Goal: Task Accomplishment & Management: Manage account settings

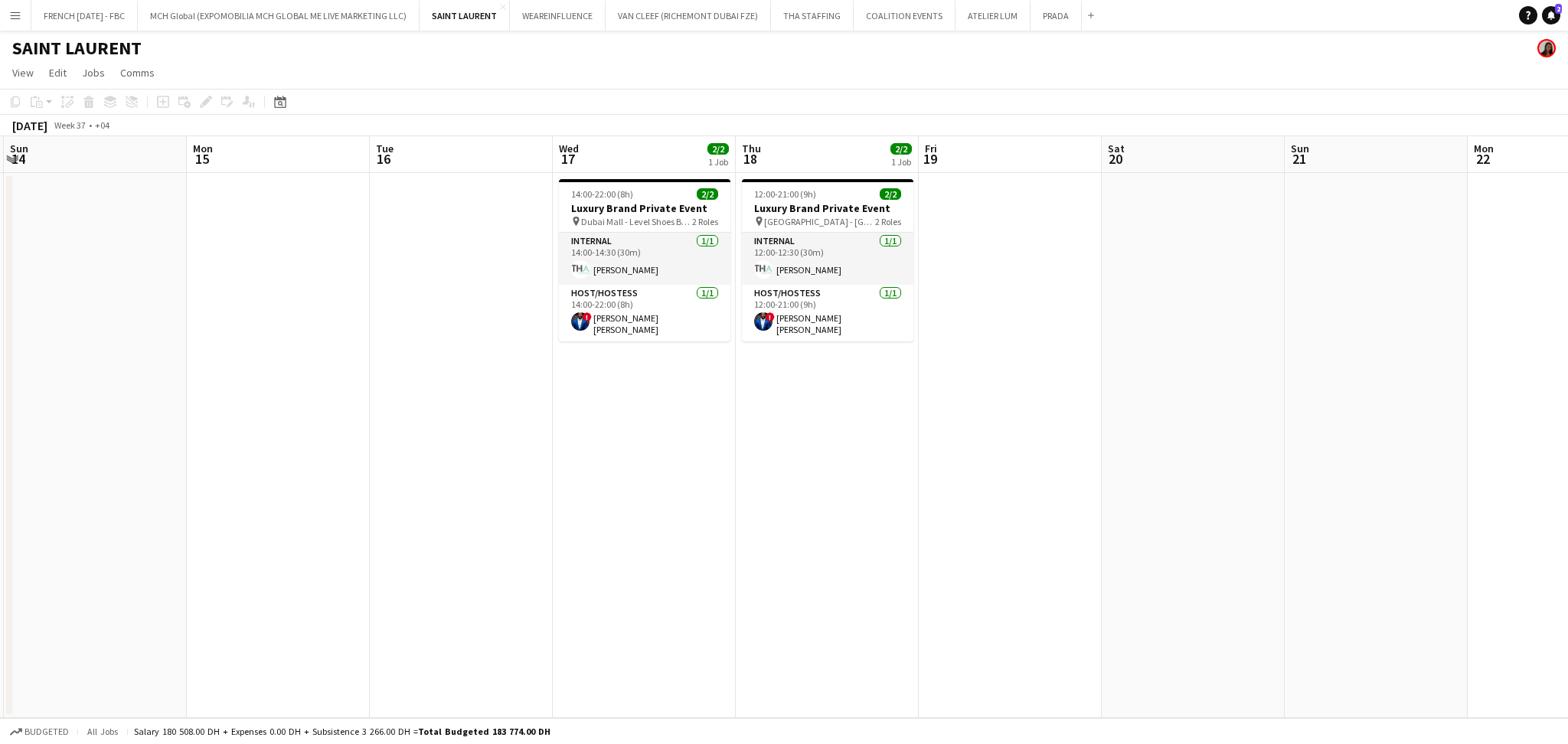
scroll to position [0, 583]
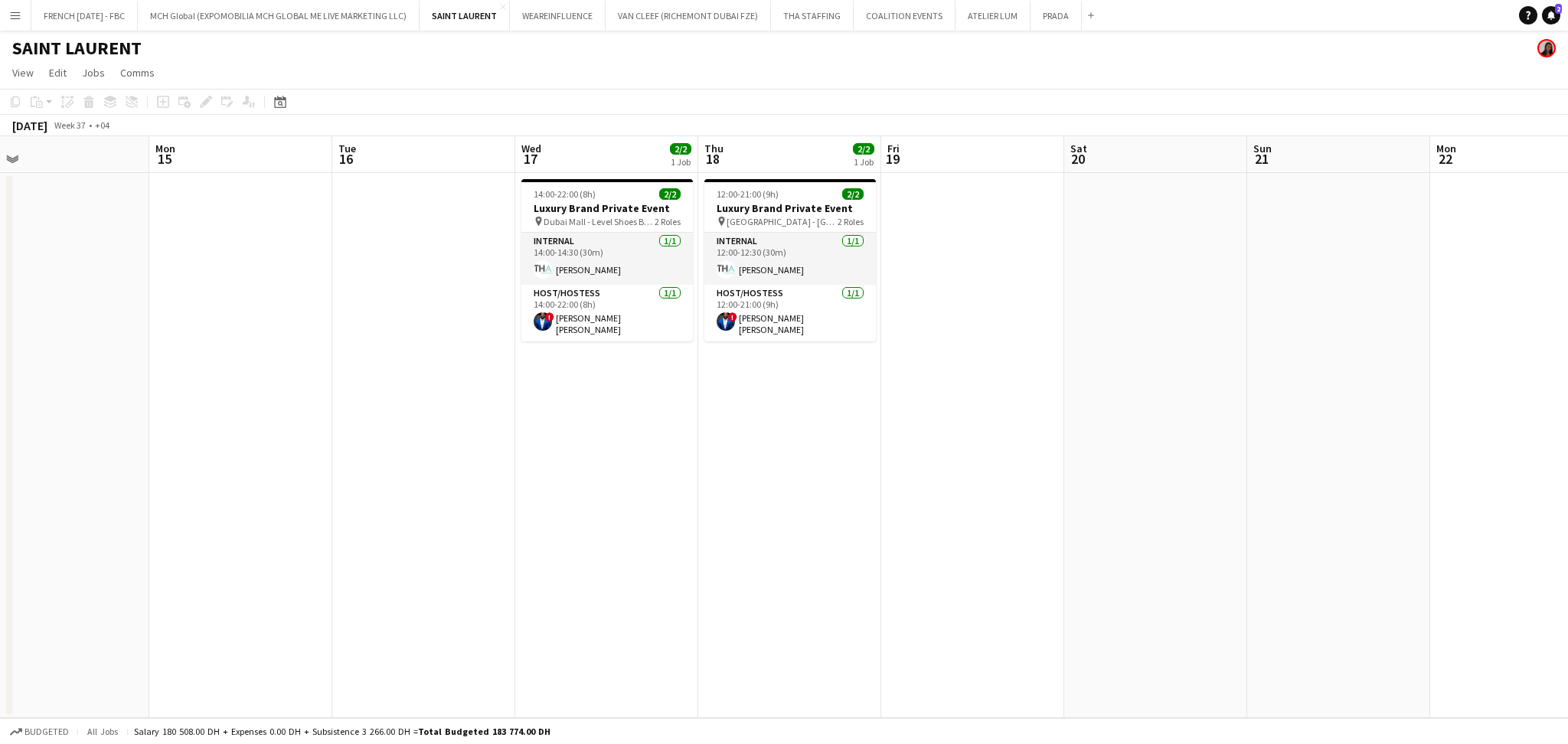
drag, startPoint x: 661, startPoint y: 485, endPoint x: 656, endPoint y: 525, distance: 40.3
click at [656, 525] on app-calendar-viewport "Thu 11 Fri 12 Sat 13 Sun 14 Mon 15 Tue 16 Wed 17 2/2 1 Job Thu 18 2/2 1 Job Fri…" at bounding box center [784, 427] width 1568 height 582
click at [632, 216] on span "Dubai Mall - Level Shoes Boutique" at bounding box center [599, 221] width 111 height 12
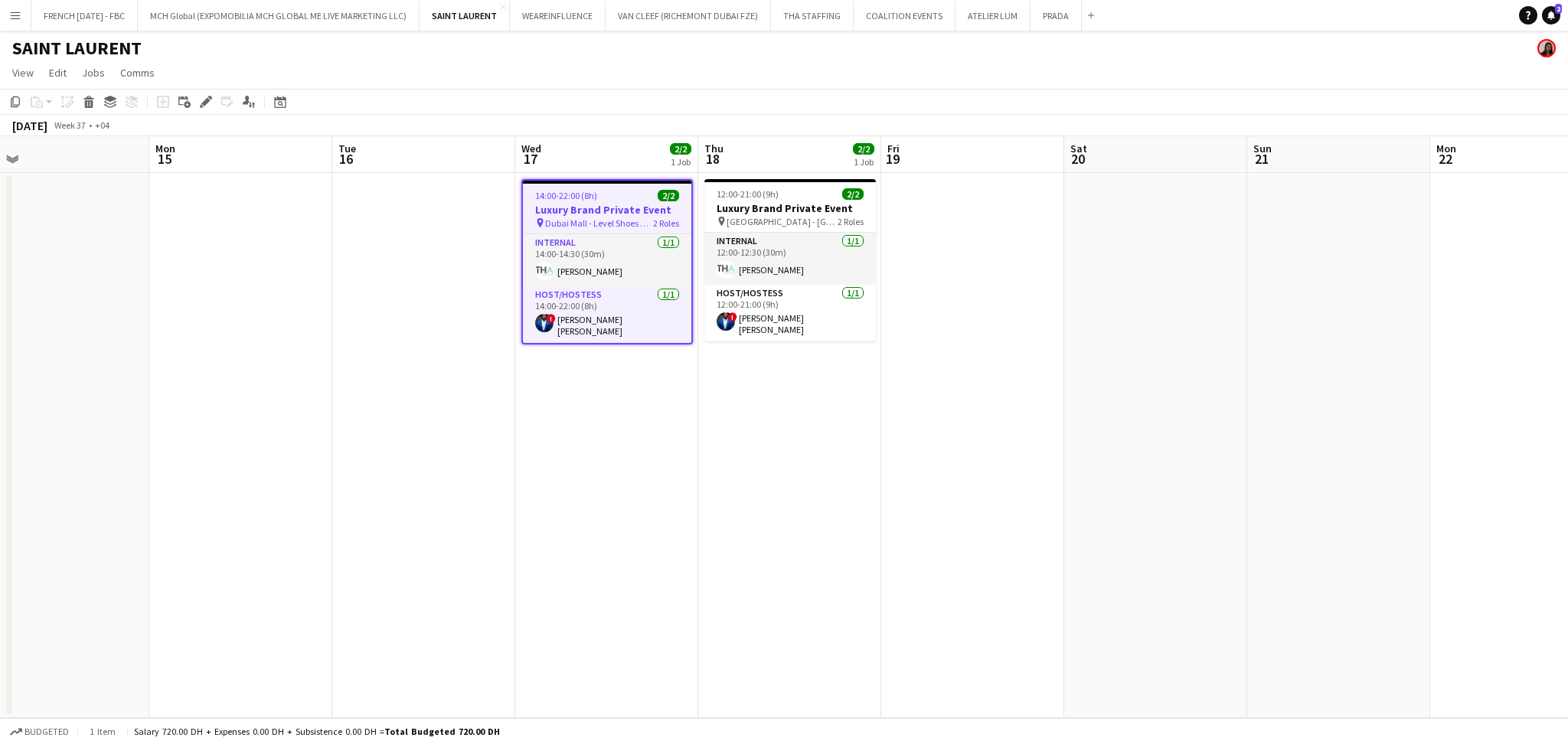
drag, startPoint x: 206, startPoint y: 102, endPoint x: 406, endPoint y: 135, distance: 202.7
click at [206, 102] on icon at bounding box center [206, 102] width 9 height 9
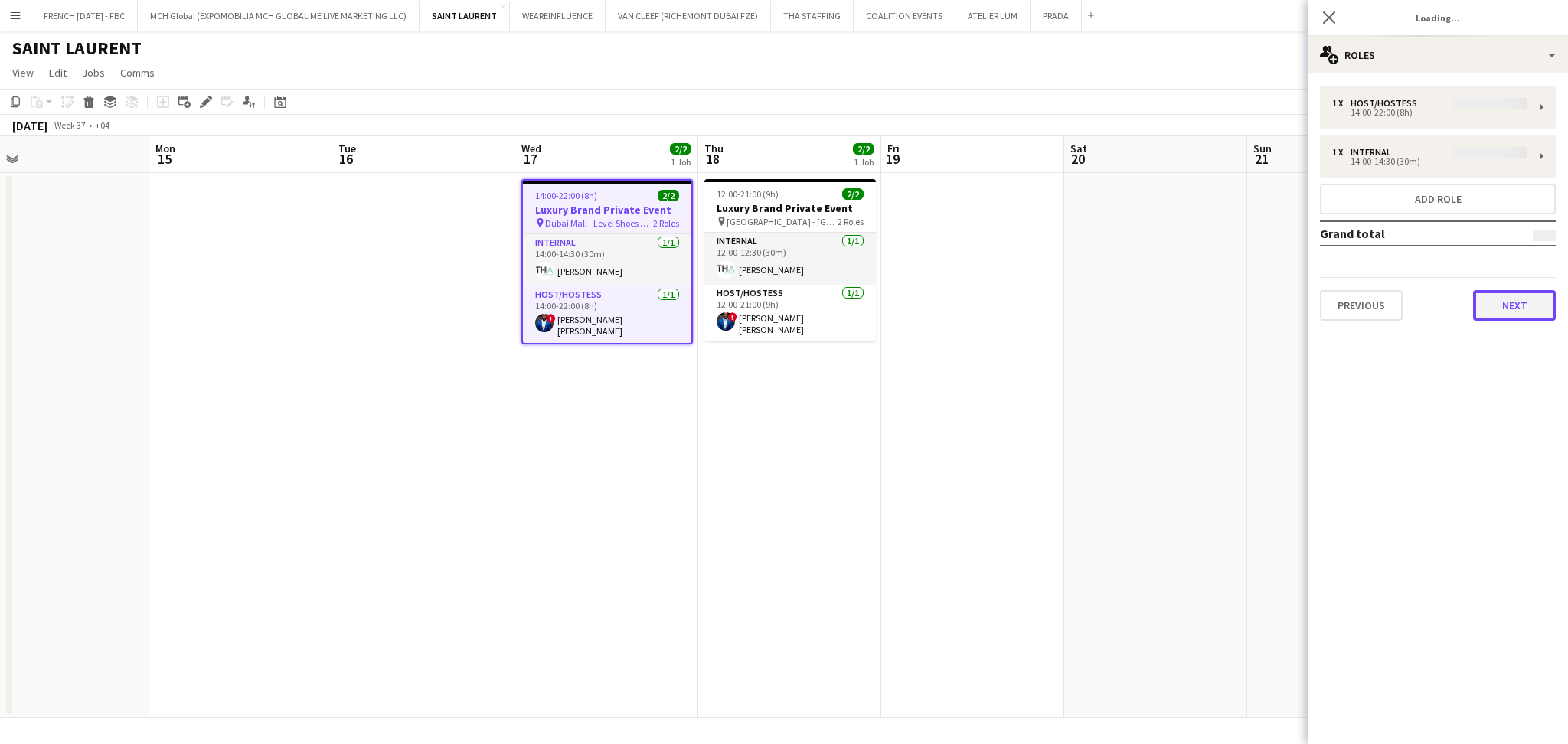
type input "**********"
click at [1516, 308] on button "Next" at bounding box center [1514, 305] width 82 height 31
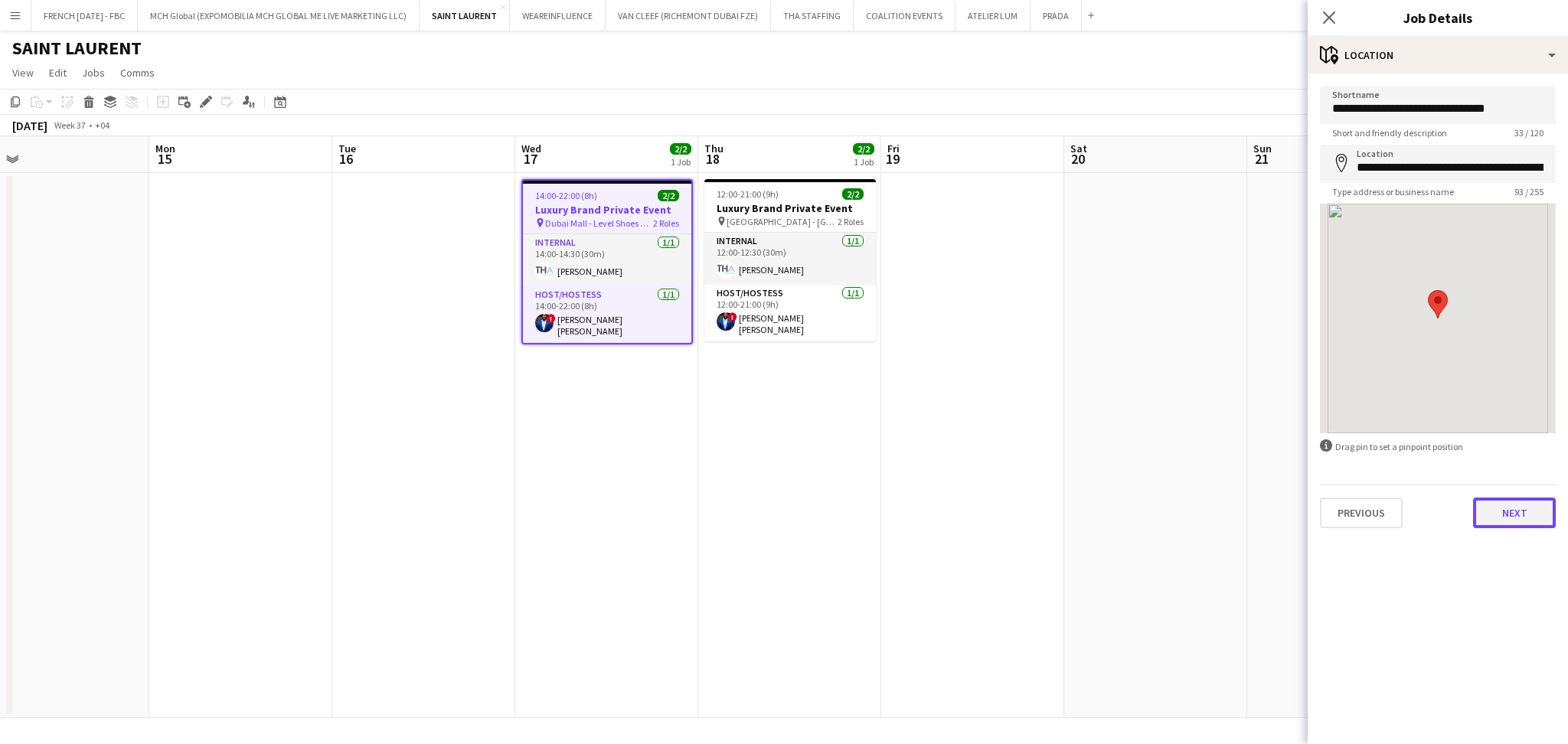
click at [1534, 501] on button "Next" at bounding box center [1514, 512] width 82 height 31
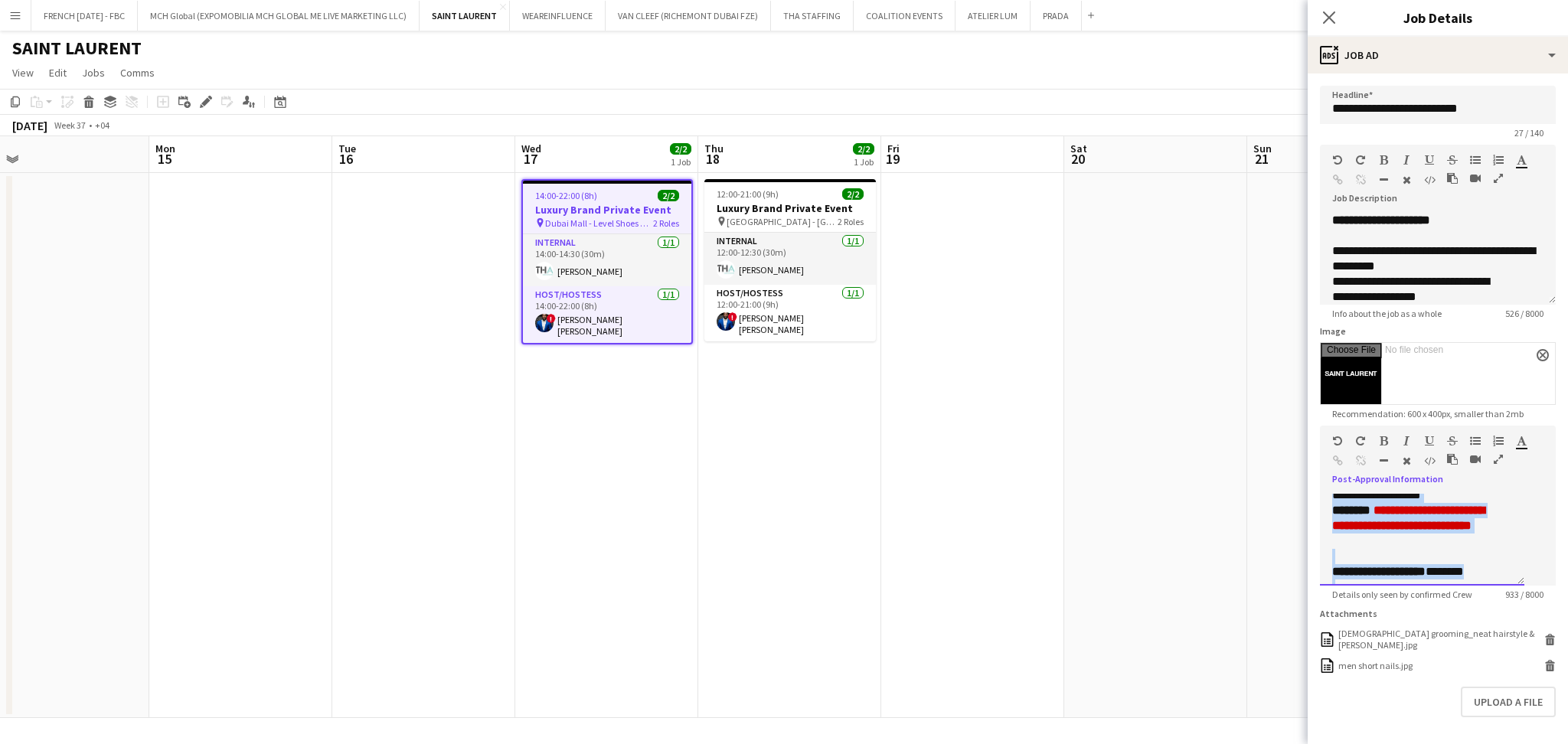
scroll to position [608, 0]
drag, startPoint x: 1480, startPoint y: 612, endPoint x: 1337, endPoint y: 605, distance: 143.2
click at [1327, 612] on form "**********" at bounding box center [1438, 438] width 260 height 706
click at [1430, 559] on icon "**********" at bounding box center [1397, 564] width 130 height 12
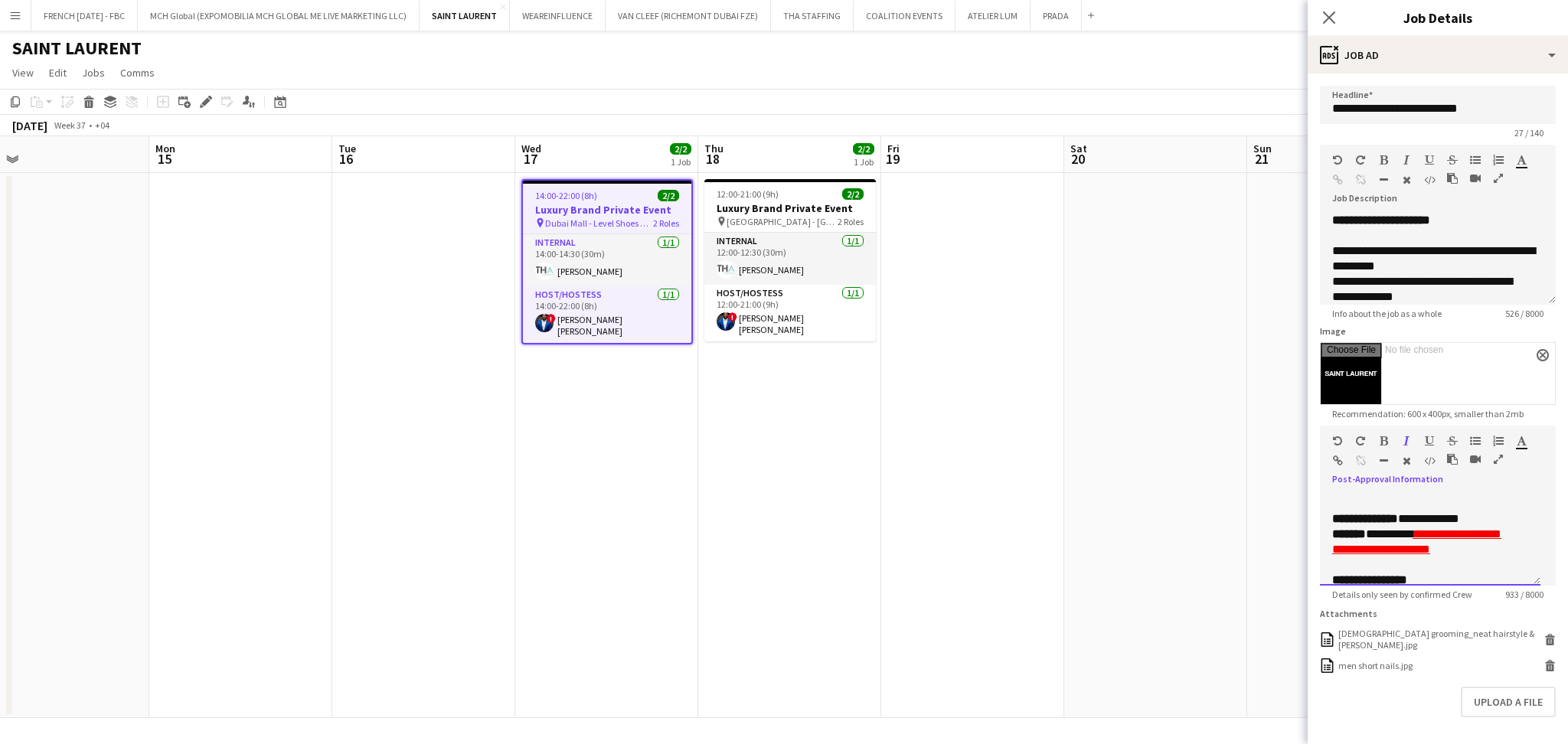
scroll to position [302, 0]
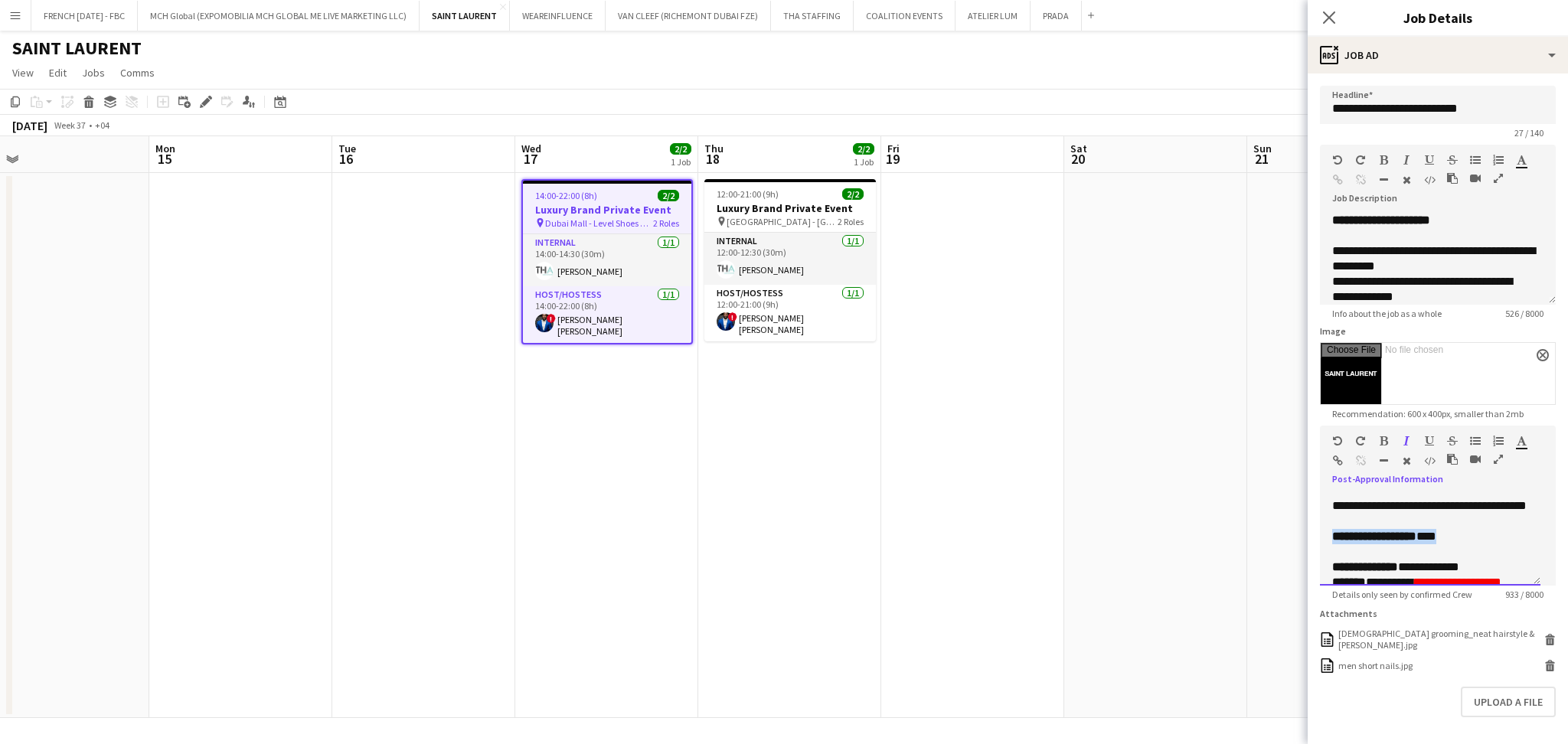
drag, startPoint x: 1494, startPoint y: 561, endPoint x: 1299, endPoint y: 561, distance: 195.0
click at [1299, 561] on body "Menu Boards Boards Boards All jobs Status Workforce Workforce My Workforce Recr…" at bounding box center [784, 372] width 1568 height 744
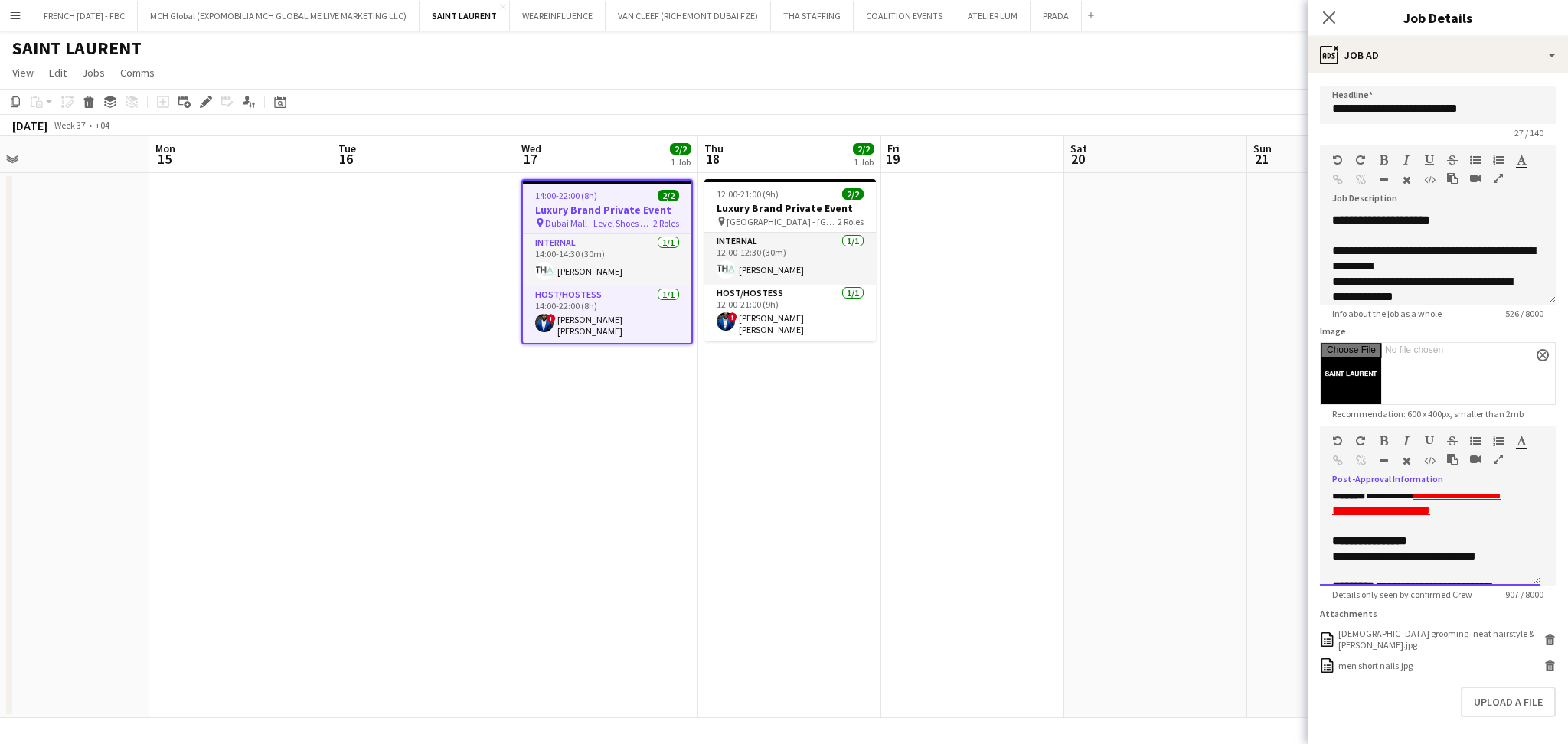
scroll to position [404, 0]
click at [1500, 518] on p "**********" at bounding box center [1421, 510] width 180 height 16
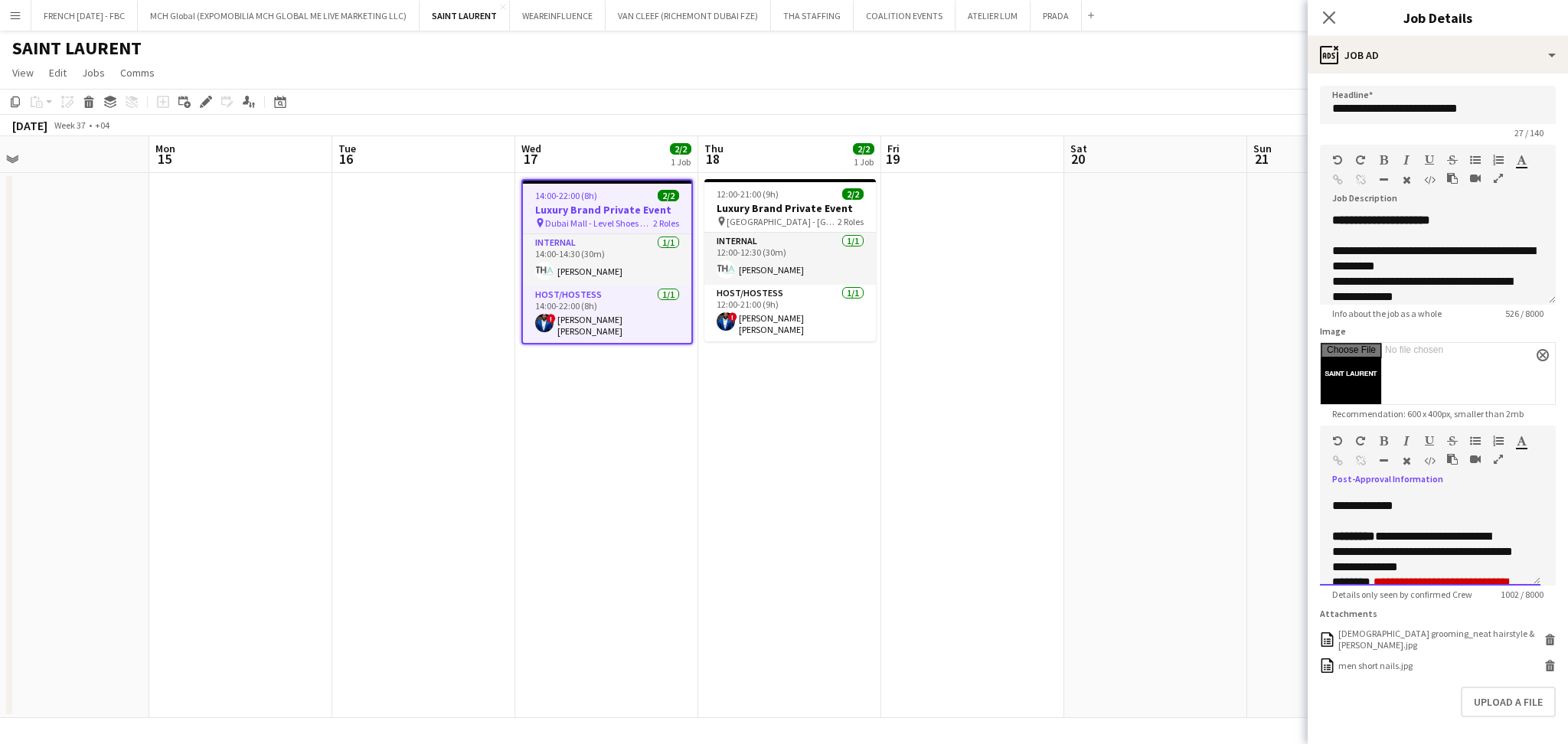
click at [1392, 514] on p "**********" at bounding box center [1421, 490] width 180 height 46
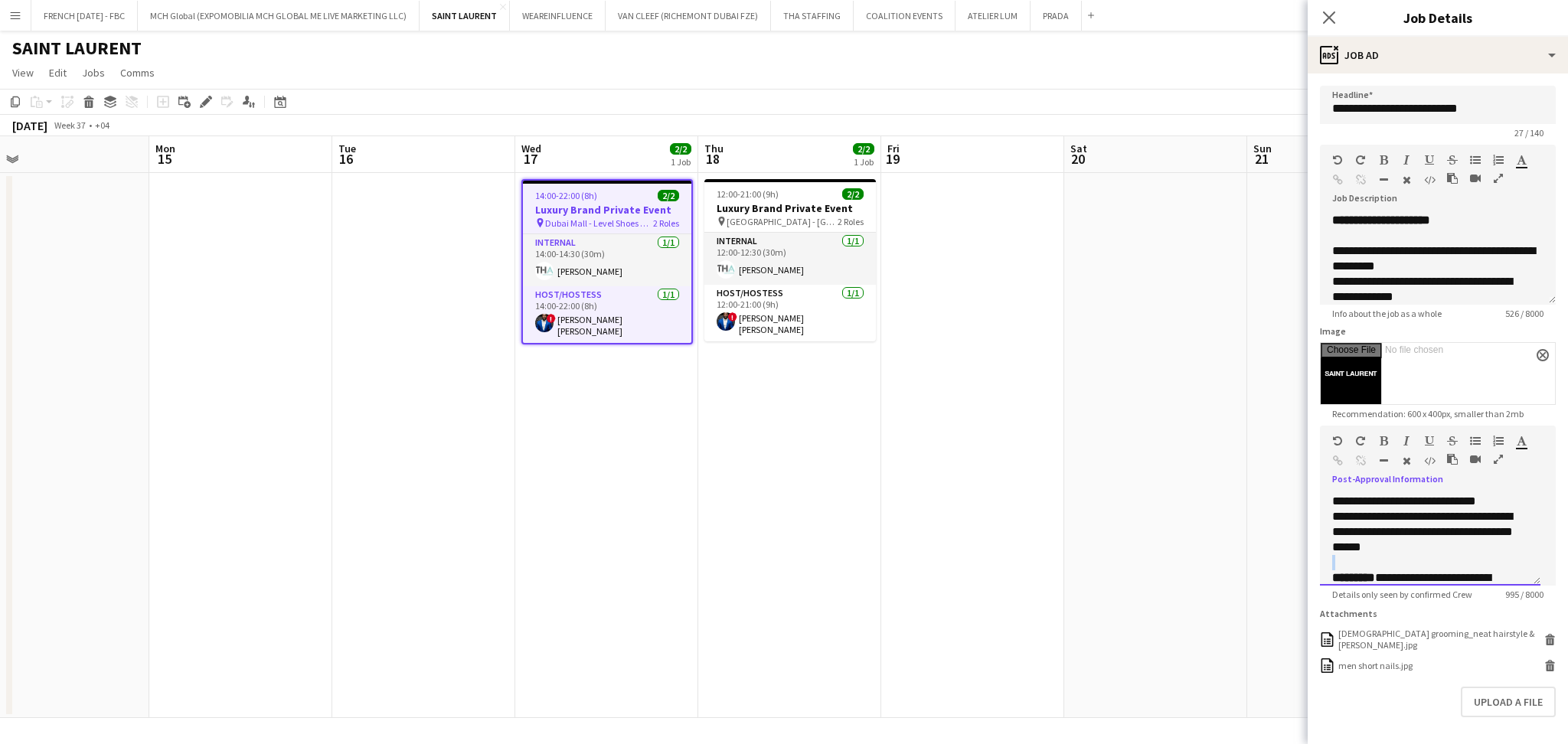
scroll to position [437, 0]
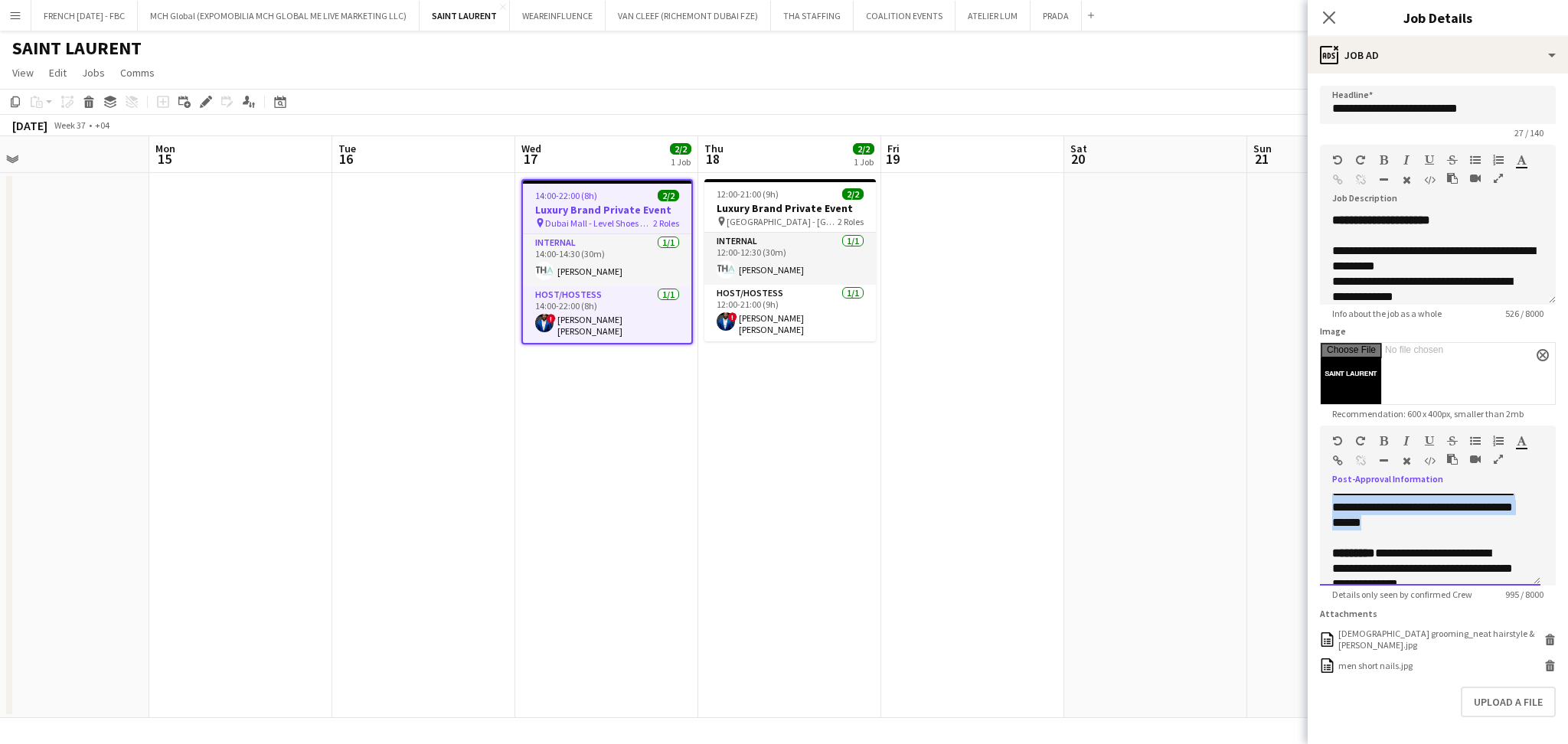
drag, startPoint x: 1439, startPoint y: 575, endPoint x: 1318, endPoint y: 527, distance: 130.2
click at [1318, 527] on form "**********" at bounding box center [1438, 438] width 260 height 706
click at [1524, 441] on icon "button" at bounding box center [1521, 441] width 10 height 11
type input "*******"
click at [1321, 550] on div "**********" at bounding box center [1430, 539] width 220 height 92
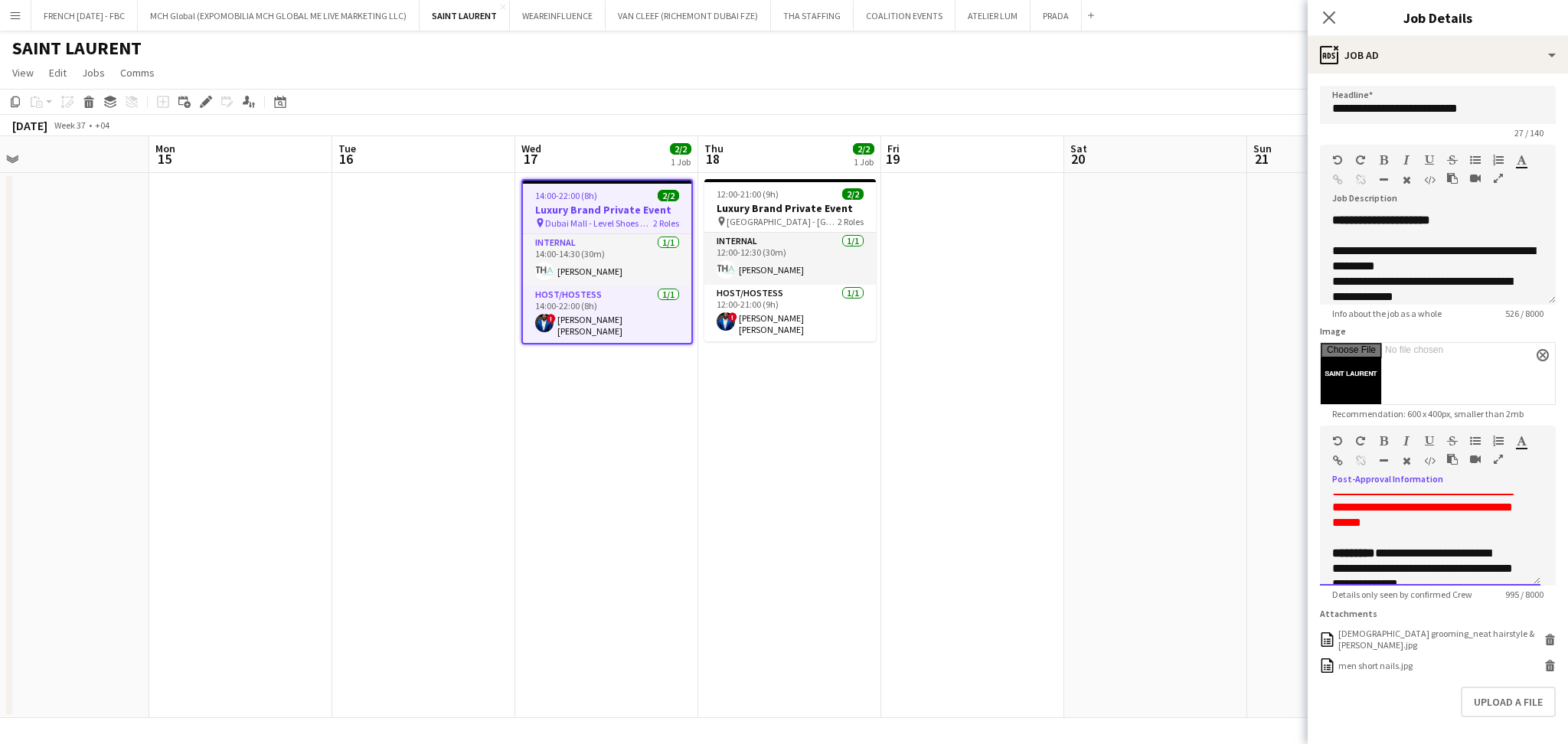
click at [1409, 528] on font "**********" at bounding box center [1422, 507] width 180 height 42
click at [1433, 530] on p "**********" at bounding box center [1421, 507] width 180 height 46
click at [1449, 530] on p "**********" at bounding box center [1421, 507] width 180 height 46
click at [1474, 519] on font "**********" at bounding box center [1422, 507] width 180 height 42
drag, startPoint x: 1462, startPoint y: 558, endPoint x: 1322, endPoint y: 528, distance: 143.2
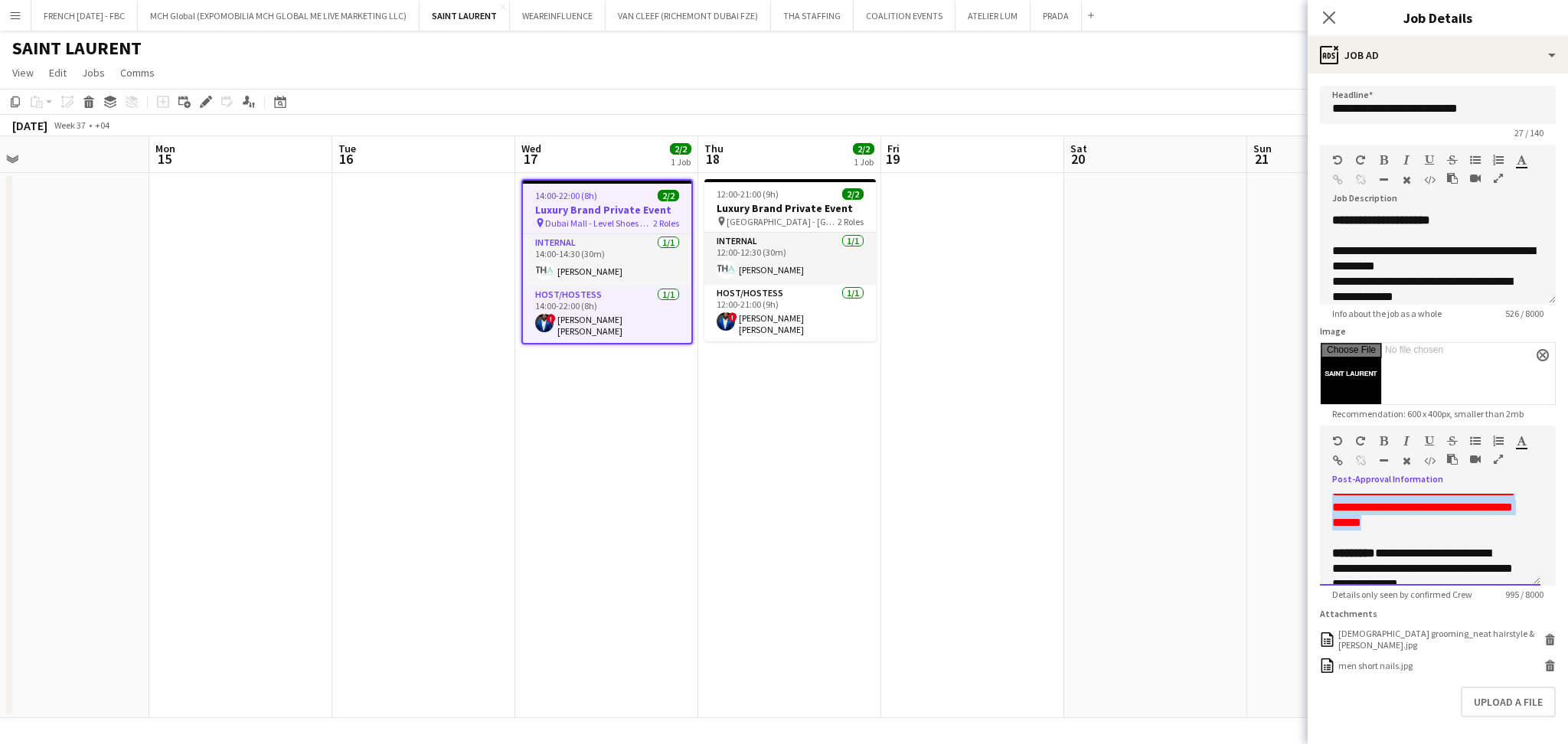
click at [1322, 528] on div "**********" at bounding box center [1430, 539] width 220 height 92
copy font "**********"
click at [794, 212] on h3 "Luxury Brand Private Event" at bounding box center [790, 209] width 172 height 14
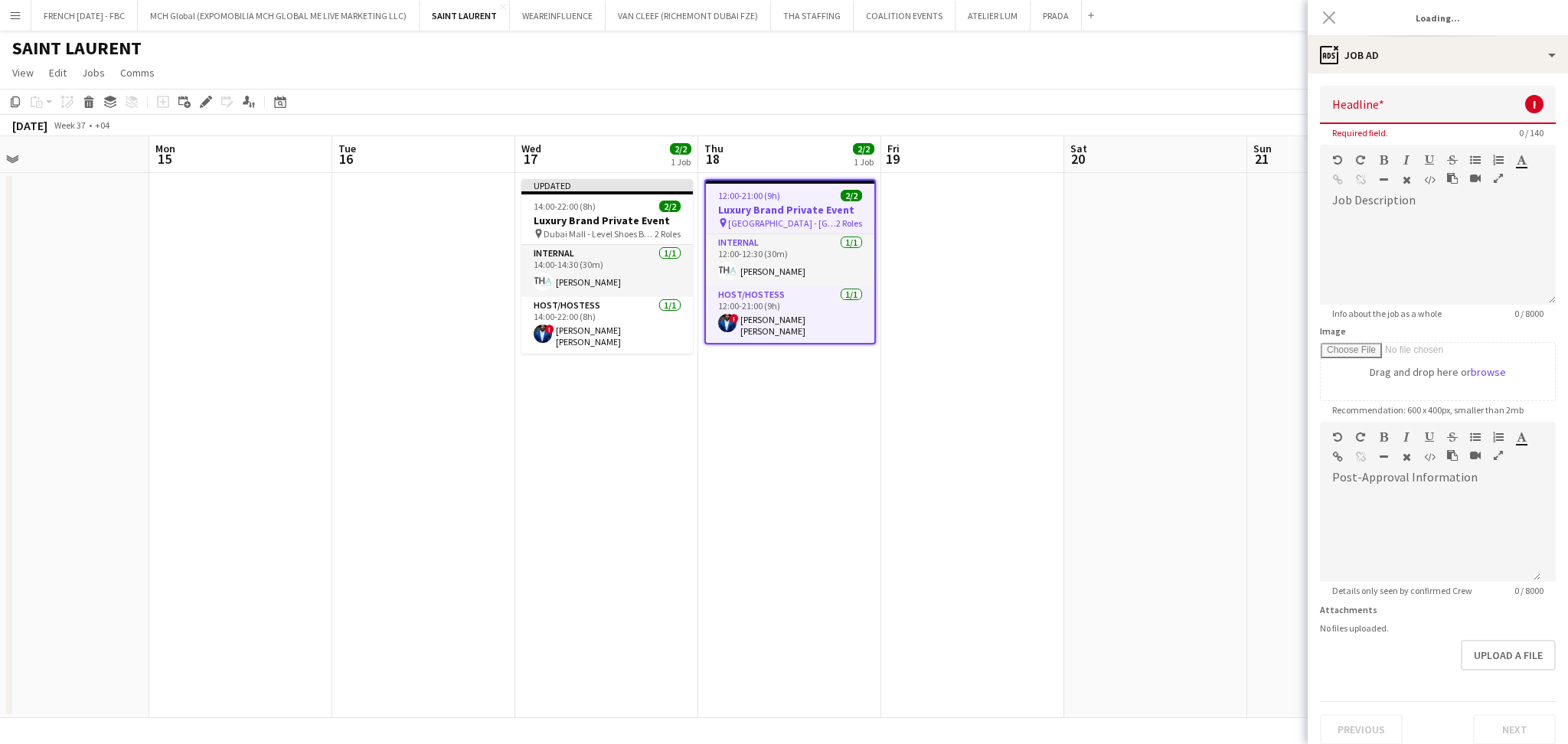
scroll to position [0, 0]
type input "**********"
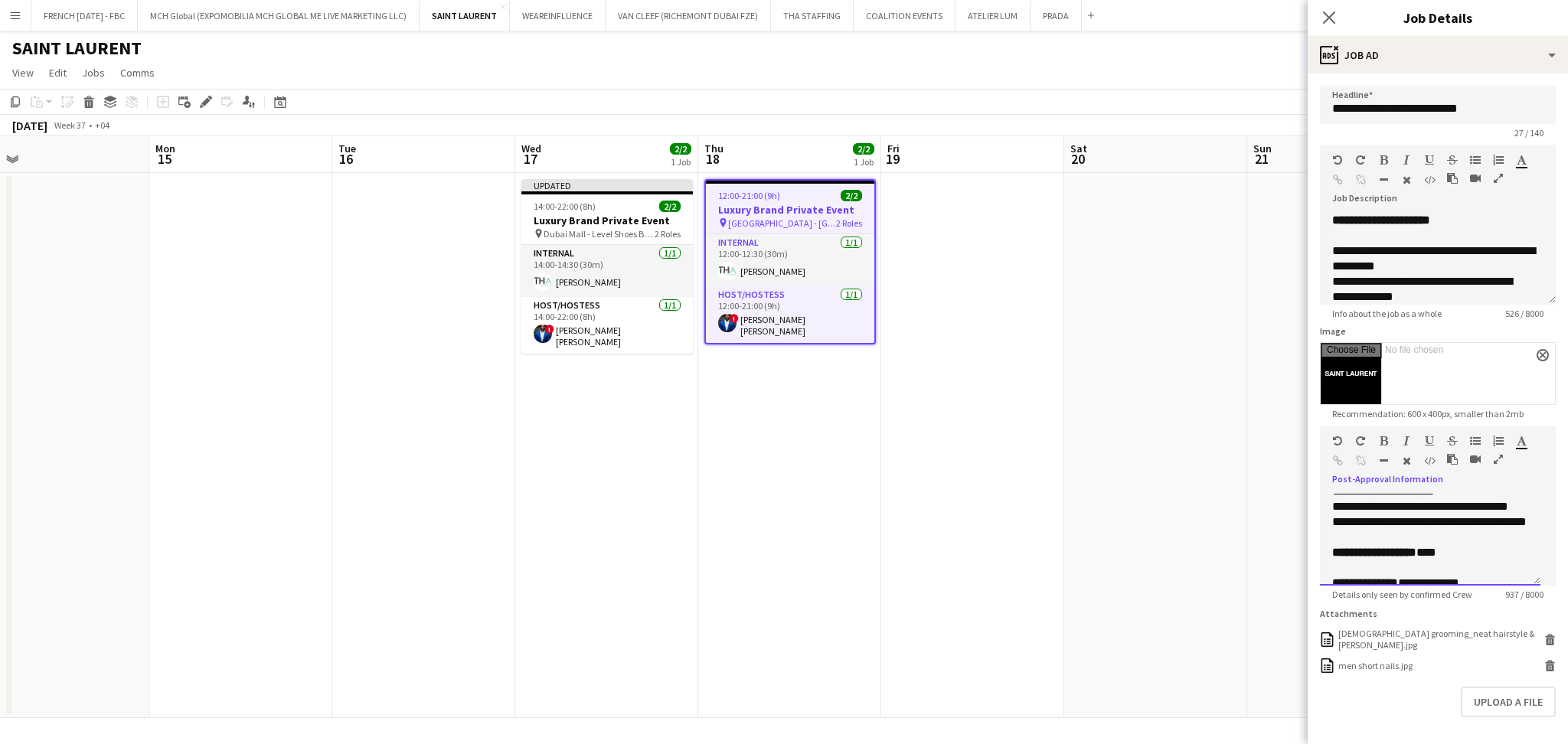
scroll to position [326, 0]
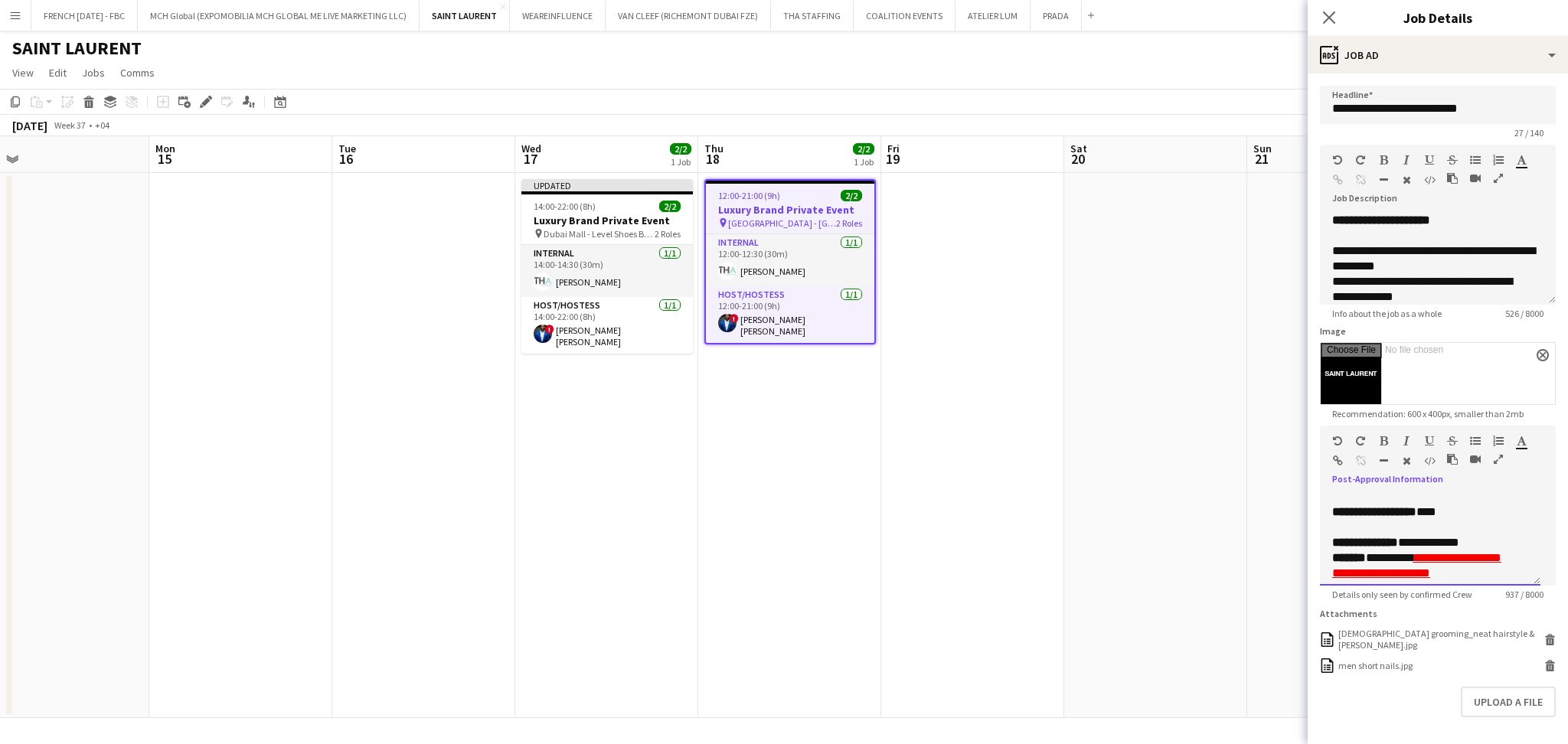
drag, startPoint x: 1485, startPoint y: 542, endPoint x: 1315, endPoint y: 535, distance: 170.1
click at [1315, 535] on form "**********" at bounding box center [1438, 438] width 260 height 706
click at [1516, 531] on div "**********" at bounding box center [1430, 539] width 220 height 92
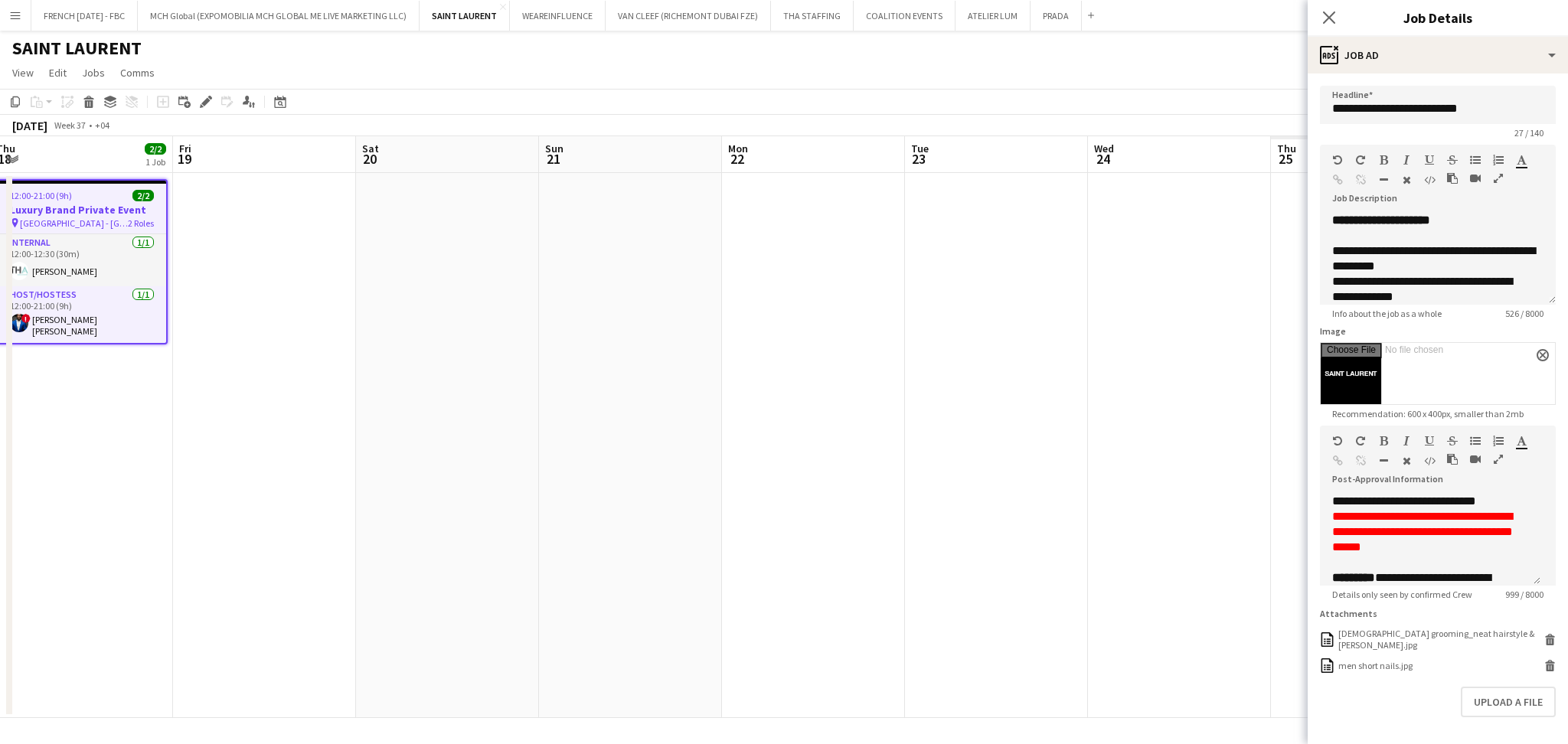
drag, startPoint x: 962, startPoint y: 382, endPoint x: 499, endPoint y: 382, distance: 463.0
click at [398, 382] on app-calendar-viewport "Mon 15 Tue 16 Wed 17 2/2 1 Job Thu 18 2/2 1 Job Fri 19 Sat 20 Sun 21 Mon 22 Tue…" at bounding box center [784, 427] width 1568 height 582
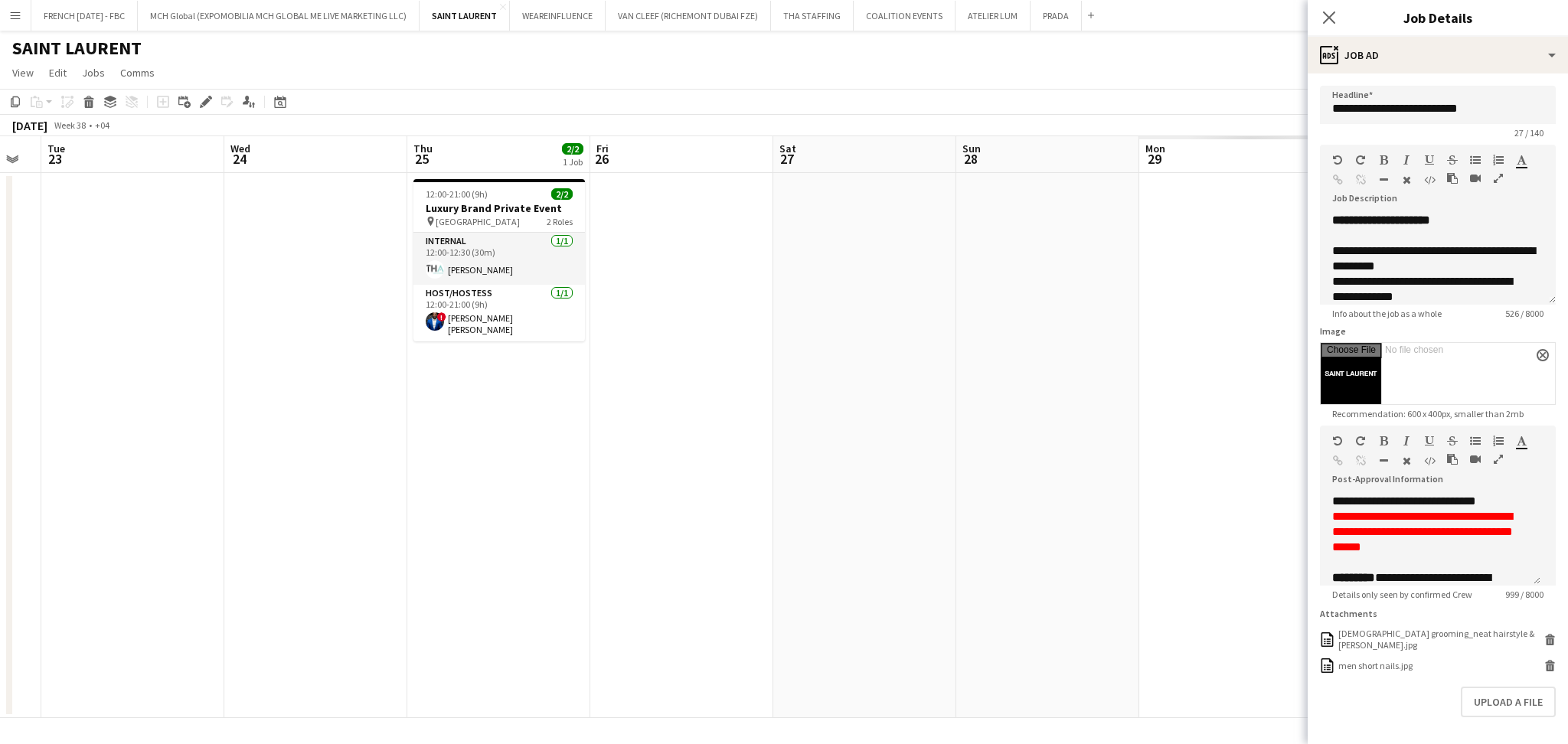
drag, startPoint x: 1006, startPoint y: 387, endPoint x: 367, endPoint y: 372, distance: 639.2
click at [367, 372] on app-calendar-viewport "Fri 19 Sat 20 Sun 21 Mon 22 Tue 23 Wed 24 Thu 25 2/2 1 Job Fri 26 Sat 27 Sun 28…" at bounding box center [784, 427] width 1568 height 582
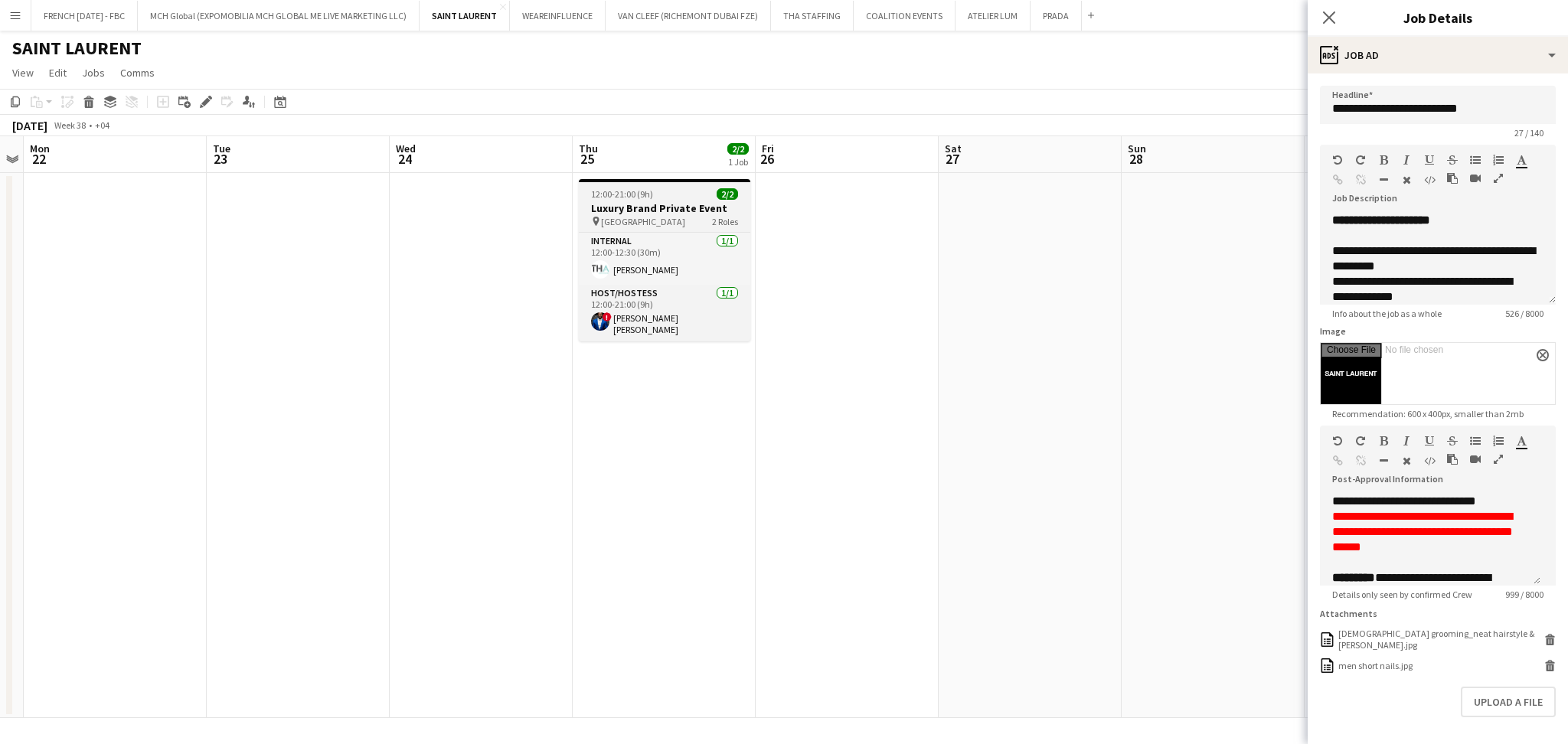
click at [677, 194] on div "12:00-21:00 (9h) 2/2" at bounding box center [664, 194] width 172 height 12
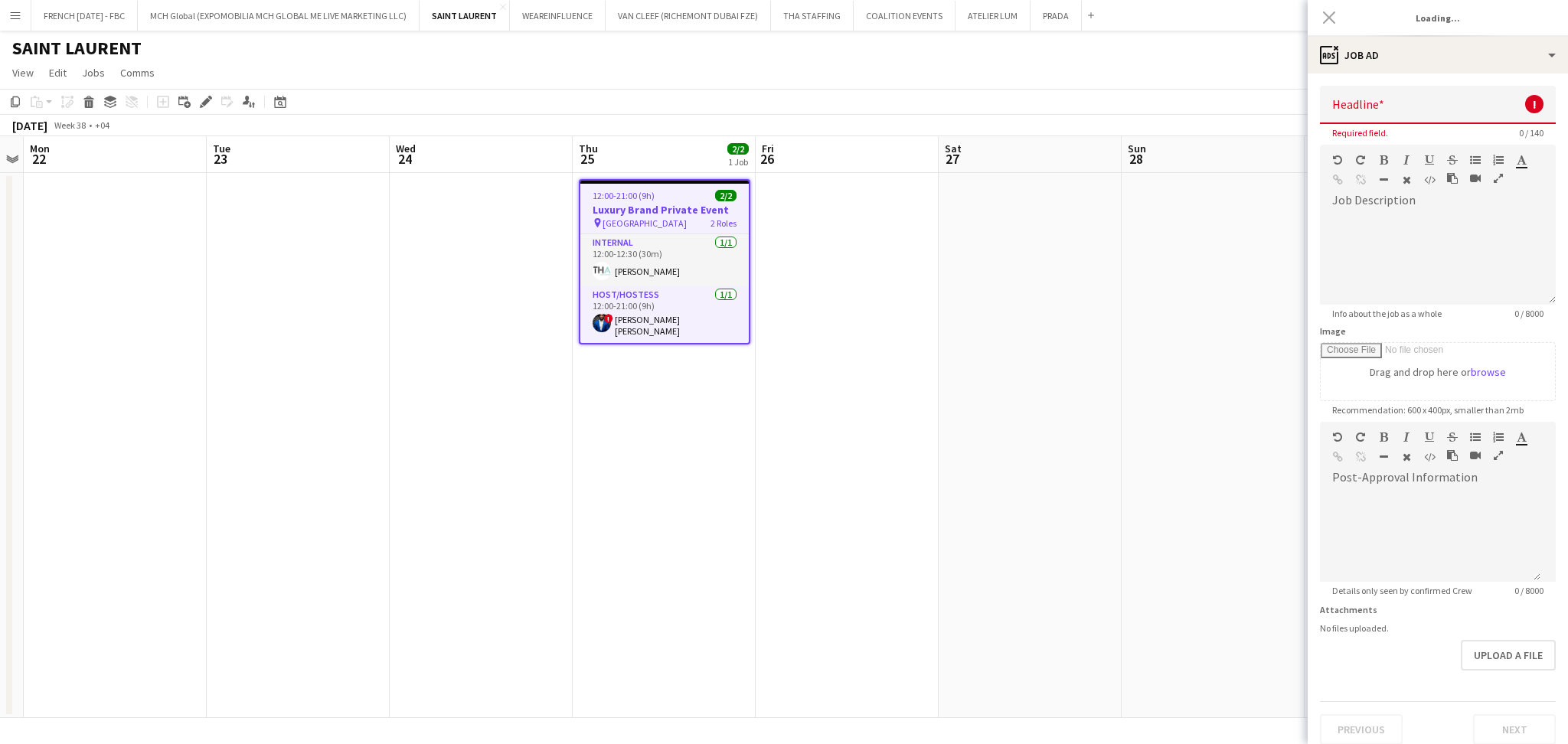
type input "**********"
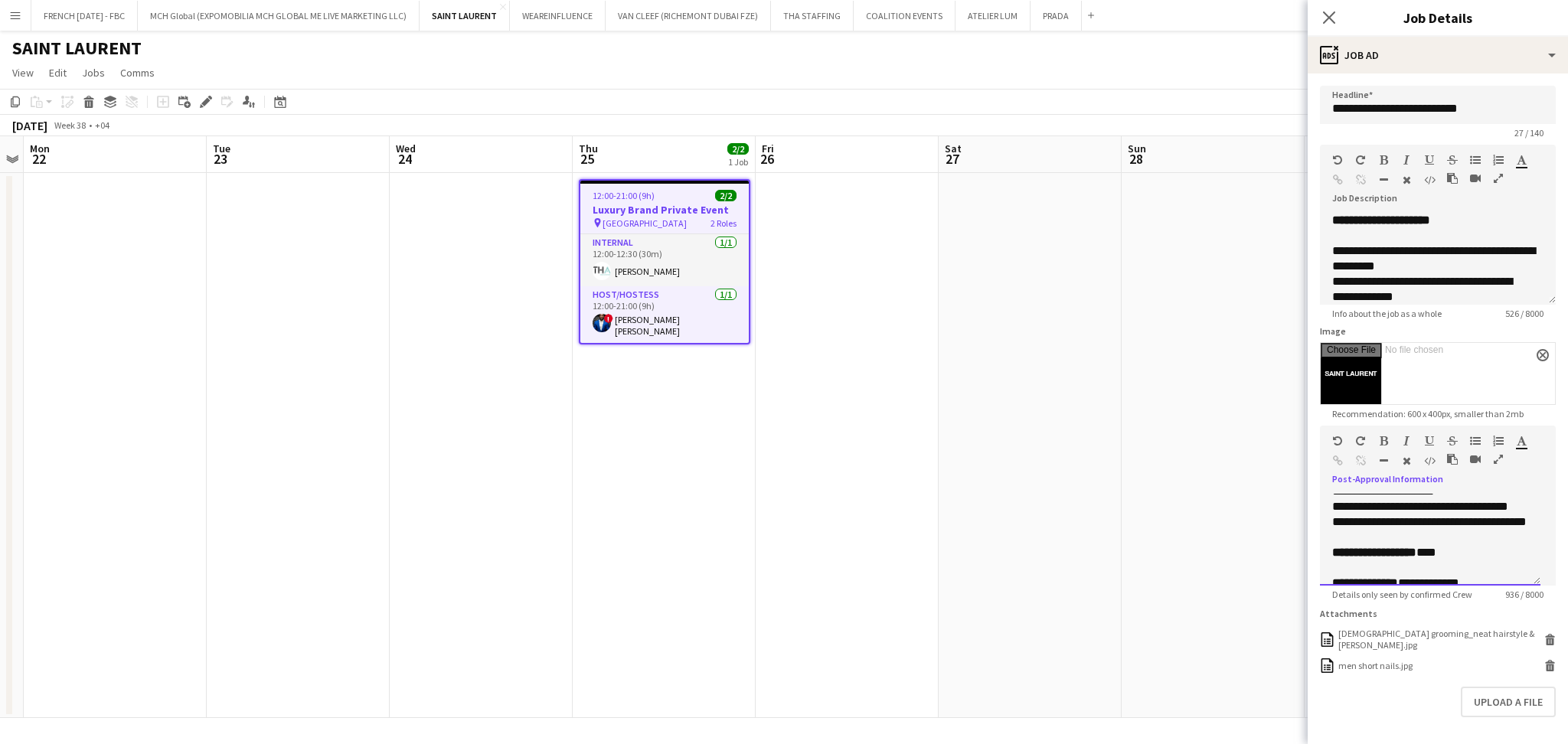
scroll to position [326, 0]
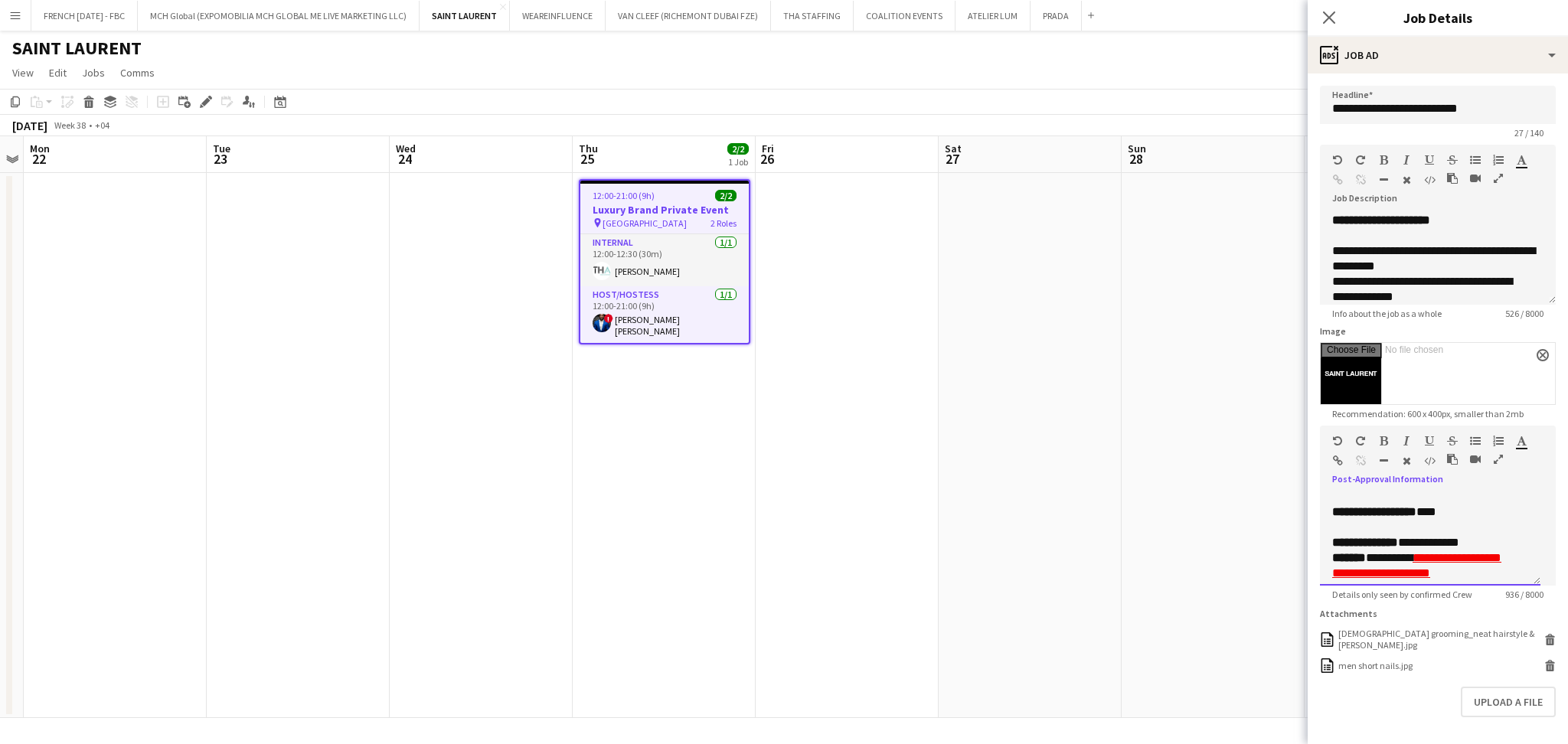
drag, startPoint x: 1499, startPoint y: 557, endPoint x: 1319, endPoint y: 538, distance: 181.0
click at [1320, 538] on div "**********" at bounding box center [1430, 539] width 220 height 92
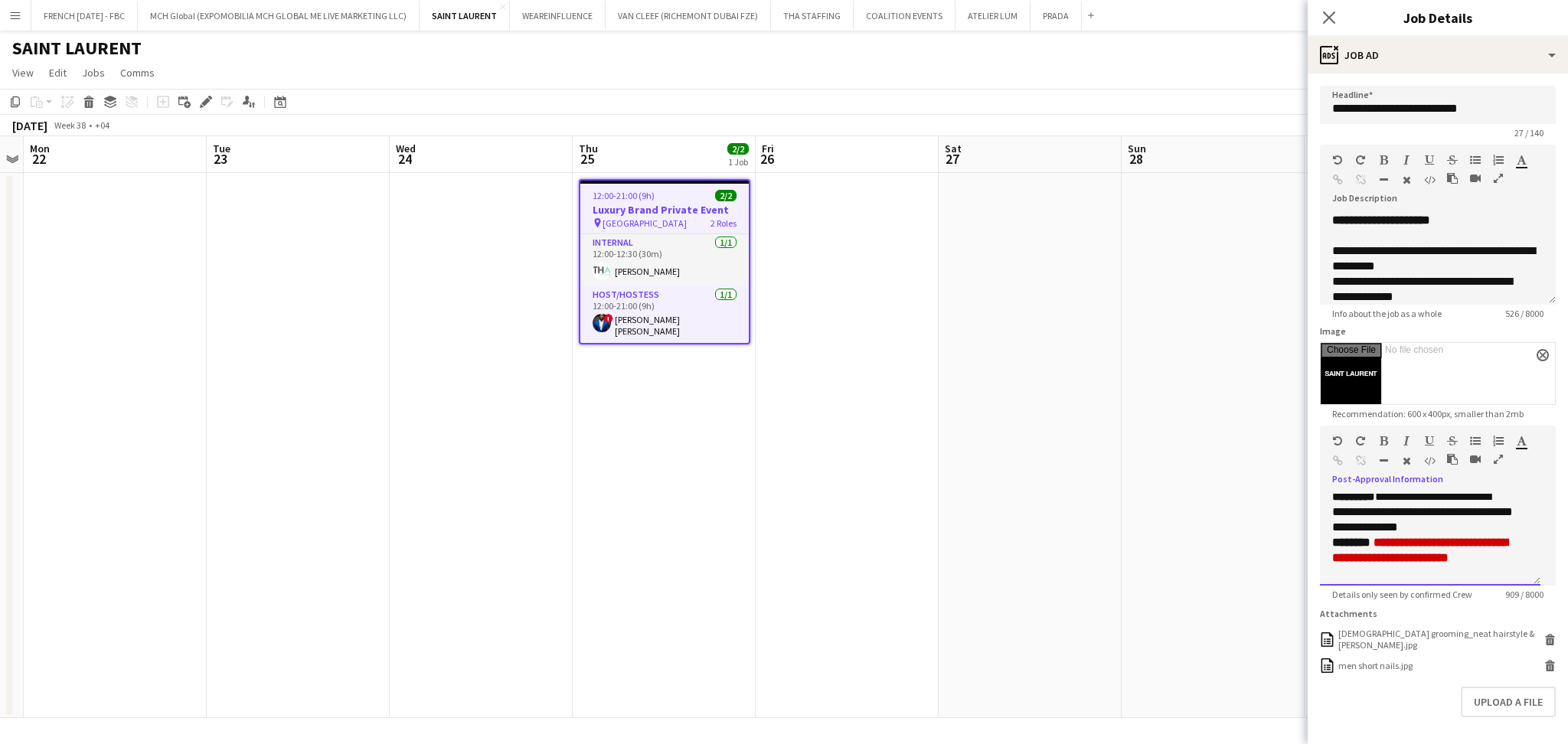
scroll to position [408, 0]
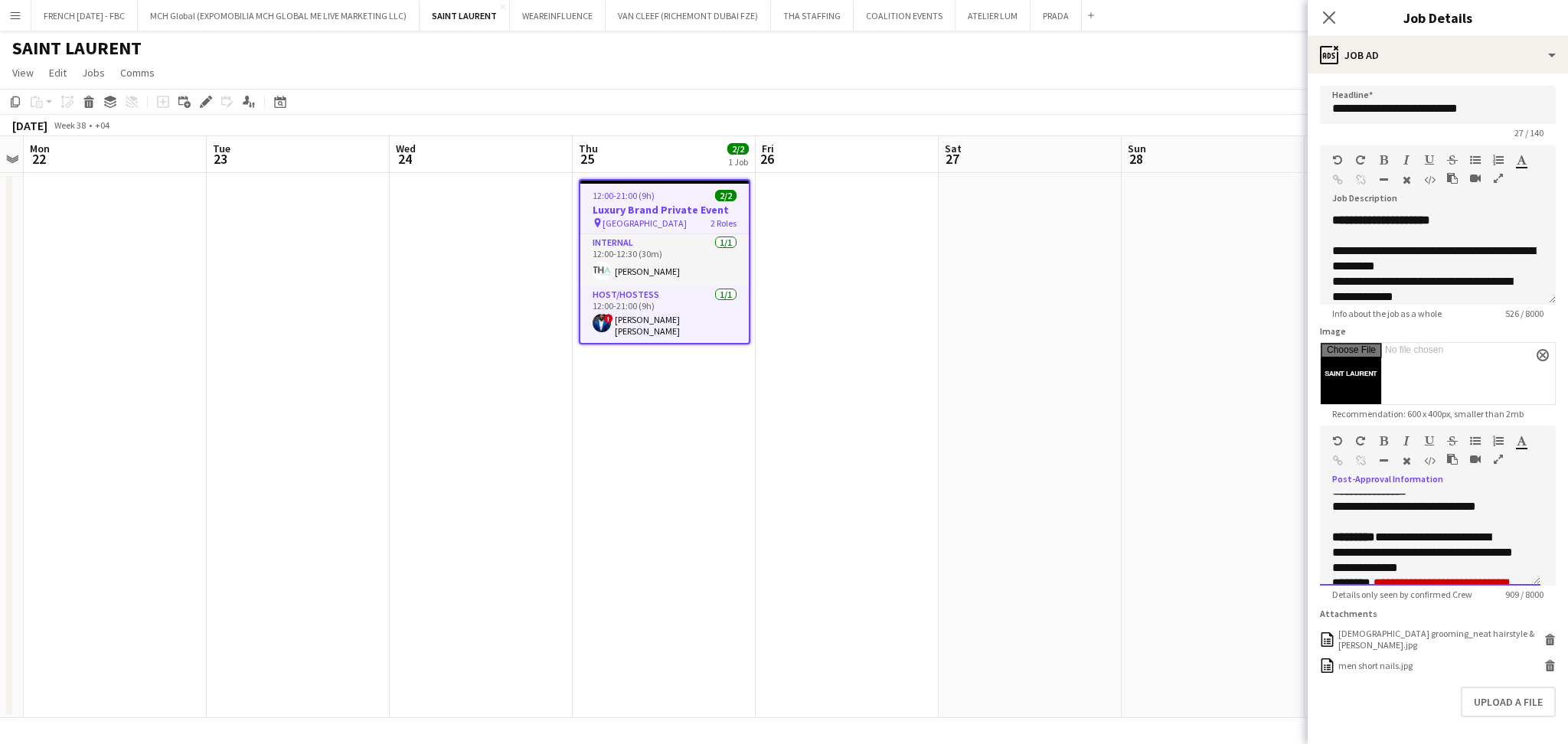
click at [1507, 499] on p "**********" at bounding box center [1430, 492] width 196 height 16
click at [1515, 539] on div "**********" at bounding box center [1430, 539] width 220 height 92
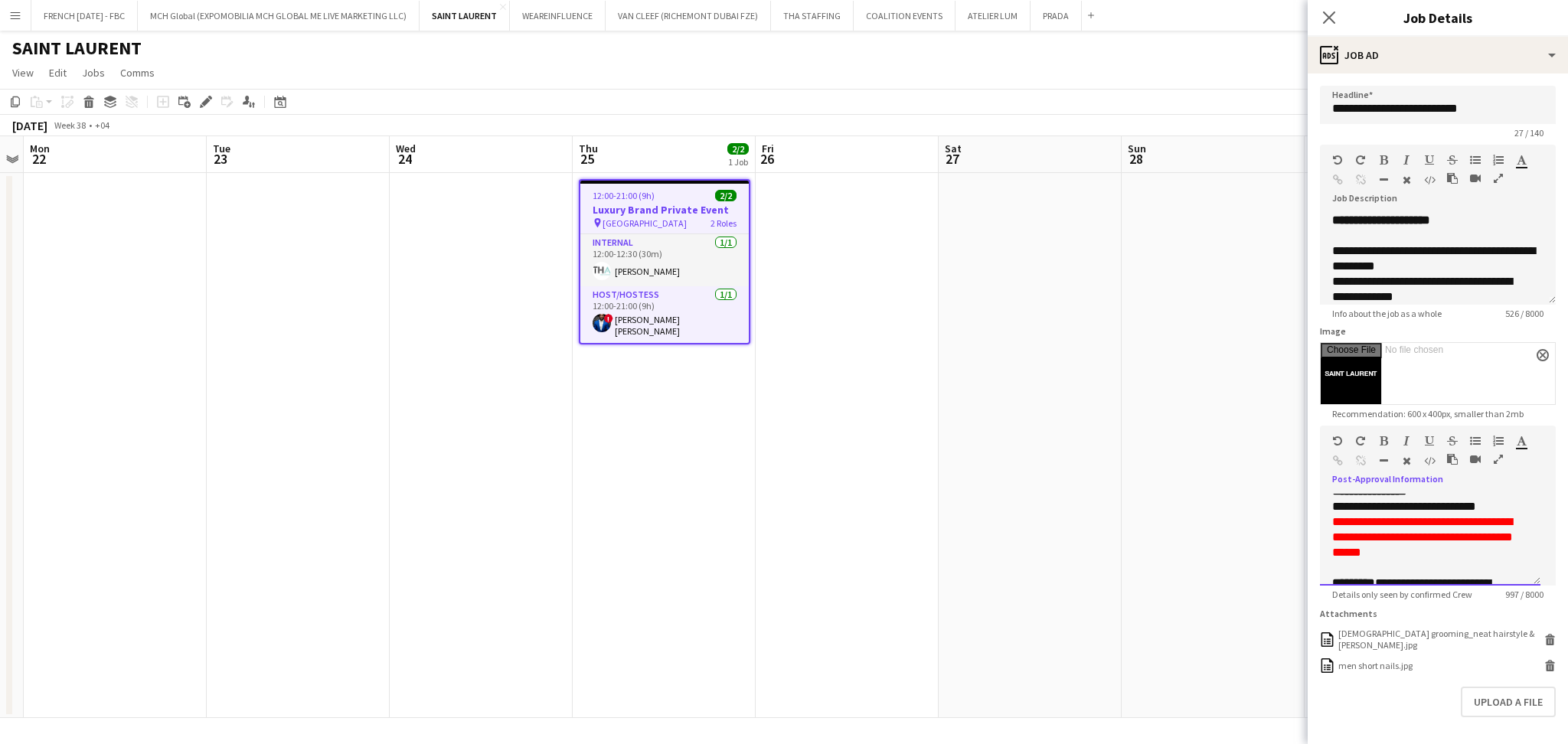
scroll to position [413, 0]
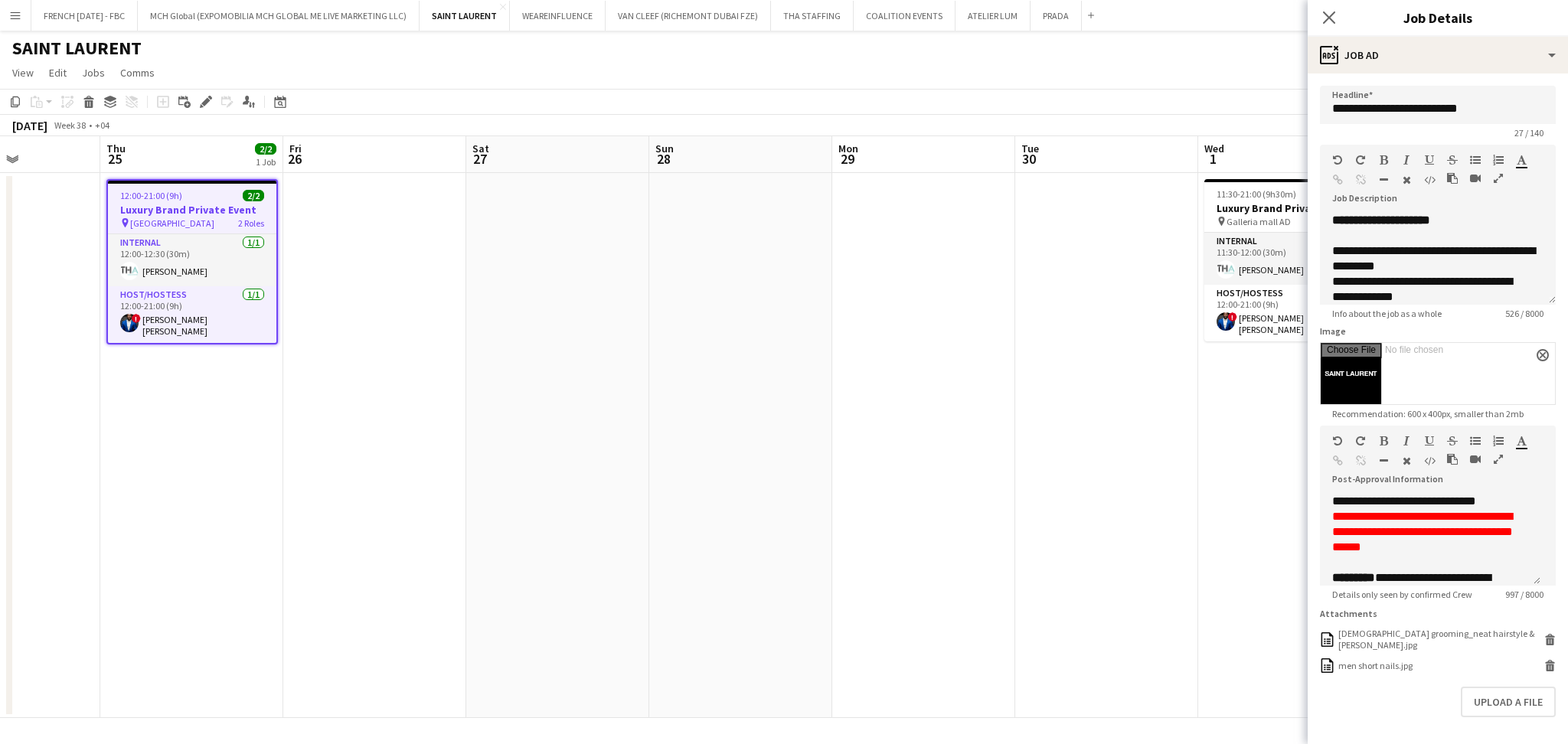
drag, startPoint x: 961, startPoint y: 466, endPoint x: 600, endPoint y: 465, distance: 361.0
click at [580, 466] on app-calendar-viewport "Sun 21 Mon 22 Tue 23 Wed 24 Thu 25 2/2 1 Job Fri 26 Sat 27 Sun 28 Mon 29 Tue 30…" at bounding box center [784, 427] width 1568 height 582
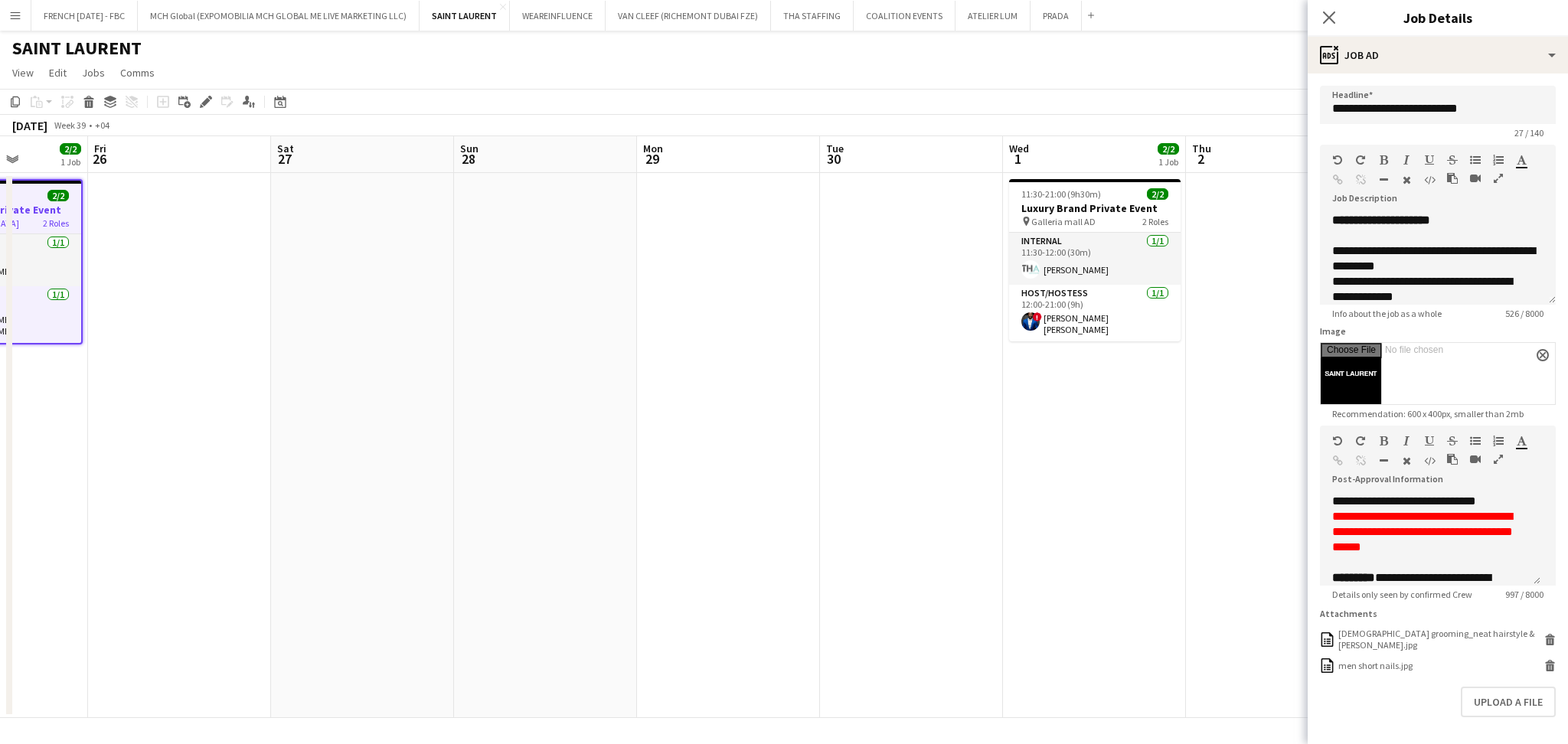
drag, startPoint x: 1029, startPoint y: 475, endPoint x: 686, endPoint y: 459, distance: 343.4
click at [685, 459] on app-calendar-viewport "Mon 22 Tue 23 Wed 24 Thu 25 2/2 1 Job Fri 26 Sat 27 Sun 28 Mon 29 Tue 30 Wed 1 …" at bounding box center [784, 427] width 1568 height 582
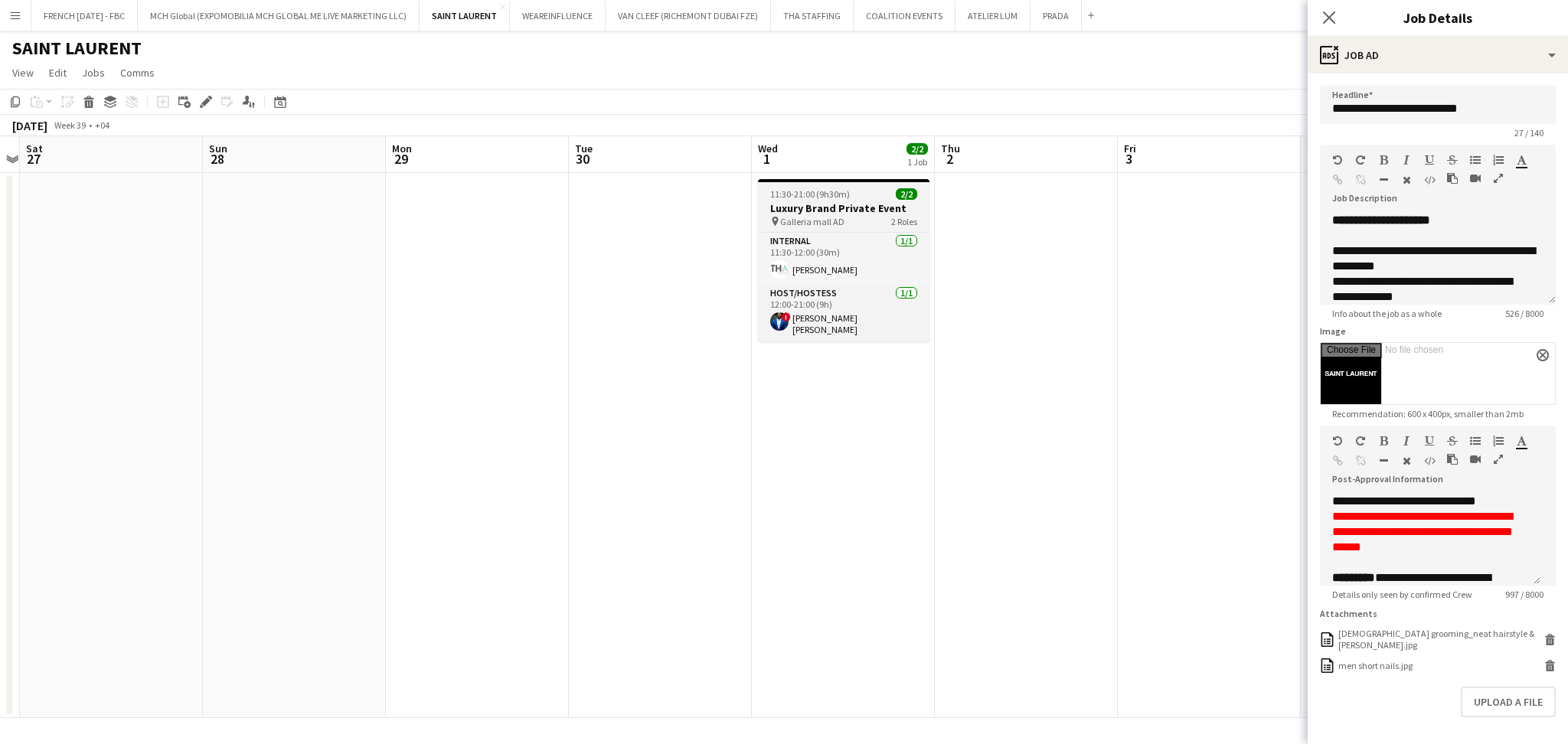
click at [868, 208] on h3 "Luxury Brand Private Event" at bounding box center [843, 209] width 172 height 14
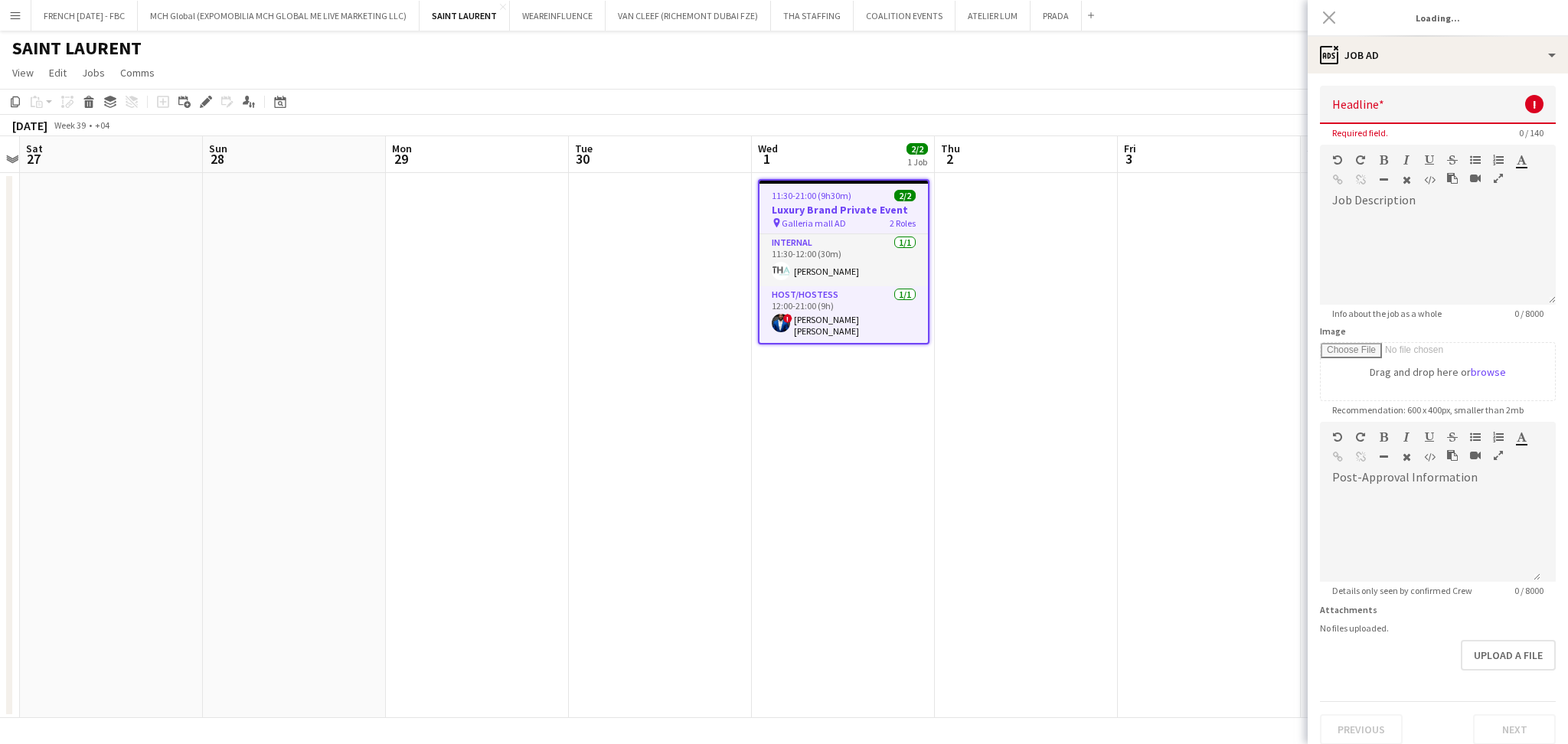
type input "**********"
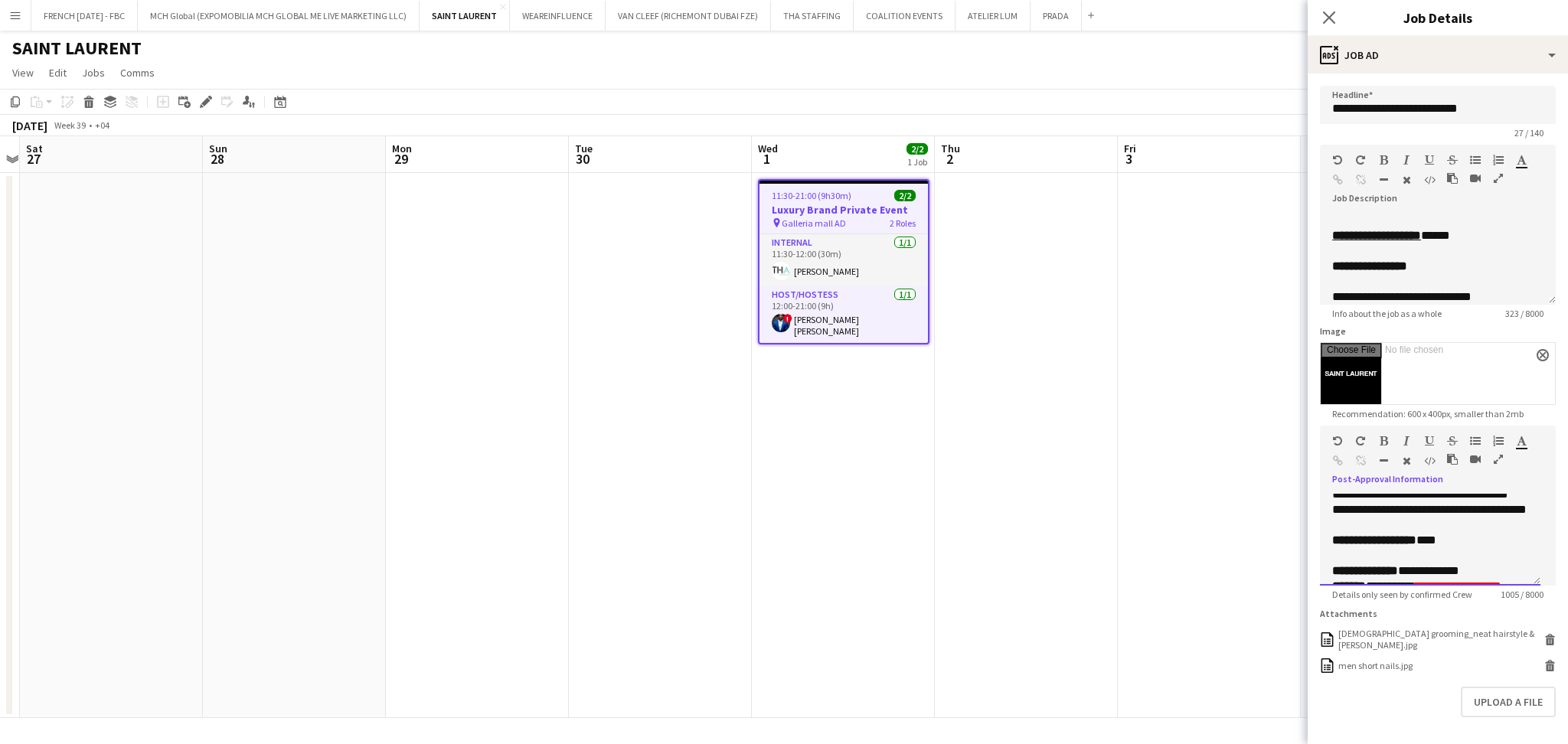
scroll to position [326, 0]
drag, startPoint x: 1475, startPoint y: 562, endPoint x: 1492, endPoint y: 560, distance: 17.1
click at [1479, 535] on p "**********" at bounding box center [1421, 528] width 180 height 16
drag, startPoint x: 1500, startPoint y: 560, endPoint x: 1308, endPoint y: 550, distance: 192.3
click at [1308, 550] on form "**********" at bounding box center [1438, 438] width 260 height 706
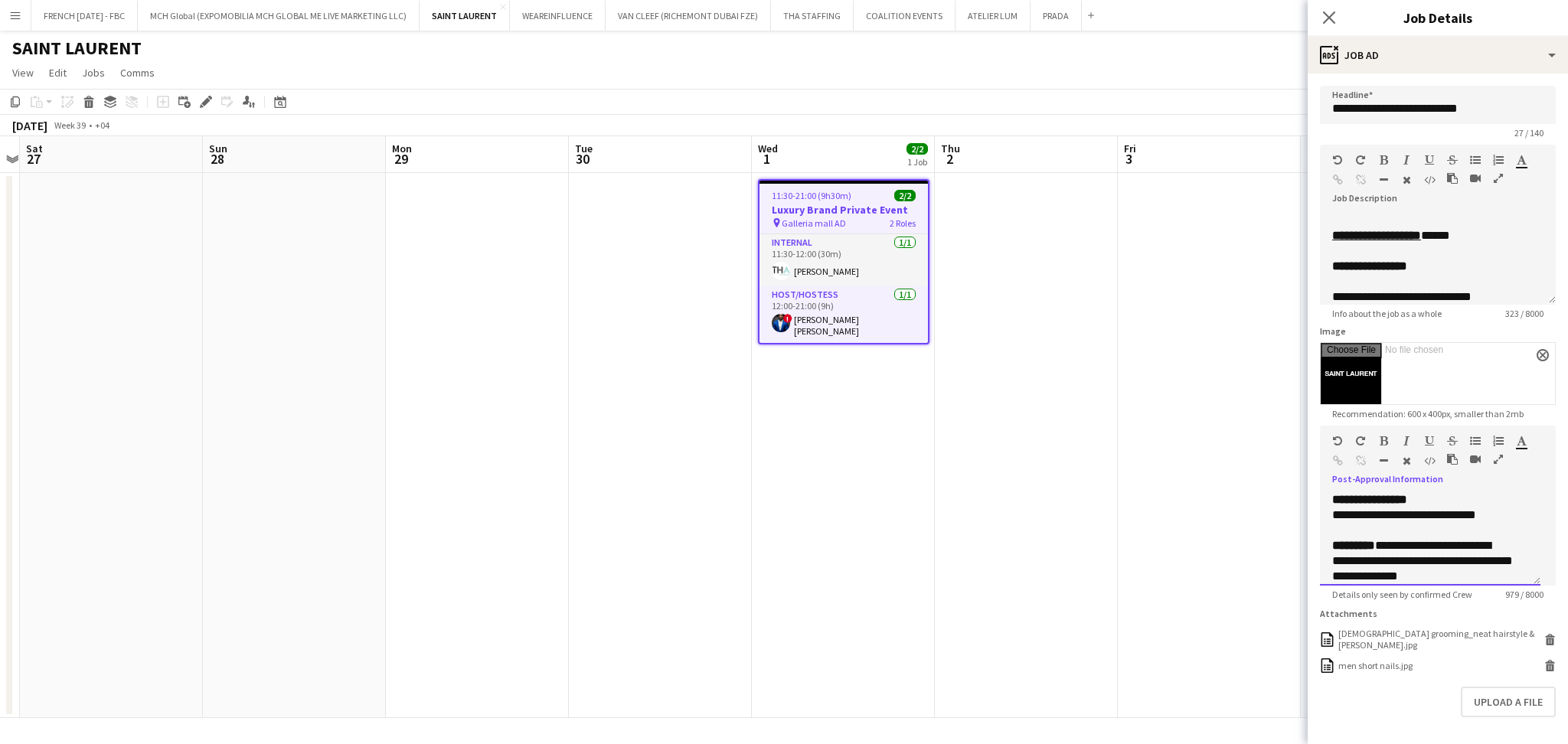
scroll to position [448, 0]
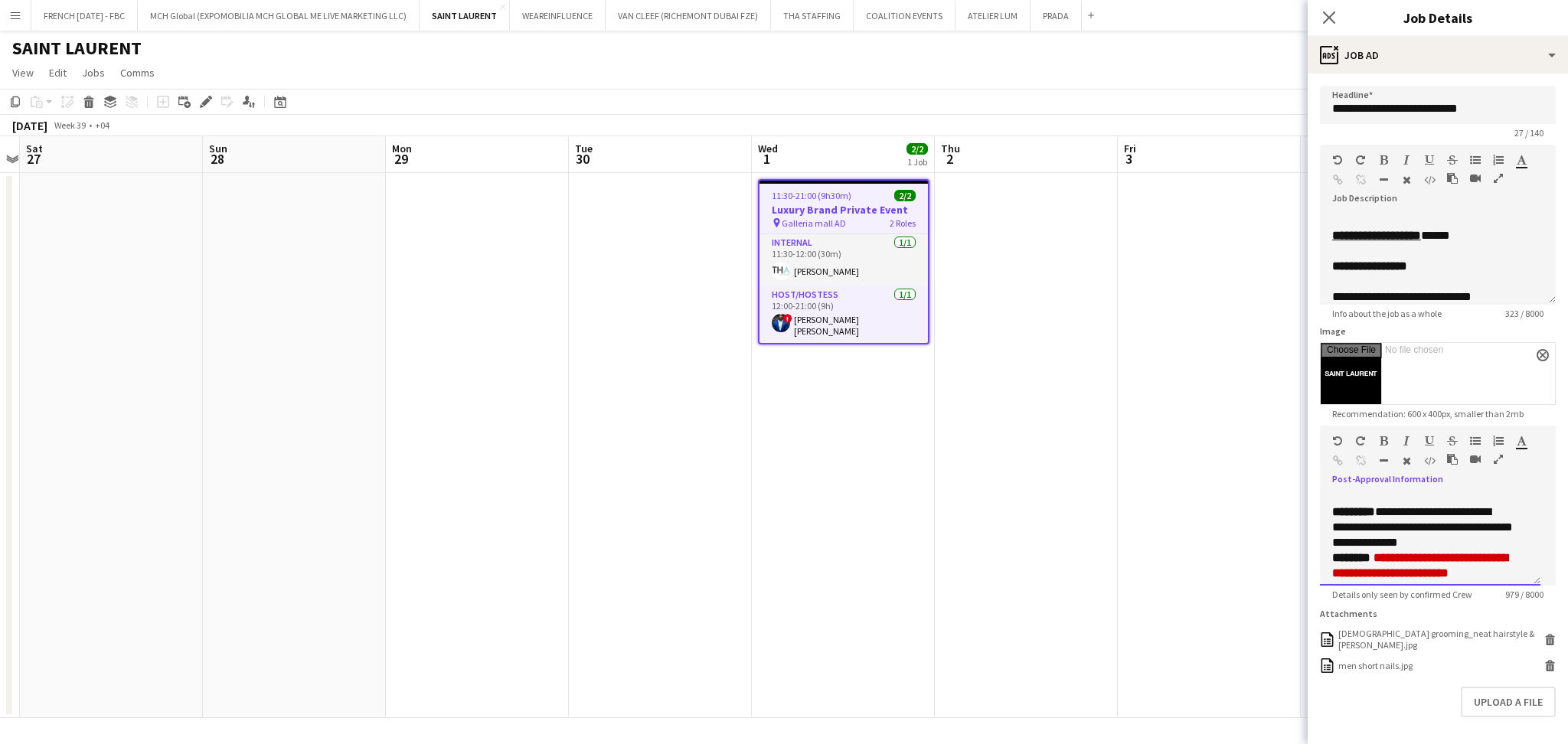
click at [1513, 503] on div "**********" at bounding box center [1430, 539] width 220 height 92
click at [1510, 474] on p "**********" at bounding box center [1430, 466] width 196 height 16
click at [1499, 489] on p "**********" at bounding box center [1421, 481] width 180 height 16
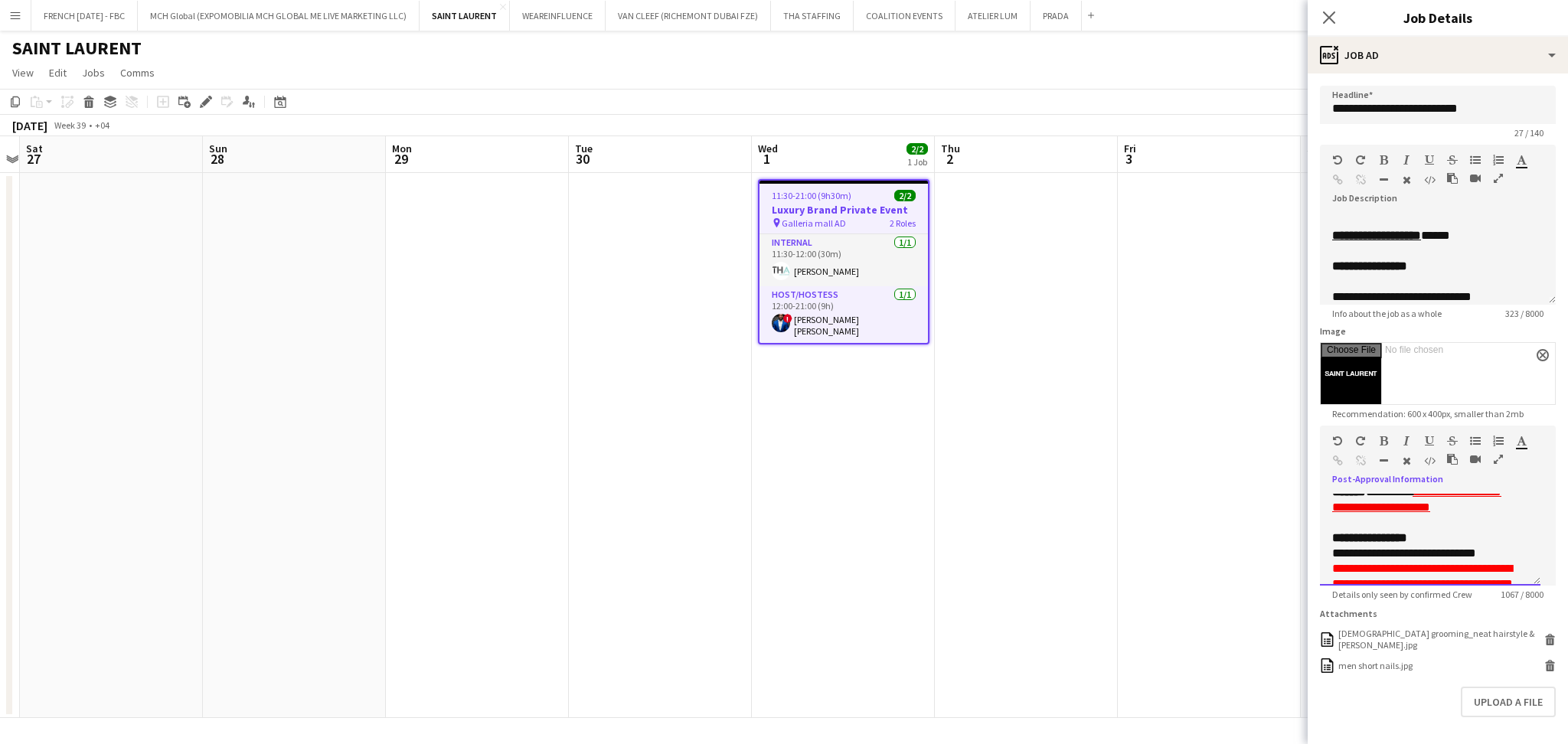
scroll to position [347, 0]
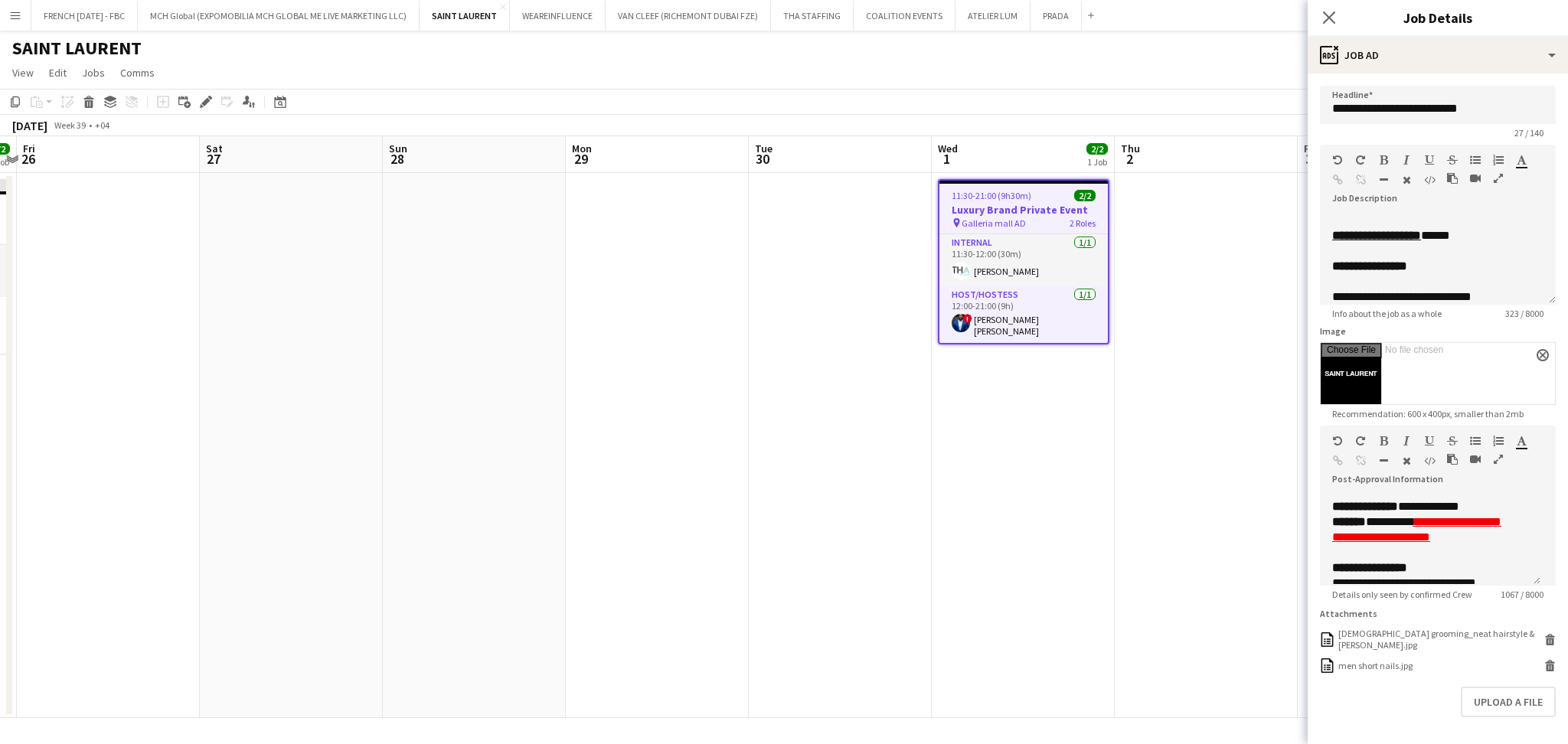
drag, startPoint x: 868, startPoint y: 510, endPoint x: 1232, endPoint y: 511, distance: 364.0
click at [1232, 511] on app-calendar-viewport "Wed 24 Thu 25 2/2 1 Job Fri 26 Sat 27 Sun 28 Mon 29 Tue 30 Wed 1 2/2 1 Job Thu …" at bounding box center [784, 427] width 1568 height 582
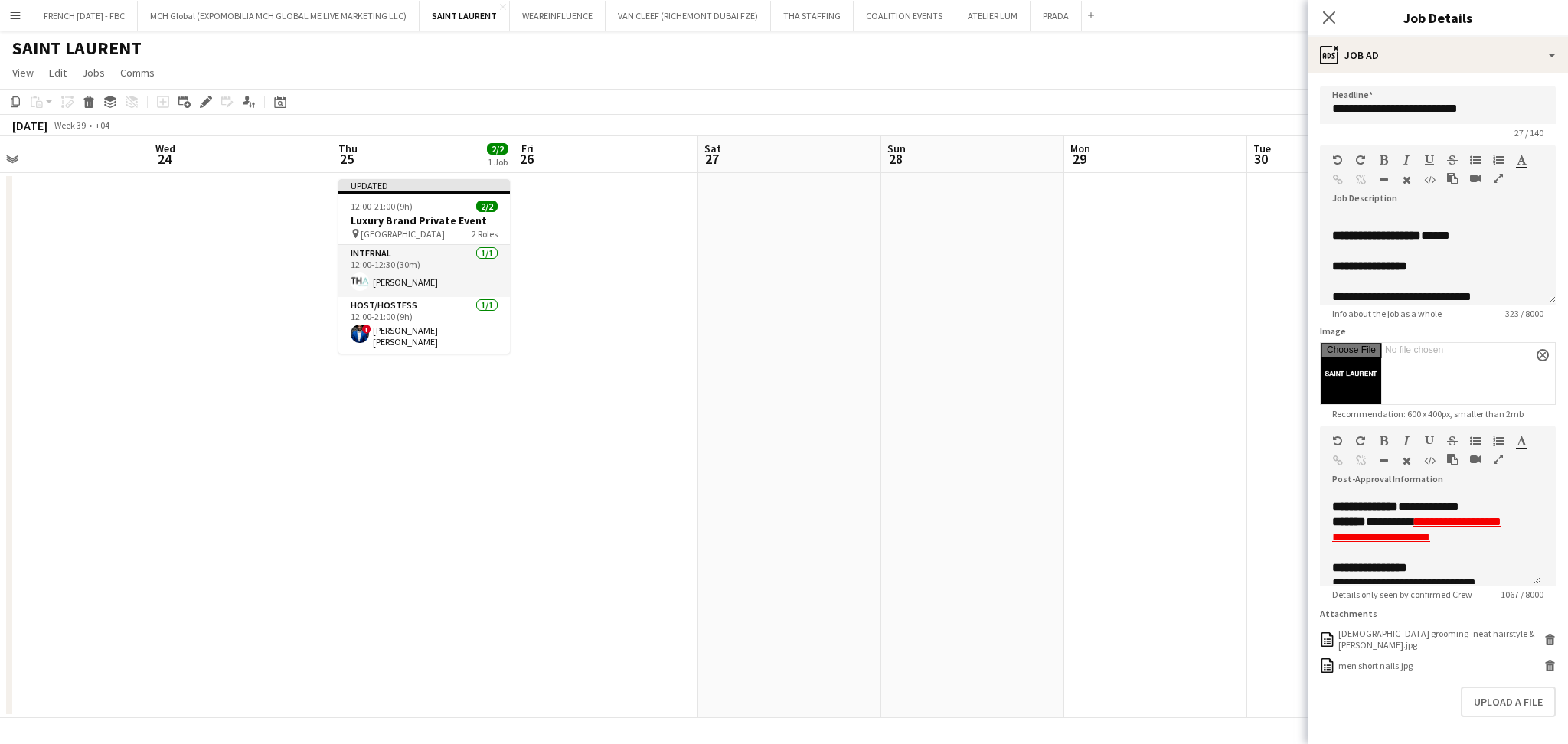
drag, startPoint x: 460, startPoint y: 488, endPoint x: 1054, endPoint y: 460, distance: 594.7
click at [1054, 460] on app-calendar-viewport "Sun 21 Mon 22 Tue 23 Wed 24 Thu 25 2/2 1 Job Fri 26 Sat 27 Sun 28 Mon 29 Tue 30…" at bounding box center [784, 427] width 1568 height 582
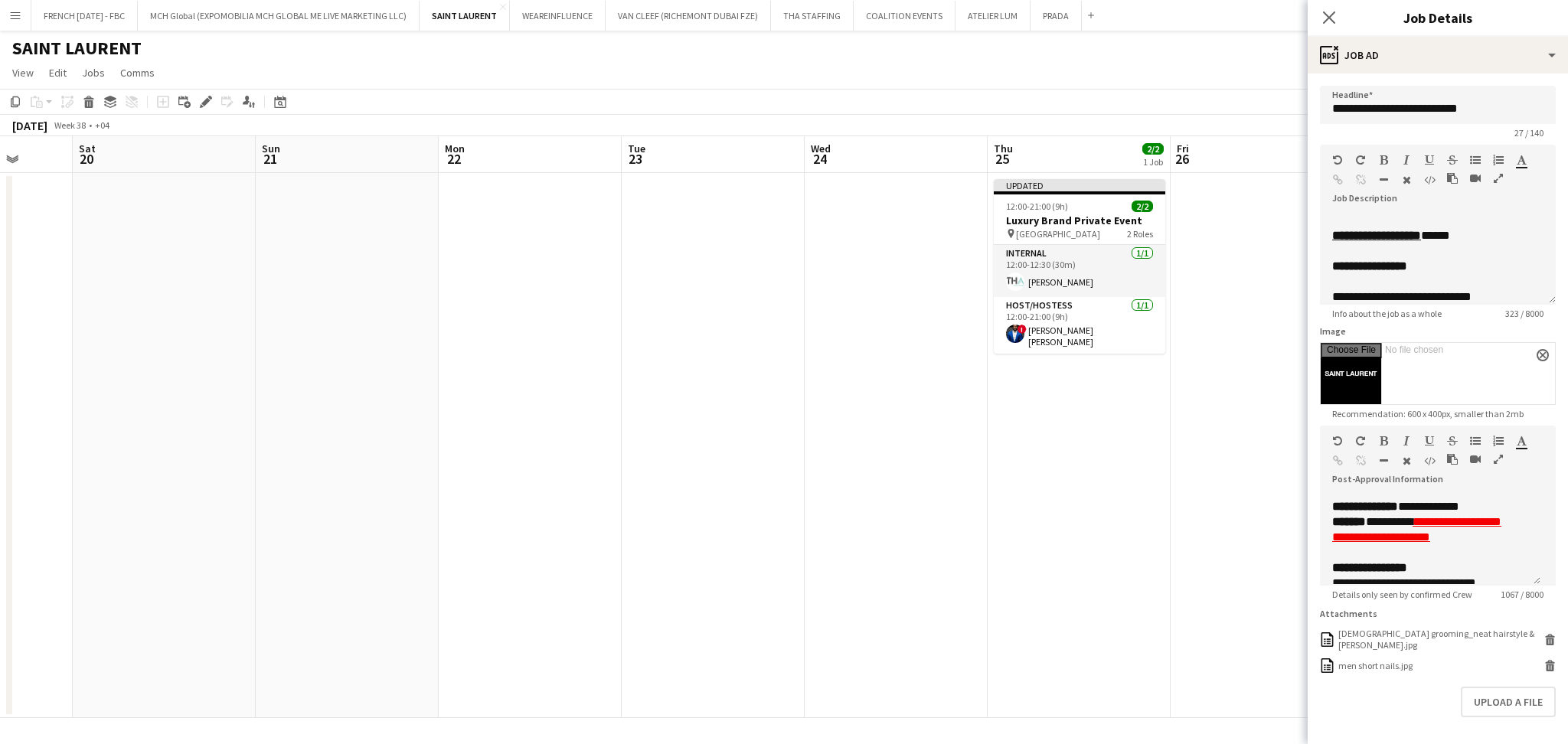
drag, startPoint x: 615, startPoint y: 492, endPoint x: 962, endPoint y: 490, distance: 347.0
click at [969, 490] on app-calendar-viewport "Wed 17 2/2 1 Job Thu 18 2/2 1 Job Fri 19 Sat 20 Sun 21 Mon 22 Tue 23 Wed 24 Thu…" at bounding box center [784, 427] width 1568 height 582
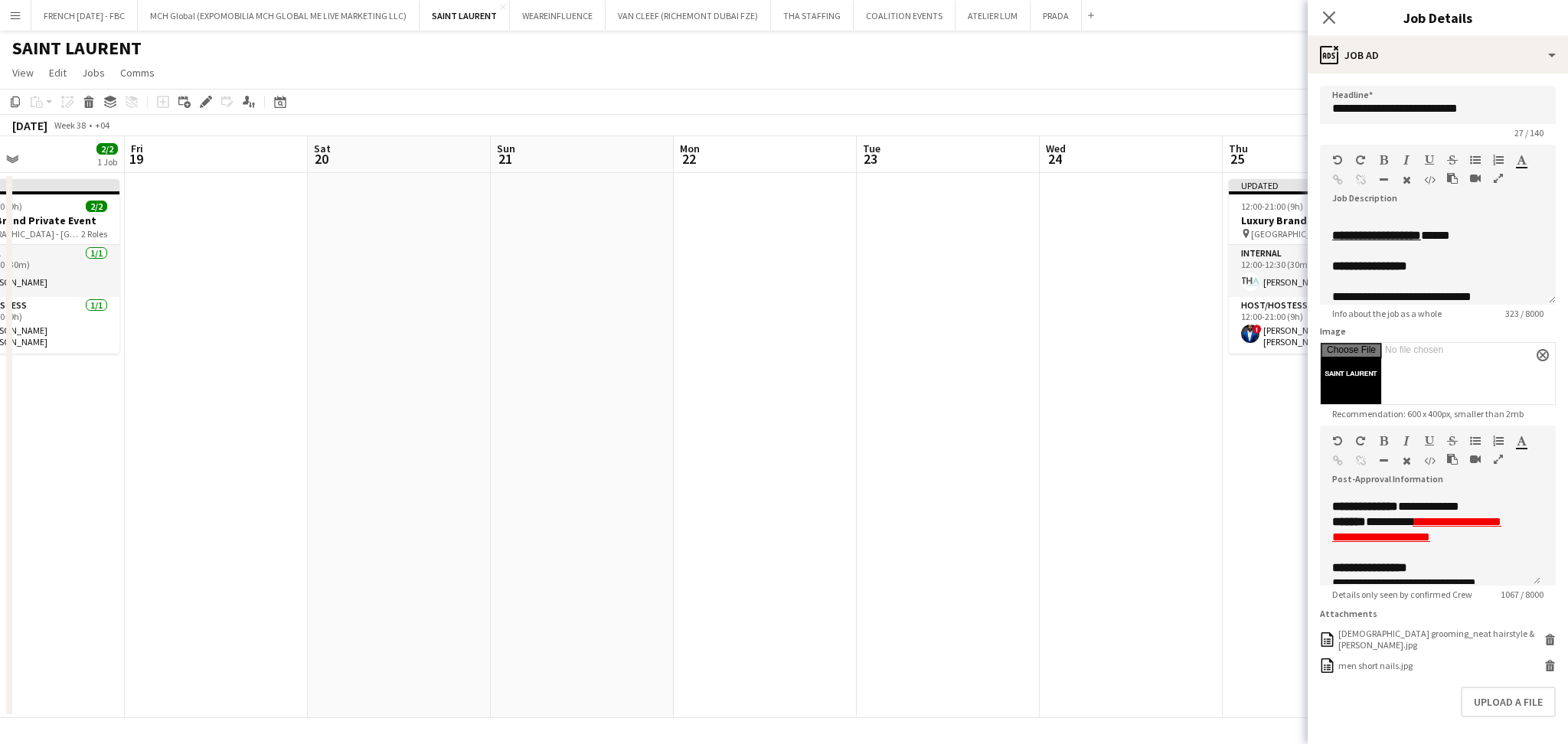
drag, startPoint x: 607, startPoint y: 481, endPoint x: 843, endPoint y: 480, distance: 236.0
click at [843, 480] on app-calendar-viewport "Tue 16 Wed 17 2/2 1 Job Thu 18 2/2 1 Job Fri 19 Sat 20 Sun 21 Mon 22 Tue 23 Wed…" at bounding box center [784, 427] width 1568 height 582
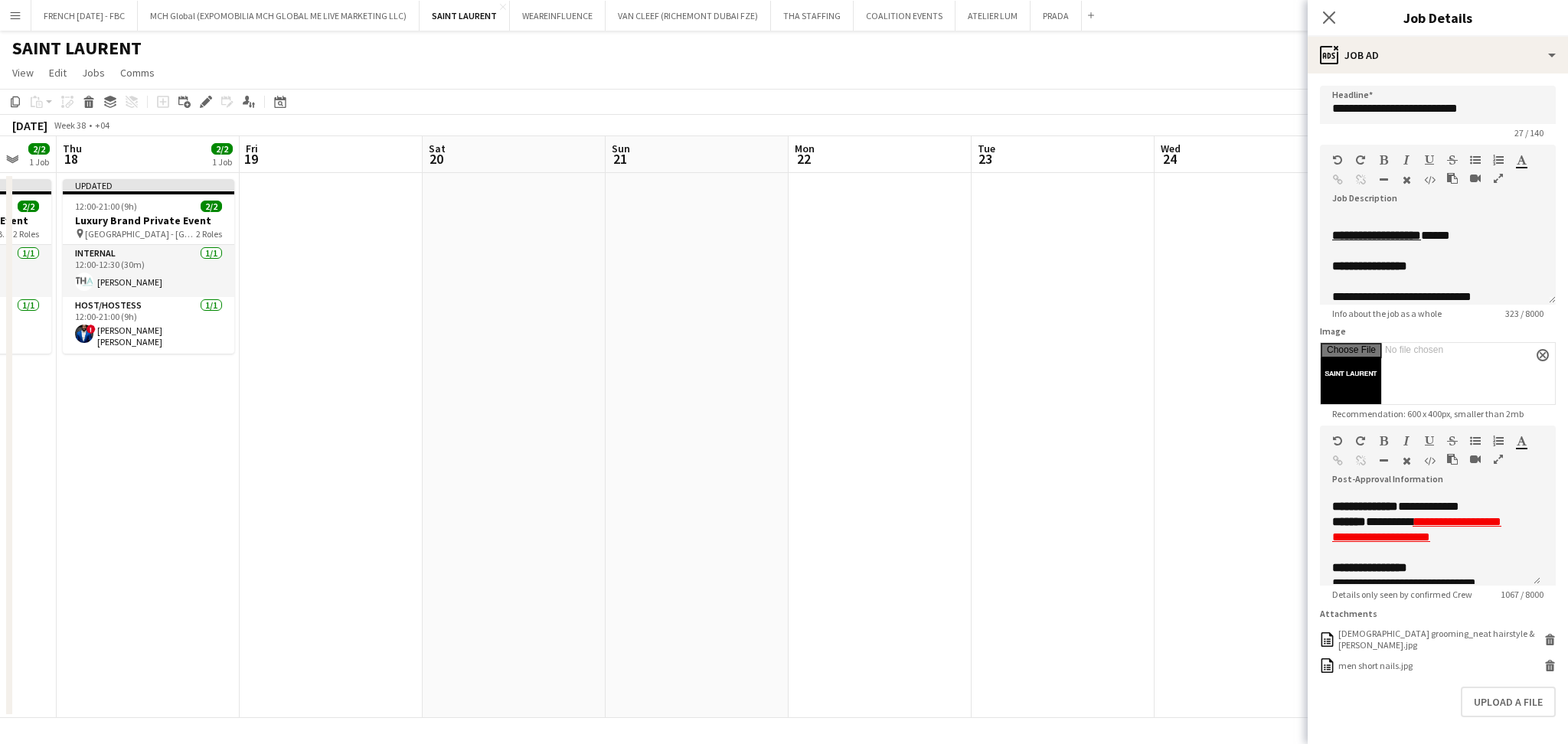
click at [809, 480] on app-date-cell at bounding box center [879, 445] width 183 height 545
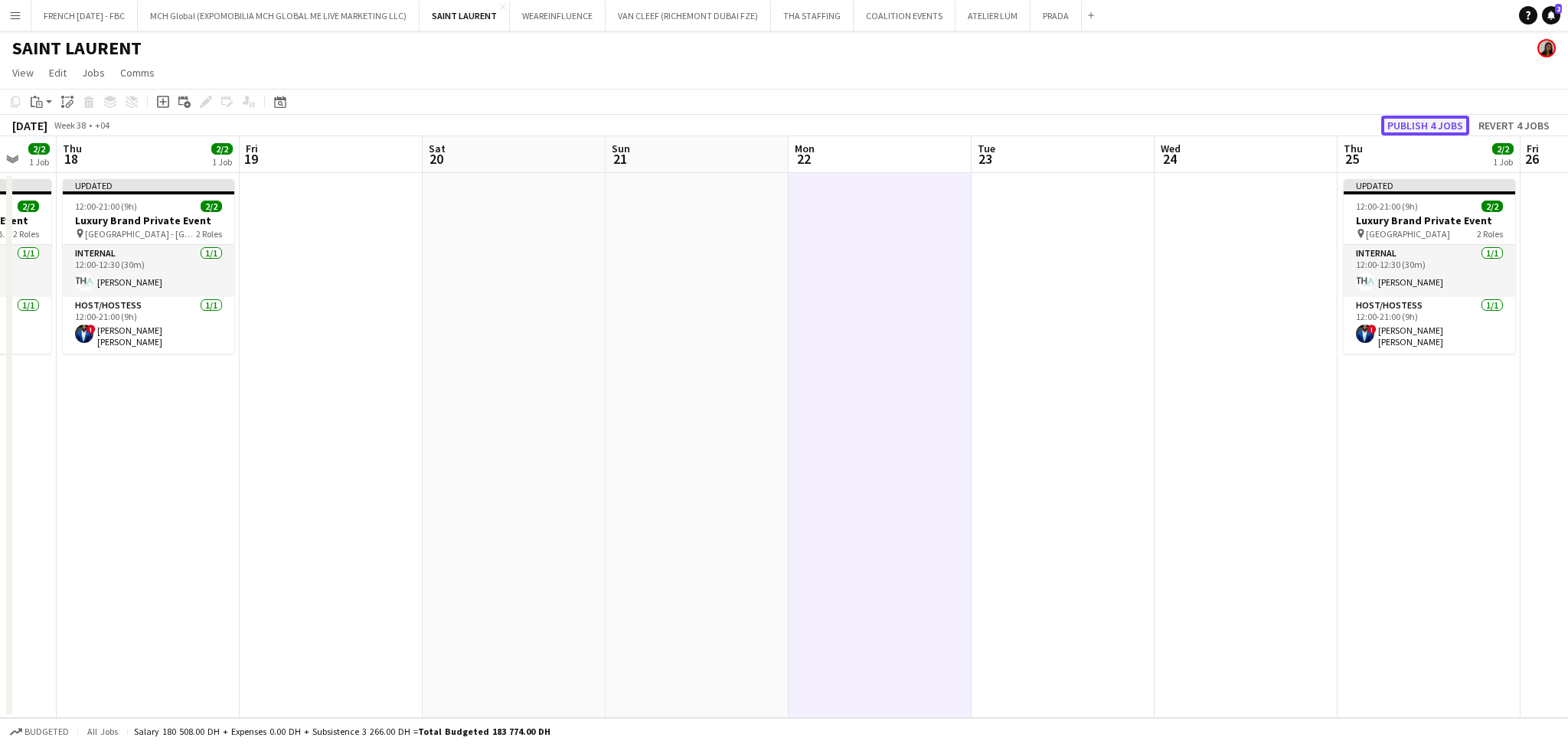
click at [1453, 125] on button "Publish 4 jobs" at bounding box center [1425, 125] width 88 height 20
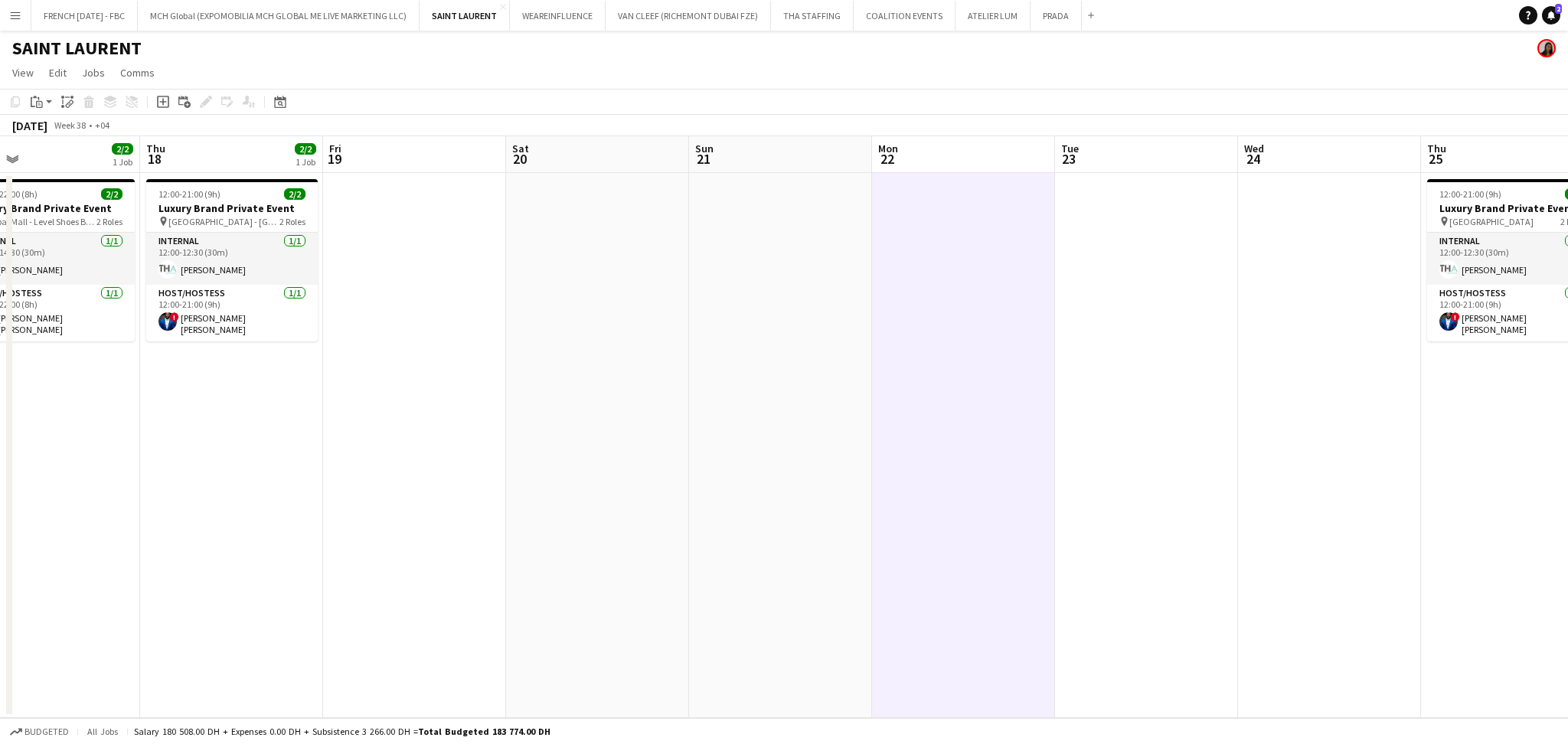
drag, startPoint x: 602, startPoint y: 519, endPoint x: 1162, endPoint y: 527, distance: 560.1
click at [1385, 526] on app-calendar-viewport "Mon 15 Tue 16 Wed 17 2/2 1 Job Thu 18 2/2 1 Job Fri 19 Sat 20 Sun 21 Mon 22 Tue…" at bounding box center [784, 427] width 1568 height 582
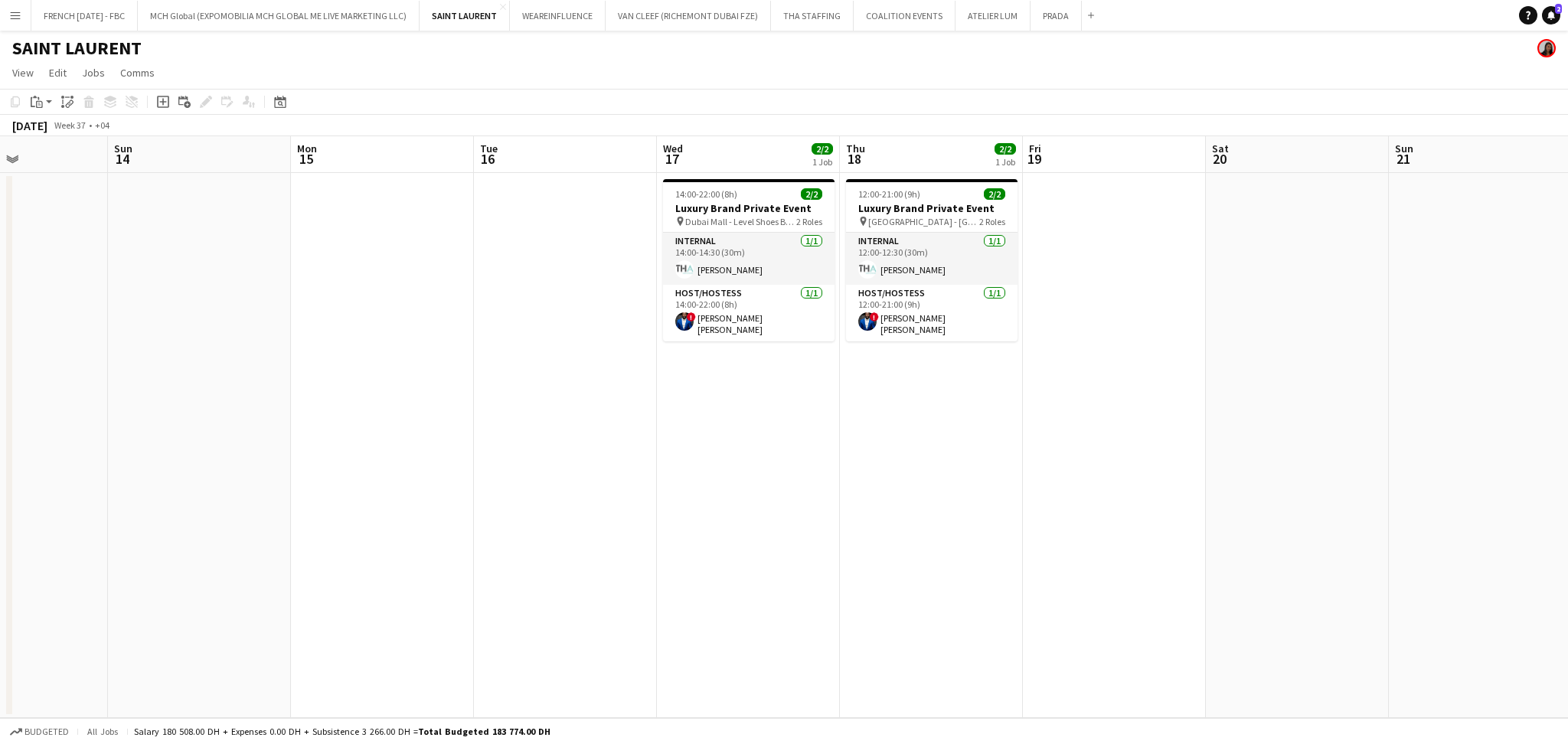
scroll to position [0, 422]
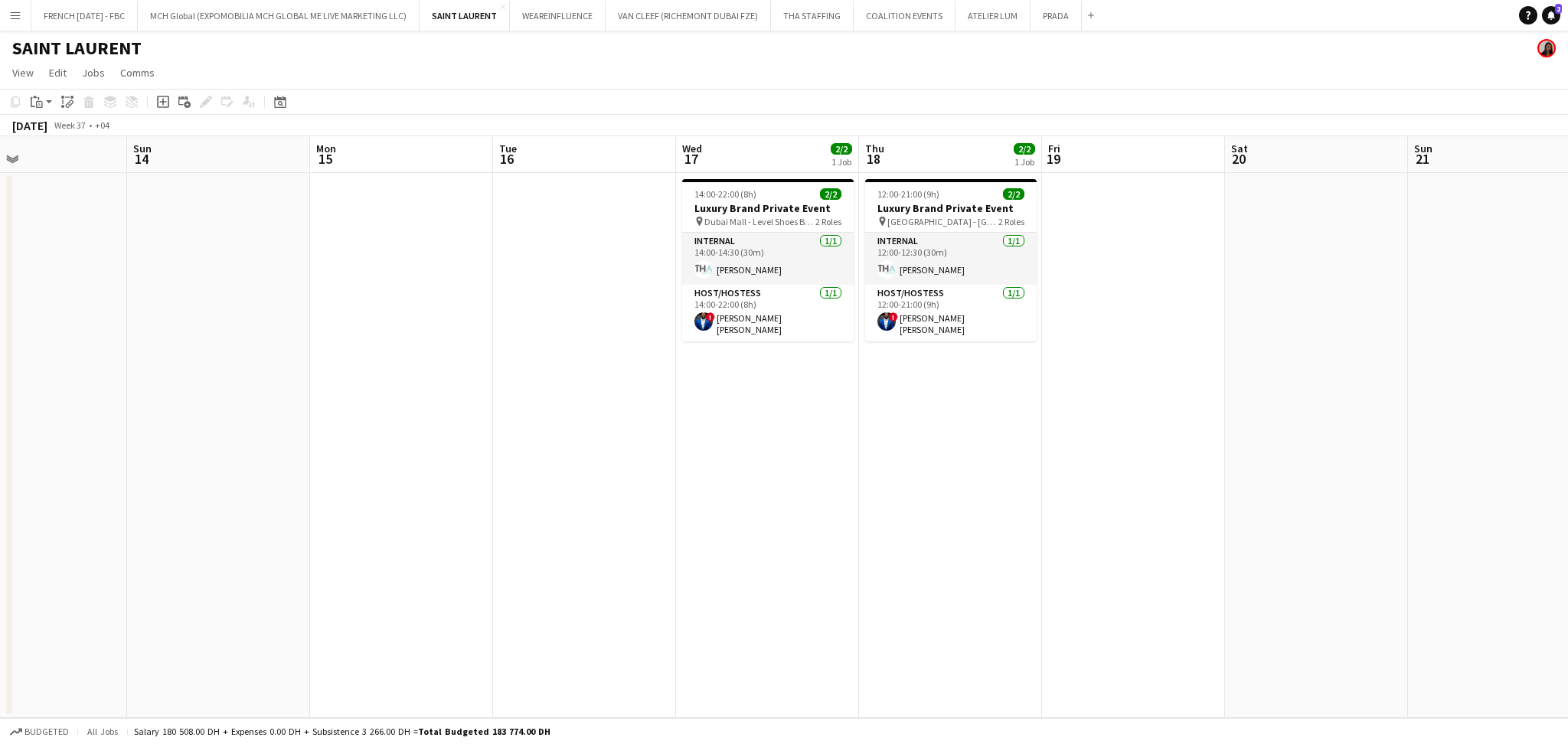
drag, startPoint x: 655, startPoint y: 532, endPoint x: 675, endPoint y: 532, distance: 20.0
click at [675, 532] on app-calendar-viewport "Thu 11 Fri 12 Sat 13 Sun 14 Mon 15 Tue 16 Wed 17 2/2 1 Job Thu 18 2/2 1 Job Fri…" at bounding box center [784, 427] width 1568 height 582
click at [1013, 21] on button "ATELIER [PERSON_NAME] Close" at bounding box center [993, 16] width 75 height 30
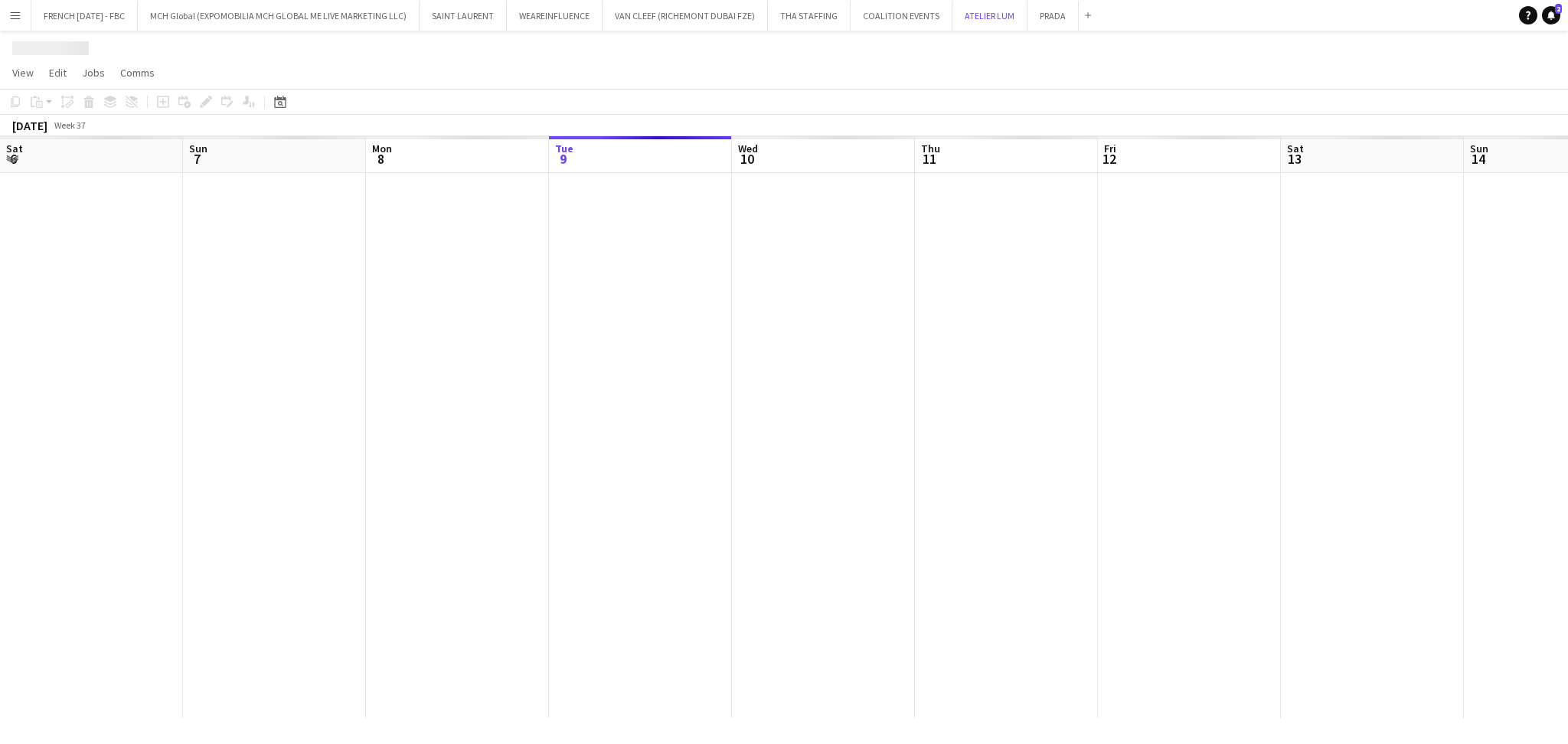
scroll to position [0, 366]
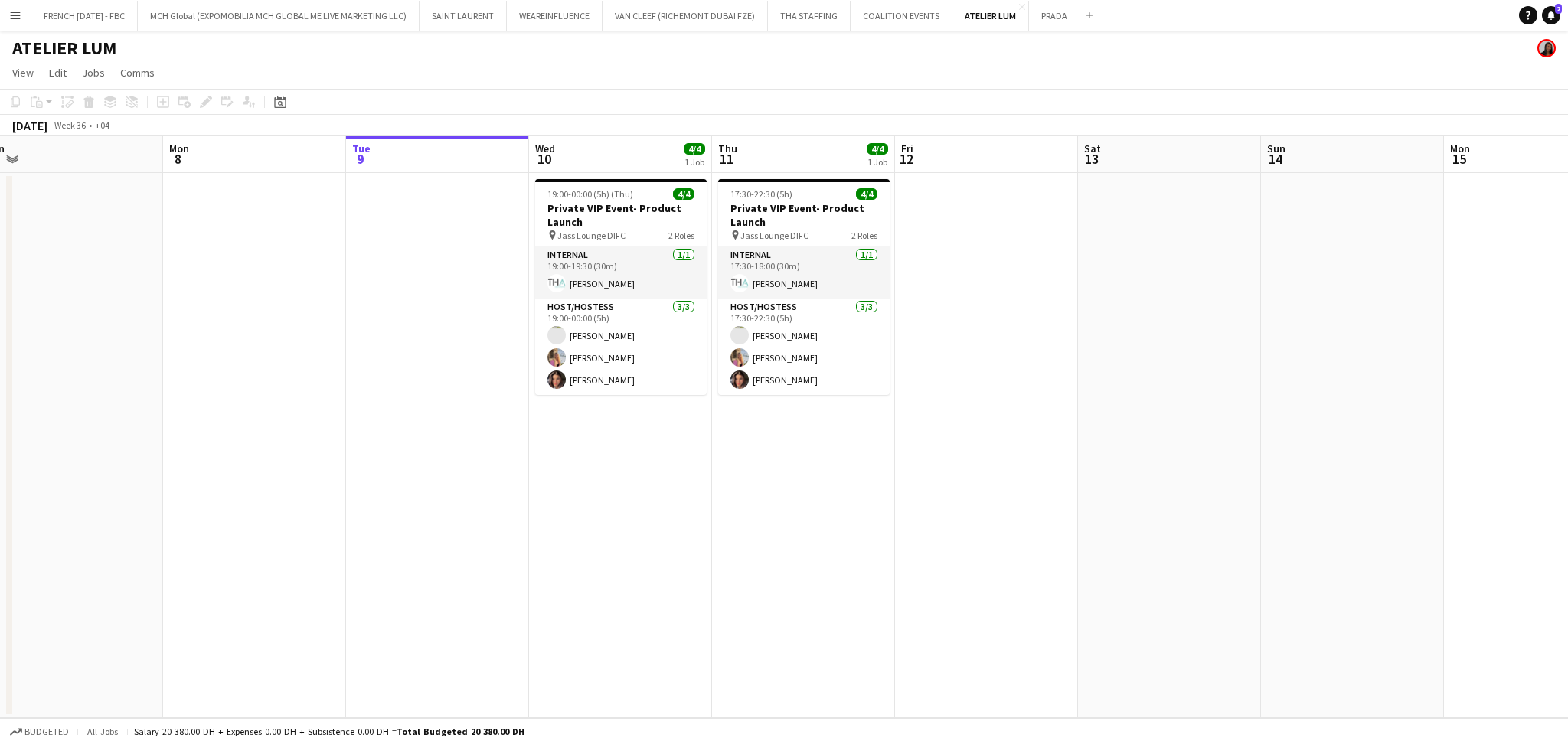
drag, startPoint x: 922, startPoint y: 464, endPoint x: 1098, endPoint y: 458, distance: 176.1
click at [1098, 458] on app-calendar-viewport "Fri 5 Sat 6 Sun 7 Mon 8 Tue 9 Wed 10 4/4 1 Job Thu 11 4/4 1 Job Fri 12 Sat 13 S…" at bounding box center [784, 427] width 1568 height 582
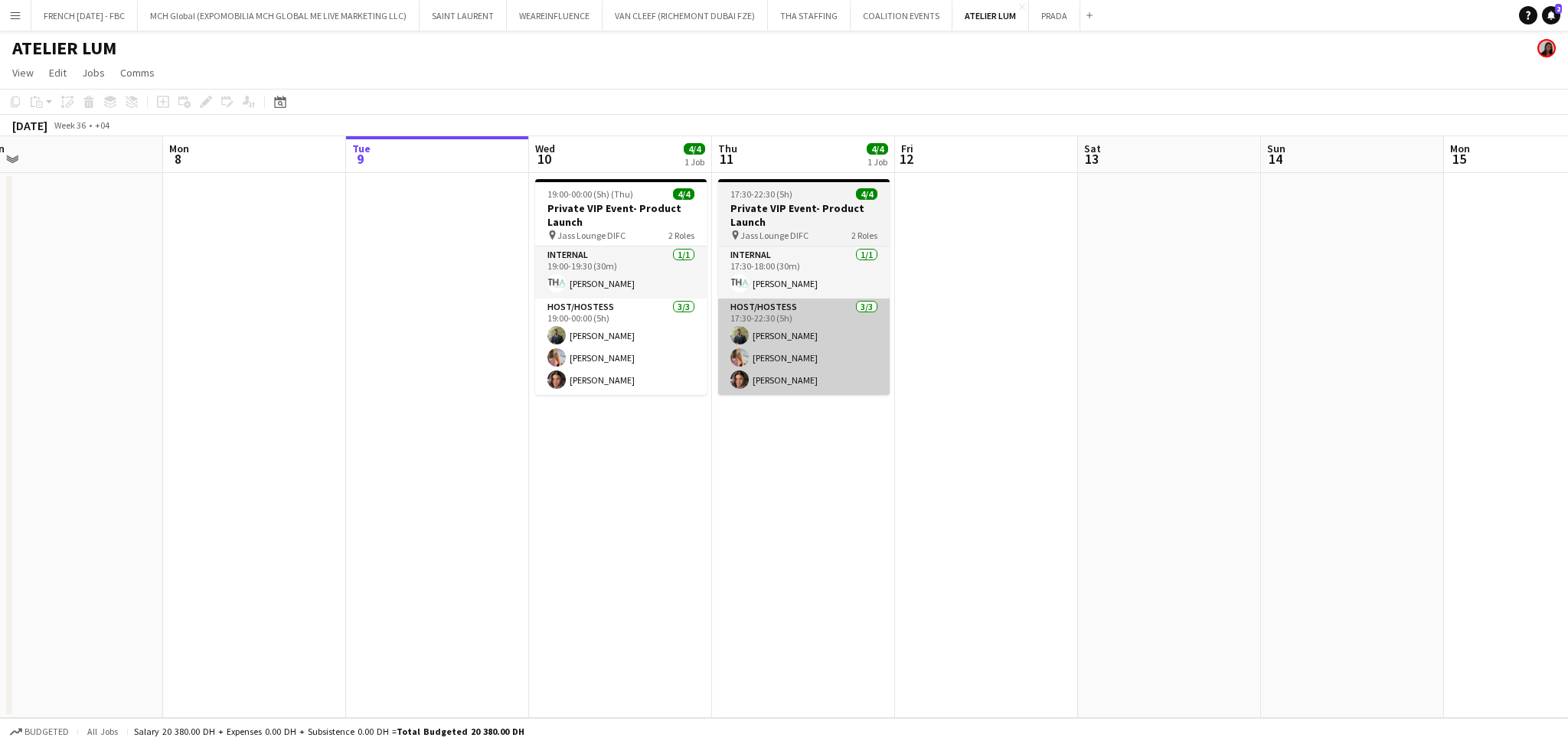
scroll to position [0, 372]
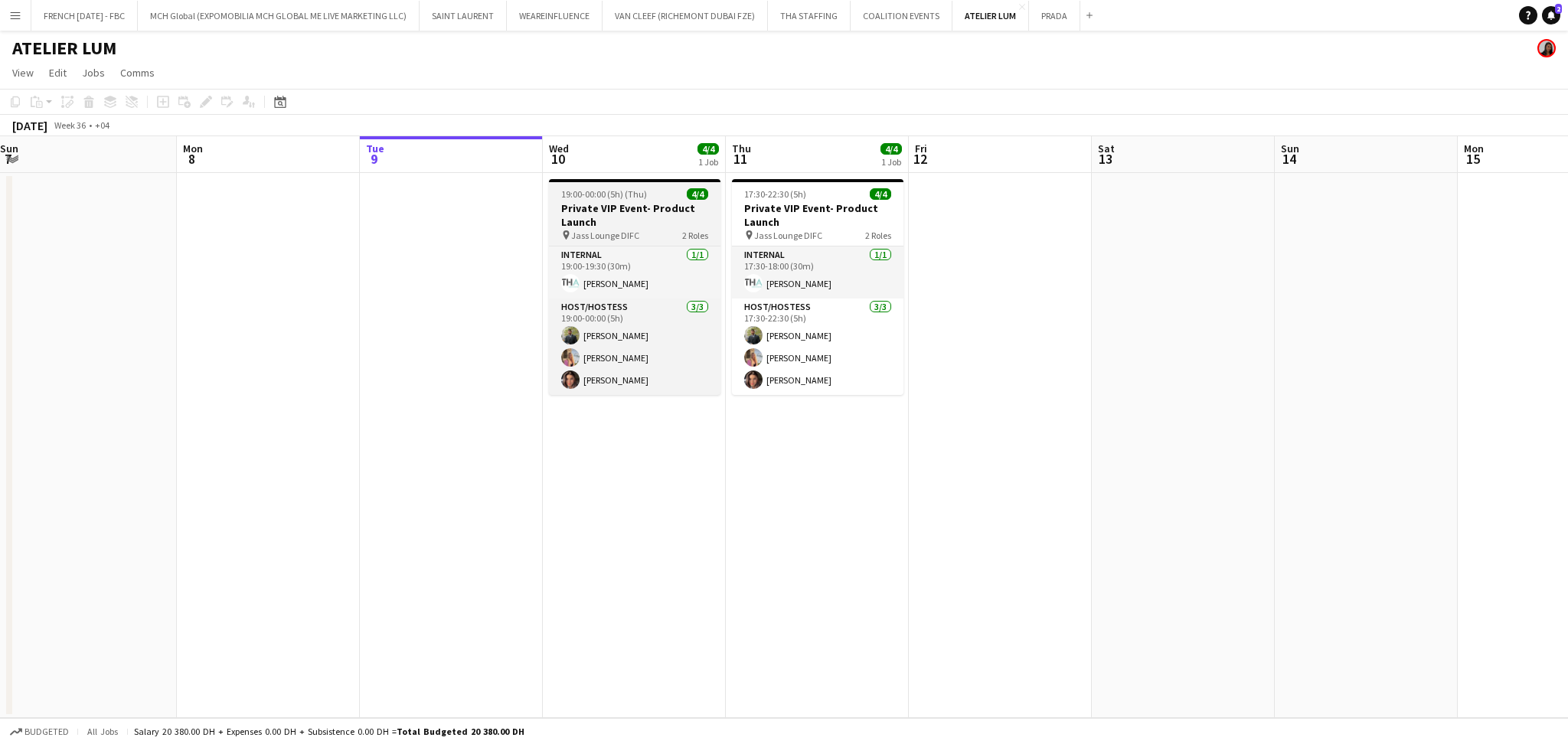
click at [653, 223] on h3 "Private VIP Event- Product Launch" at bounding box center [635, 215] width 172 height 27
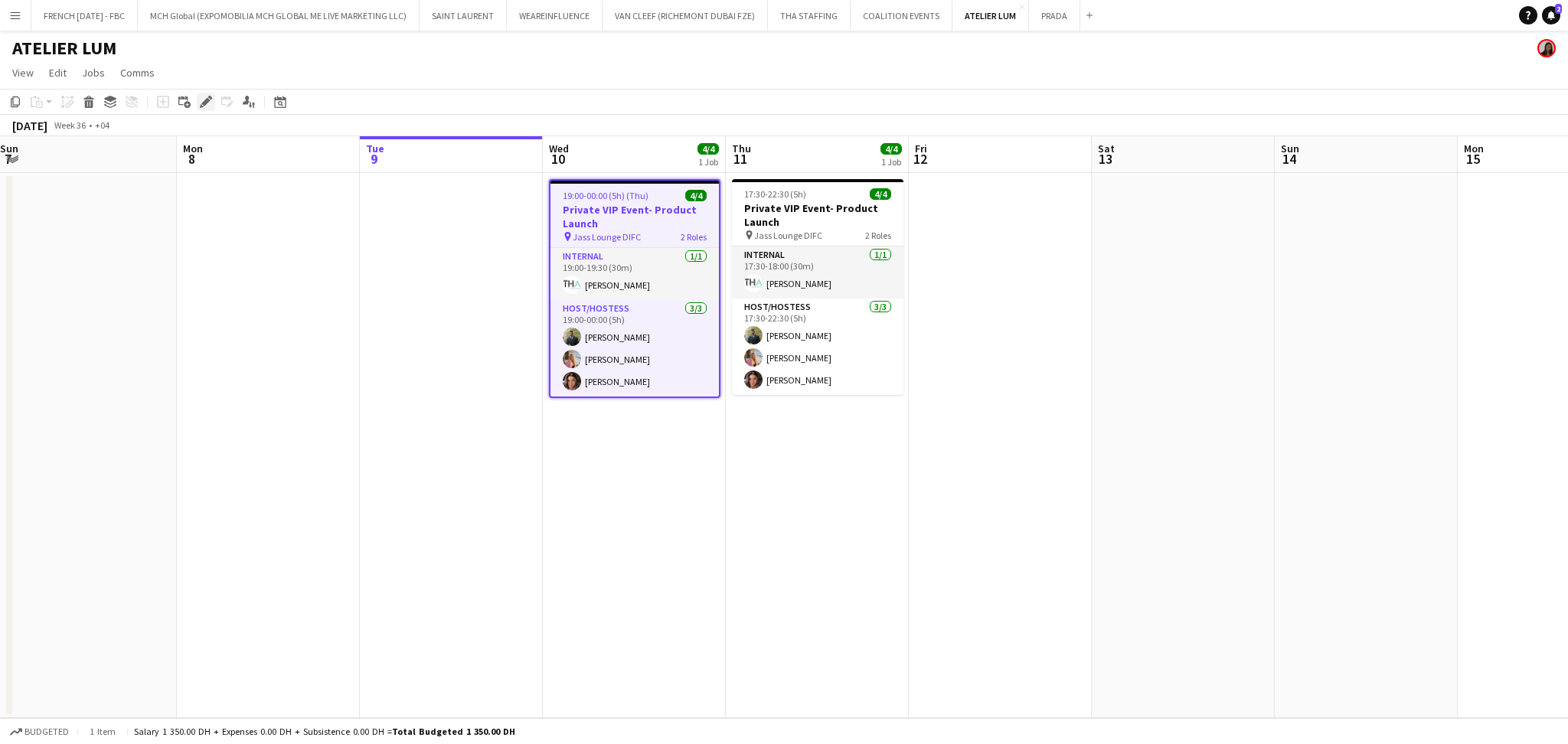
click at [202, 100] on icon "Edit" at bounding box center [206, 102] width 13 height 13
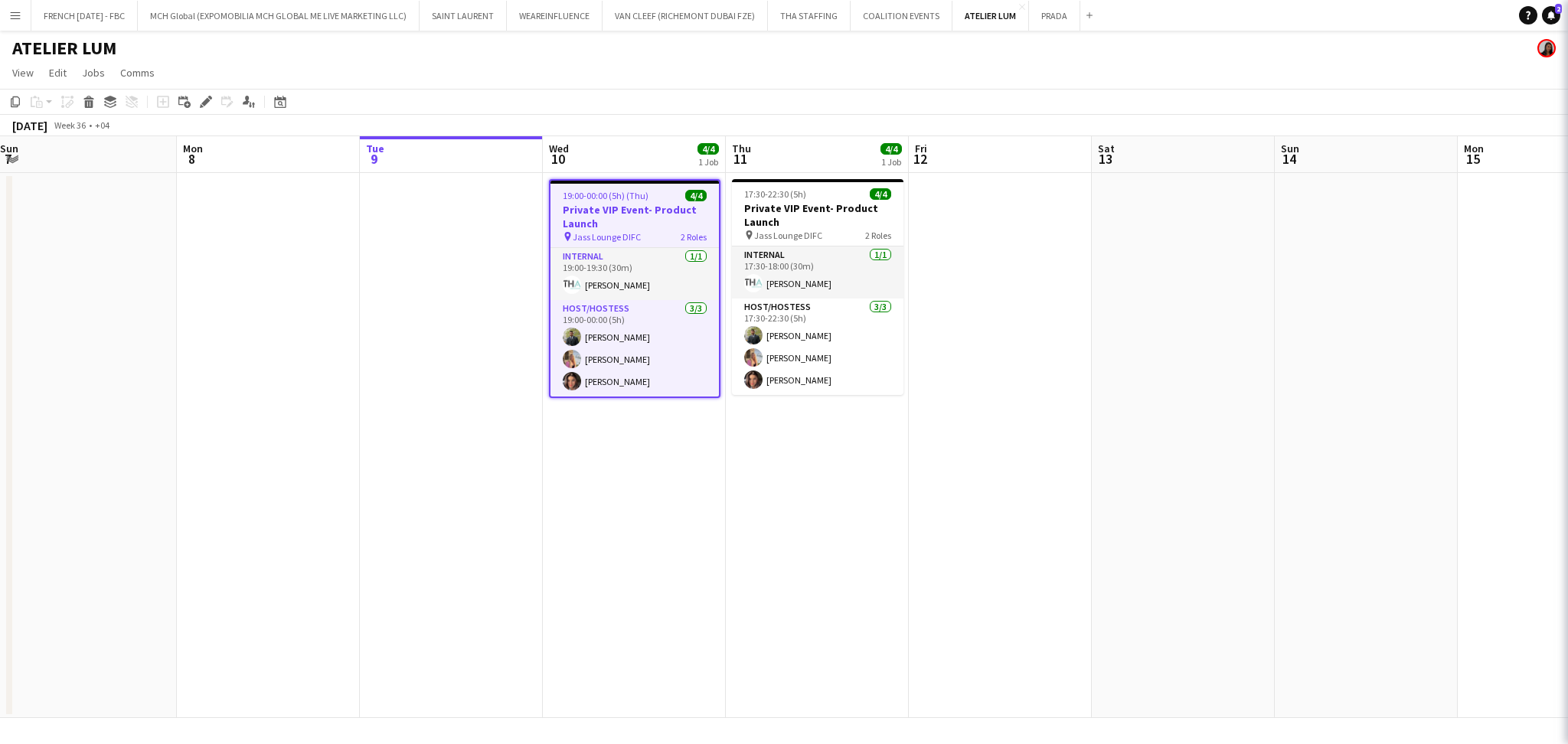
type input "**********"
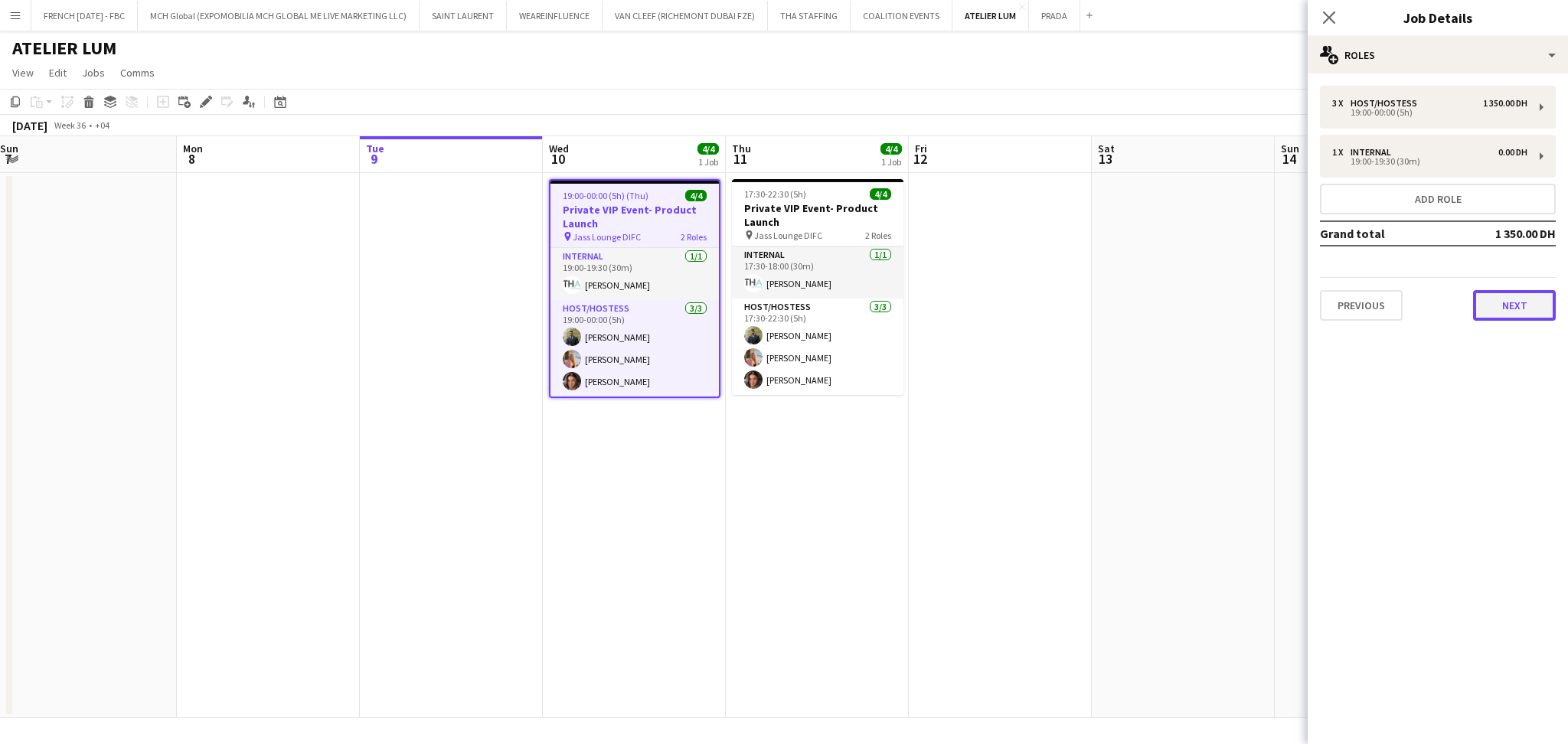
click at [1516, 309] on button "Next" at bounding box center [1514, 305] width 82 height 31
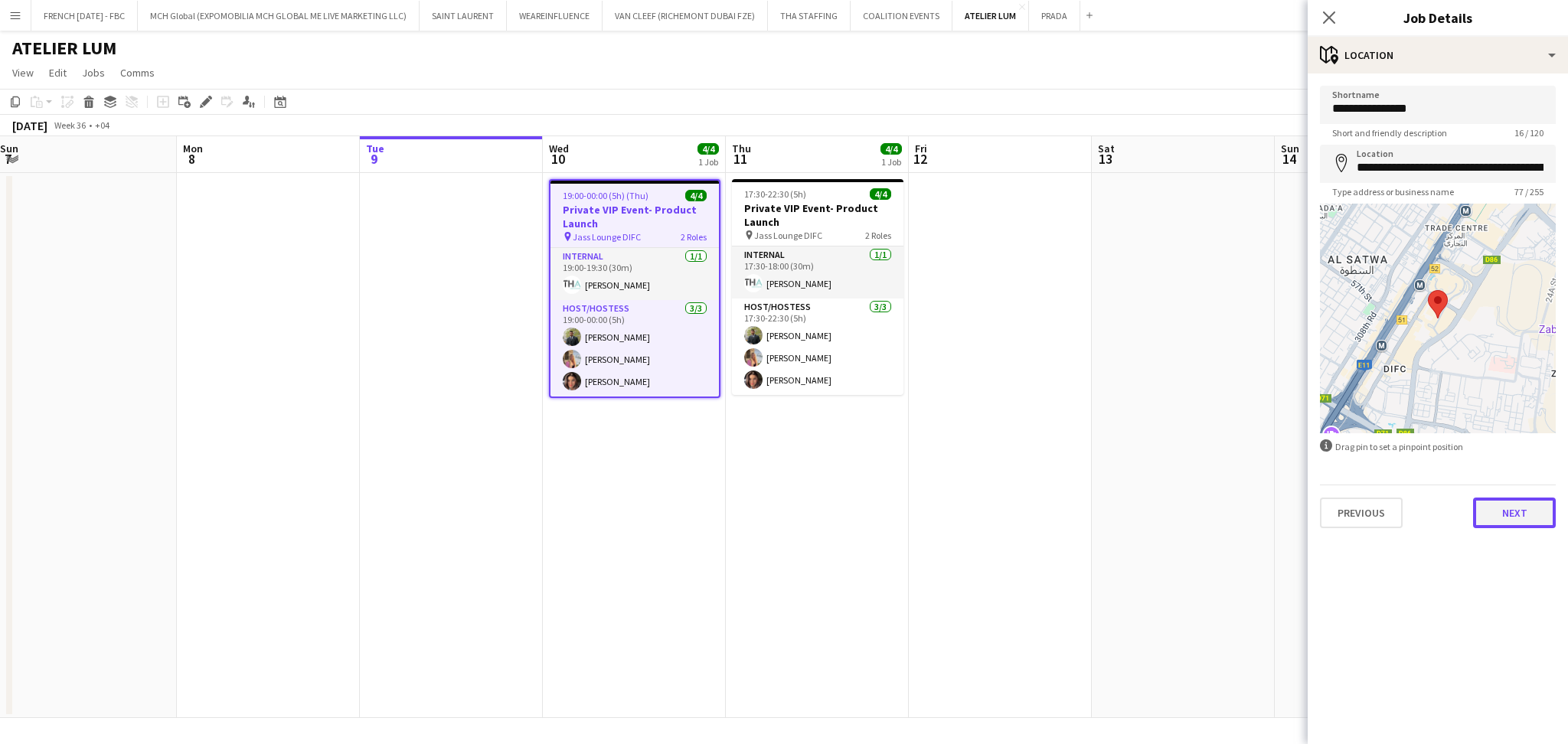
click at [1513, 514] on button "Next" at bounding box center [1514, 512] width 82 height 31
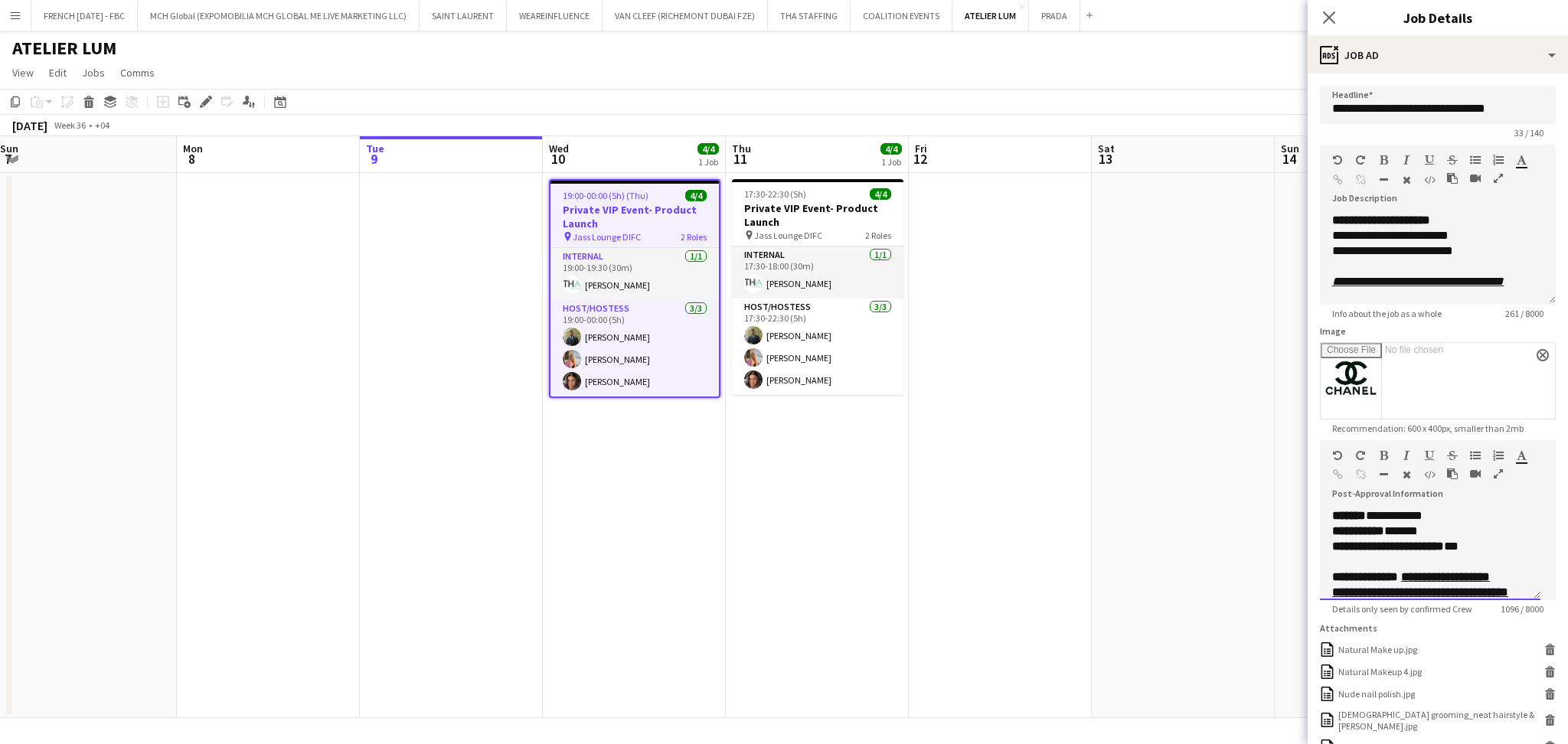
click at [1468, 539] on p "**********" at bounding box center [1421, 546] width 180 height 16
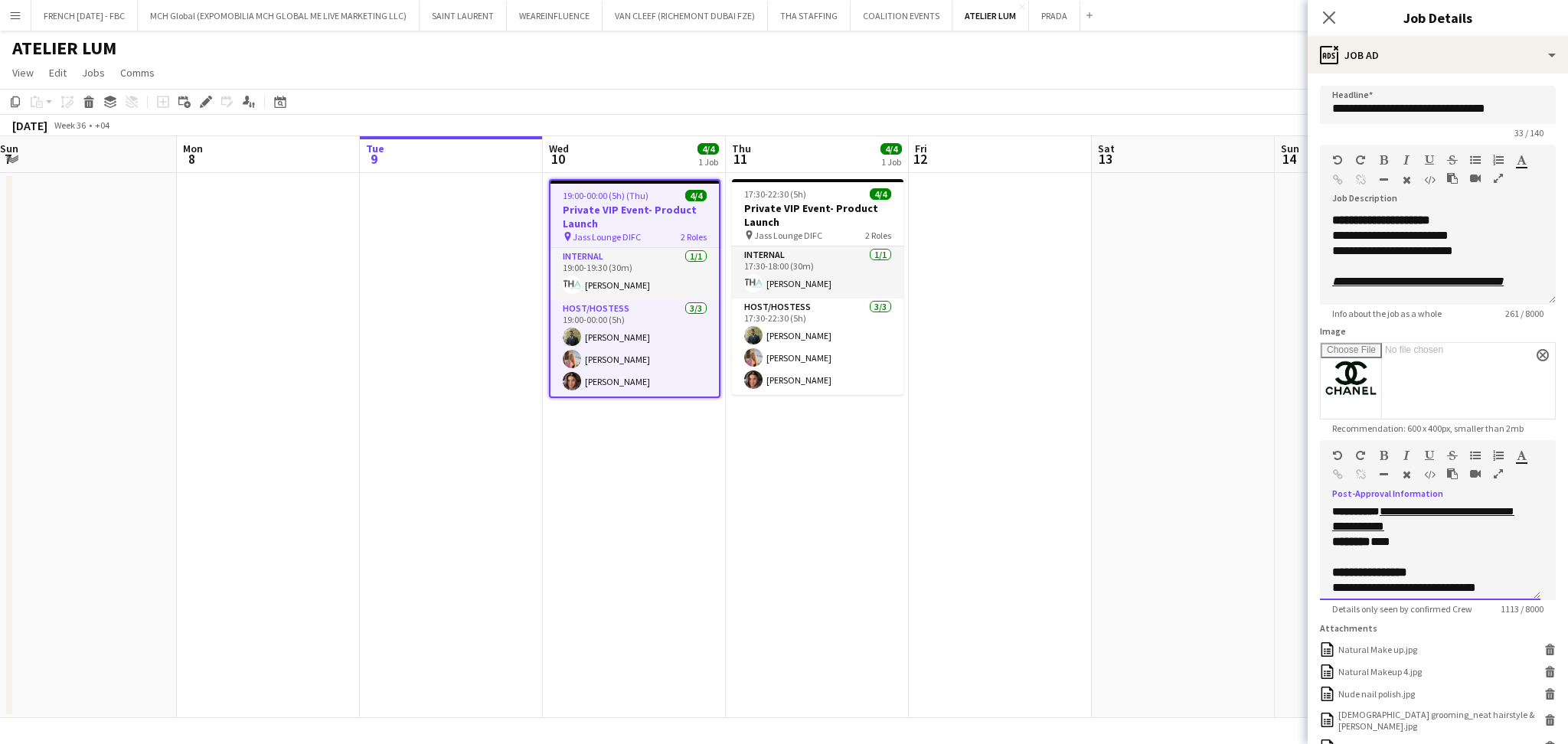
scroll to position [122, 0]
click at [1434, 563] on p "******** ***" at bounding box center [1421, 562] width 180 height 16
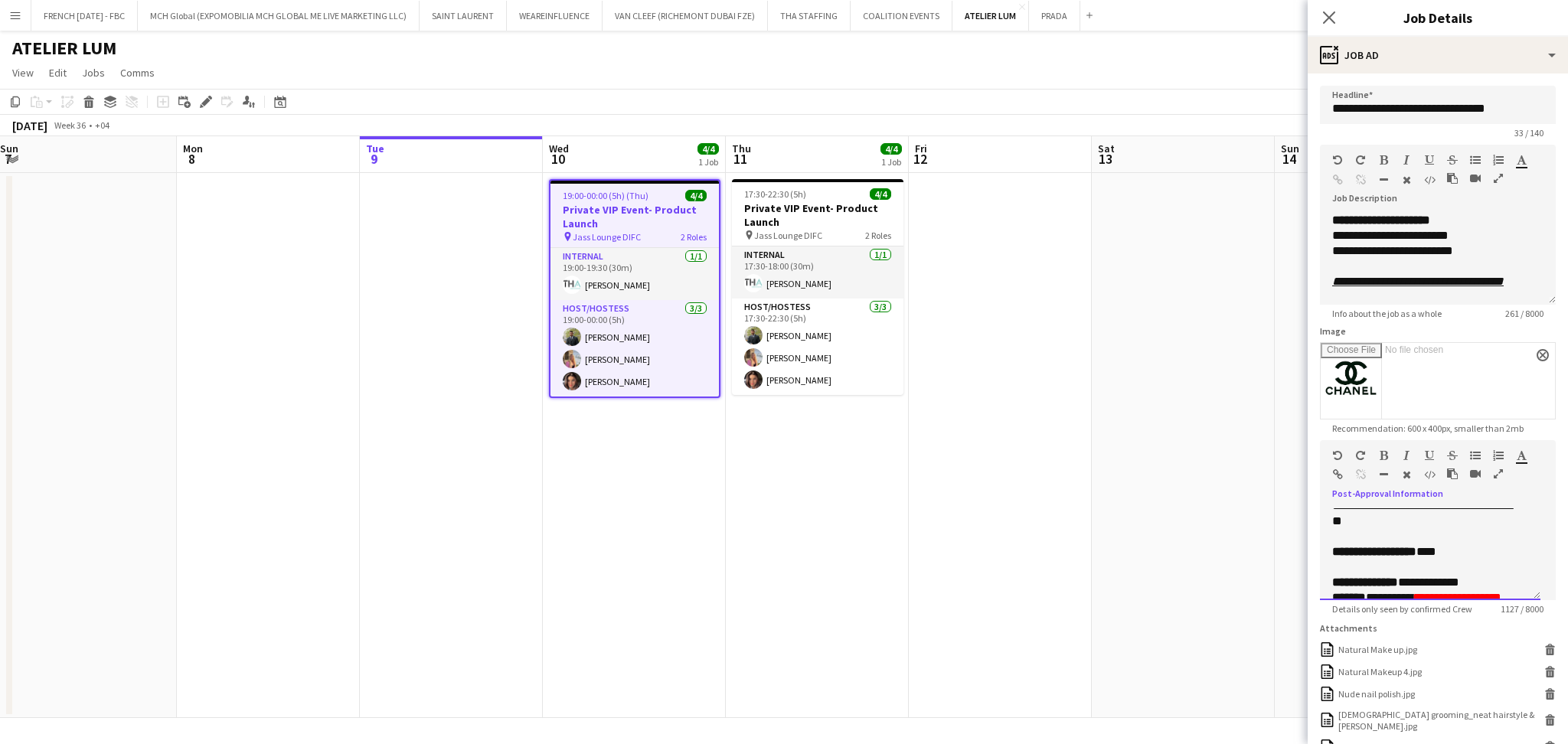
drag, startPoint x: 1500, startPoint y: 550, endPoint x: 1307, endPoint y: 553, distance: 193.0
click at [1308, 553] on form "**********" at bounding box center [1438, 501] width 260 height 831
click at [1476, 554] on p "**********" at bounding box center [1421, 552] width 180 height 16
click at [1448, 553] on p "**********" at bounding box center [1421, 552] width 180 height 16
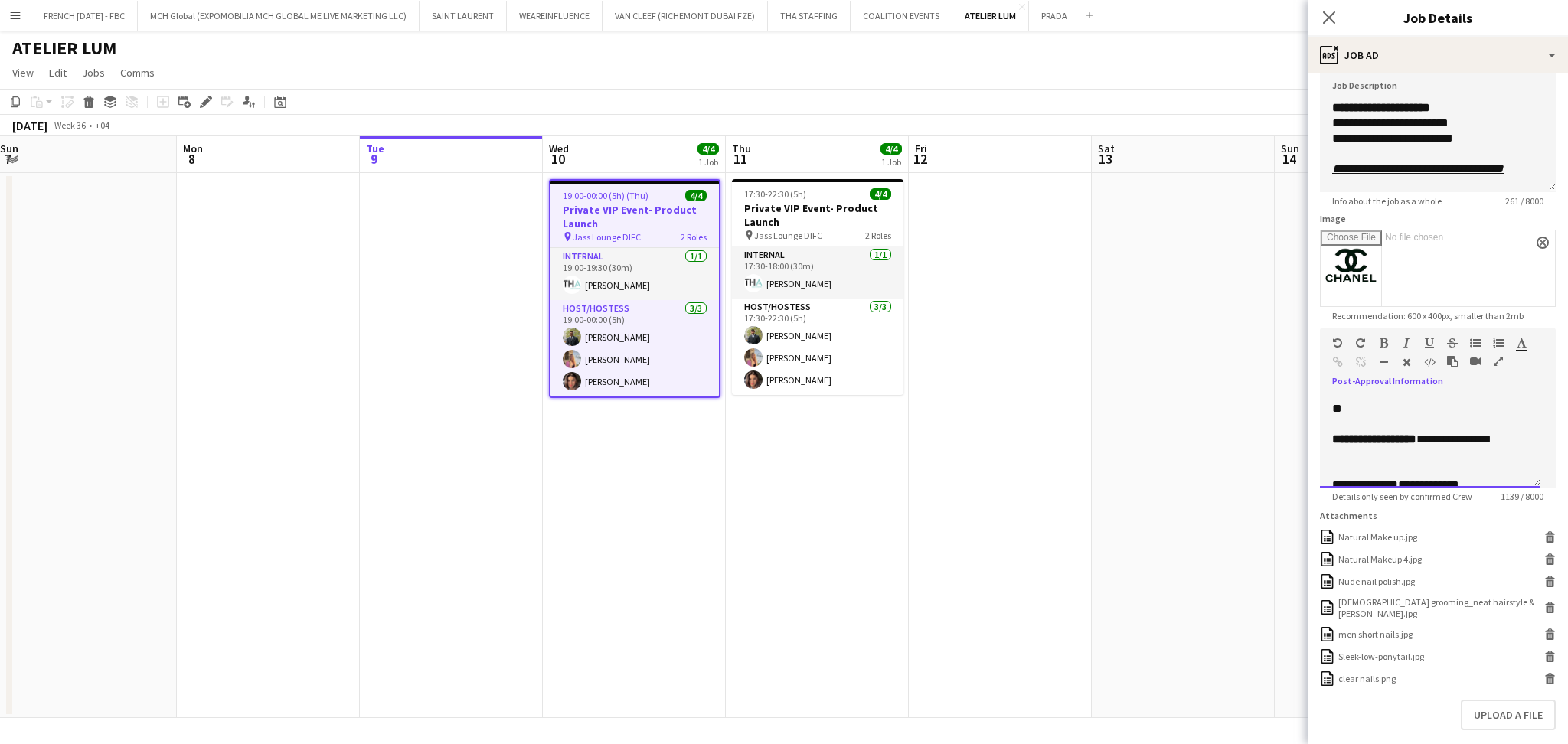
scroll to position [184, 0]
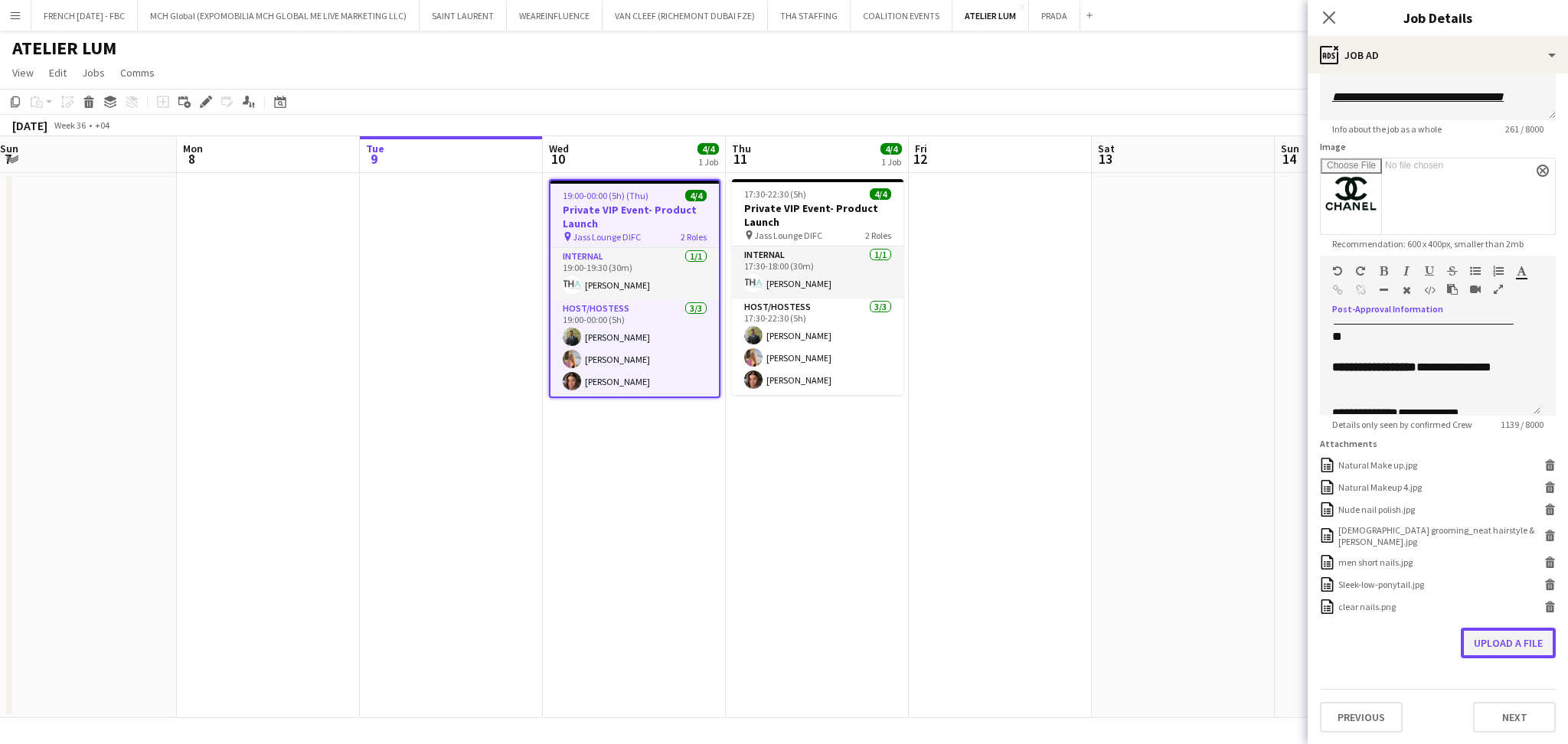
click at [1483, 651] on button "Upload a file" at bounding box center [1508, 642] width 95 height 31
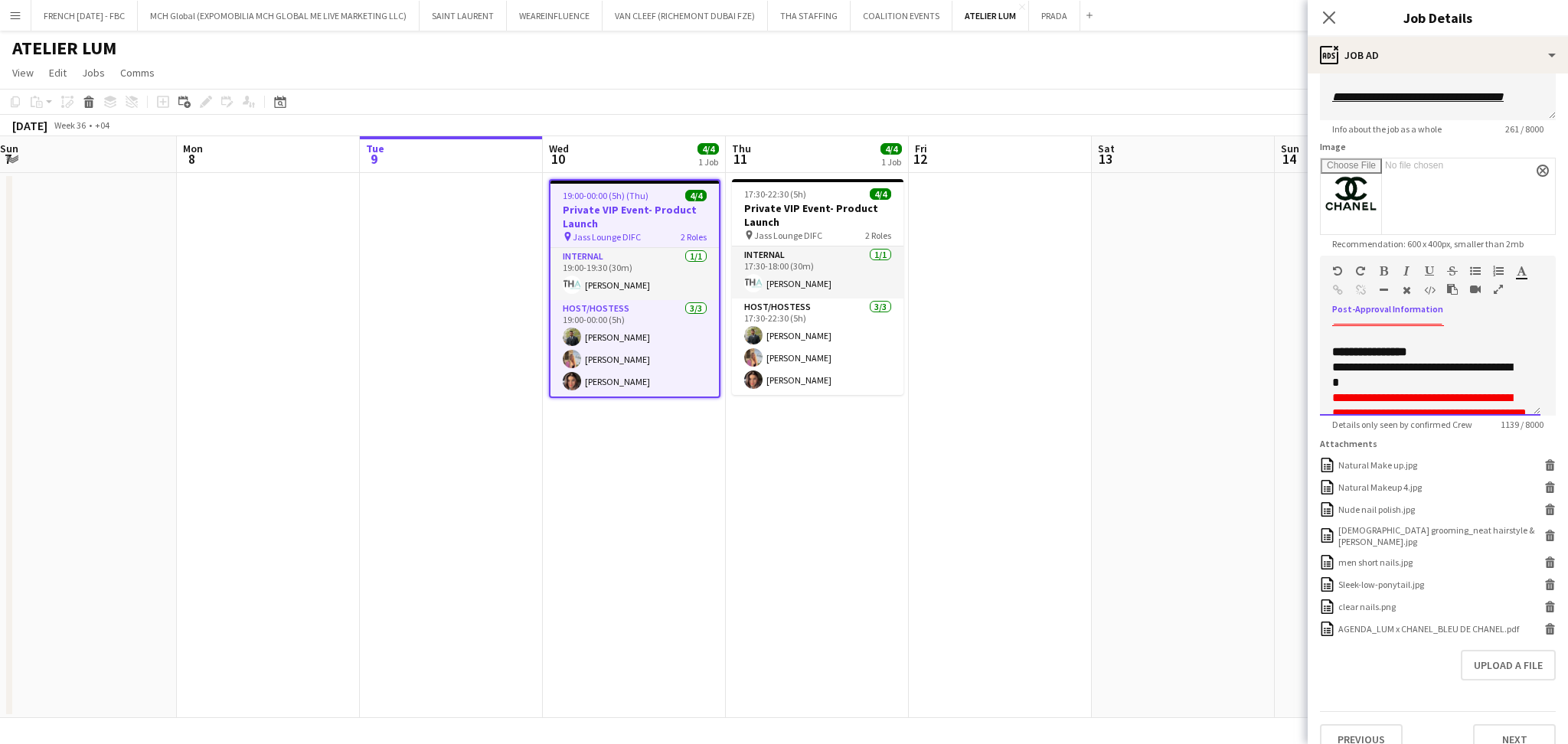
scroll to position [448, 0]
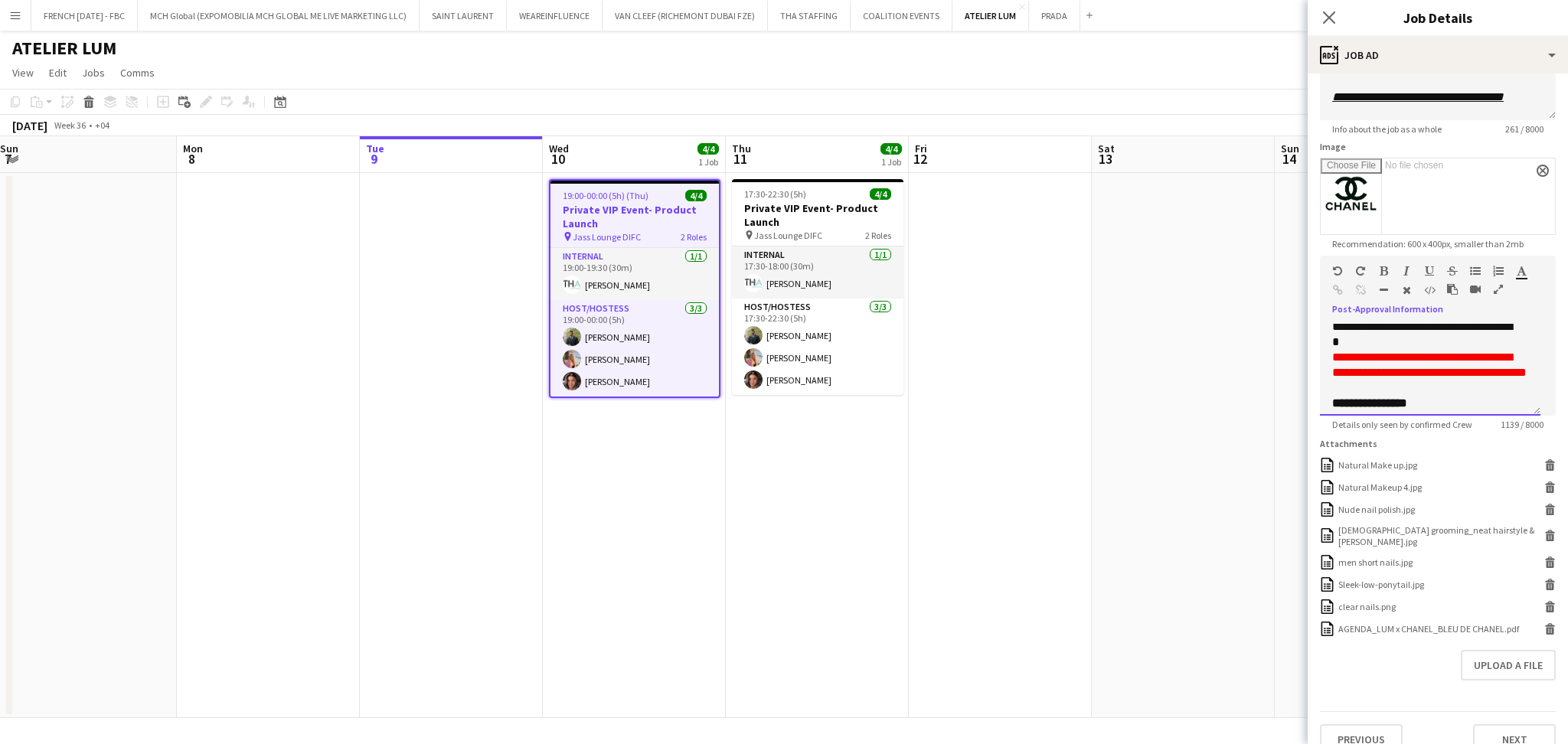
click at [1401, 372] on font "**********" at bounding box center [1429, 365] width 195 height 27
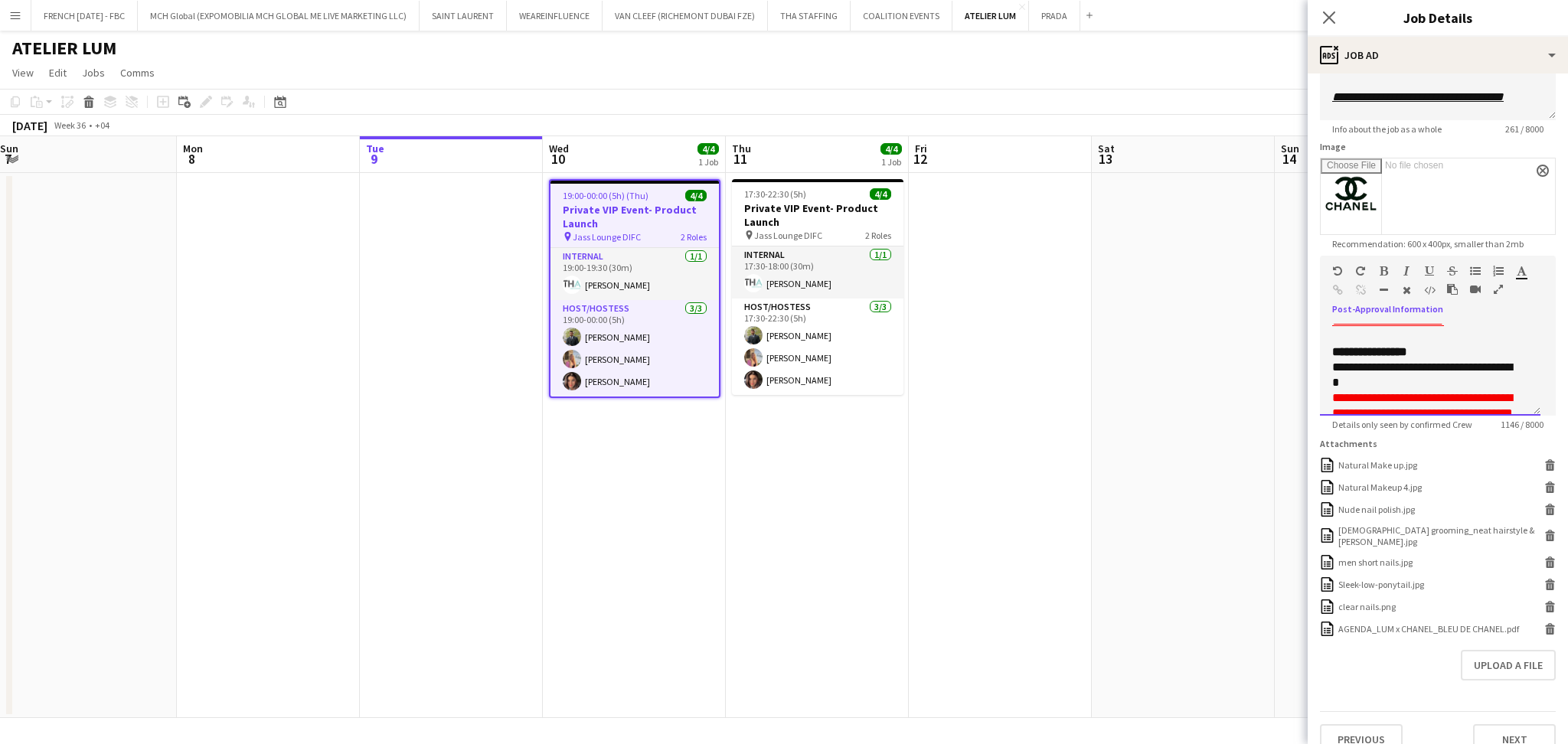
click at [1418, 369] on p "**********" at bounding box center [1421, 375] width 180 height 31
click at [1508, 362] on p "**********" at bounding box center [1421, 368] width 180 height 16
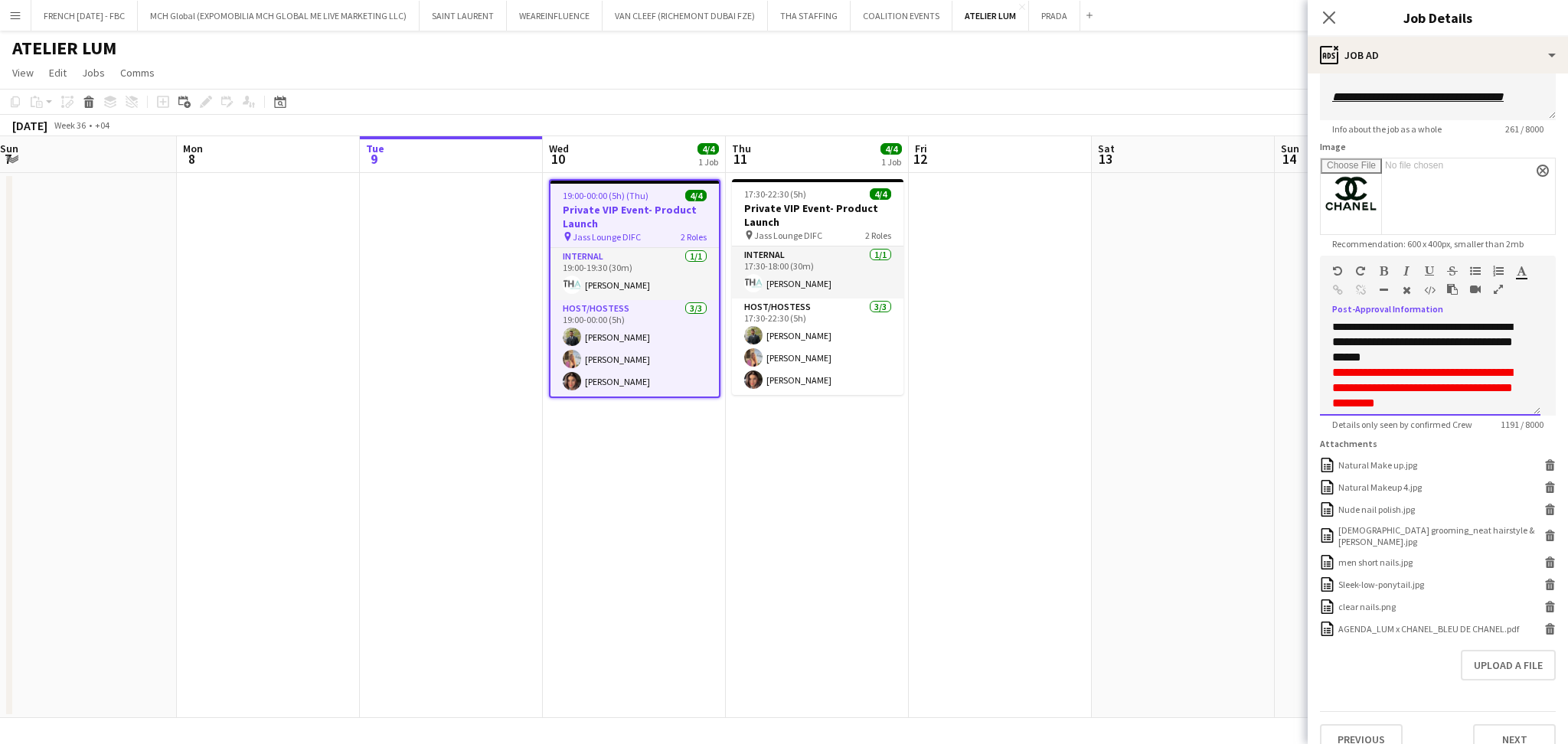
drag, startPoint x: 1483, startPoint y: 372, endPoint x: 1461, endPoint y: 384, distance: 25.1
click at [1461, 384] on font "**********" at bounding box center [1422, 388] width 180 height 42
click at [1402, 370] on font "**********" at bounding box center [1421, 380] width 180 height 27
click at [1471, 390] on p "**********" at bounding box center [1430, 380] width 196 height 31
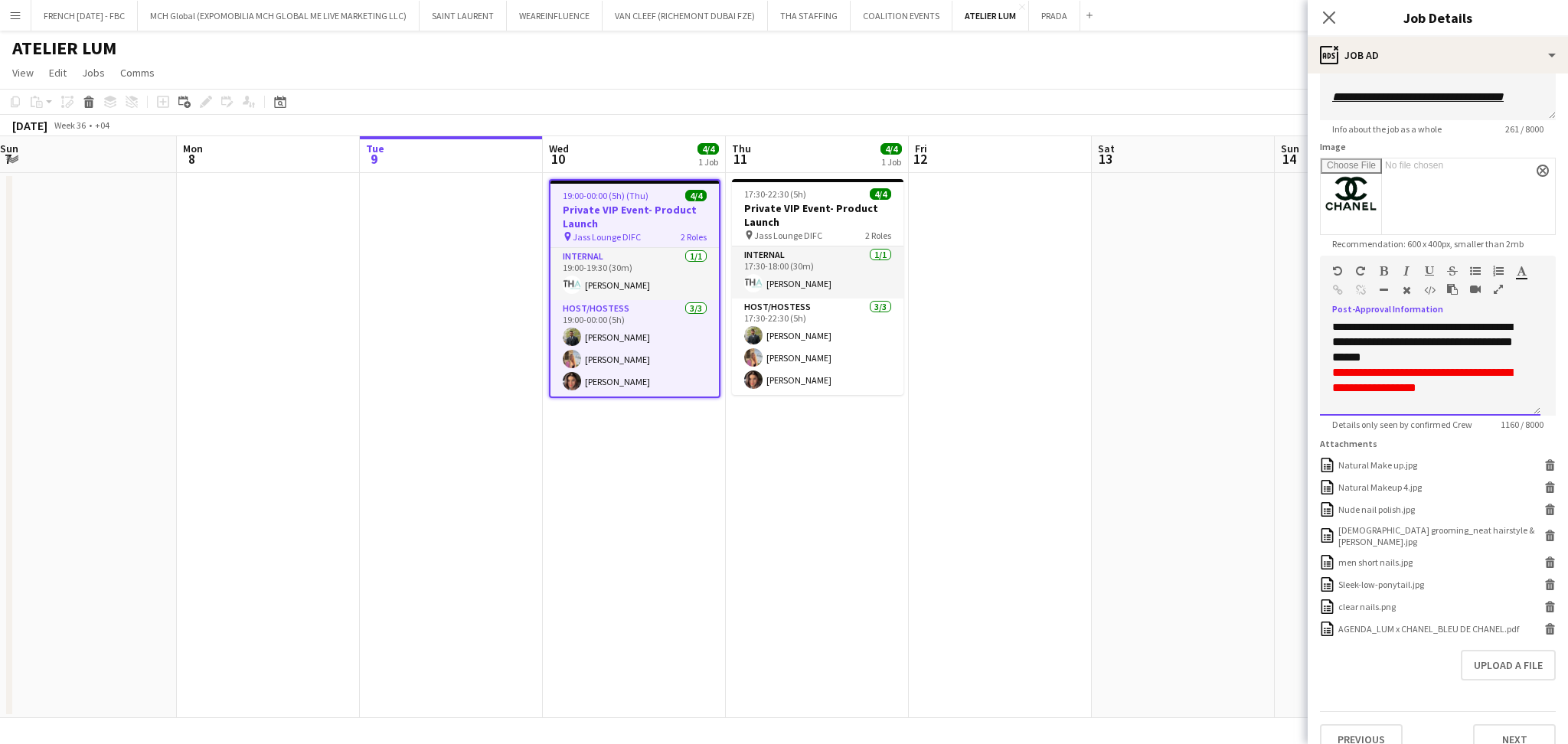
click at [1480, 372] on font "**********" at bounding box center [1421, 380] width 180 height 27
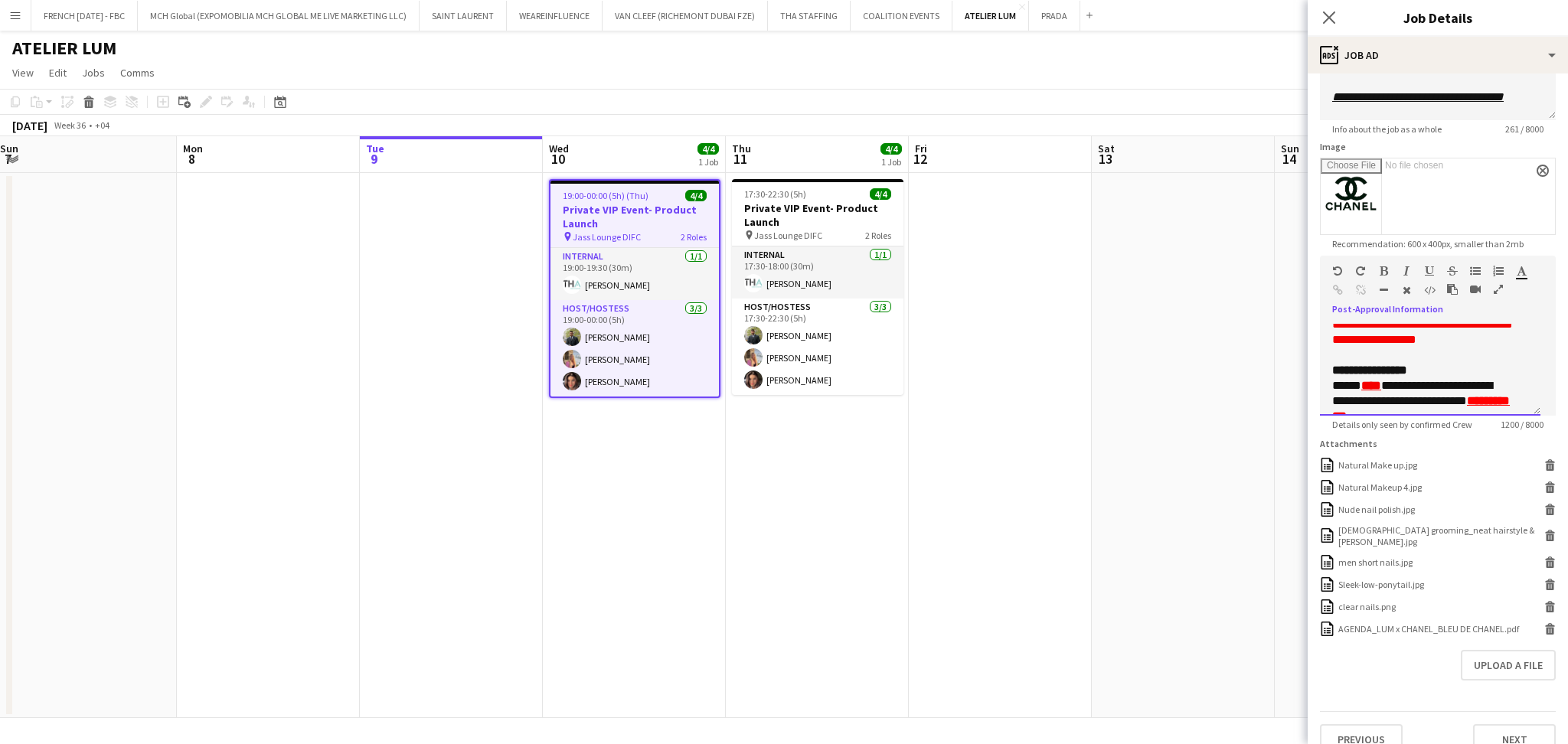
scroll to position [530, 0]
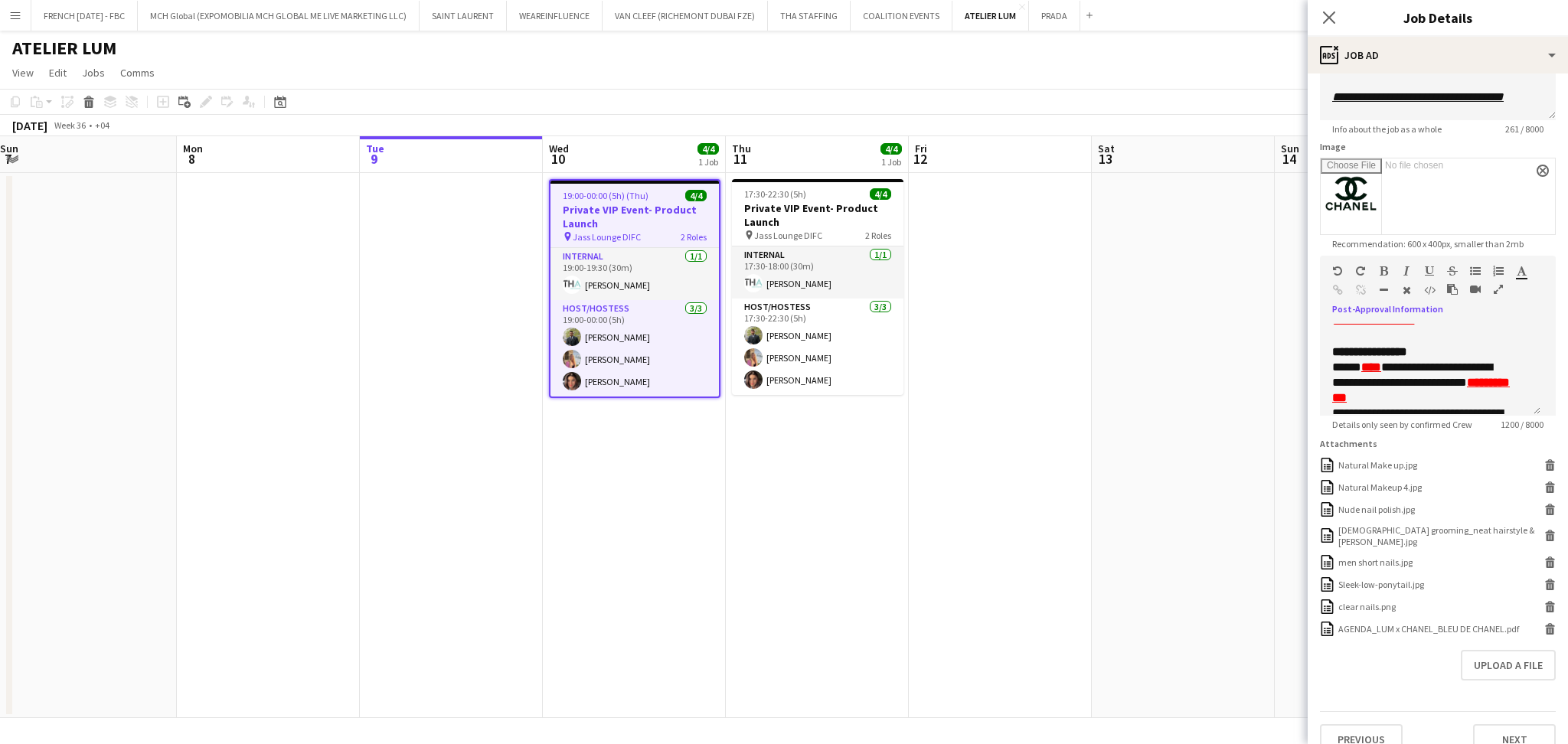
click at [1195, 463] on app-date-cell at bounding box center [1183, 445] width 183 height 545
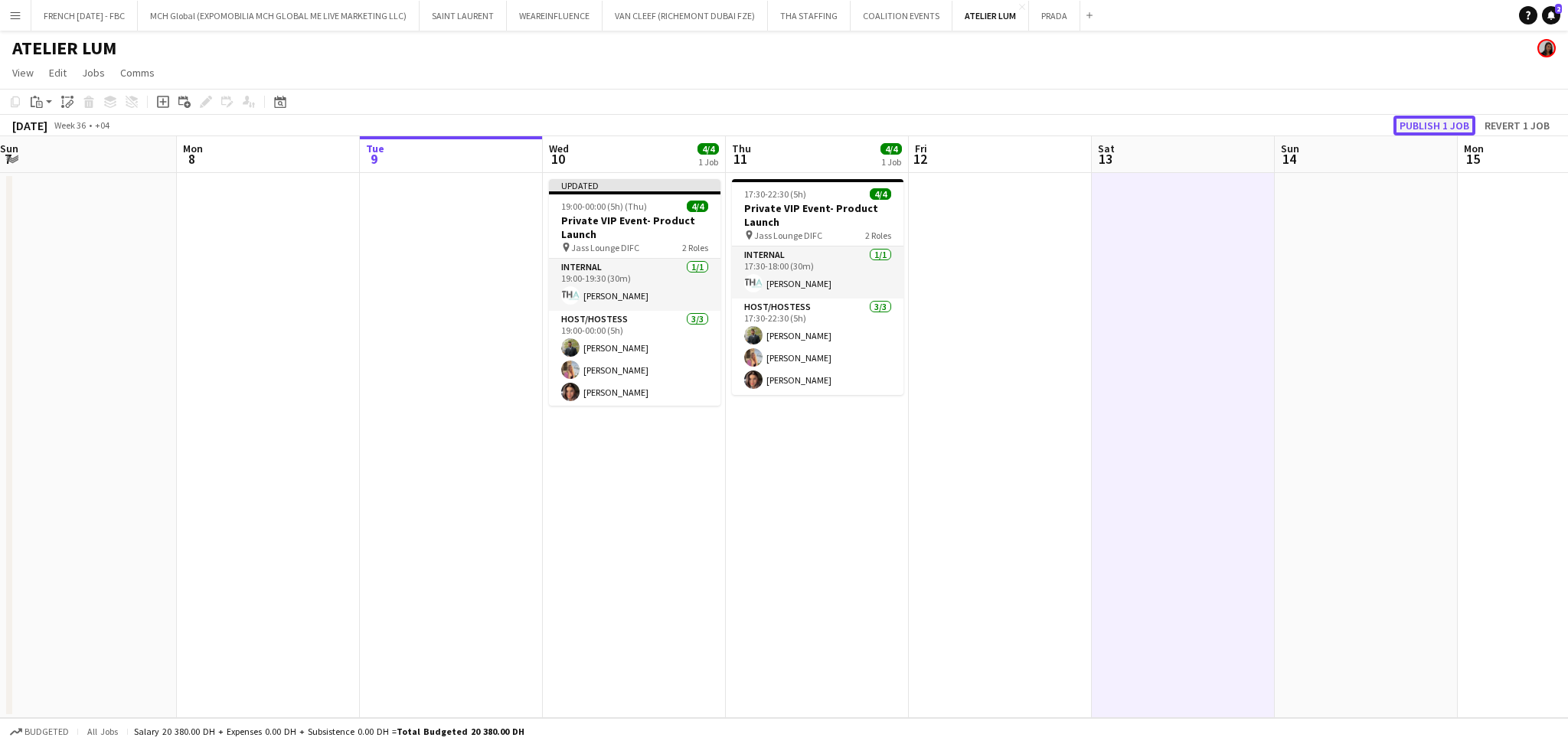
click at [1462, 116] on button "Publish 1 job" at bounding box center [1434, 125] width 82 height 20
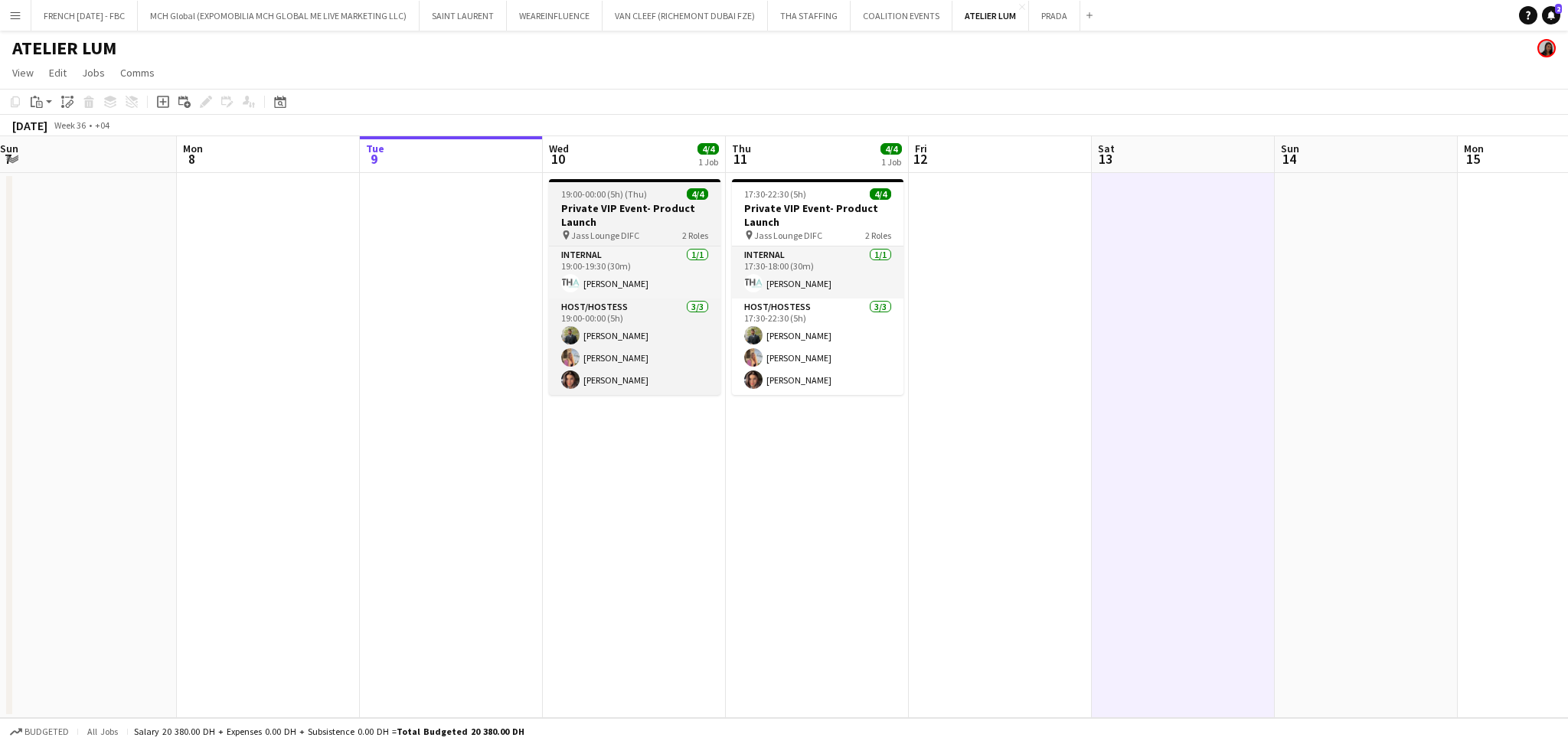
click at [644, 220] on h3 "Private VIP Event- Product Launch" at bounding box center [635, 215] width 172 height 27
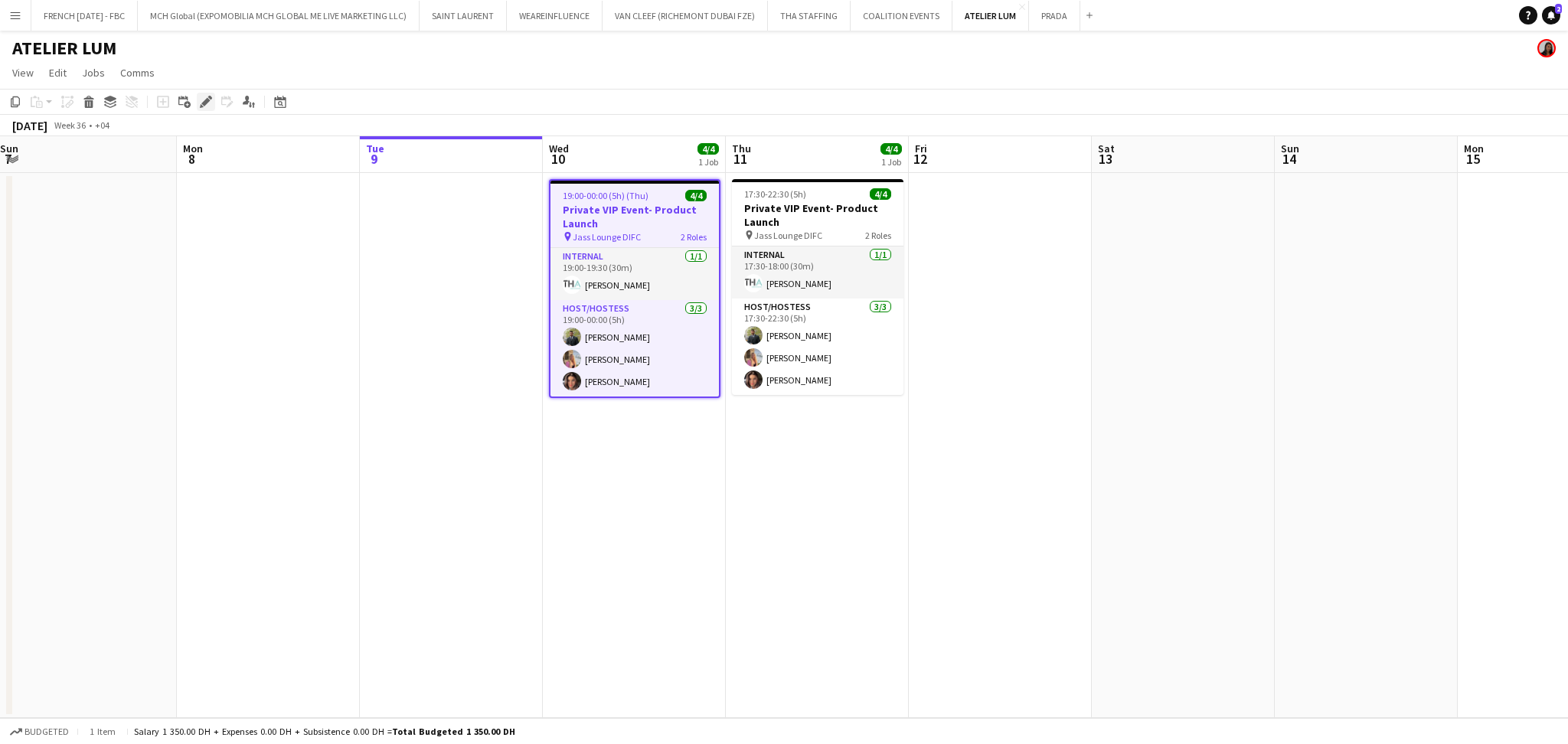
click at [202, 103] on icon at bounding box center [206, 102] width 9 height 9
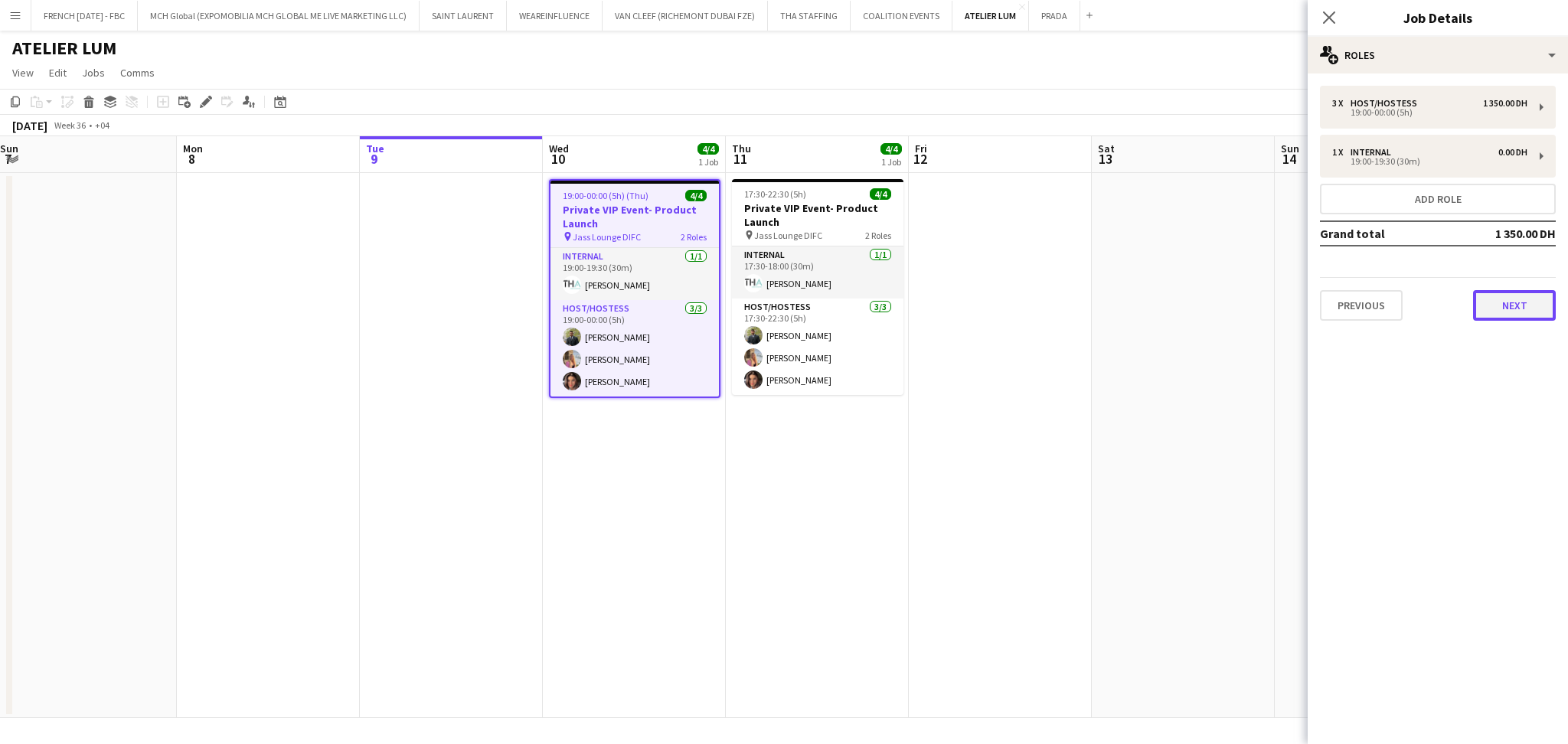
click at [1507, 303] on button "Next" at bounding box center [1514, 305] width 82 height 31
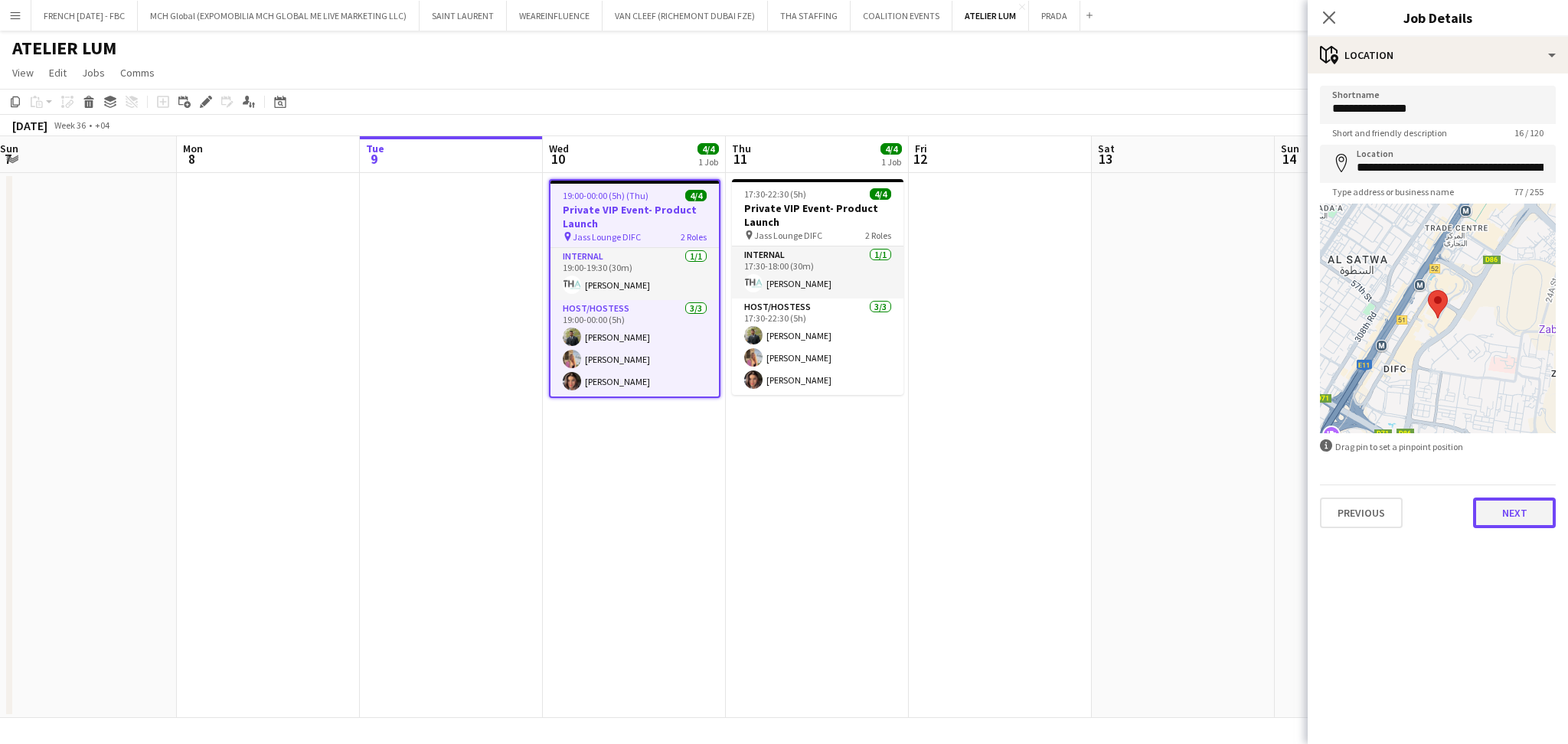
click at [1502, 506] on button "Next" at bounding box center [1514, 512] width 82 height 31
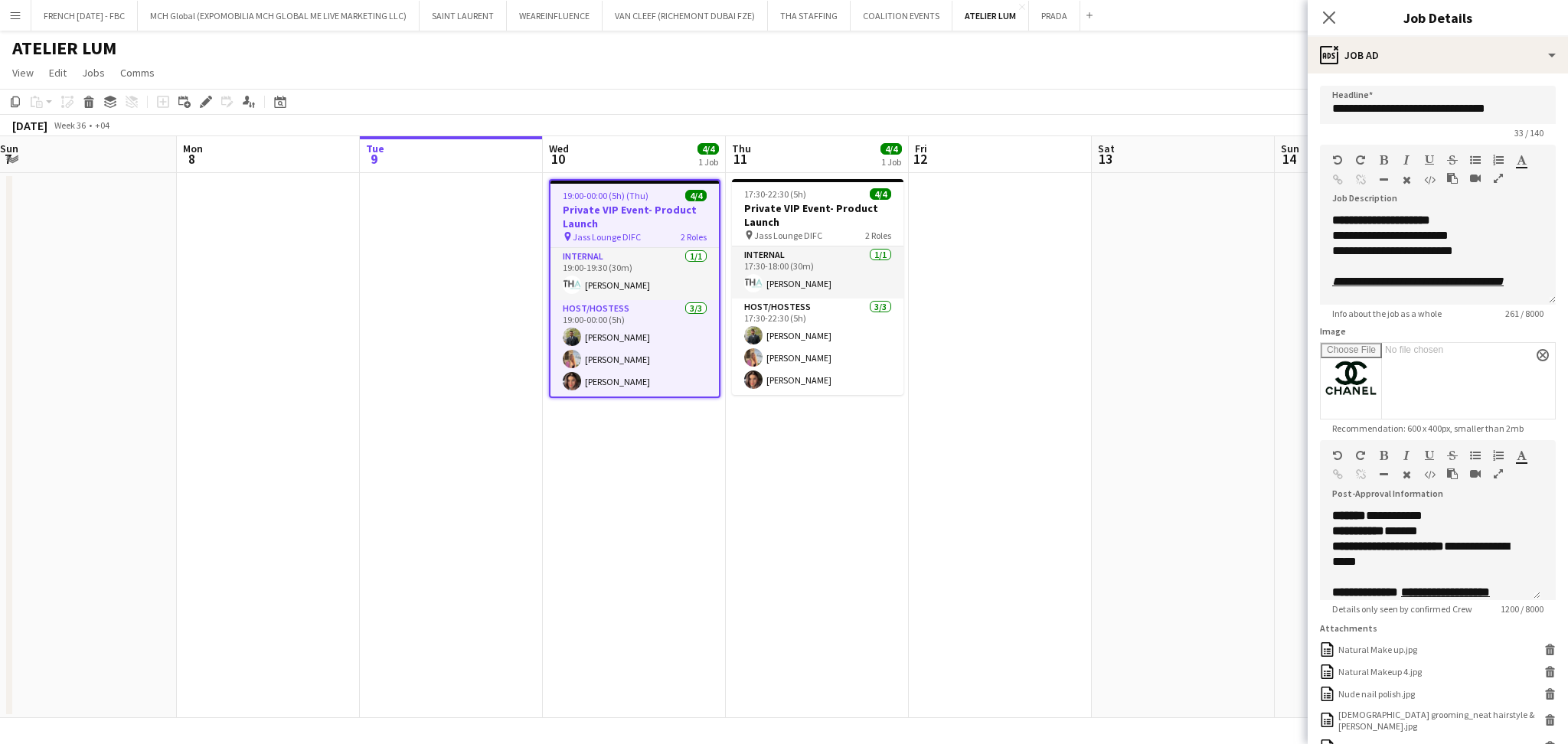
click at [837, 203] on h3 "Private VIP Event- Product Launch" at bounding box center [817, 215] width 172 height 27
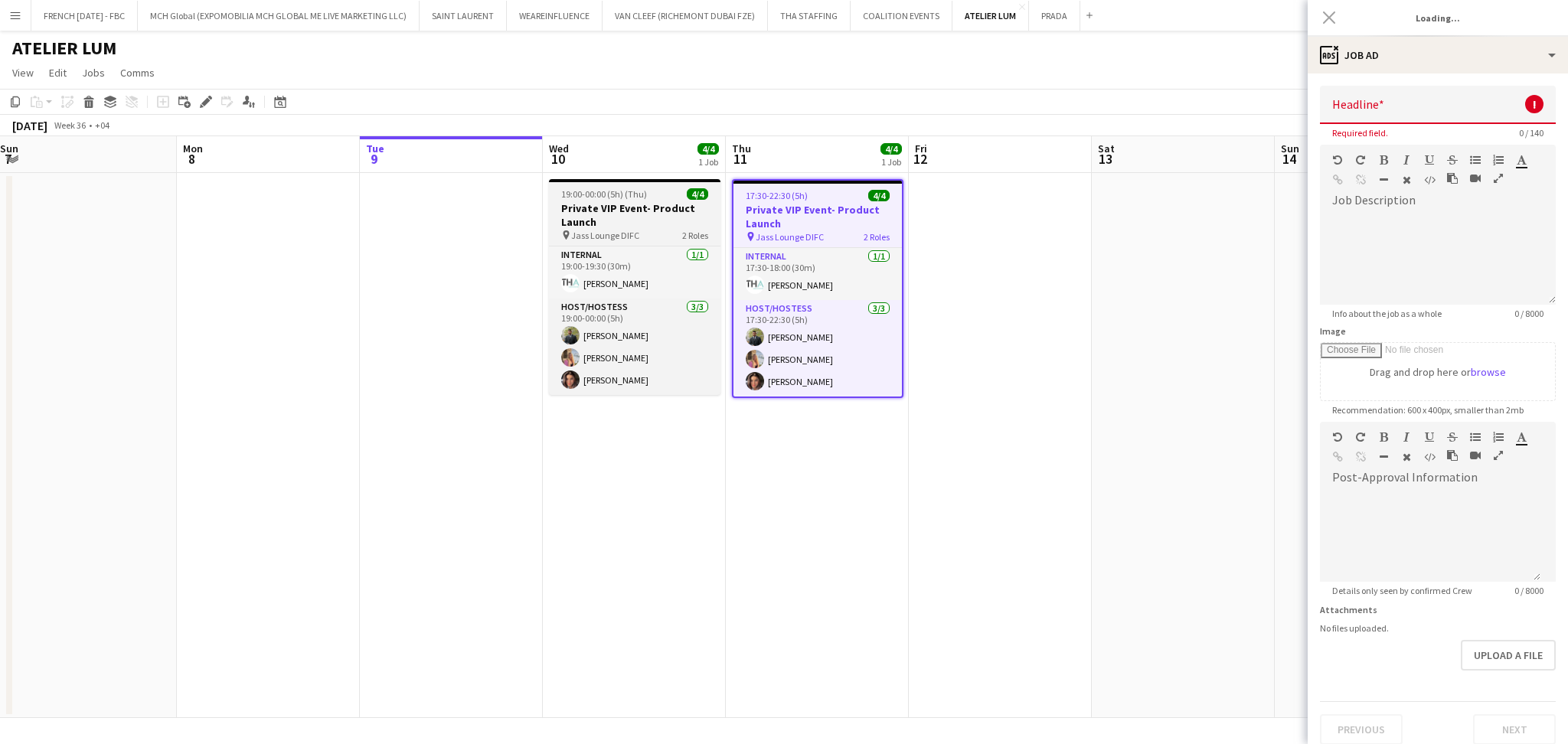
type input "**********"
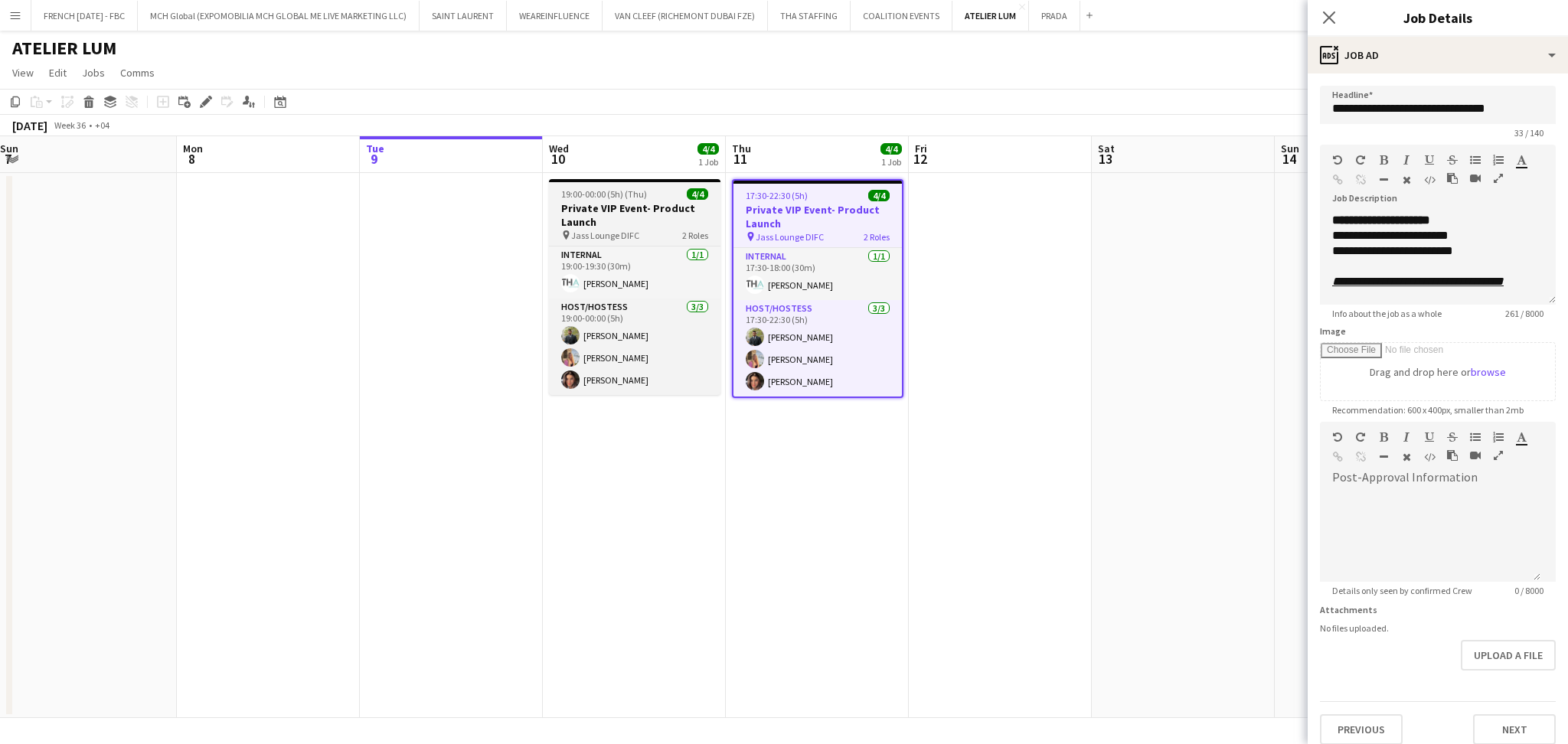
click at [609, 212] on h3 "Private VIP Event- Product Launch" at bounding box center [635, 215] width 172 height 27
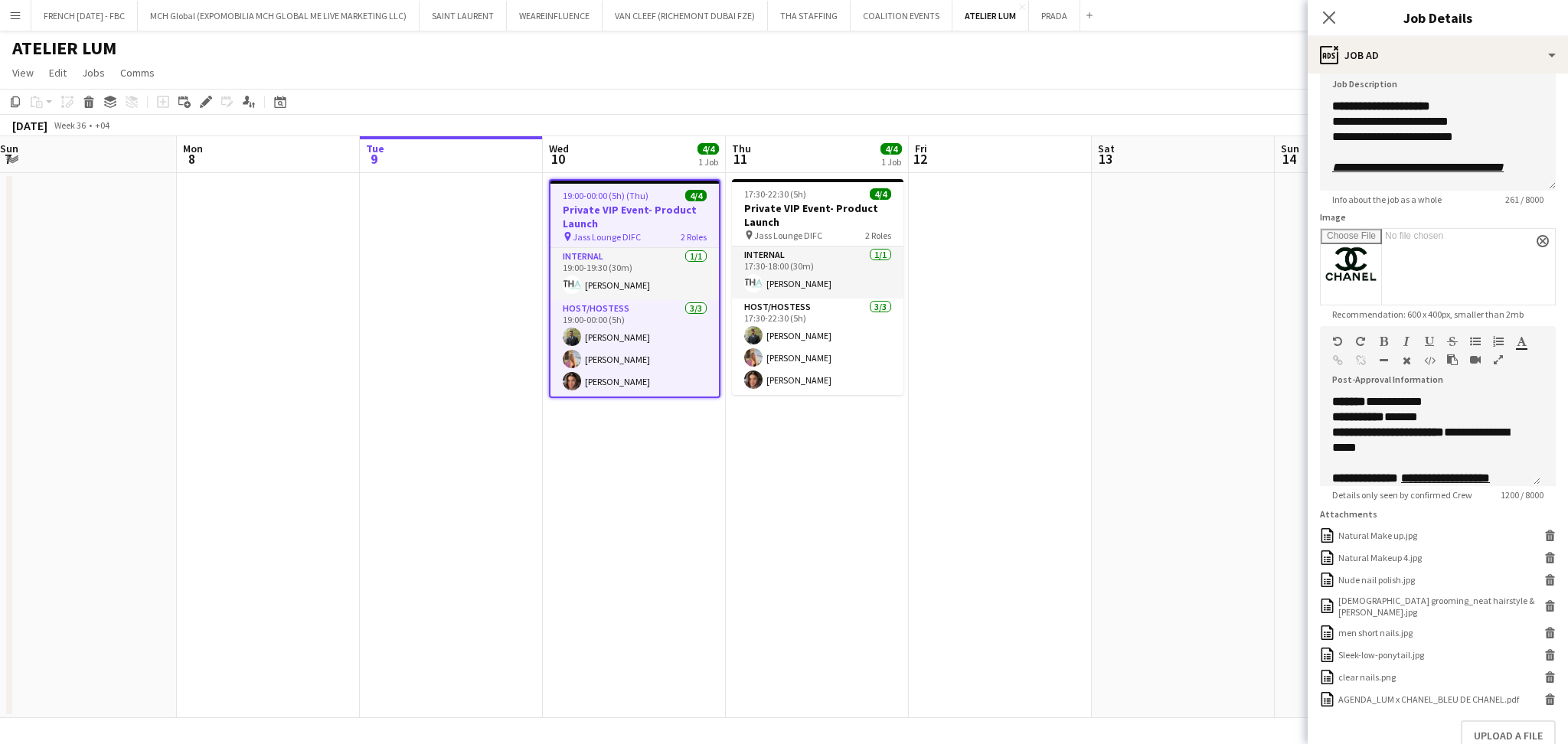
scroll to position [206, 0]
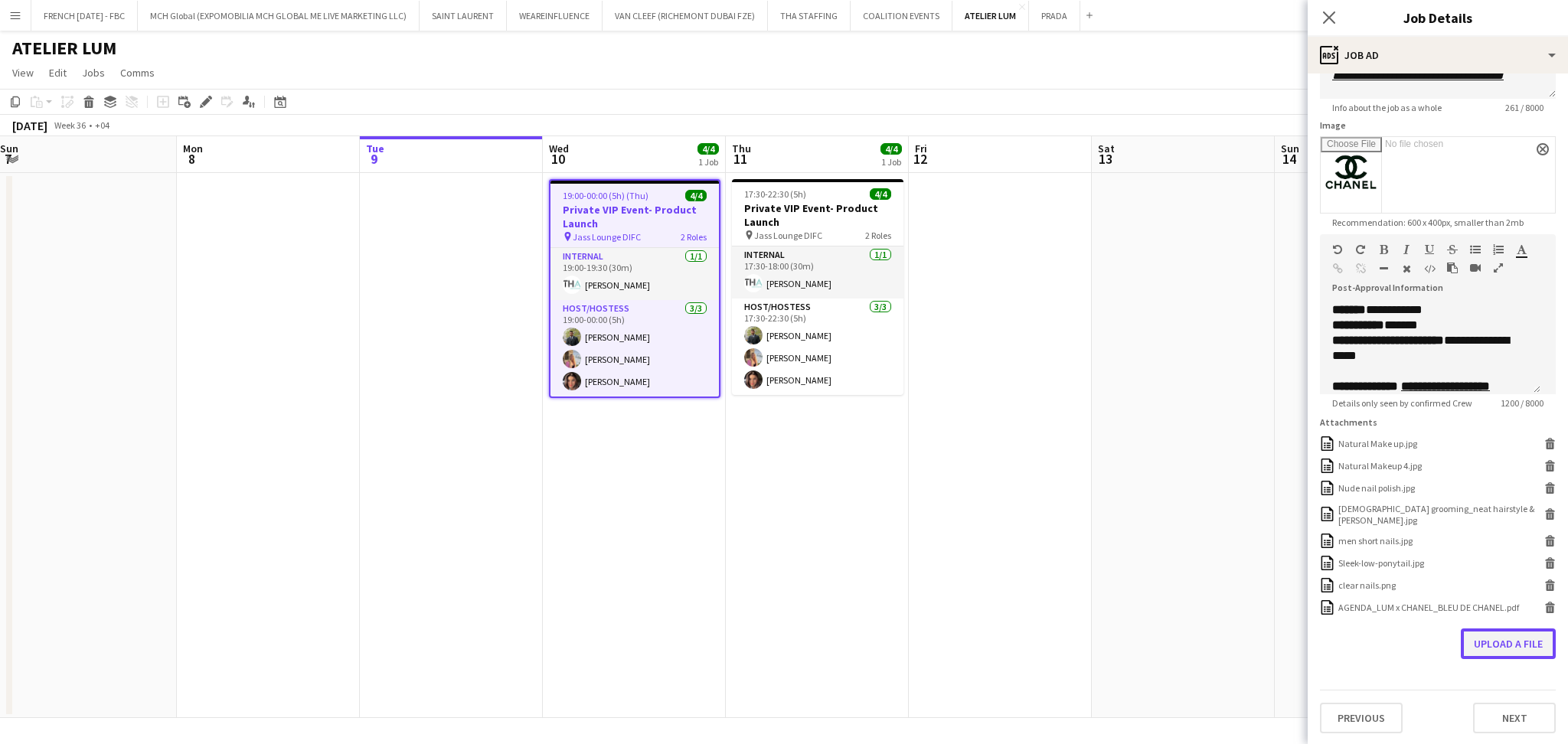
click at [1499, 646] on button "Upload a file" at bounding box center [1508, 643] width 95 height 31
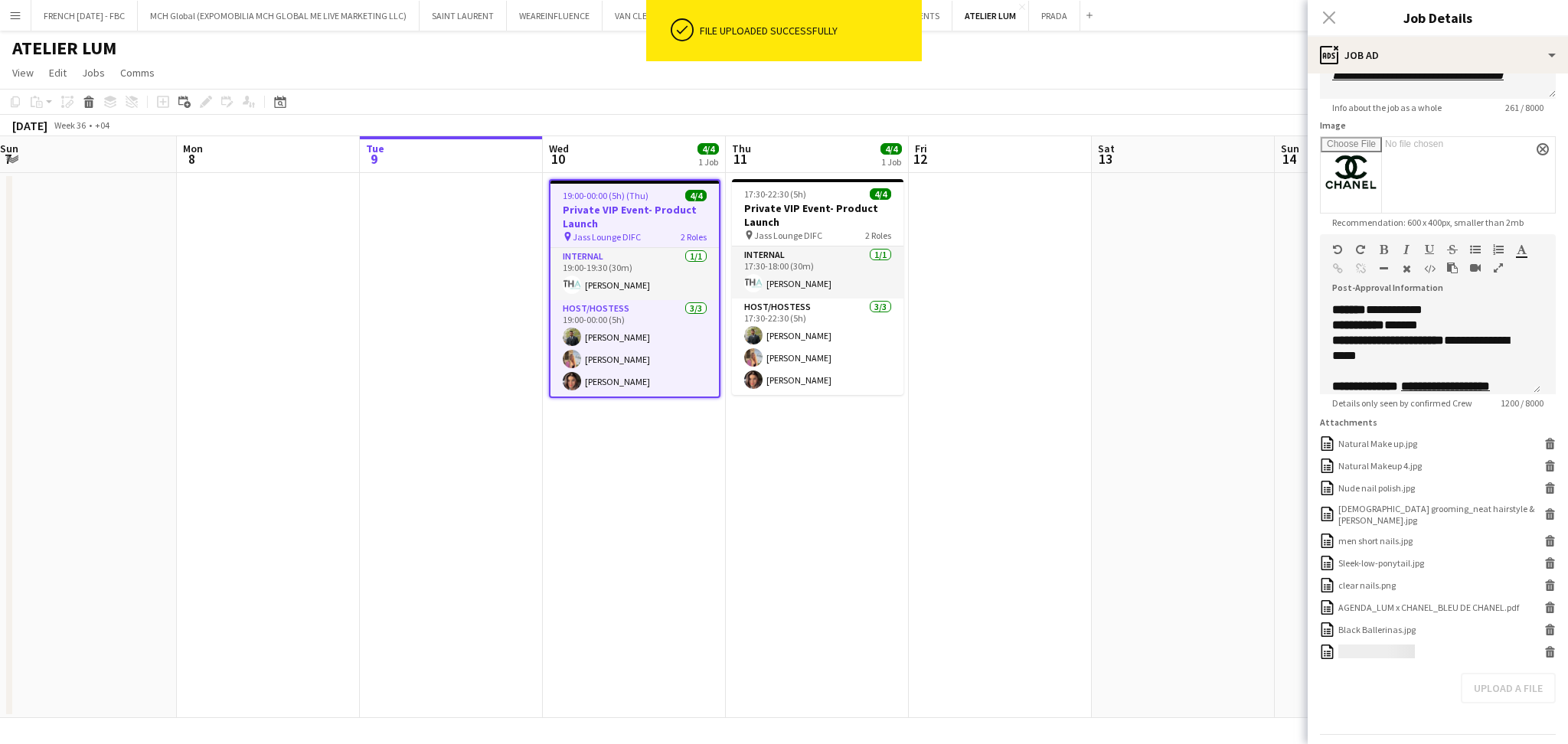
click at [1133, 325] on app-date-cell at bounding box center [1183, 445] width 183 height 545
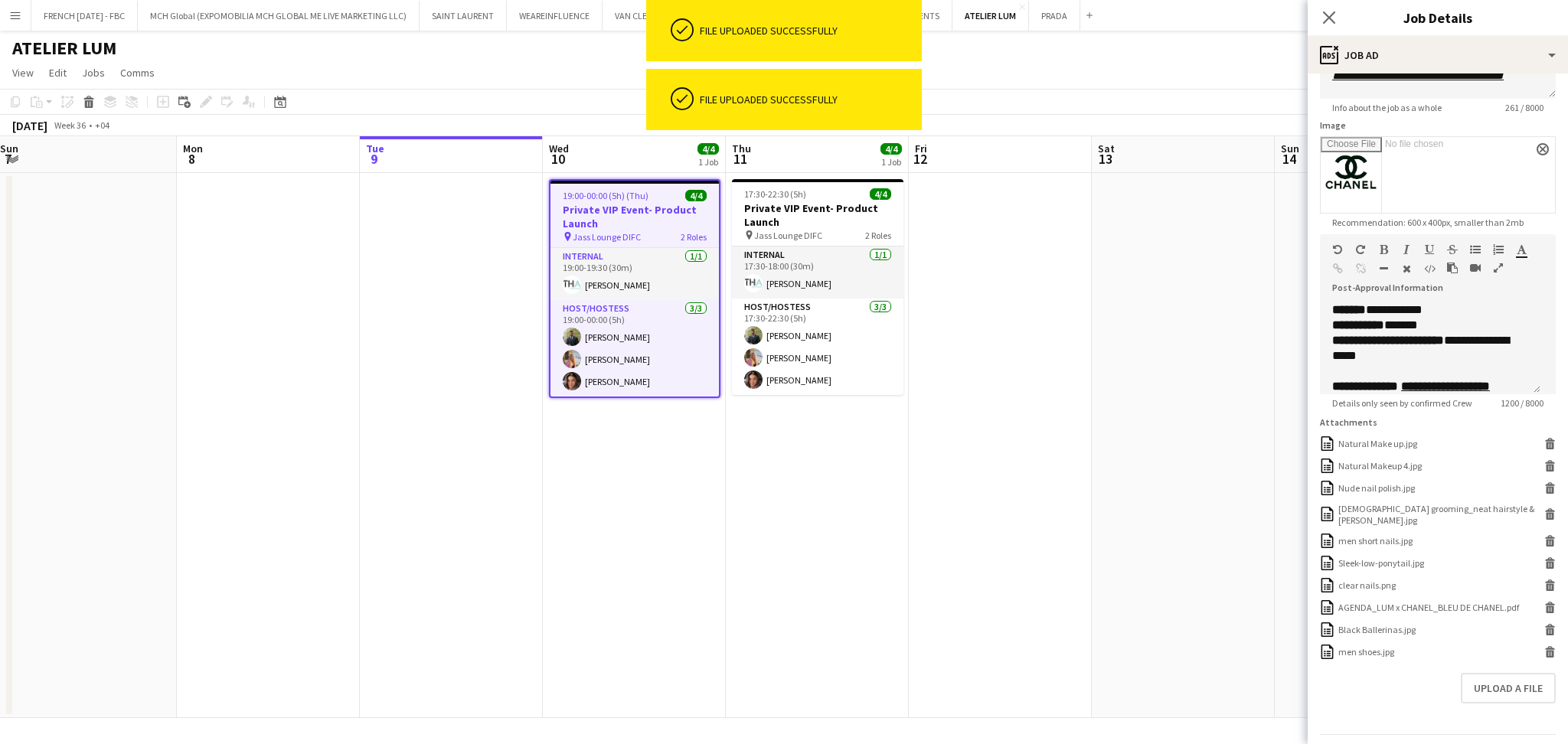
scroll to position [0, 371]
click at [1126, 274] on app-date-cell at bounding box center [1184, 445] width 183 height 545
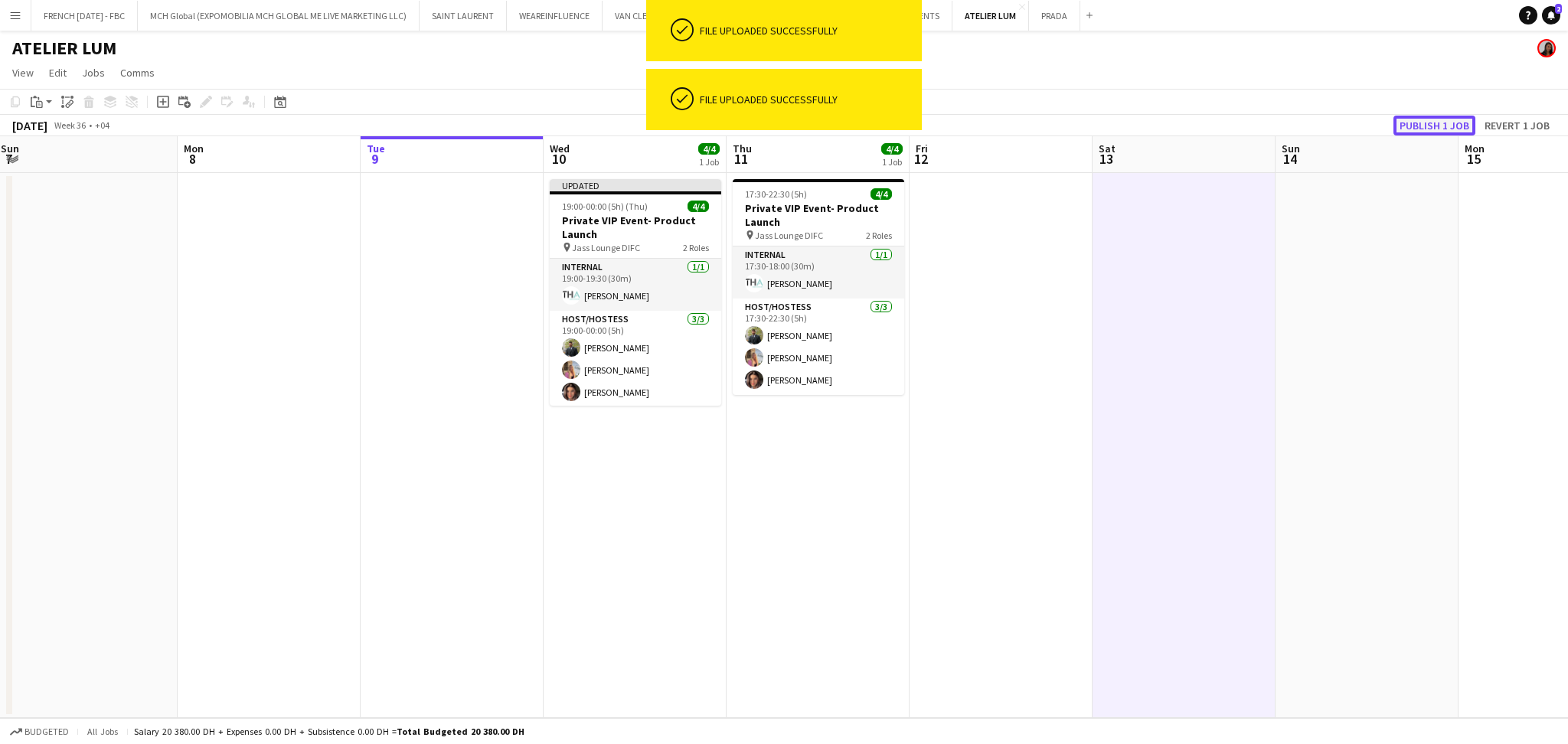
click at [1444, 121] on button "Publish 1 job" at bounding box center [1434, 125] width 82 height 20
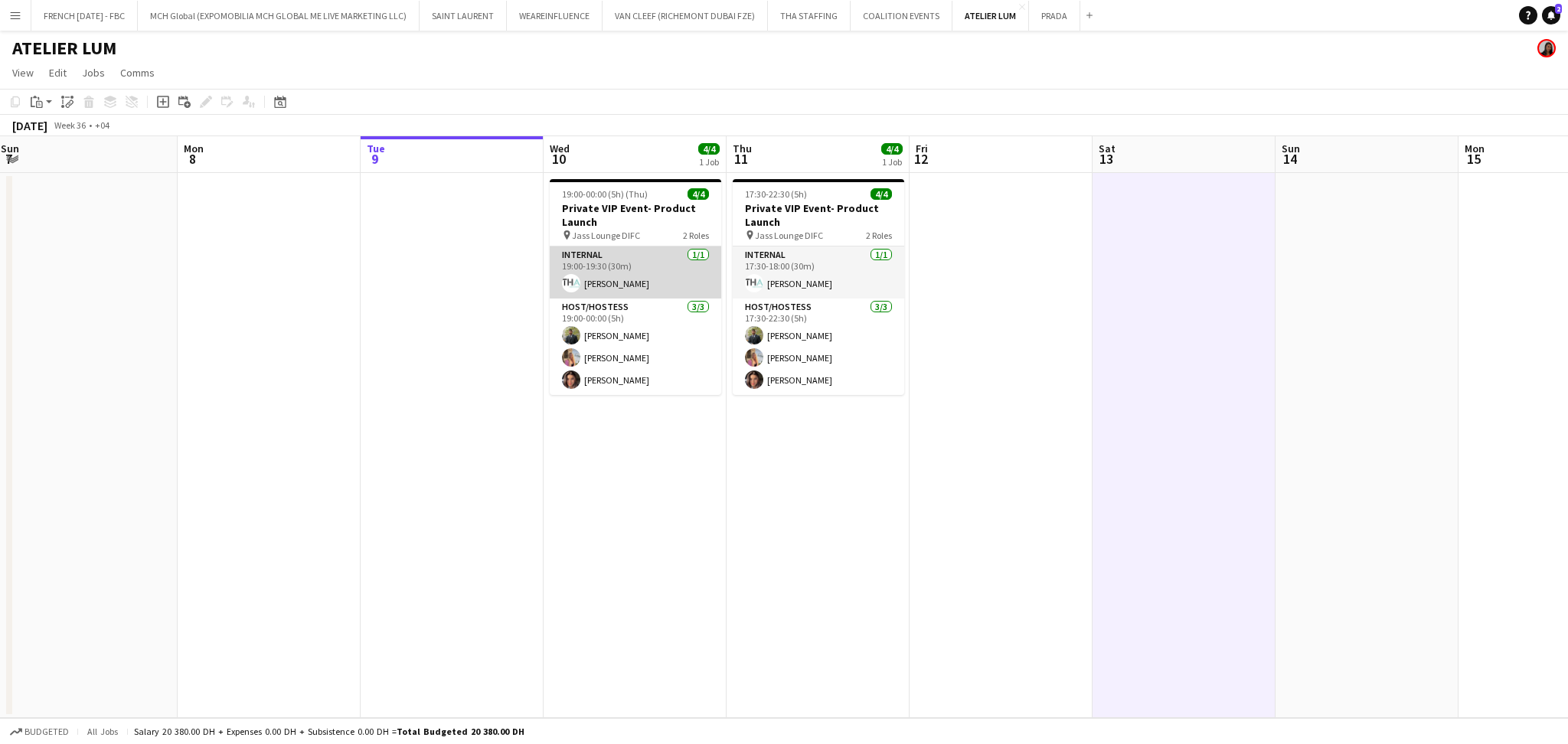
click at [691, 259] on app-card-role "Internal [DATE] 19:00-19:30 (30m) [PERSON_NAME]" at bounding box center [635, 272] width 172 height 52
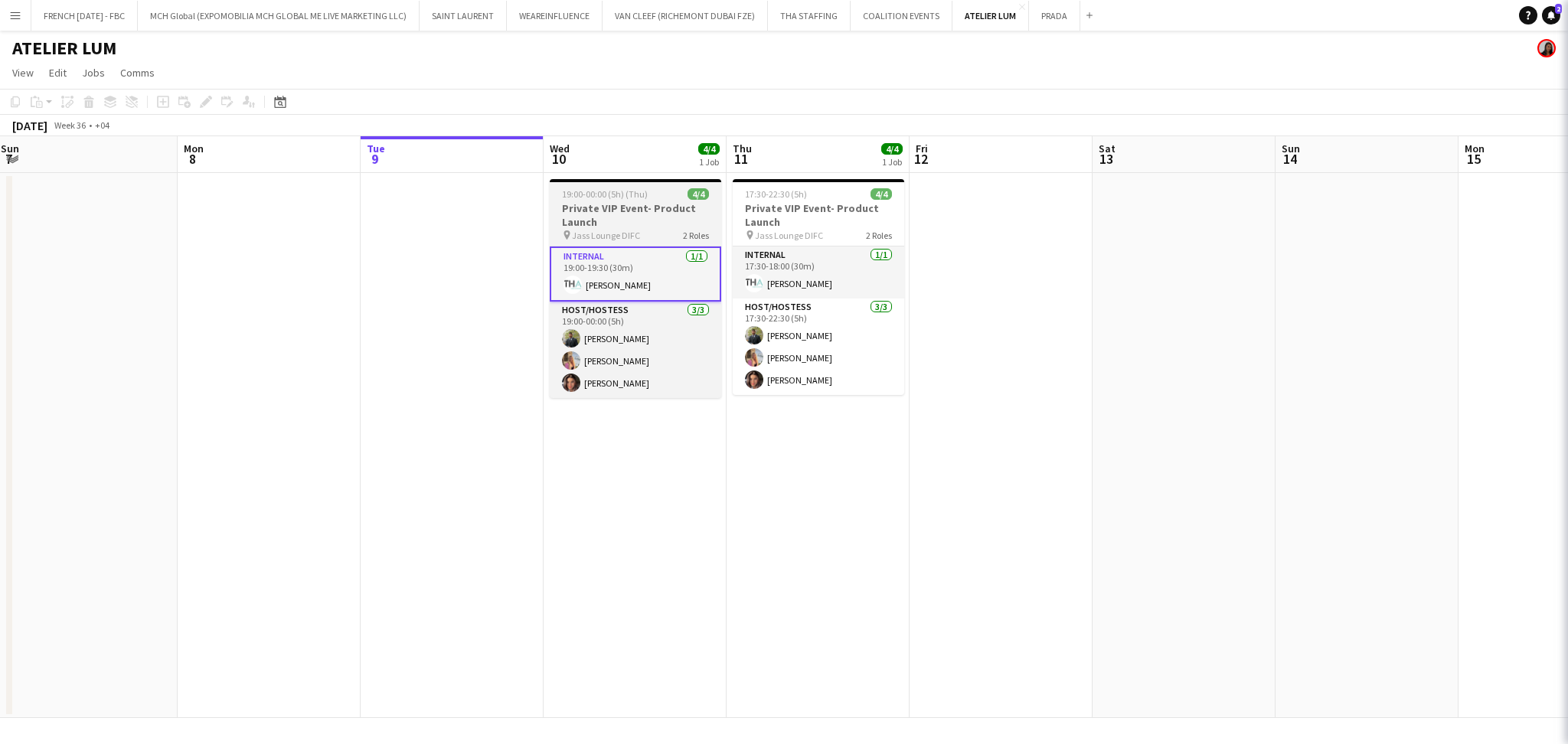
click at [666, 205] on h3 "Private VIP Event- Product Launch" at bounding box center [635, 215] width 172 height 27
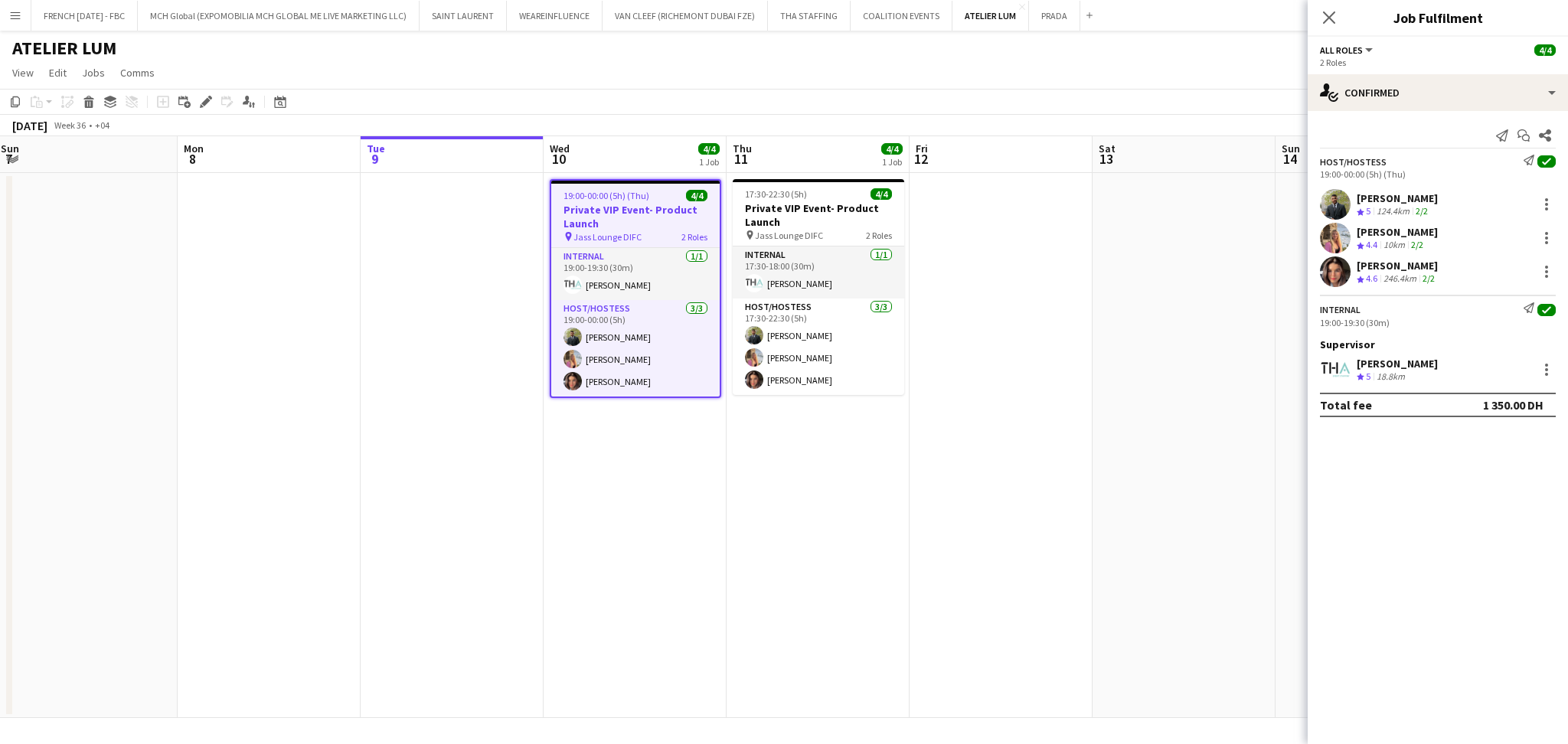
drag, startPoint x: 1031, startPoint y: 300, endPoint x: 1014, endPoint y: 293, distance: 18.4
click at [1033, 299] on app-date-cell at bounding box center [1001, 445] width 183 height 545
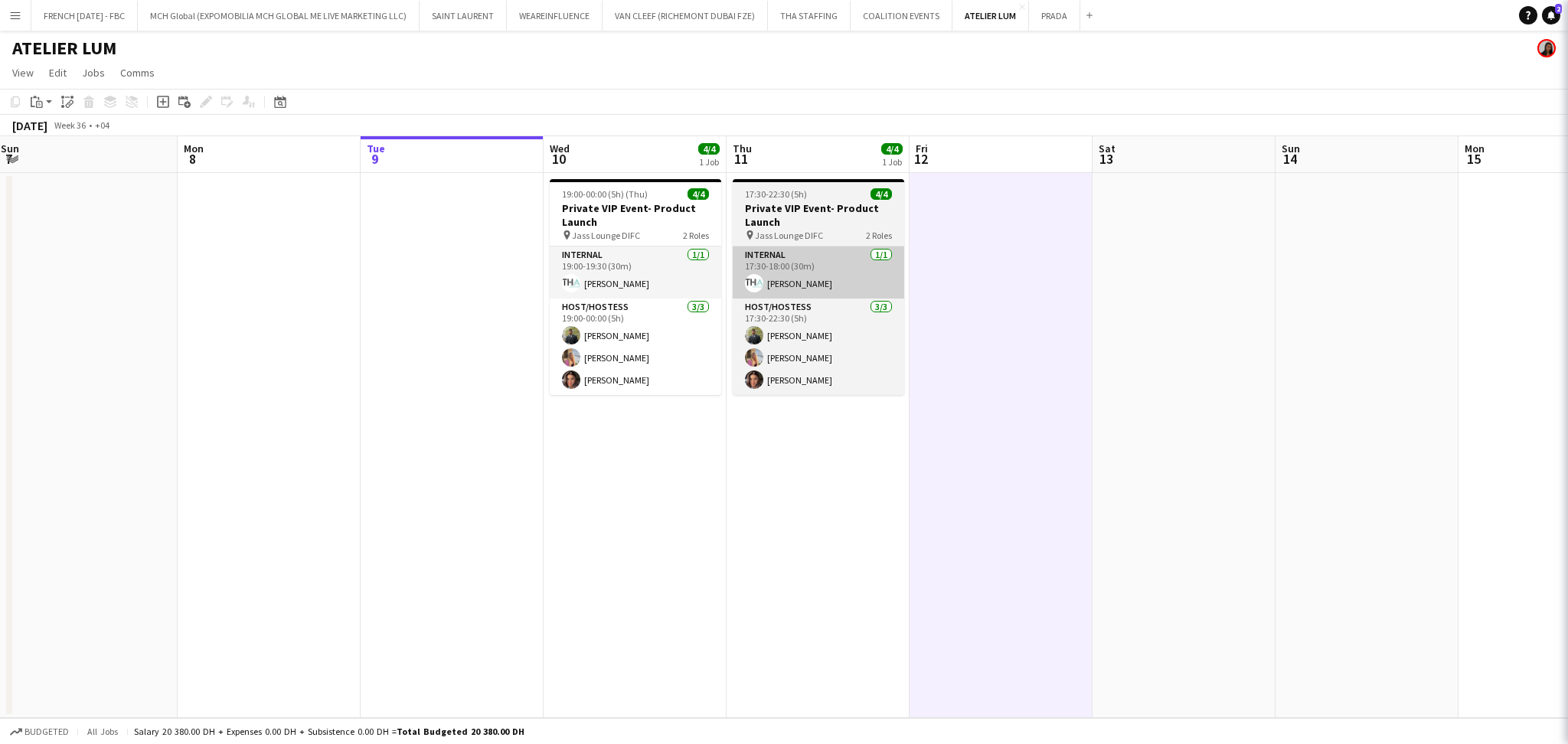
scroll to position [0, 369]
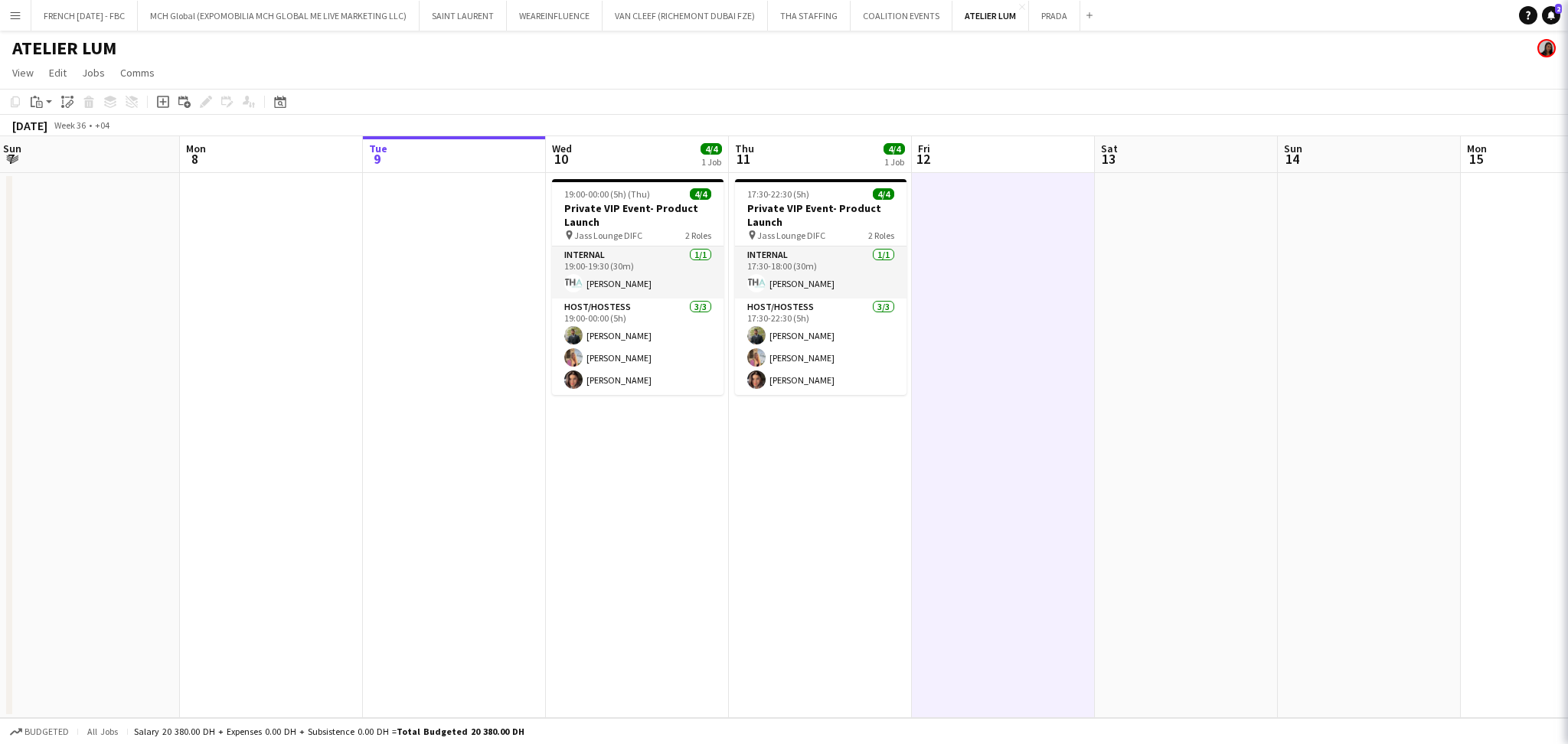
click at [606, 208] on h3 "Private VIP Event- Product Launch" at bounding box center [638, 215] width 172 height 27
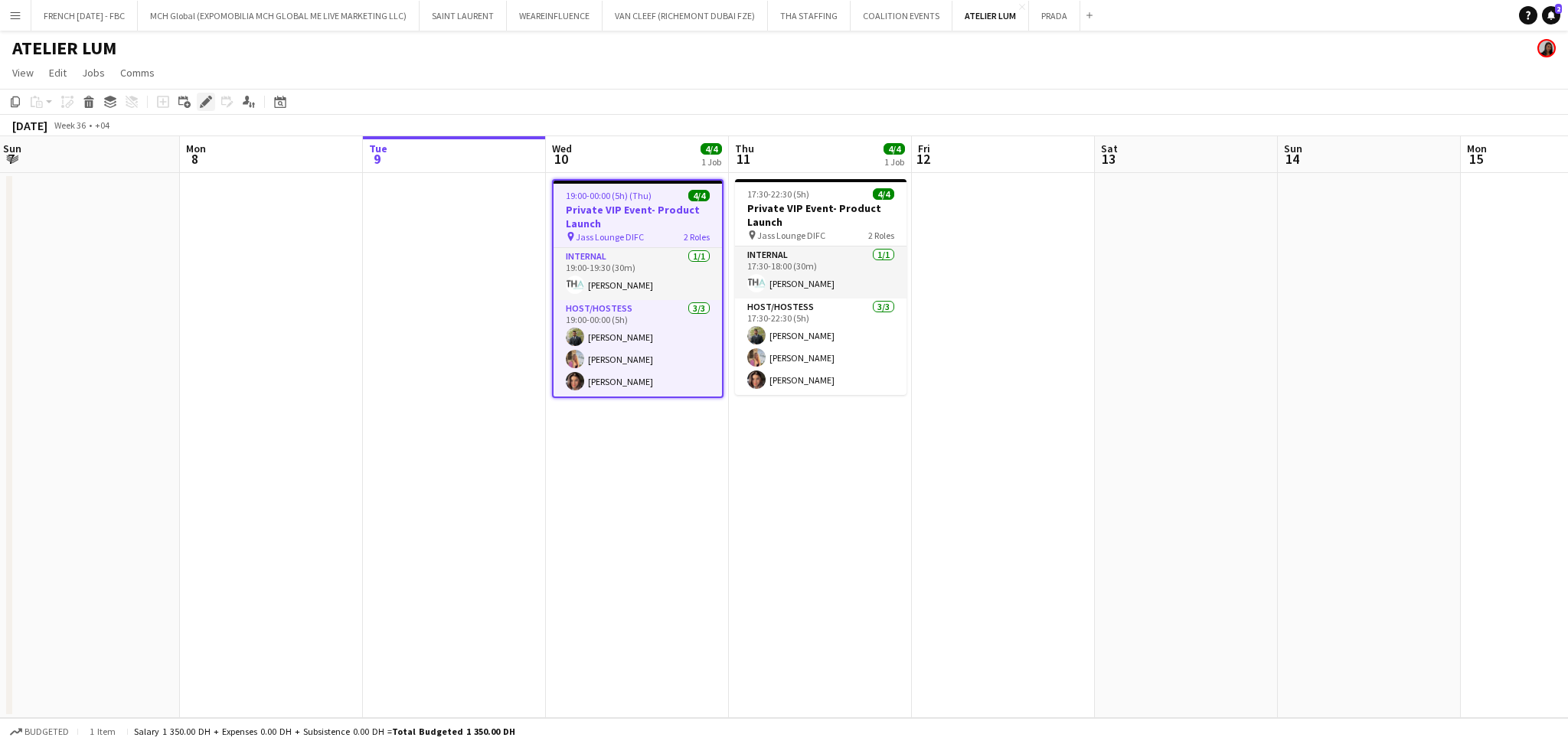
click at [200, 100] on icon "Edit" at bounding box center [206, 102] width 13 height 13
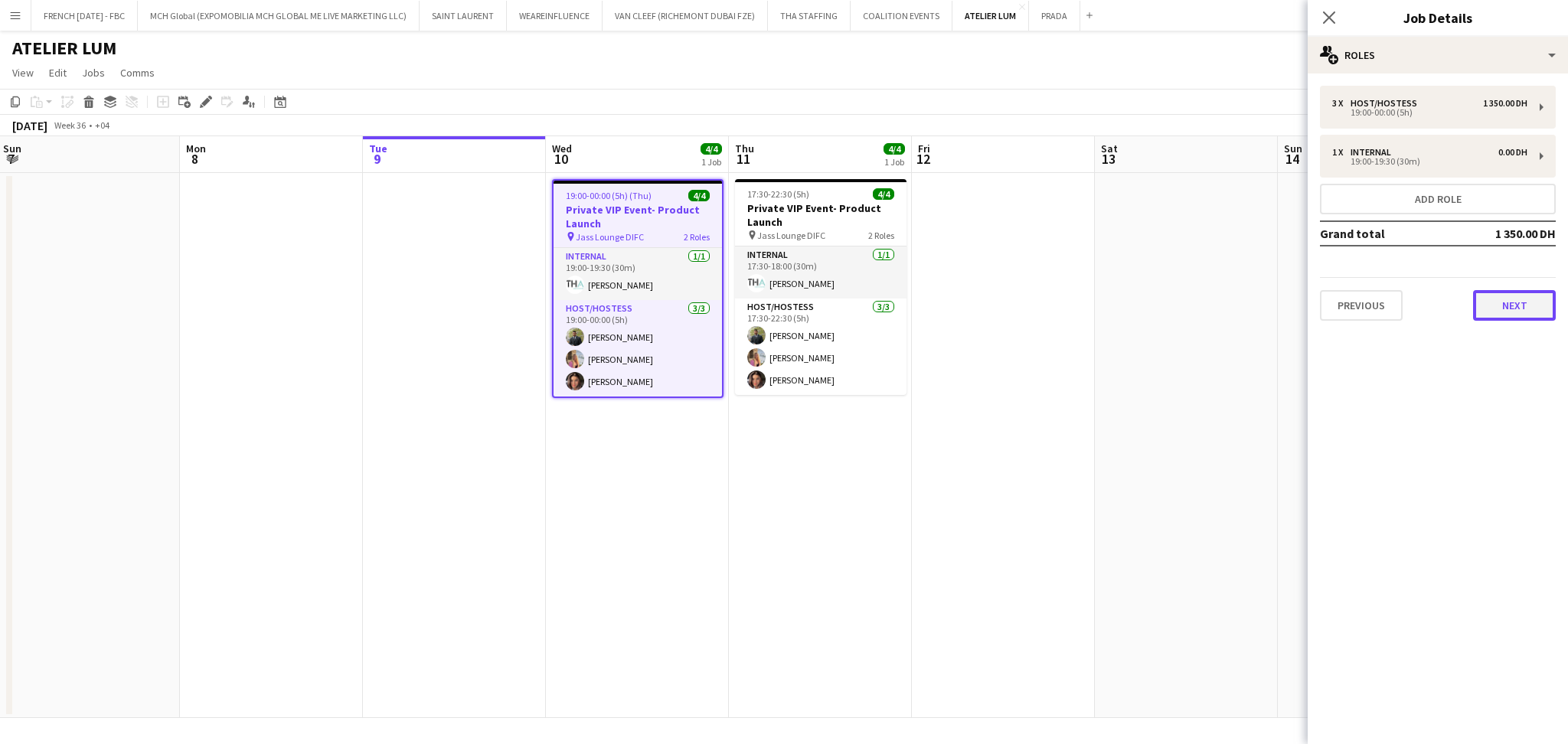
click at [1529, 313] on button "Next" at bounding box center [1514, 305] width 82 height 31
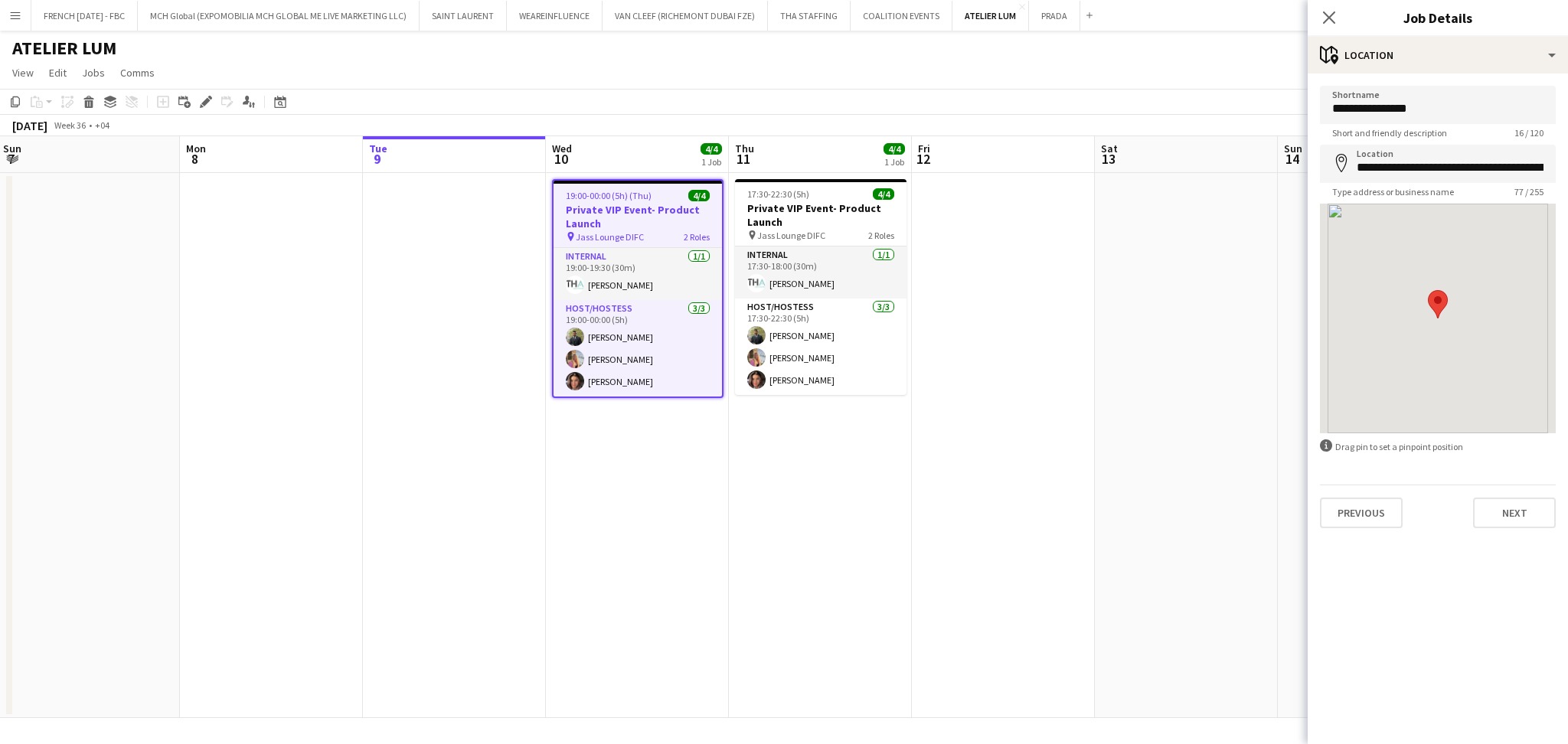
click at [1537, 488] on div "Previous Next" at bounding box center [1438, 506] width 236 height 44
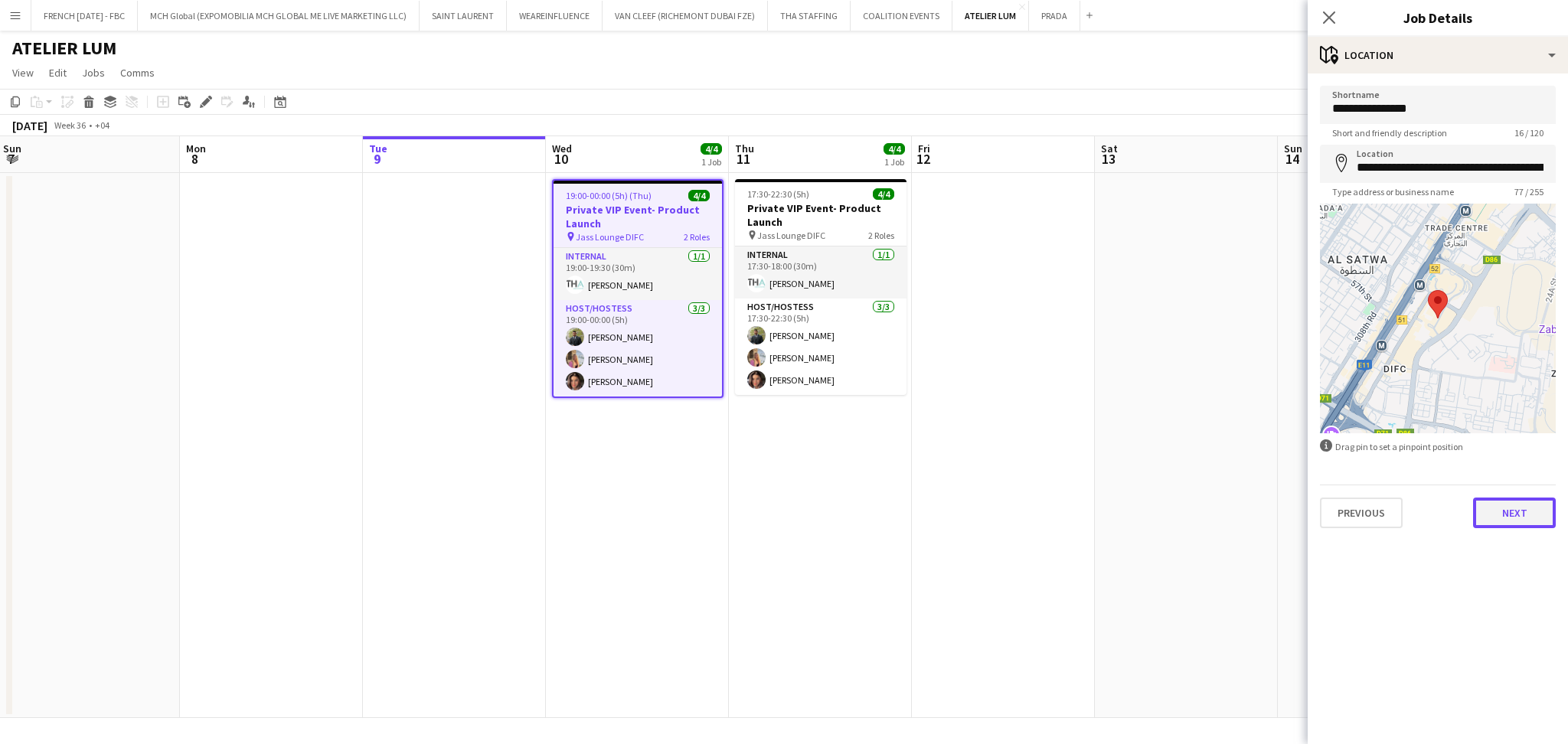
click at [1532, 506] on button "Next" at bounding box center [1514, 512] width 82 height 31
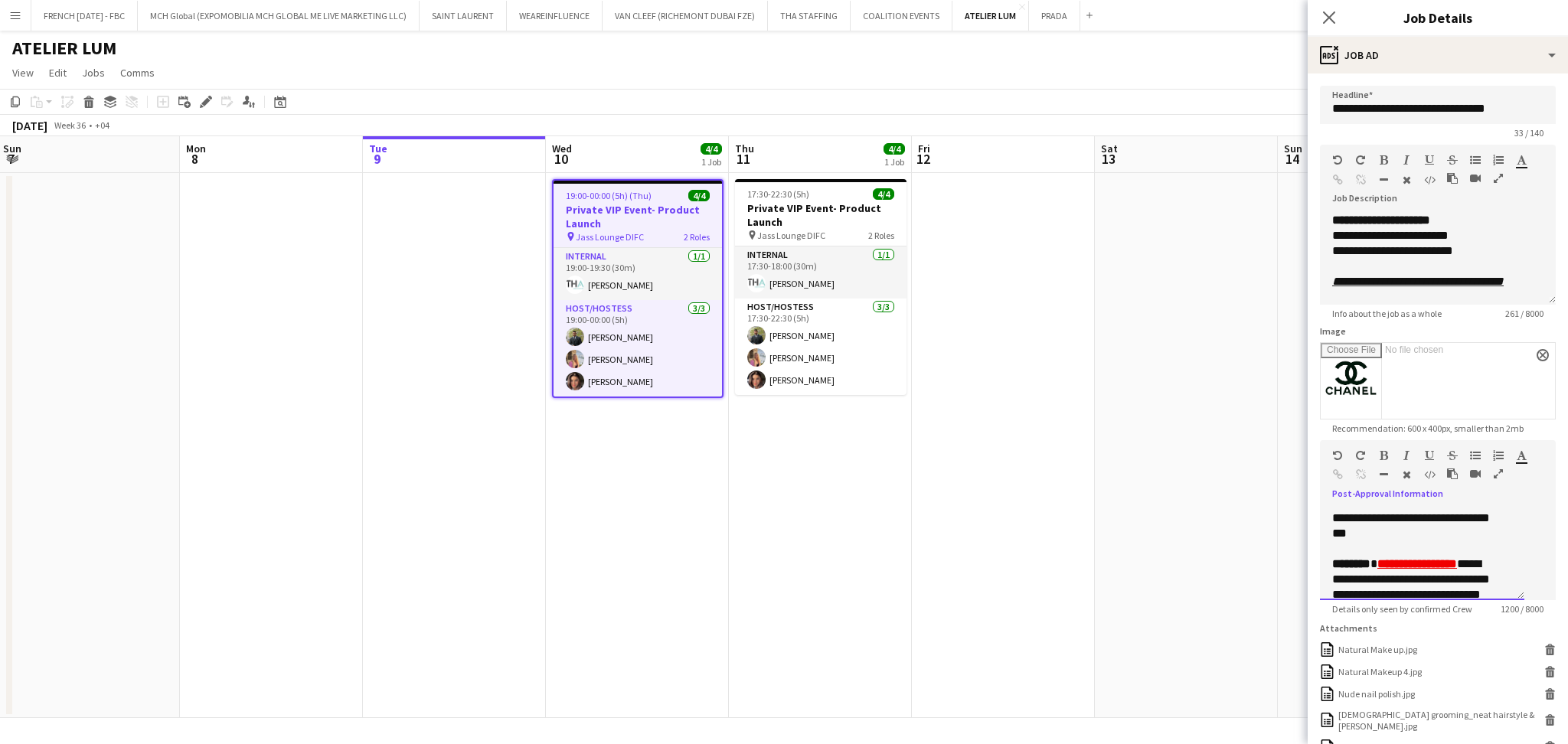
scroll to position [691, 0]
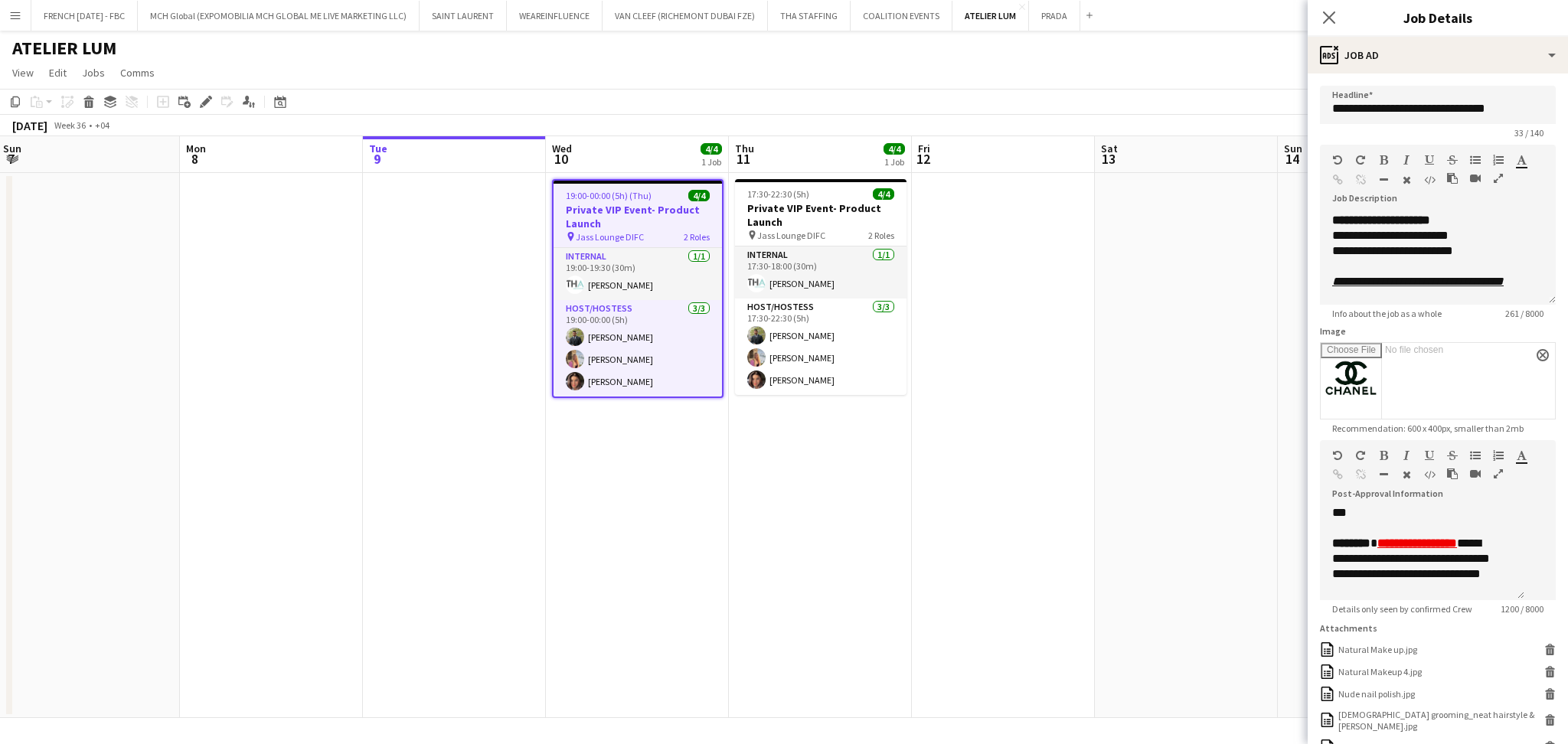
click at [1060, 296] on app-date-cell at bounding box center [1002, 445] width 183 height 545
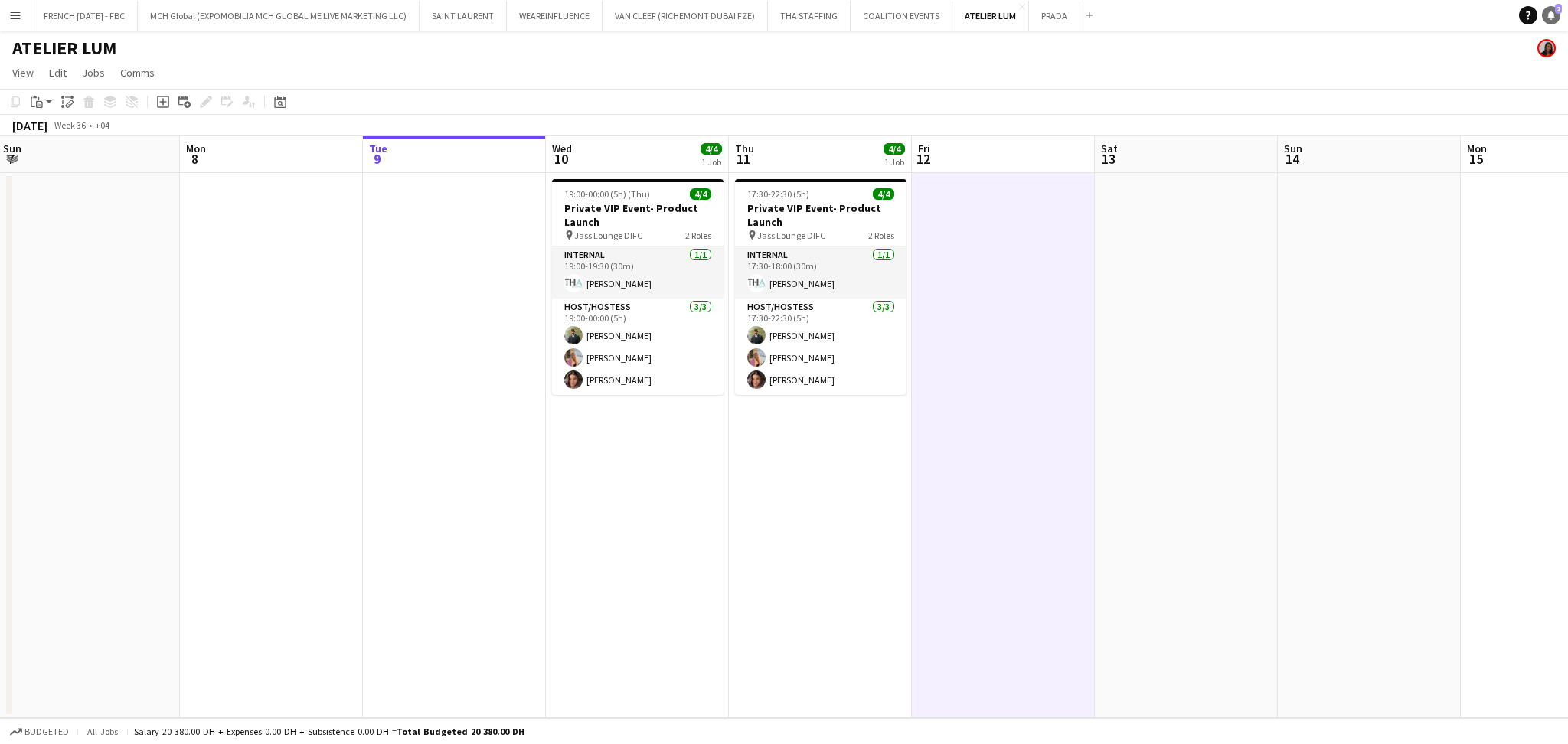
click at [1555, 8] on span "2" at bounding box center [1558, 9] width 7 height 10
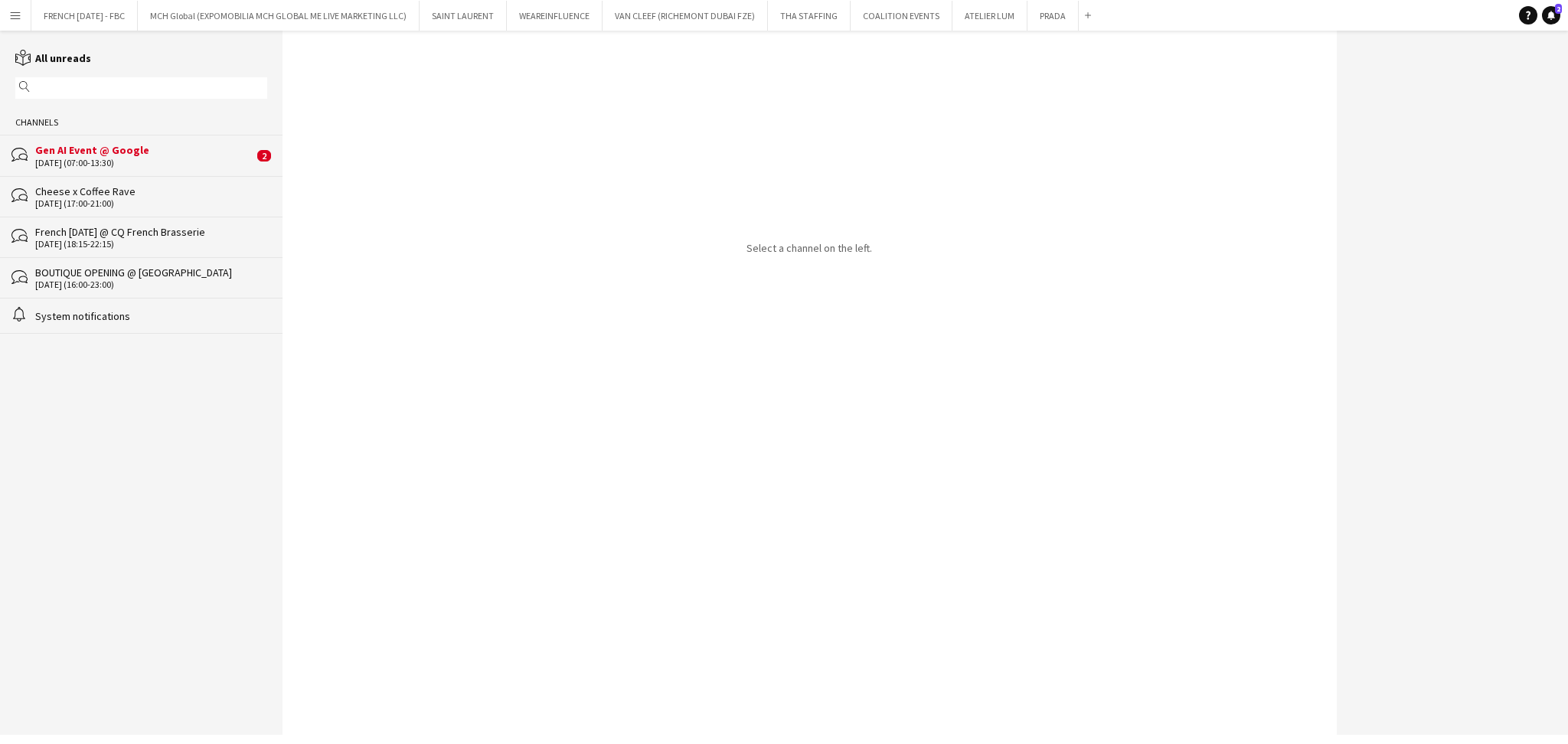
click at [115, 143] on div "Gen AI Event @ Google" at bounding box center [144, 151] width 218 height 14
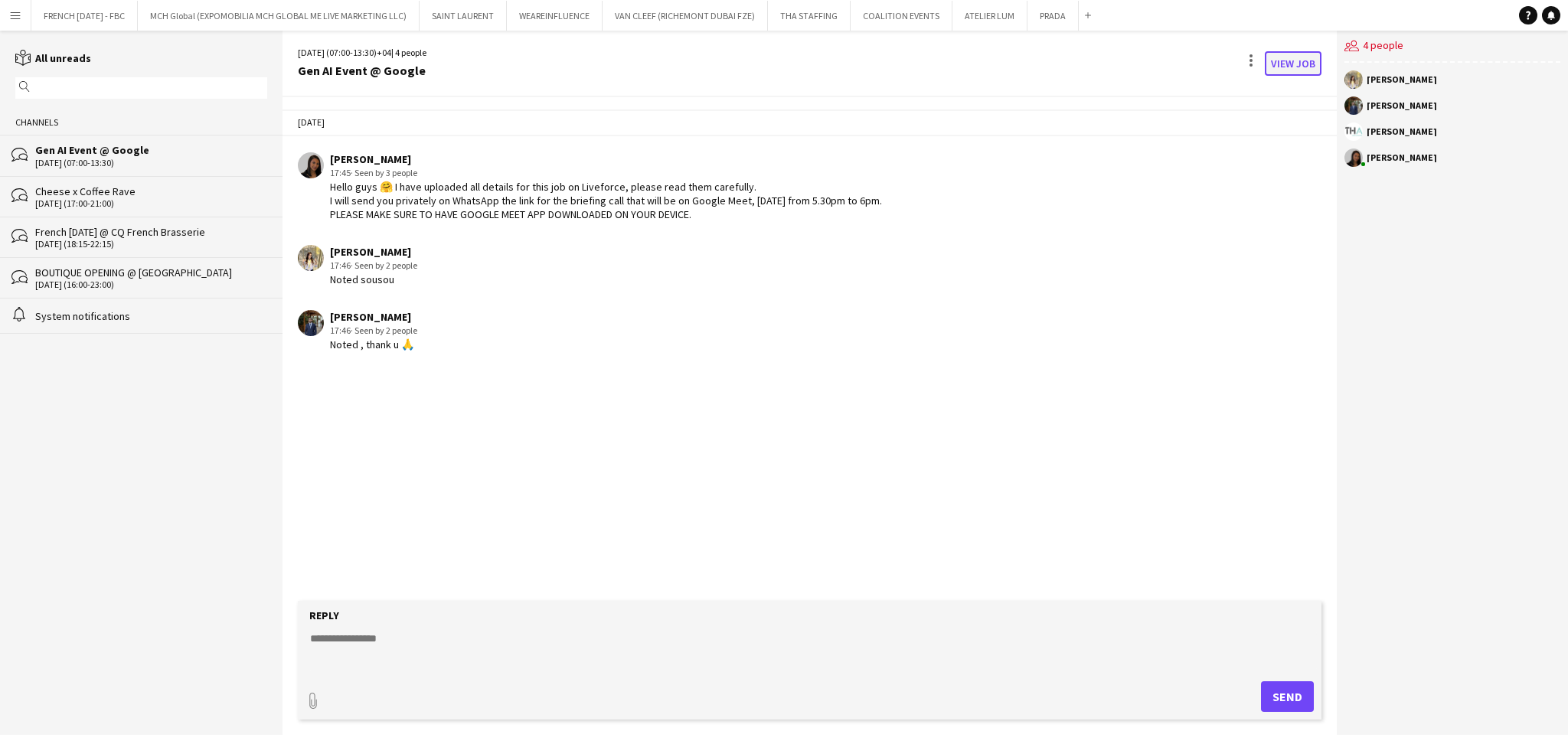
click at [1290, 63] on link "View Job" at bounding box center [1293, 63] width 56 height 24
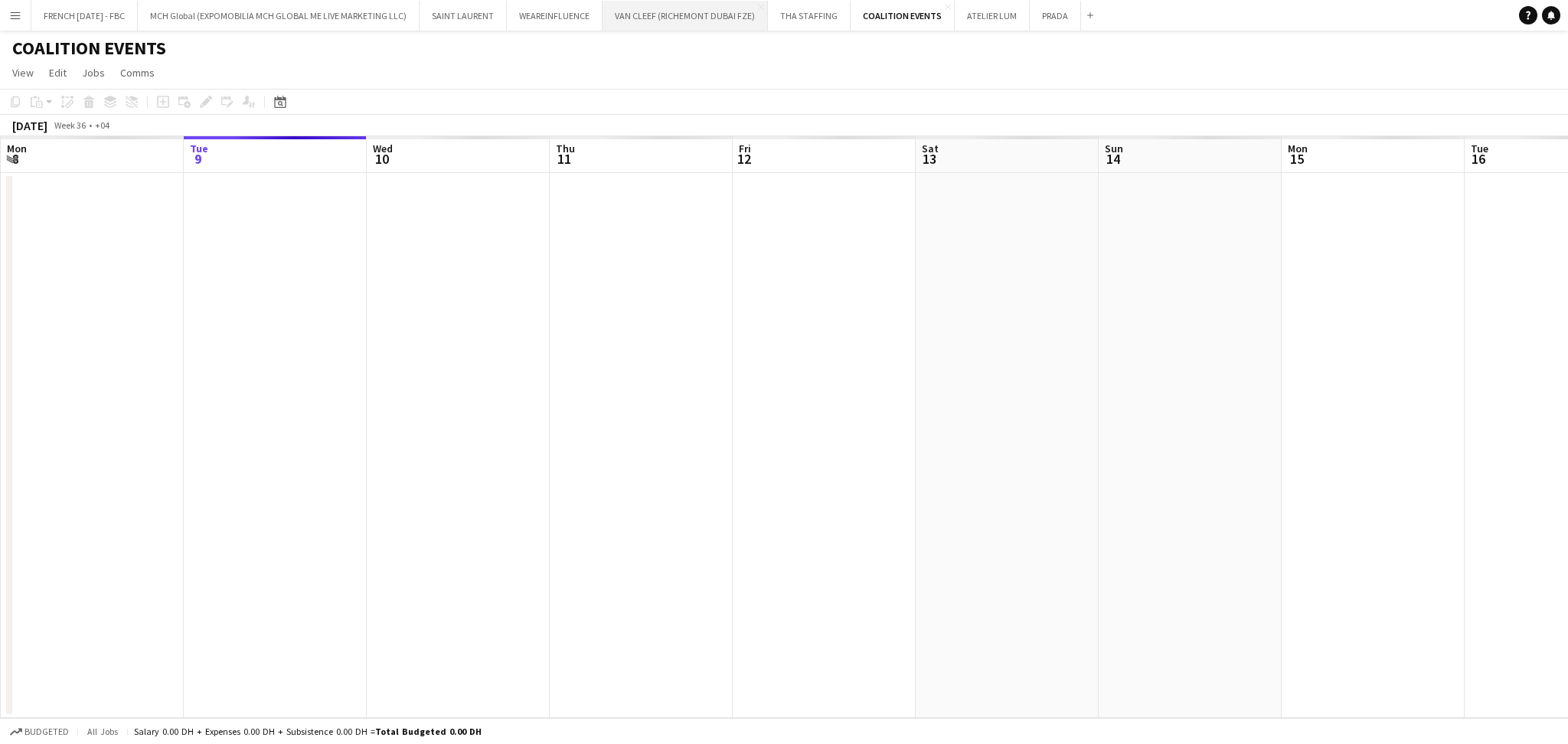
scroll to position [0, 527]
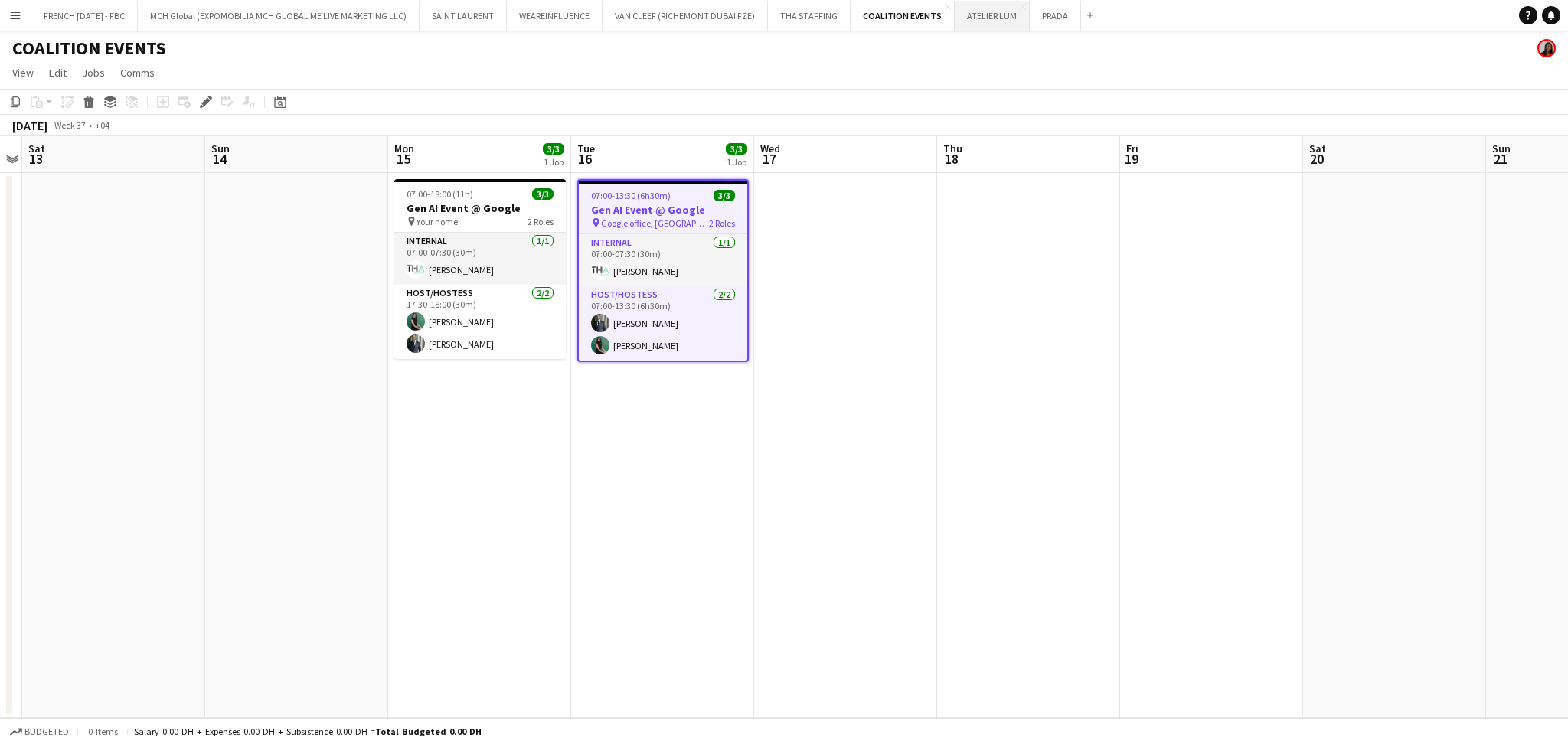
click at [980, 24] on button "ATELIER [PERSON_NAME] Close" at bounding box center [992, 16] width 75 height 30
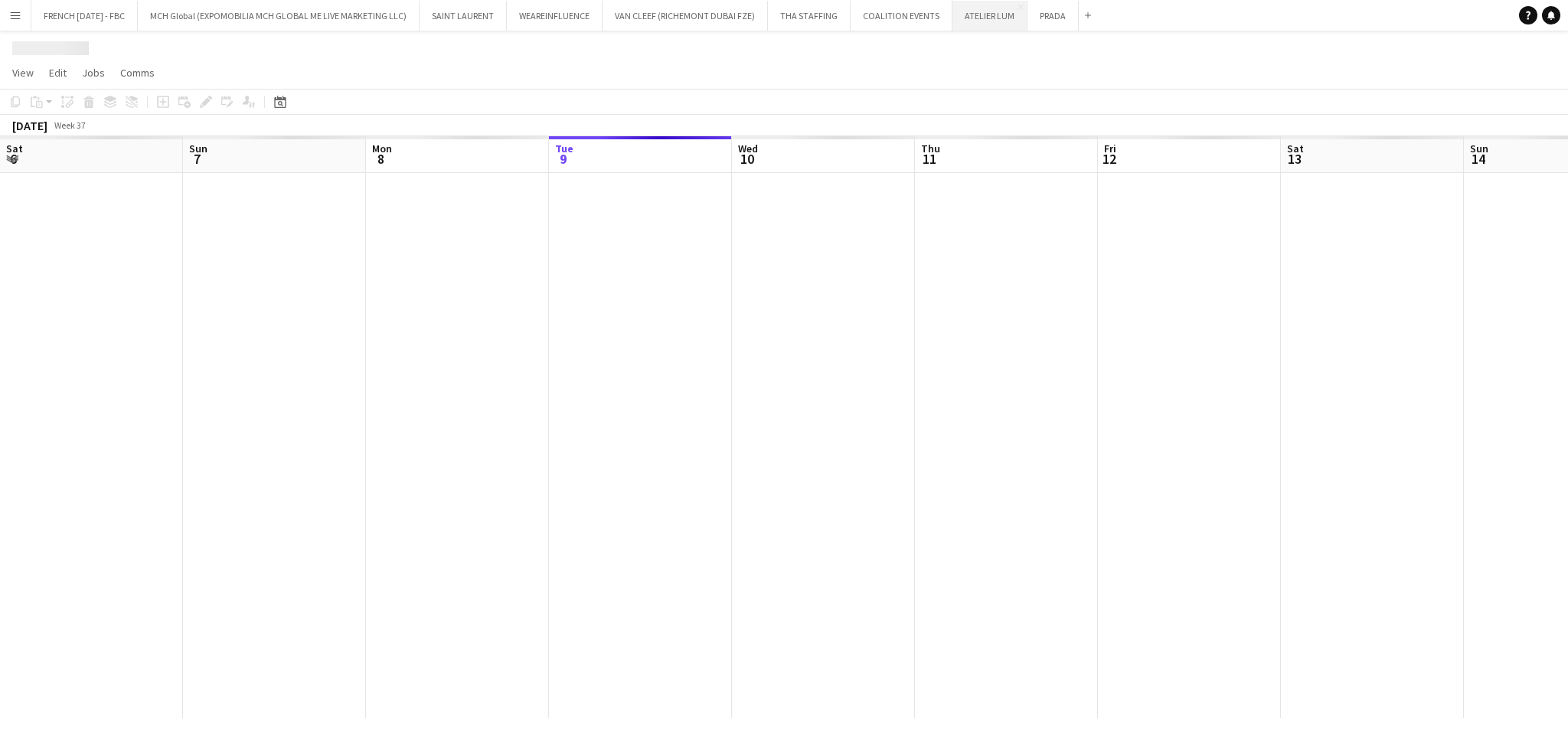
scroll to position [0, 366]
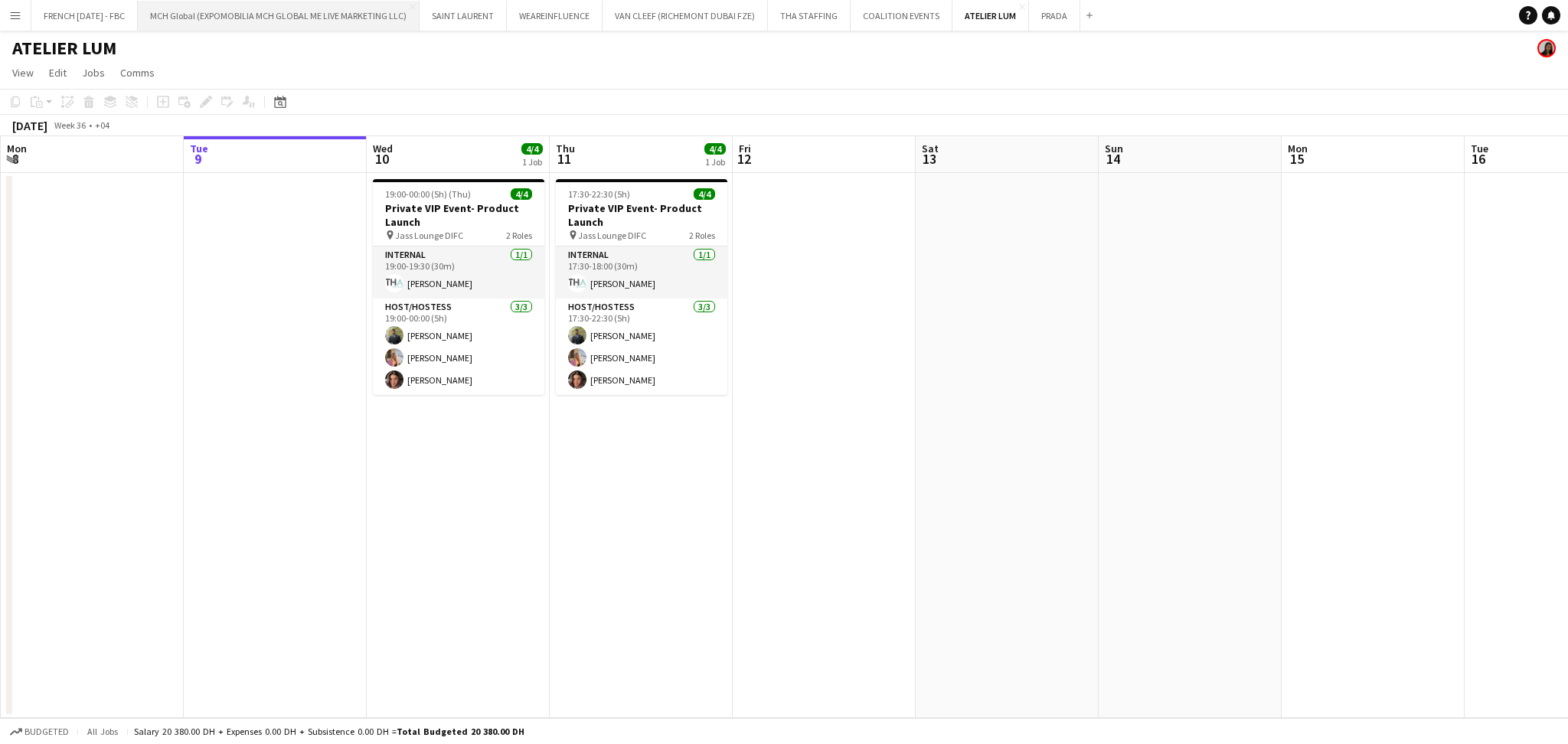
click at [213, 22] on button "MCH Global (EXPOMOBILIA MCH GLOBAL ME LIVE MARKETING LLC) Close" at bounding box center [278, 16] width 282 height 30
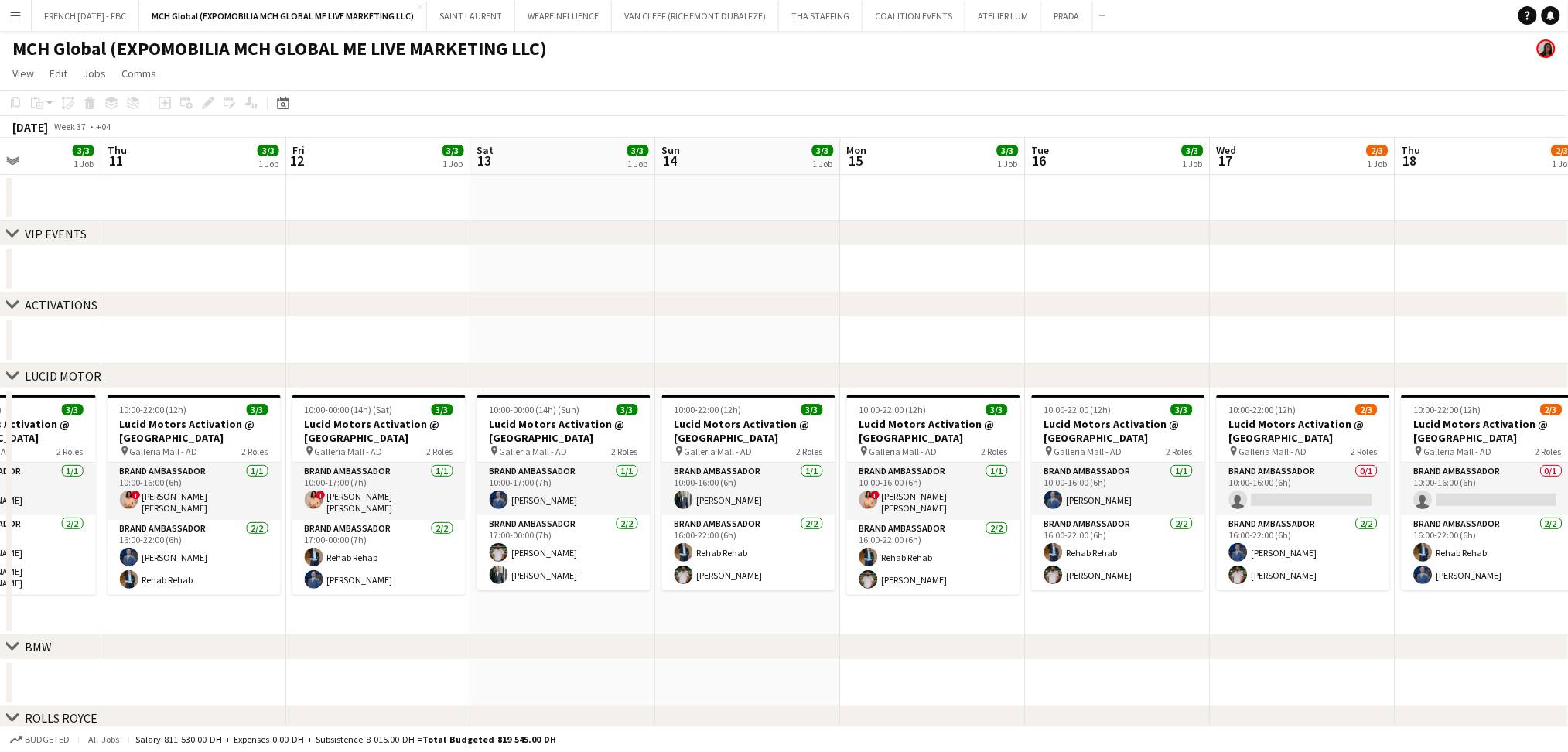
scroll to position [0, 647]
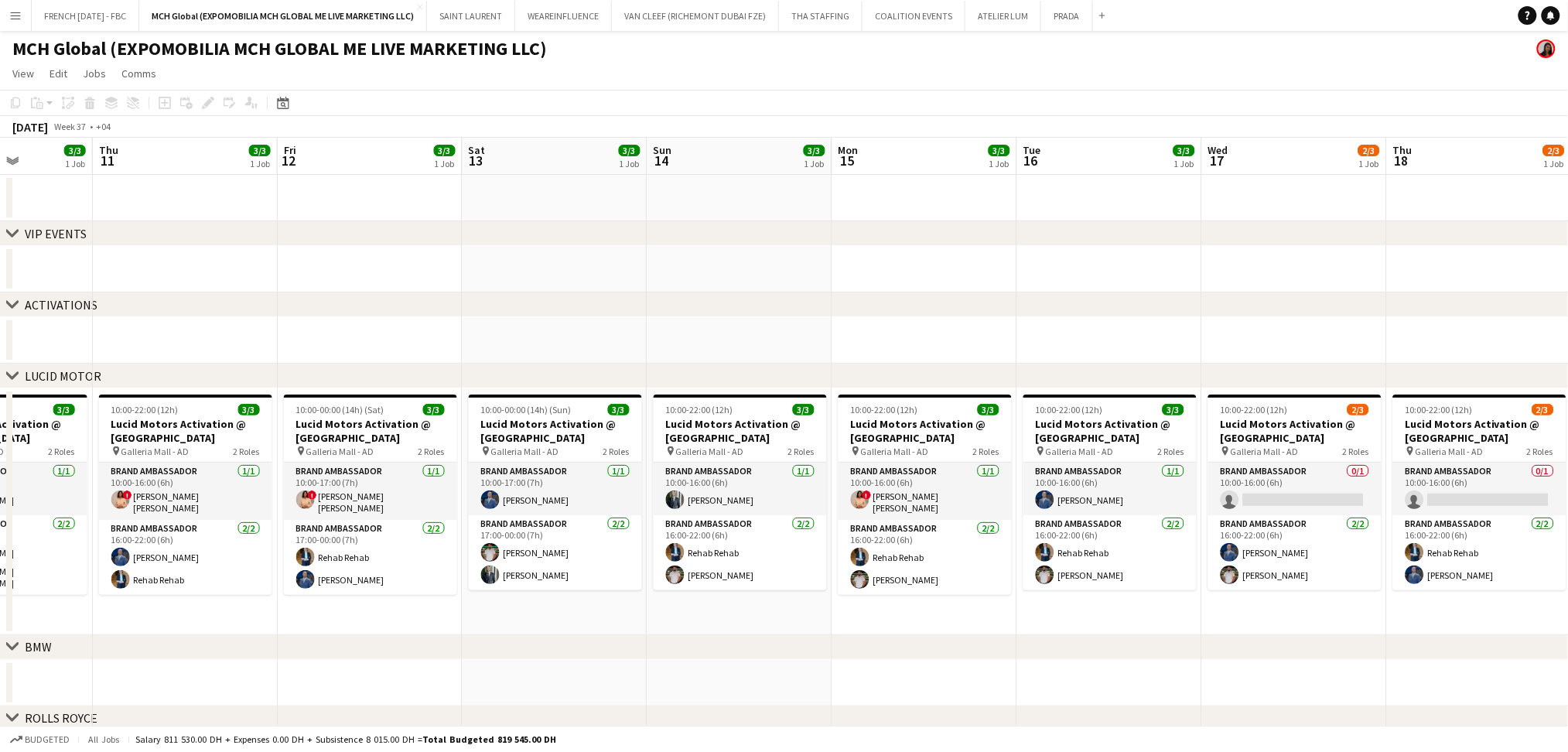
drag, startPoint x: 1218, startPoint y: 622, endPoint x: 832, endPoint y: 622, distance: 386.0
click at [832, 622] on app-calendar-viewport "Sun 7 3/3 1 Job Mon 8 3/3 1 Job Tue 9 3/3 1 Job Wed 10 3/3 1 Job Thu 11 3/3 1 J…" at bounding box center [784, 529] width 1568 height 782
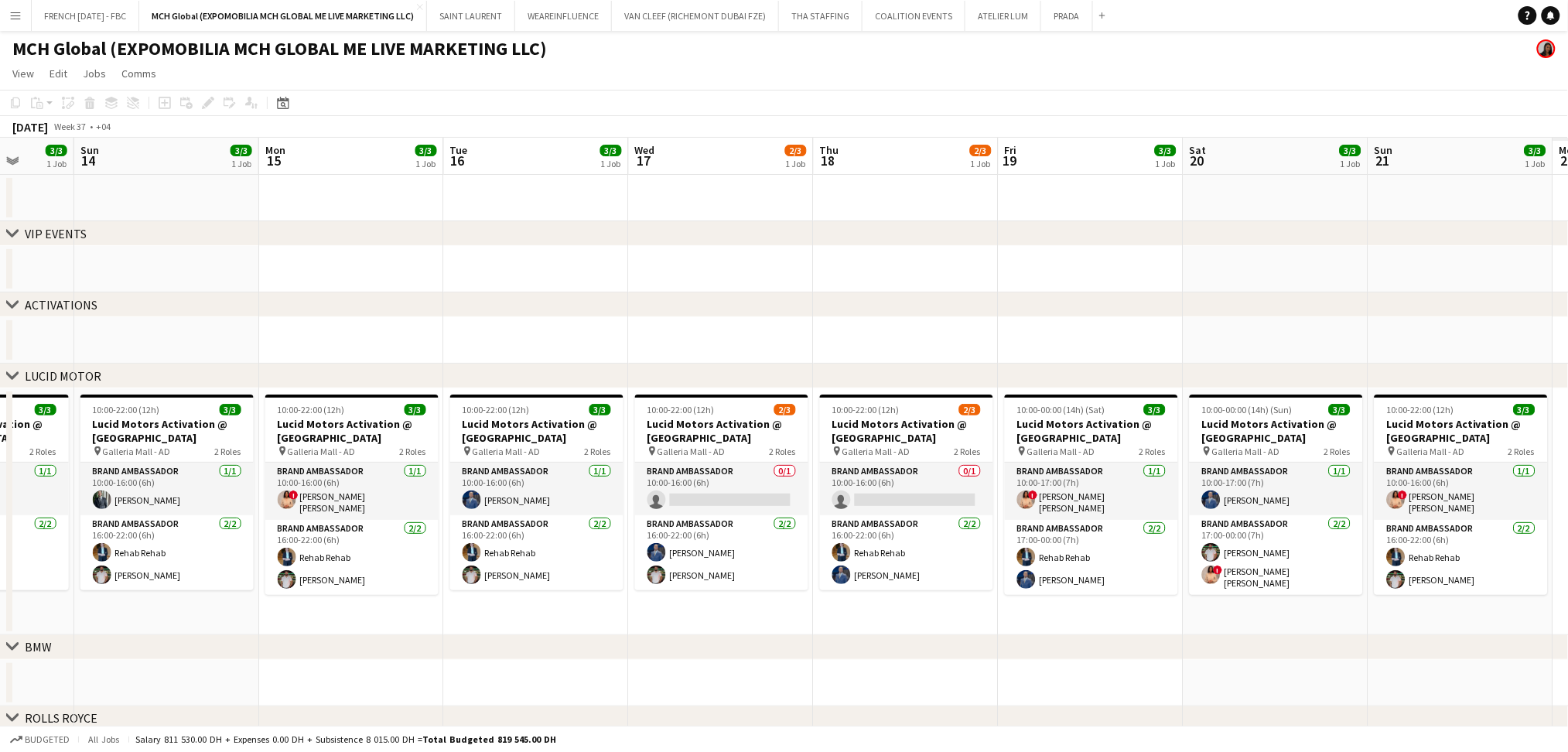
scroll to position [0, 537]
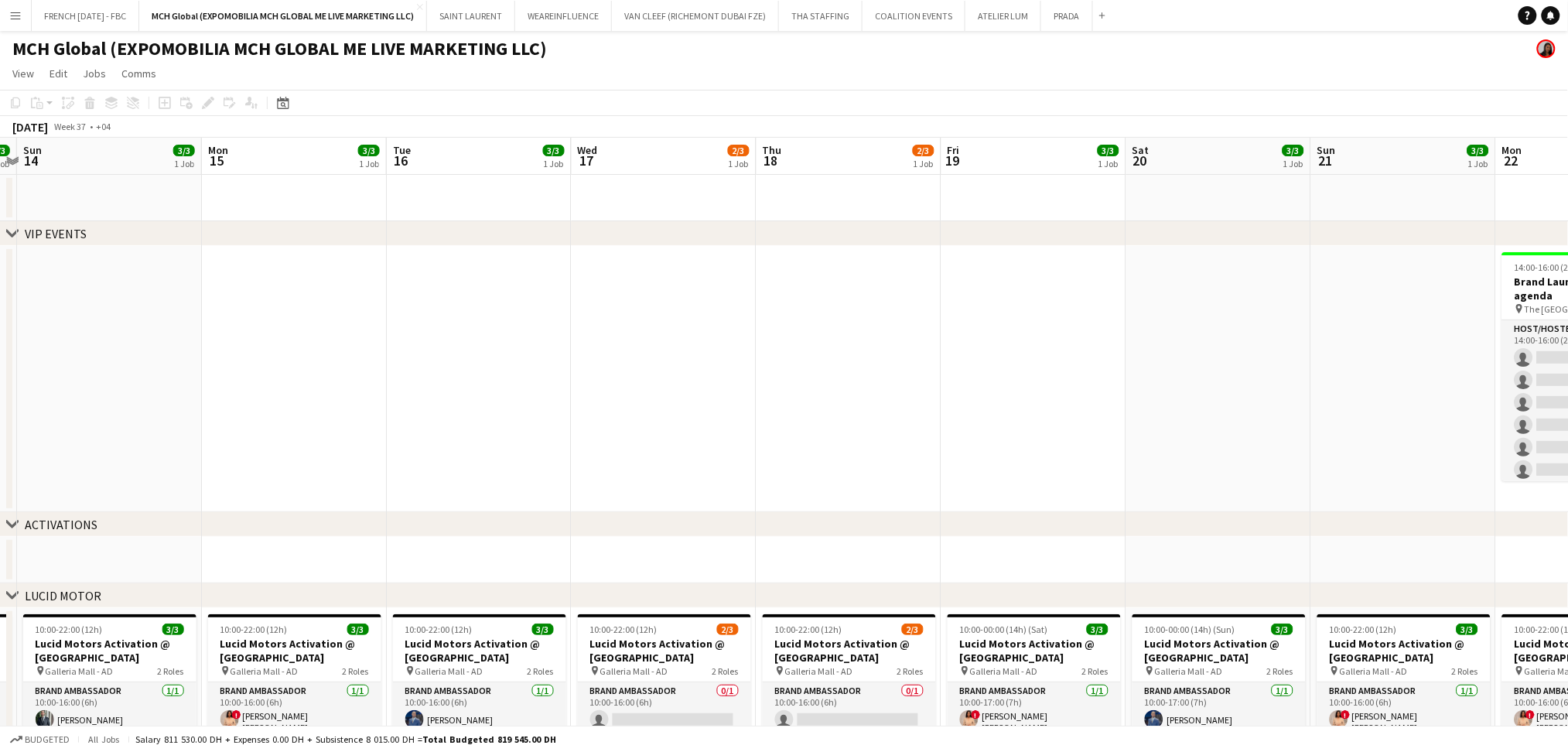
drag, startPoint x: 1256, startPoint y: 610, endPoint x: 625, endPoint y: 636, distance: 631.5
click at [625, 636] on app-calendar-viewport "Thu 11 3/3 1 Job Fri 12 3/3 1 Job Sat 13 3/3 1 Job Sun 14 3/3 1 Job Mon 15 3/3 …" at bounding box center [784, 639] width 1568 height 1002
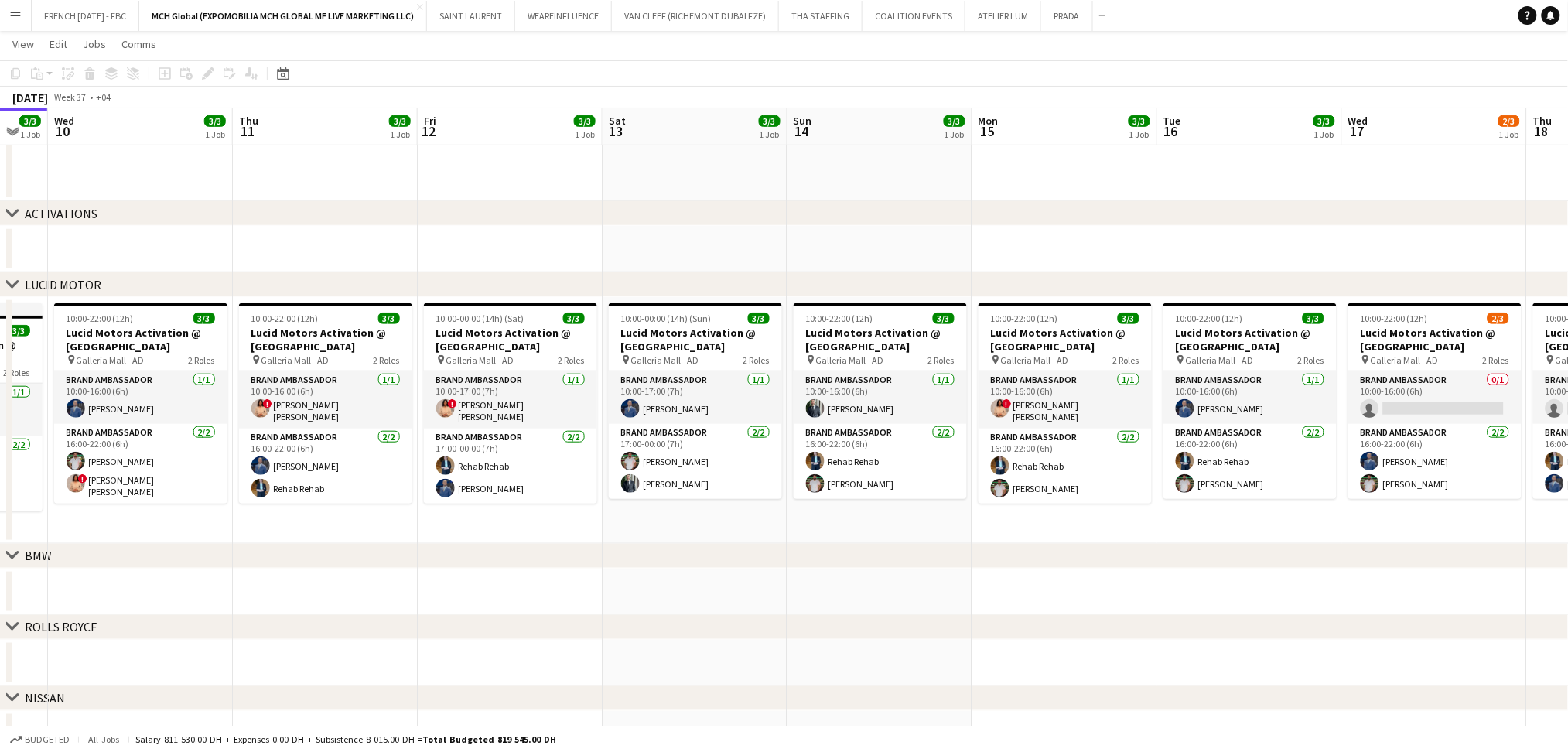
drag, startPoint x: 1060, startPoint y: 510, endPoint x: 1583, endPoint y: 513, distance: 523.0
click at [1568, 513] on html "Menu Boards Boards Boards All jobs Status Workforce Workforce My Workforce Recr…" at bounding box center [784, 273] width 1568 height 1164
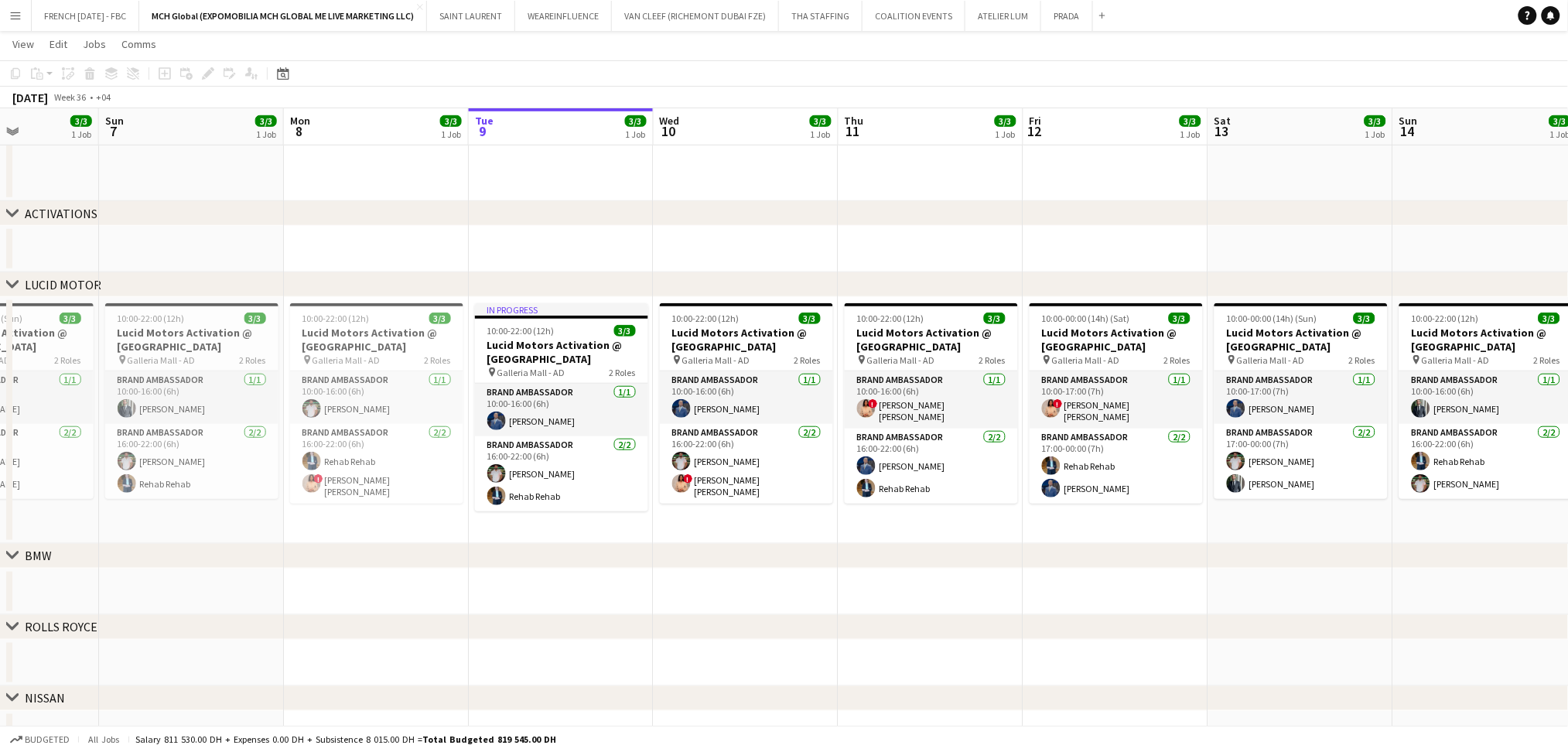
scroll to position [0, 402]
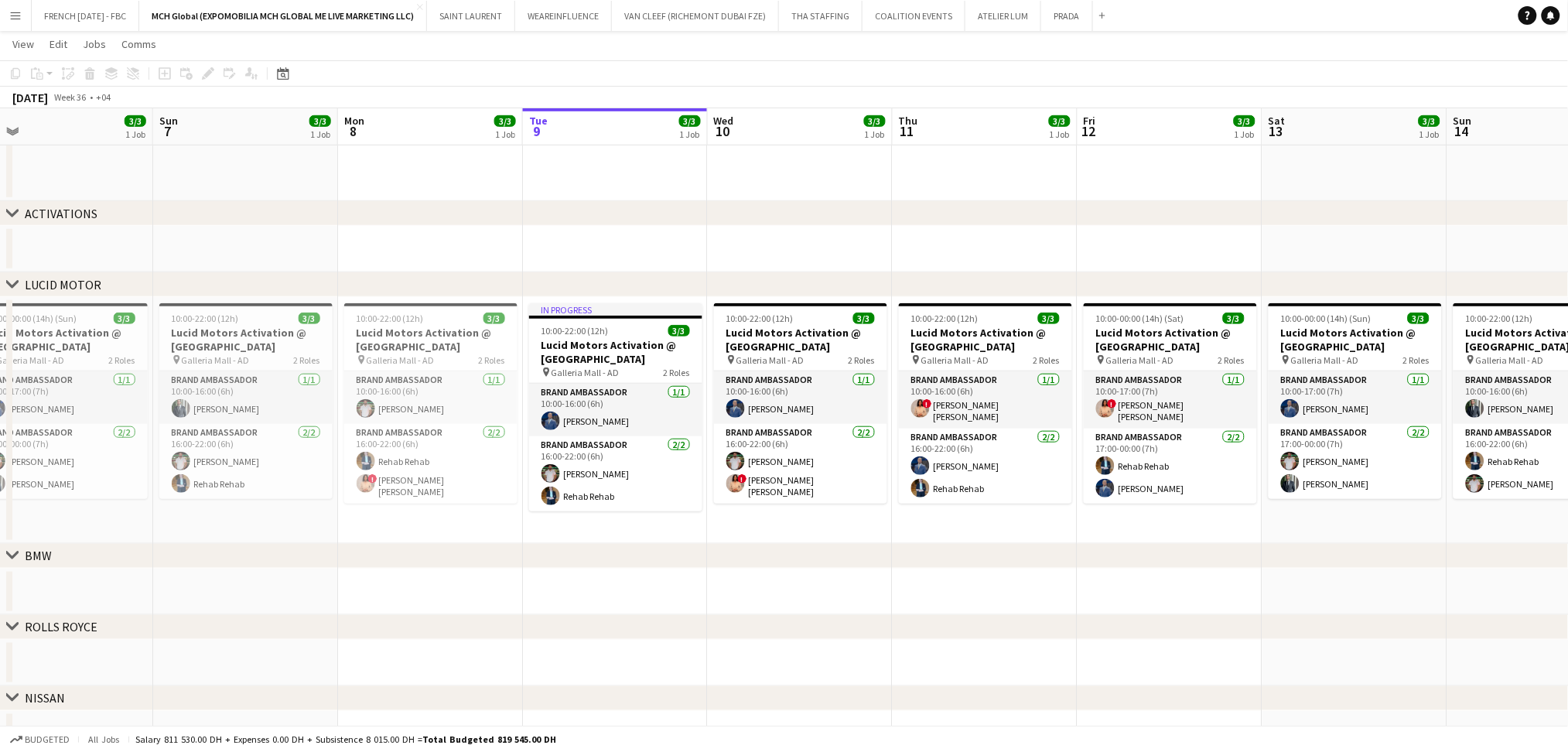
drag, startPoint x: 518, startPoint y: 525, endPoint x: 808, endPoint y: 519, distance: 290.1
click at [808, 519] on app-calendar-viewport "Thu 4 5/5 2 Jobs Fri 5 3/3 1 Job Sat 6 3/3 1 Job Sun 7 3/3 1 Job Mon 8 3/3 1 Jo…" at bounding box center [784, 290] width 1568 height 1078
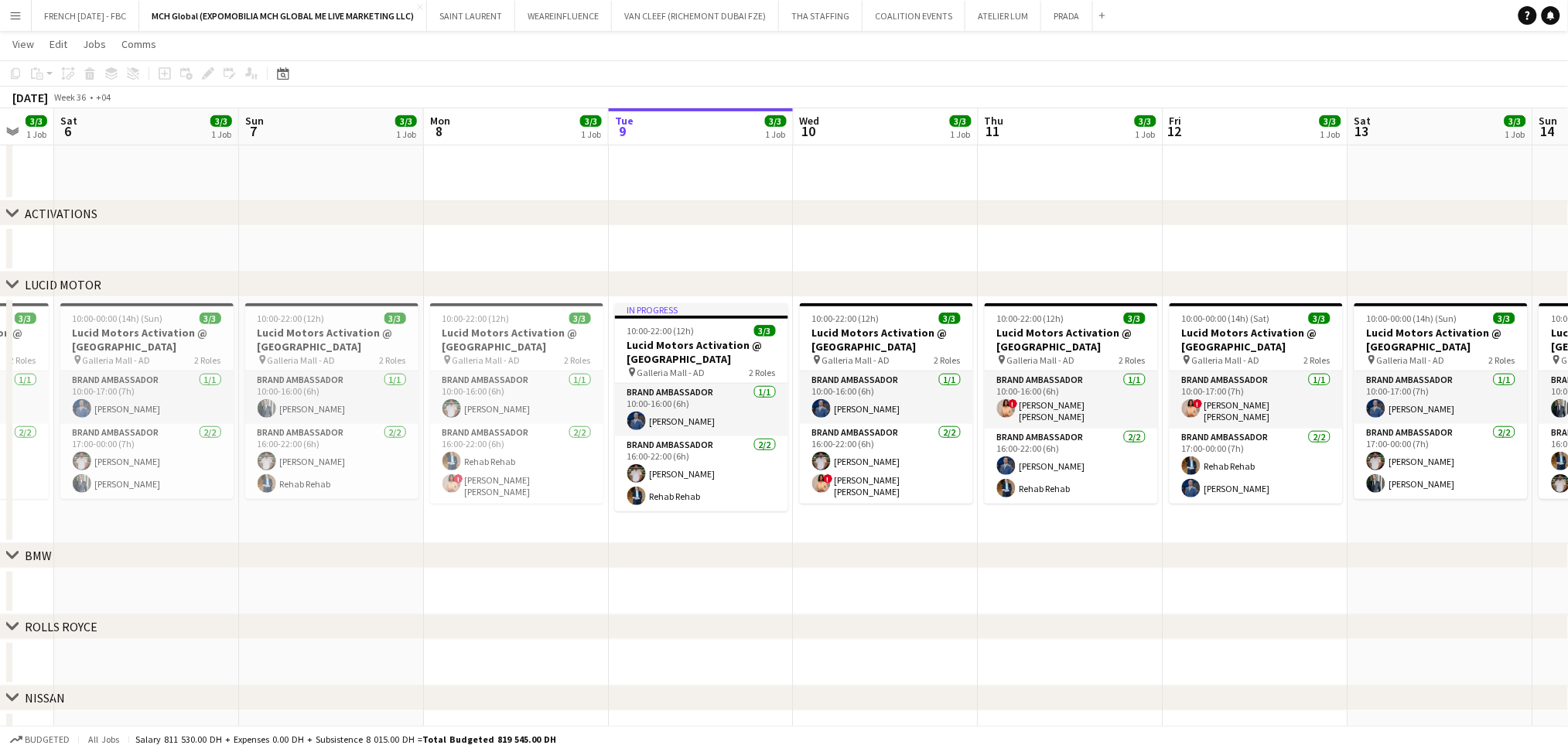
drag, startPoint x: 354, startPoint y: 527, endPoint x: 439, endPoint y: 526, distance: 85.0
click at [439, 526] on app-calendar-viewport "Thu 4 5/5 2 Jobs Fri 5 3/3 1 Job Sat 6 3/3 1 Job Sun 7 3/3 1 Job Mon 8 3/3 1 Jo…" at bounding box center [784, 290] width 1568 height 1078
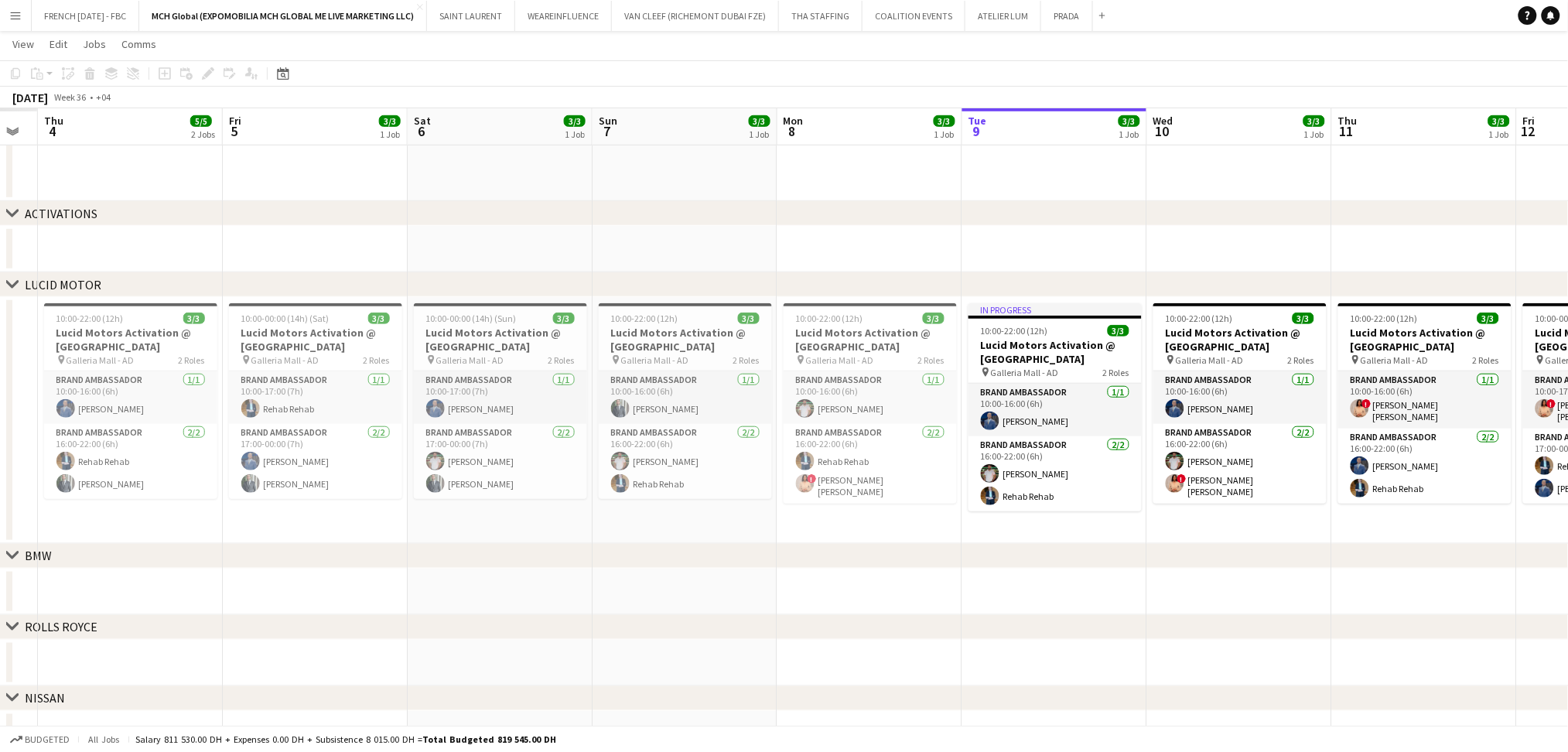
scroll to position [0, 388]
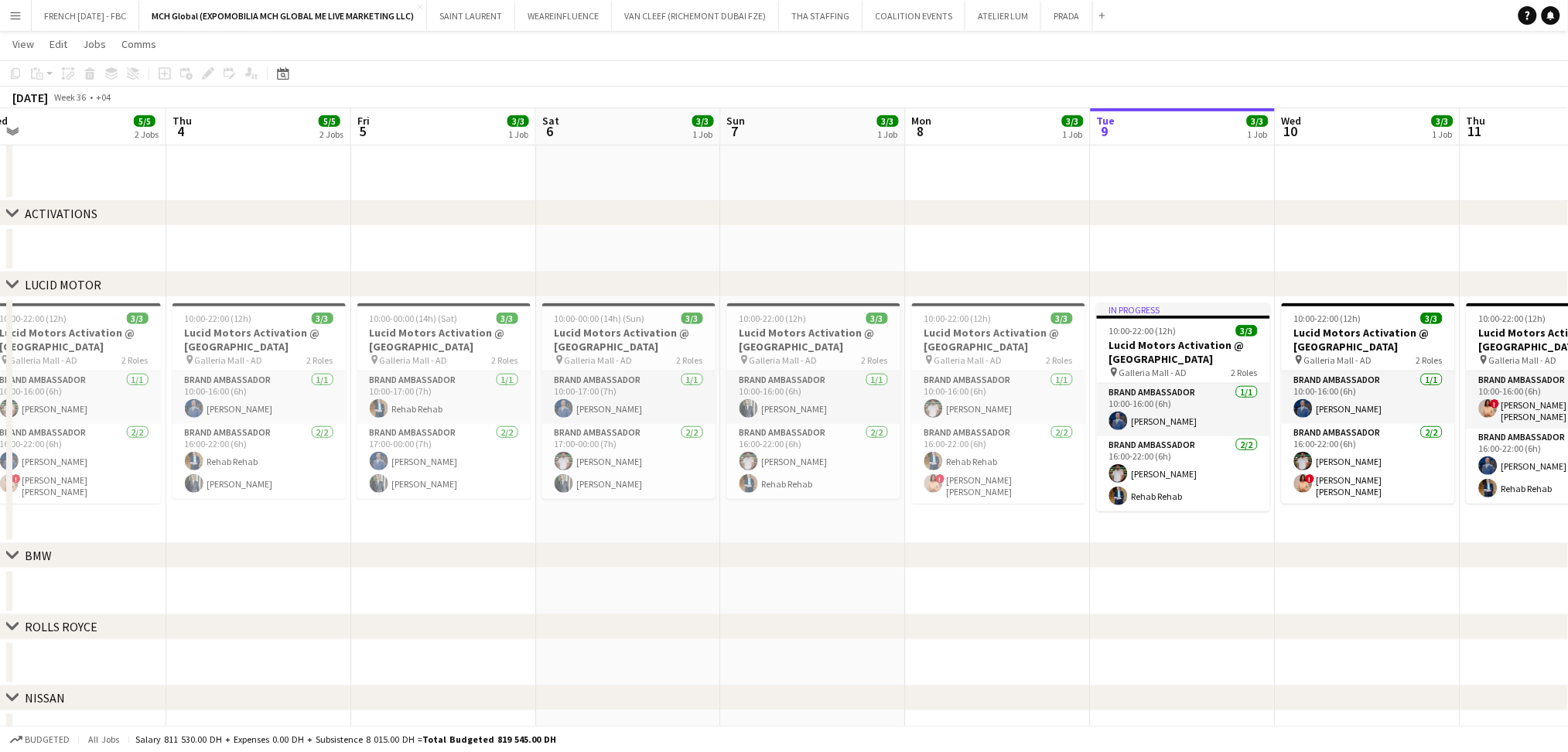
drag, startPoint x: 649, startPoint y: 575, endPoint x: 1131, endPoint y: 578, distance: 482.0
click at [1131, 578] on app-calendar-viewport "Mon 1 5/5 2 Jobs Tue 2 5/5 2 Jobs Wed 3 5/5 2 Jobs Thu 4 5/5 2 Jobs Fri 5 3/3 1…" at bounding box center [784, 290] width 1568 height 1078
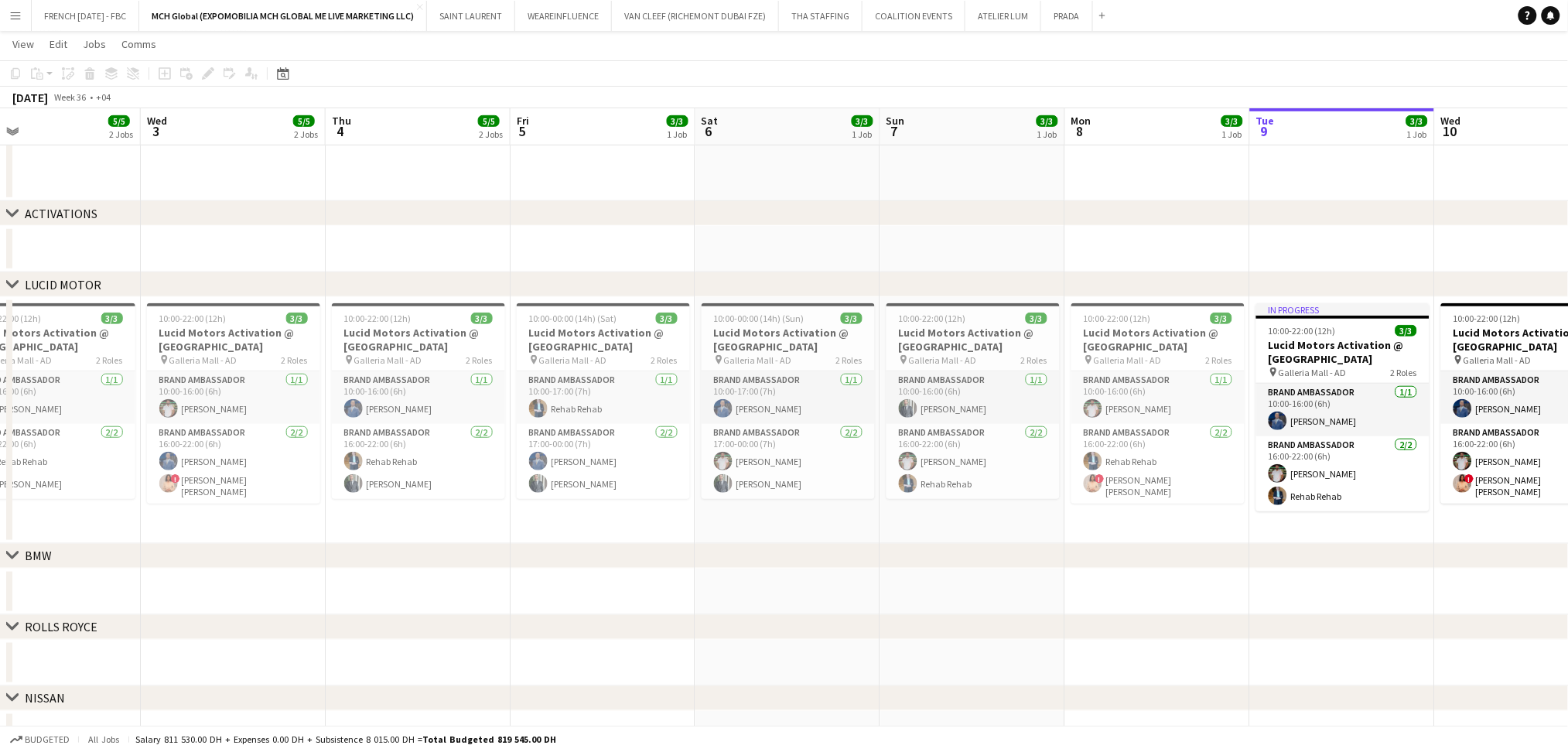
scroll to position [0, 397]
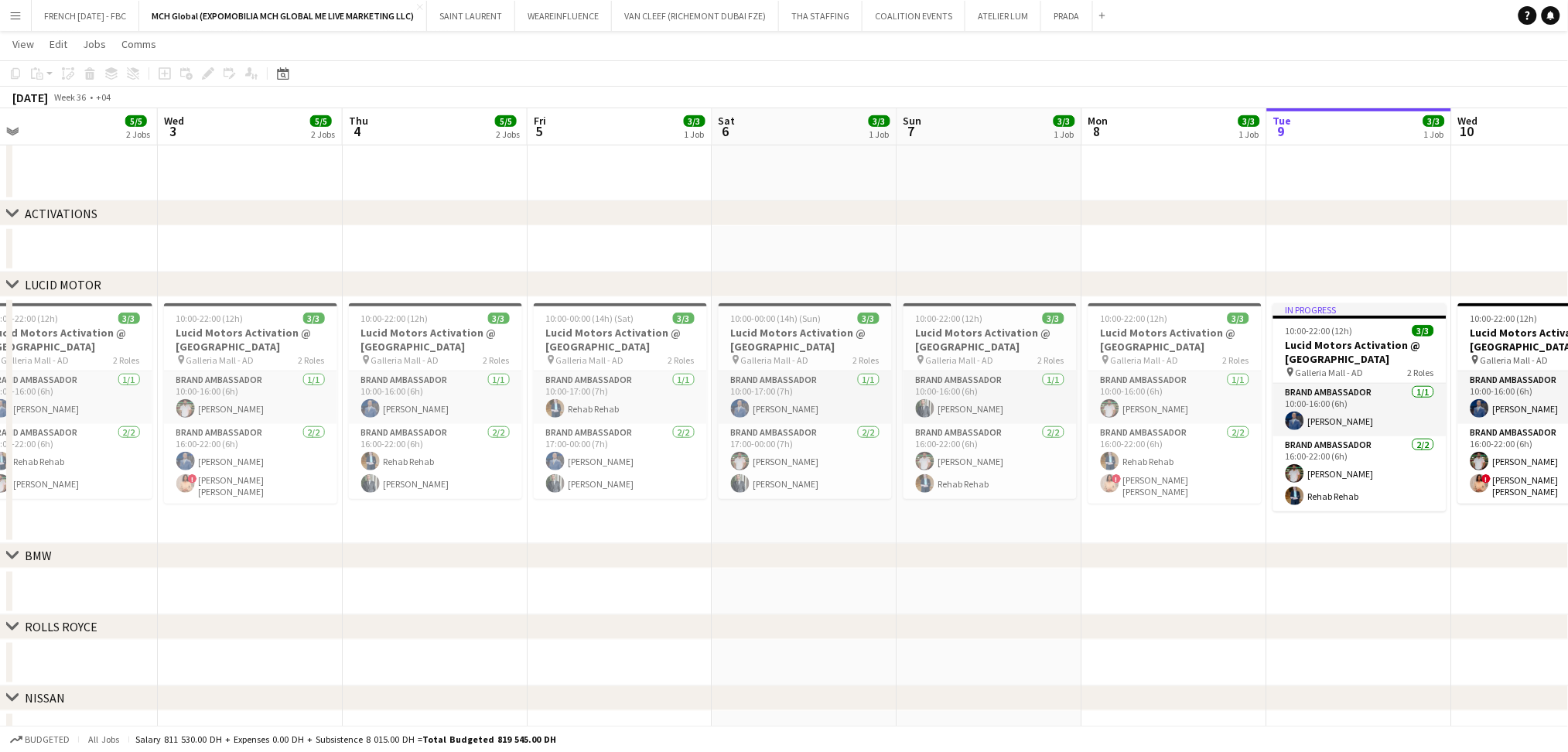
drag, startPoint x: 250, startPoint y: 499, endPoint x: 427, endPoint y: 508, distance: 177.2
click at [427, 508] on app-calendar-viewport "Sun 31 5/5 2 Jobs Mon 1 5/5 2 Jobs Tue 2 5/5 2 Jobs Wed 3 5/5 2 Jobs Thu 4 5/5 …" at bounding box center [784, 290] width 1568 height 1078
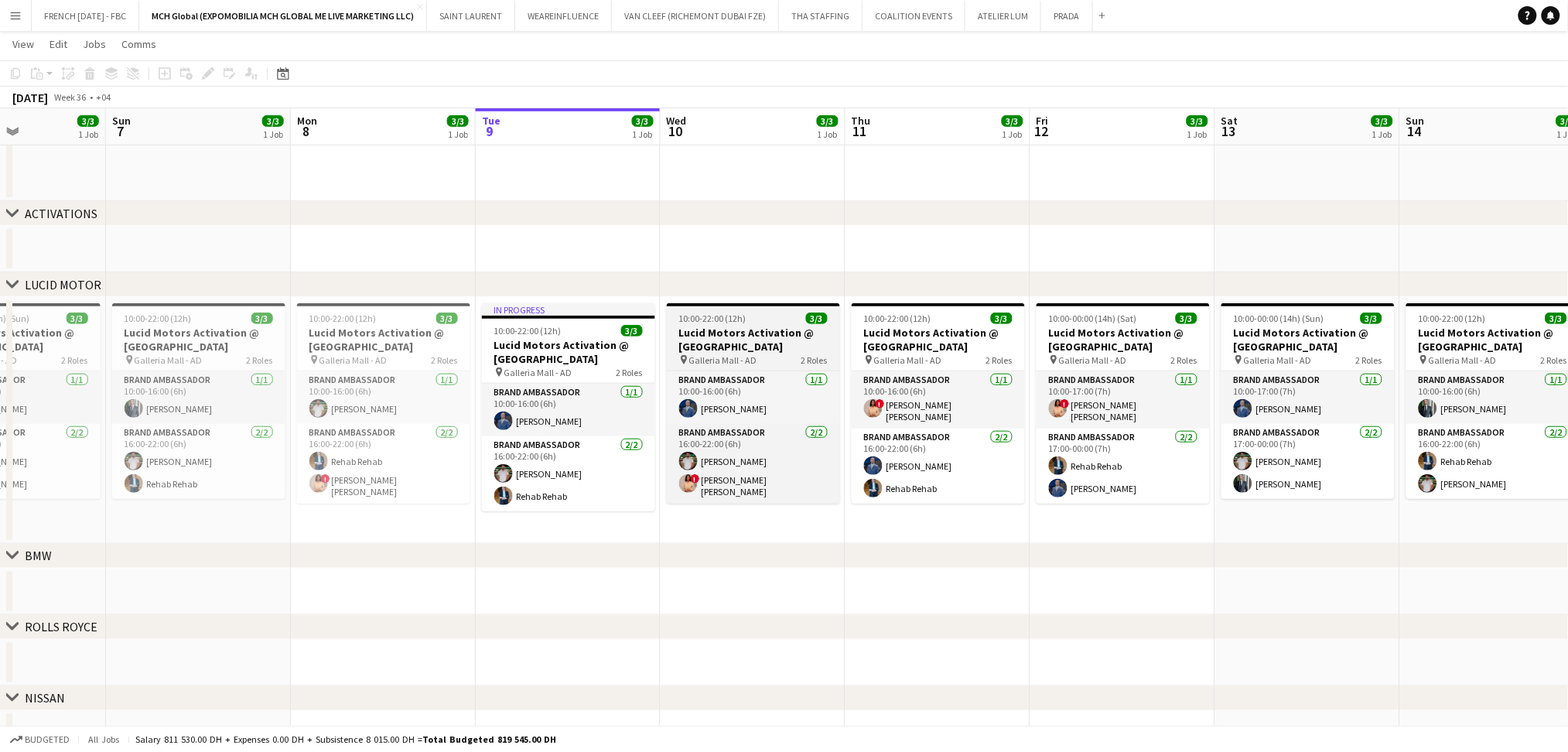
drag, startPoint x: 1409, startPoint y: 251, endPoint x: 690, endPoint y: 326, distance: 722.9
click at [655, 323] on app-calendar-viewport "Thu 4 5/5 2 Jobs Fri 5 3/3 1 Job Sat 6 3/3 1 Job Sun 7 3/3 1 Job Mon 8 3/3 1 Jo…" at bounding box center [784, 290] width 1568 height 1078
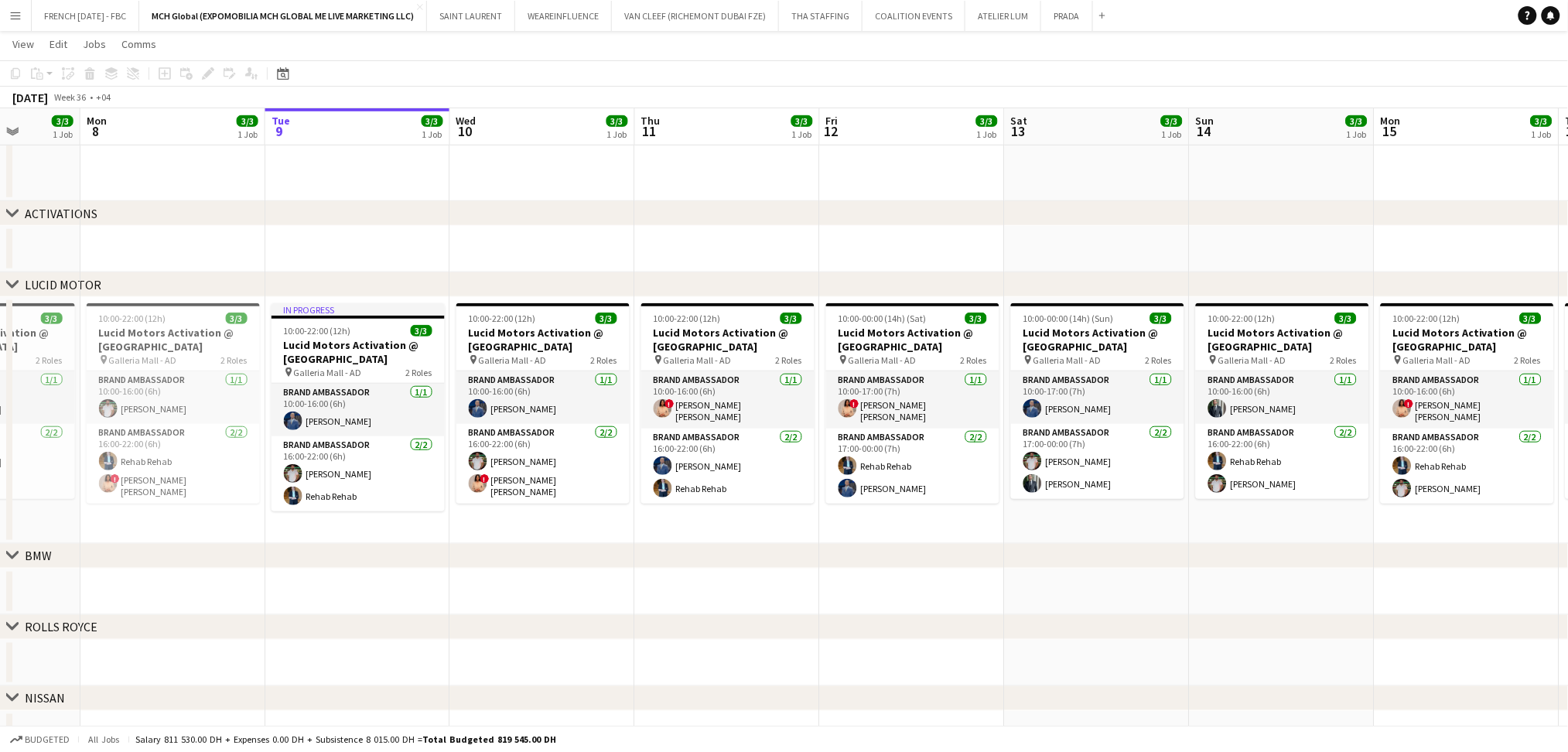
scroll to position [0, 398]
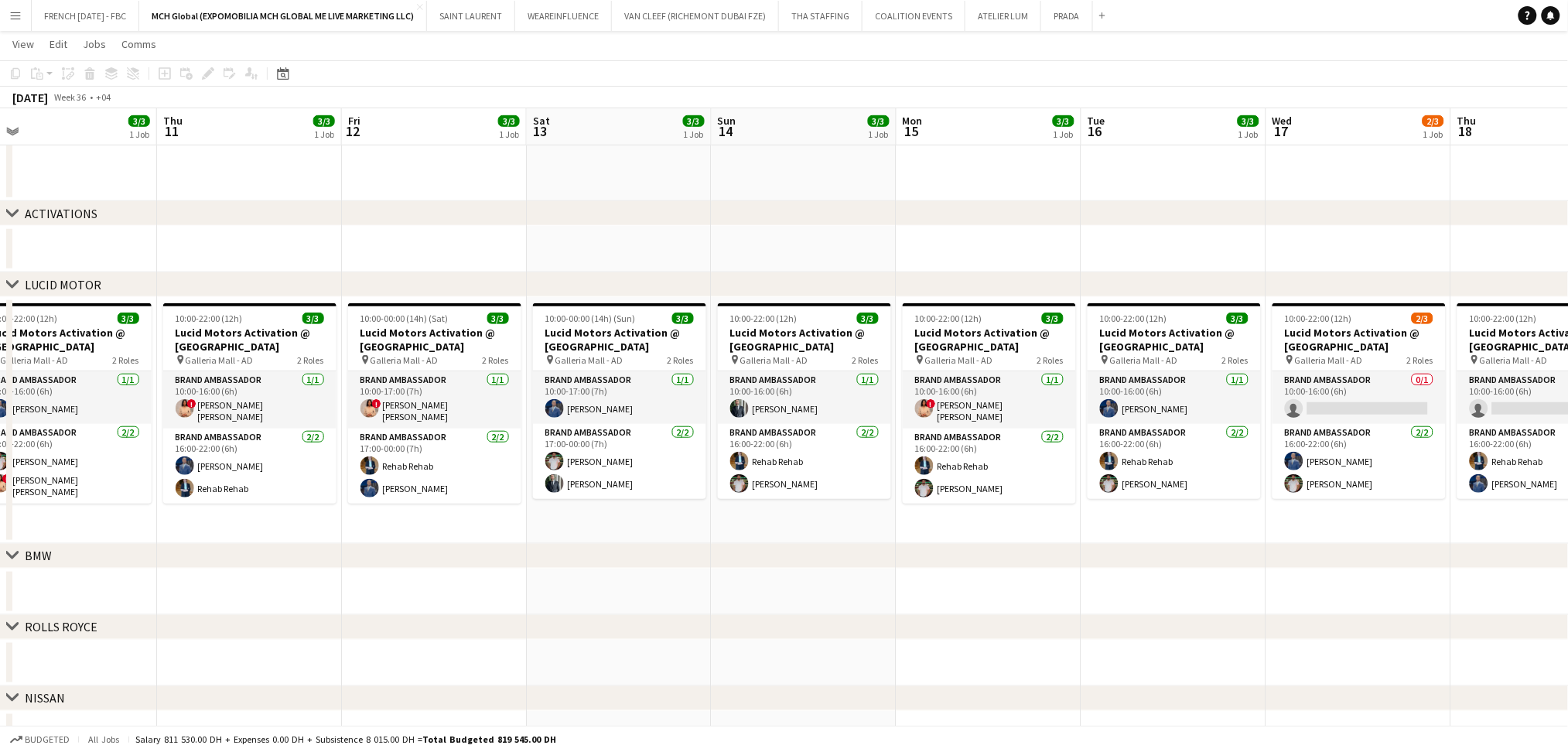
drag, startPoint x: 1209, startPoint y: 258, endPoint x: 366, endPoint y: 282, distance: 843.3
click at [366, 282] on div "chevron-right VIP EVENTS chevron-right ACTIVATIONS chevron-right LUCID MOTOR ch…" at bounding box center [784, 290] width 1568 height 1078
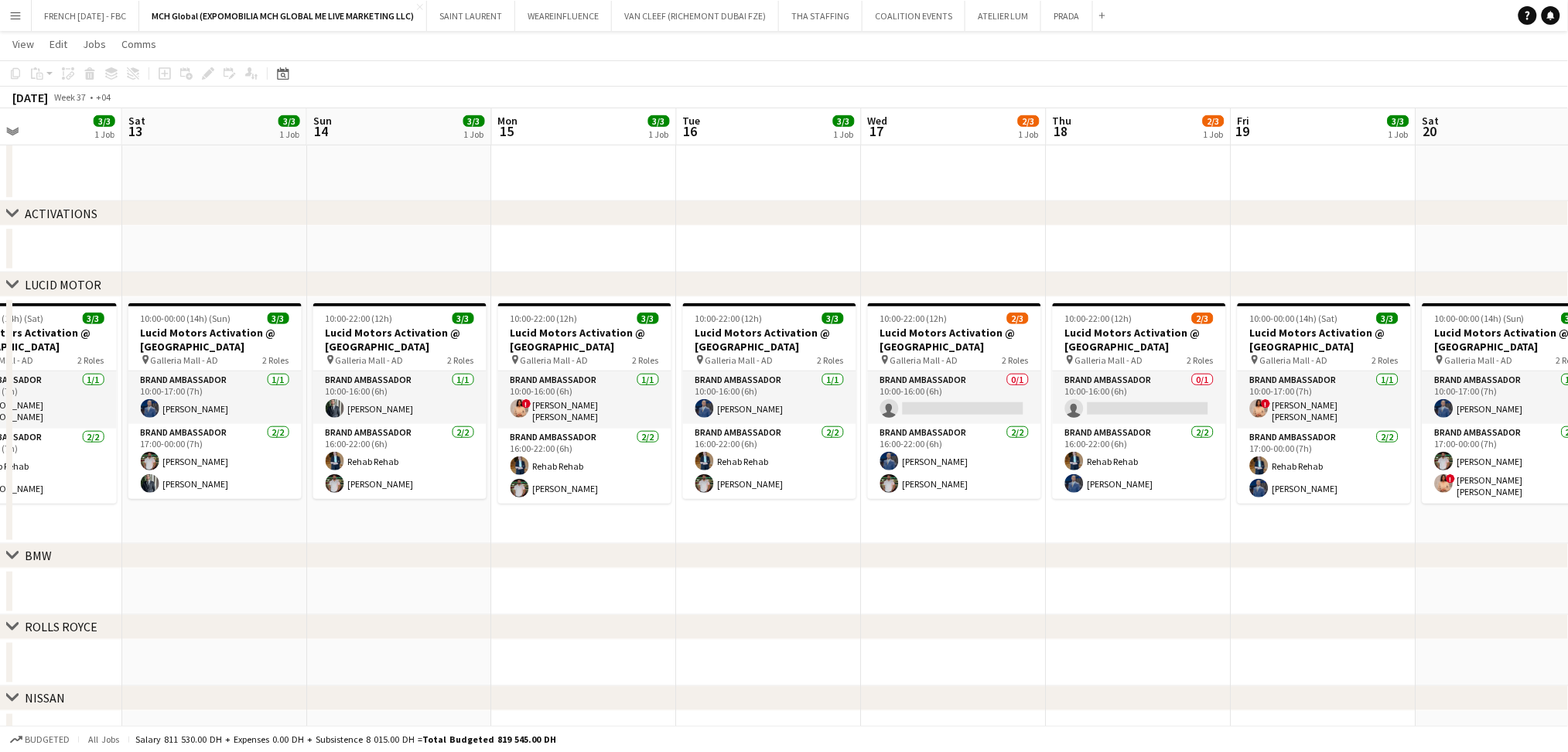
scroll to position [0, 620]
drag, startPoint x: 1069, startPoint y: 250, endPoint x: 661, endPoint y: 260, distance: 408.1
click at [661, 260] on app-calendar-viewport "Tue 9 3/3 1 Job Wed 10 3/3 1 Job Thu 11 3/3 1 Job Fri 12 3/3 1 Job Sat 13 3/3 1…" at bounding box center [784, 290] width 1568 height 1078
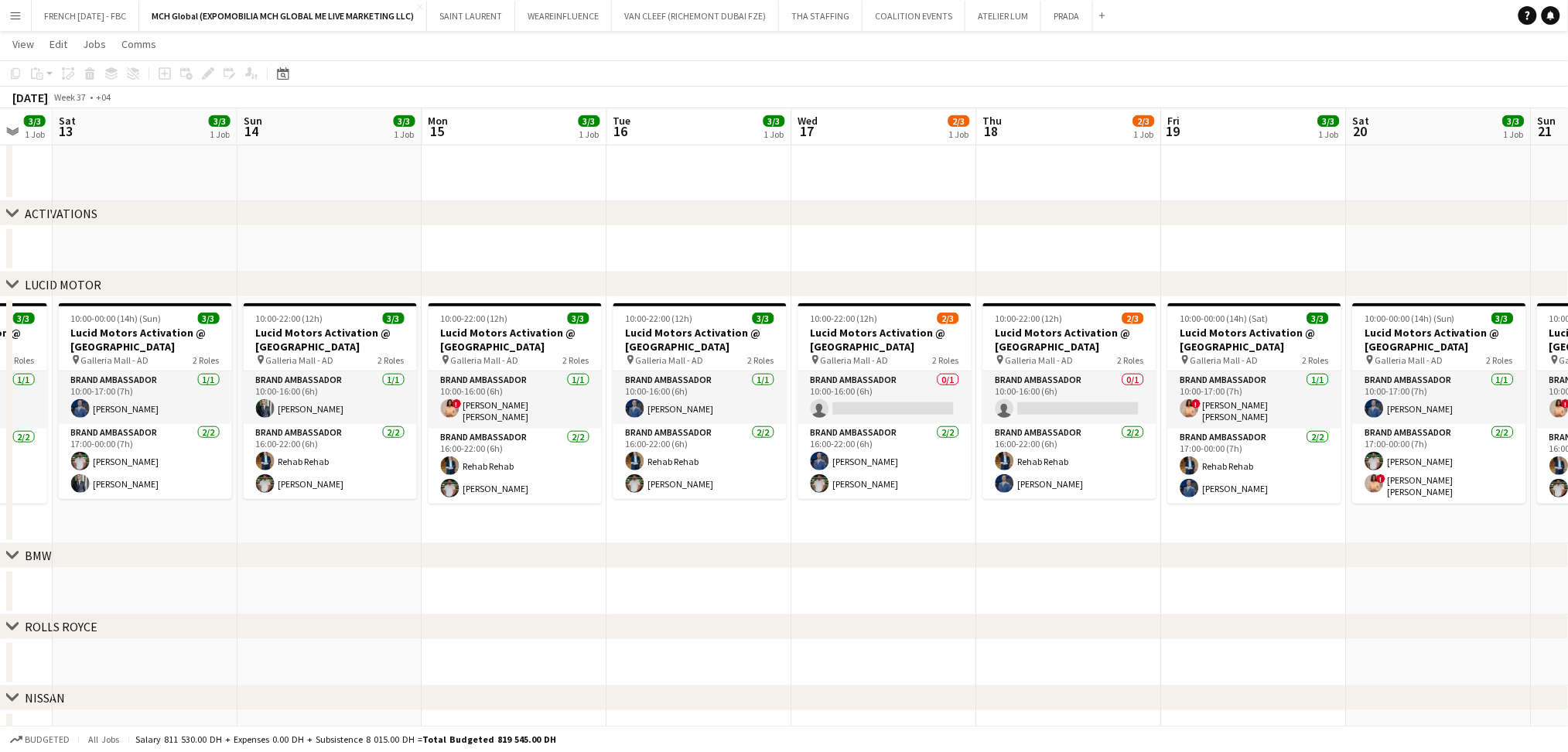
drag, startPoint x: 931, startPoint y: 523, endPoint x: 864, endPoint y: 530, distance: 67.4
click at [864, 530] on app-calendar-viewport "Tue 9 3/3 1 Job Wed 10 3/3 1 Job Thu 11 3/3 1 Job Fri 12 3/3 1 Job Sat 13 3/3 1…" at bounding box center [784, 290] width 1568 height 1078
click at [1053, 24] on button "PRADA Close" at bounding box center [1067, 16] width 52 height 30
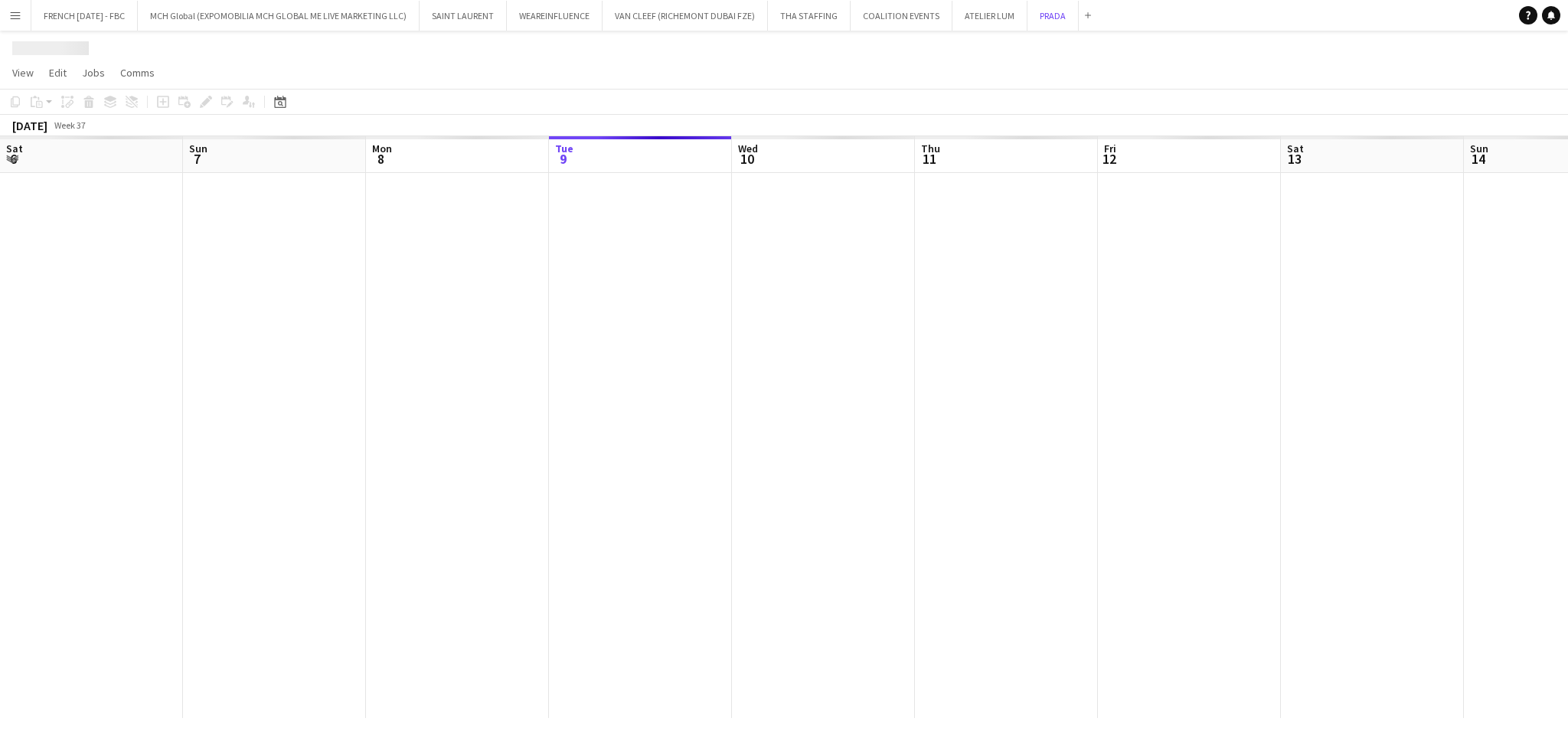
scroll to position [0, 366]
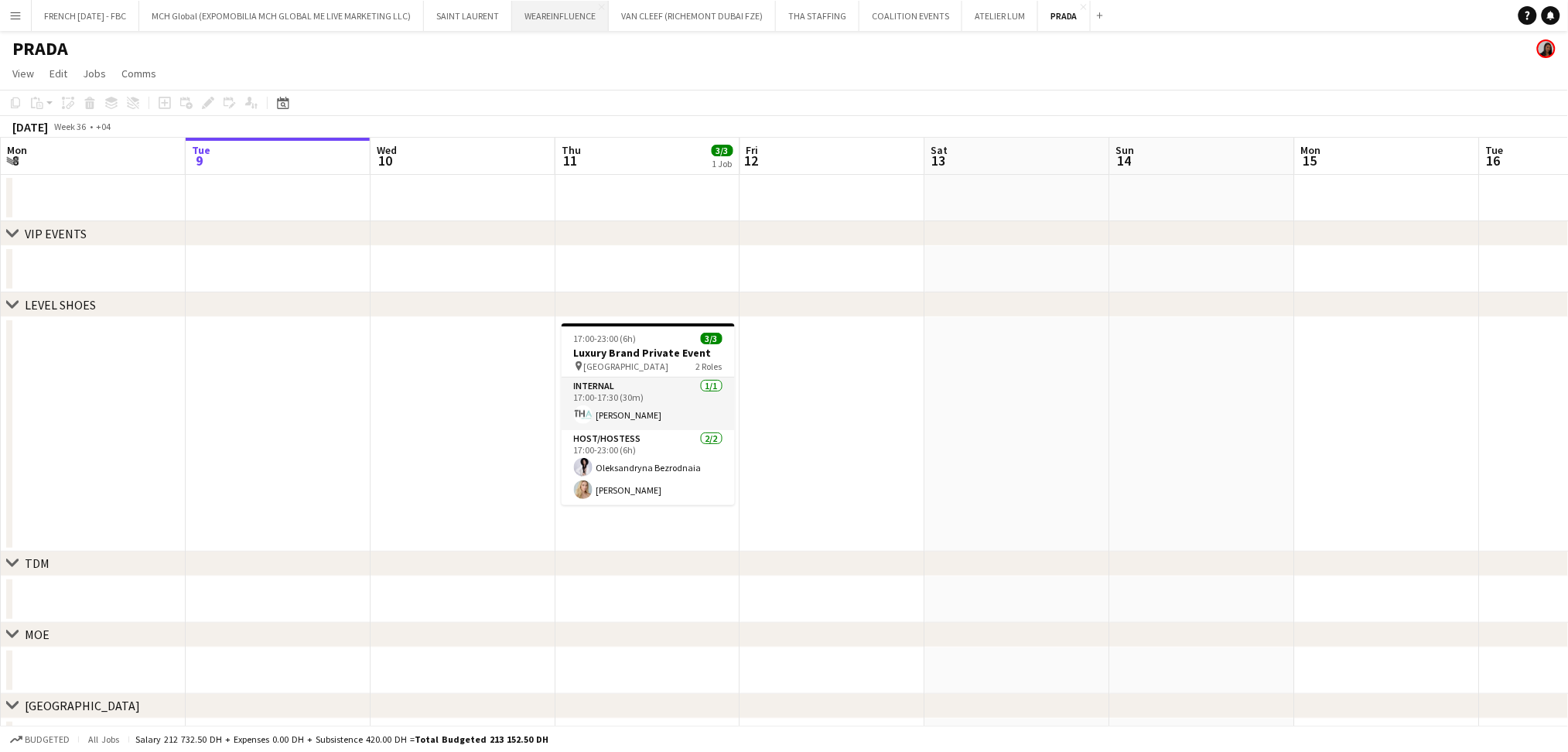
click at [588, 21] on button "WEAREINFLUENCE Close" at bounding box center [560, 16] width 97 height 30
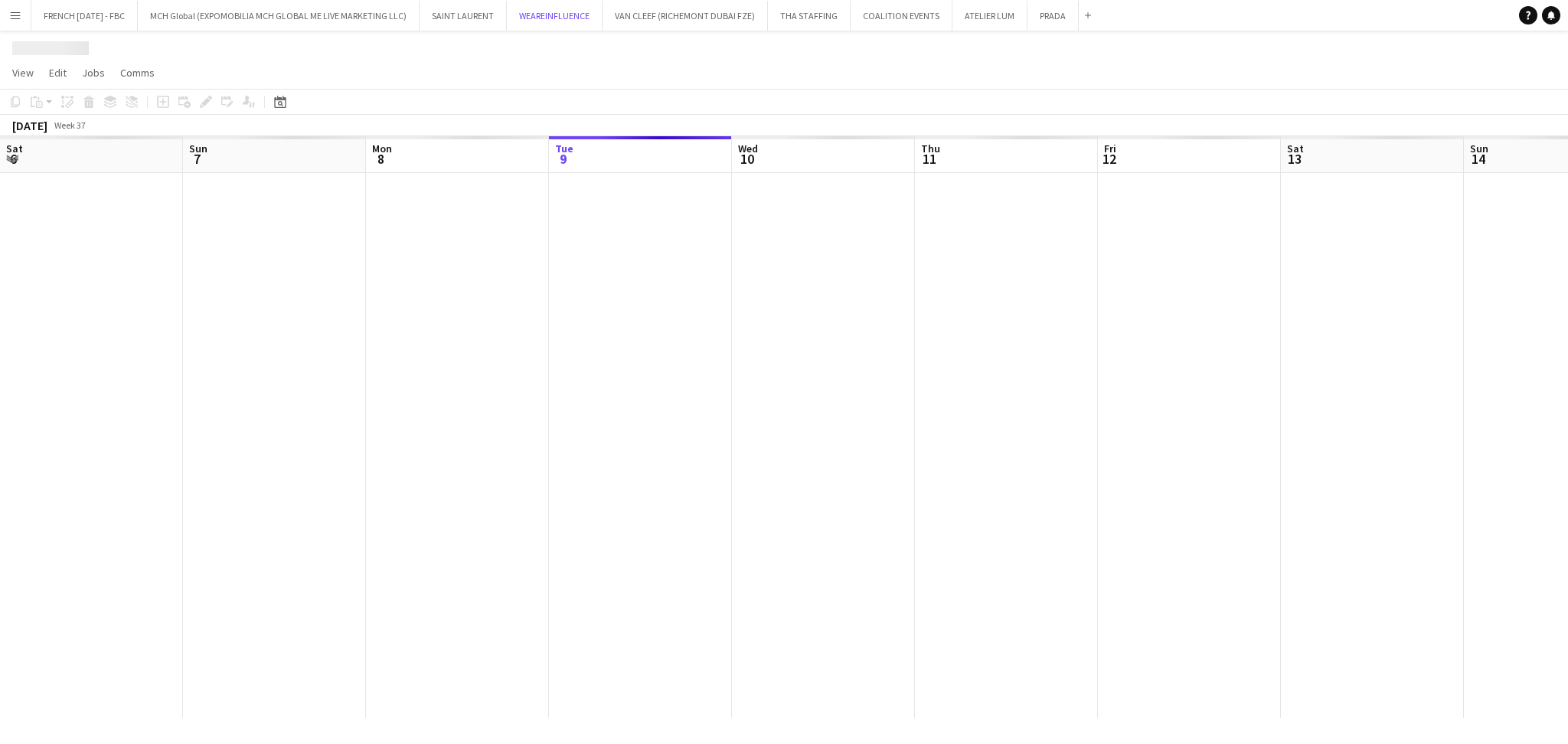
scroll to position [0, 366]
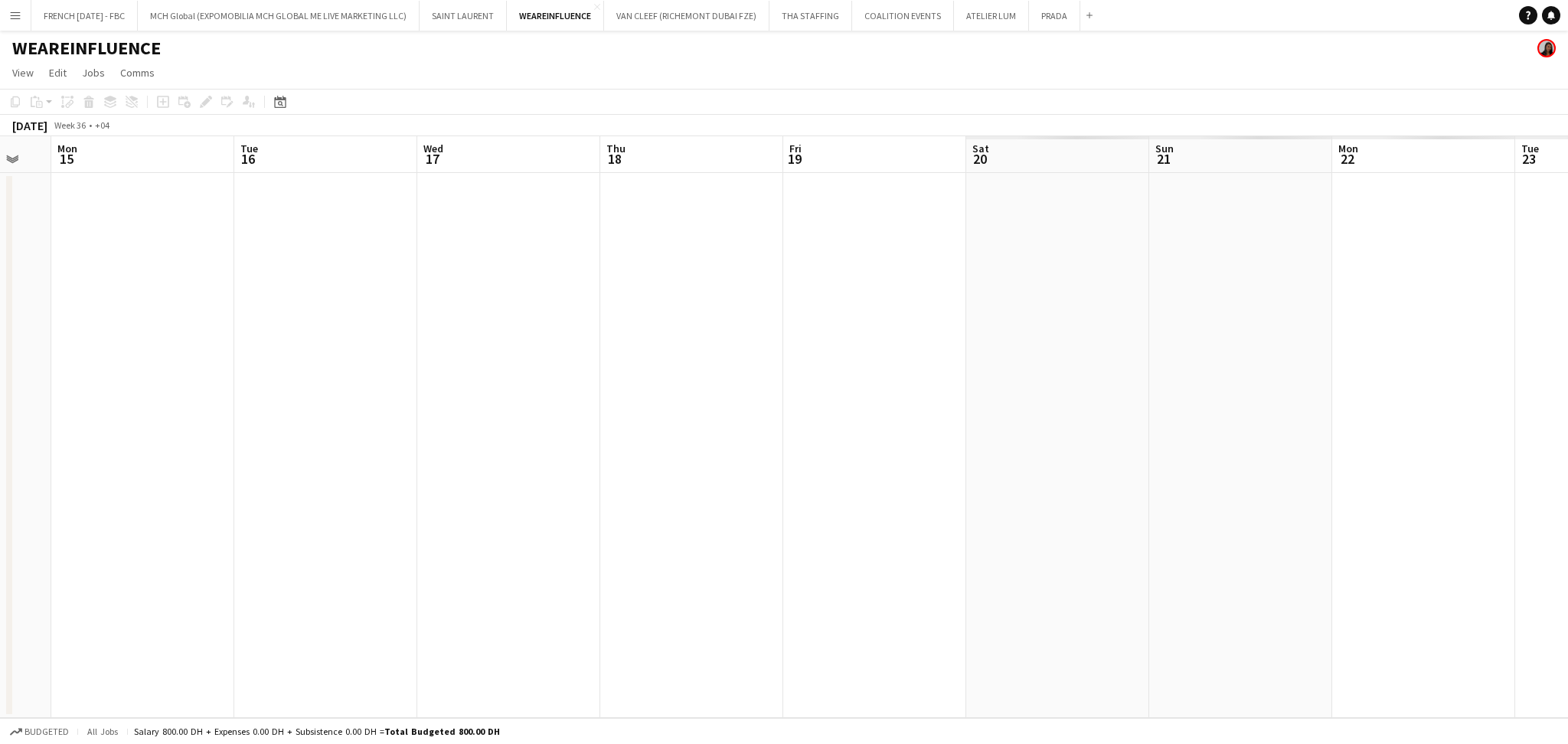
drag, startPoint x: 451, startPoint y: 446, endPoint x: 286, endPoint y: 460, distance: 165.6
click at [253, 460] on app-calendar-viewport "Thu 11 Fri 12 Sat 13 Sun 14 Mon 15 Tue 16 Wed 17 Thu 18 Fri 19 Sat 20 Sun 21 Mo…" at bounding box center [784, 427] width 1568 height 582
drag, startPoint x: 661, startPoint y: 446, endPoint x: 764, endPoint y: 456, distance: 103.5
click at [607, 450] on app-calendar-viewport "Tue 16 Wed 17 Thu 18 Fri 19 Sat 20 Sun 21 Mon 22 Tue 23 Wed 24 Thu 25 Fri 26 Sa…" at bounding box center [784, 427] width 1568 height 582
drag, startPoint x: 1356, startPoint y: 459, endPoint x: 660, endPoint y: 466, distance: 696.0
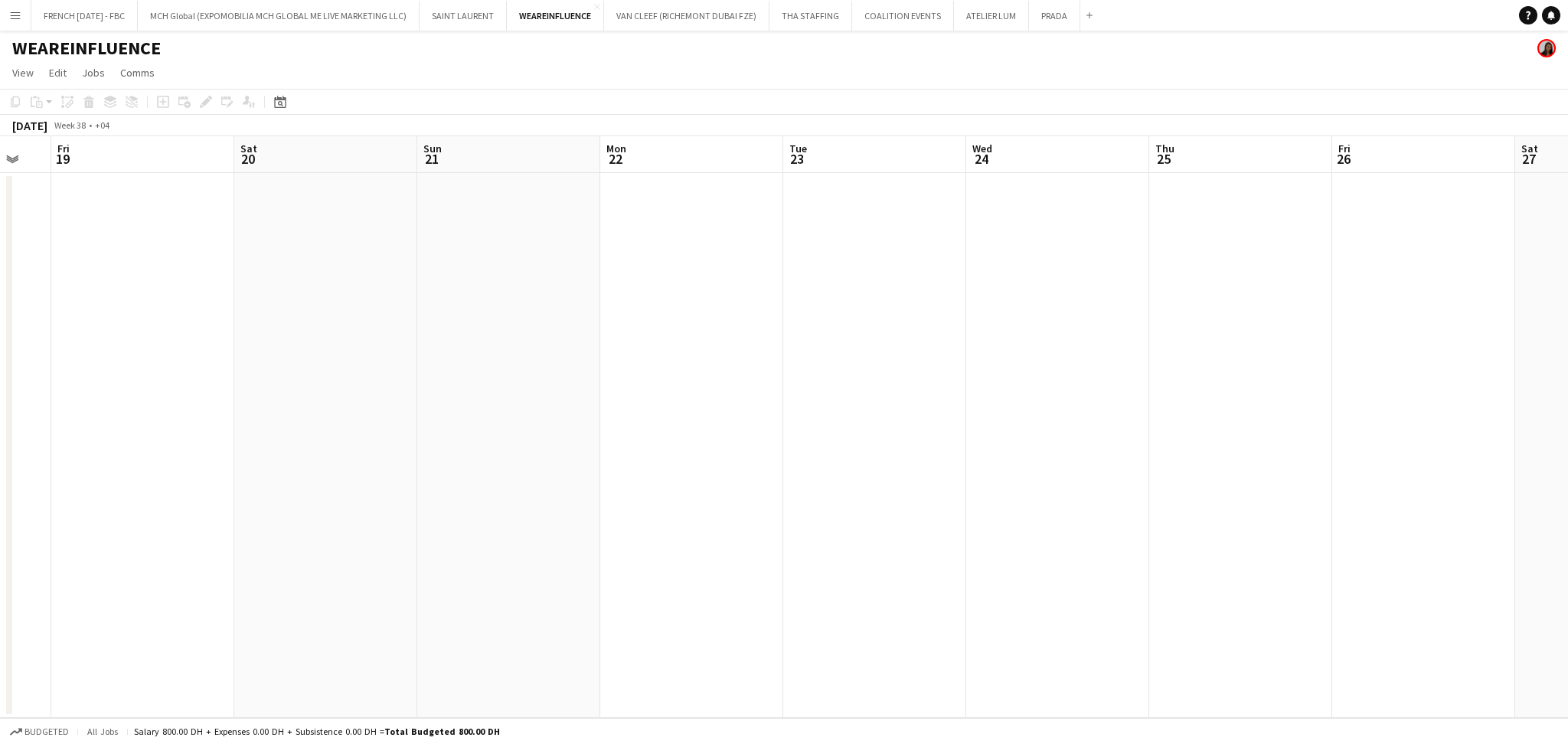
click at [583, 461] on app-calendar-viewport "Tue 16 Wed 17 Thu 18 Fri 19 Sat 20 Sun 21 Mon 22 Tue 23 Wed 24 Thu 25 Fri 26 Sa…" at bounding box center [784, 427] width 1568 height 582
drag, startPoint x: 1161, startPoint y: 477, endPoint x: 977, endPoint y: 483, distance: 184.1
click at [977, 483] on app-calendar-viewport "Mon 22 Tue 23 Wed 24 Thu 25 Fri 26 Sat 27 Sun 28 Mon 29 Tue 30 Wed 1 Thu 2 Fri …" at bounding box center [784, 427] width 1568 height 582
drag, startPoint x: 1269, startPoint y: 335, endPoint x: 300, endPoint y: 372, distance: 969.7
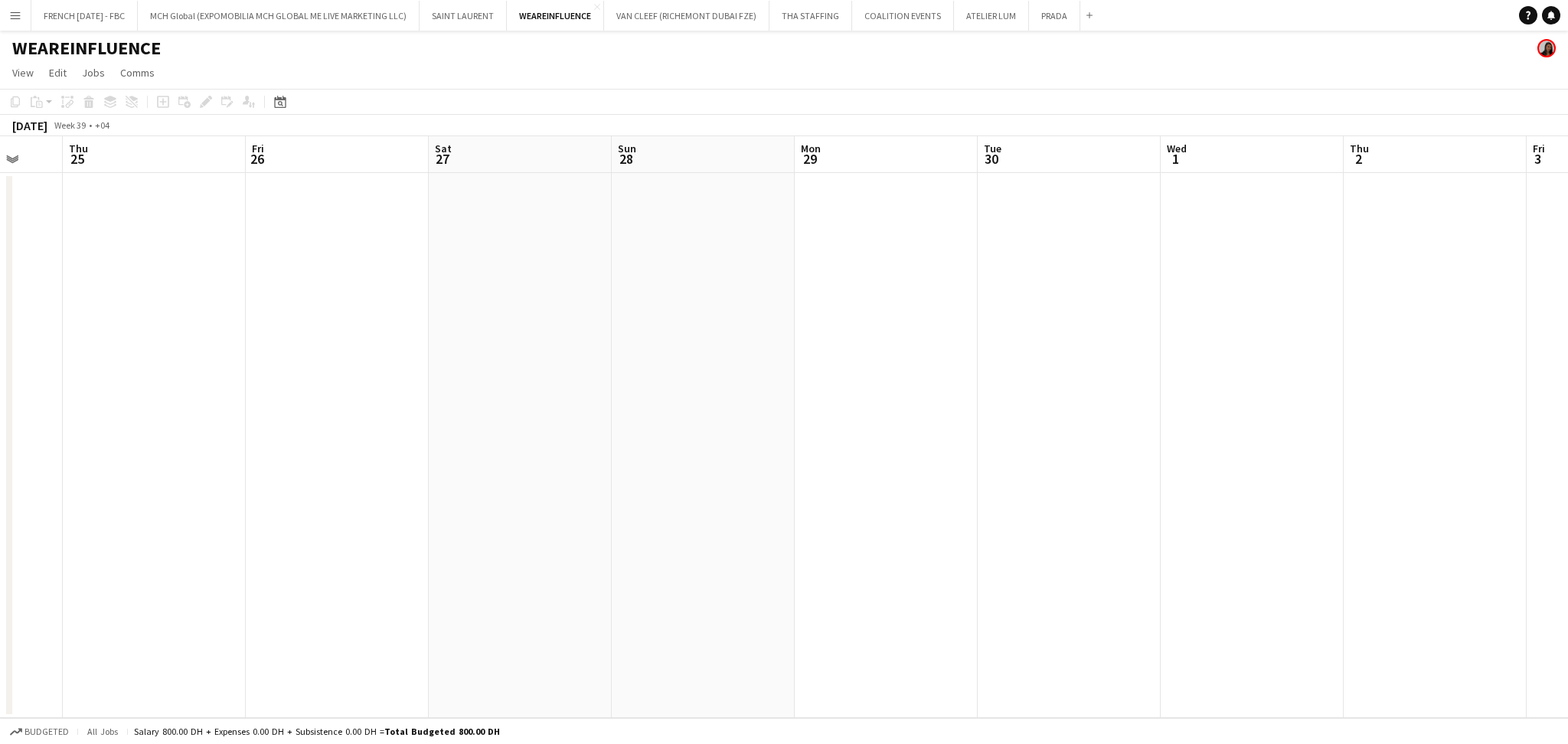
click at [191, 373] on app-calendar-viewport "Mon 22 Tue 23 Wed 24 Thu 25 Fri 26 Sat 27 Sun 28 Mon 29 Tue 30 Wed 1 Thu 2 Fri …" at bounding box center [784, 427] width 1568 height 582
drag, startPoint x: 784, startPoint y: 375, endPoint x: 769, endPoint y: 378, distance: 15.3
click at [197, 378] on app-calendar-viewport "Wed 1 Thu 2 Fri 3 Sat 4 Sun 5 Mon 6 Tue 7 Wed 8 Thu 9 Fri 10 Sat 11 Sun 12 Mon …" at bounding box center [784, 427] width 1568 height 582
drag, startPoint x: 1136, startPoint y: 382, endPoint x: 216, endPoint y: 383, distance: 920.0
click at [211, 382] on app-calendar-viewport "Sat 4 Sun 5 Mon 6 Tue 7 Wed 8 Thu 9 Fri 10 Sat 11 Sun 12 Mon 13 Tue 14 Wed 15 T…" at bounding box center [784, 427] width 1568 height 582
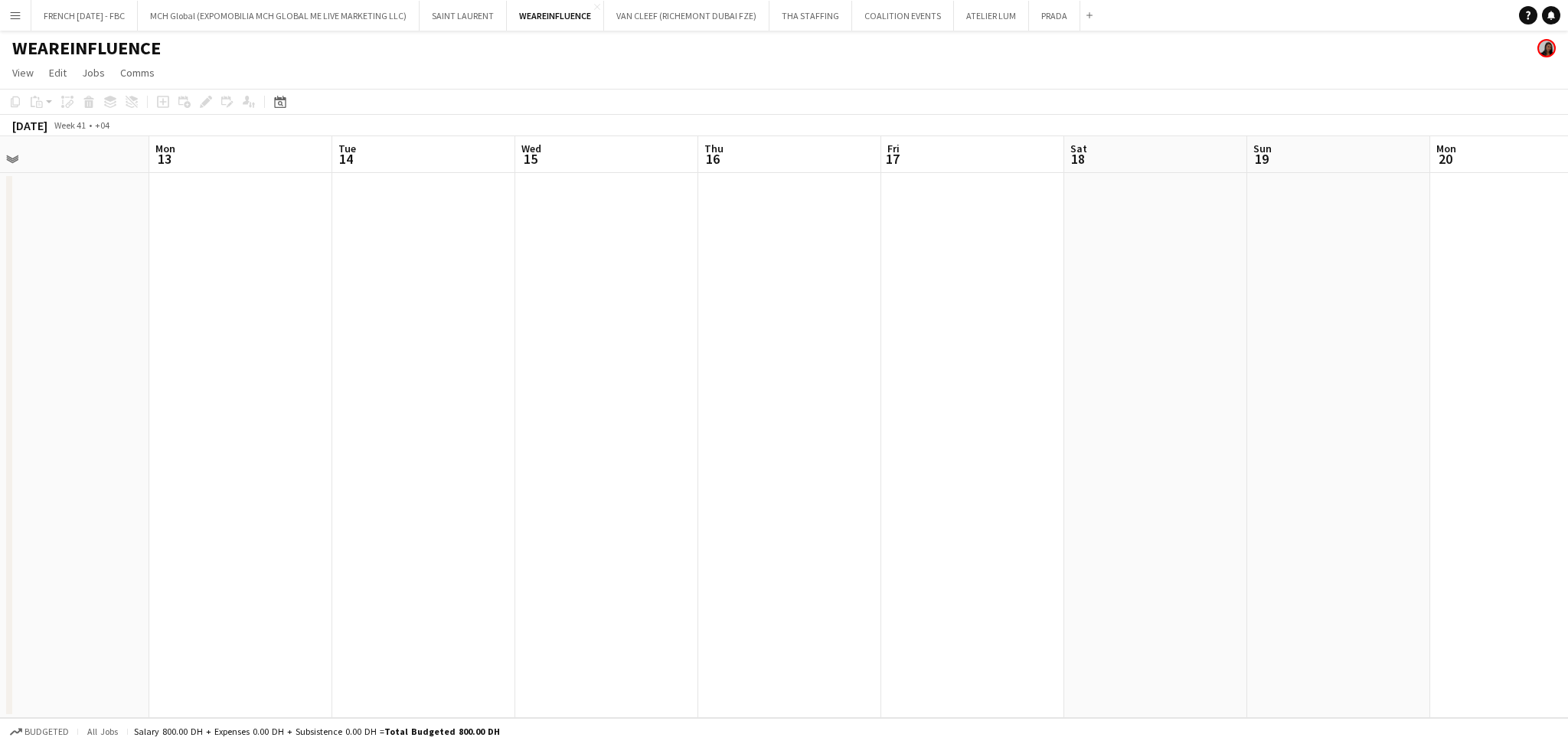
drag, startPoint x: 960, startPoint y: 386, endPoint x: 1050, endPoint y: 386, distance: 90.0
click at [417, 386] on app-calendar-viewport "Fri 10 Sat 11 Sun 12 Mon 13 Tue 14 Wed 15 Thu 16 Fri 17 Sat 18 Sun 19 Mon 20 Tu…" at bounding box center [784, 427] width 1568 height 582
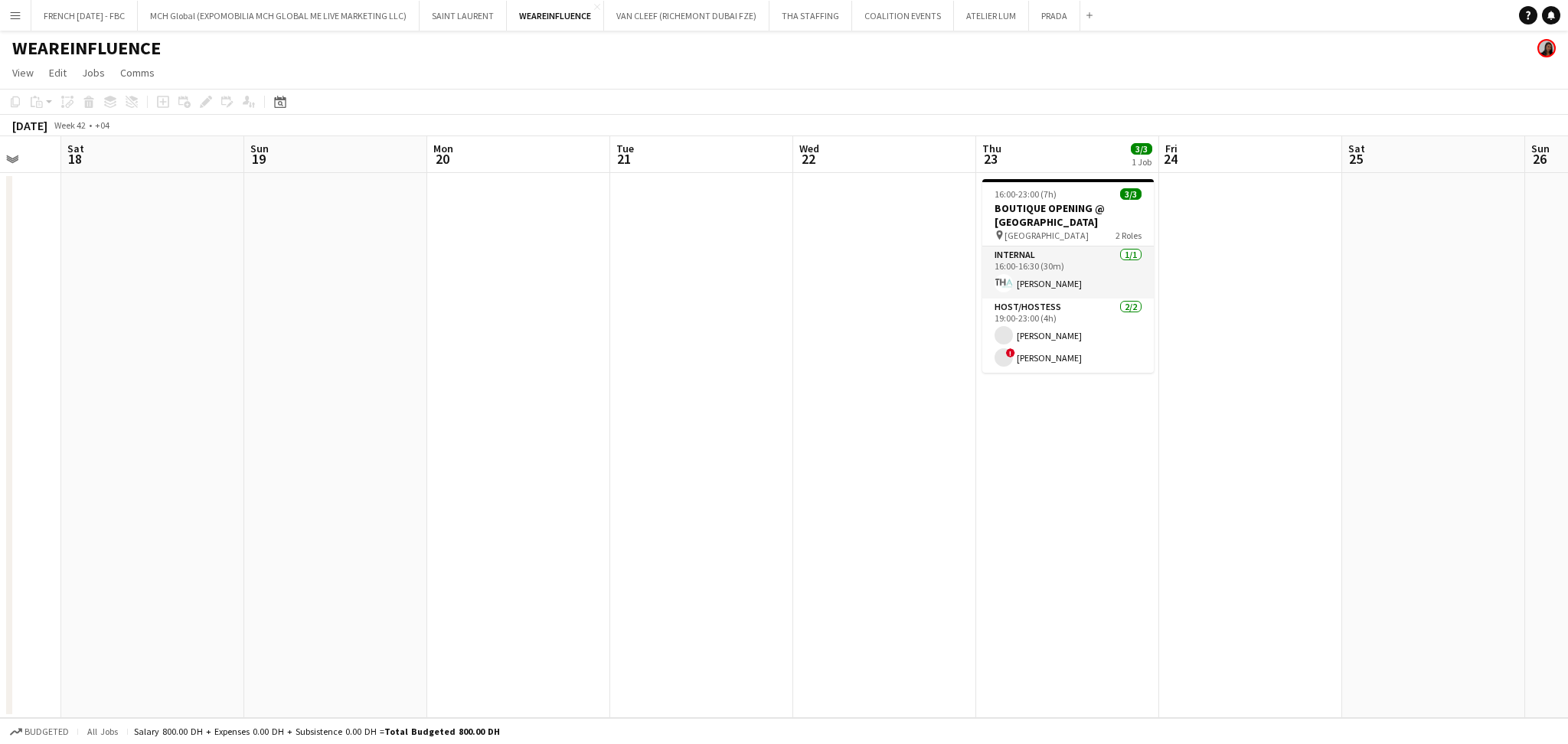
drag, startPoint x: 1352, startPoint y: 396, endPoint x: 1181, endPoint y: 396, distance: 171.0
click at [1181, 396] on app-calendar-viewport "Tue 14 Wed 15 Thu 16 Fri 17 Sat 18 Sun 19 Mon 20 Tue 21 Wed 22 Thu 23 3/3 1 Job…" at bounding box center [784, 427] width 1568 height 582
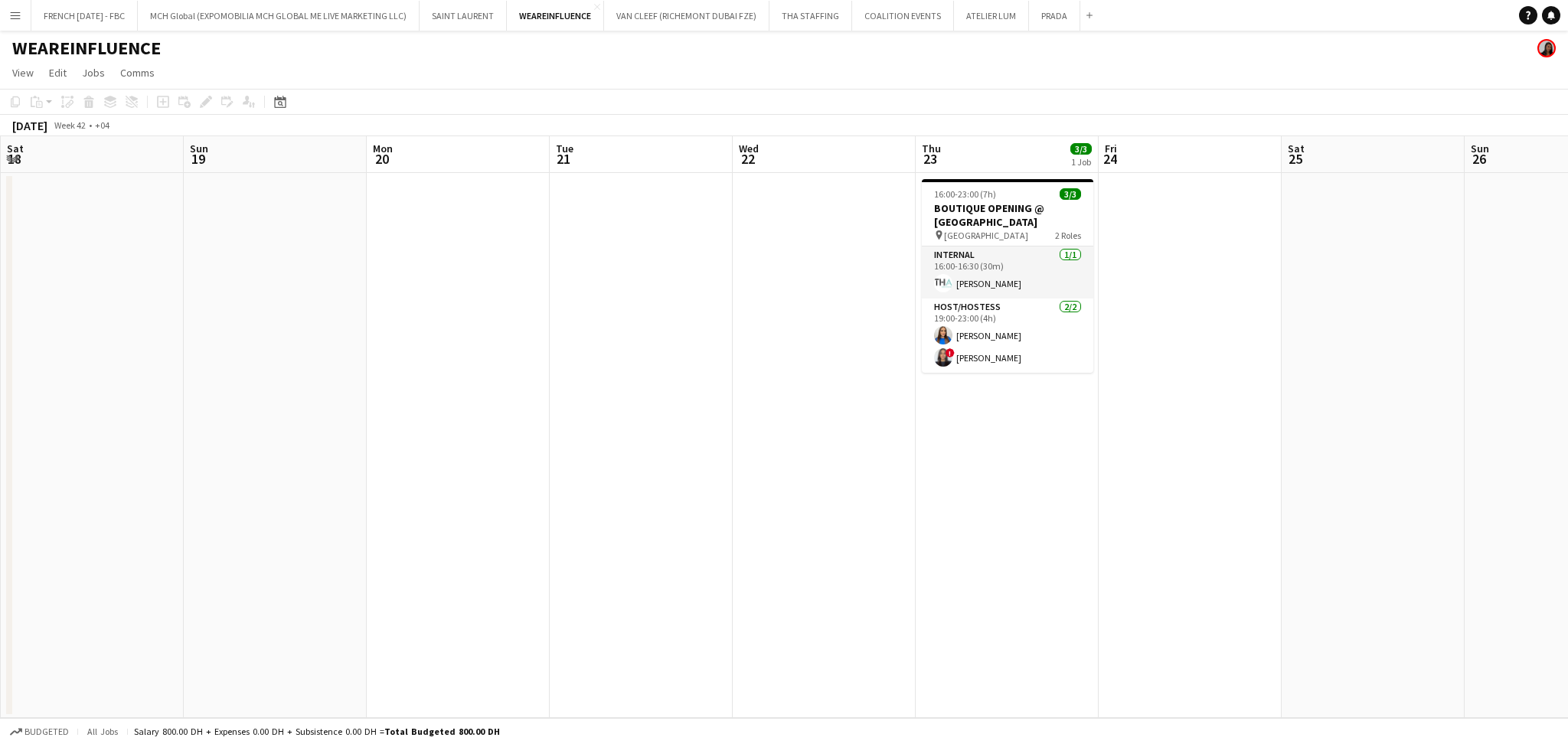
drag, startPoint x: 1261, startPoint y: 396, endPoint x: 950, endPoint y: 397, distance: 311.0
click at [959, 397] on app-calendar-viewport "Wed 15 Thu 16 Fri 17 Sat 18 Sun 19 Mon 20 Tue 21 Wed 22 Thu 23 3/3 1 Job Fri 24…" at bounding box center [784, 427] width 1568 height 582
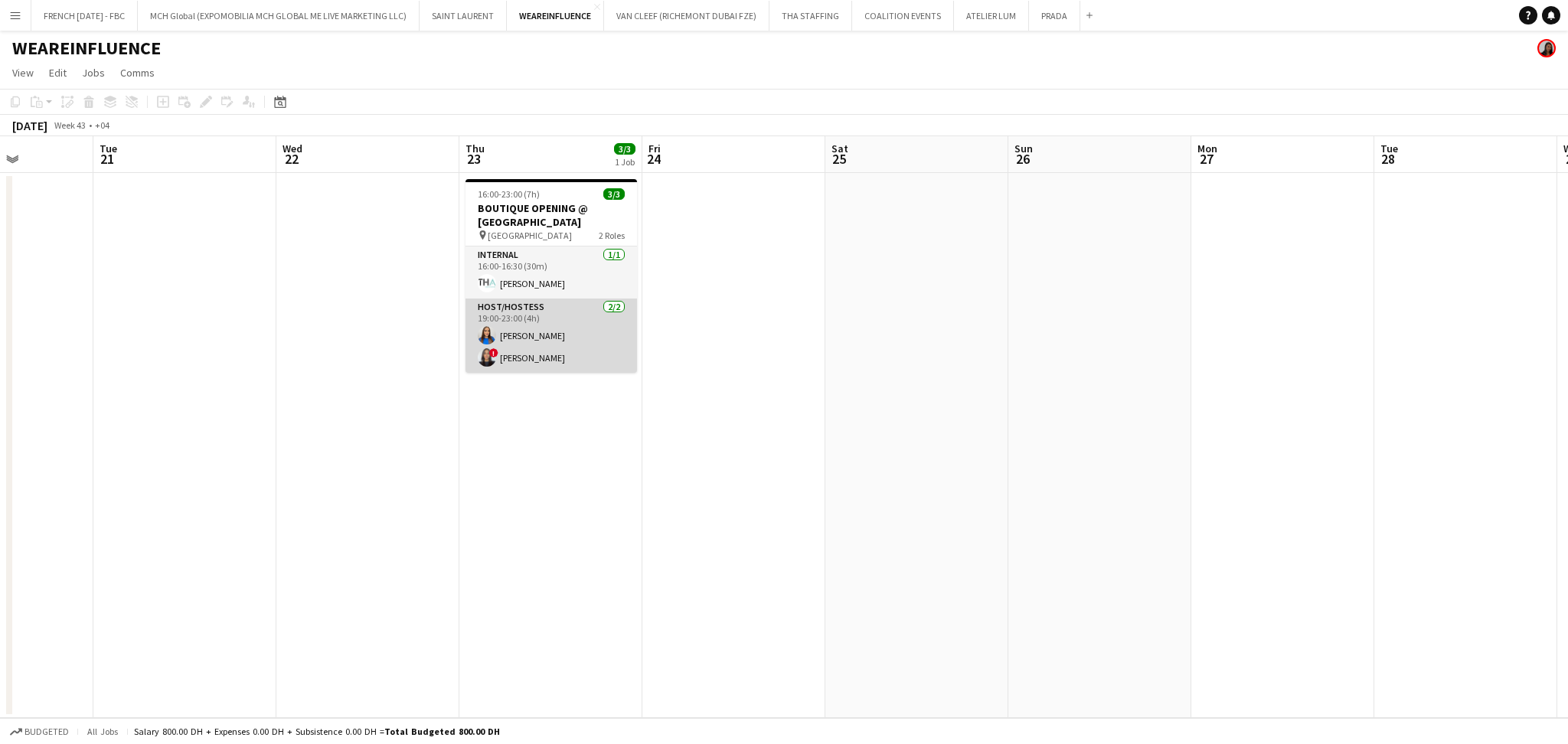
click at [552, 338] on app-card-role "Host/Hostess [DATE] 19:00-23:00 (4h) [PERSON_NAME] ! [PERSON_NAME]" at bounding box center [551, 336] width 172 height 74
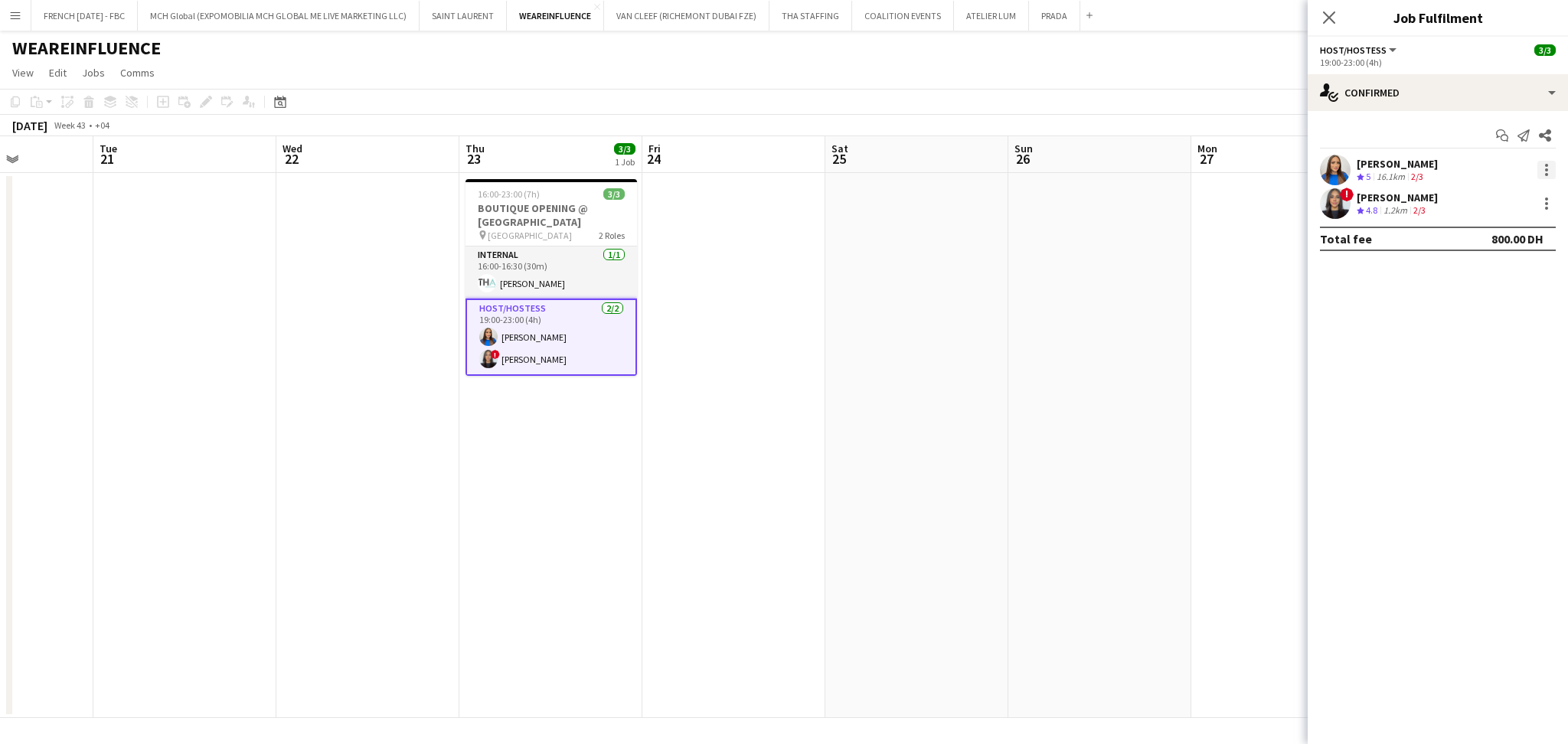
click at [1544, 167] on div at bounding box center [1546, 169] width 18 height 18
click at [1510, 343] on span "Remove" at bounding box center [1496, 345] width 95 height 14
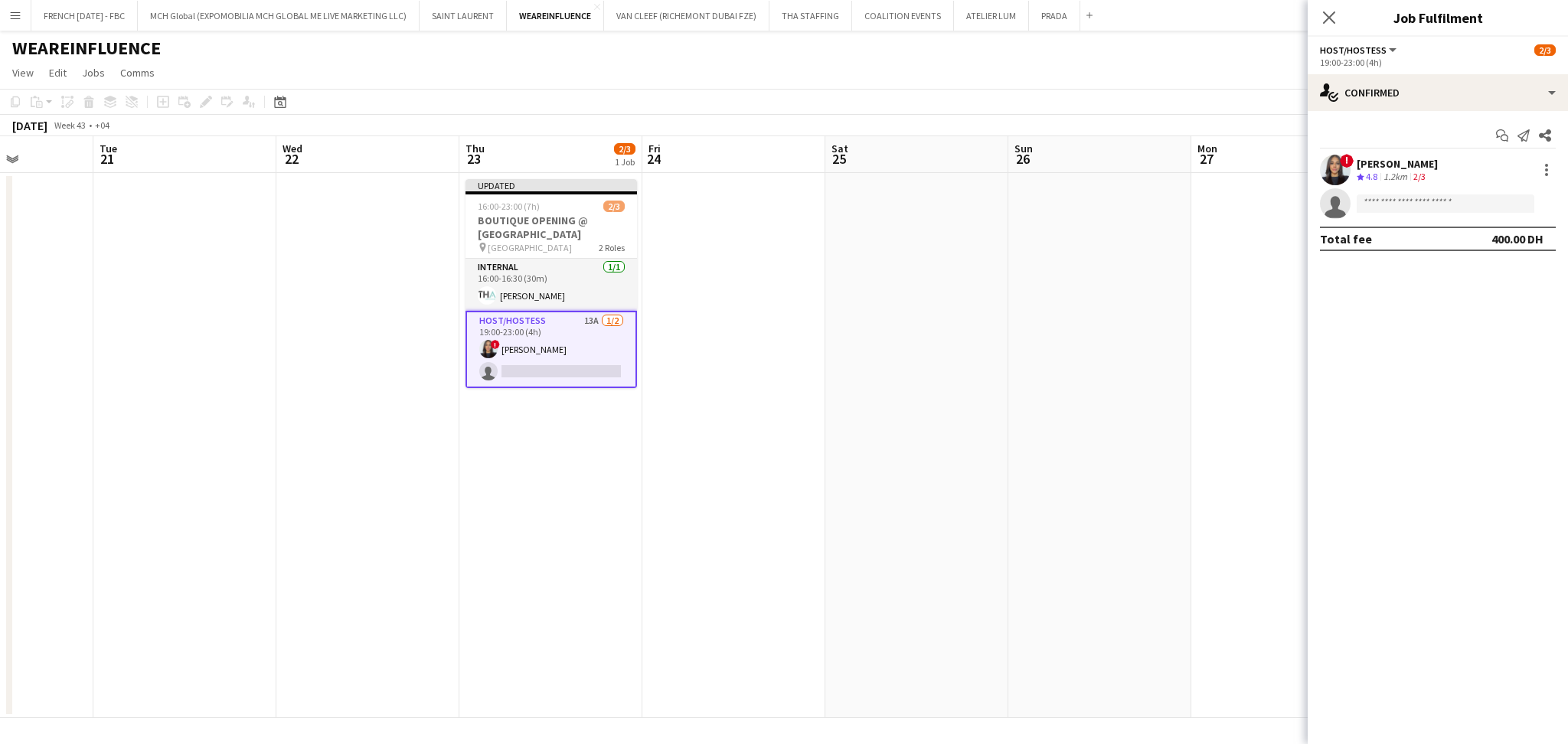
drag, startPoint x: 1093, startPoint y: 323, endPoint x: 1177, endPoint y: 292, distance: 89.5
click at [1095, 323] on app-date-cell at bounding box center [1099, 445] width 183 height 545
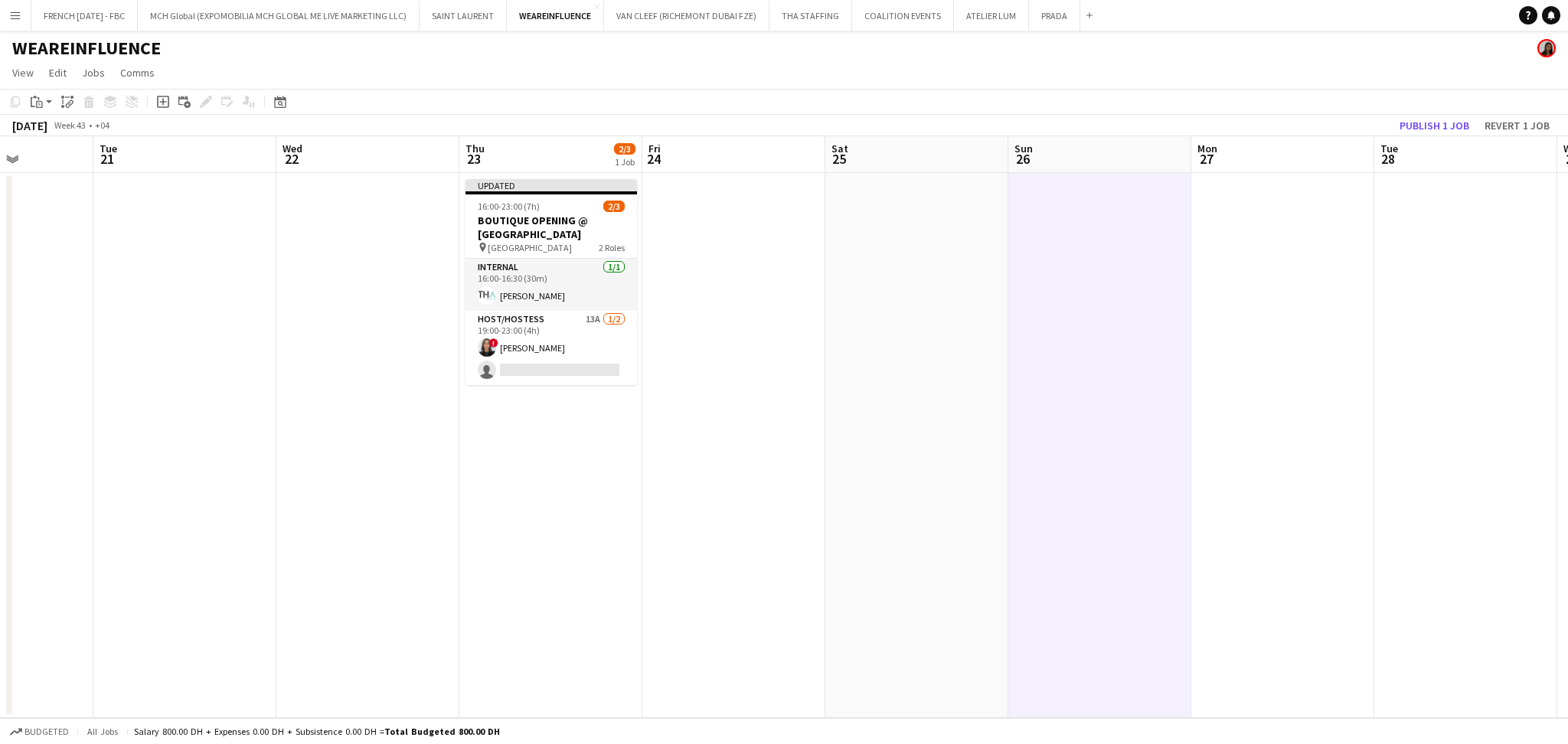
scroll to position [0, 635]
click at [1449, 129] on button "Publish 1 job" at bounding box center [1434, 125] width 82 height 20
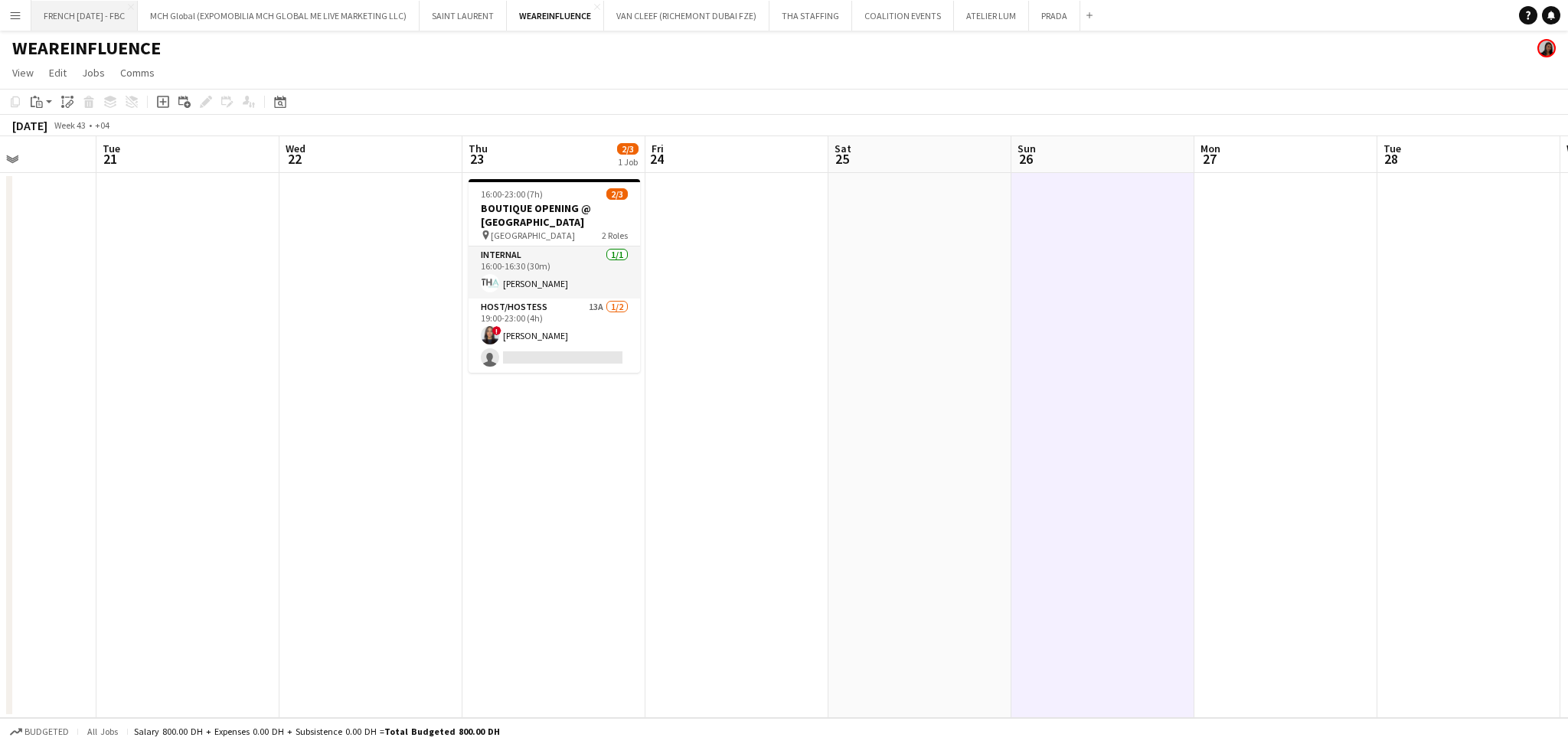
click at [101, 20] on button "FRENCH [DATE] - FBC Close" at bounding box center [85, 16] width 107 height 30
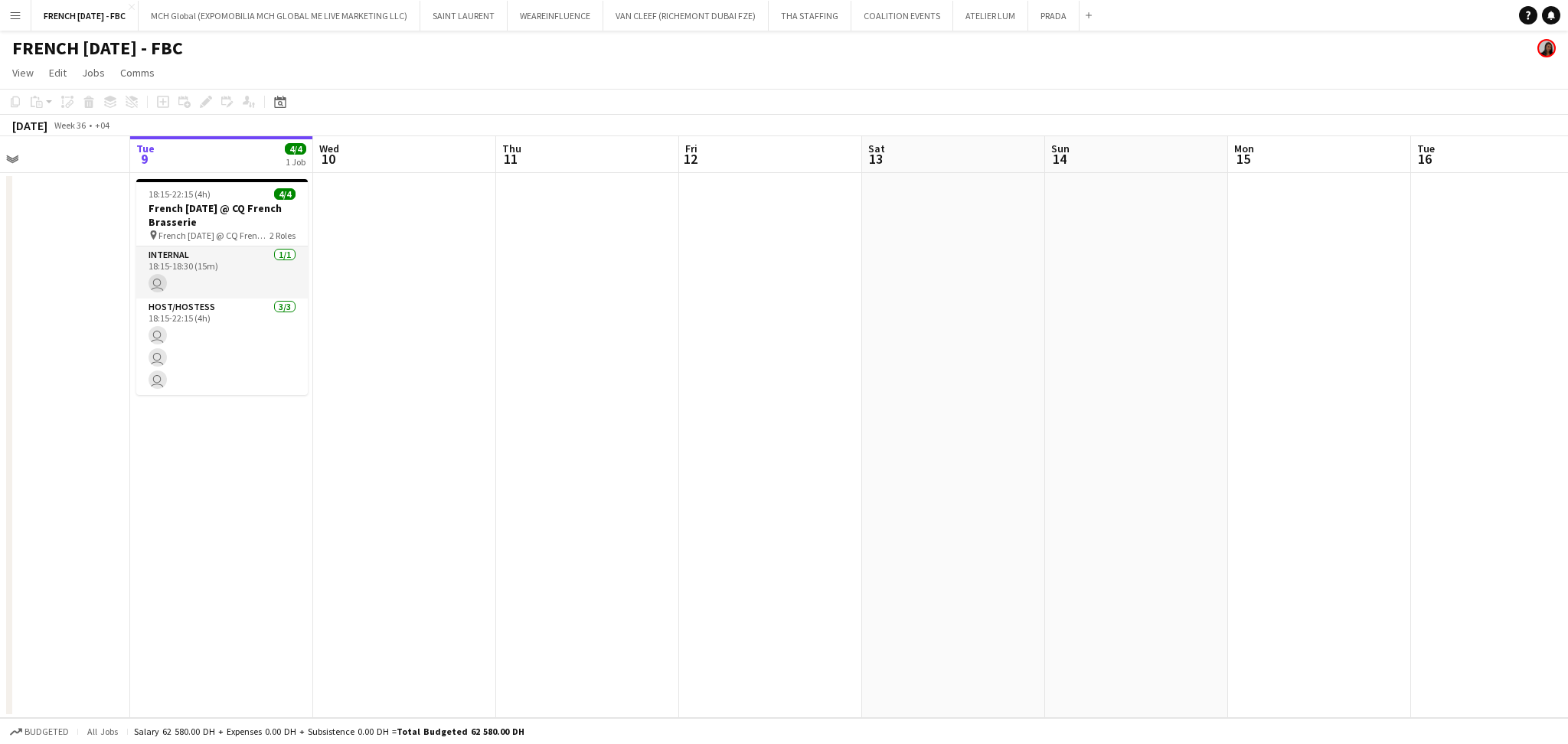
drag, startPoint x: 938, startPoint y: 454, endPoint x: 62, endPoint y: 448, distance: 876.0
click at [35, 448] on app-calendar-viewport "Sat 6 Sun 7 Mon 8 Tue 9 4/4 1 Job Wed 10 Thu 11 Fri 12 Sat 13 Sun 14 Mon 15 Tue…" at bounding box center [784, 427] width 1568 height 582
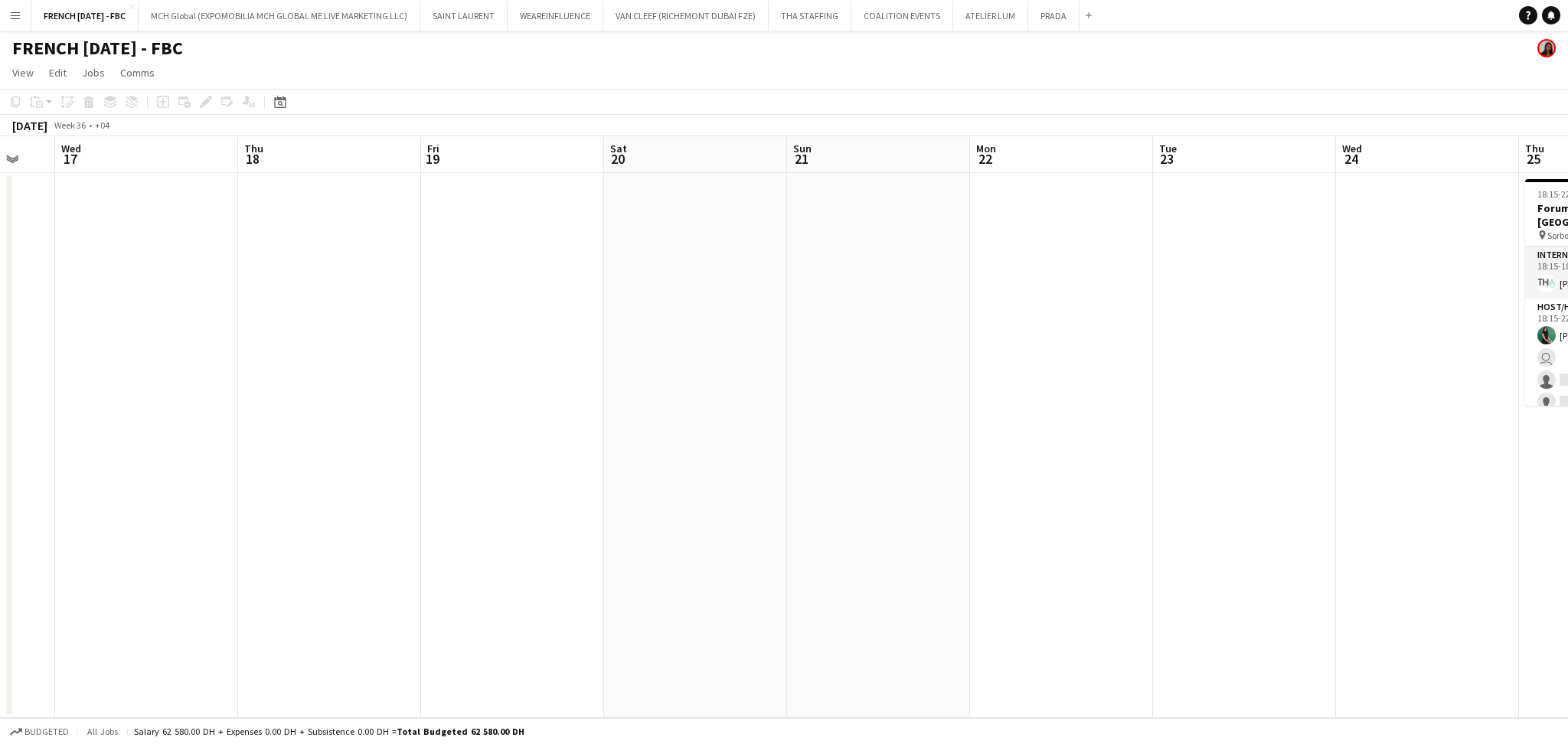
drag, startPoint x: 238, startPoint y: 492, endPoint x: 57, endPoint y: 487, distance: 181.1
click at [57, 487] on app-calendar-viewport "Sat 13 Sun 14 Mon 15 Tue 16 Wed 17 Thu 18 Fri 19 Sat 20 Sun 21 Mon 22 Tue 23 We…" at bounding box center [784, 427] width 1568 height 582
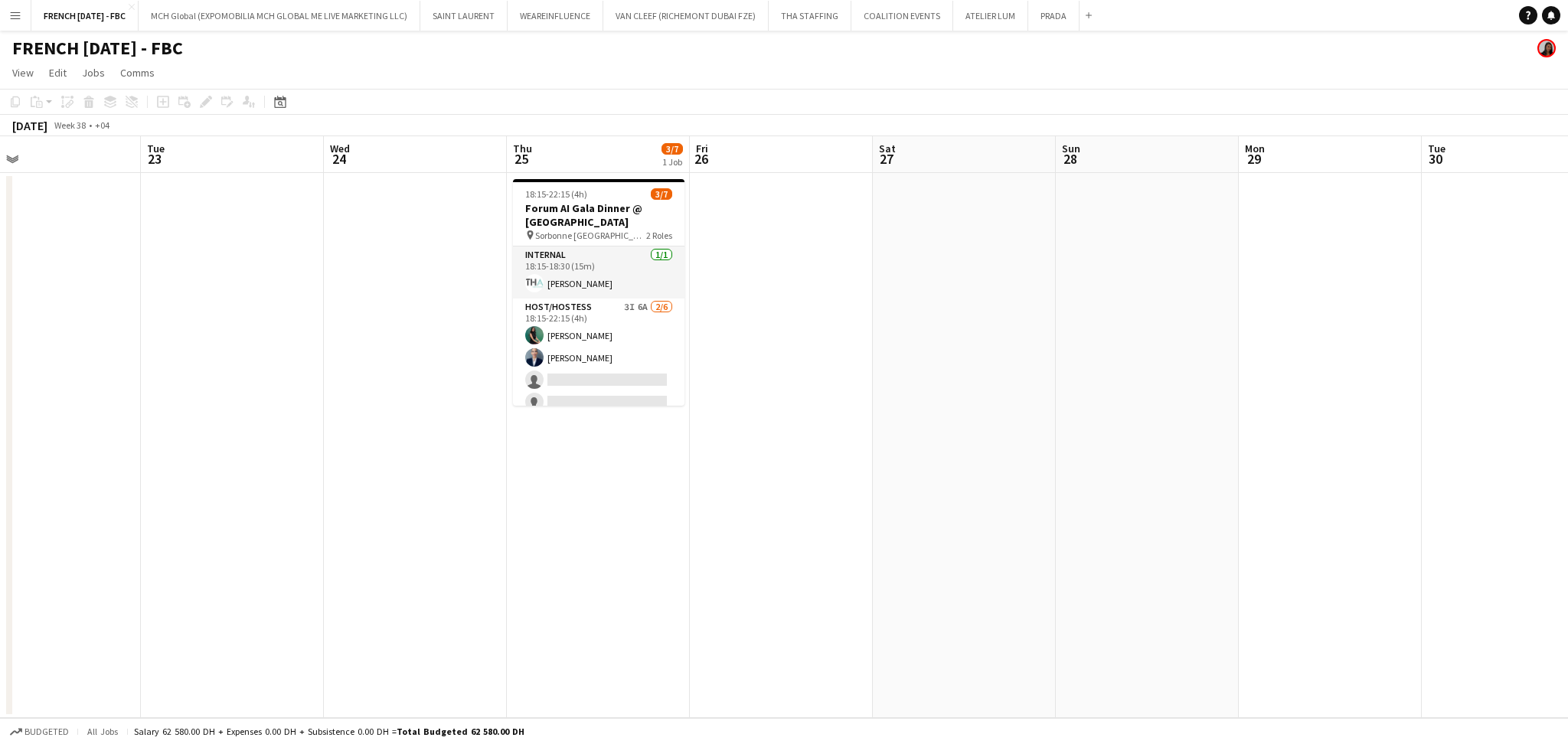
drag, startPoint x: 1078, startPoint y: 551, endPoint x: 773, endPoint y: 506, distance: 308.3
click at [908, 546] on app-calendar-viewport "Sat 20 Sun 21 Mon 22 Tue 23 Wed 24 Thu 25 3/7 1 Job Fri 26 Sat 27 Sun 28 Mon 29…" at bounding box center [784, 427] width 1568 height 582
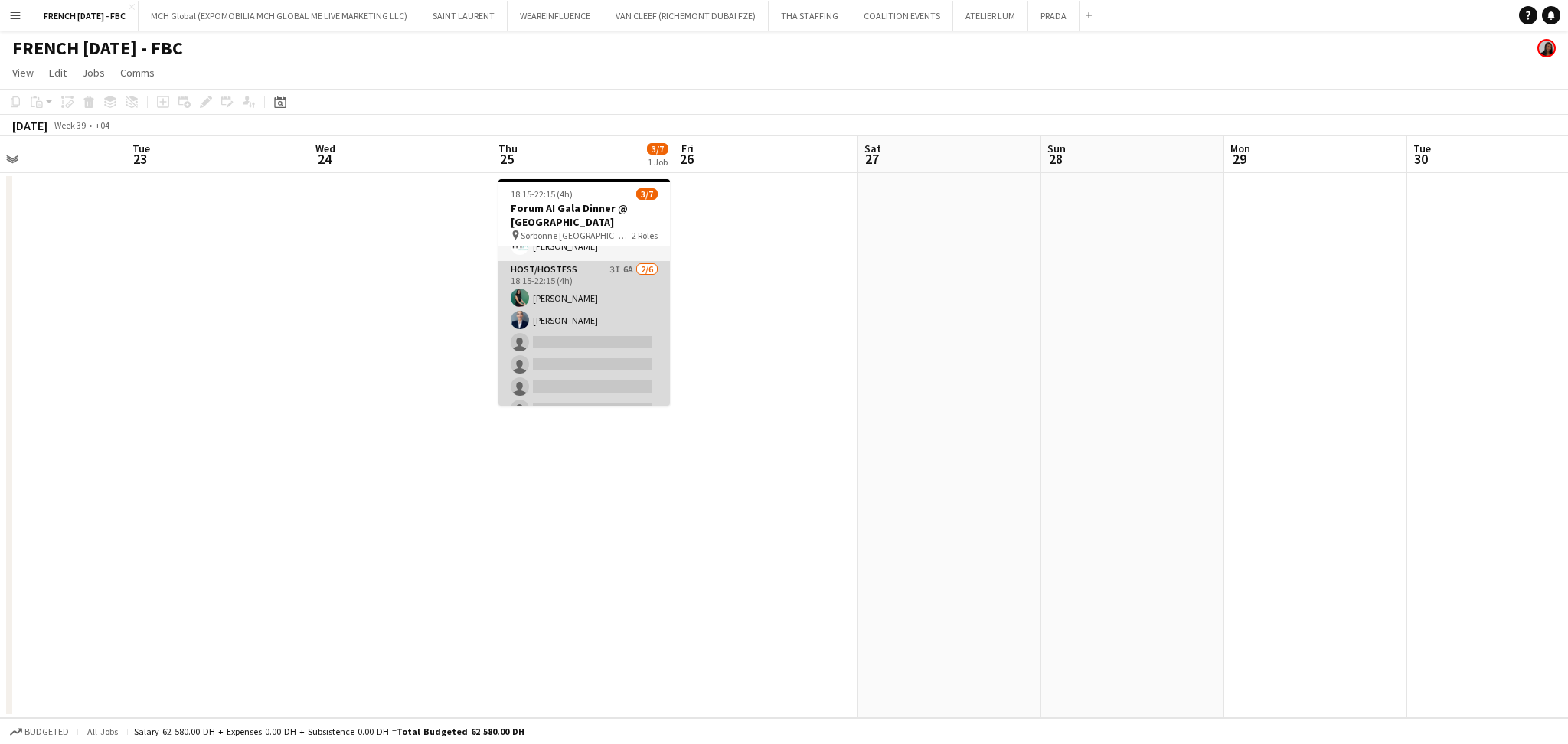
scroll to position [56, 0]
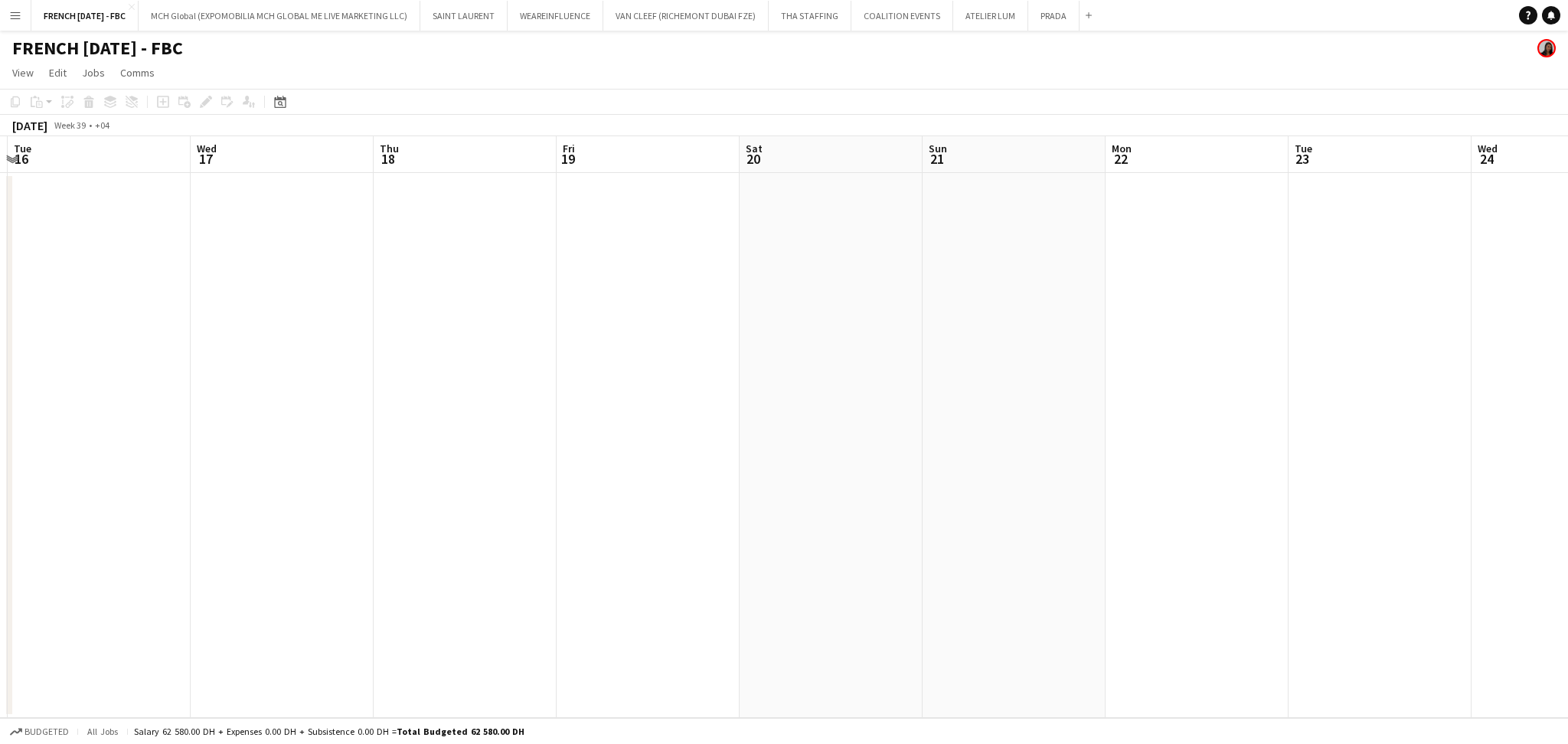
drag, startPoint x: 393, startPoint y: 564, endPoint x: 1475, endPoint y: 552, distance: 1082.1
click at [1544, 553] on app-calendar-viewport "Sat 13 Sun 14 Mon 15 Tue 16 Wed 17 Thu 18 Fri 19 Sat 20 Sun 21 Mon 22 Tue 23 We…" at bounding box center [784, 427] width 1568 height 582
drag, startPoint x: 809, startPoint y: 525, endPoint x: 1566, endPoint y: 477, distance: 758.5
click at [1566, 477] on app-calendar-viewport "Sat 13 Sun 14 Mon 15 Tue 16 Wed 17 Thu 18 Fri 19 Sat 20 Sun 21 Mon 22 Tue 23 We…" at bounding box center [784, 427] width 1568 height 582
drag, startPoint x: 896, startPoint y: 402, endPoint x: 1435, endPoint y: 385, distance: 539.3
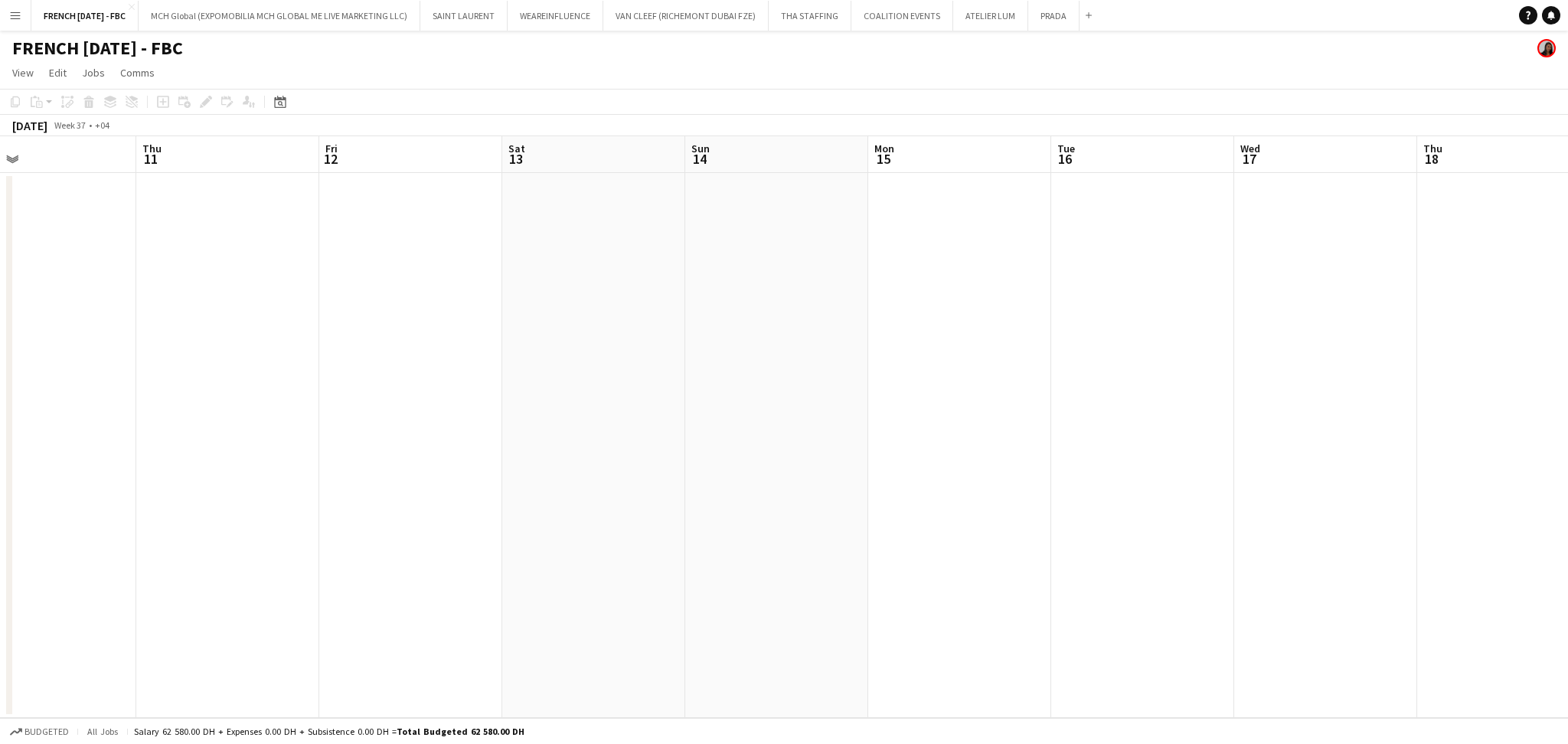
click at [1564, 373] on app-calendar-viewport "Mon 8 Tue 9 4/4 1 Job Wed 10 Thu 11 Fri 12 Sat 13 Sun 14 Mon 15 Tue 16 Wed 17 T…" at bounding box center [784, 427] width 1568 height 582
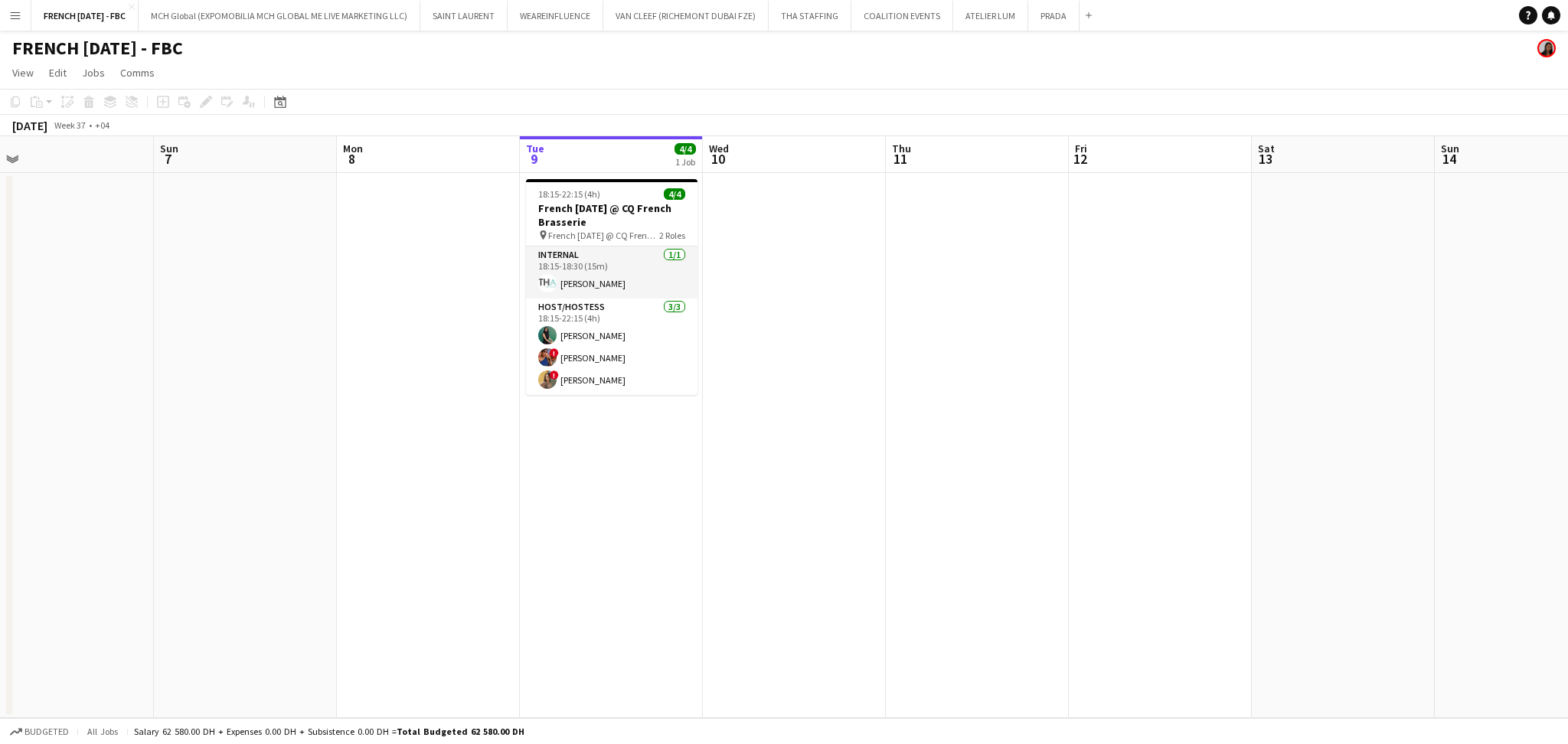
drag, startPoint x: 741, startPoint y: 414, endPoint x: 1030, endPoint y: 414, distance: 289.0
click at [1030, 414] on app-calendar-viewport "Thu 4 Fri 5 Sat 6 Sun 7 Mon 8 Tue 9 4/4 1 Job Wed 10 Thu 11 Fri 12 Sat 13 Sun 1…" at bounding box center [784, 427] width 1568 height 582
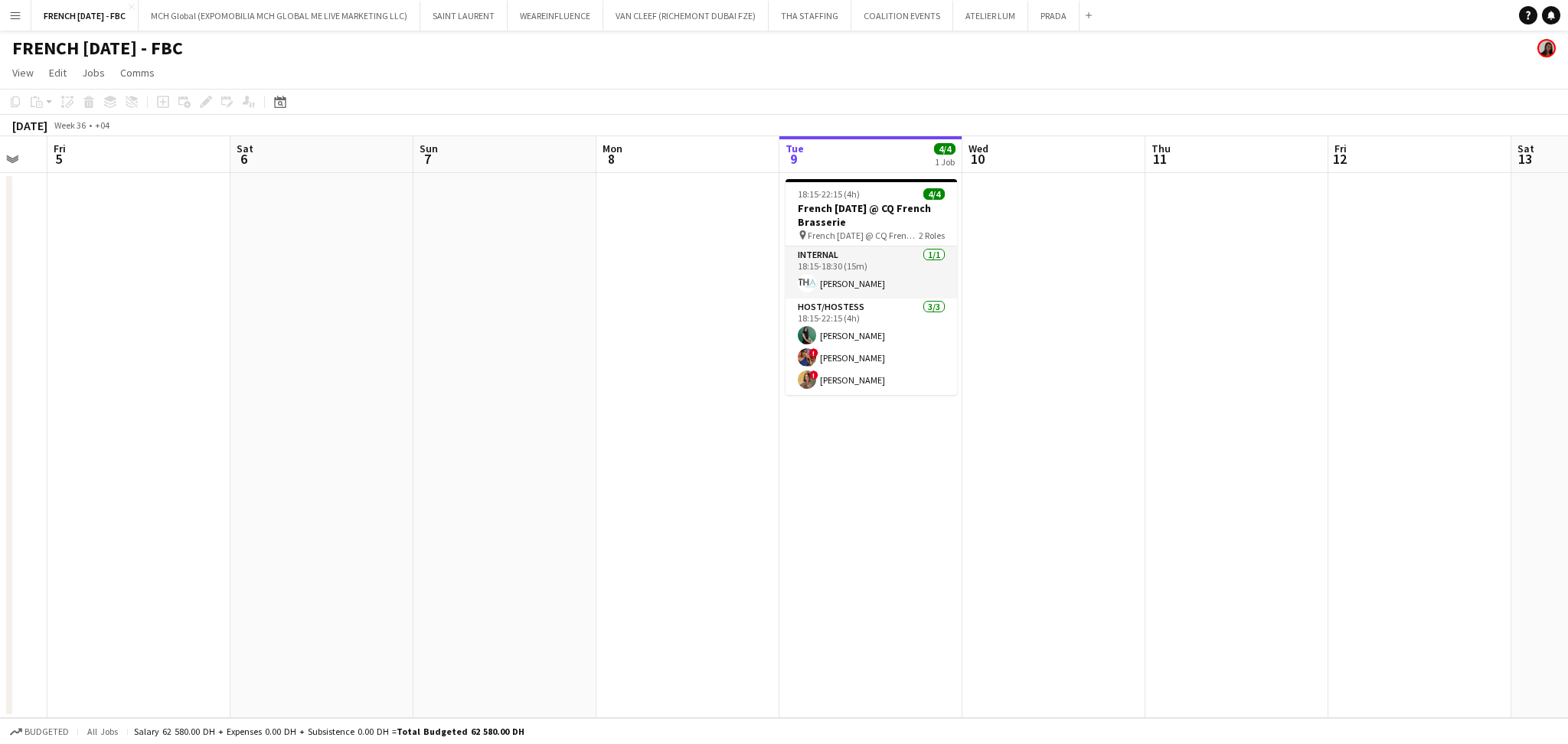
scroll to position [0, 346]
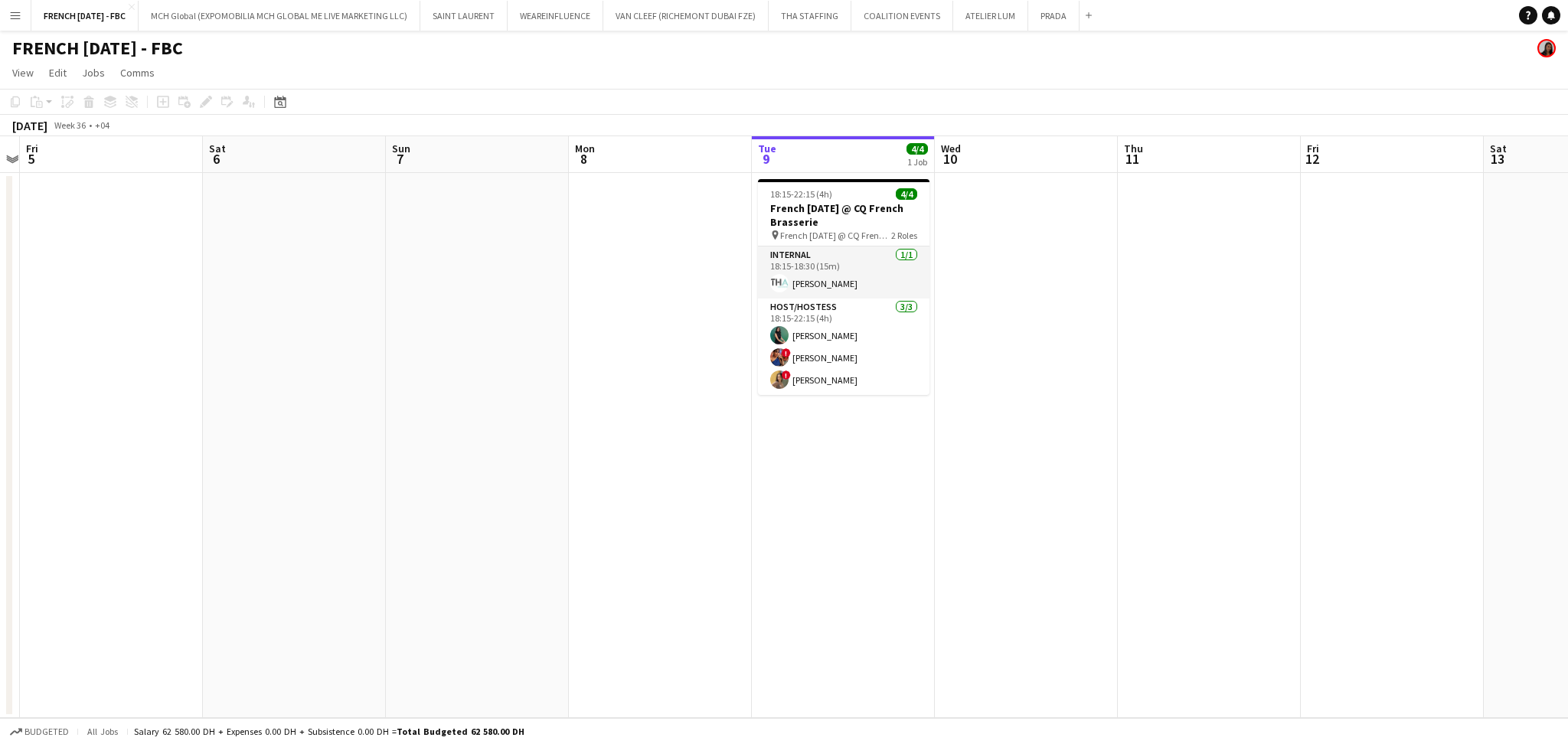
drag, startPoint x: 1020, startPoint y: 436, endPoint x: 993, endPoint y: 447, distance: 29.2
click at [993, 447] on app-calendar-viewport "Wed 3 Thu 4 Fri 5 Sat 6 Sun 7 Mon 8 Tue 9 4/4 1 Job Wed 10 Thu 11 Fri 12 Sat 13…" at bounding box center [784, 427] width 1568 height 582
click at [583, 29] on button "WEAREINFLUENCE Close" at bounding box center [555, 16] width 96 height 30
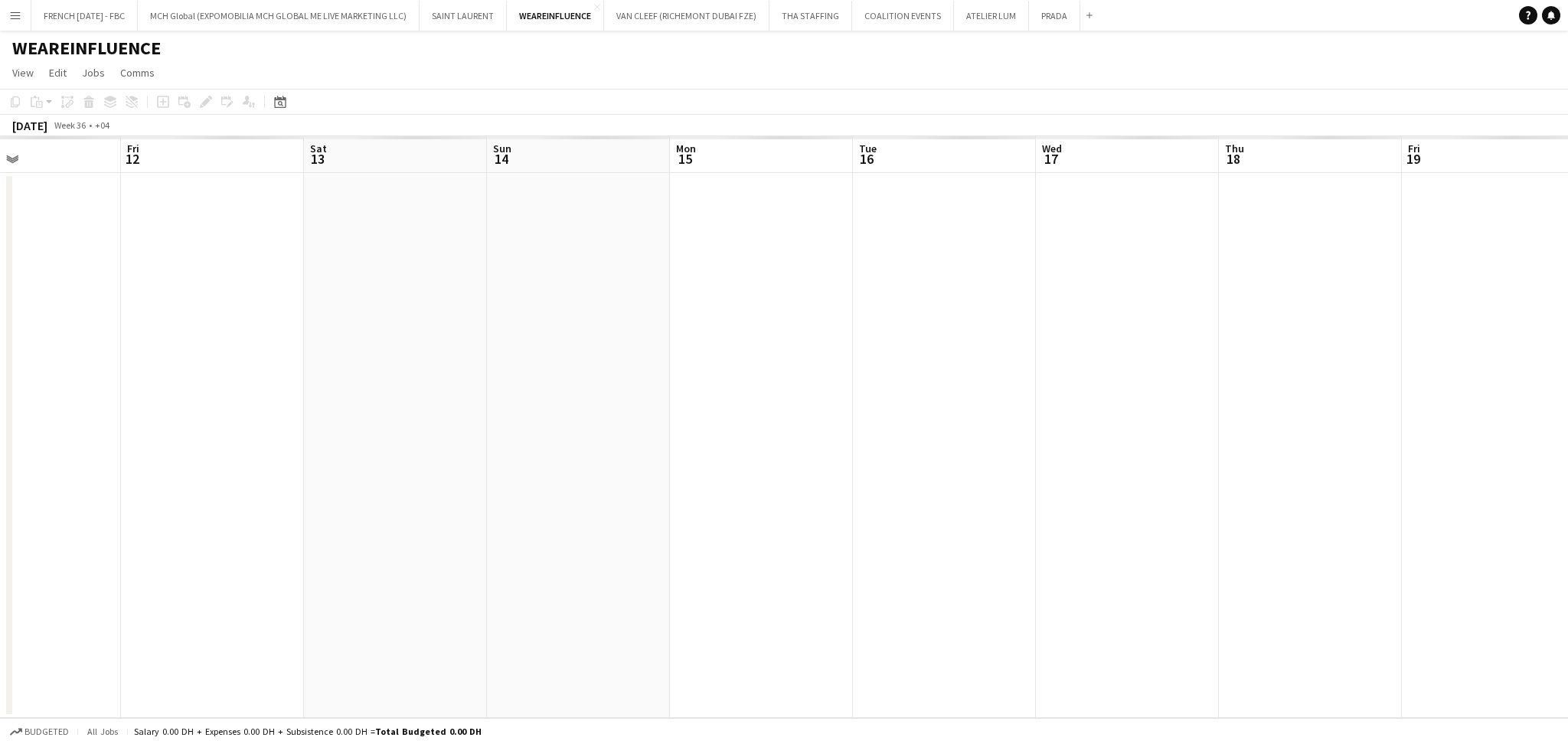
drag, startPoint x: 1391, startPoint y: 464, endPoint x: 149, endPoint y: 464, distance: 1242.0
click at [149, 464] on app-calendar-viewport "Mon 8 Tue 9 Wed 10 Thu 11 Fri 12 Sat 13 Sun 14 Mon 15 Tue 16 Wed 17 Thu 18 Fri …" at bounding box center [784, 427] width 1568 height 582
drag, startPoint x: 289, startPoint y: 481, endPoint x: 333, endPoint y: 481, distance: 44.0
click at [229, 481] on app-calendar-viewport "Sat 13 Sun 14 Mon 15 Tue 16 Wed 17 Thu 18 Fri 19 Sat 20 Sun 21 Mon 22 Tue 23 We…" at bounding box center [784, 427] width 1568 height 582
drag, startPoint x: 577, startPoint y: 505, endPoint x: 1047, endPoint y: 505, distance: 470.0
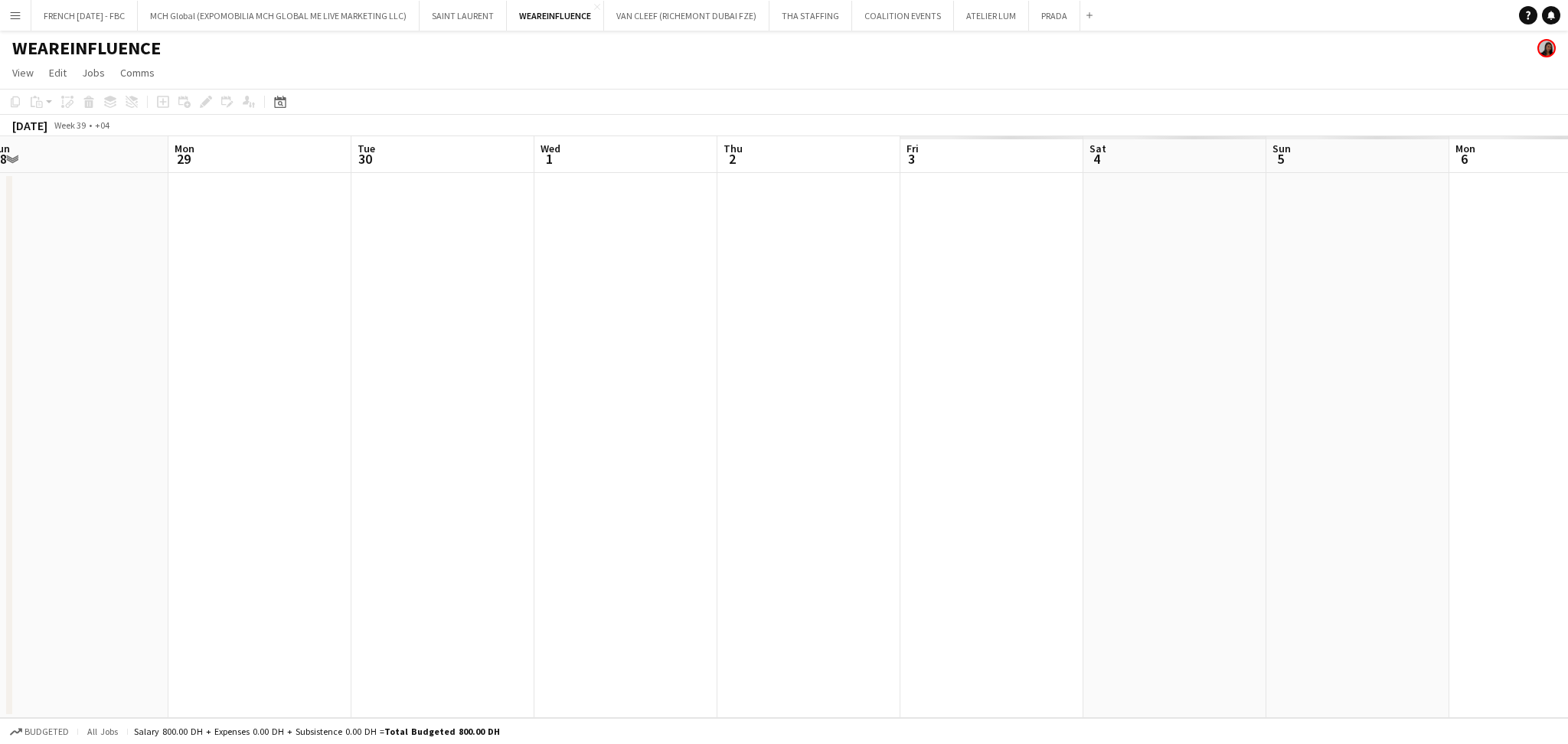
click at [381, 505] on app-calendar-viewport "Fri 26 Sat 27 Sun 28 Mon 29 Tue 30 Wed 1 Thu 2 Fri 3 Sat 4 Sun 5 Mon 6 Tue 7 We…" at bounding box center [784, 427] width 1568 height 582
drag, startPoint x: 1200, startPoint y: 475, endPoint x: 339, endPoint y: 477, distance: 861.0
click at [180, 477] on app-calendar-viewport "Fri 26 Sat 27 Sun 28 Mon 29 Tue 30 Wed 1 Thu 2 Fri 3 Sat 4 Sun 5 Mon 6 Tue 7 We…" at bounding box center [784, 427] width 1568 height 582
click at [111, 435] on app-calendar-viewport "Tue 7 Wed 8 Thu 9 Fri 10 Sat 11 Sun 12 Mon 13 Tue 14 Wed 15 Thu 16 Fri 17 Sat 1…" at bounding box center [784, 427] width 1568 height 582
drag, startPoint x: 1233, startPoint y: 477, endPoint x: 857, endPoint y: 466, distance: 376.2
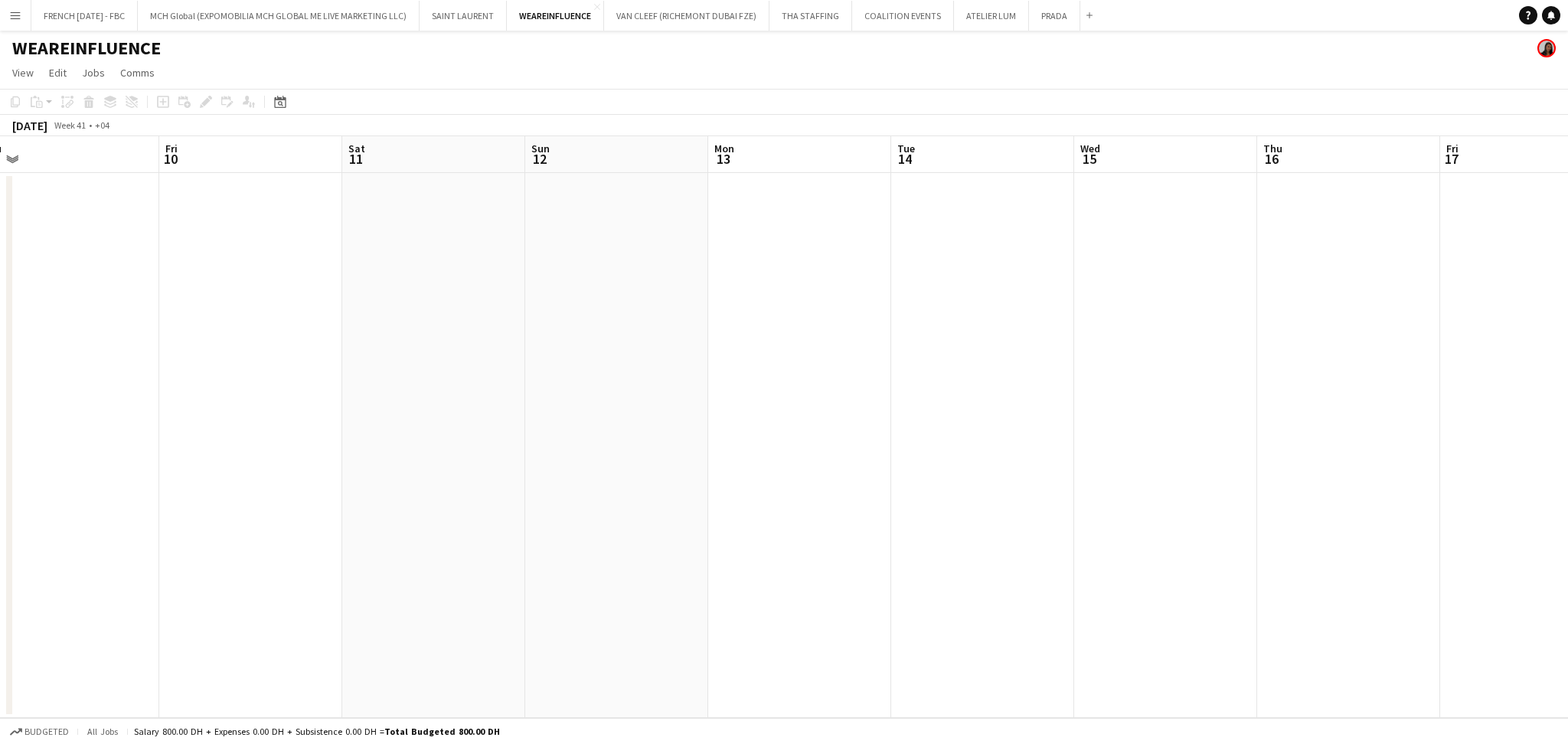
click at [111, 466] on app-calendar-viewport "Tue 7 Wed 8 Thu 9 Fri 10 Sat 11 Sun 12 Mon 13 Tue 14 Wed 15 Thu 16 Fri 17 Sat 1…" at bounding box center [784, 427] width 1568 height 582
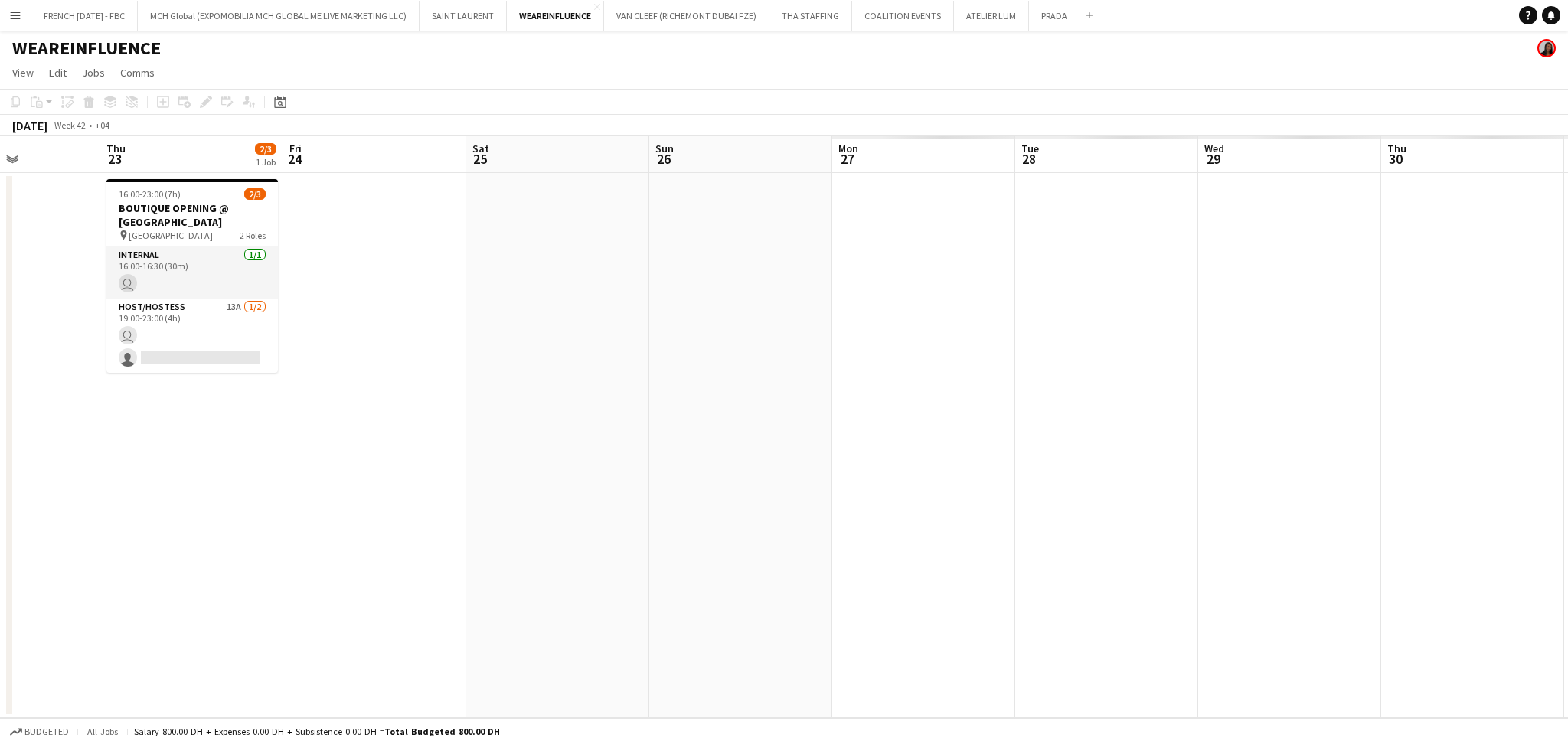
drag, startPoint x: 740, startPoint y: 476, endPoint x: 298, endPoint y: 467, distance: 442.1
click at [298, 467] on app-calendar-viewport "Sun 19 Mon 20 Tue 21 Wed 22 Thu 23 2/3 1 Job Fri 24 Sat 25 Sun 26 Mon 27 Tue 28…" at bounding box center [784, 427] width 1568 height 582
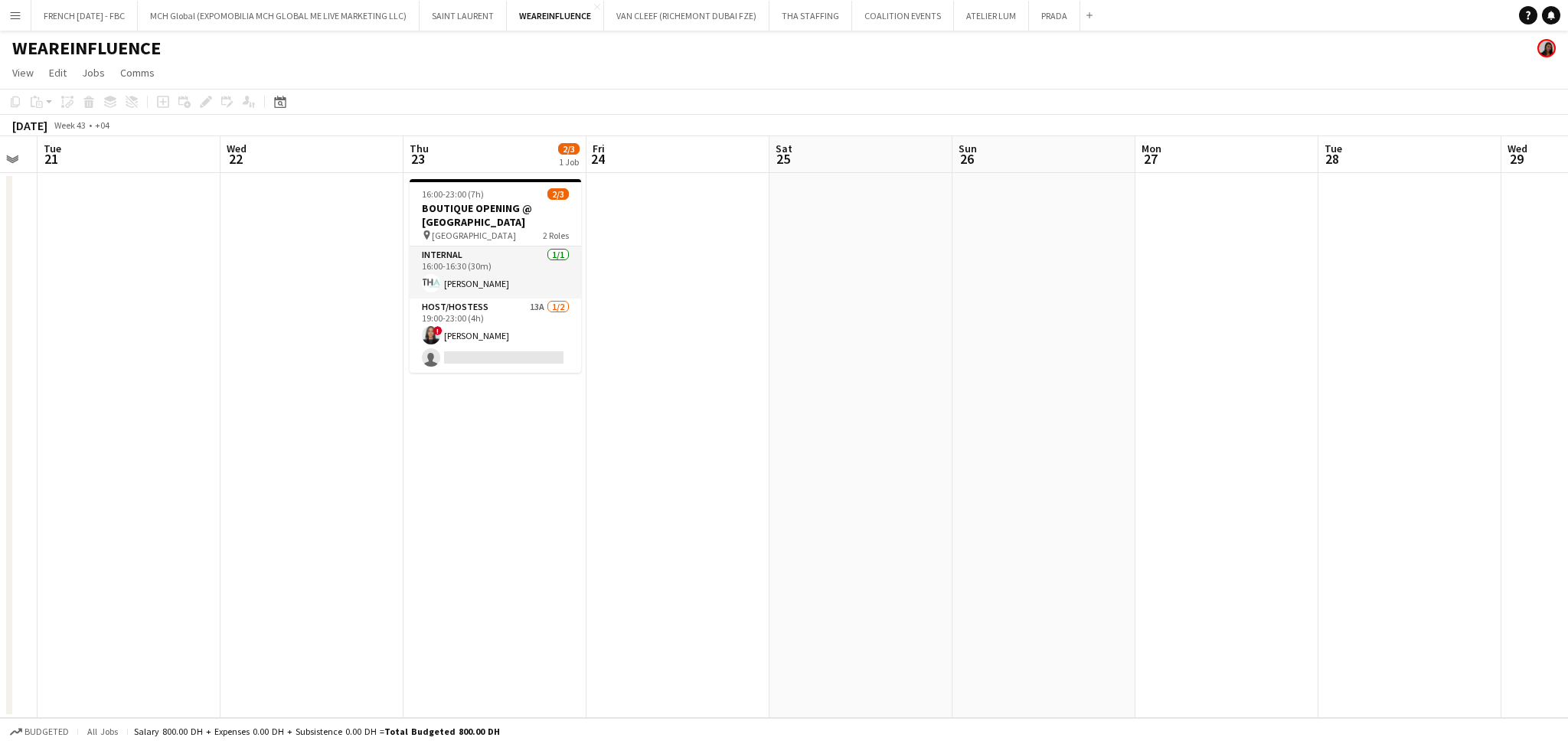
scroll to position [0, 335]
drag, startPoint x: 302, startPoint y: 471, endPoint x: 755, endPoint y: 470, distance: 453.0
click at [755, 470] on app-calendar-viewport "Sun 19 Mon 20 Tue 21 Wed 22 Thu 23 2/3 1 Job Fri 24 Sat 25 Sun 26 Mon 27 Tue 28…" at bounding box center [784, 427] width 1568 height 582
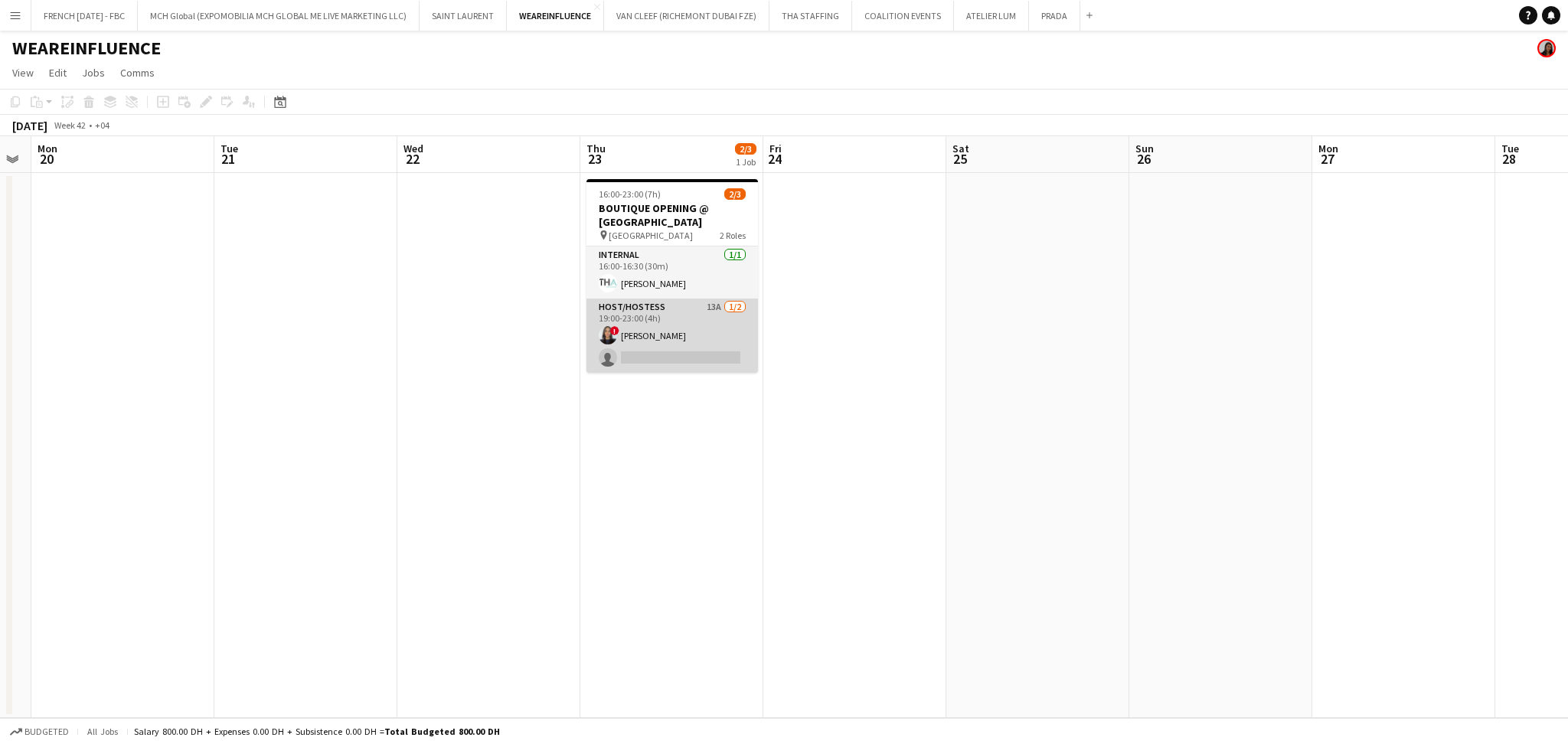
click at [696, 354] on app-card-role "Host/Hostess 13A [DATE] 19:00-23:00 (4h) ! [PERSON_NAME] single-neutral-actions" at bounding box center [672, 336] width 172 height 74
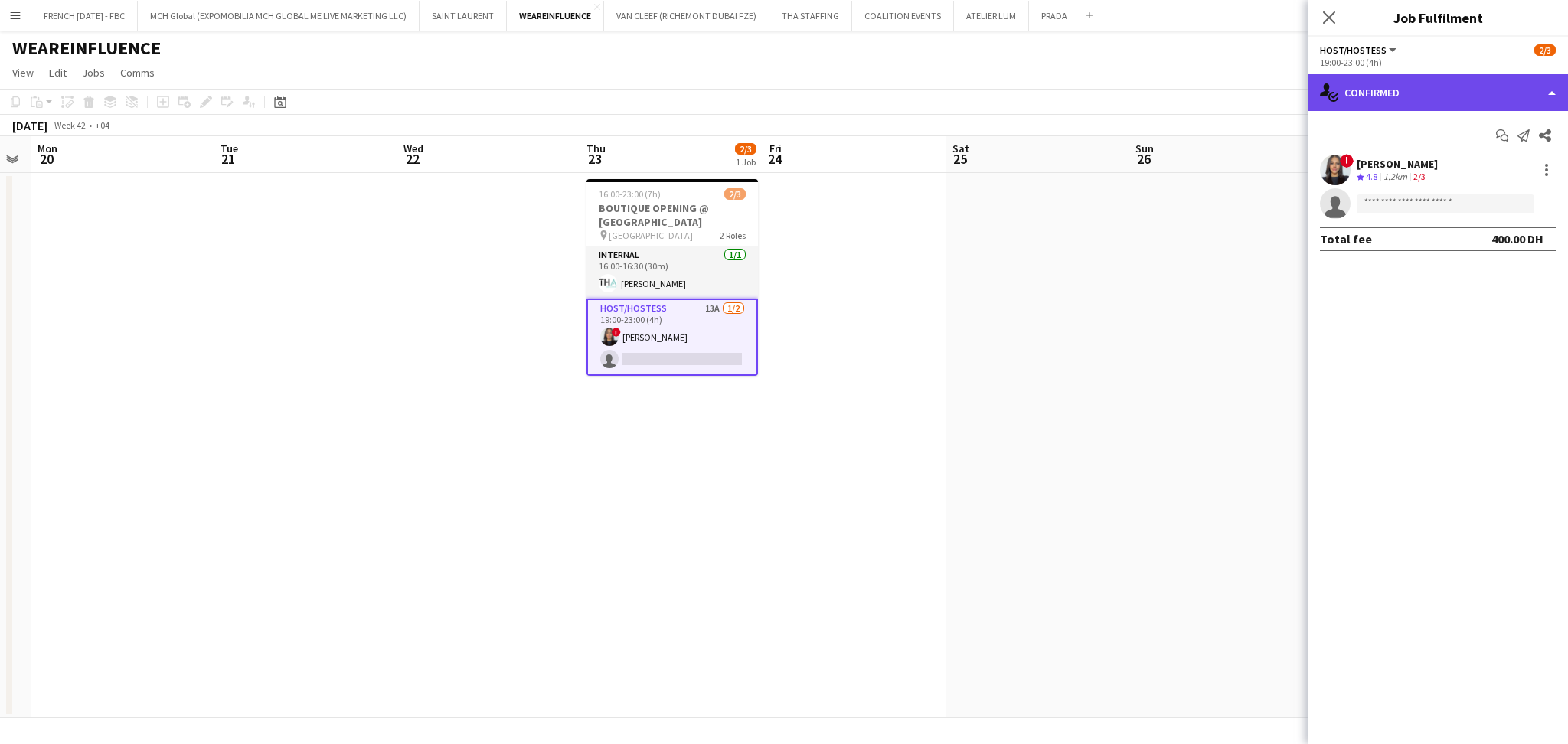
click at [1560, 75] on div "single-neutral-actions-check-2 Confirmed" at bounding box center [1438, 93] width 260 height 37
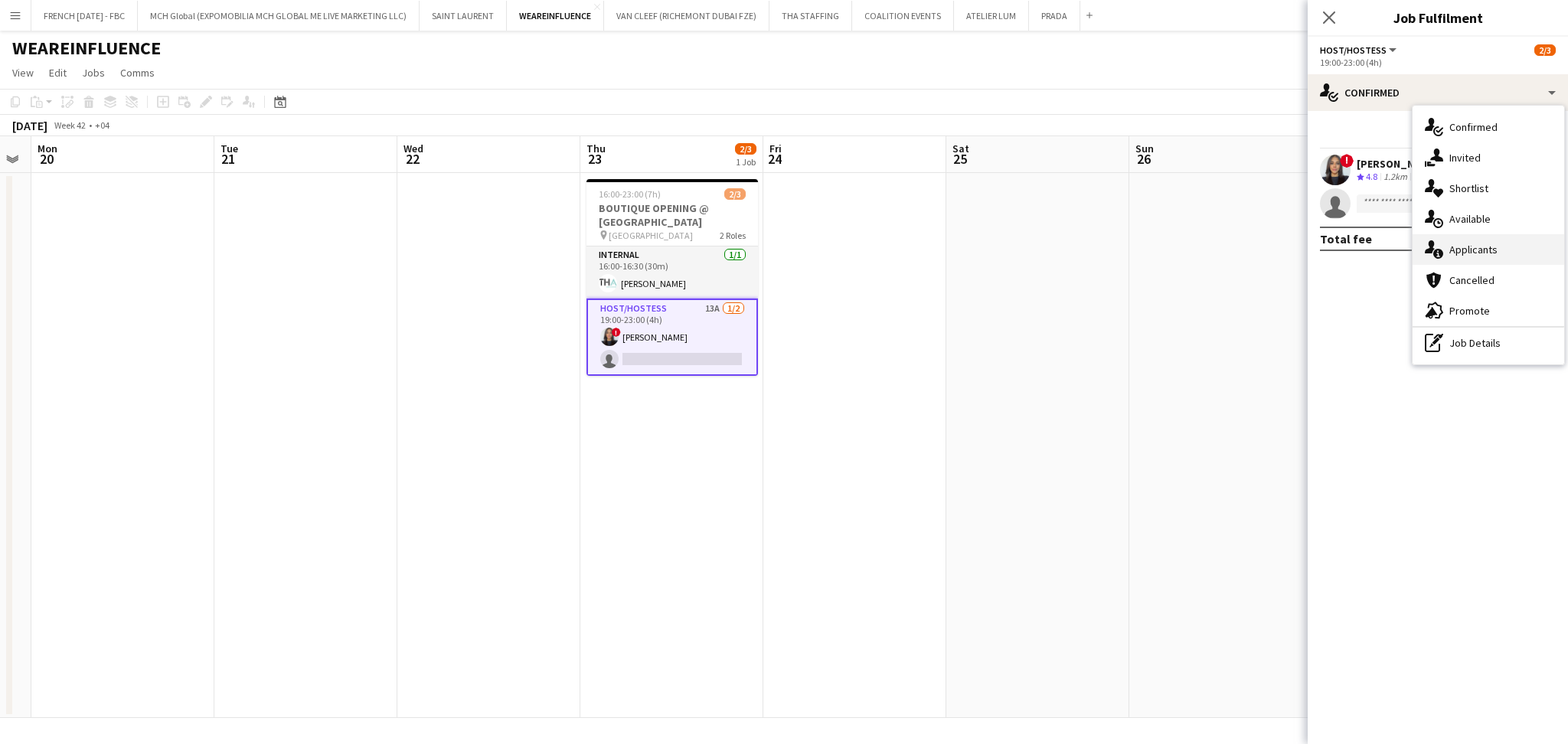
click at [1516, 251] on div "single-neutral-actions-information Applicants" at bounding box center [1488, 249] width 151 height 31
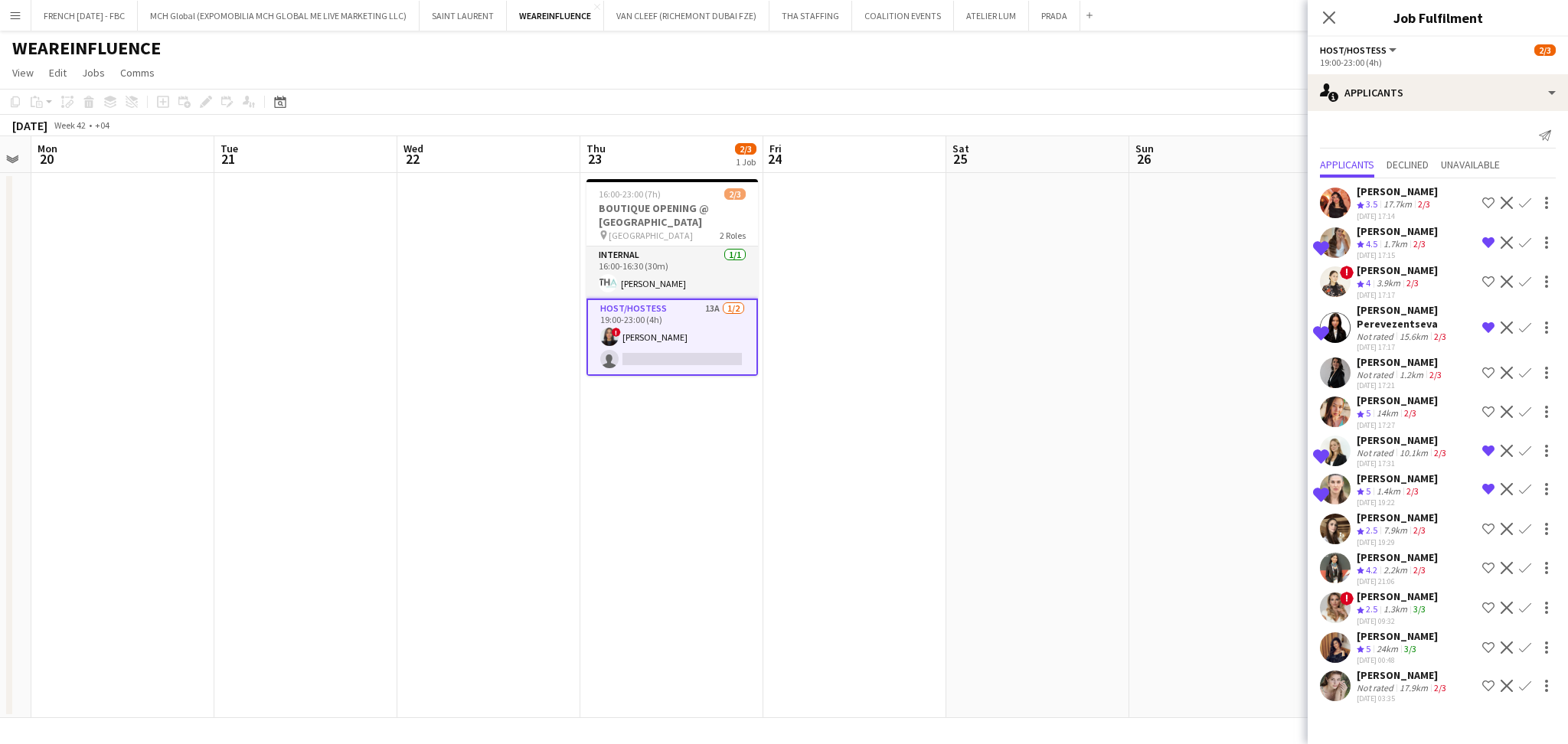
click at [1483, 641] on app-icon "Shortlist crew" at bounding box center [1489, 648] width 13 height 13
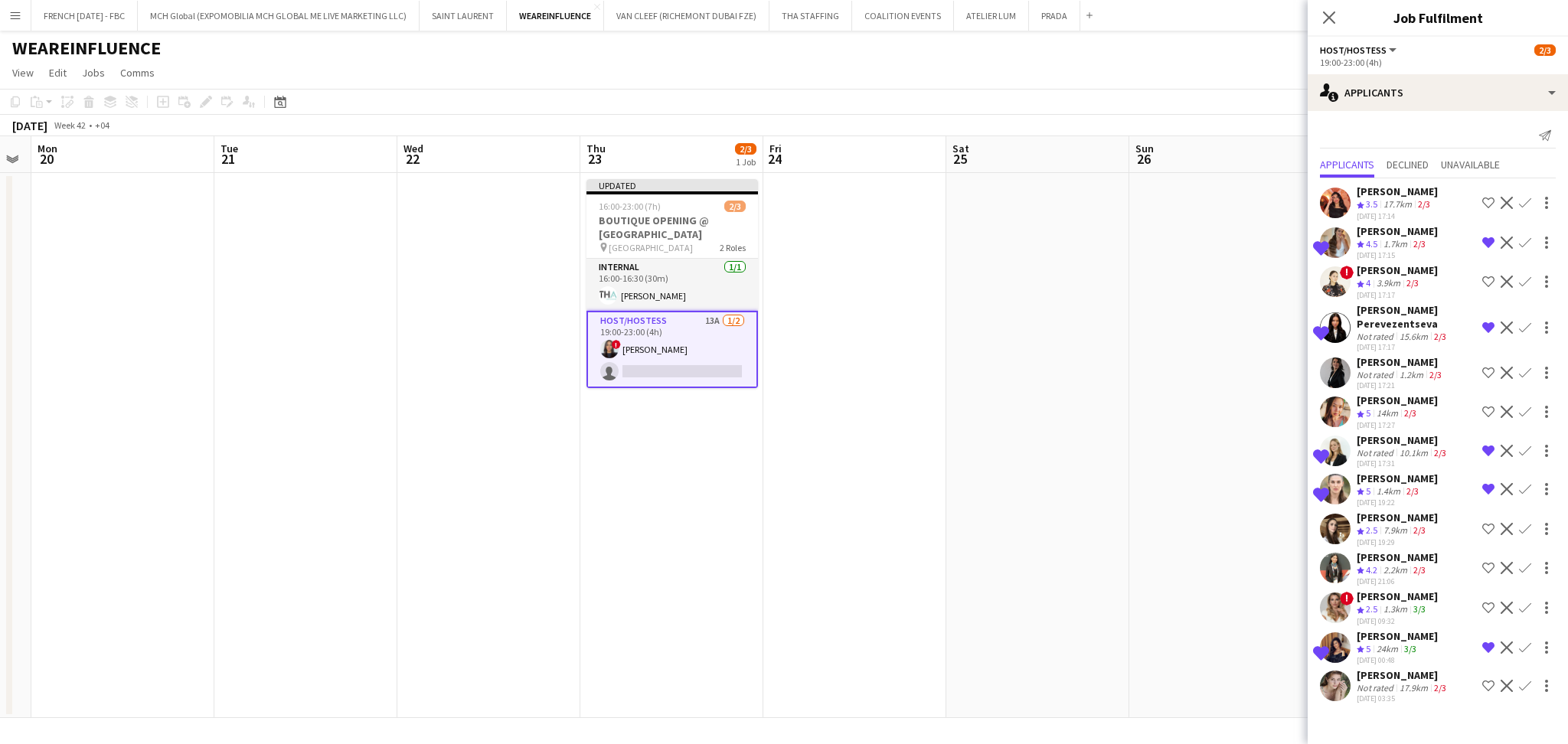
click at [1502, 281] on app-icon "Decline" at bounding box center [1507, 281] width 13 height 13
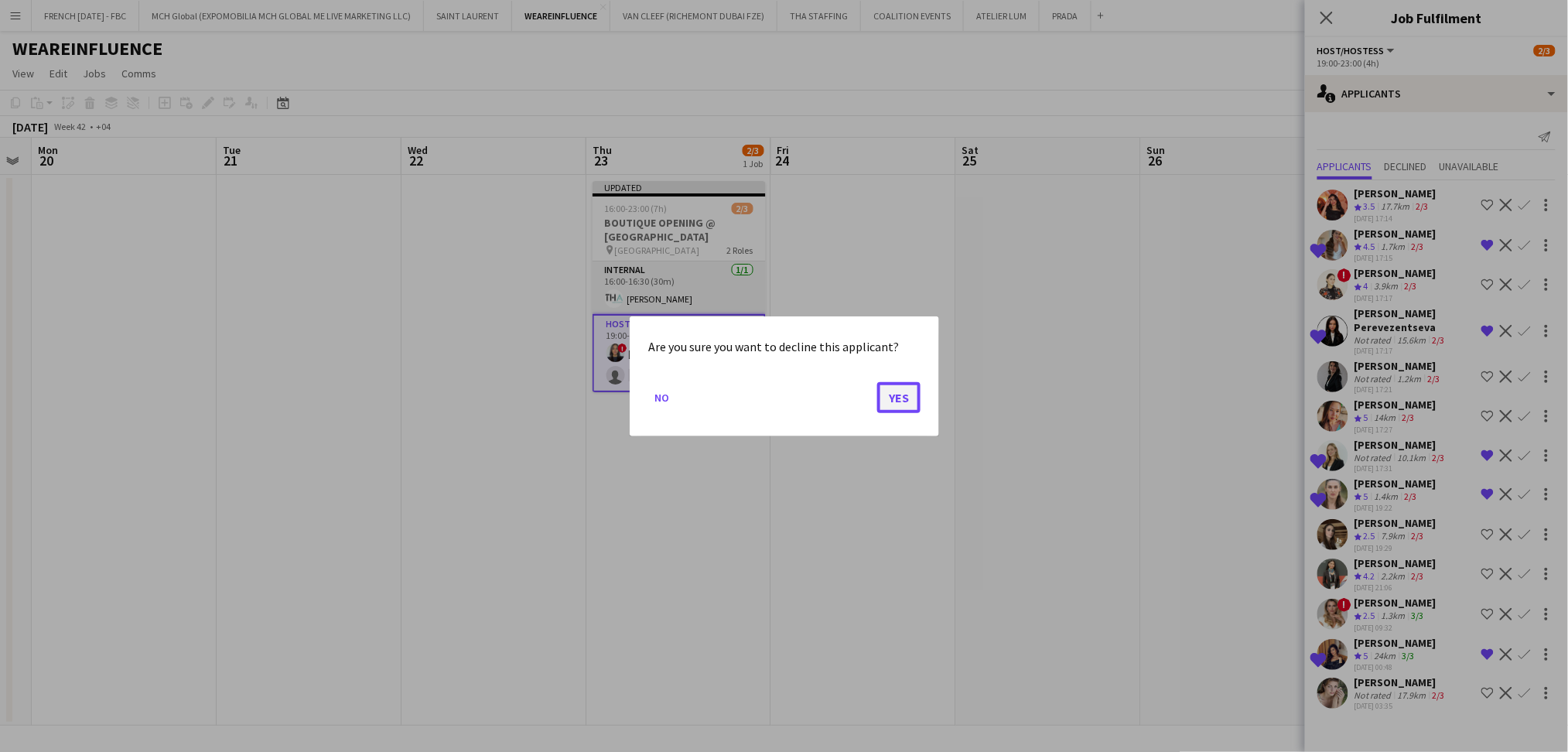
click at [893, 391] on button "Yes" at bounding box center [899, 396] width 44 height 31
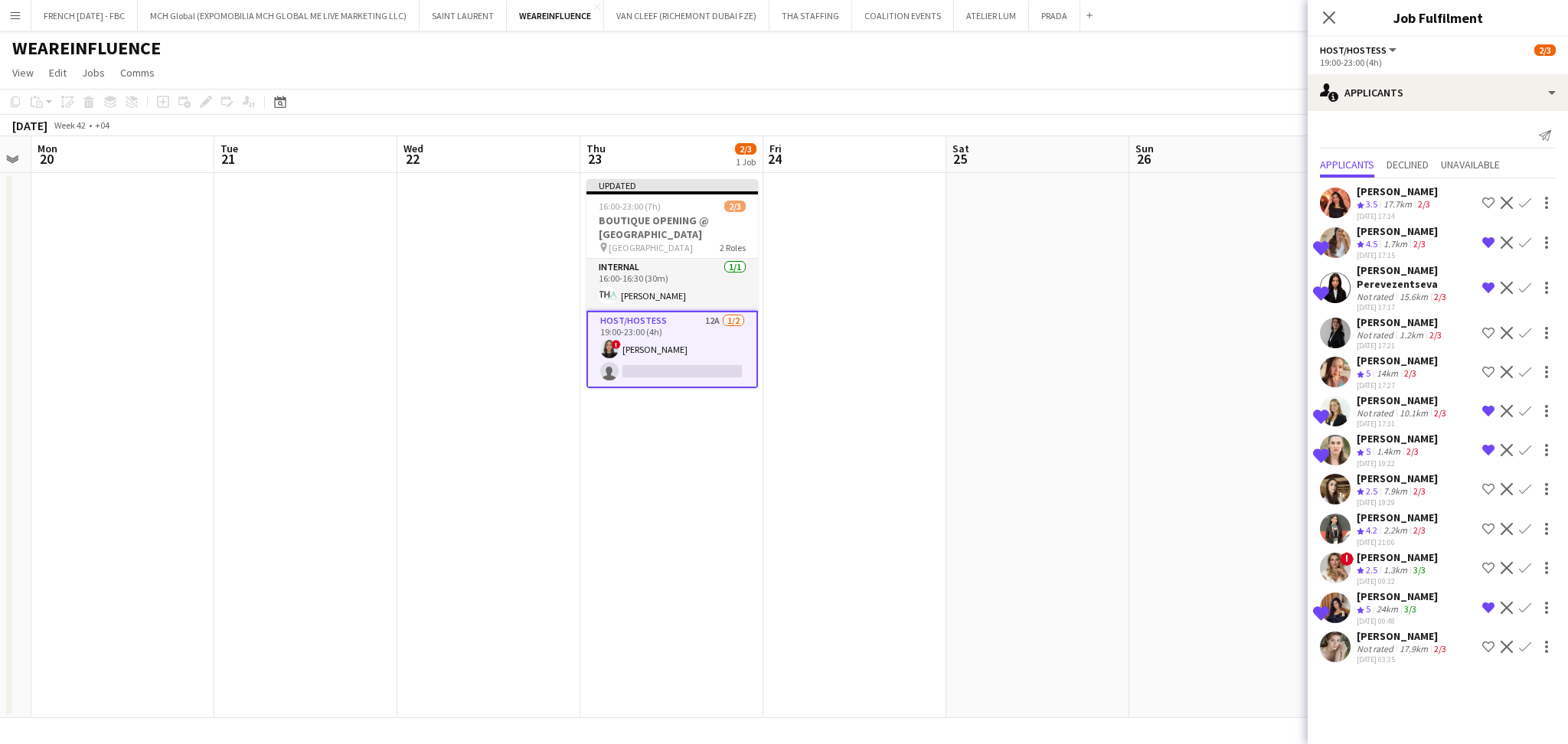
click at [1486, 444] on app-icon "Remove crew from shortlist" at bounding box center [1489, 450] width 13 height 13
click at [1487, 327] on app-icon "Shortlist crew" at bounding box center [1489, 333] width 13 height 13
click at [1483, 523] on app-icon "Shortlist crew" at bounding box center [1489, 529] width 13 height 13
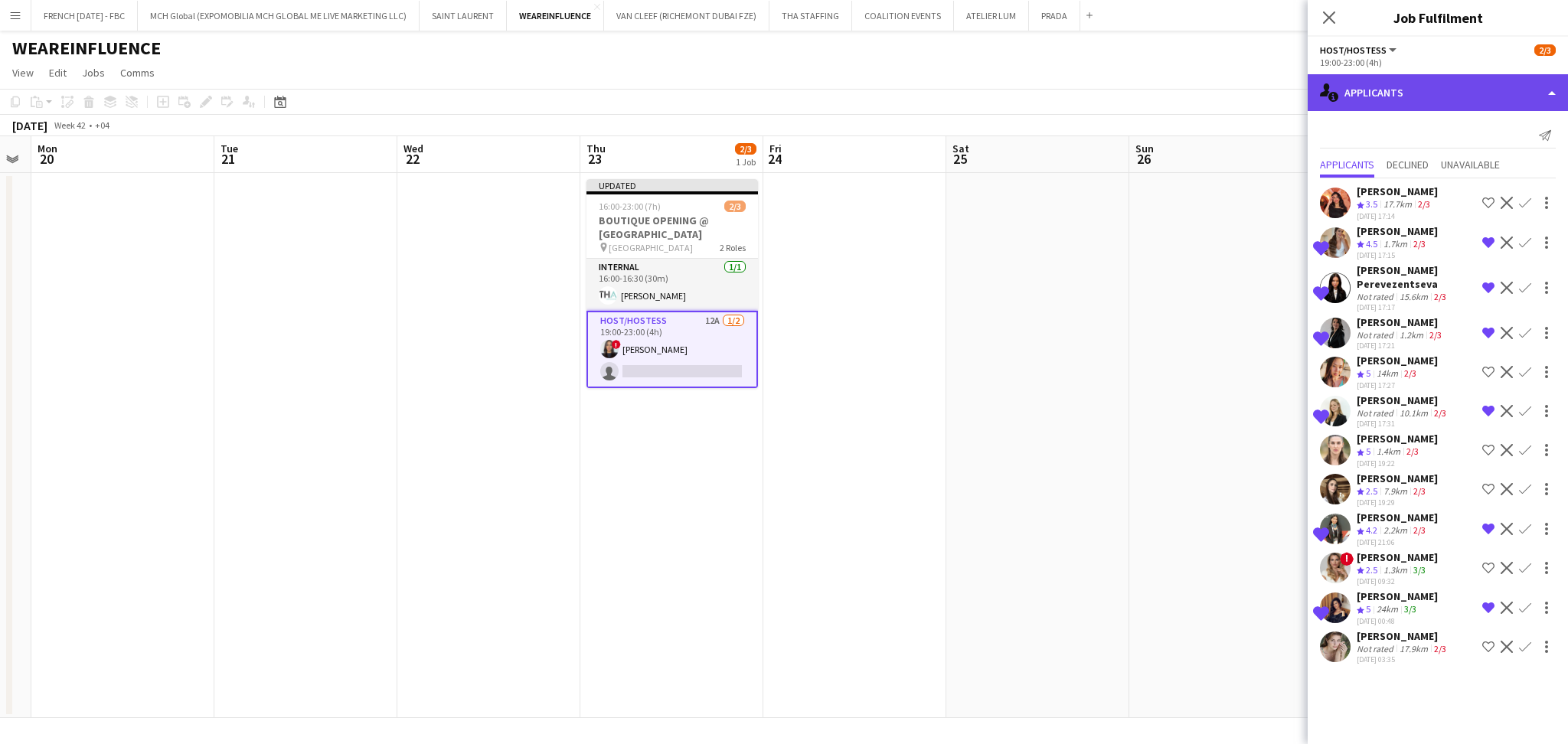
click at [1539, 79] on div "single-neutral-actions-information Applicants" at bounding box center [1438, 93] width 260 height 37
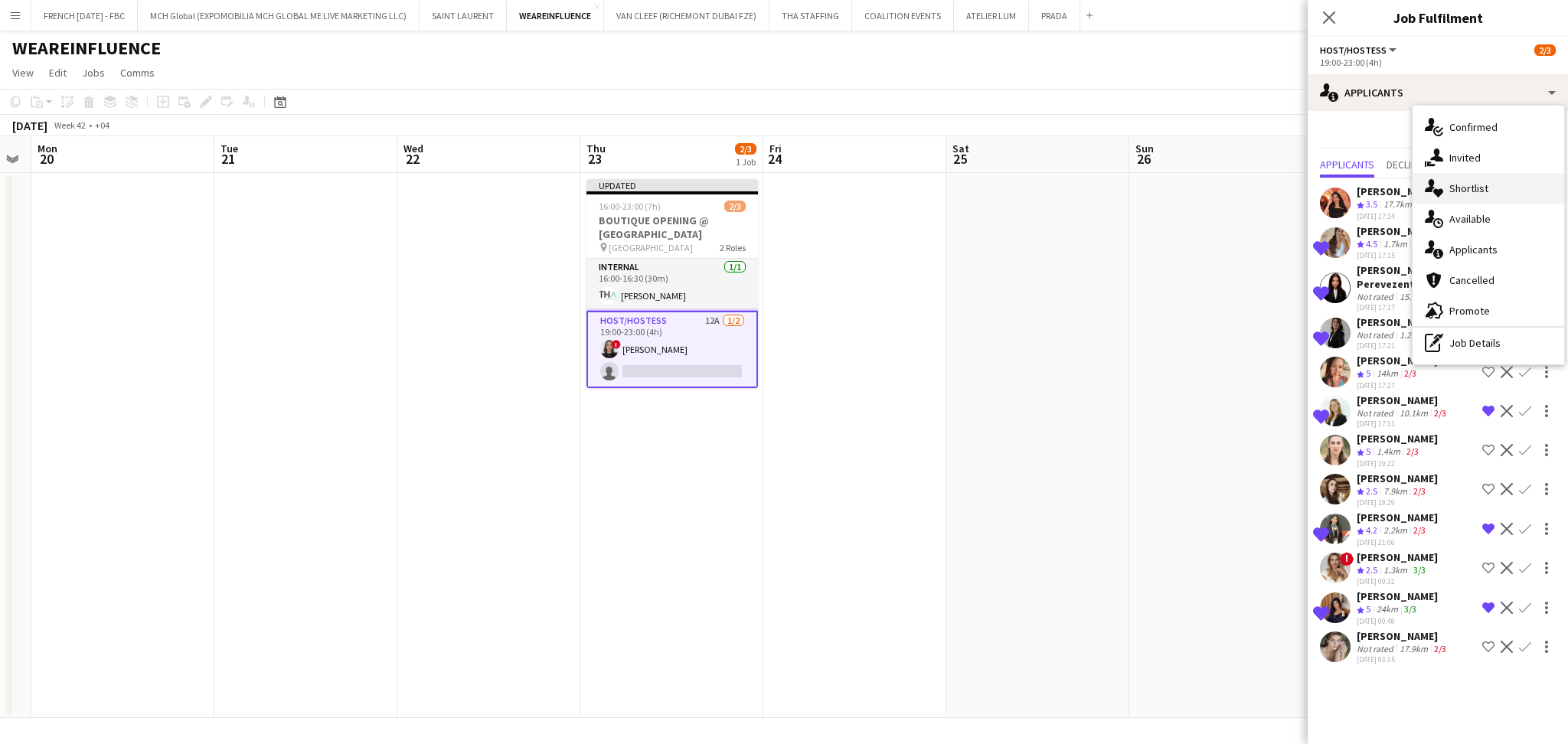
click at [1457, 193] on span "Shortlist" at bounding box center [1469, 188] width 39 height 14
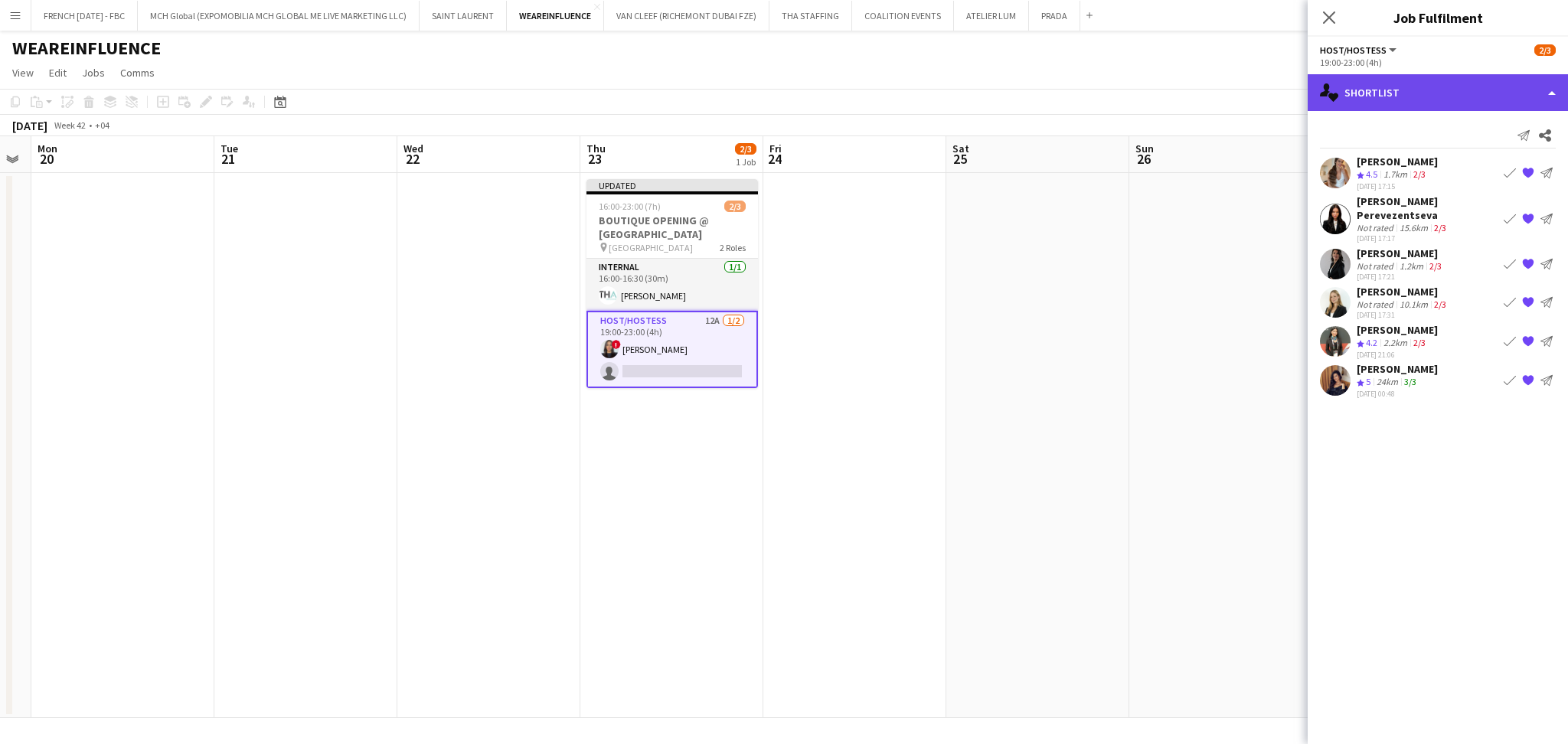
click at [1529, 90] on div "single-neutral-actions-heart Shortlist" at bounding box center [1438, 93] width 260 height 37
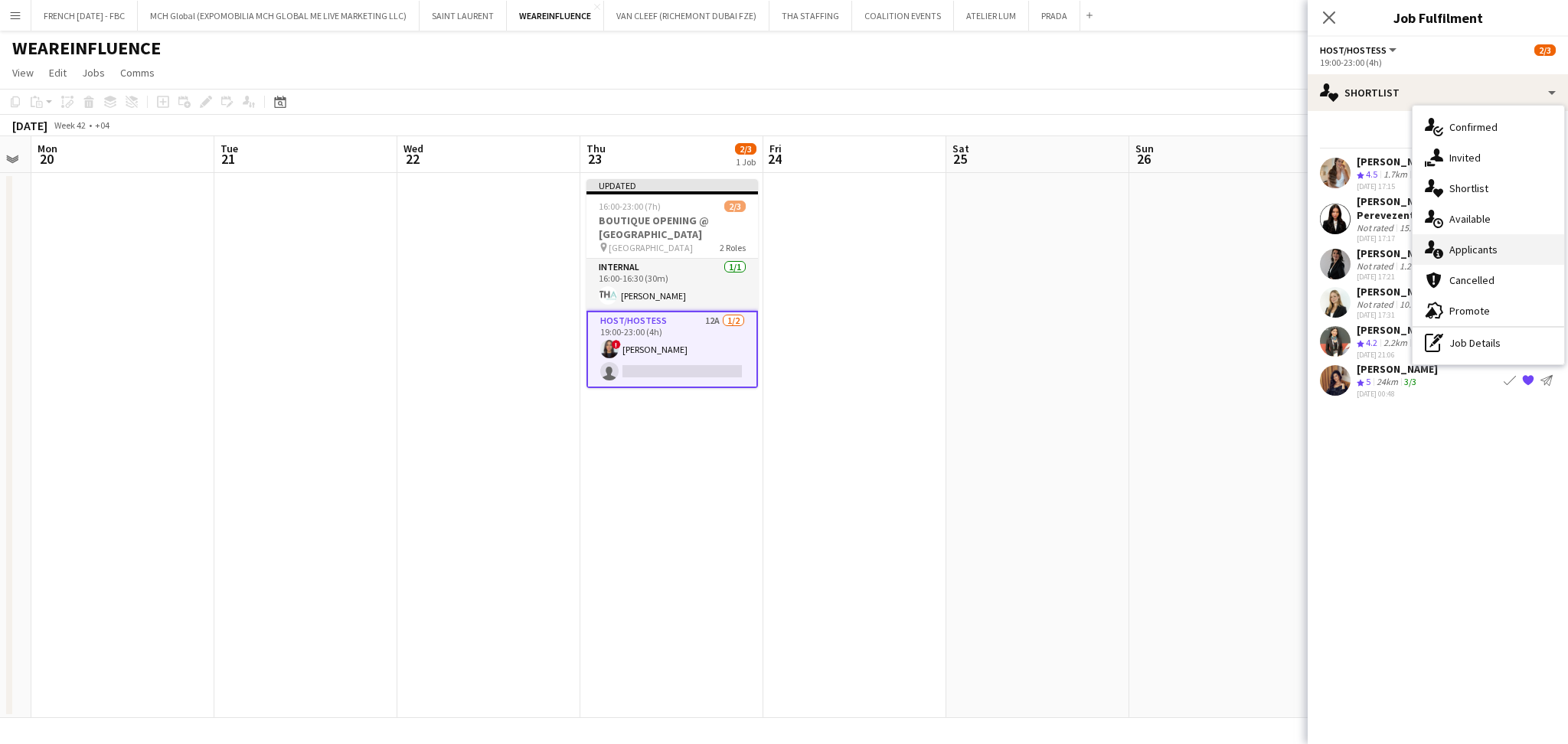
click at [1486, 245] on span "Applicants" at bounding box center [1473, 249] width 48 height 14
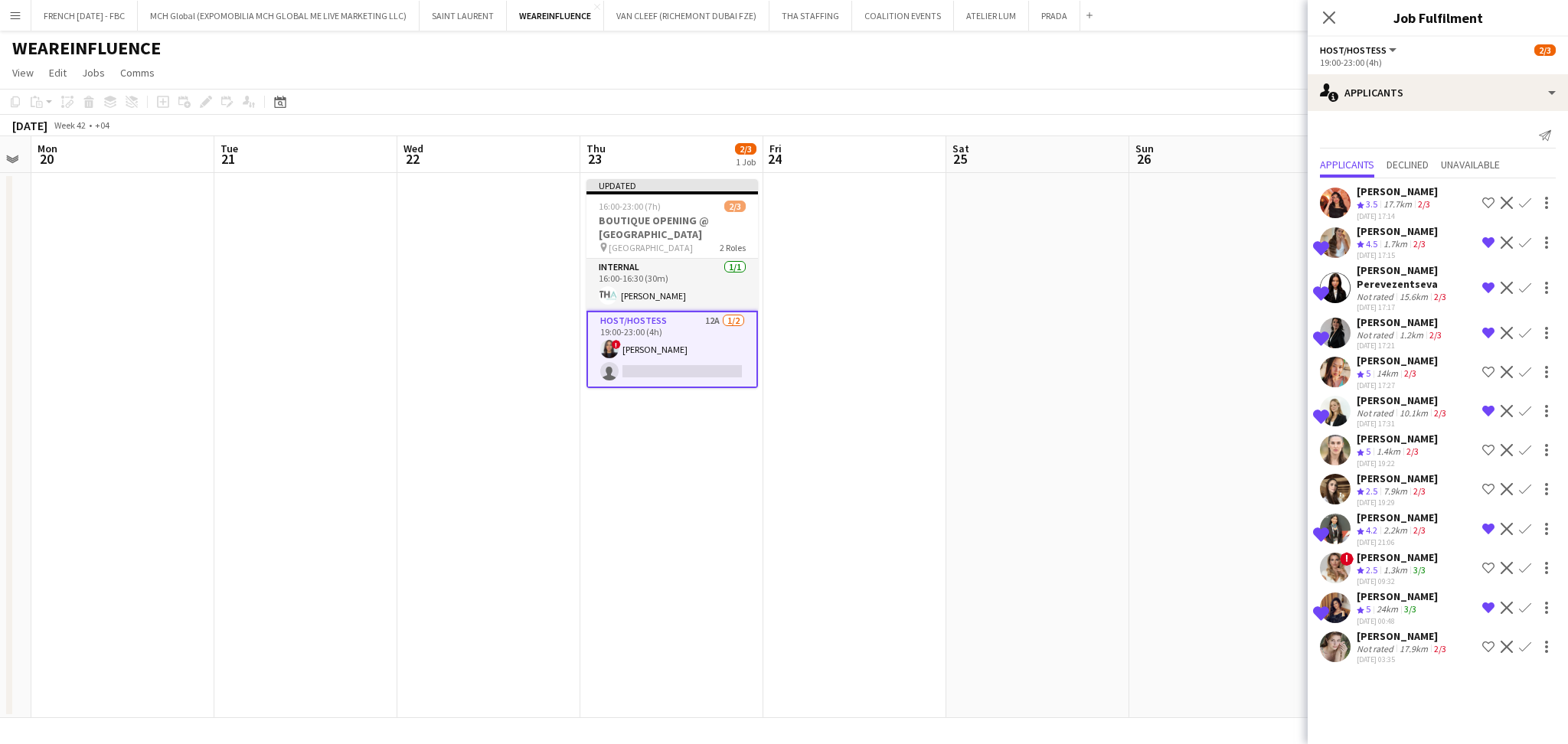
click at [1483, 202] on app-icon "Shortlist crew" at bounding box center [1489, 203] width 13 height 13
click at [1487, 202] on app-icon "Remove crew from shortlist" at bounding box center [1489, 203] width 13 height 13
click at [1133, 328] on app-date-cell at bounding box center [1221, 445] width 183 height 545
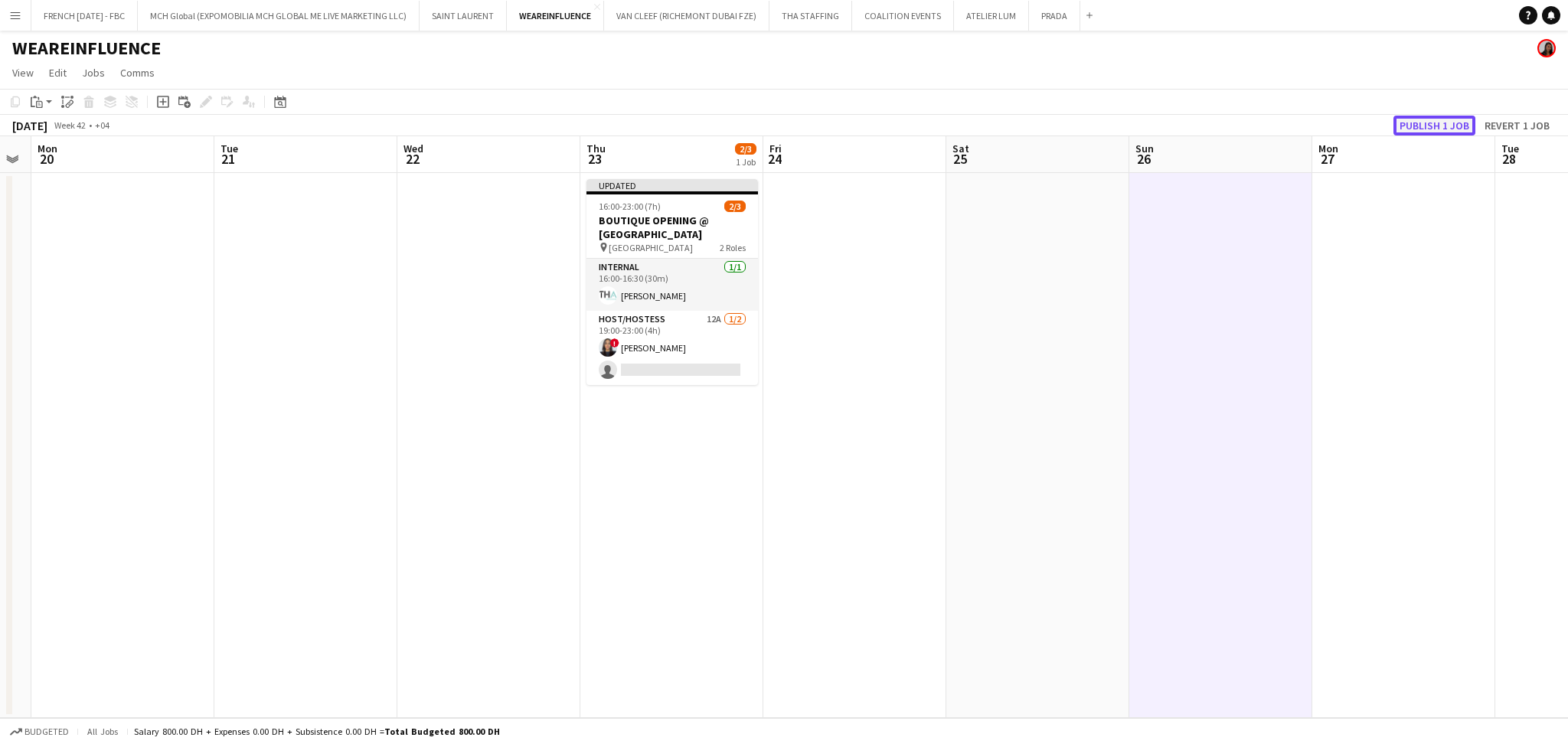
click at [1443, 124] on button "Publish 1 job" at bounding box center [1434, 125] width 82 height 20
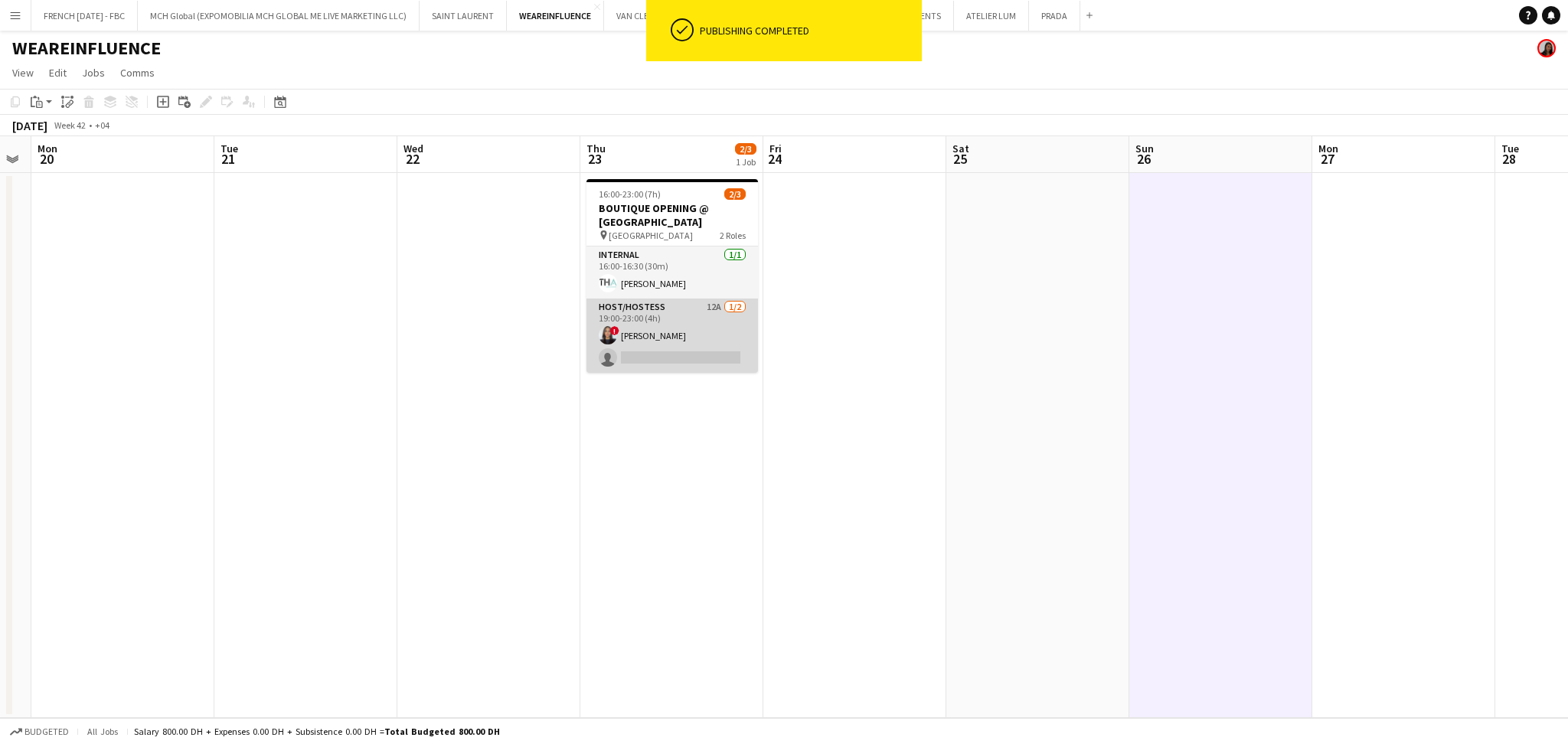
click at [692, 328] on app-card-role "Host/Hostess 12A [DATE] 19:00-23:00 (4h) ! [PERSON_NAME] single-neutral-actions" at bounding box center [672, 336] width 172 height 74
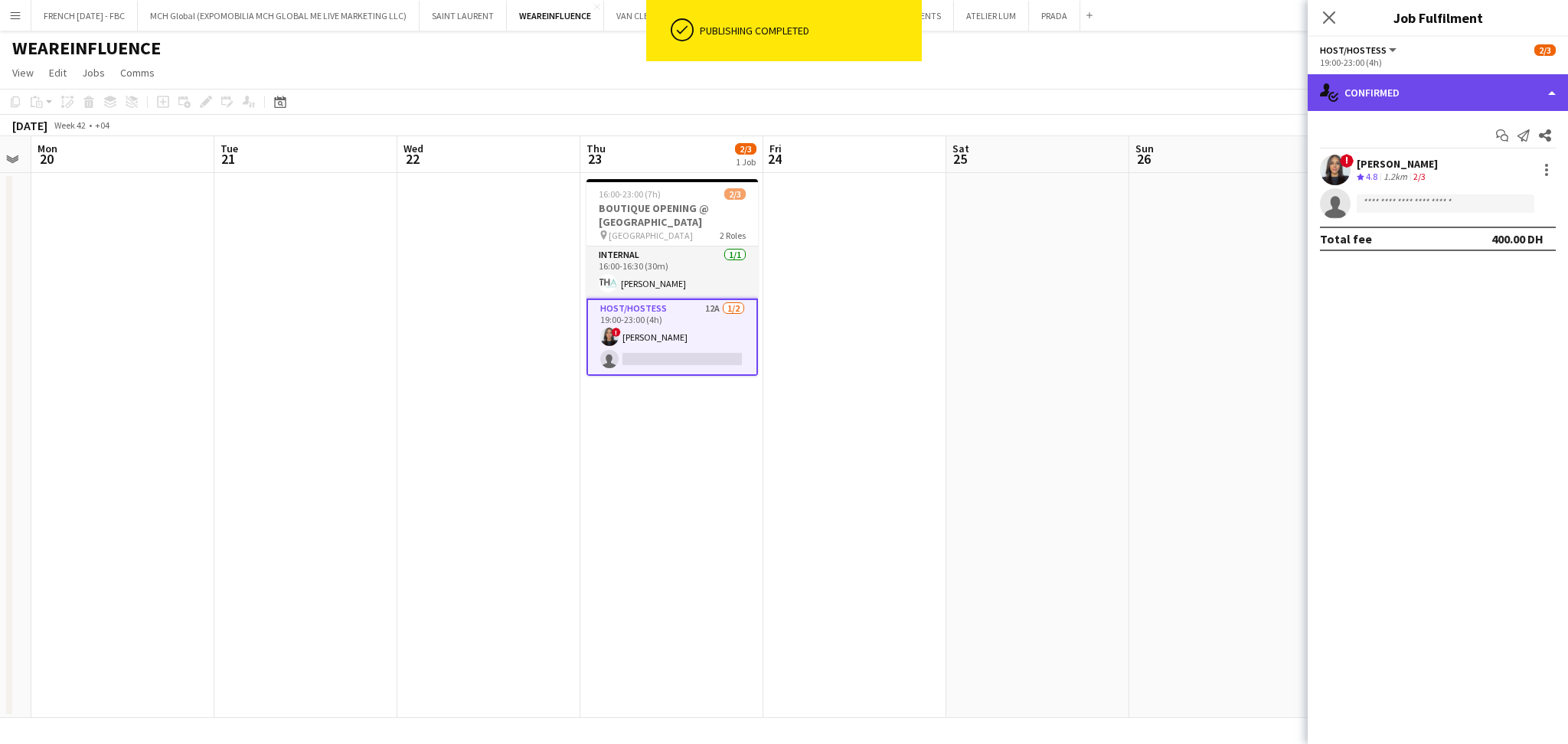
click at [1553, 93] on div "single-neutral-actions-check-2 Confirmed" at bounding box center [1438, 93] width 260 height 37
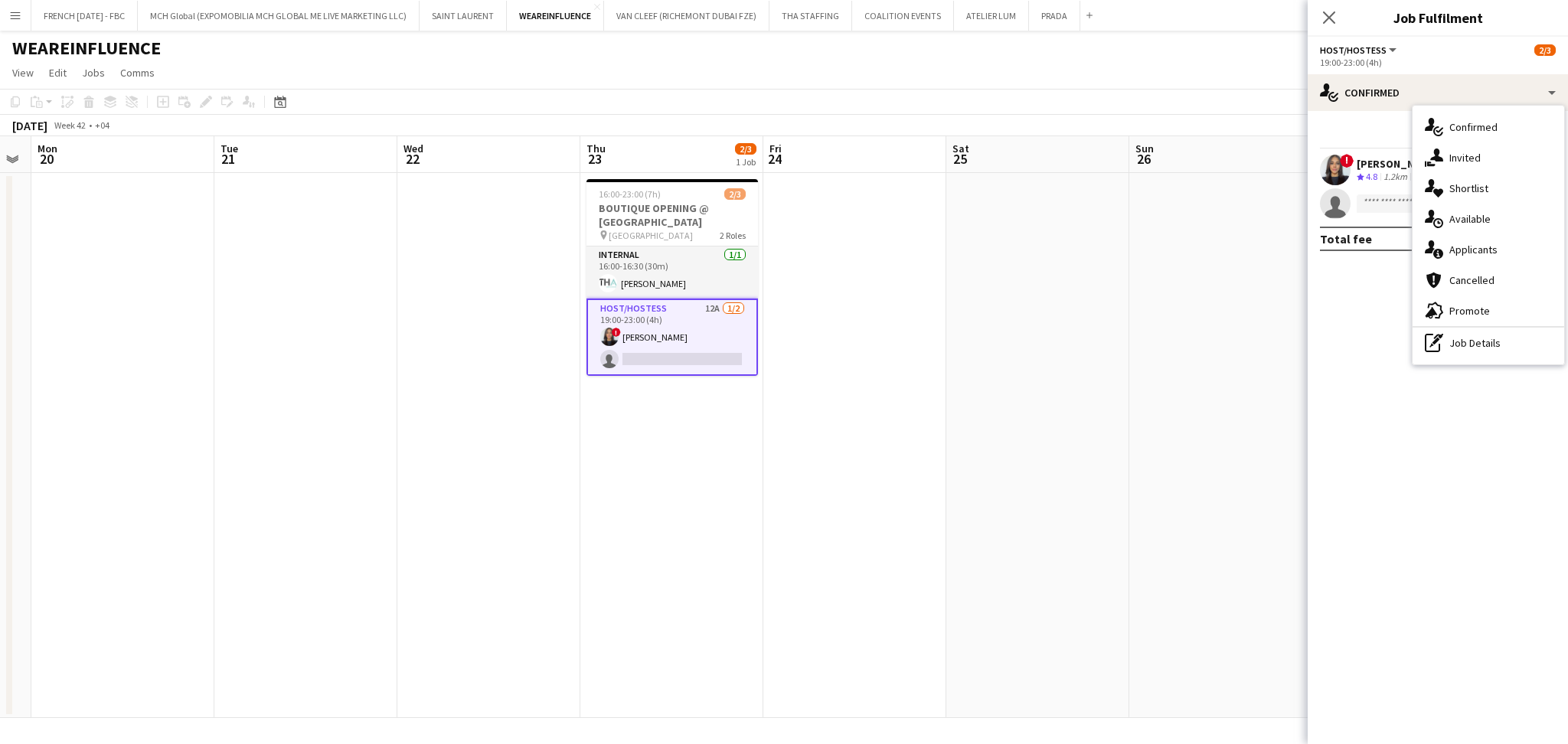
click at [1462, 257] on div "single-neutral-actions-information Applicants" at bounding box center [1488, 249] width 151 height 31
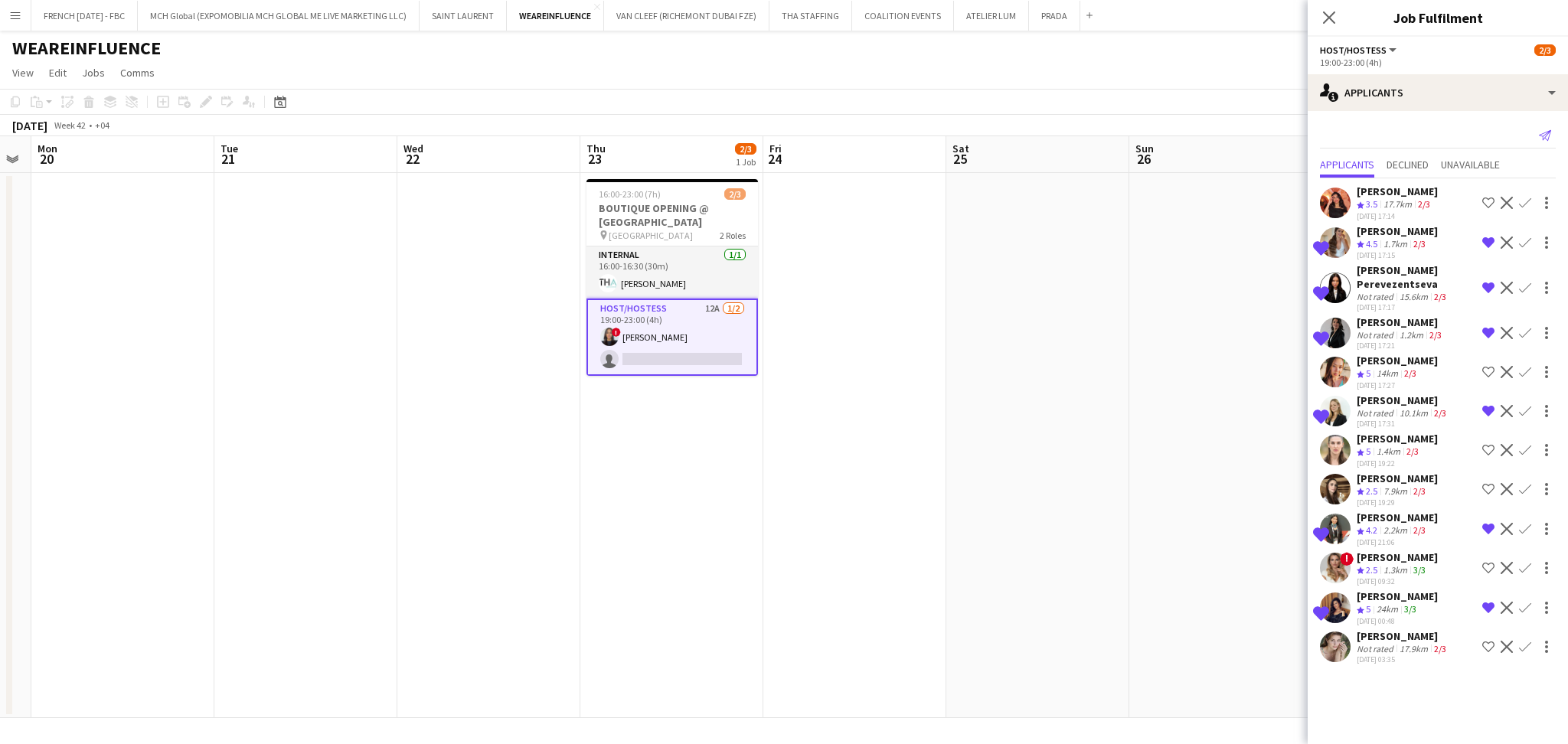
click at [1539, 130] on icon "Send notification" at bounding box center [1545, 136] width 13 height 13
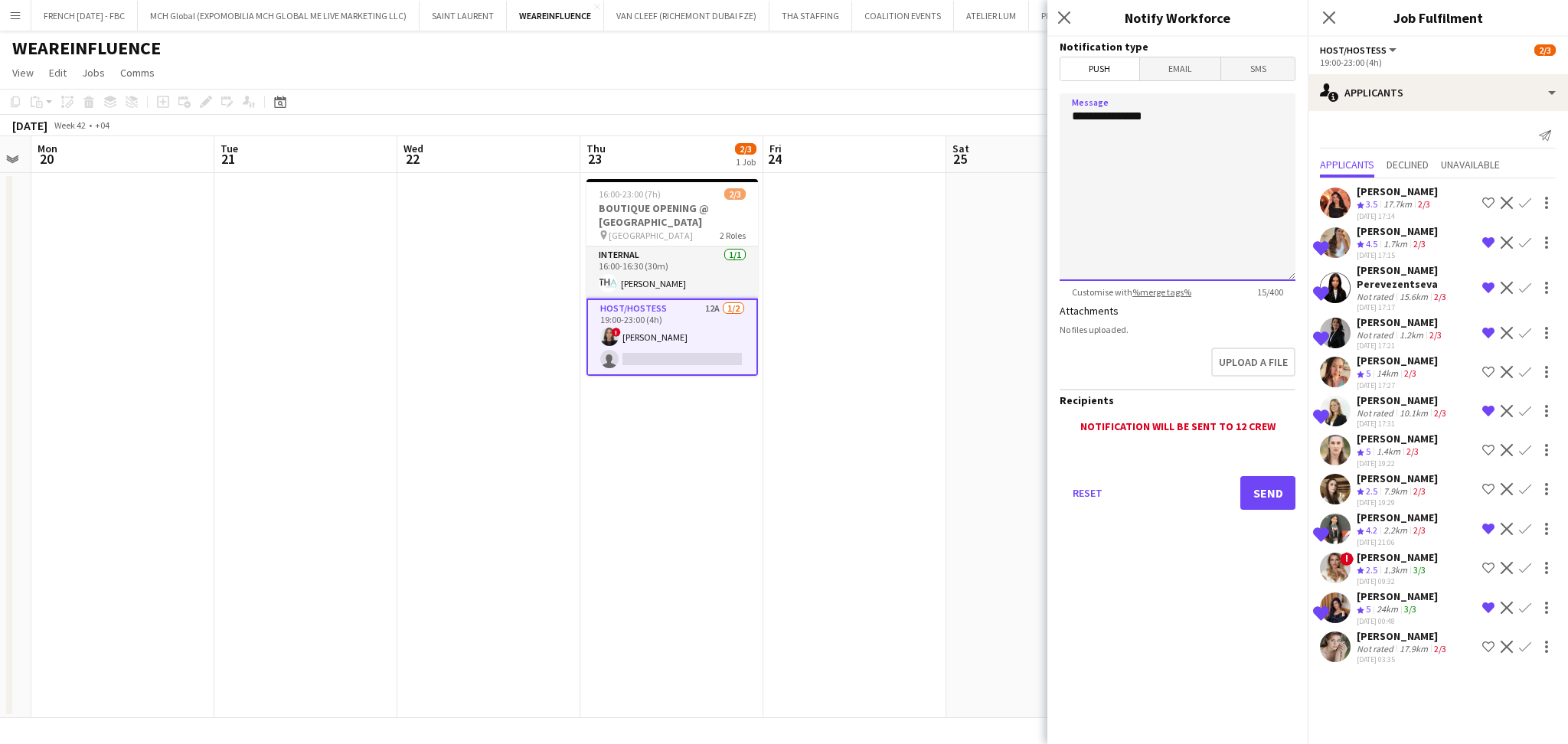
click at [1224, 125] on textarea "**********" at bounding box center [1177, 187] width 236 height 187
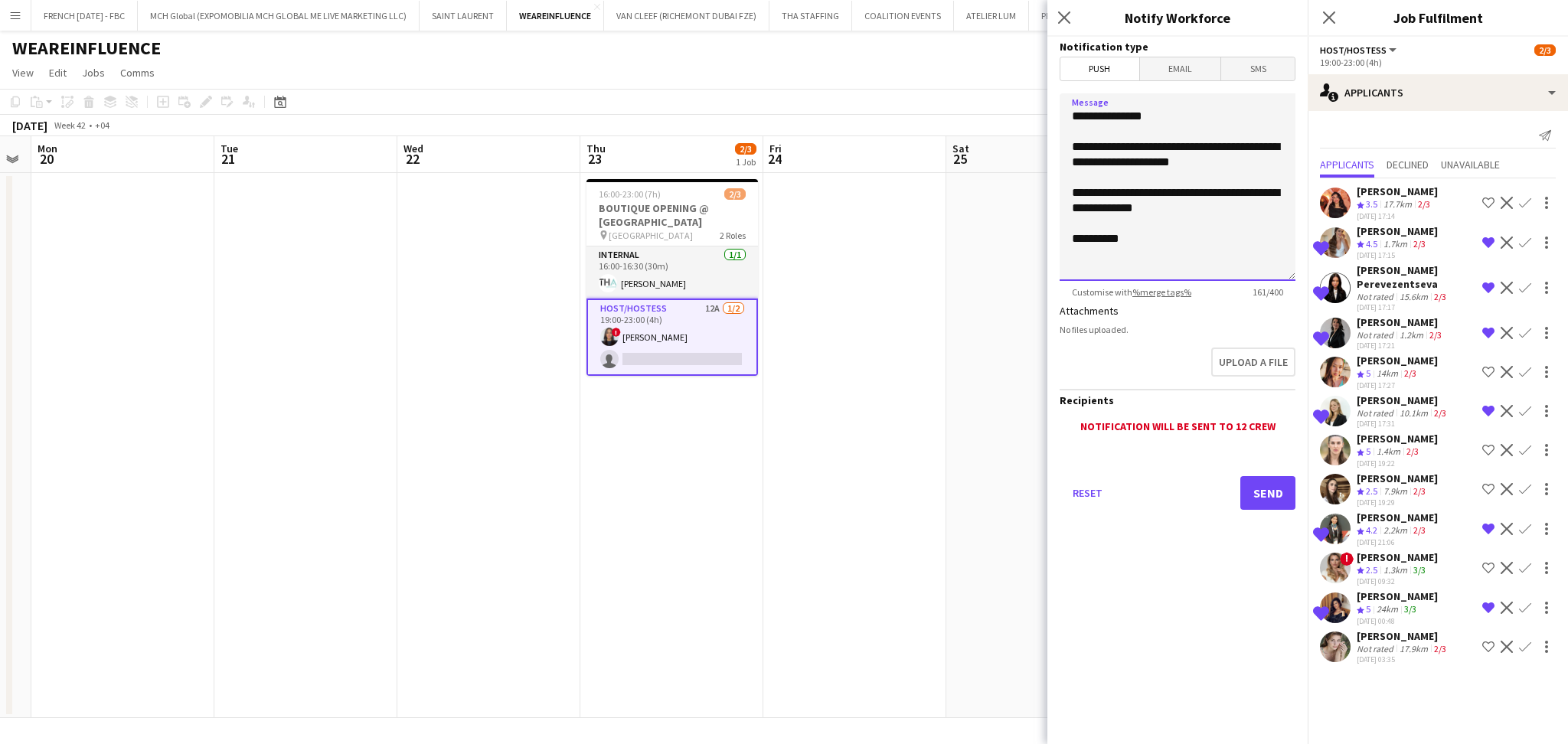
type textarea "**********"
click at [1274, 499] on button "Send" at bounding box center [1268, 492] width 55 height 34
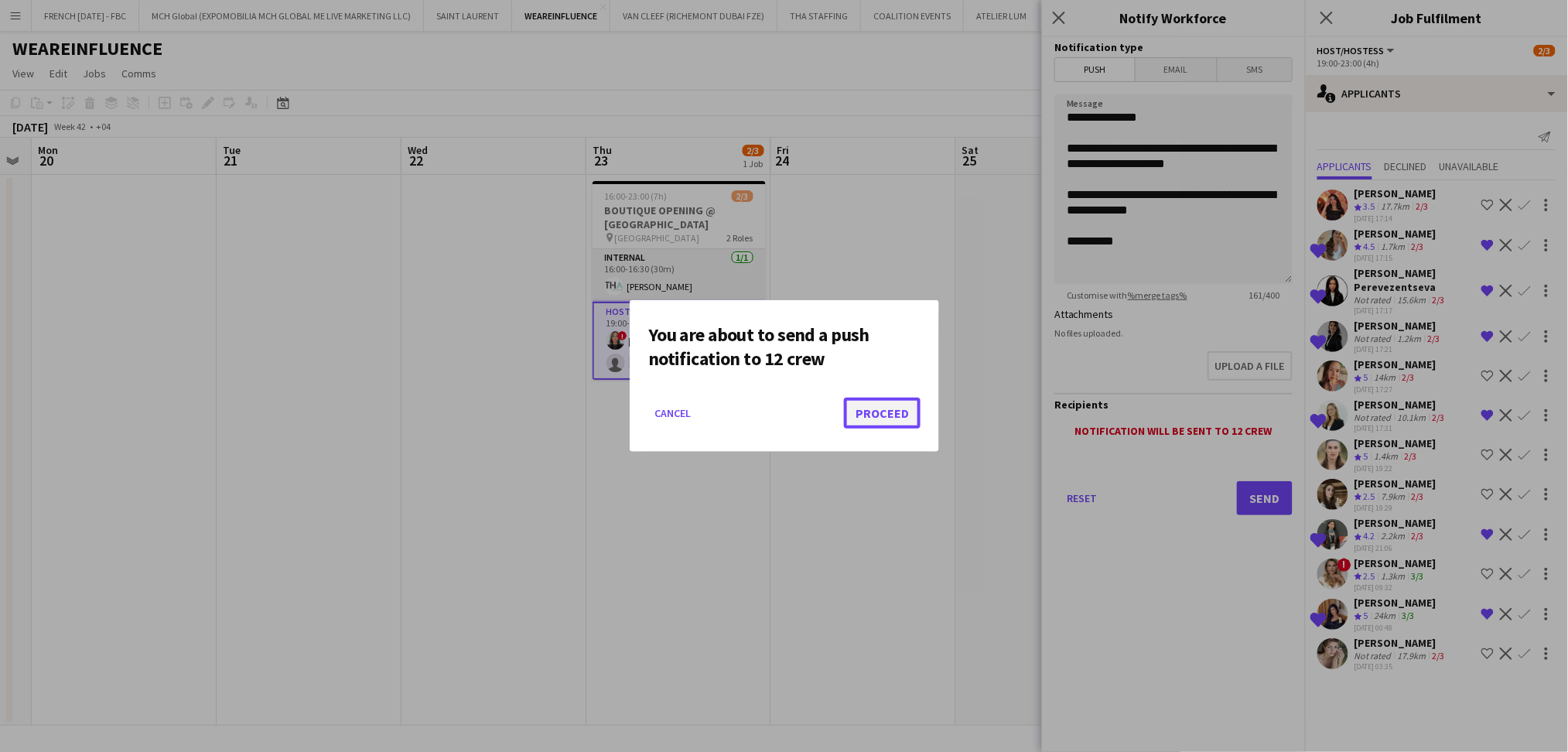
click at [874, 415] on button "Proceed" at bounding box center [882, 413] width 77 height 31
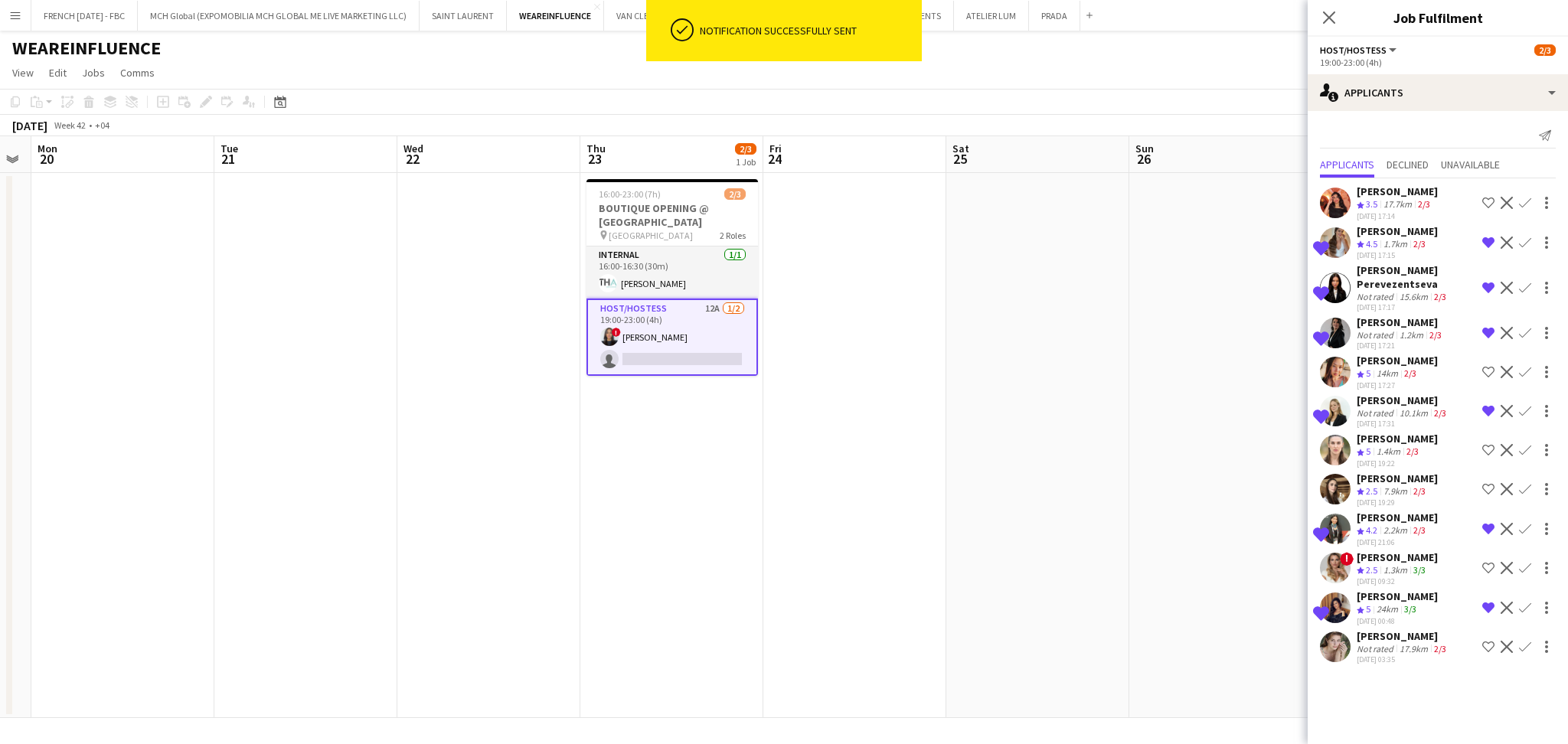
click at [873, 380] on app-date-cell at bounding box center [854, 445] width 183 height 545
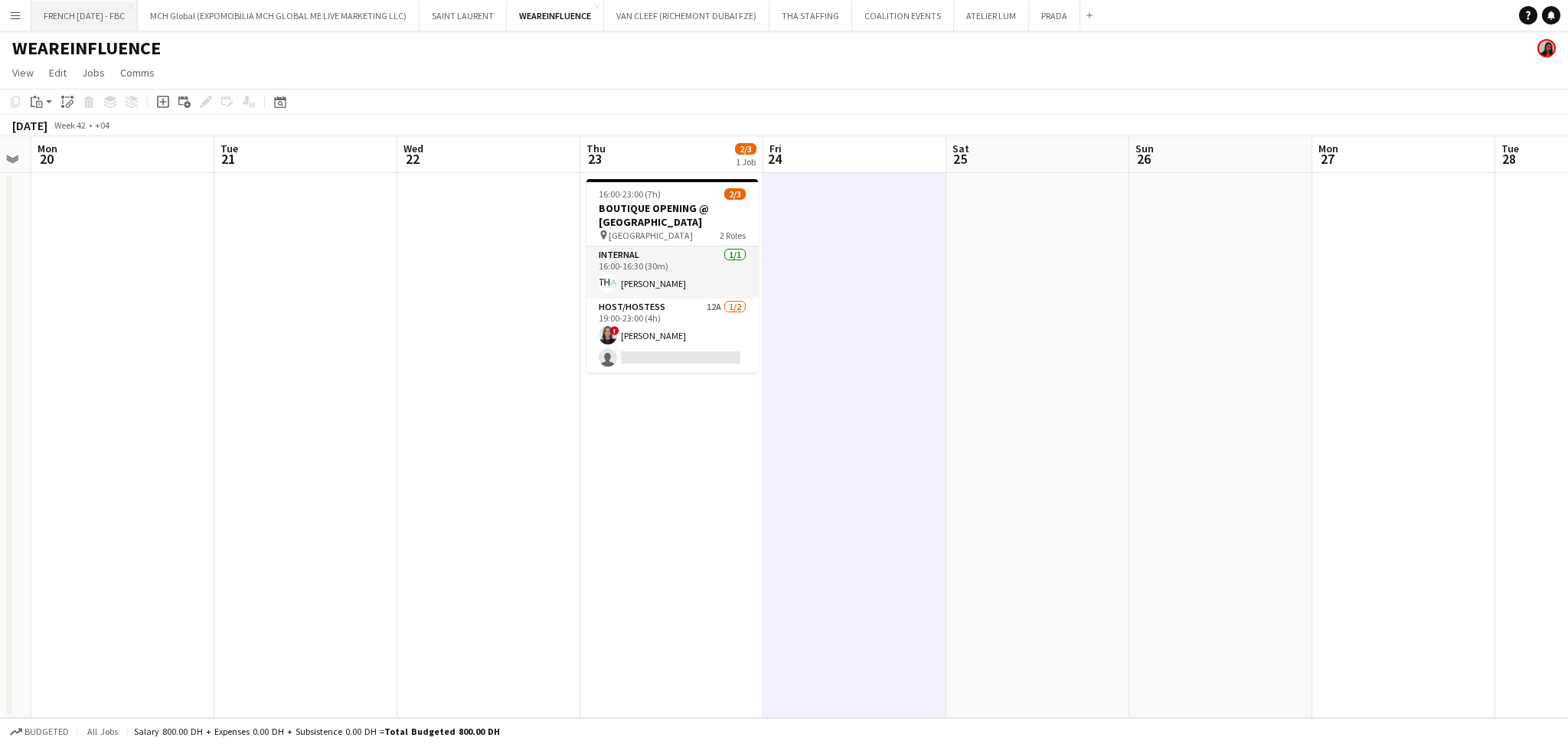
click at [72, 17] on button "FRENCH [DATE] - FBC Close" at bounding box center [85, 16] width 107 height 30
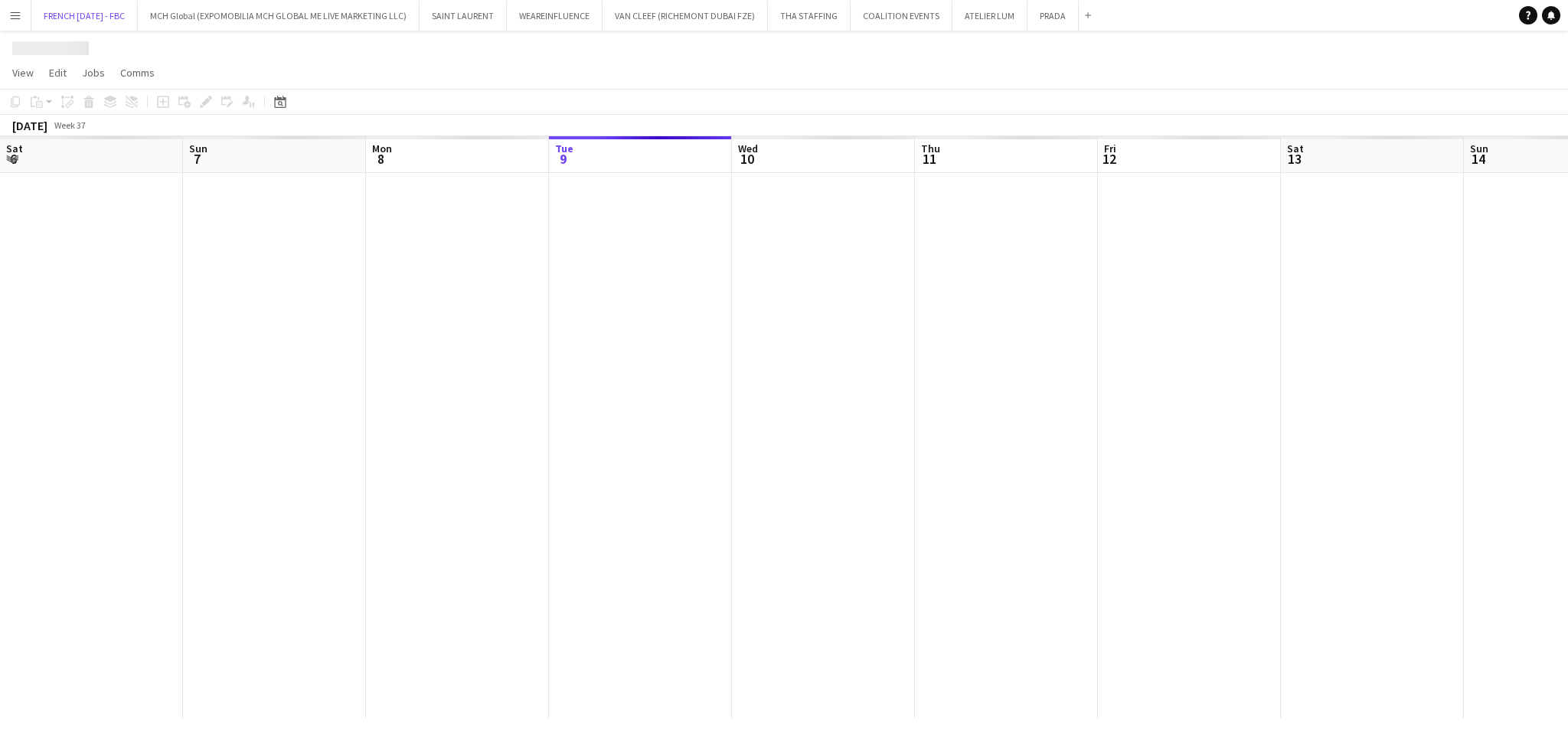
scroll to position [0, 366]
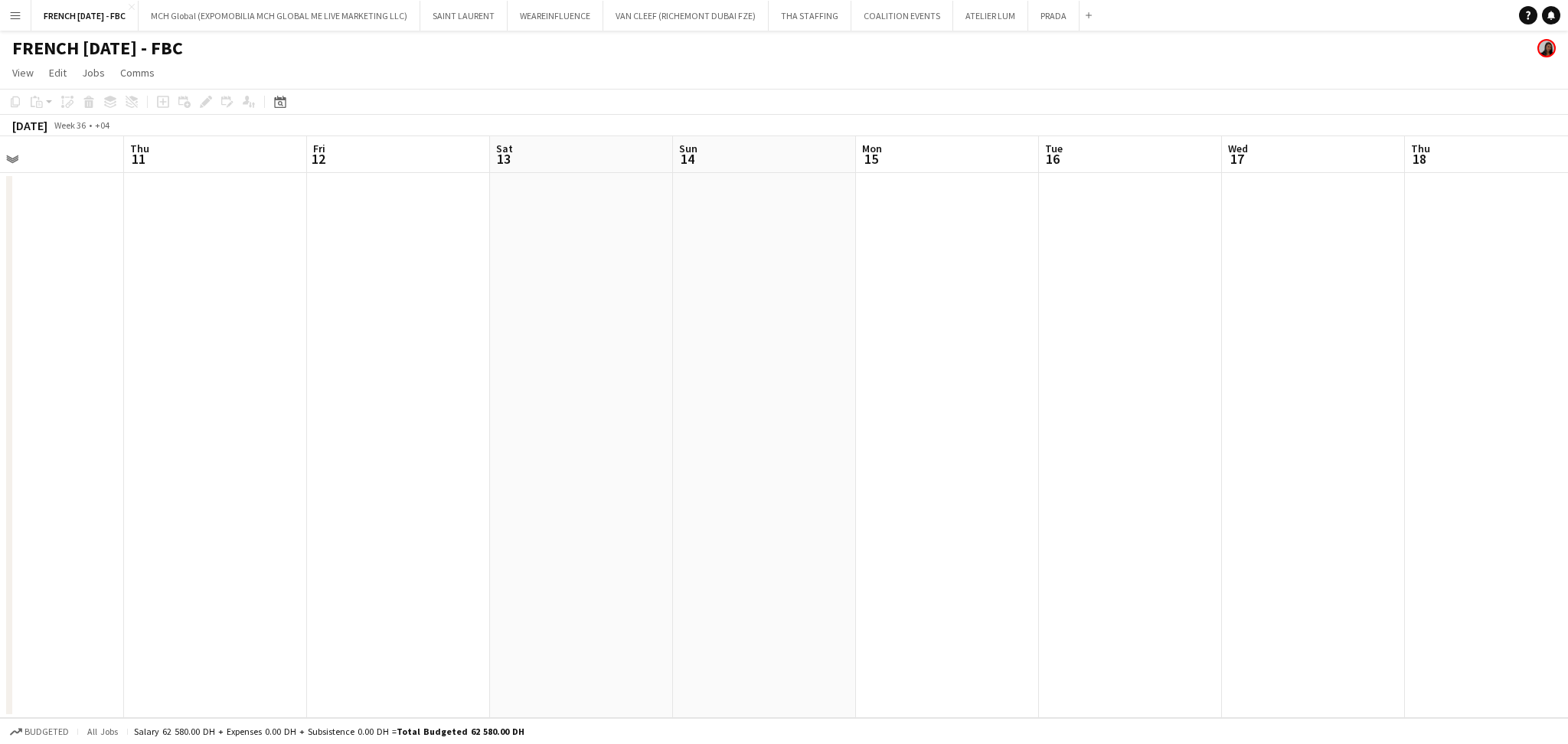
drag, startPoint x: 943, startPoint y: 455, endPoint x: 517, endPoint y: 519, distance: 430.8
click at [494, 521] on app-calendar-viewport "Mon 8 Tue 9 4/4 1 Job Wed 10 Thu 11 Fri 12 Sat 13 Sun 14 Mon 15 Tue 16 Wed 17 T…" at bounding box center [784, 427] width 1568 height 582
drag, startPoint x: 878, startPoint y: 514, endPoint x: 413, endPoint y: 530, distance: 465.3
click at [413, 530] on app-calendar-viewport "Mon 15 Tue 16 Wed 17 Thu 18 Fri 19 Sat 20 Sun 21 Mon 22 Tue 23 Wed 24 Thu 25 Fr…" at bounding box center [784, 427] width 1568 height 582
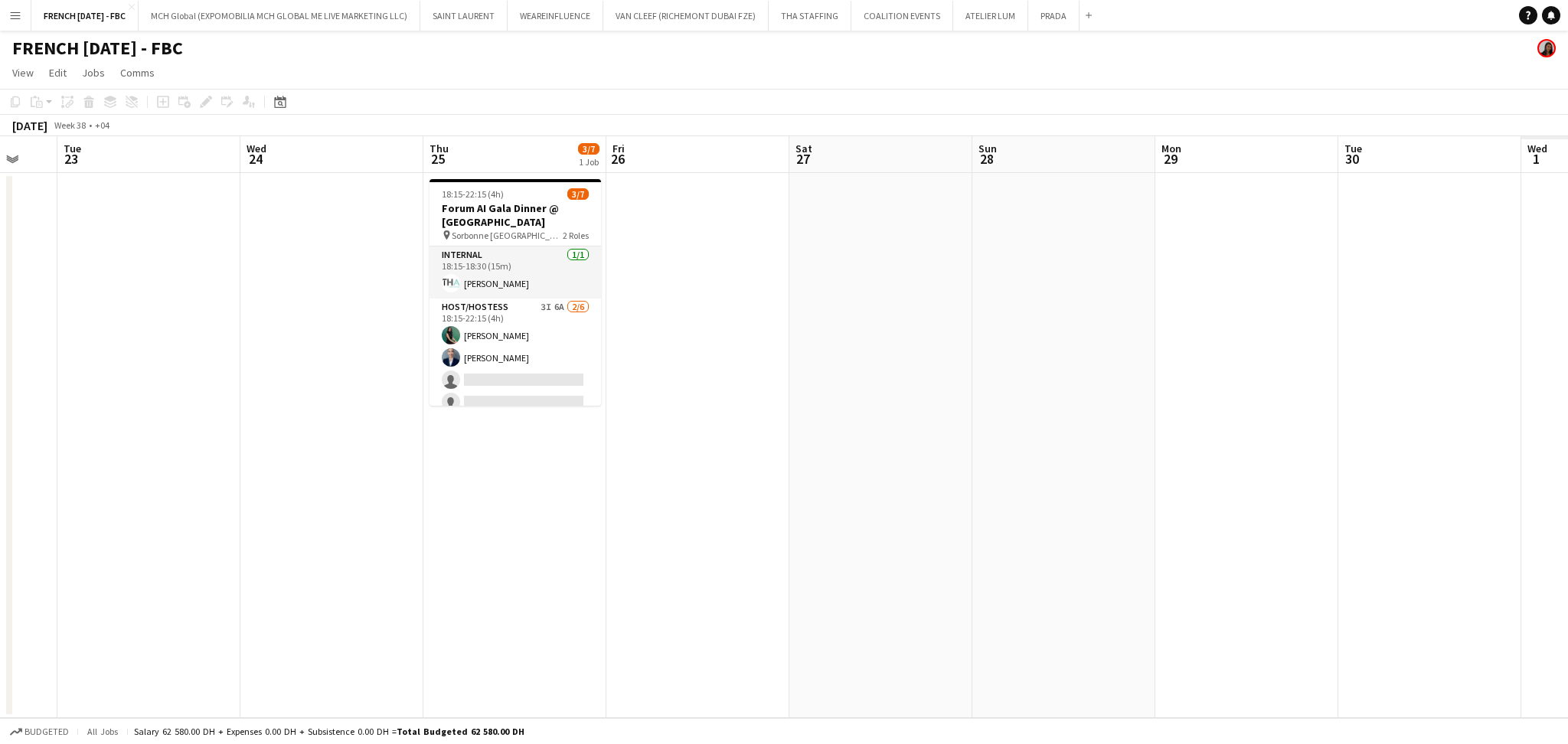
drag, startPoint x: 1073, startPoint y: 506, endPoint x: 326, endPoint y: 506, distance: 747.0
click at [326, 506] on app-calendar-viewport "Fri 19 Sat 20 Sun 21 Mon 22 Tue 23 Wed 24 Thu 25 3/7 1 Job Fri 26 Sat 27 Sun 28…" at bounding box center [784, 427] width 1568 height 582
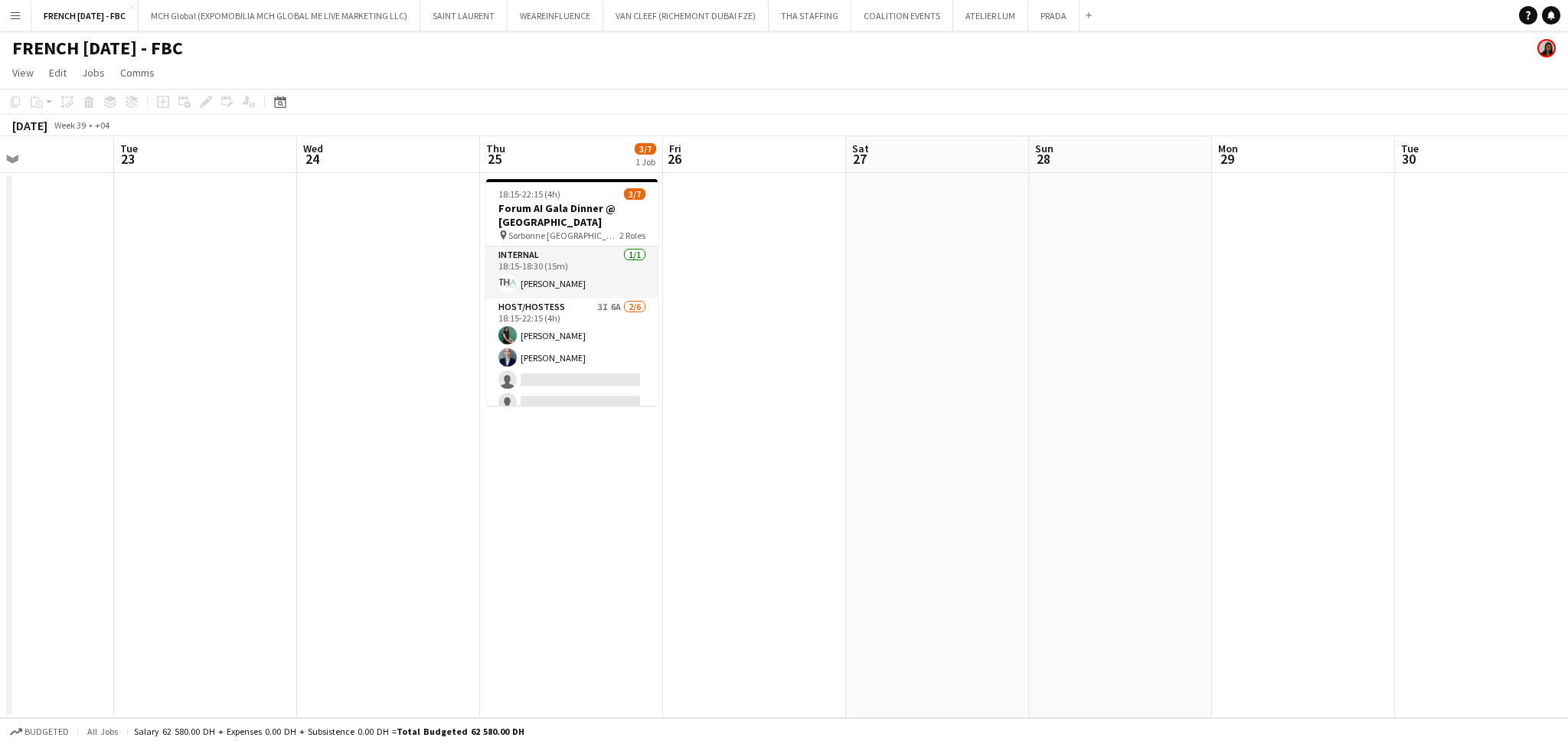
scroll to position [0, 564]
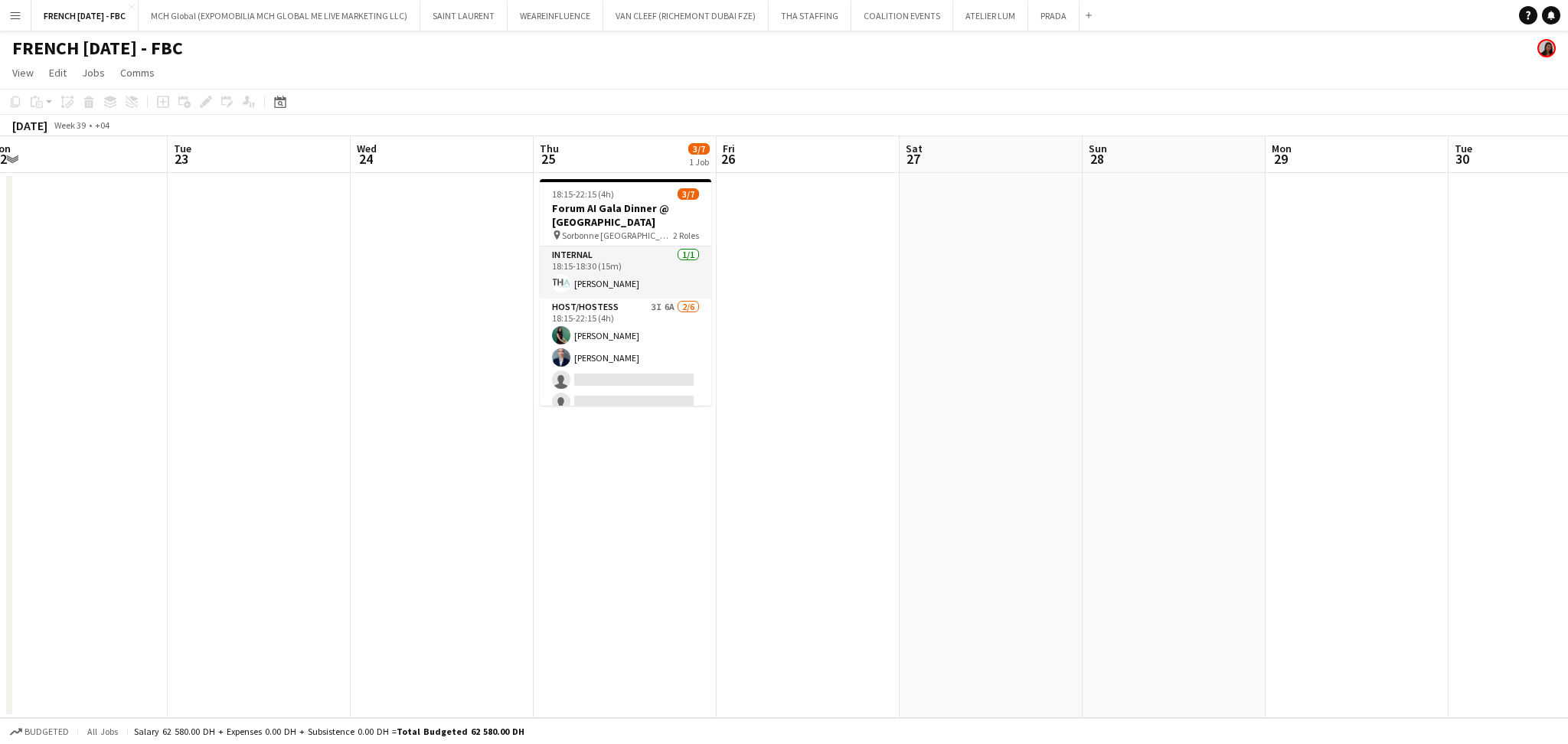
drag, startPoint x: 809, startPoint y: 492, endPoint x: 919, endPoint y: 476, distance: 111.2
click at [919, 476] on app-calendar-viewport "Fri 19 Sat 20 Sun 21 Mon 22 Tue 23 Wed 24 Thu 25 3/7 1 Job Fri 26 Sat 27 Sun 28…" at bounding box center [784, 427] width 1568 height 582
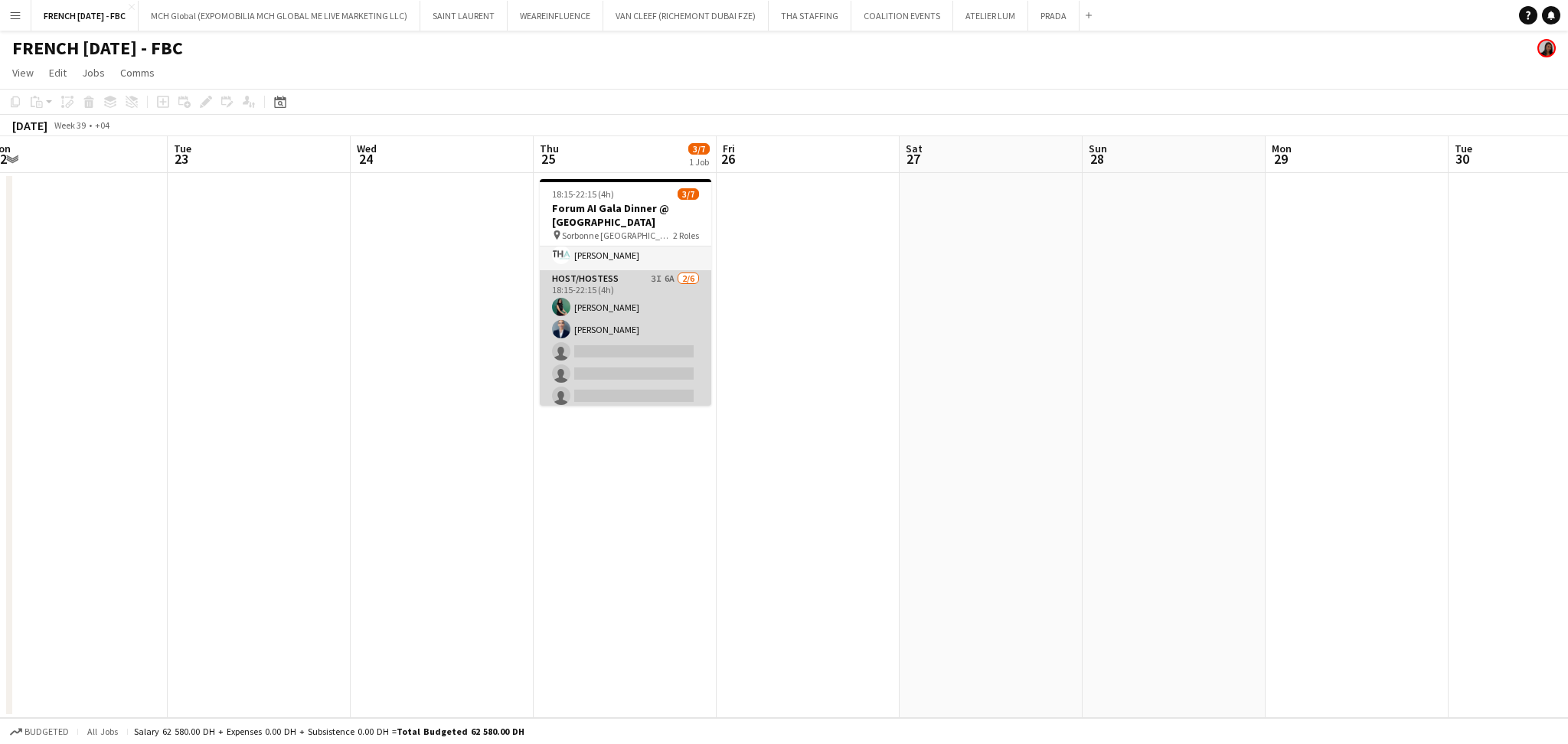
scroll to position [56, 0]
click at [571, 348] on app-card-role "Host/Hostess 3I 6A [DATE] 18:15-22:15 (4h) Zineb Seghier Wafa Chinoun single-ne…" at bounding box center [625, 324] width 172 height 163
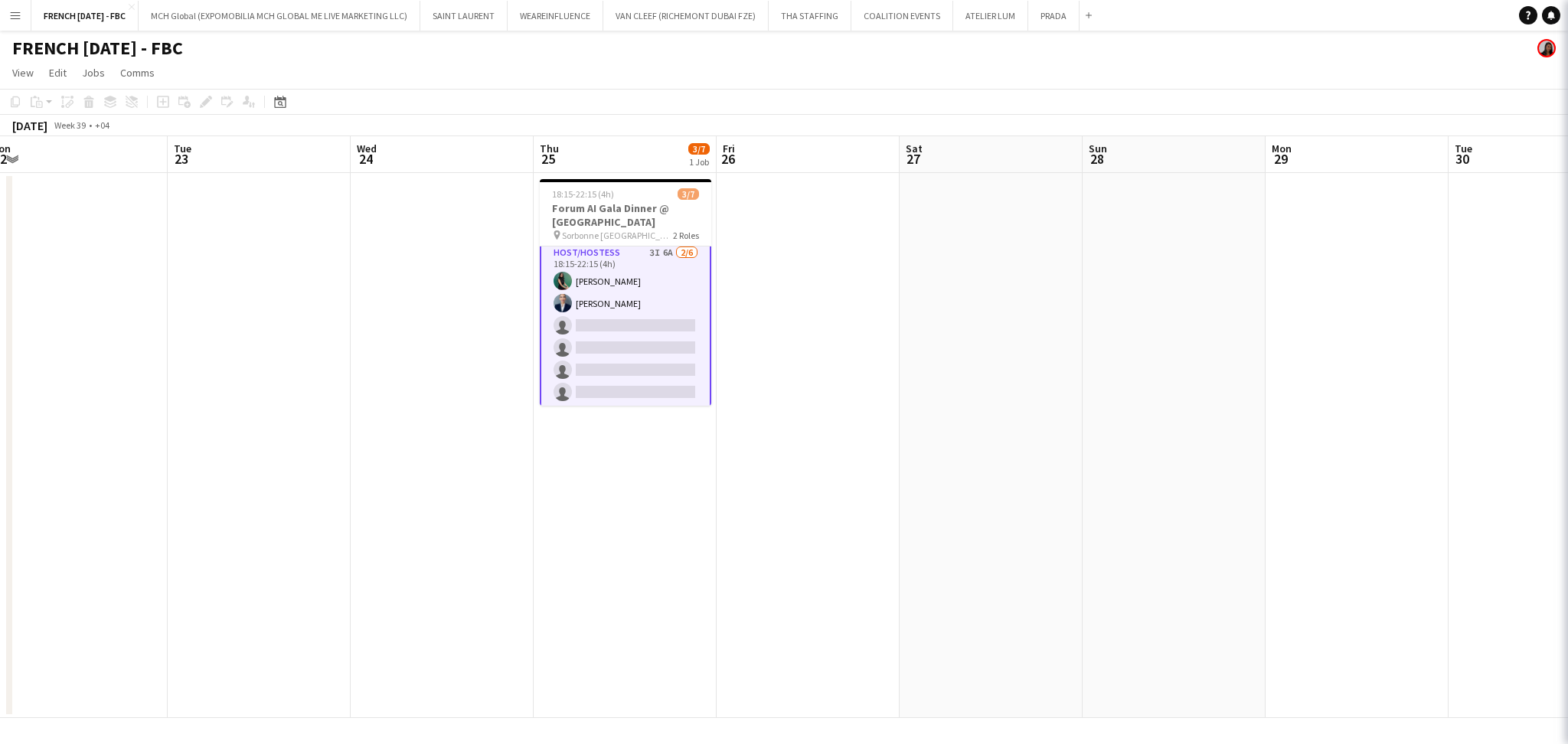
scroll to position [56, 0]
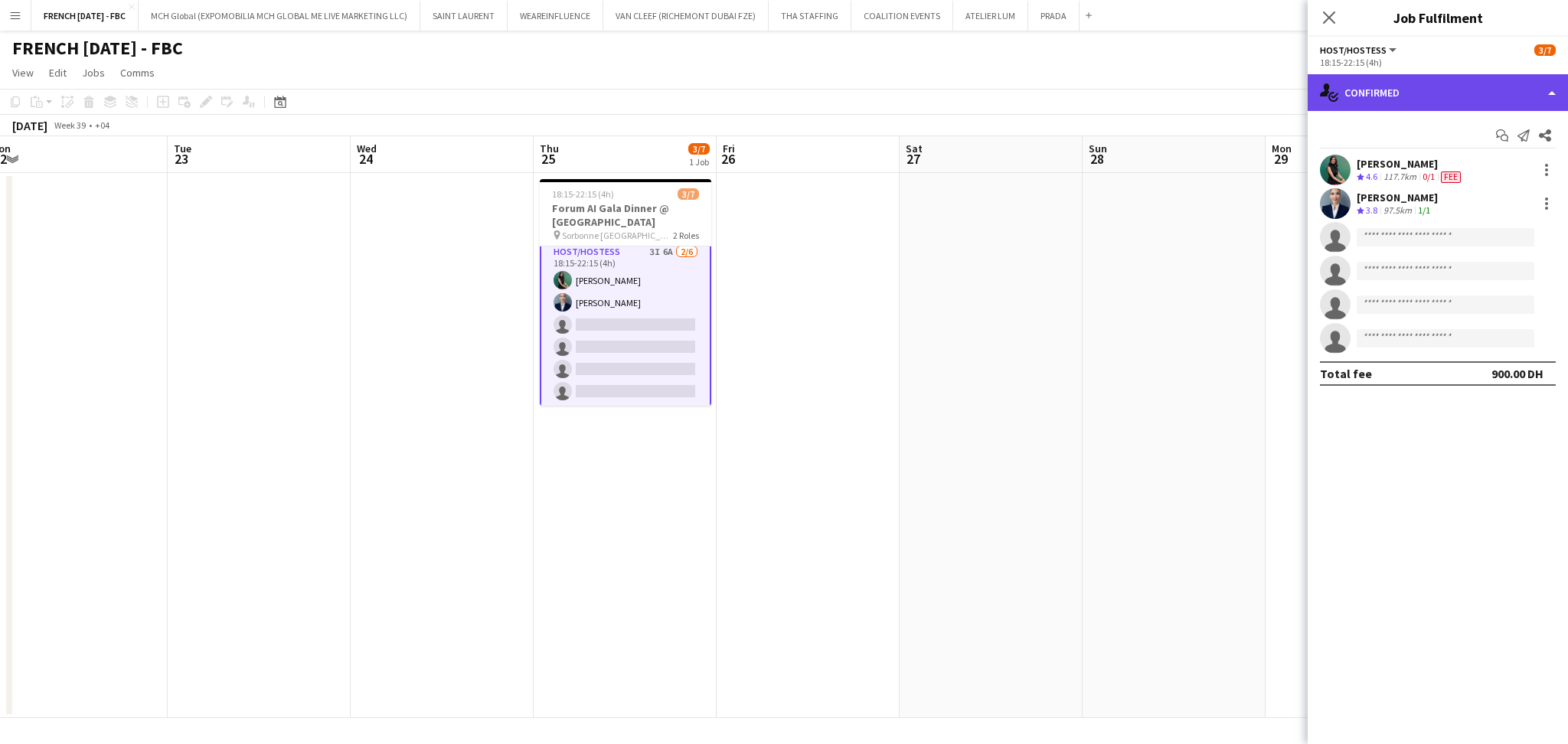
click at [1504, 89] on div "single-neutral-actions-check-2 Confirmed" at bounding box center [1438, 93] width 260 height 37
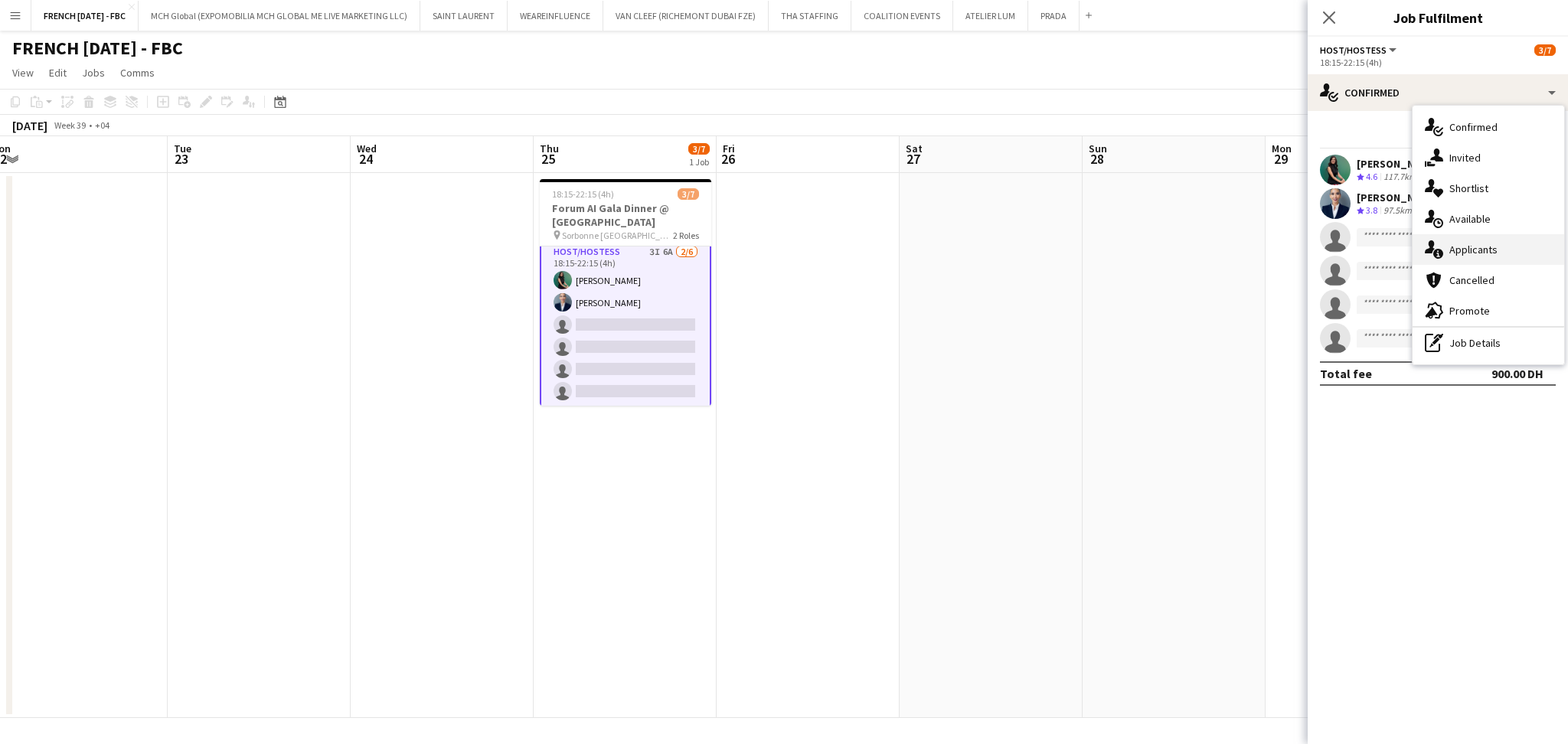
click at [1472, 242] on span "Applicants" at bounding box center [1473, 249] width 48 height 14
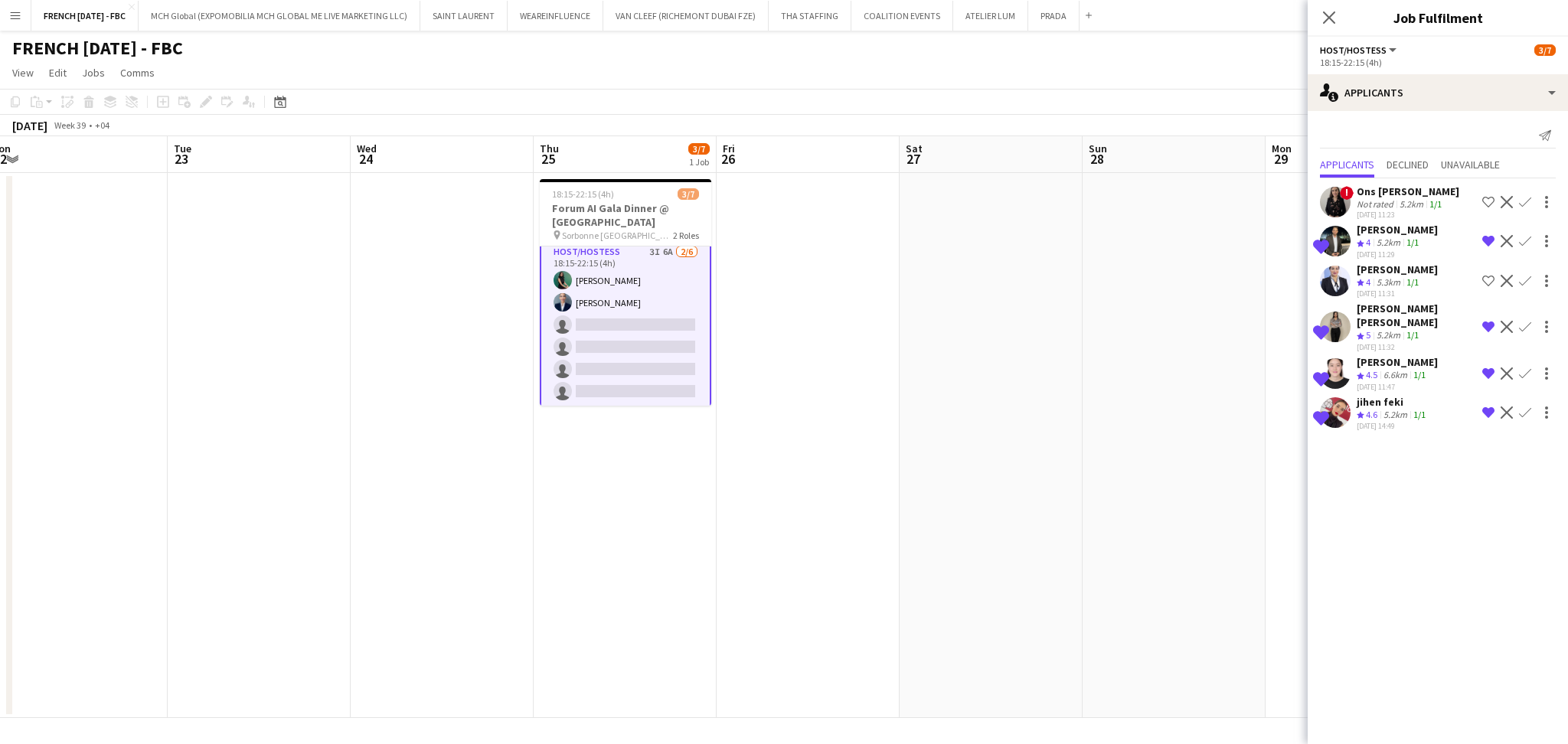
click at [1526, 322] on app-icon "Confirm" at bounding box center [1525, 327] width 13 height 13
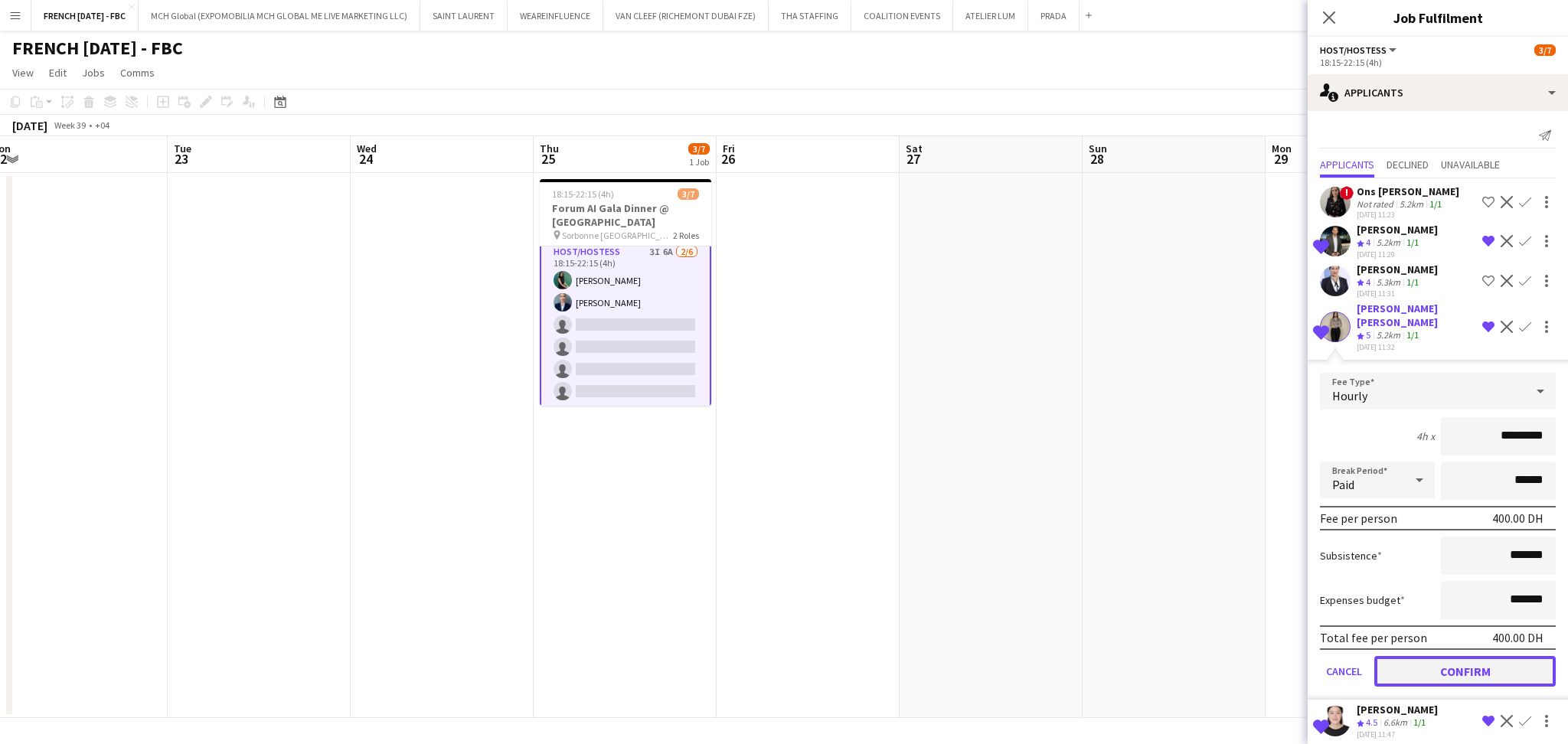
click at [1501, 655] on button "Confirm" at bounding box center [1464, 670] width 181 height 31
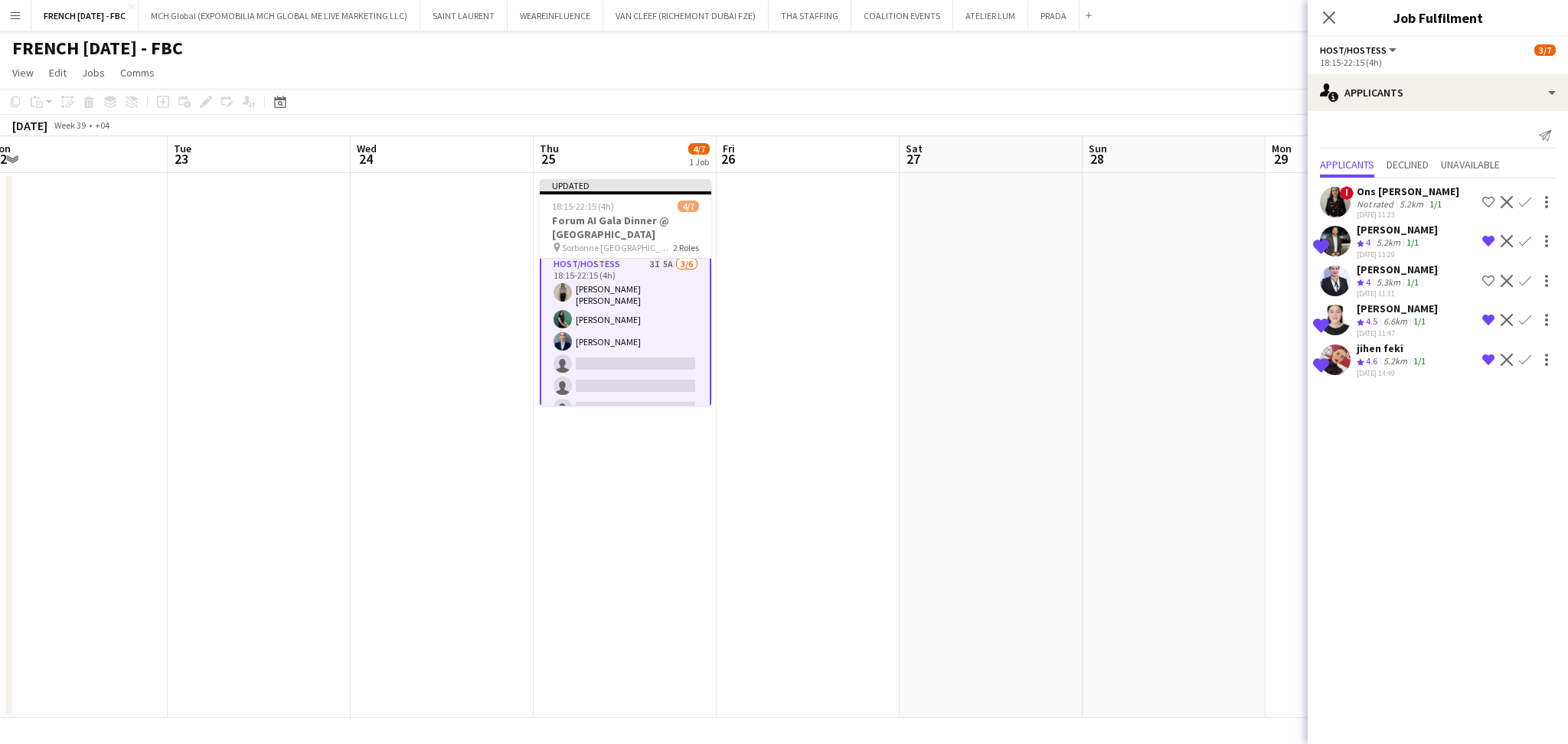
click at [1523, 357] on app-icon "Confirm" at bounding box center [1525, 360] width 13 height 13
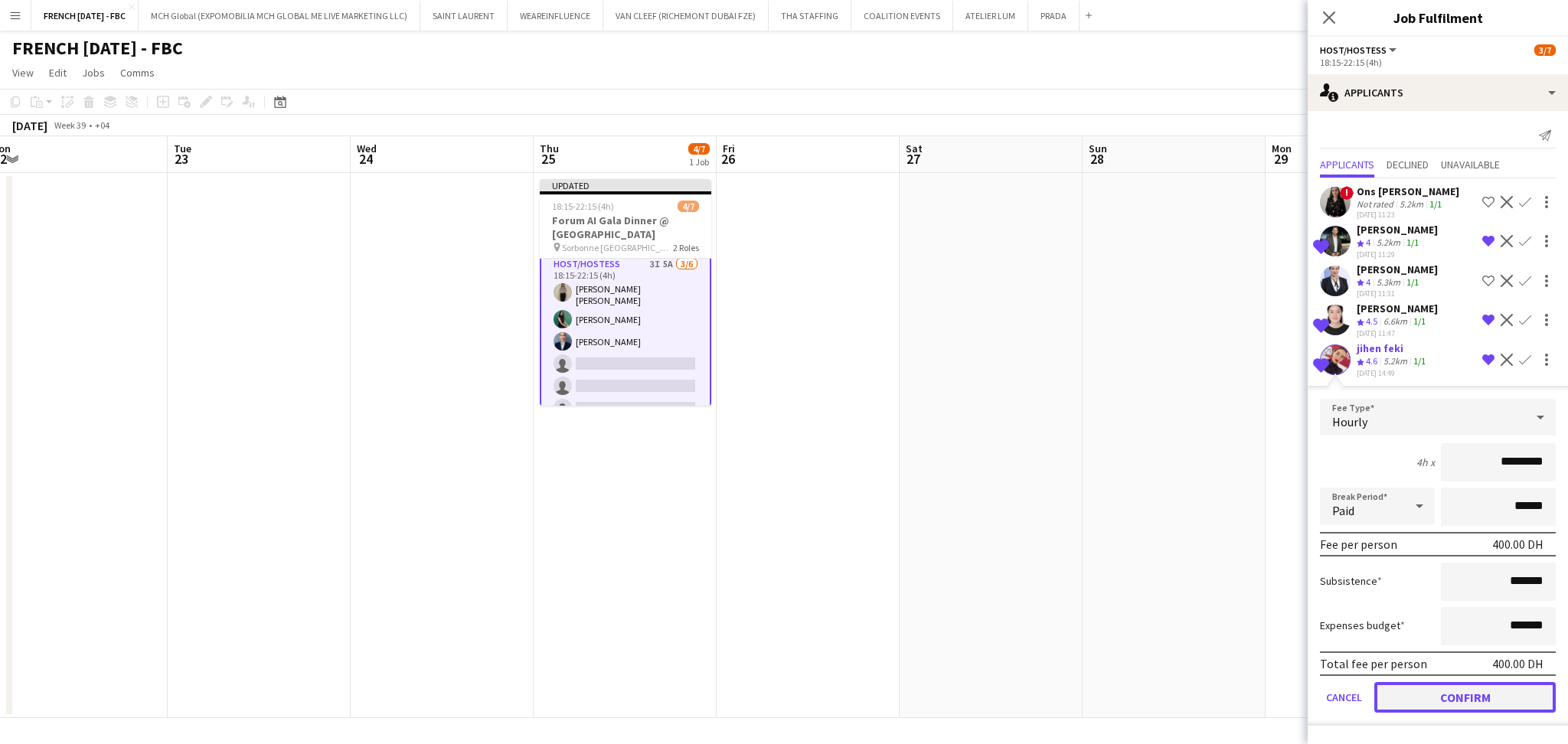
click at [1461, 682] on button "Confirm" at bounding box center [1464, 697] width 181 height 31
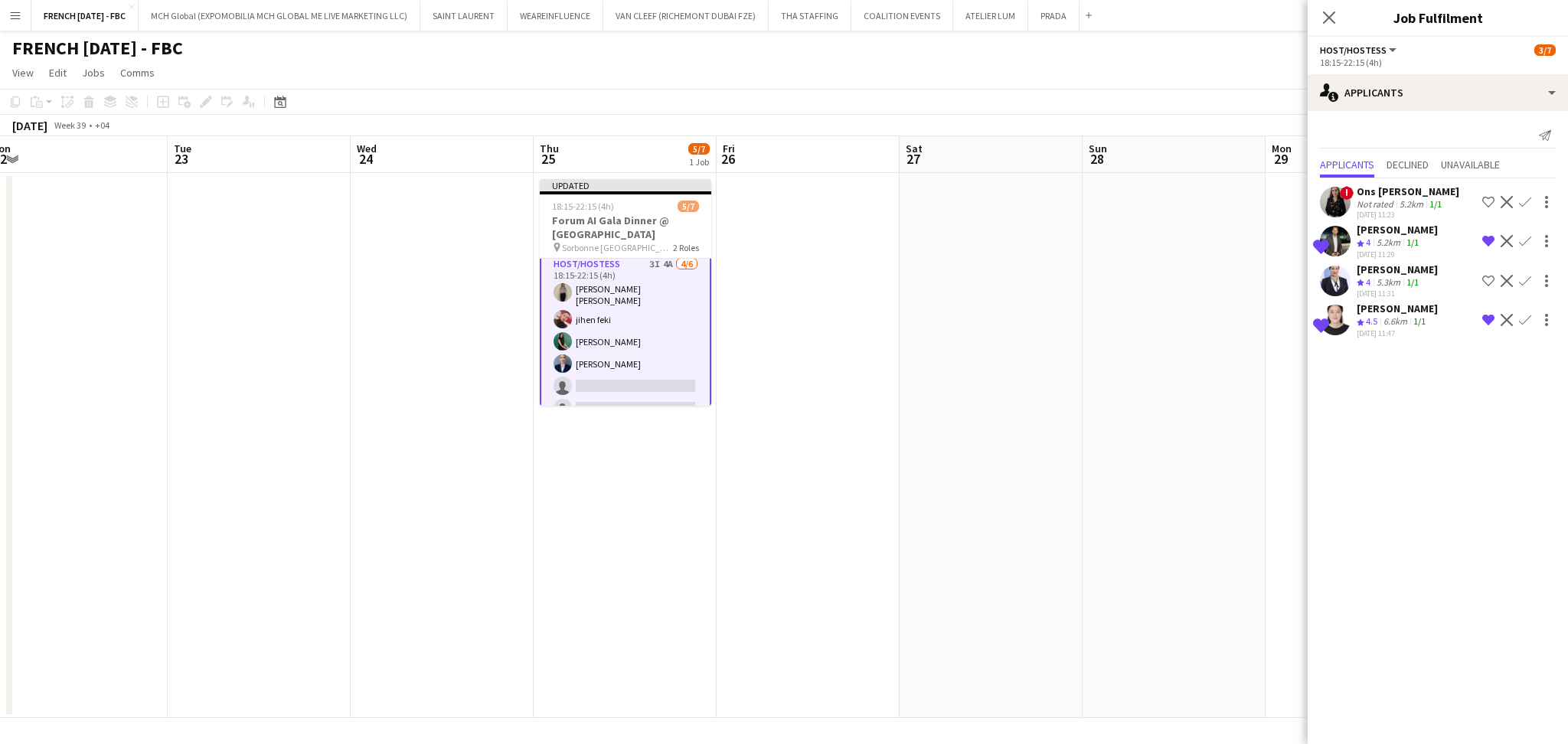
click at [1523, 323] on app-icon "Confirm" at bounding box center [1525, 320] width 13 height 13
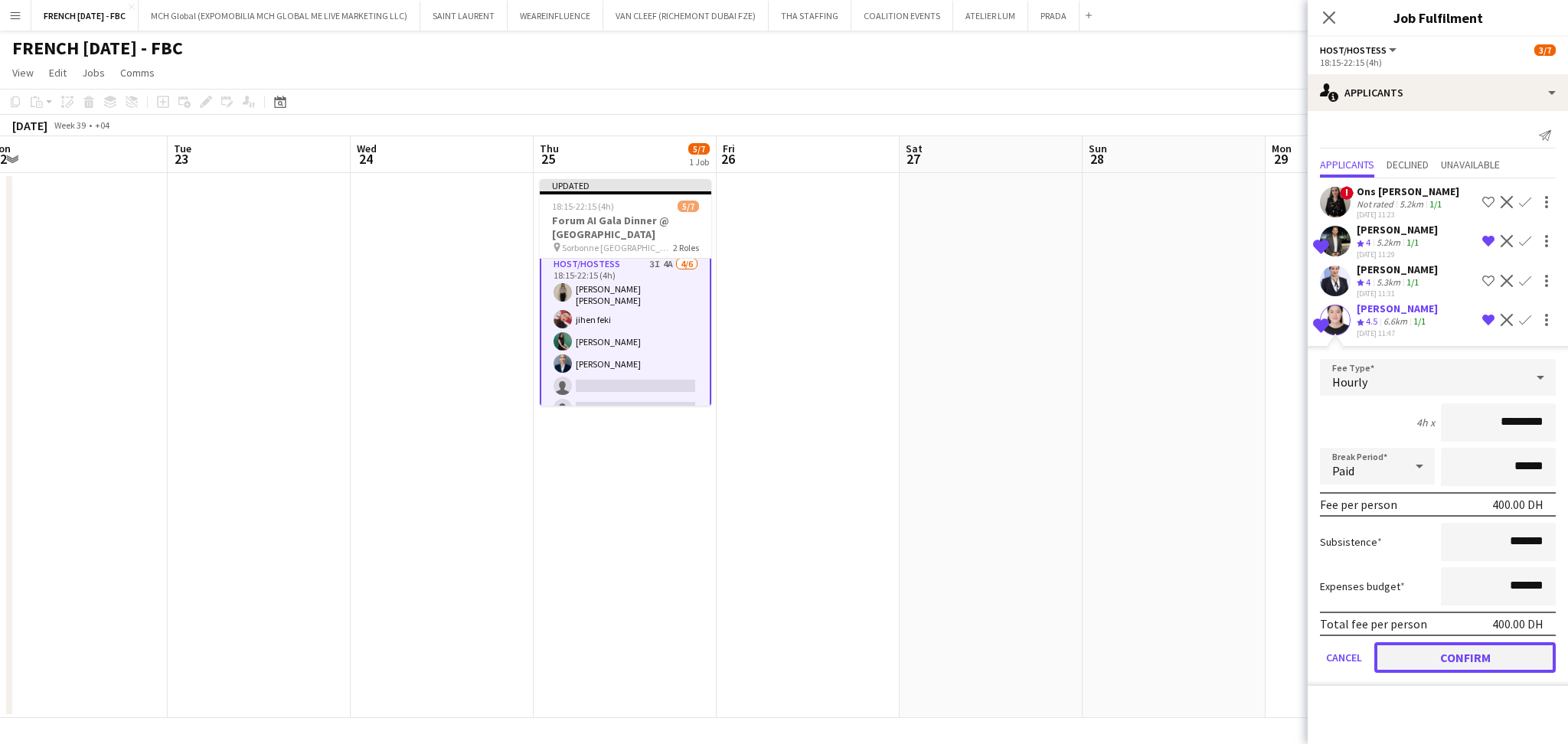
click at [1470, 650] on button "Confirm" at bounding box center [1464, 657] width 181 height 31
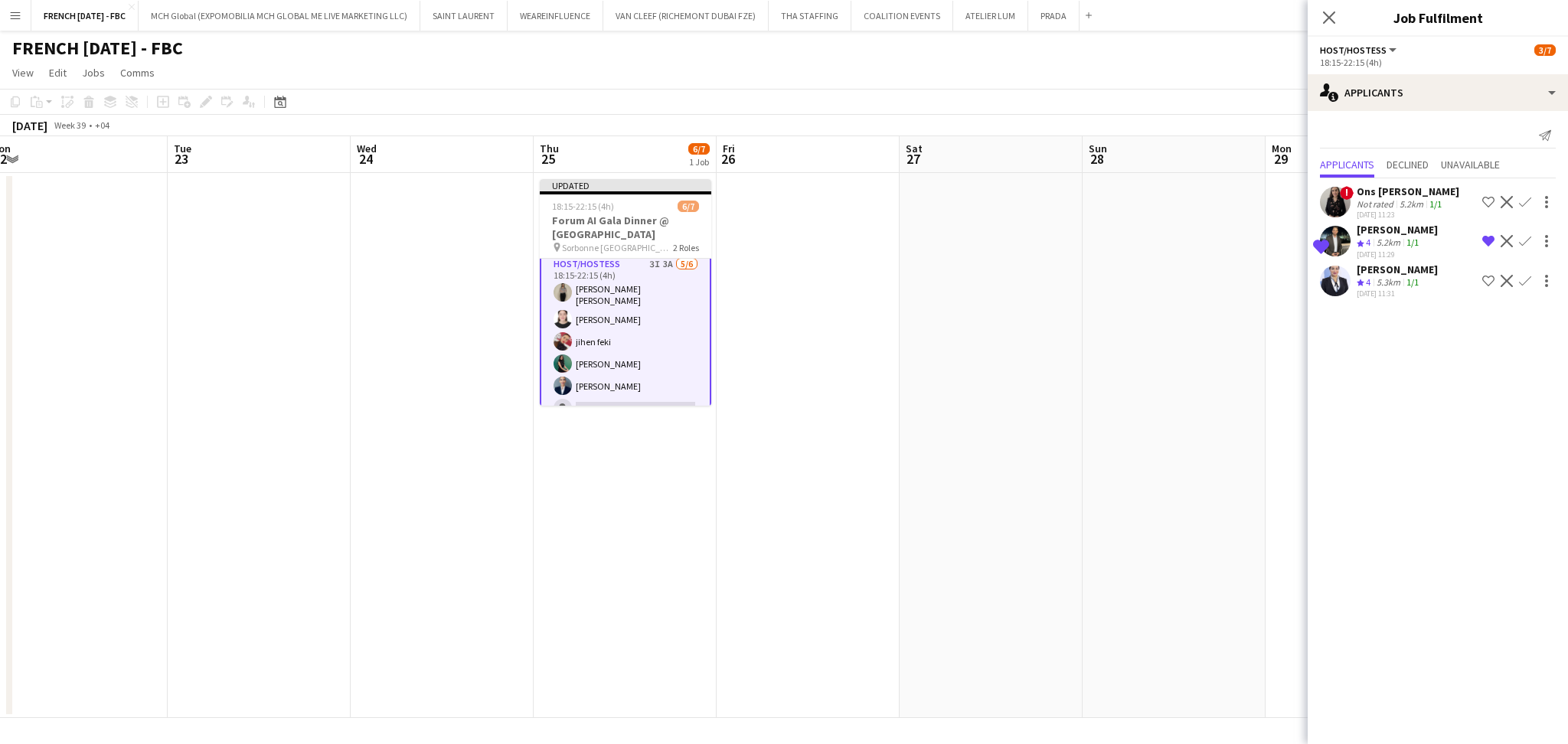
click at [960, 358] on app-date-cell at bounding box center [991, 445] width 183 height 545
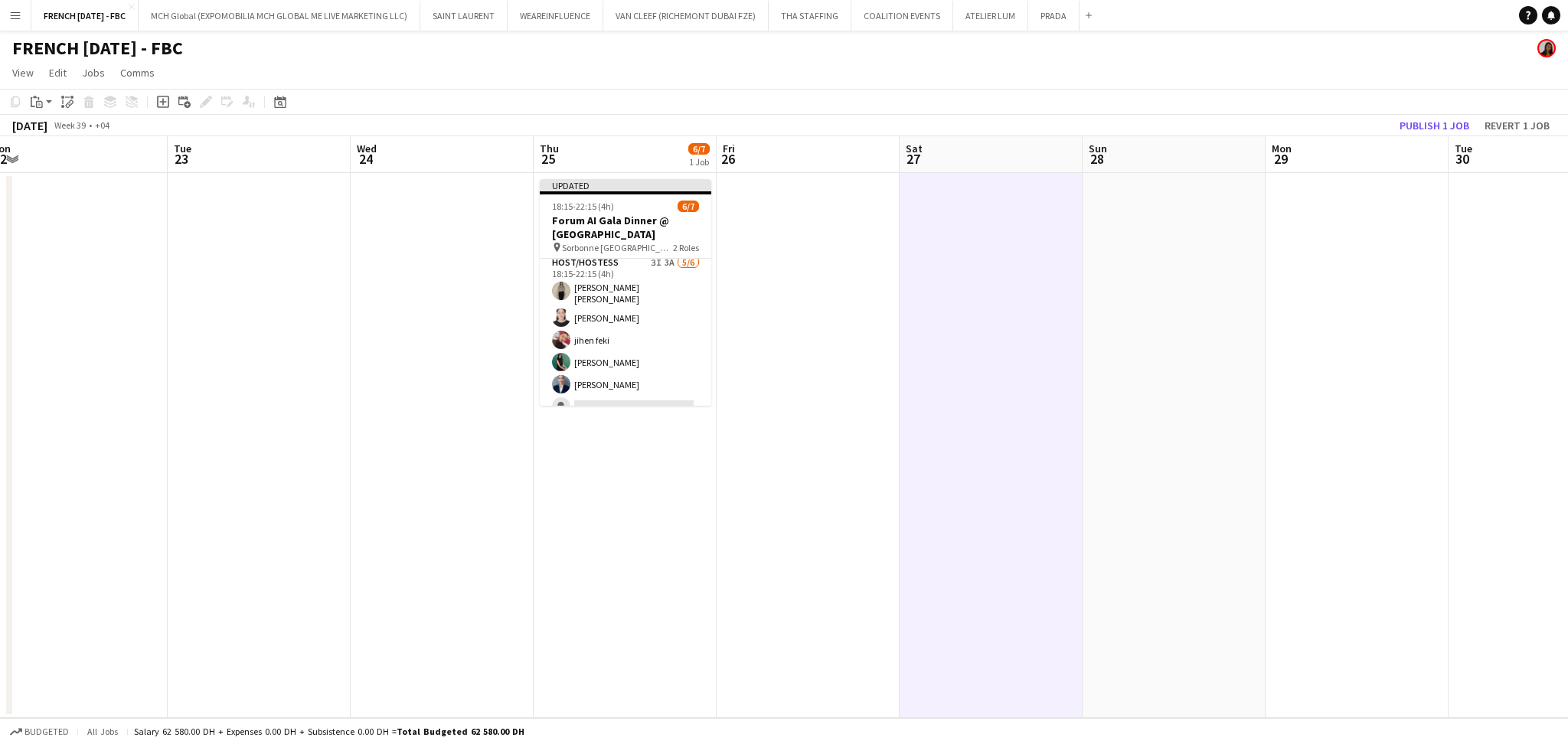
scroll to position [56, 0]
click at [1432, 129] on button "Publish 1 job" at bounding box center [1434, 125] width 82 height 20
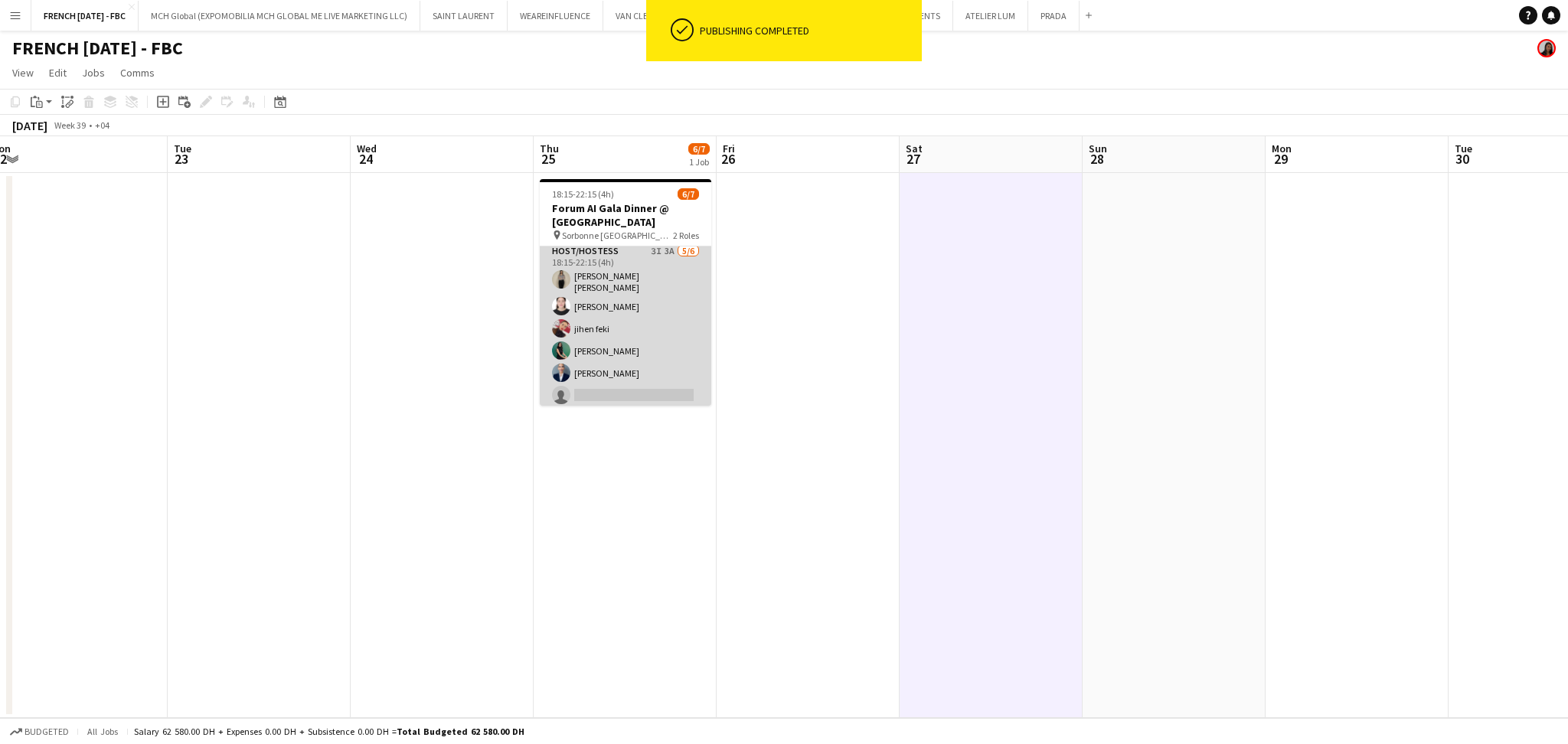
click at [613, 383] on app-card-role "Host/Hostess 3I 3A [DATE] 18:15-22:15 (4h) [PERSON_NAME] [PERSON_NAME] Aqilah J…" at bounding box center [625, 326] width 172 height 168
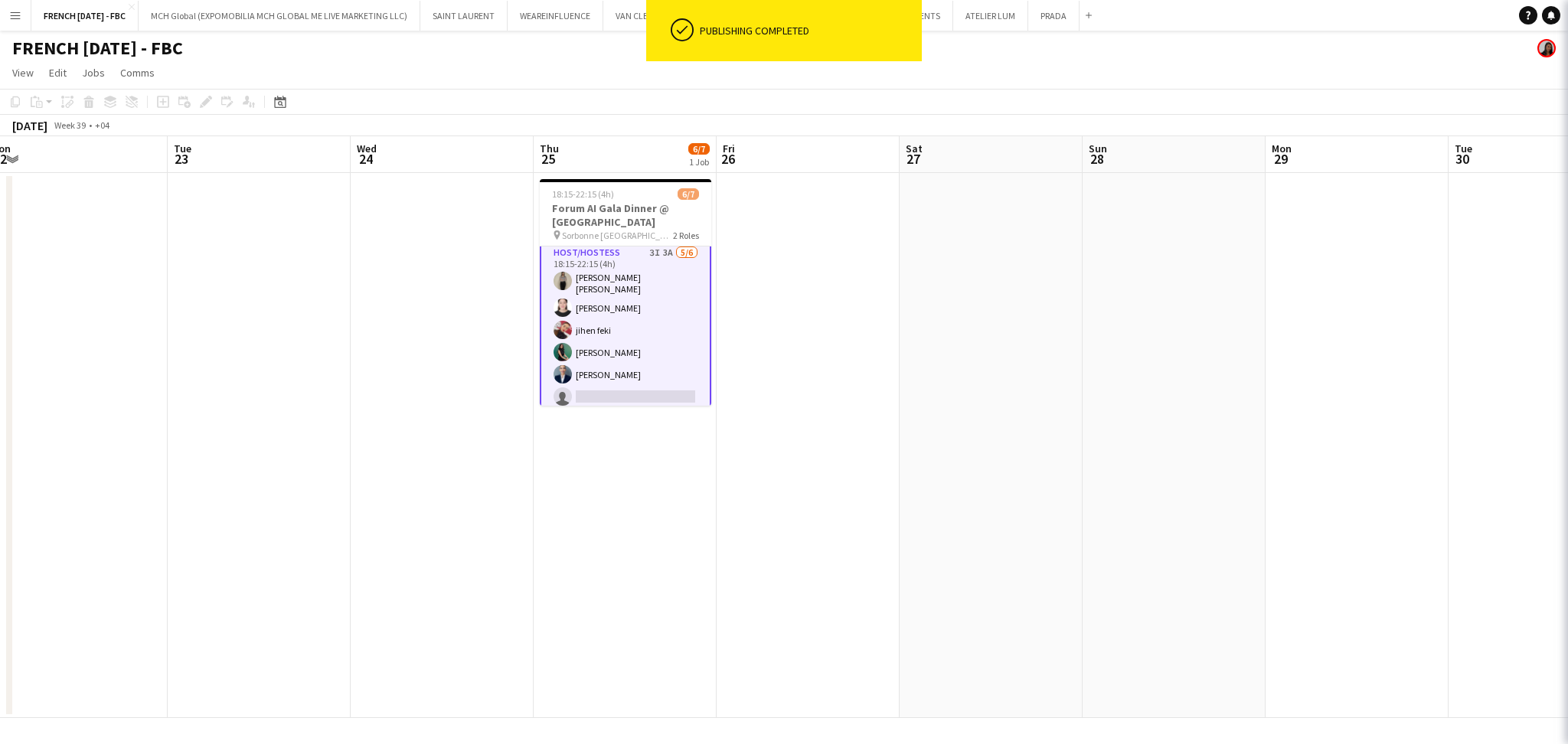
scroll to position [56, 0]
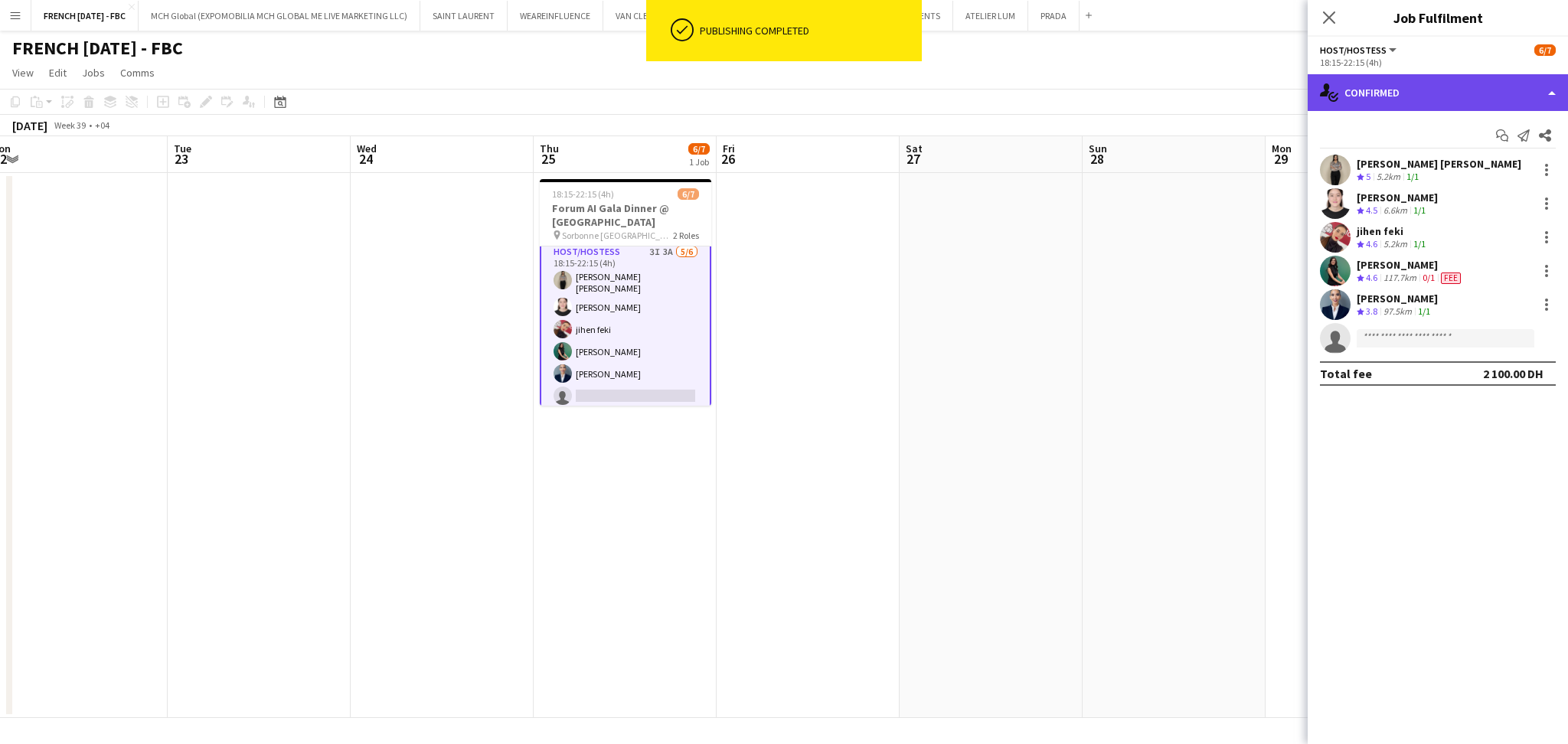
click at [1532, 93] on div "single-neutral-actions-check-2 Confirmed" at bounding box center [1438, 93] width 260 height 37
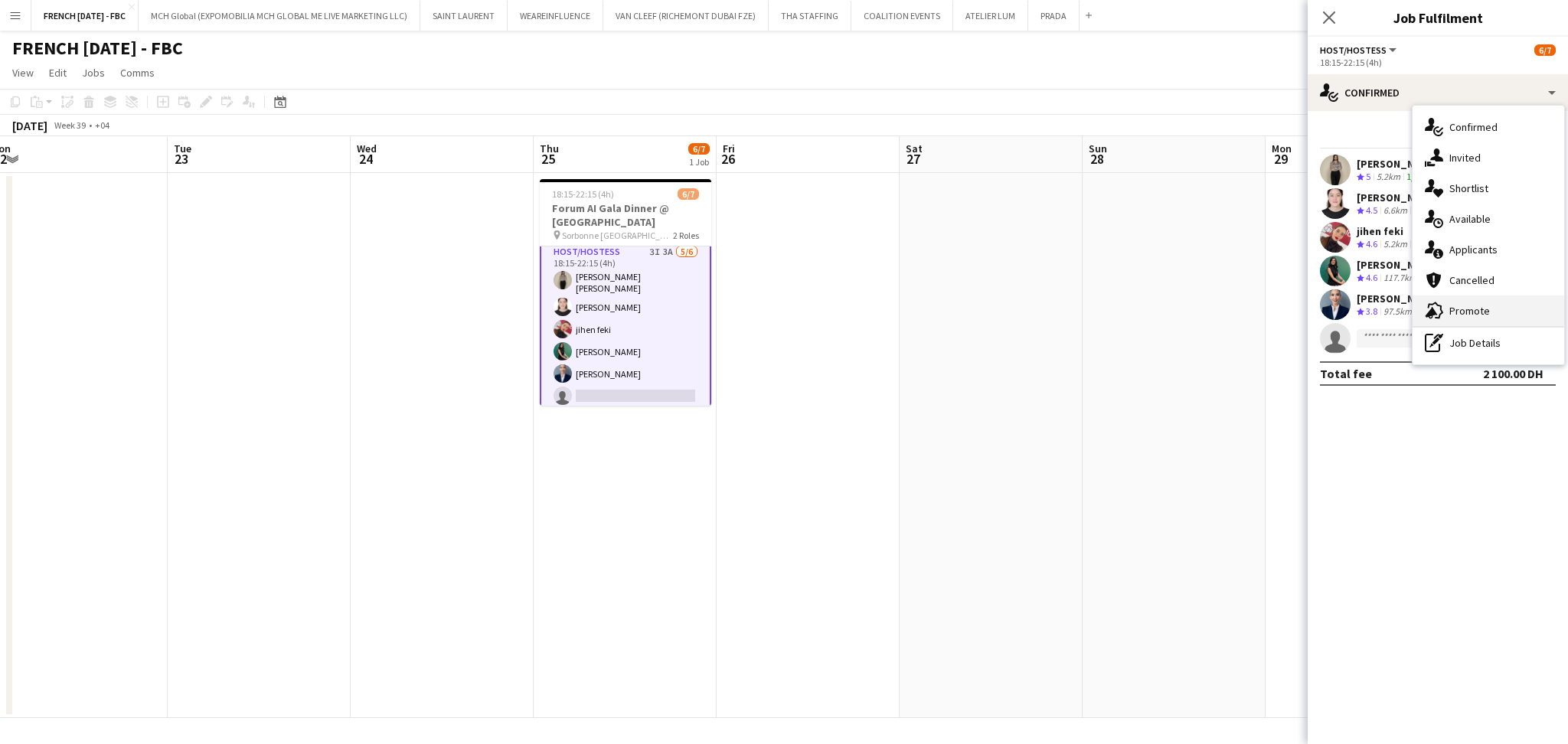
click at [1479, 312] on span "Promote" at bounding box center [1470, 310] width 41 height 14
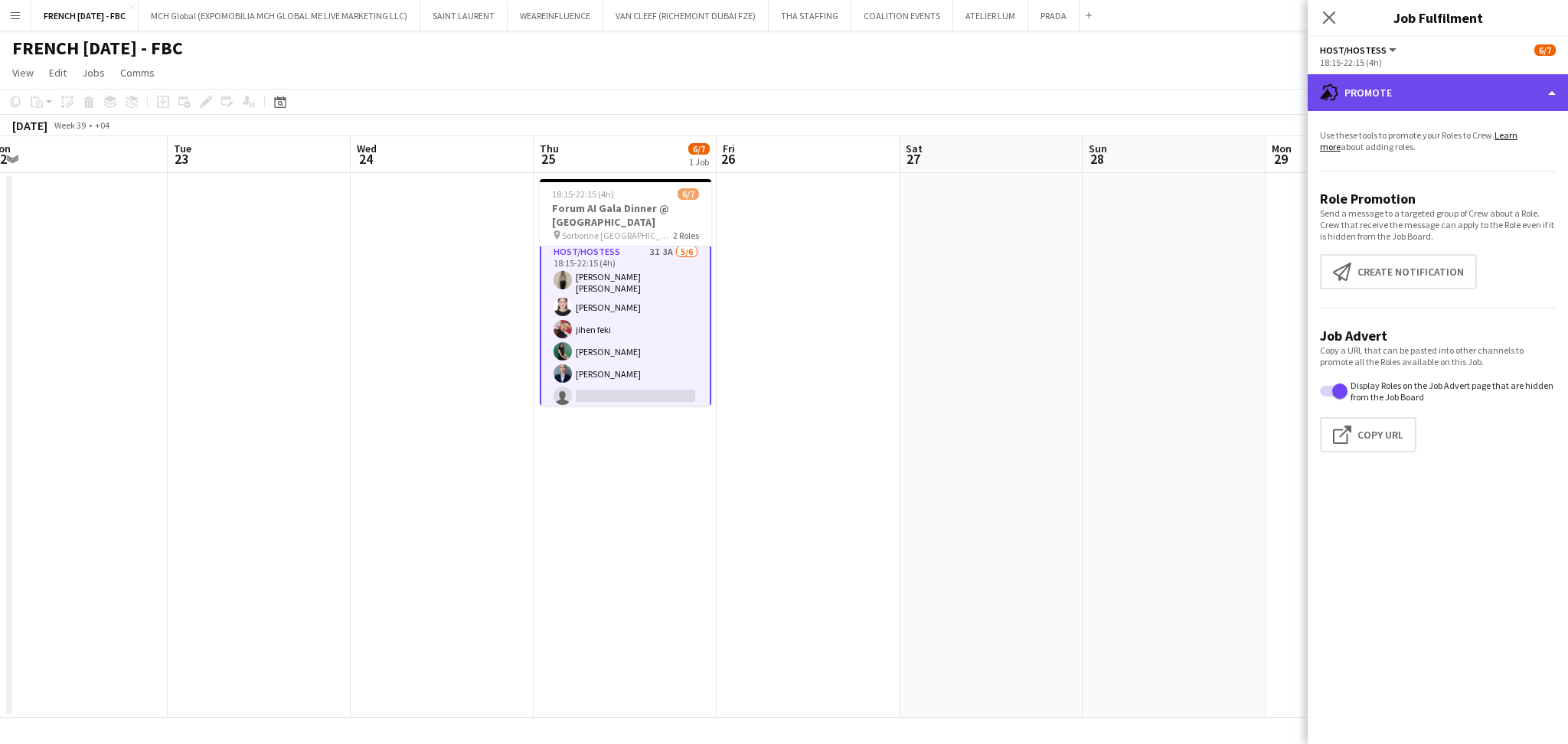
click at [1511, 81] on div "advertising-megaphone Promote" at bounding box center [1438, 93] width 260 height 37
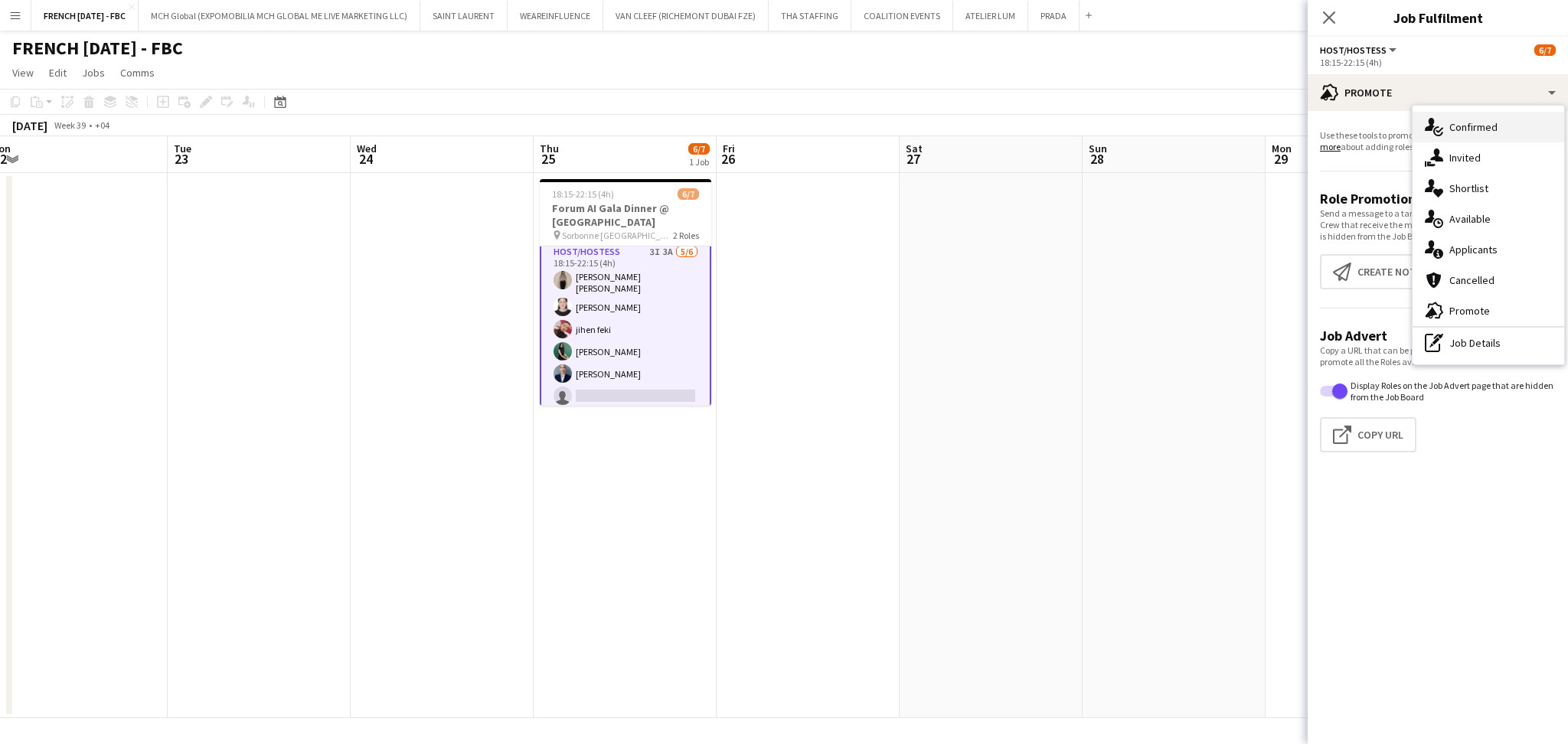
click at [1467, 129] on span "Confirmed" at bounding box center [1473, 127] width 48 height 14
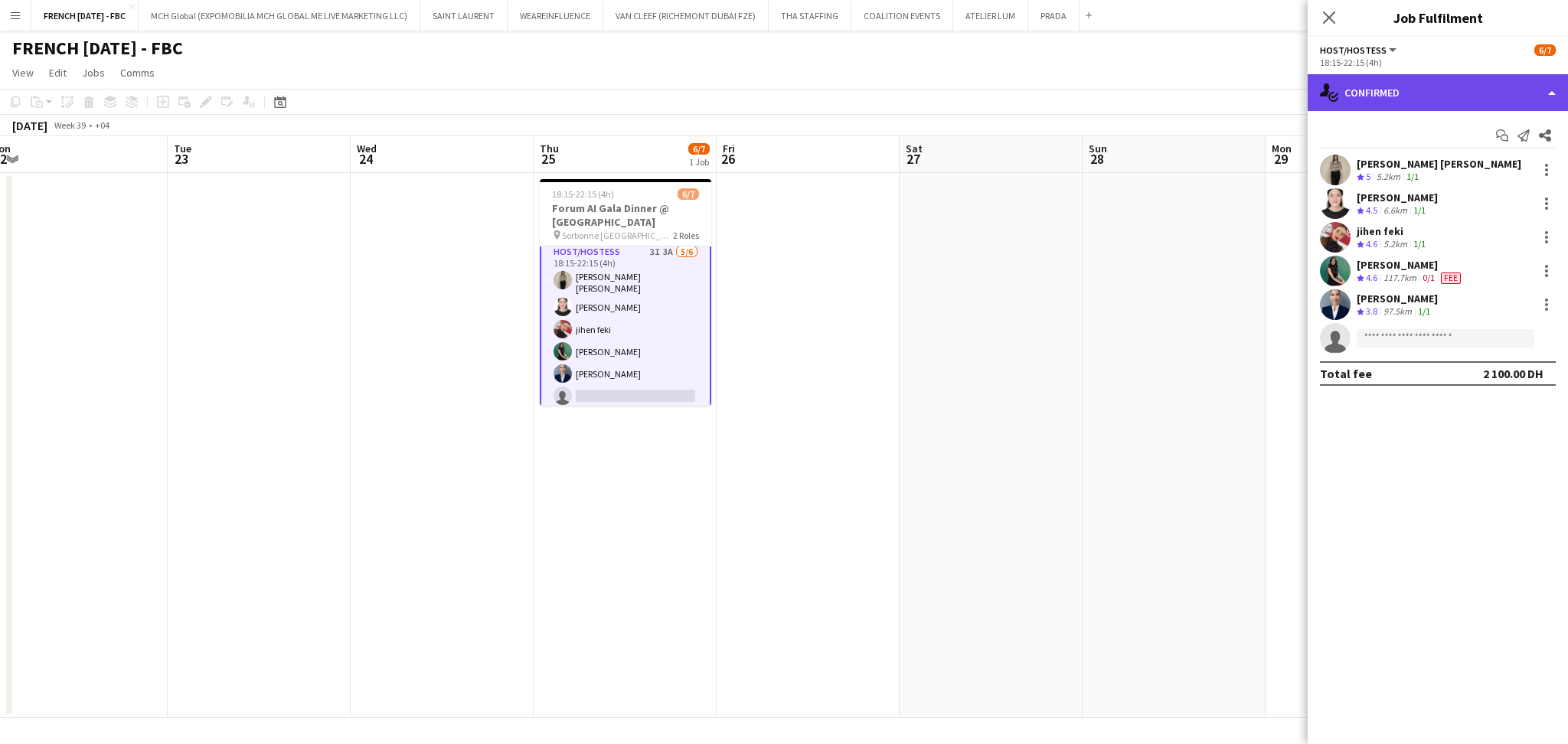
click at [1533, 96] on div "single-neutral-actions-check-2 Confirmed" at bounding box center [1438, 93] width 260 height 37
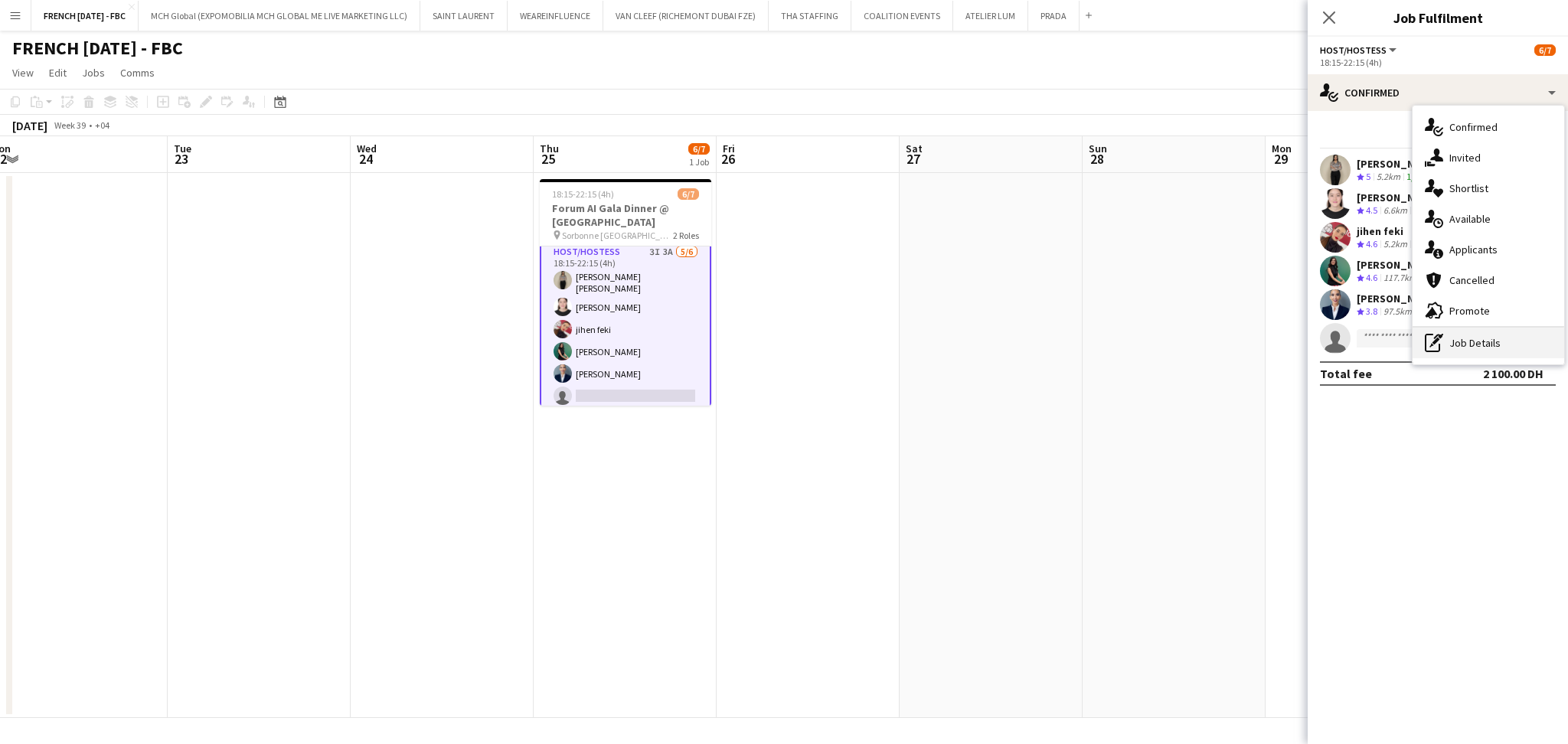
click at [1494, 336] on div "pen-write Job Details" at bounding box center [1488, 343] width 151 height 31
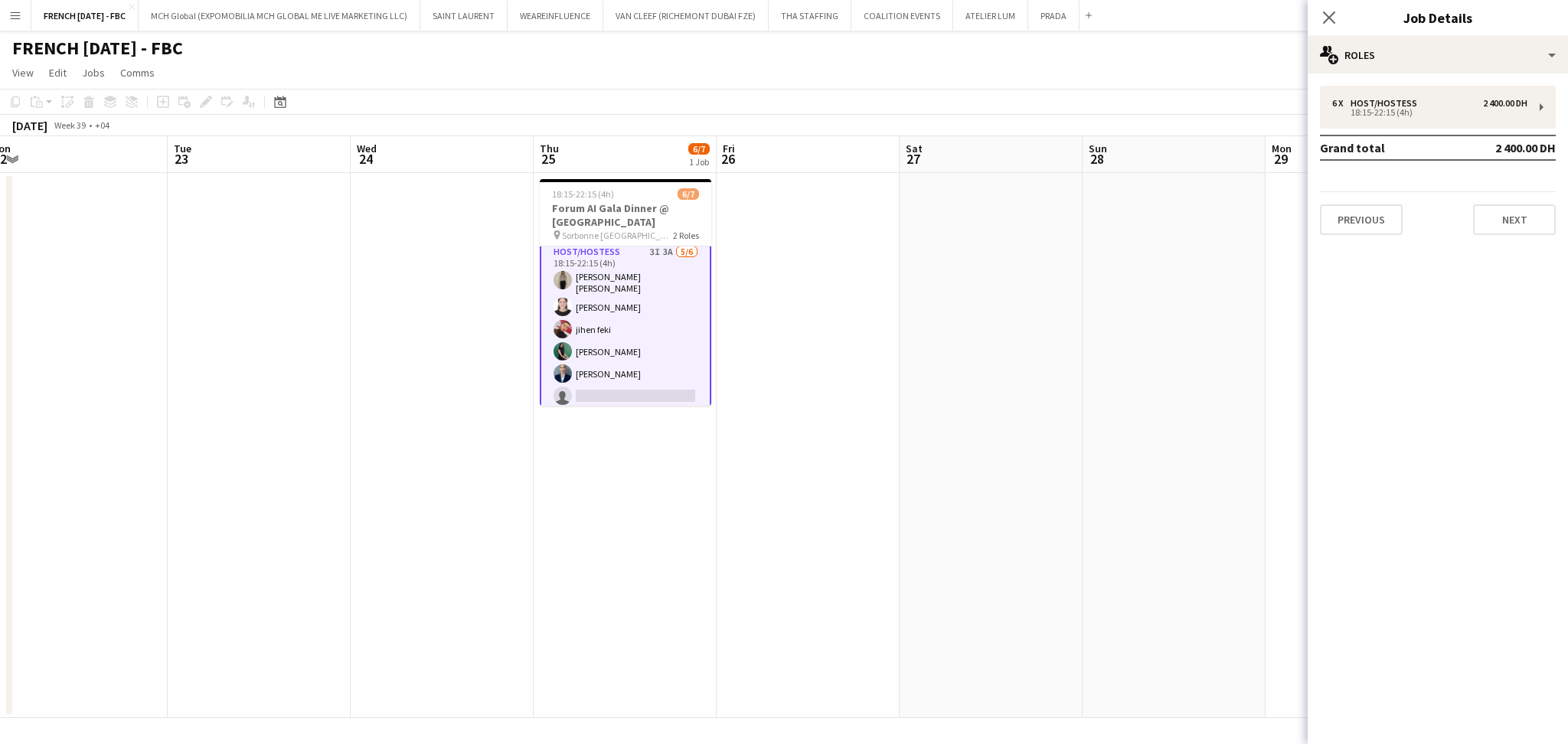
click at [1355, 81] on div "6 x Host/Hostess 2 400.00 DH 18:15-22:15 (4h) Grand total 2 400.00 DH Previous …" at bounding box center [1438, 161] width 260 height 174
click at [1348, 114] on div "18:15-22:15 (4h)" at bounding box center [1429, 113] width 195 height 8
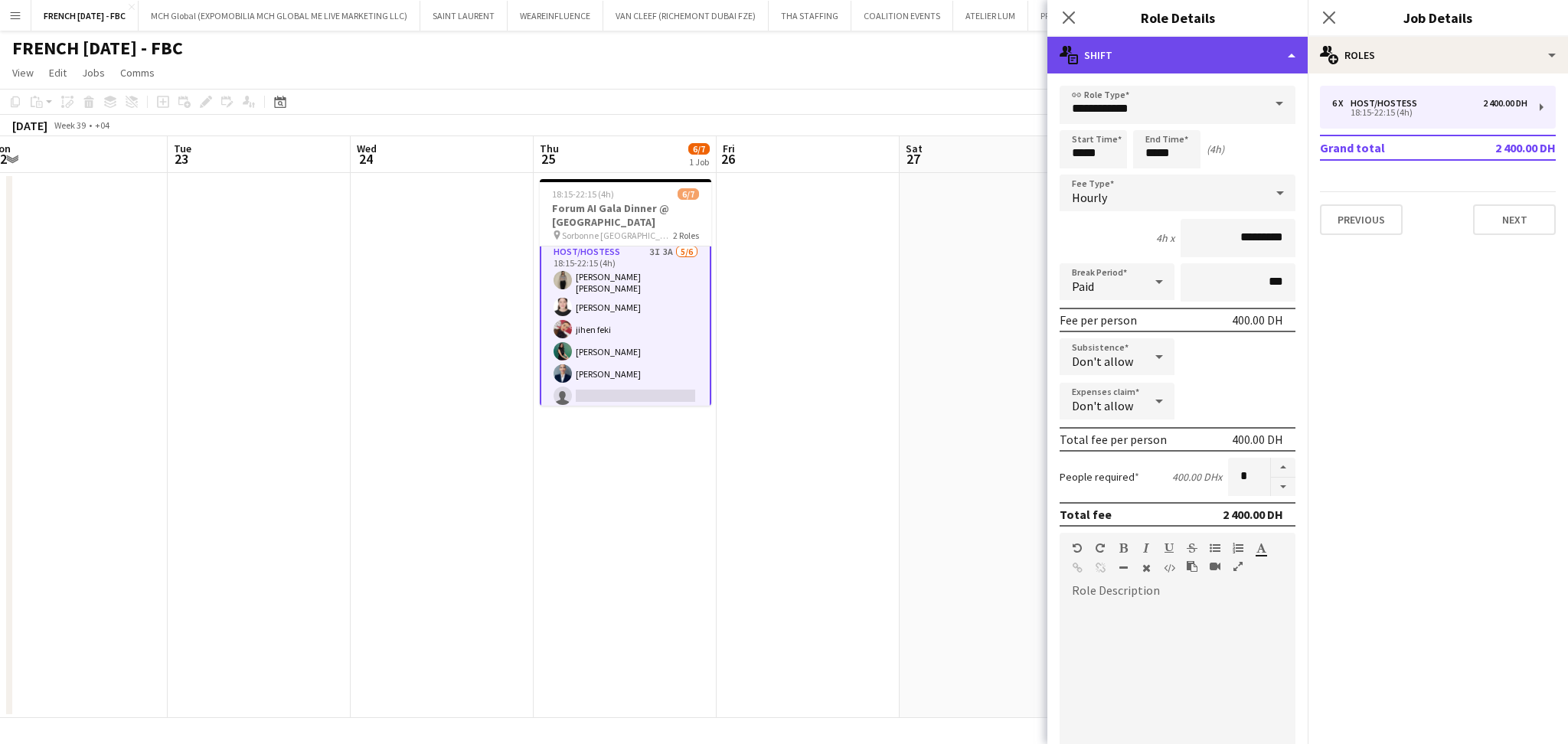
click at [1263, 54] on div "multiple-actions-text Shift" at bounding box center [1177, 55] width 260 height 37
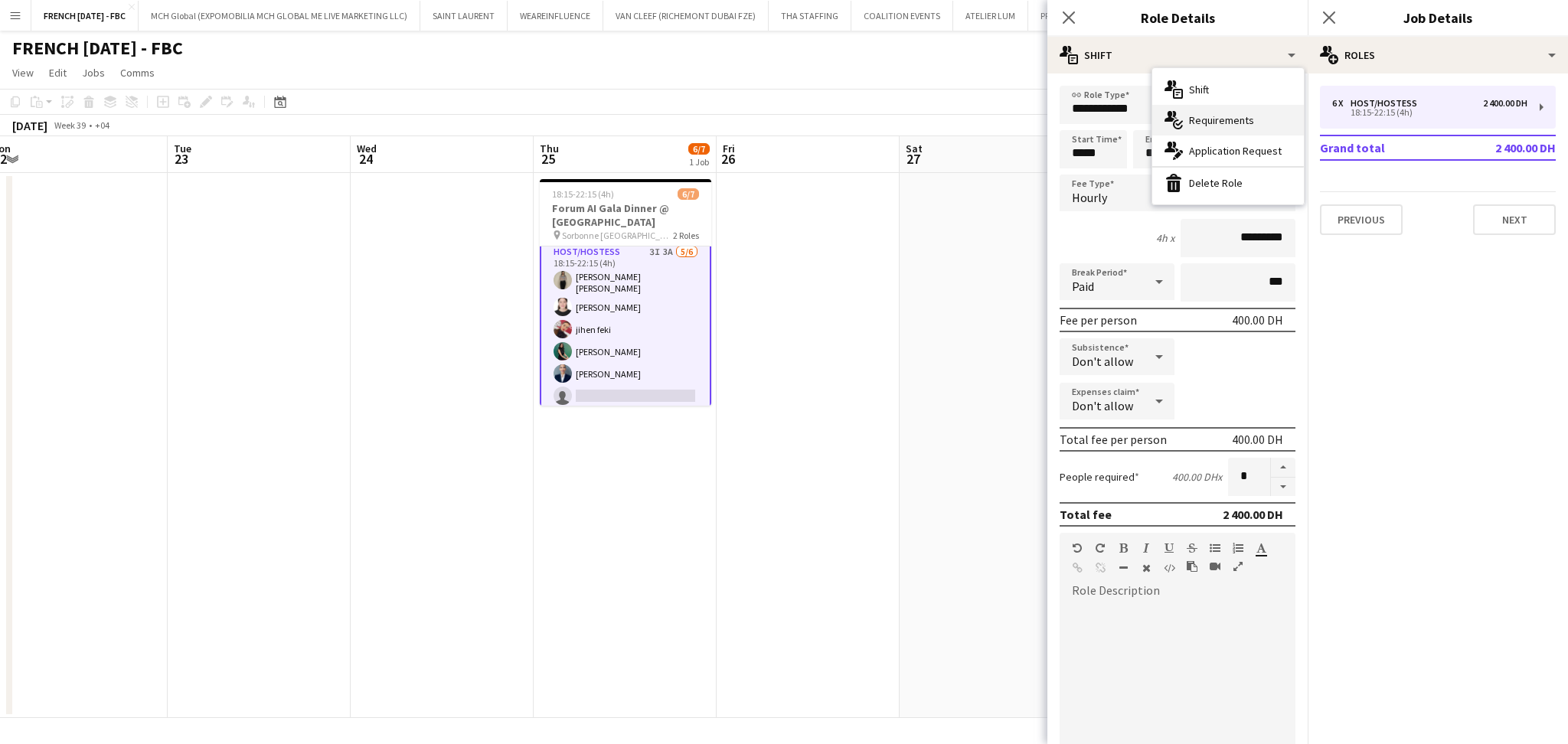
click at [1223, 113] on span "Requirements" at bounding box center [1221, 120] width 65 height 14
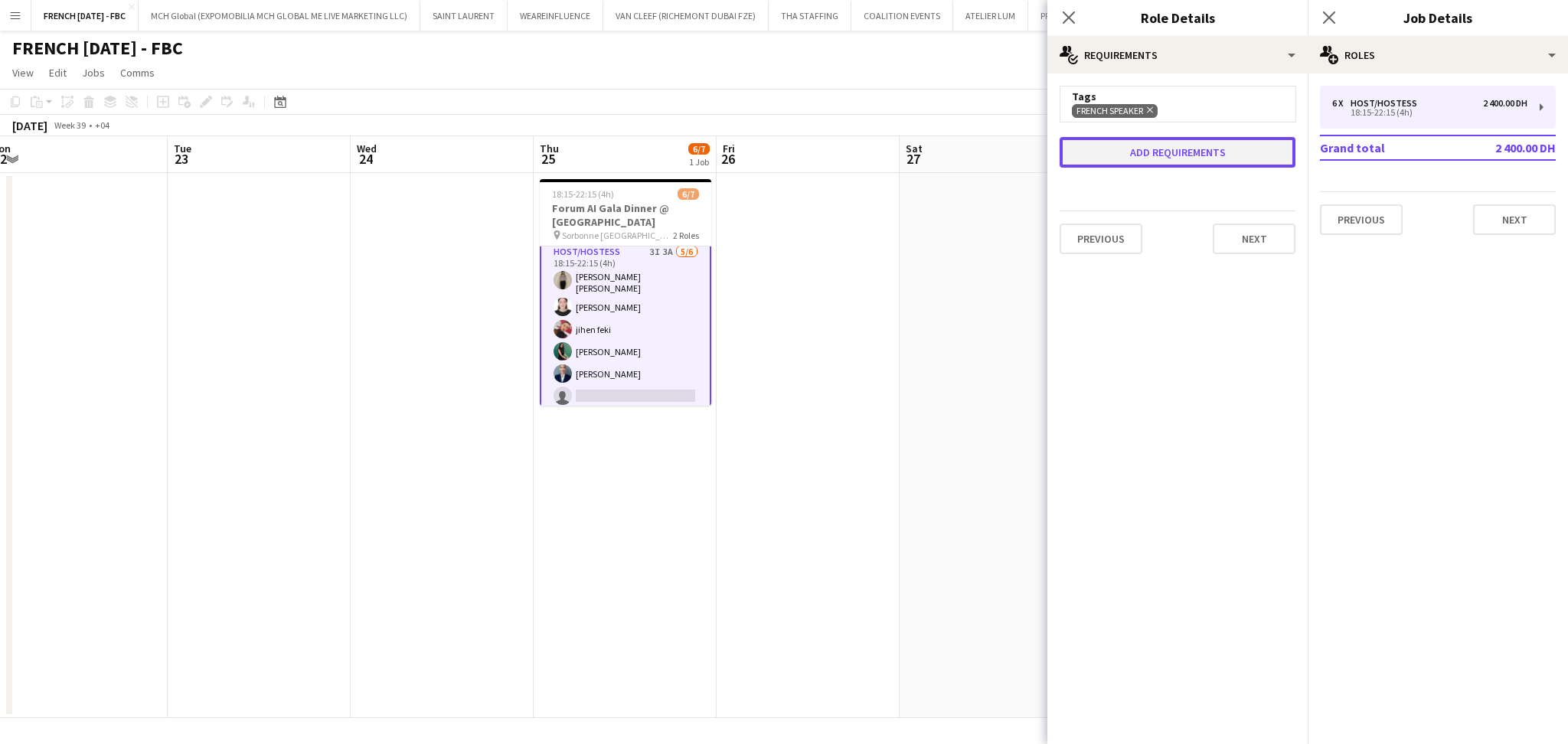
click at [1160, 154] on button "Add requirements" at bounding box center [1177, 152] width 236 height 31
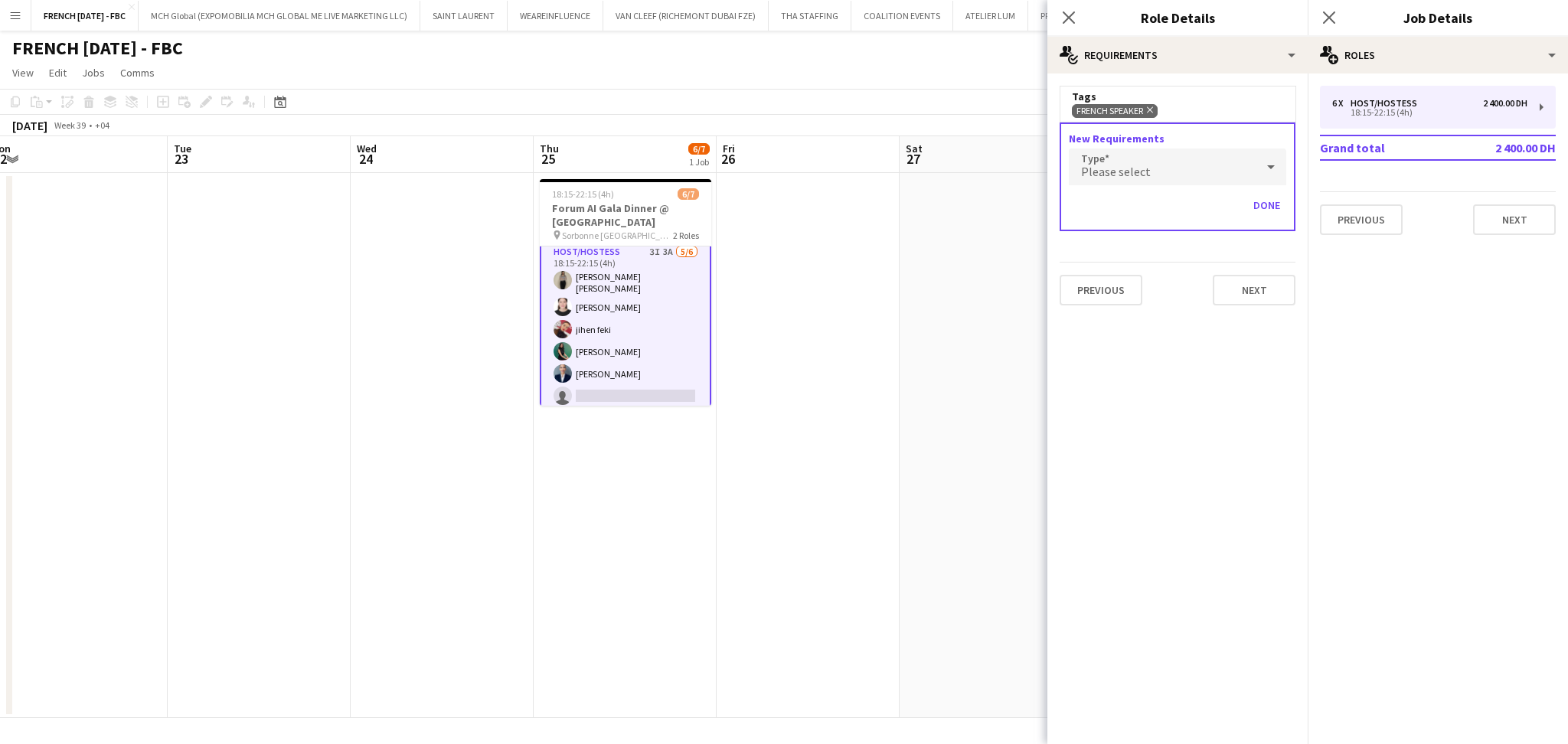
click at [1144, 171] on span "Please select" at bounding box center [1115, 172] width 70 height 16
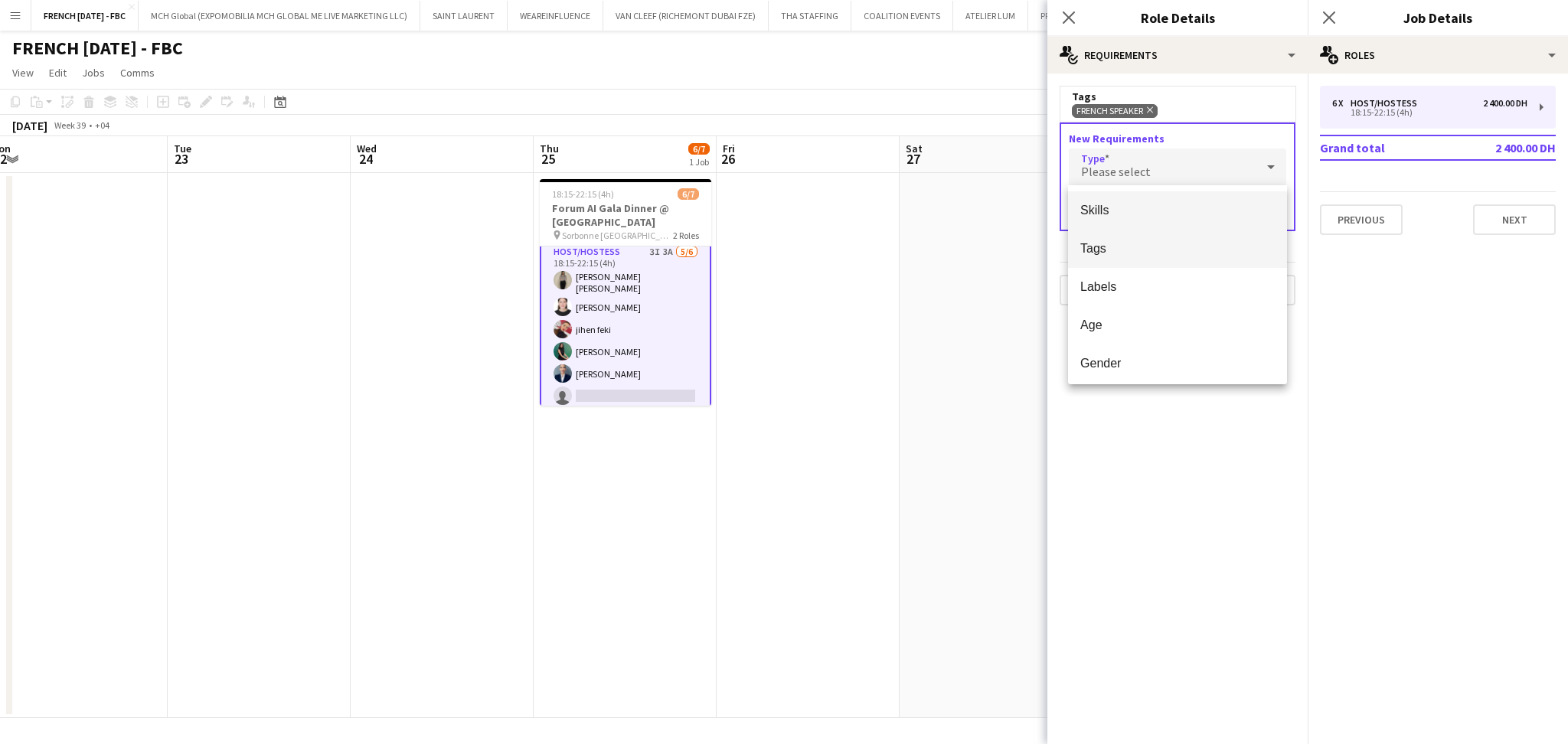
click at [1111, 255] on span "Tags" at bounding box center [1177, 248] width 195 height 15
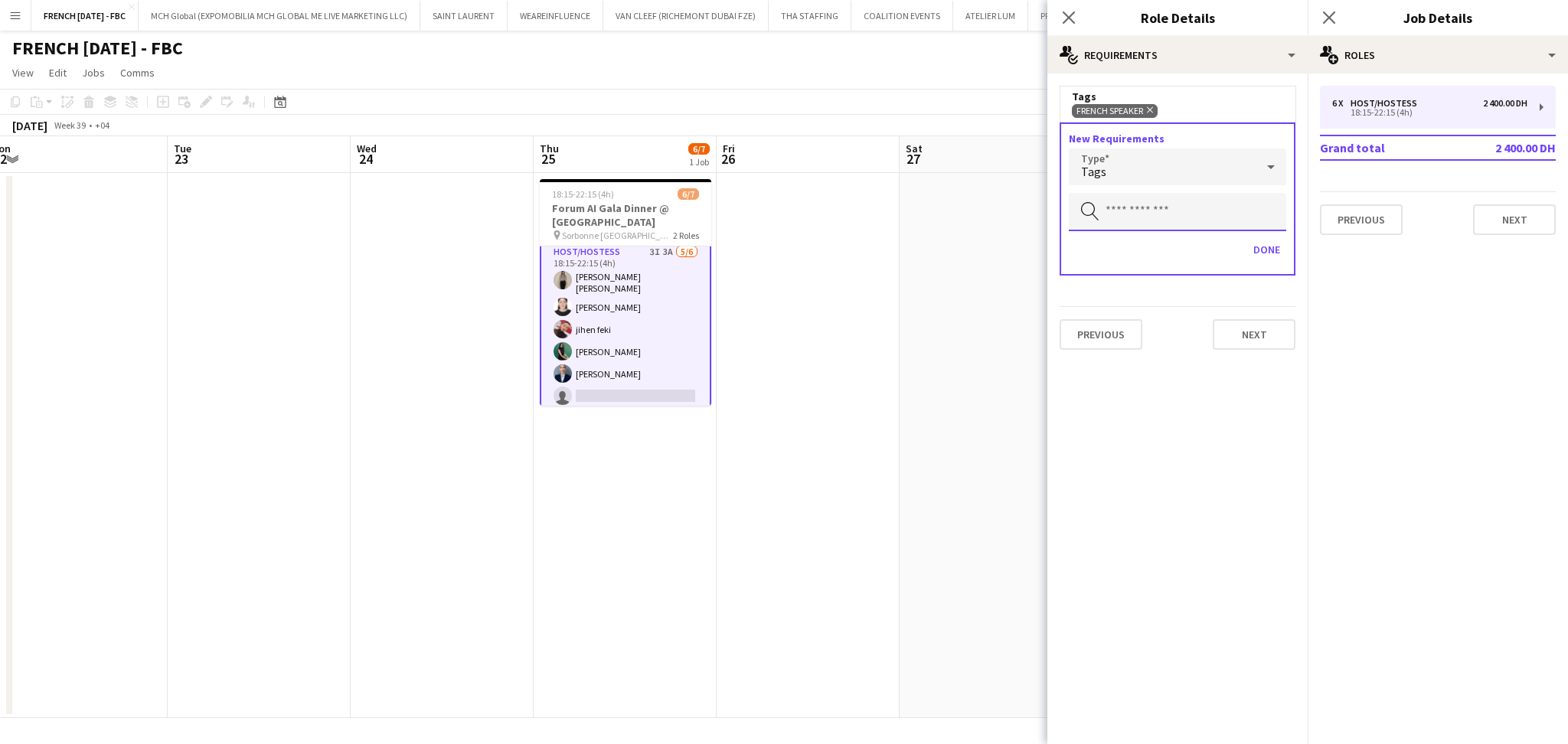
click at [1143, 210] on input "text" at bounding box center [1177, 212] width 217 height 38
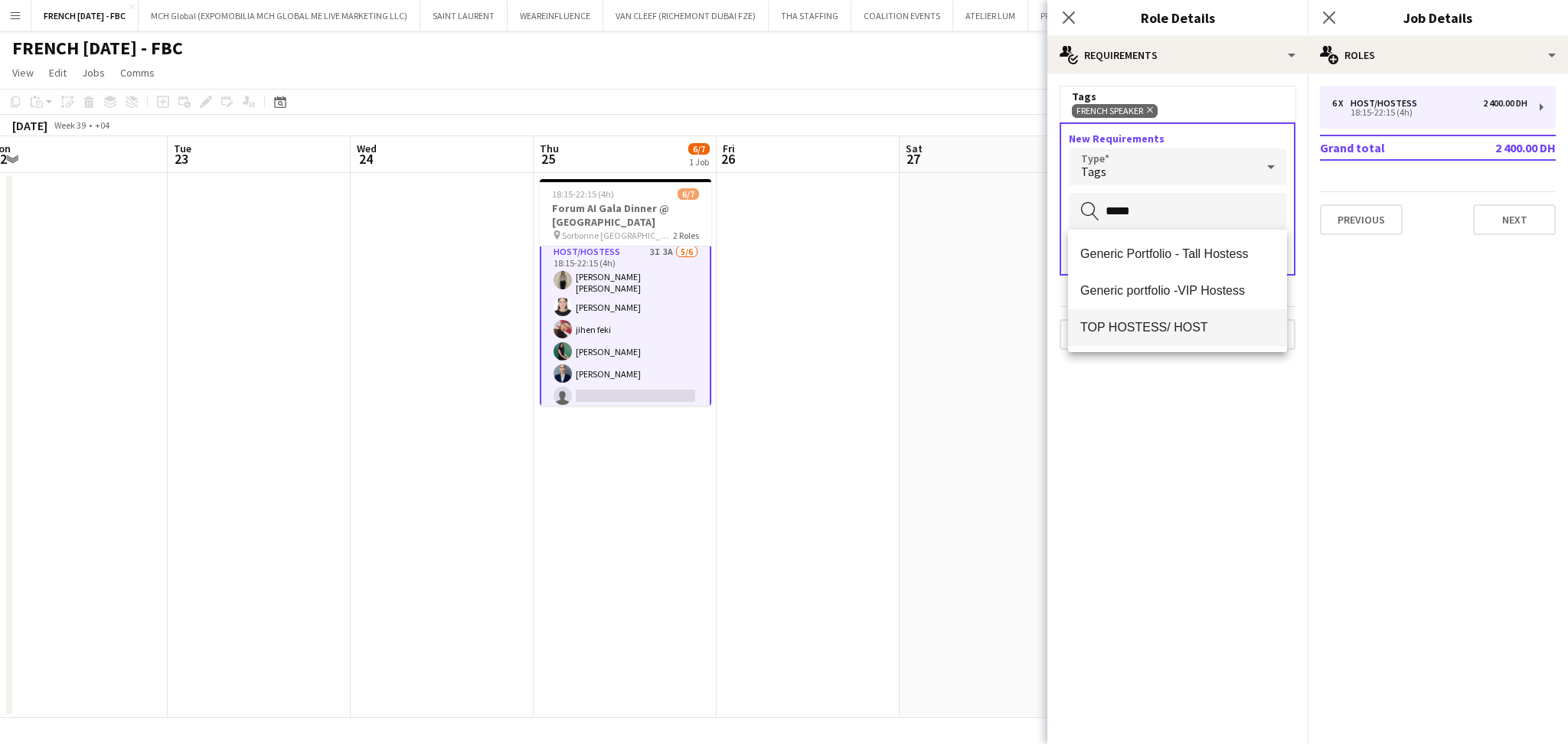
type input "*****"
click at [1179, 328] on span "TOP HOSTESS/ HOST" at bounding box center [1177, 327] width 195 height 15
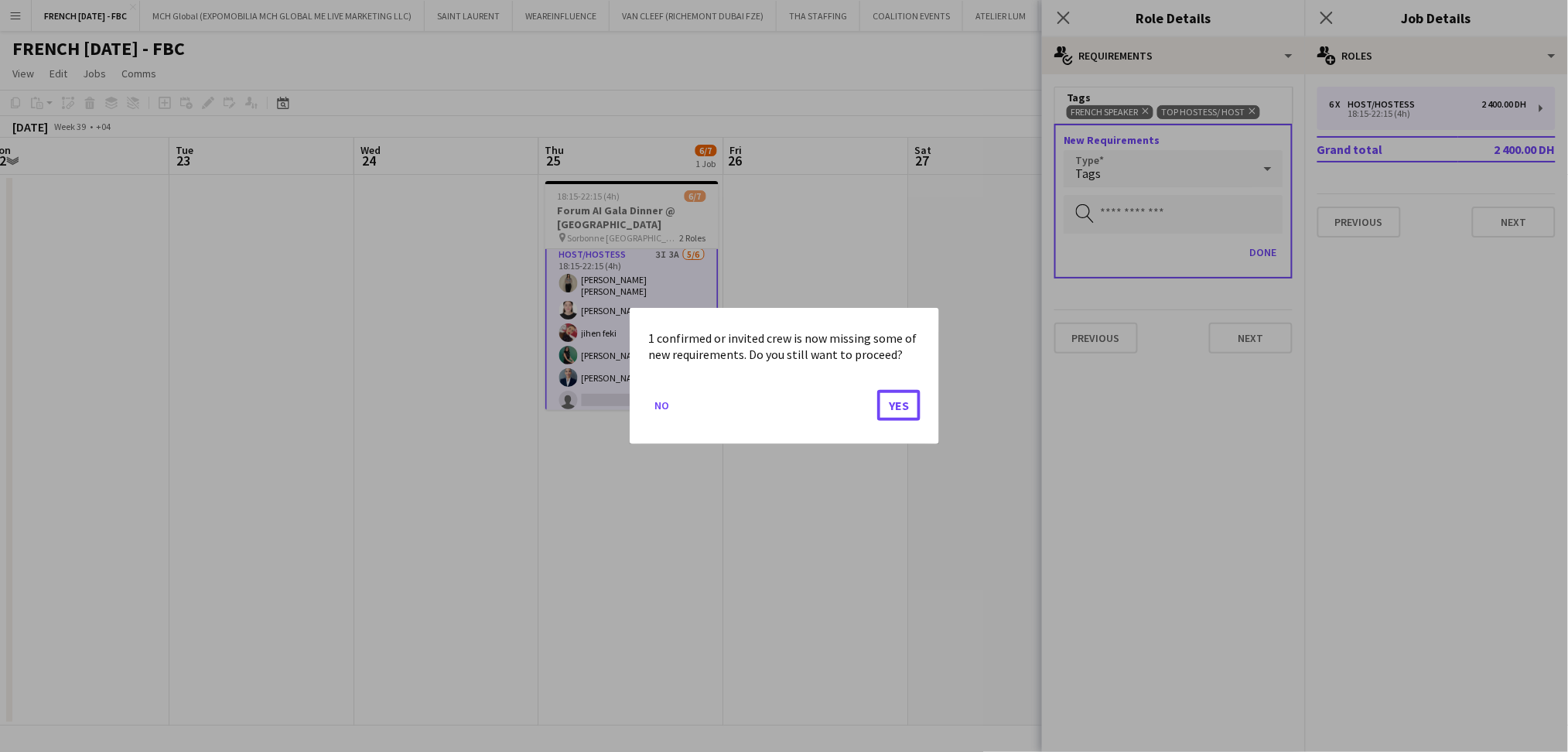
drag, startPoint x: 899, startPoint y: 410, endPoint x: 915, endPoint y: 384, distance: 30.5
click at [901, 410] on button "Yes" at bounding box center [899, 405] width 44 height 31
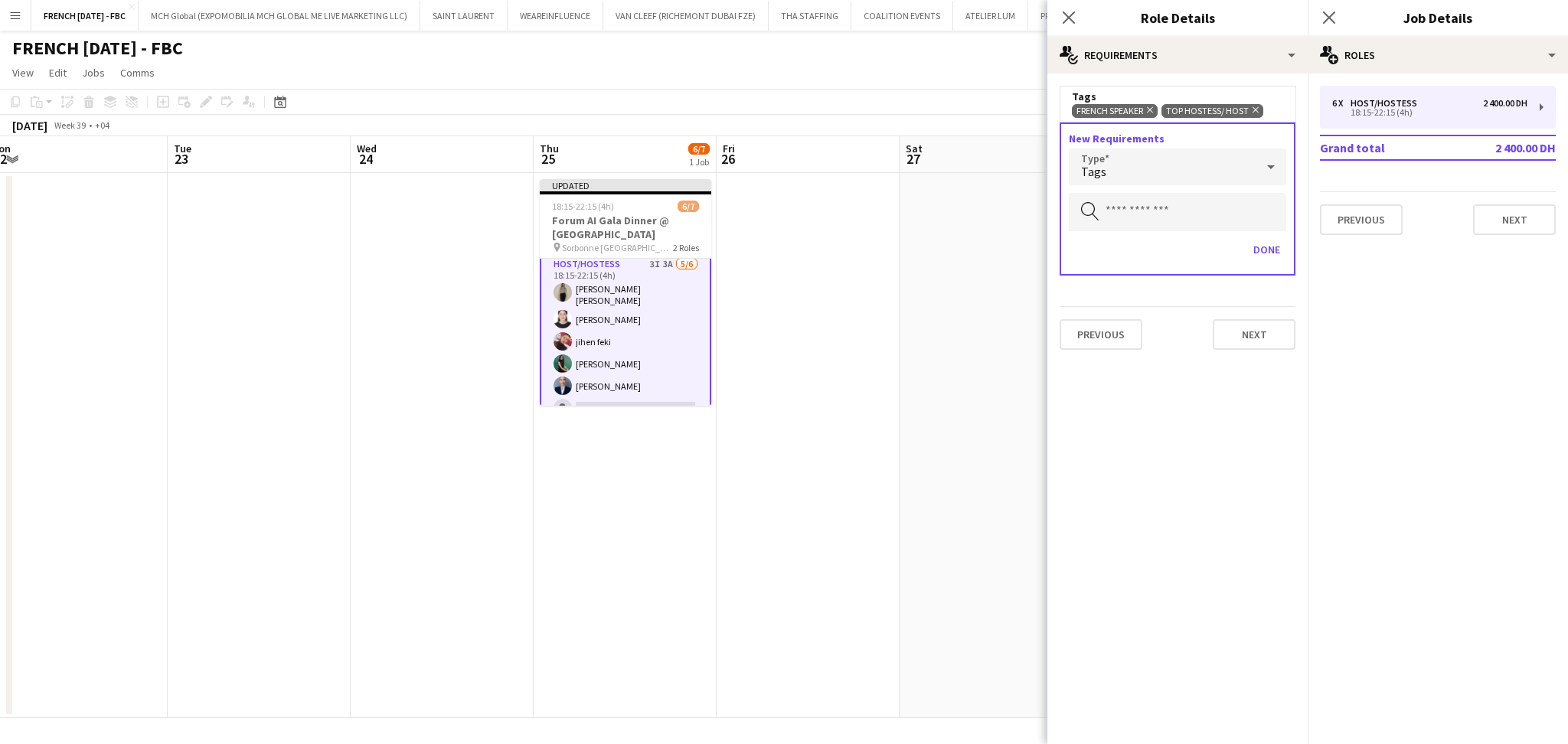
click at [1130, 163] on div "Tags" at bounding box center [1162, 166] width 187 height 37
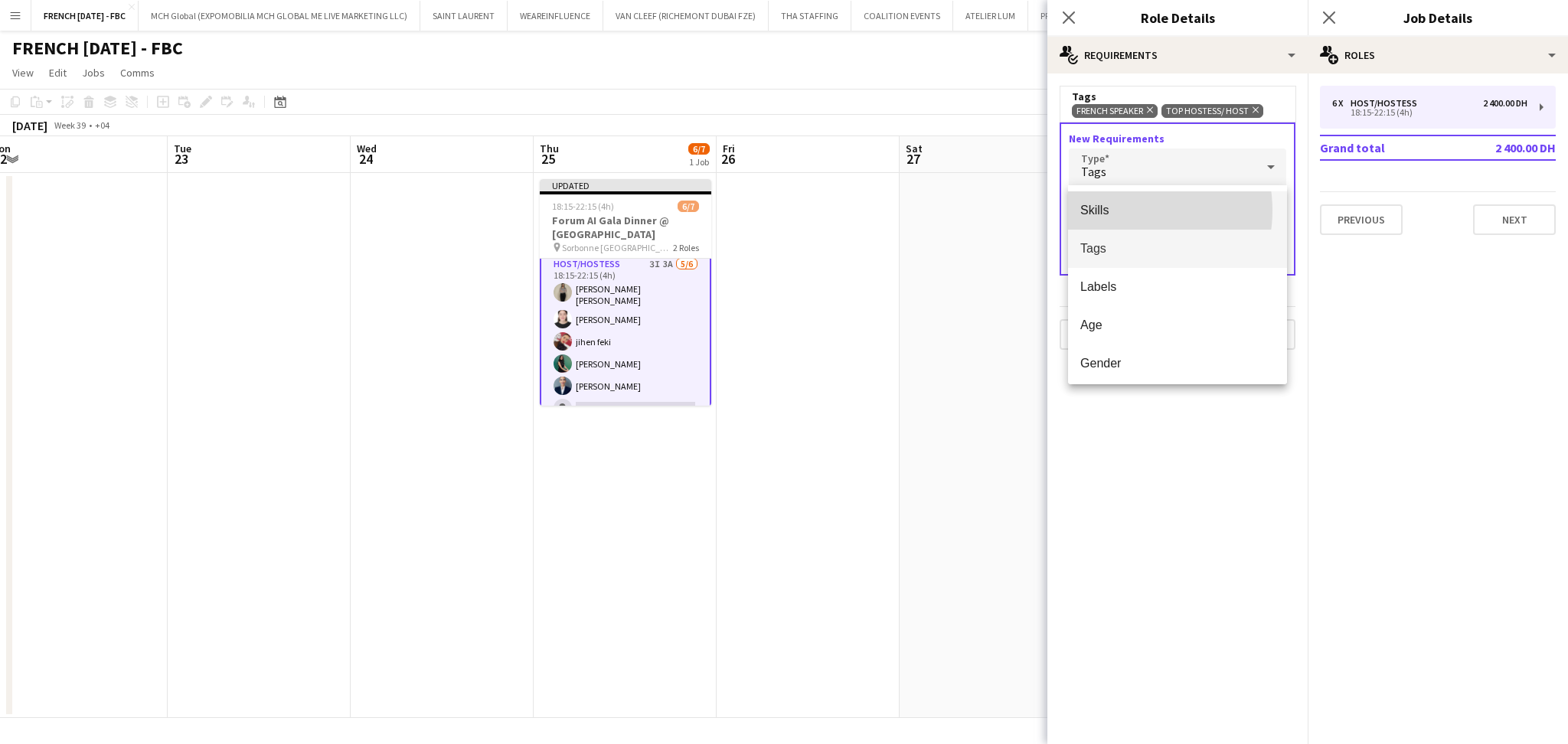
click at [1122, 210] on span "Skills" at bounding box center [1177, 210] width 195 height 15
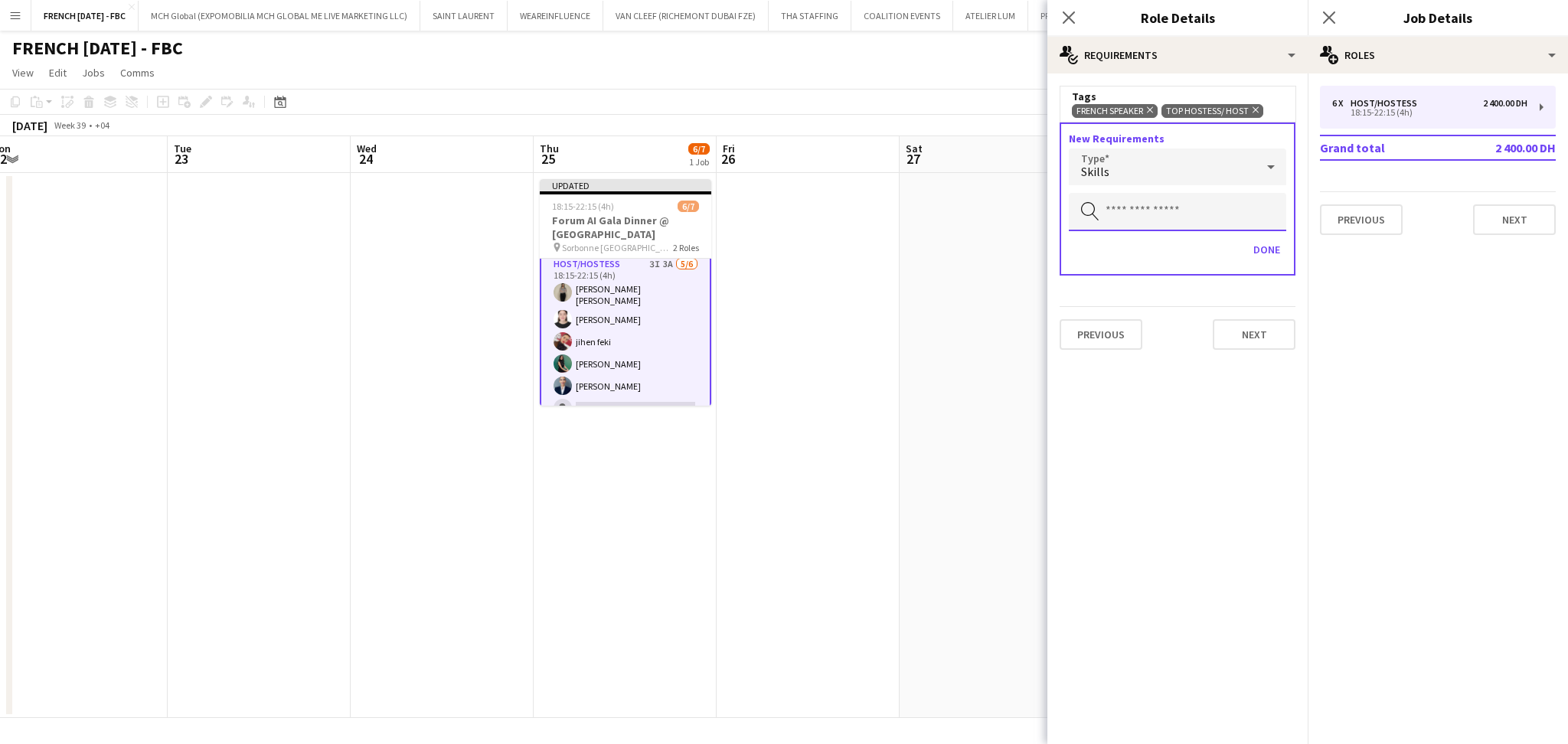
click at [1133, 212] on input "text" at bounding box center [1177, 212] width 217 height 38
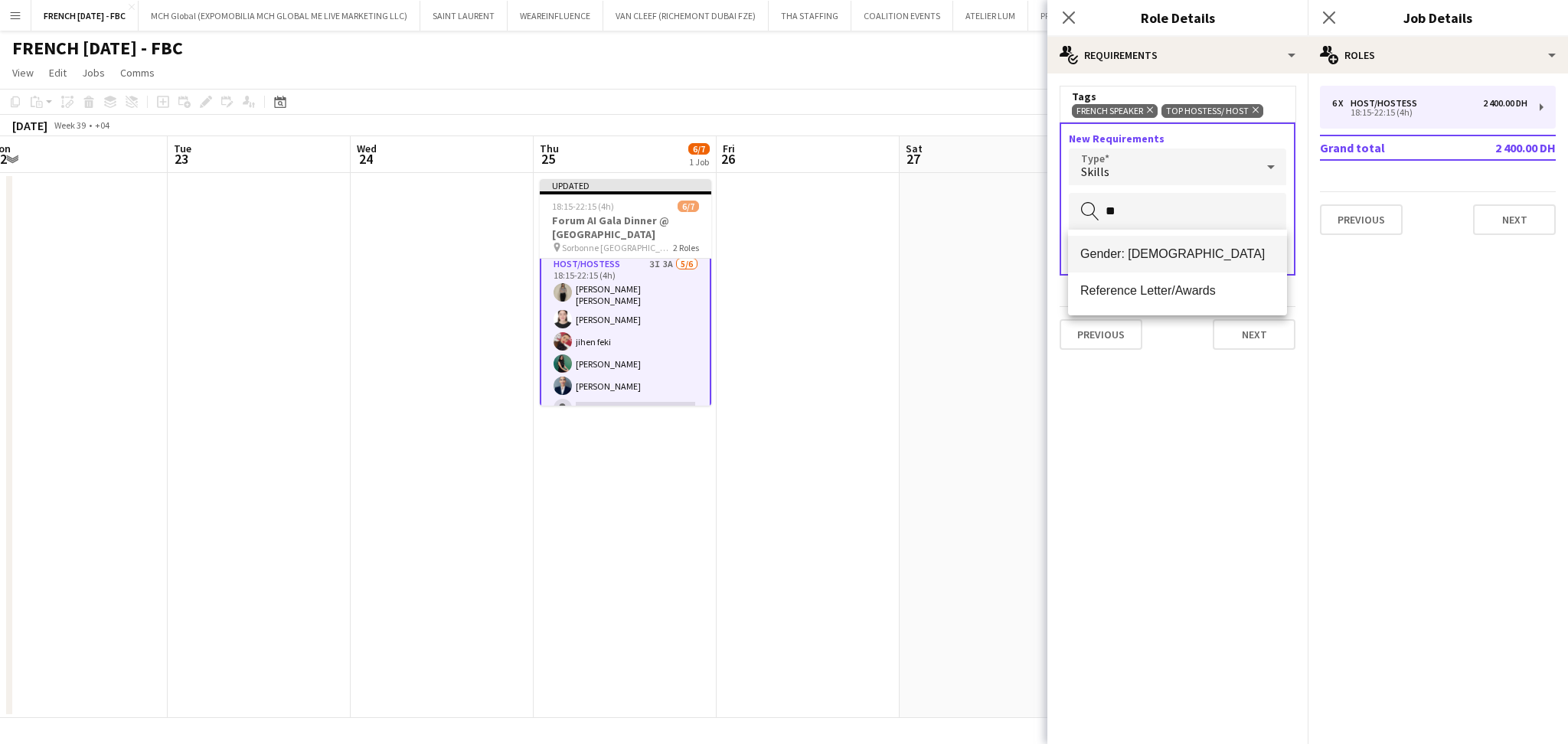
type input "**"
click at [1149, 255] on span "Gender: [DEMOGRAPHIC_DATA]" at bounding box center [1177, 253] width 195 height 15
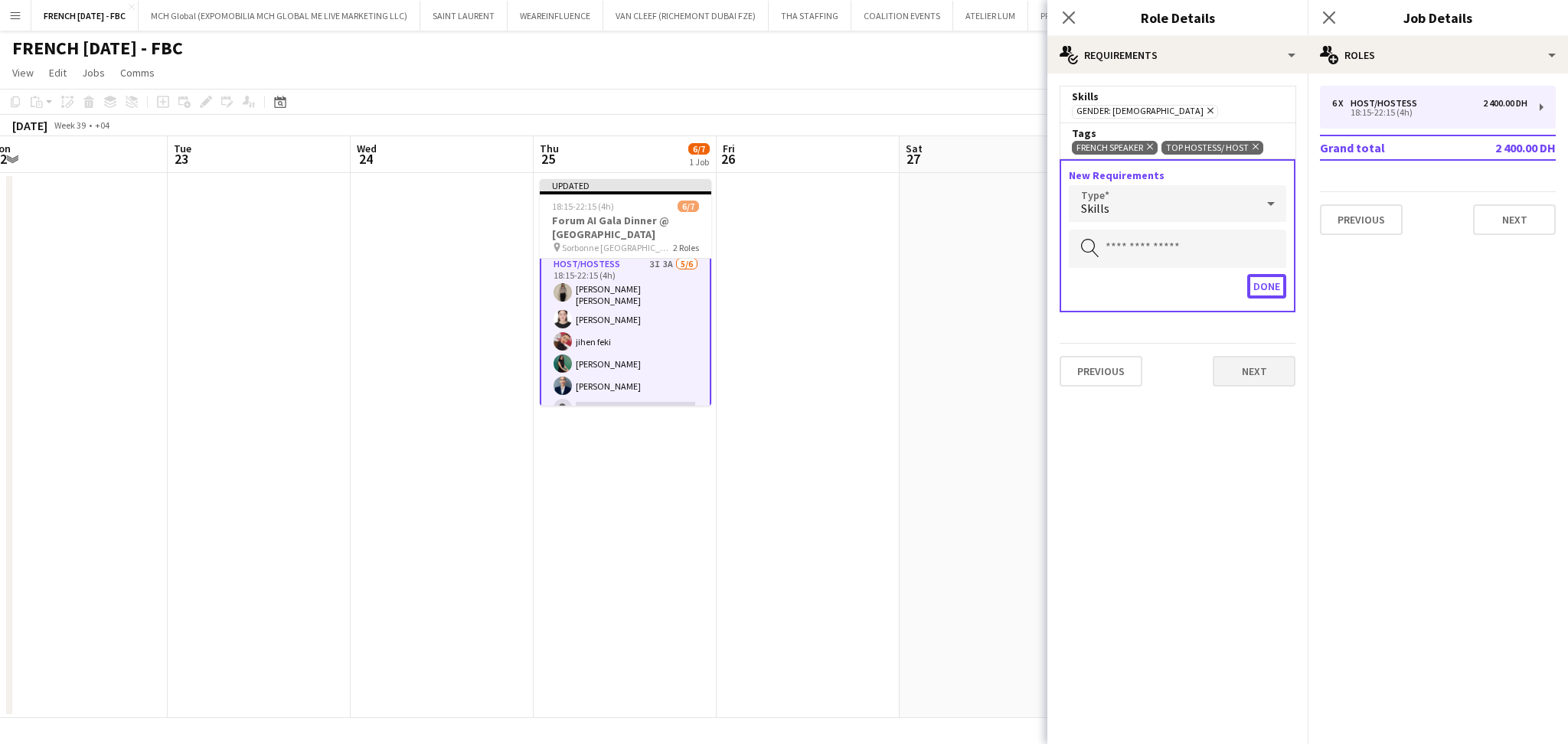
click at [1269, 283] on button "Done" at bounding box center [1267, 285] width 39 height 24
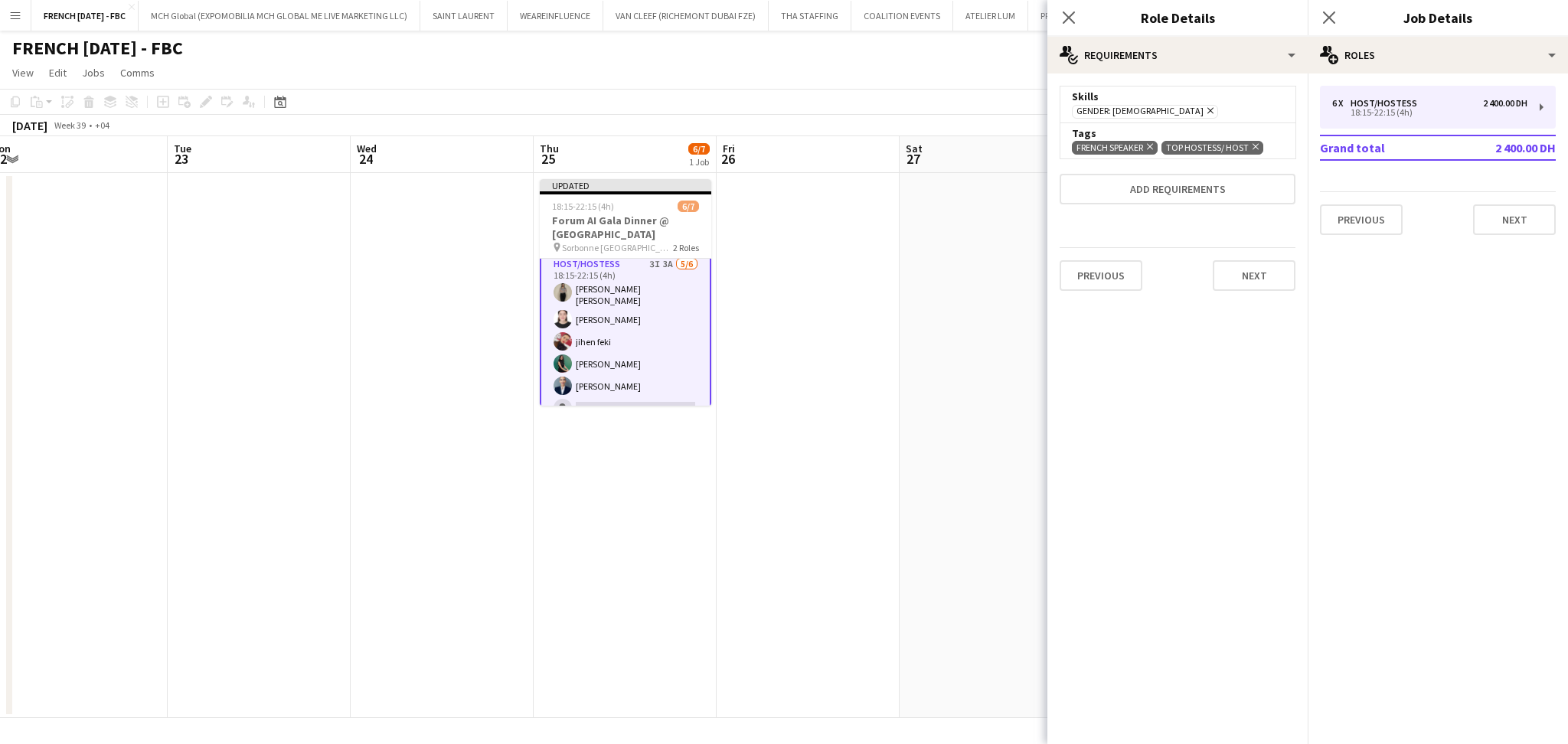
click at [969, 283] on app-date-cell at bounding box center [991, 445] width 183 height 545
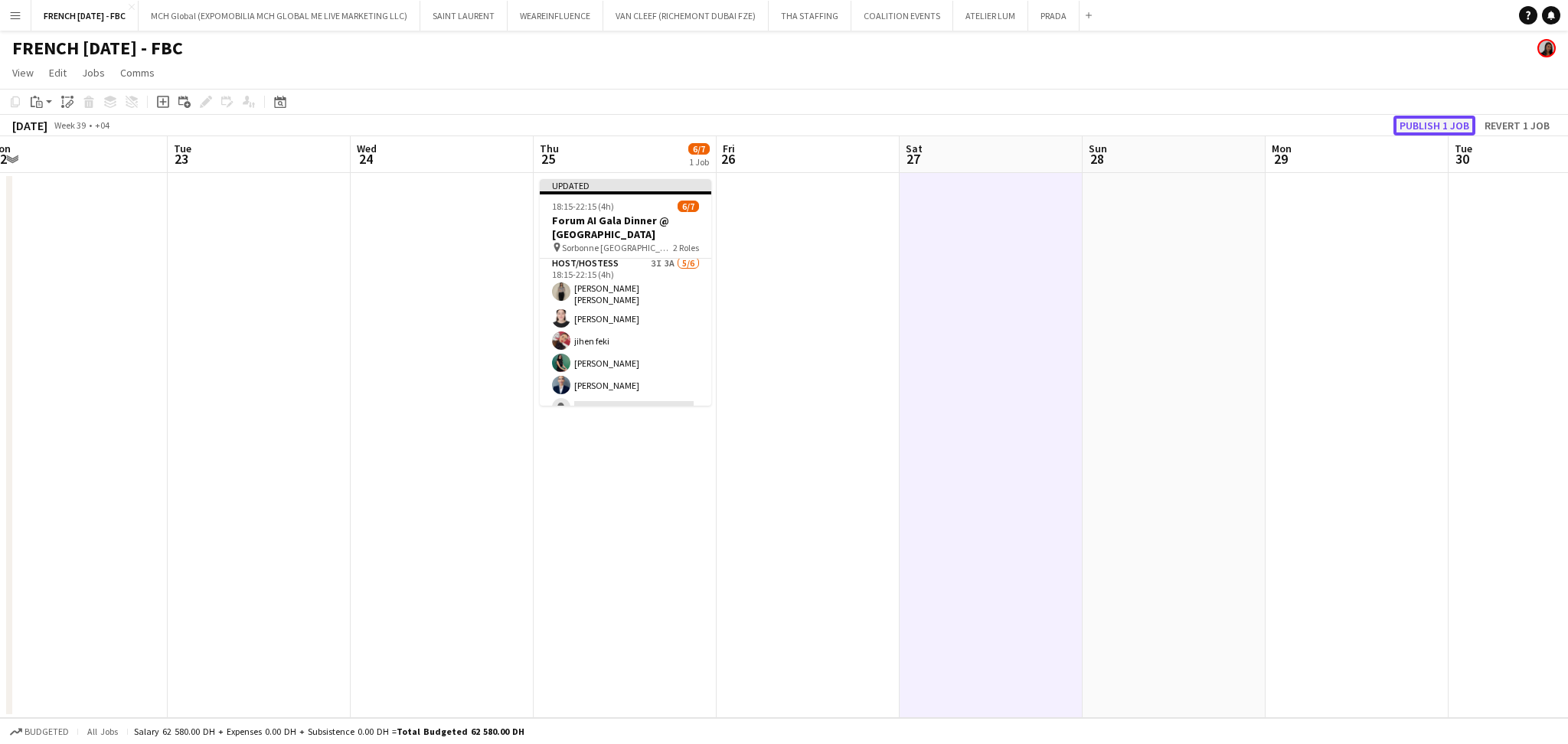
click at [1403, 122] on button "Publish 1 job" at bounding box center [1434, 125] width 82 height 20
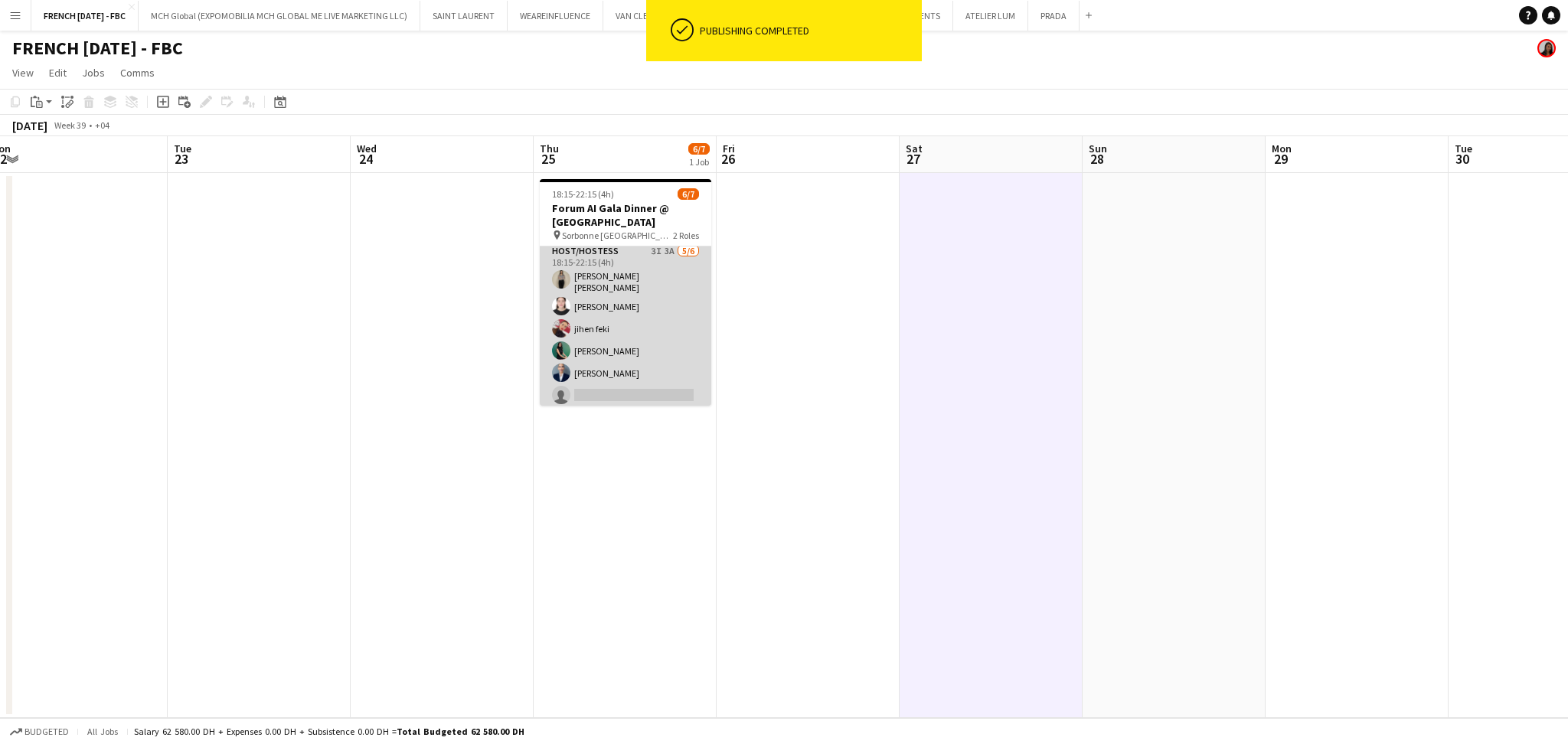
click at [578, 323] on app-card-role "Host/Hostess 3I 3A [DATE] 18:15-22:15 (4h) [PERSON_NAME] [PERSON_NAME] Aqilah J…" at bounding box center [625, 326] width 172 height 168
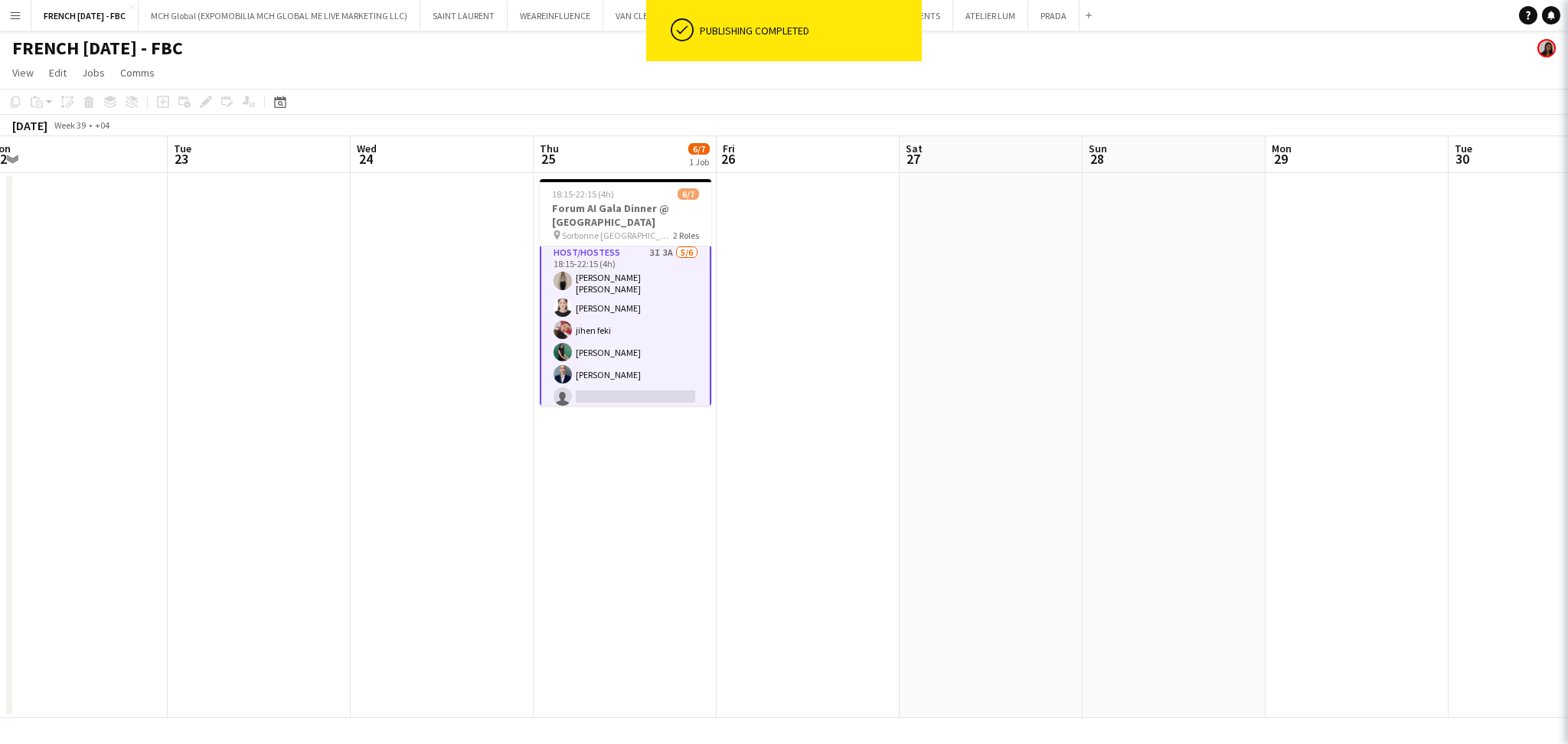
scroll to position [56, 0]
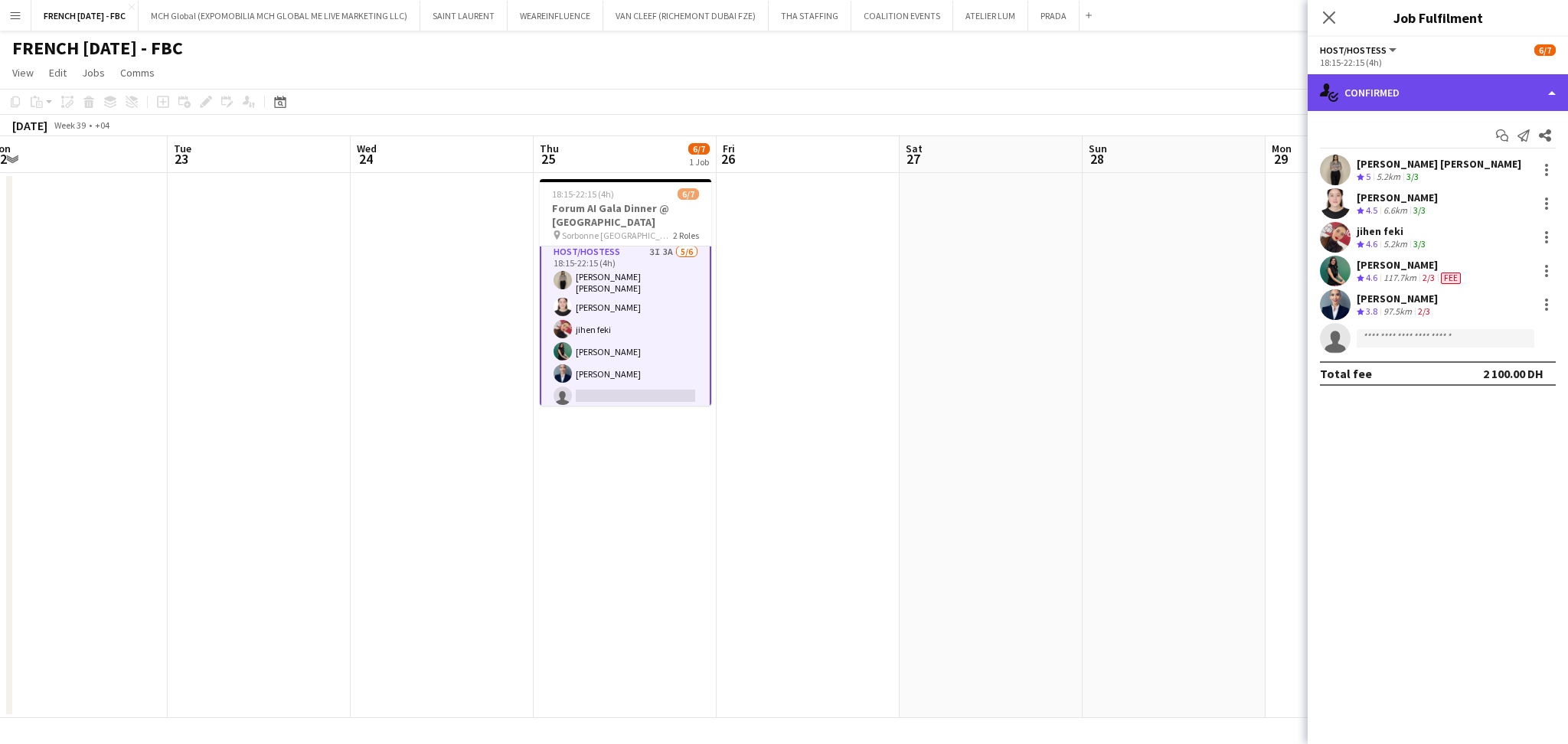
click at [1520, 82] on div "single-neutral-actions-check-2 Confirmed" at bounding box center [1438, 93] width 260 height 37
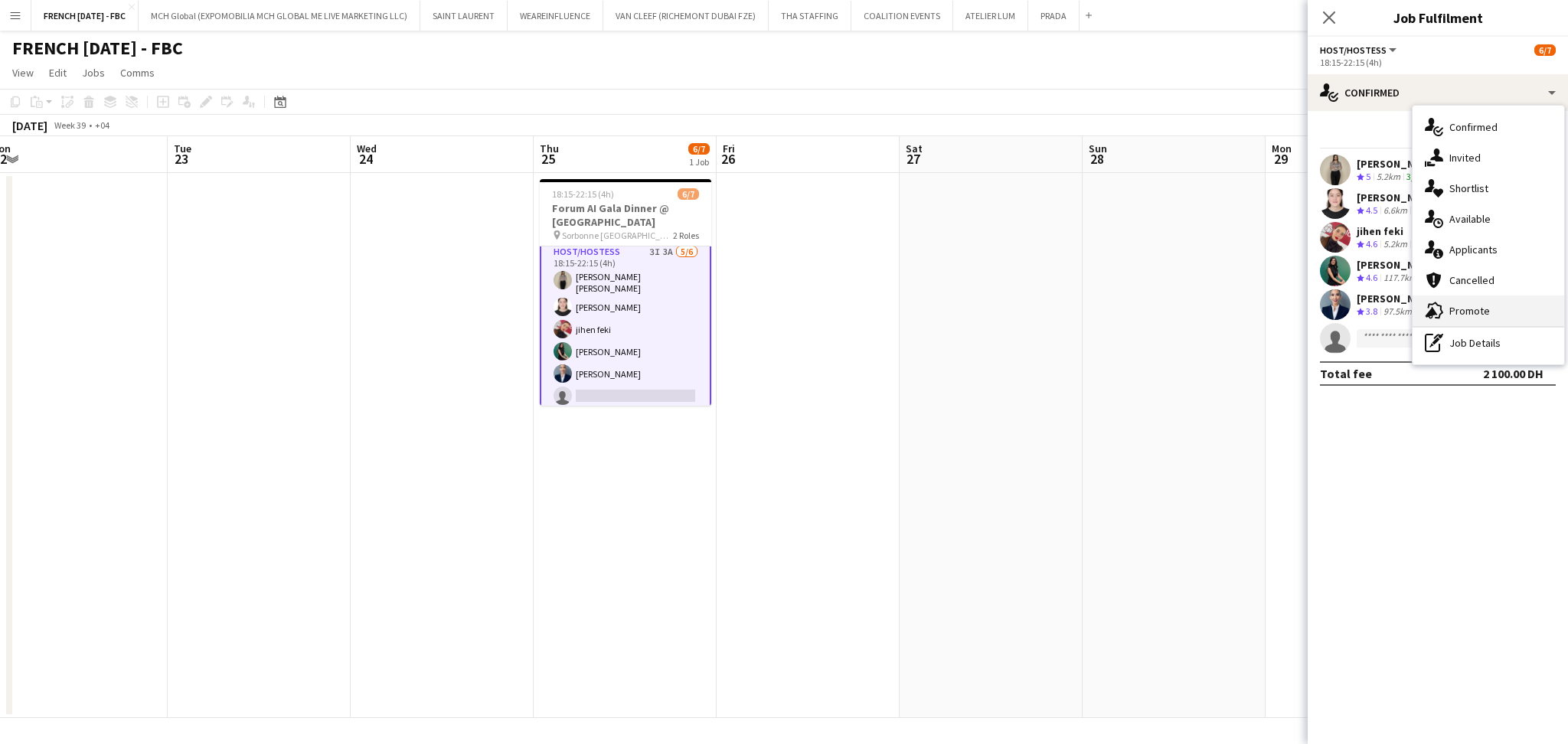
click at [1454, 307] on span "Promote" at bounding box center [1470, 310] width 41 height 14
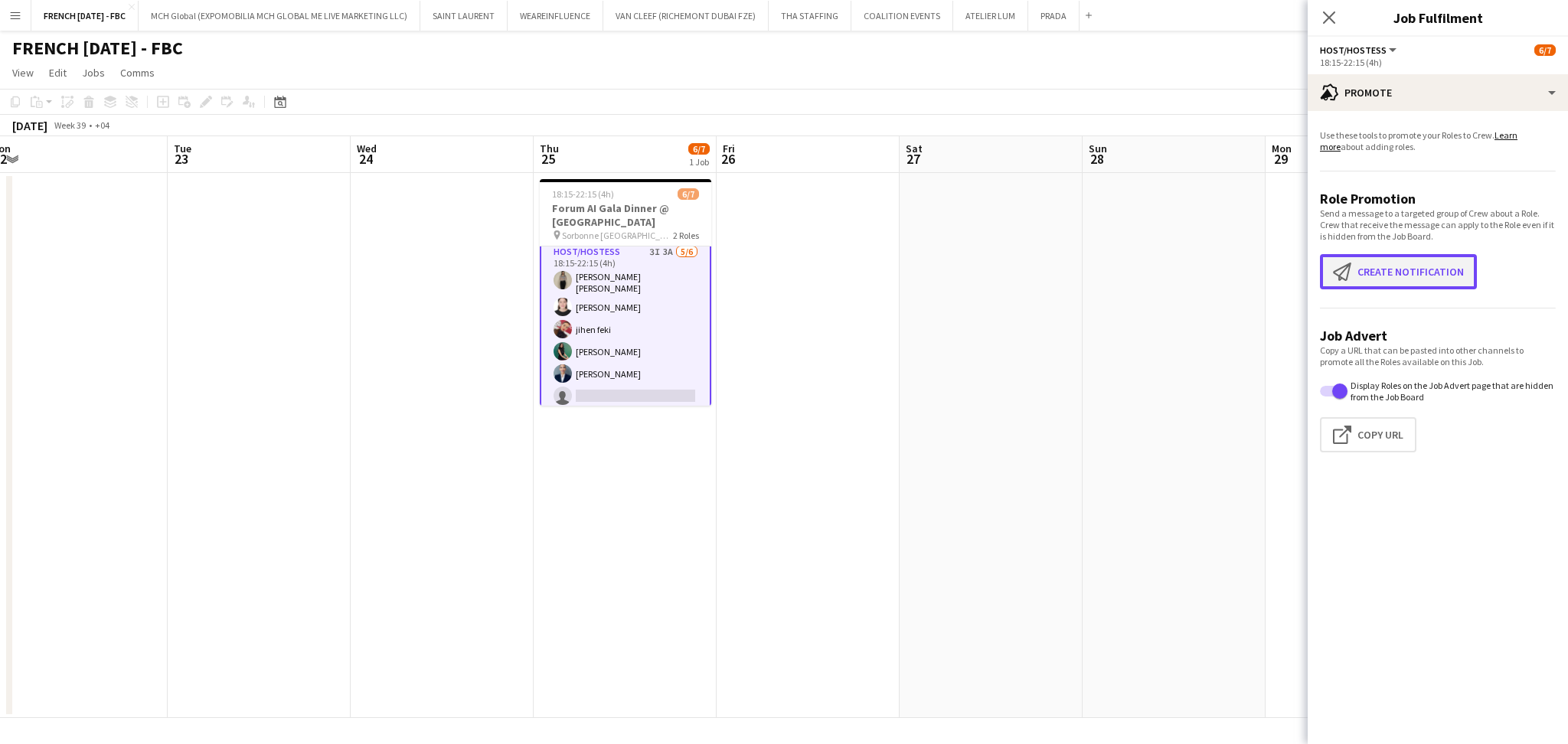
click at [1433, 285] on button "Create notification Create notification" at bounding box center [1399, 271] width 157 height 35
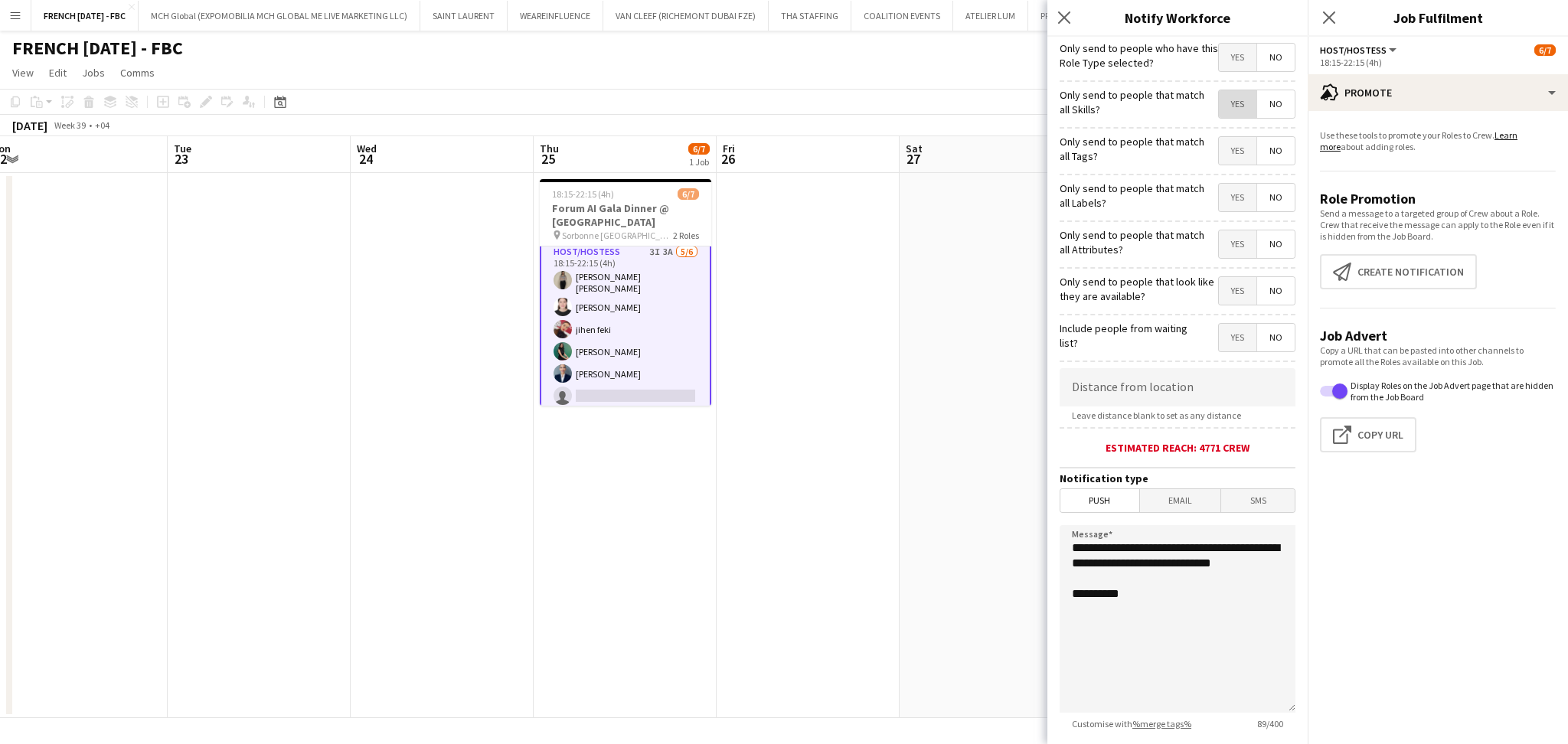
click at [1219, 100] on span "Yes" at bounding box center [1238, 103] width 38 height 27
click at [1219, 151] on span "Yes" at bounding box center [1238, 151] width 38 height 27
click at [1219, 44] on span "Yes" at bounding box center [1238, 57] width 38 height 27
click at [1220, 196] on span "Yes" at bounding box center [1238, 197] width 38 height 27
click at [1219, 238] on span "Yes" at bounding box center [1238, 244] width 38 height 27
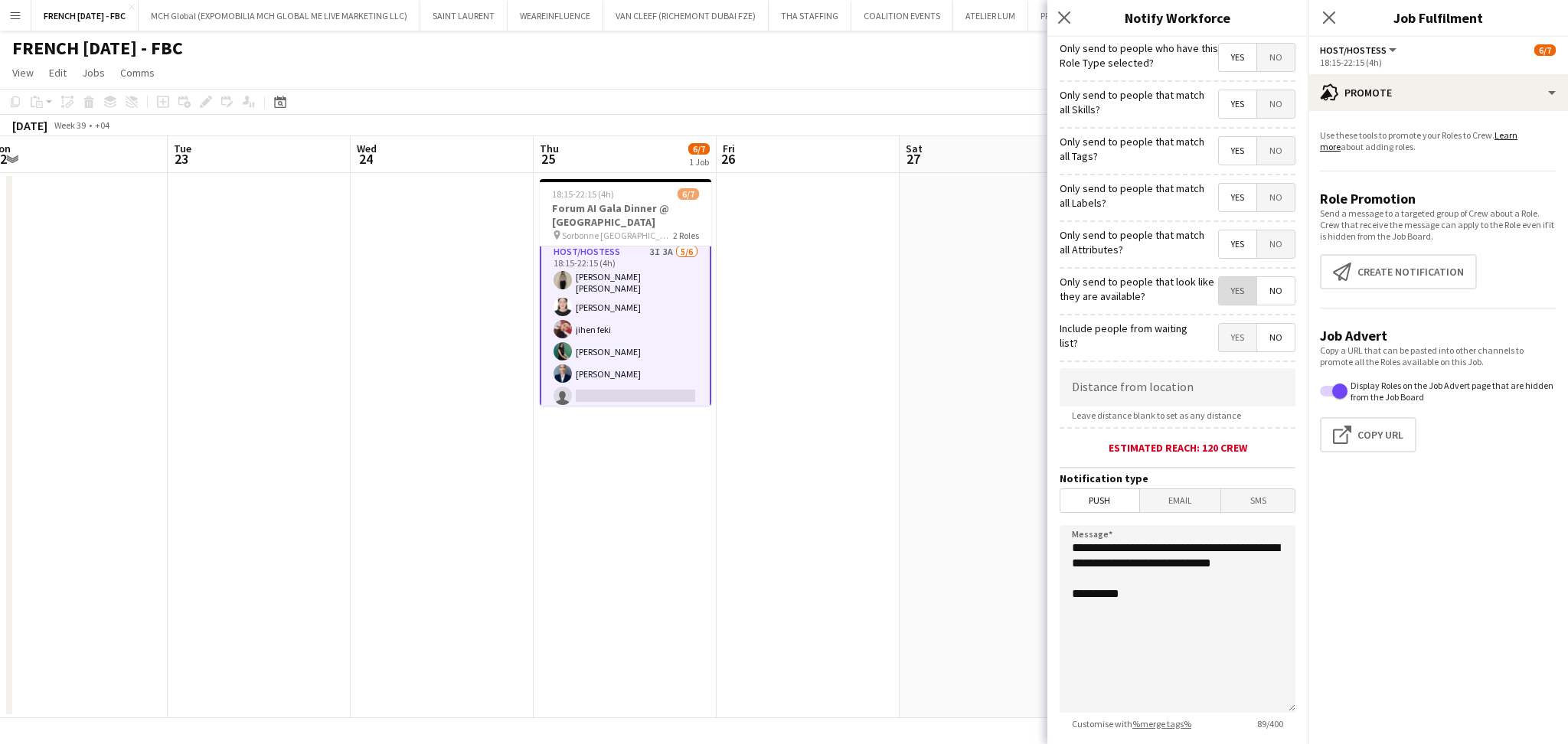
click at [1235, 291] on span "Yes" at bounding box center [1238, 290] width 38 height 27
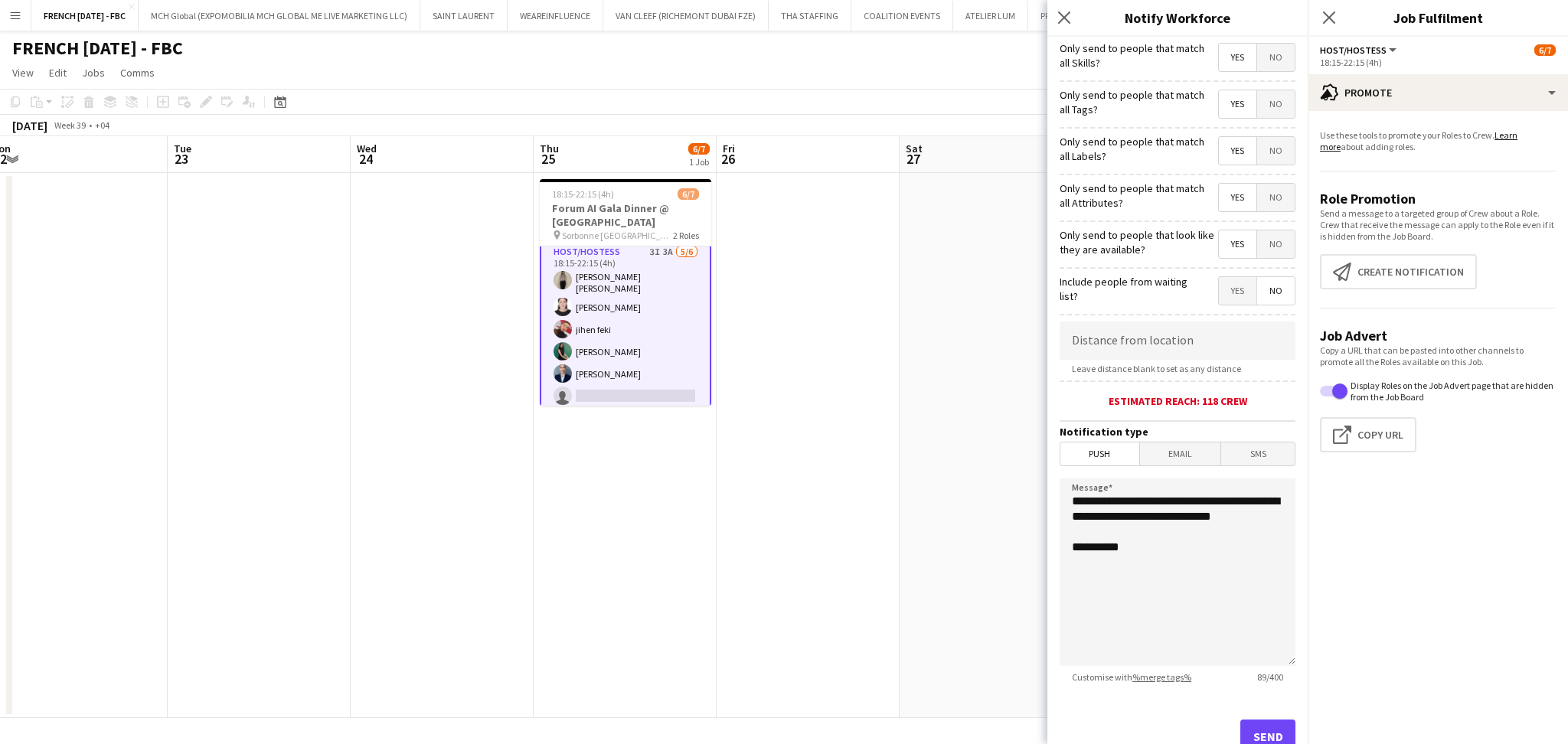
scroll to position [92, 0]
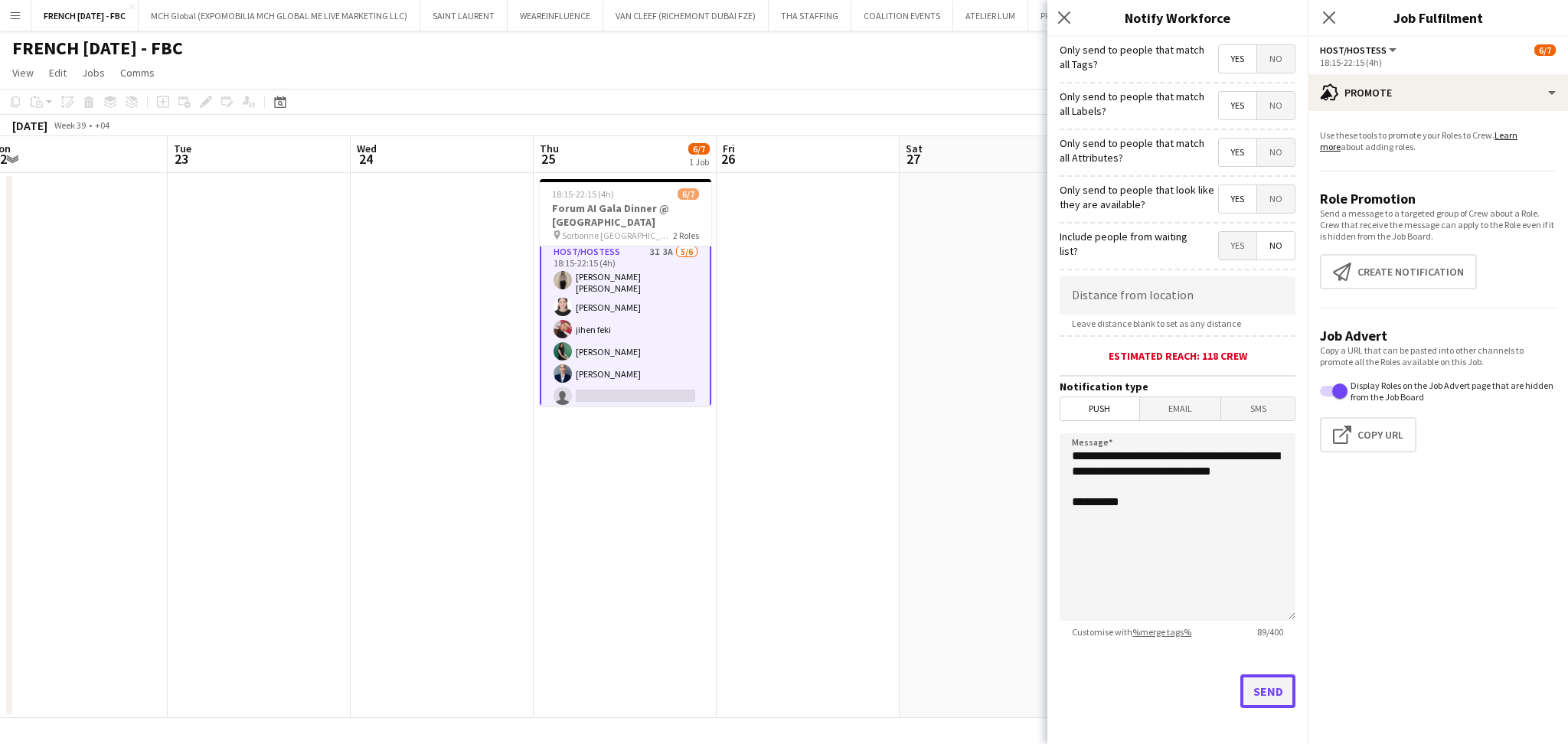
click at [1250, 686] on button "Send" at bounding box center [1268, 691] width 55 height 34
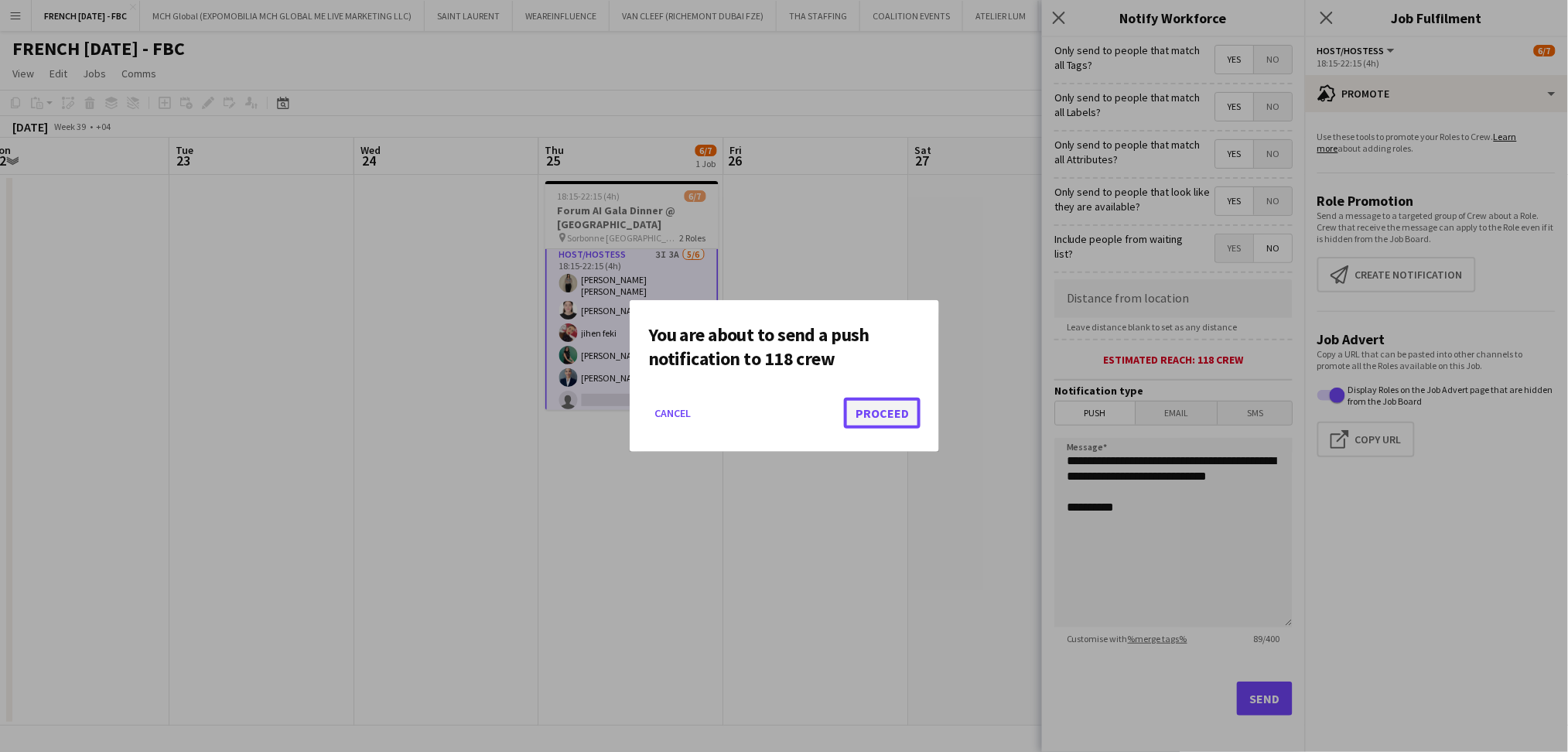
click at [857, 412] on button "Proceed" at bounding box center [882, 413] width 77 height 31
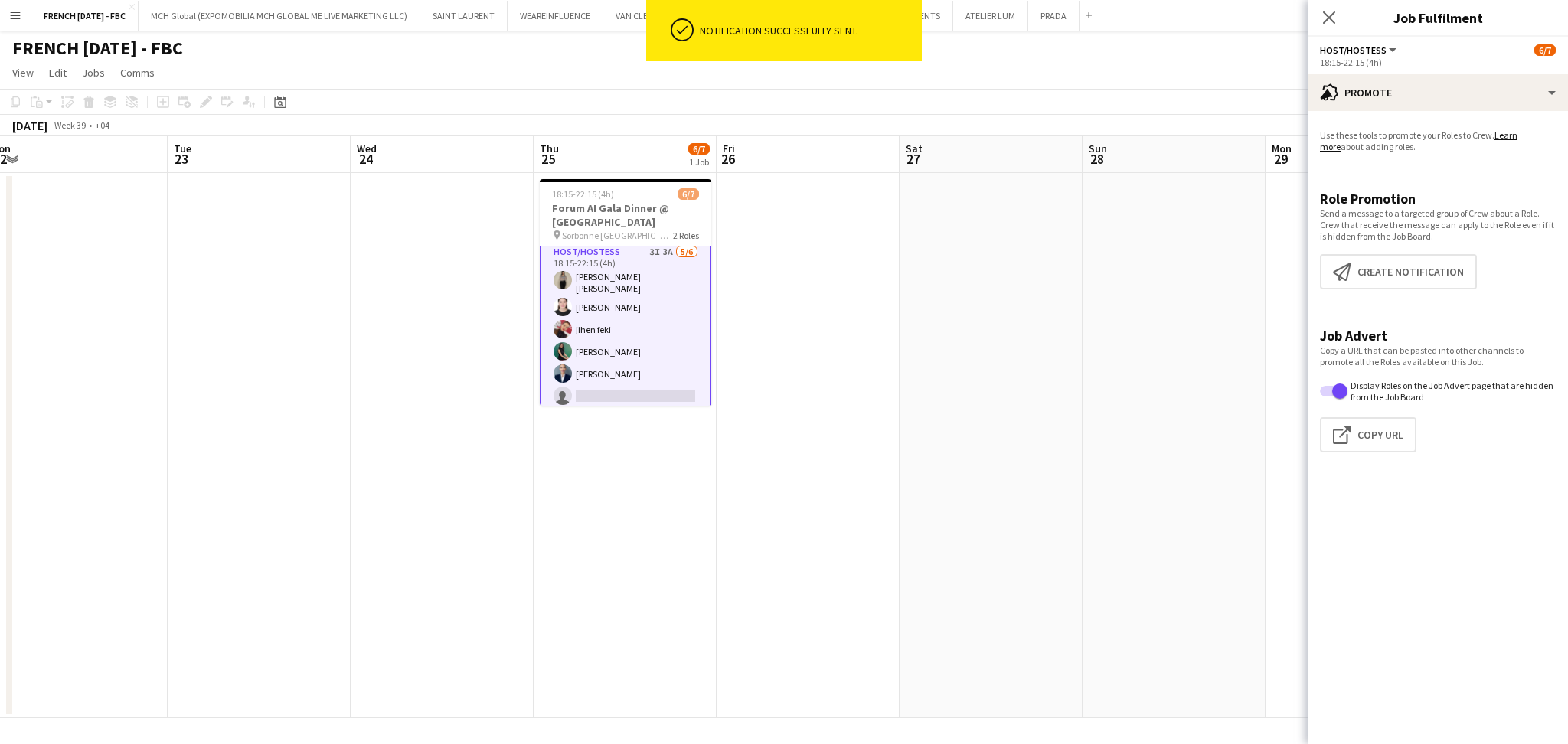
click at [980, 358] on app-date-cell at bounding box center [991, 445] width 183 height 545
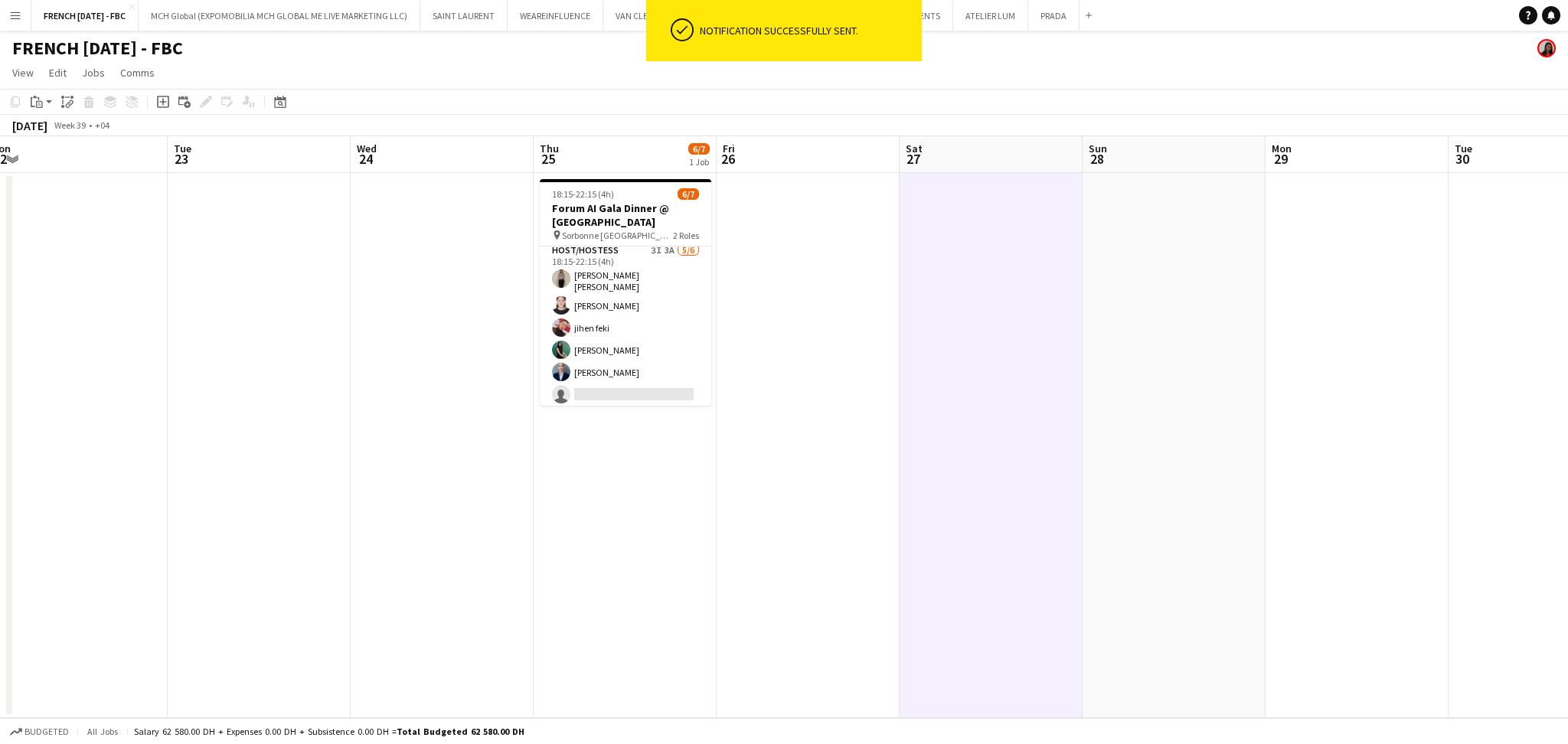
scroll to position [56, 0]
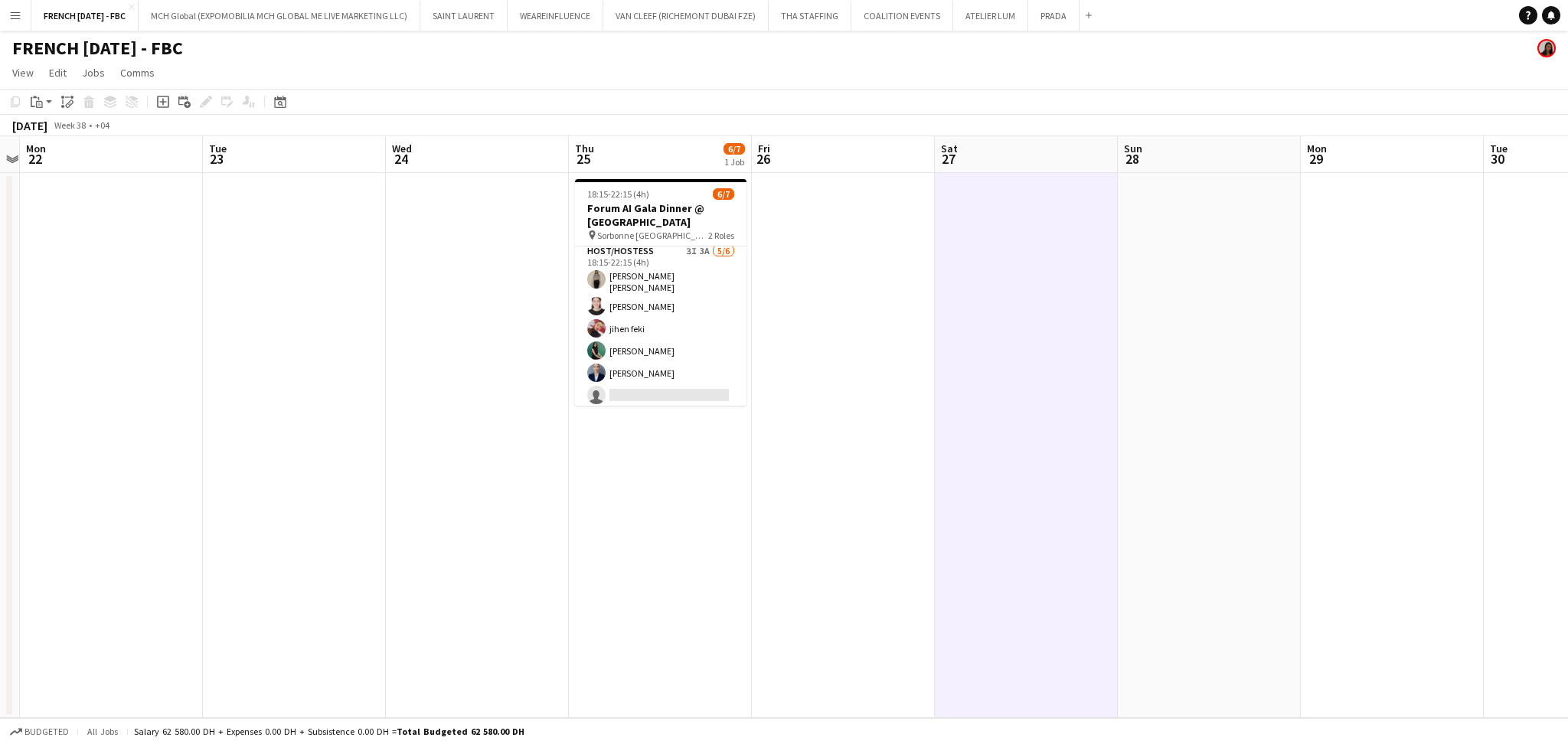
drag, startPoint x: 473, startPoint y: 478, endPoint x: 218, endPoint y: 492, distance: 255.4
click at [144, 497] on app-calendar-viewport "Fri 19 Sat 20 Sun 21 Mon 22 Tue 23 Wed 24 Thu 25 6/7 1 Job Fri 26 Sat 27 Sun 28…" at bounding box center [784, 427] width 1568 height 582
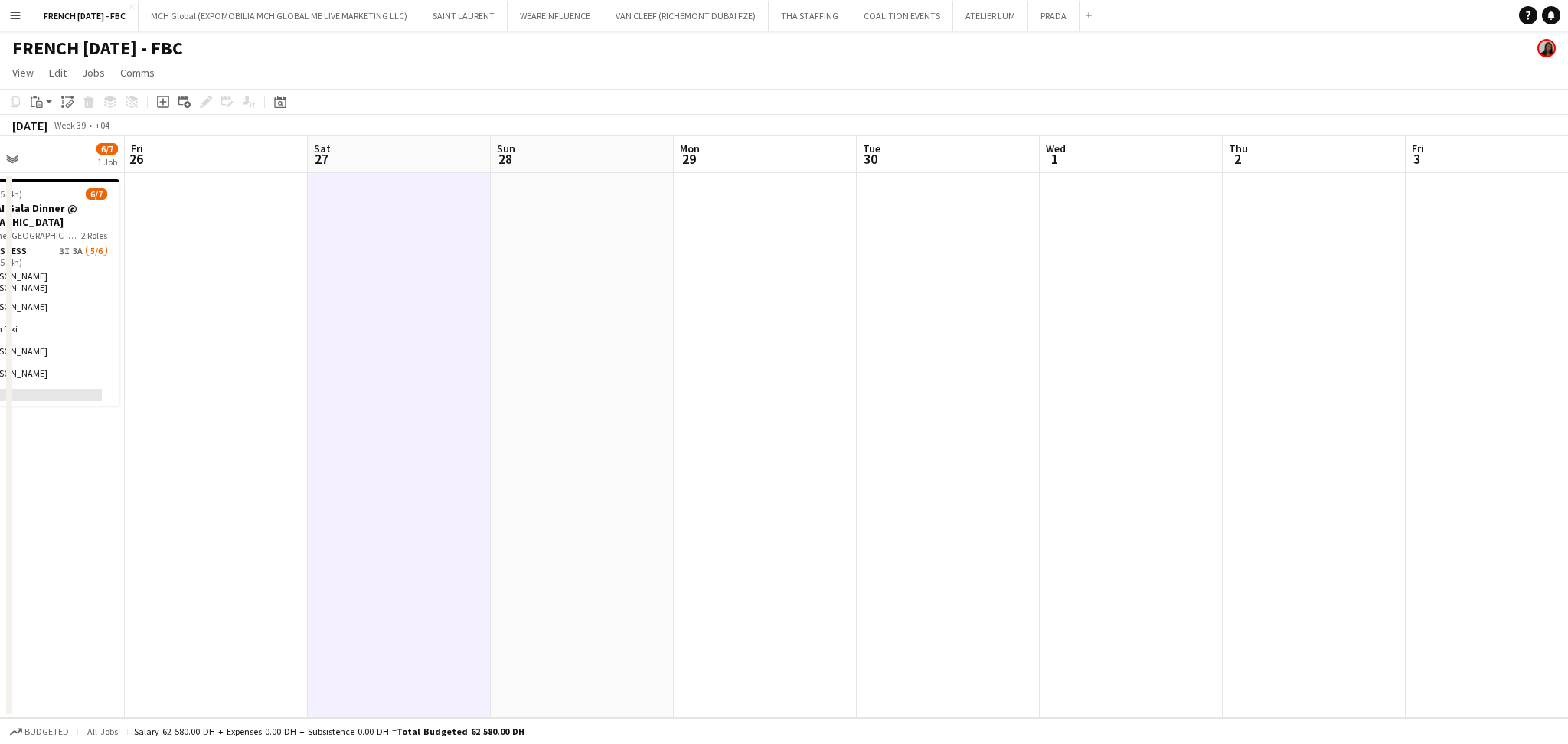
drag, startPoint x: 806, startPoint y: 482, endPoint x: 646, endPoint y: 484, distance: 160.0
click at [646, 484] on app-calendar-viewport "Tue 23 Wed 24 Thu 25 6/7 1 Job Fri 26 Sat 27 Sun 28 Mon 29 Tue 30 Wed 1 Thu 2 F…" at bounding box center [784, 427] width 1568 height 582
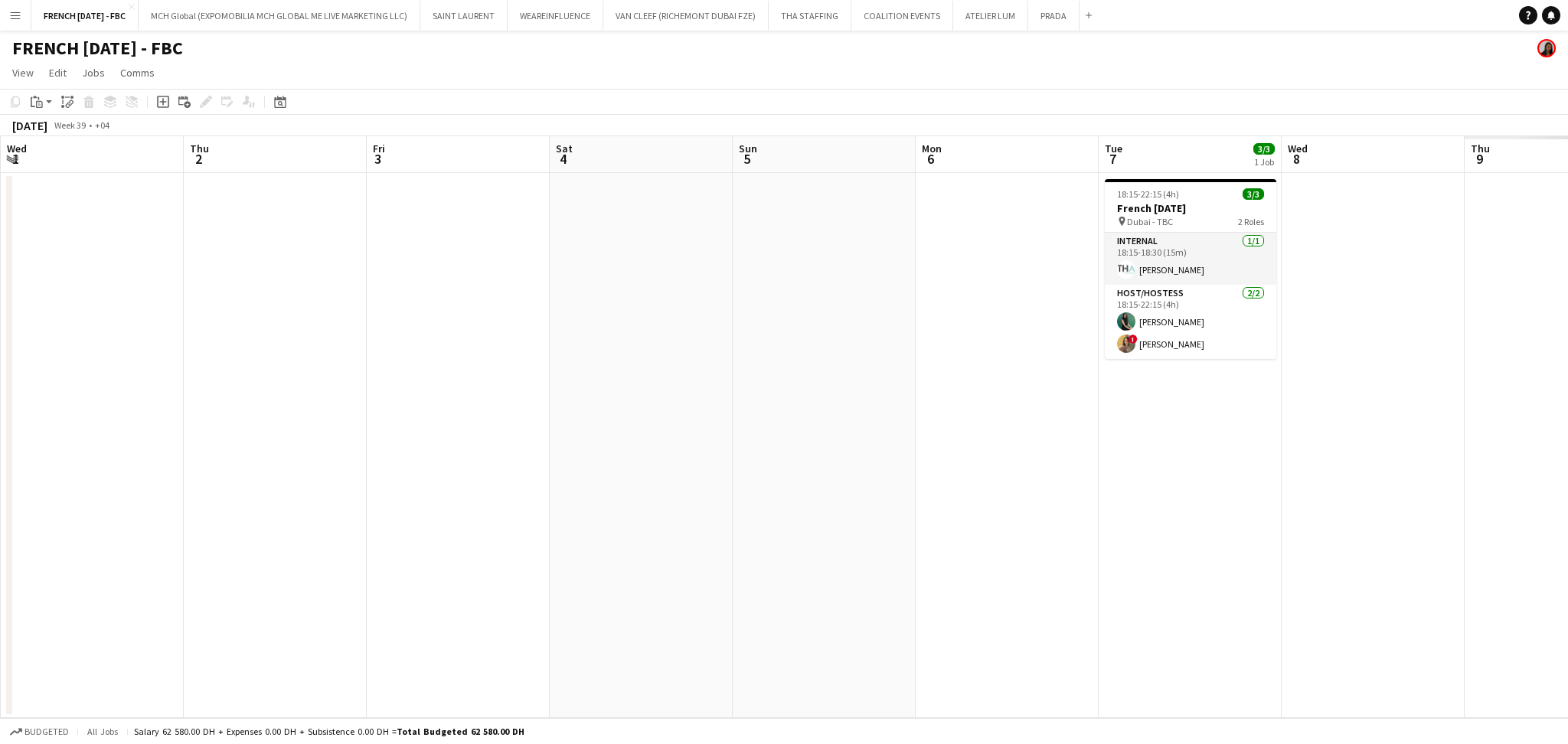
drag, startPoint x: 953, startPoint y: 475, endPoint x: 300, endPoint y: 488, distance: 653.1
click at [271, 500] on app-calendar-viewport "Sun 28 Mon 29 Tue 30 Wed 1 Thu 2 Fri 3 Sat 4 Sun 5 Mon 6 Tue 7 3/3 1 Job Wed 8 …" at bounding box center [784, 427] width 1568 height 582
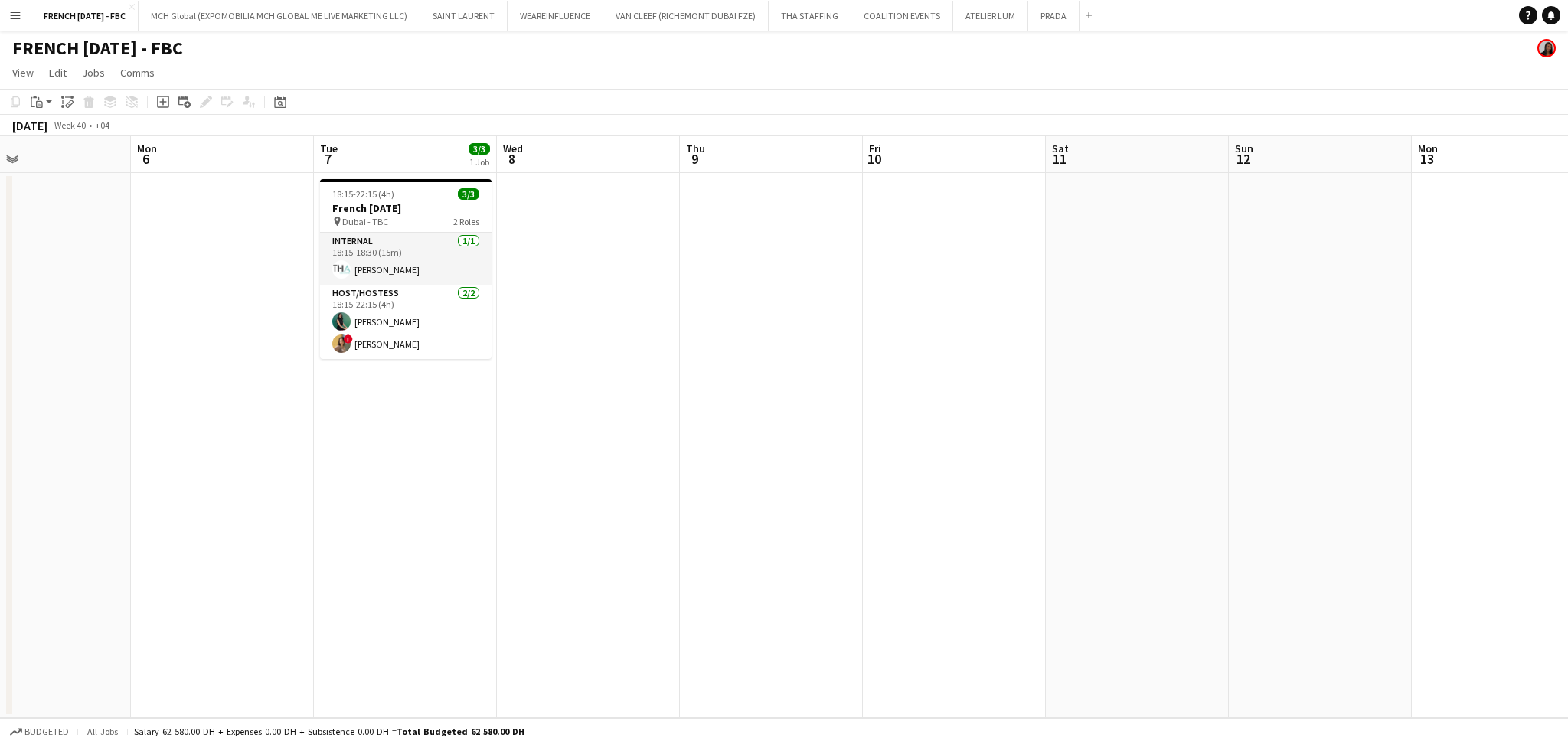
drag, startPoint x: 1023, startPoint y: 485, endPoint x: 662, endPoint y: 558, distance: 368.3
click at [662, 558] on app-calendar-viewport "Thu 2 Fri 3 Sat 4 Sun 5 Mon 6 Tue 7 3/3 1 Job Wed 8 Thu 9 Fri 10 Sat 11 Sun 12 …" at bounding box center [784, 427] width 1568 height 582
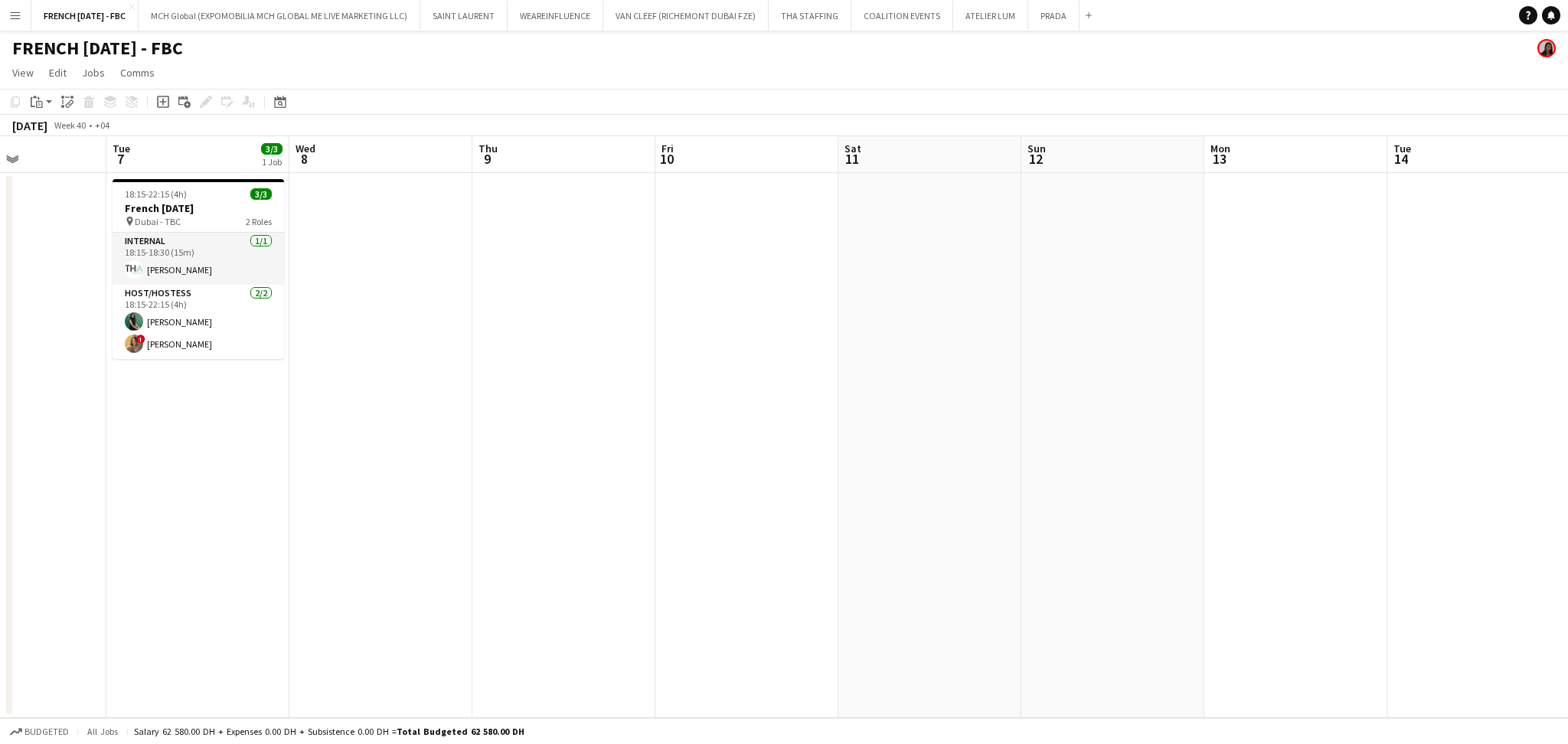
drag, startPoint x: 1294, startPoint y: 529, endPoint x: 1113, endPoint y: 553, distance: 182.6
click at [1113, 553] on app-calendar-viewport "Fri 3 Sat 4 Sun 5 Mon 6 Tue 7 3/3 1 Job Wed 8 Thu 9 Fri 10 Sat 11 Sun 12 Mon 13…" at bounding box center [784, 427] width 1568 height 582
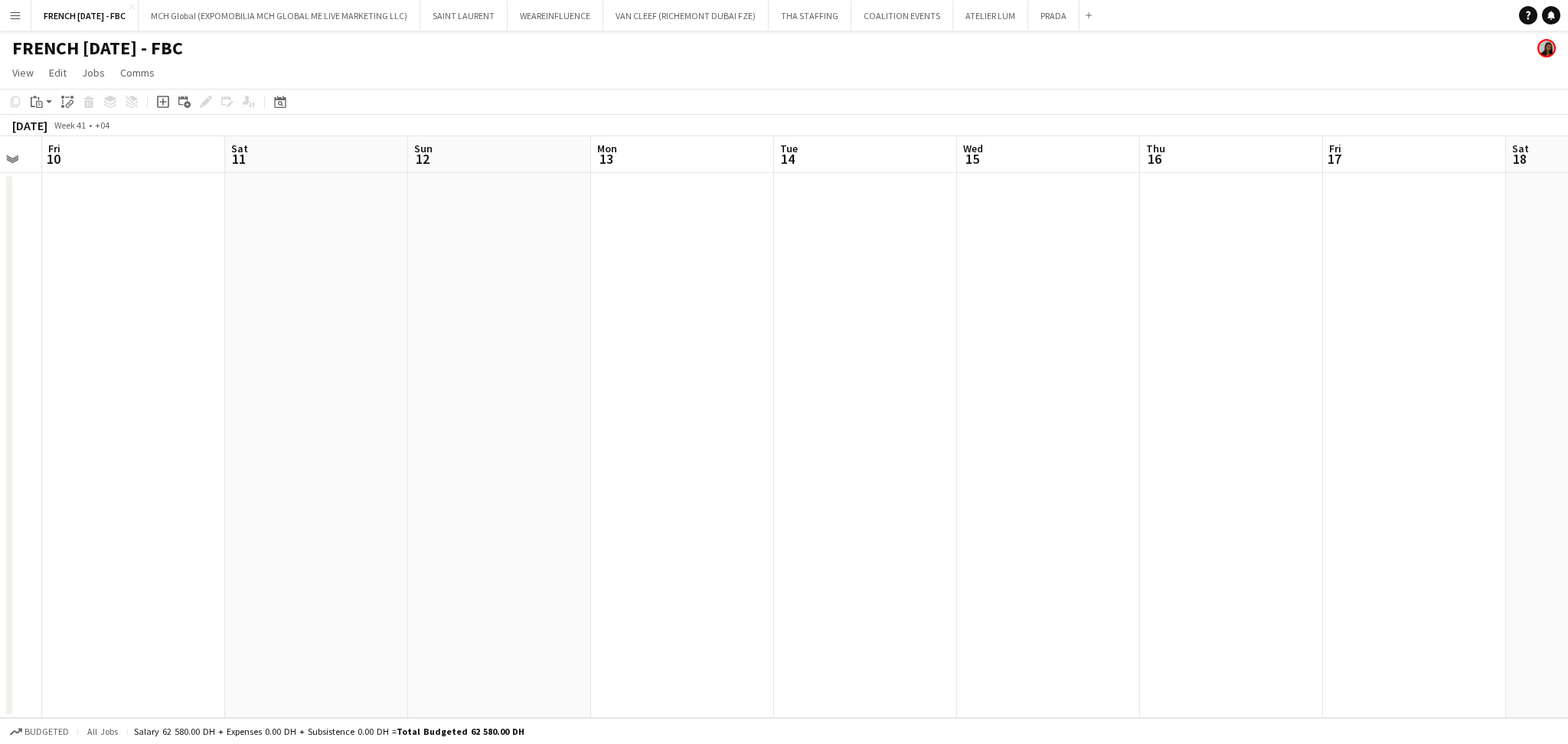
drag, startPoint x: 1264, startPoint y: 543, endPoint x: 846, endPoint y: 531, distance: 418.2
click at [860, 546] on app-calendar-viewport "Mon 6 Tue 7 3/3 1 Job Wed 8 Thu 9 Fri 10 Sat 11 Sun 12 Mon 13 Tue 14 Wed 15 Thu…" at bounding box center [784, 427] width 1568 height 582
drag, startPoint x: 1393, startPoint y: 396, endPoint x: 601, endPoint y: 445, distance: 793.5
click at [594, 445] on app-calendar-viewport "Mon 6 Tue 7 3/3 1 Job Wed 8 Thu 9 Fri 10 Sat 11 Sun 12 Mon 13 Tue 14 Wed 15 Thu…" at bounding box center [784, 427] width 1568 height 582
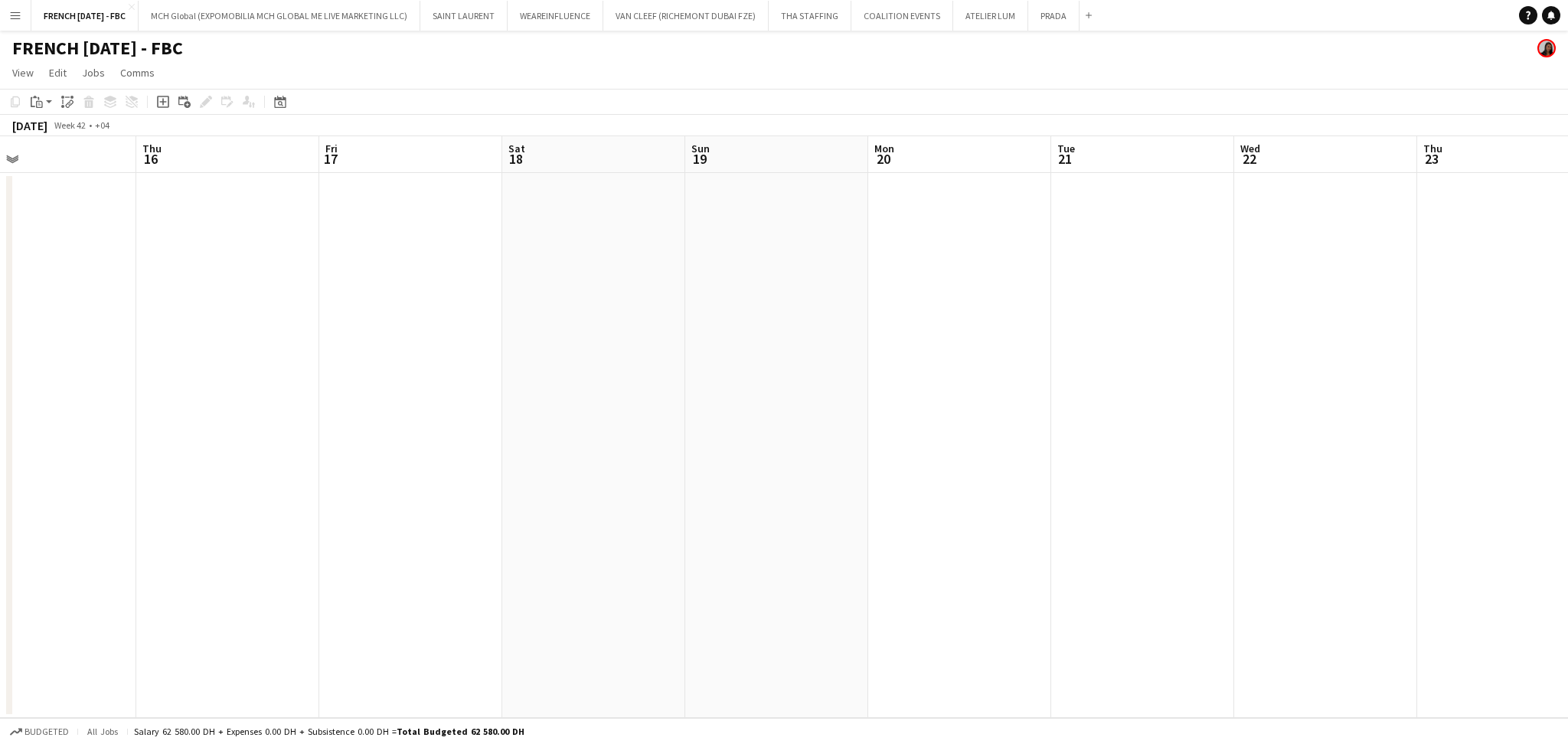
drag, startPoint x: 927, startPoint y: 485, endPoint x: 818, endPoint y: 499, distance: 109.9
click at [632, 492] on app-calendar-viewport "Sun 12 Mon 13 Tue 14 Wed 15 Thu 16 Fri 17 Sat 18 Sun 19 Mon 20 Tue 21 Wed 22 Th…" at bounding box center [784, 427] width 1568 height 582
drag, startPoint x: 592, startPoint y: 491, endPoint x: 789, endPoint y: 485, distance: 197.1
click at [583, 491] on app-calendar-viewport "Sun 19 Mon 20 Tue 21 Wed 22 Thu 23 Fri 24 Sat 25 Sun 26 Mon 27 Tue 28 Wed 29 Th…" at bounding box center [784, 427] width 1568 height 582
drag, startPoint x: 1252, startPoint y: 487, endPoint x: 1337, endPoint y: 470, distance: 86.7
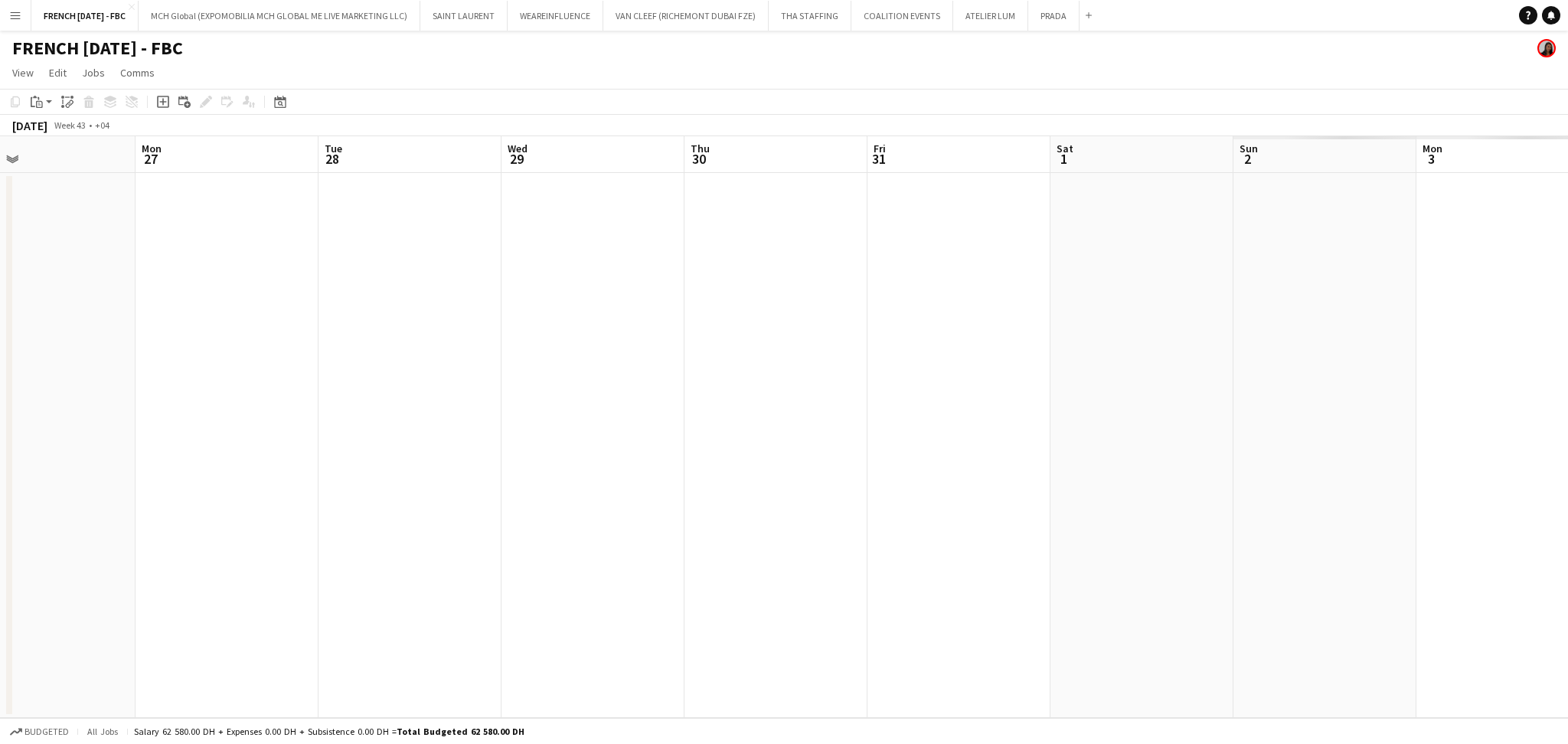
click at [430, 492] on app-calendar-viewport "Thu 23 Fri 24 Sat 25 Sun 26 Mon 27 Tue 28 Wed 29 Thu 30 Fri 31 Sat 1 Sun 2 Mon …" at bounding box center [784, 427] width 1568 height 582
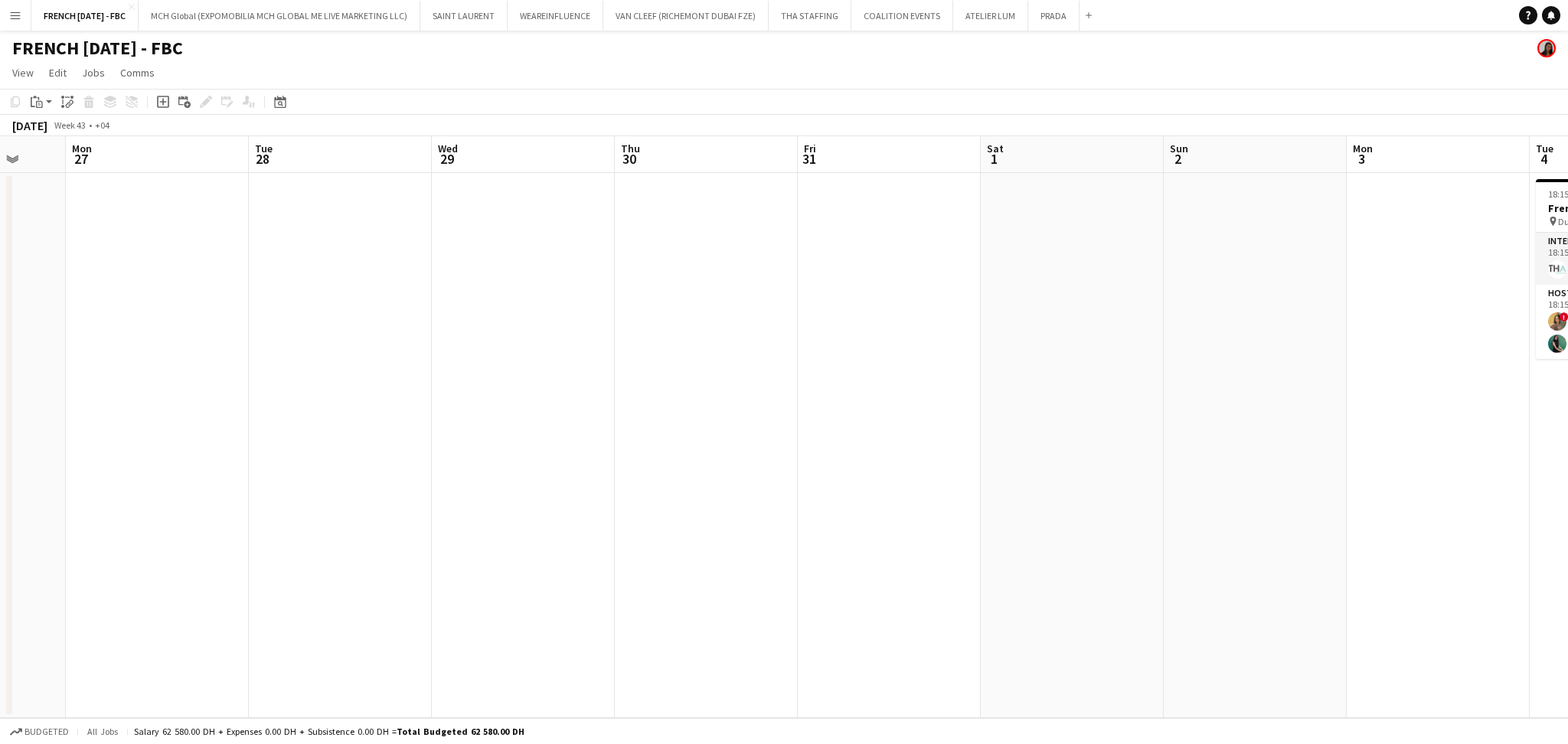
scroll to position [0, 623]
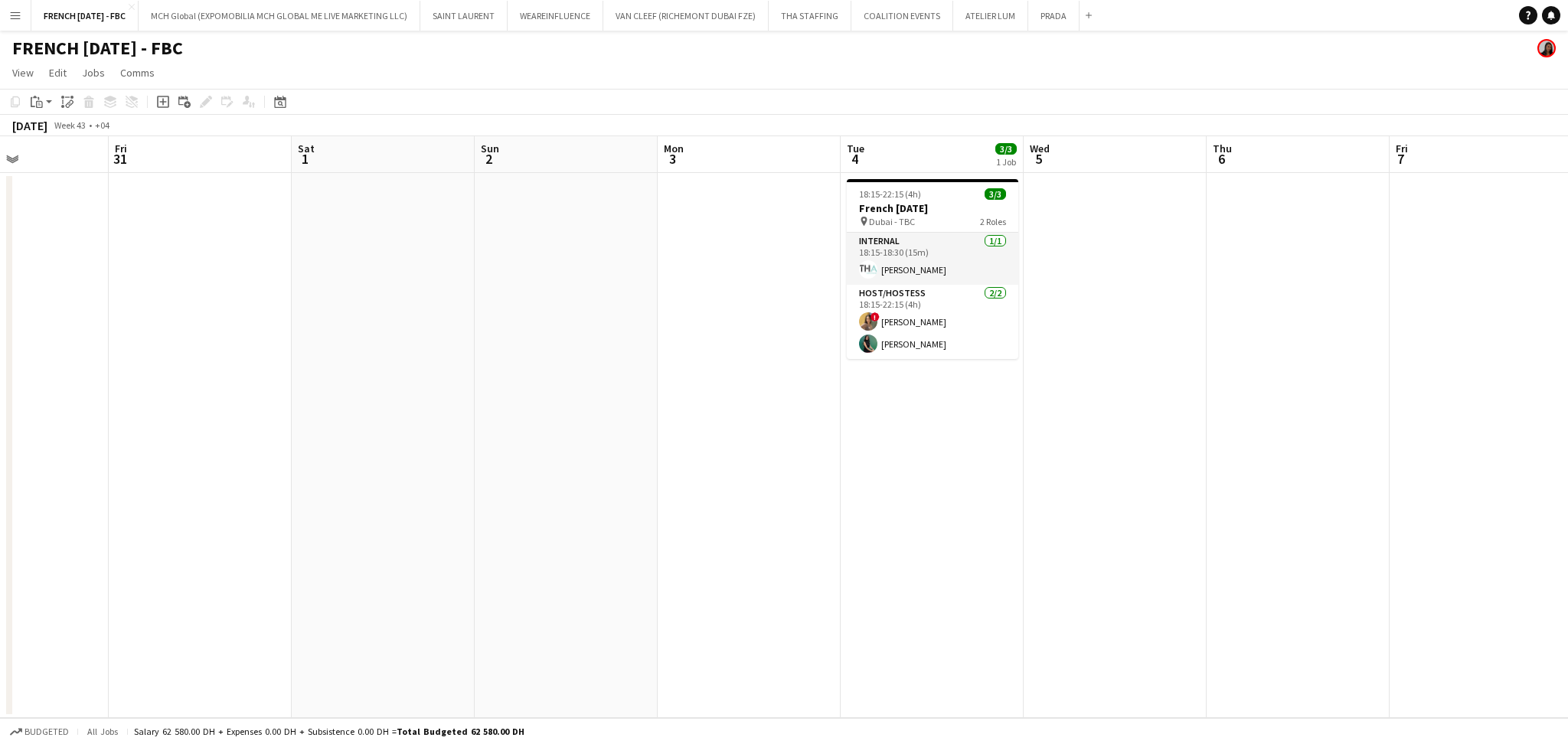
drag, startPoint x: 1238, startPoint y: 466, endPoint x: 816, endPoint y: 475, distance: 422.1
click at [816, 475] on app-calendar-viewport "Mon 27 Tue 28 Wed 29 Thu 30 Fri 31 Sat 1 Sun 2 Mon 3 Tue 4 3/3 1 Job Wed 5 Thu …" at bounding box center [784, 427] width 1568 height 582
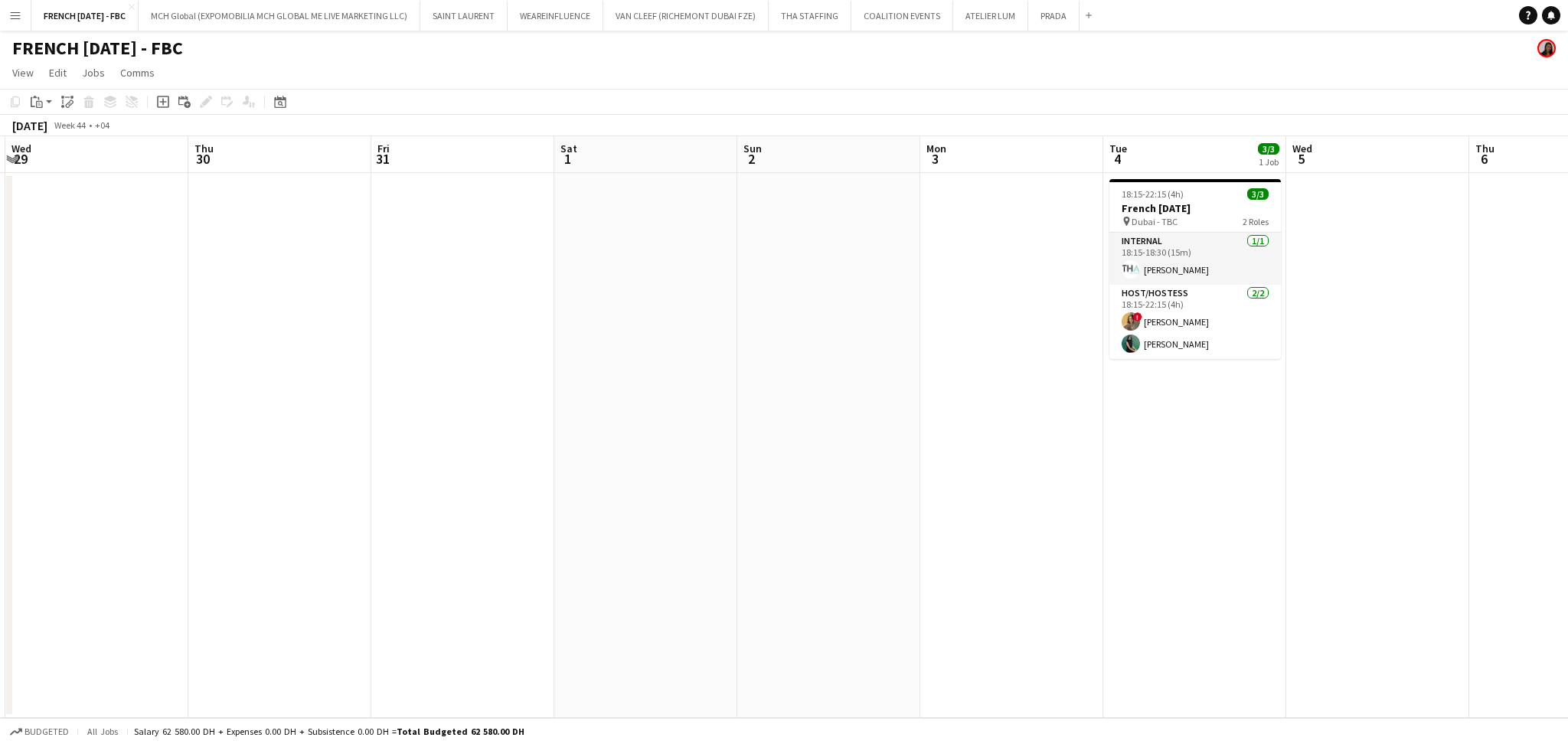
drag, startPoint x: 360, startPoint y: 480, endPoint x: 984, endPoint y: 463, distance: 624.2
click at [980, 464] on app-calendar-viewport "Mon 27 Tue 28 Wed 29 Thu 30 Fri 31 Sat 1 Sun 2 Mon 3 Tue 4 3/3 1 Job Wed 5 Thu …" at bounding box center [784, 427] width 1568 height 582
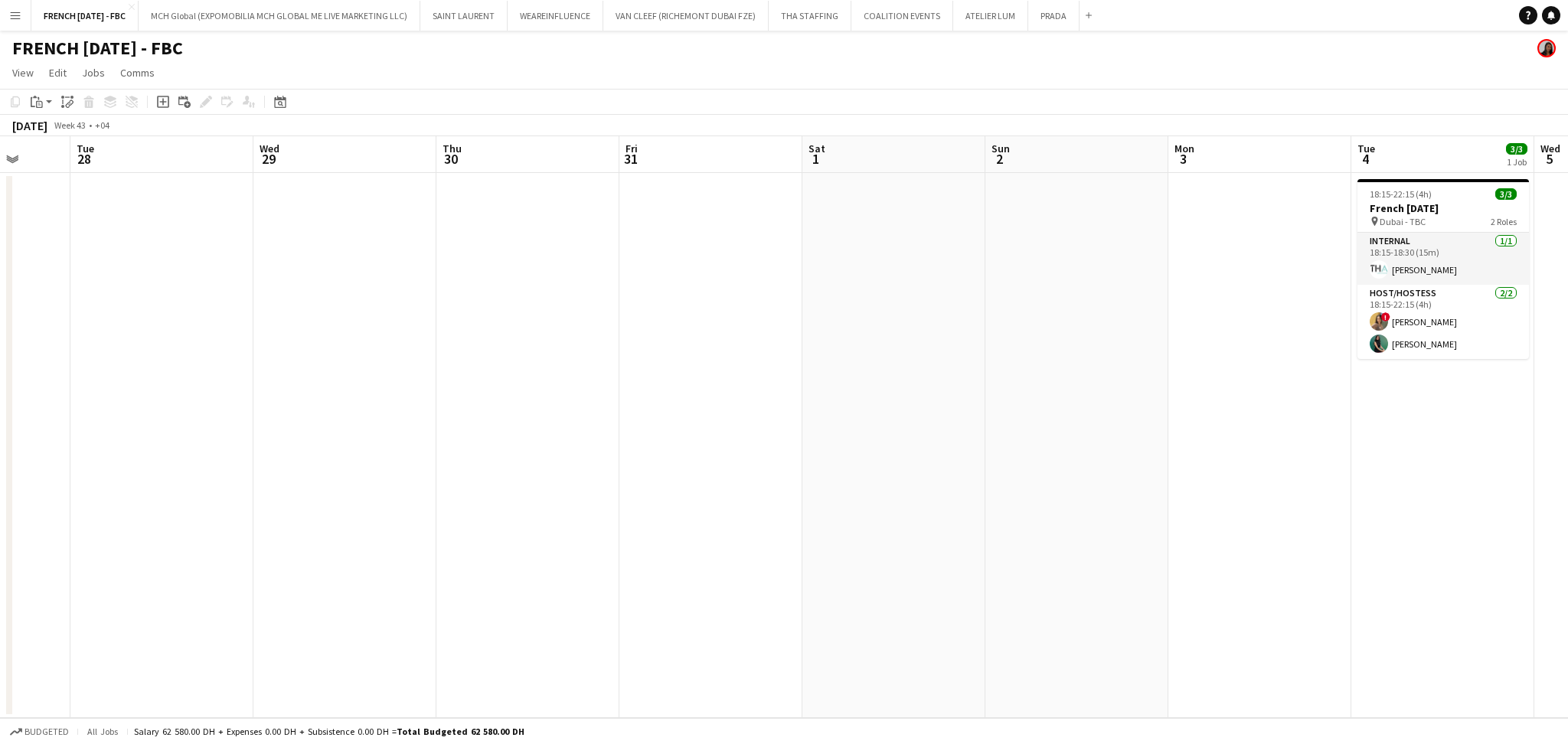
drag, startPoint x: 394, startPoint y: 452, endPoint x: 1360, endPoint y: 512, distance: 967.9
click at [1365, 515] on app-calendar-viewport "Sat 25 Sun 26 Mon 27 Tue 28 Wed 29 Thu 30 Fri 31 Sat 1 Sun 2 Mon 3 Tue 4 3/3 1 …" at bounding box center [784, 427] width 1568 height 582
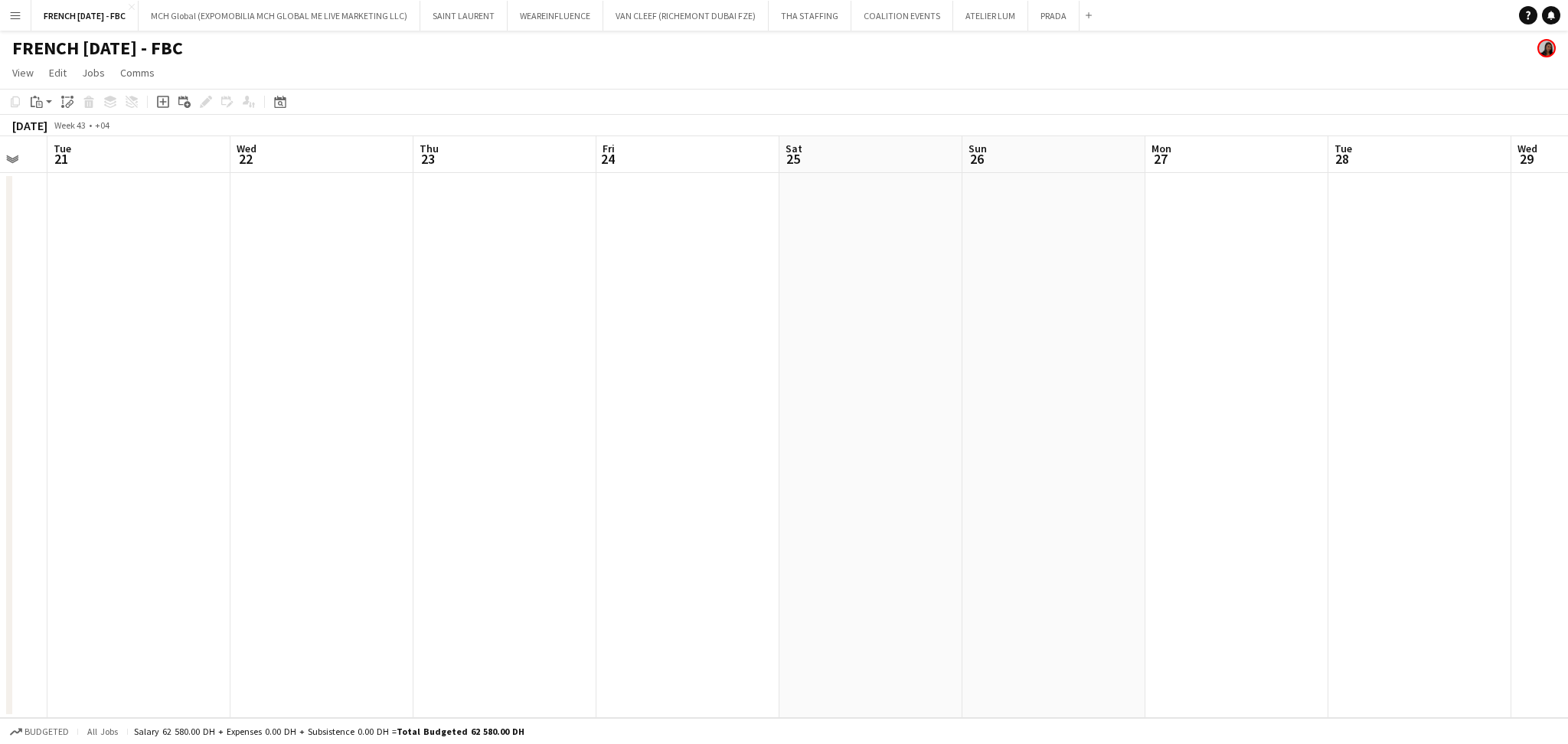
drag, startPoint x: 642, startPoint y: 527, endPoint x: 1171, endPoint y: 459, distance: 533.4
click at [1171, 461] on app-calendar-viewport "Sun 19 Mon 20 Tue 21 Wed 22 Thu 23 Fri 24 Sat 25 Sun 26 Mon 27 Tue 28 Wed 29 Th…" at bounding box center [784, 427] width 1568 height 582
drag, startPoint x: 529, startPoint y: 515, endPoint x: 834, endPoint y: 522, distance: 305.1
click at [865, 527] on app-calendar-viewport "Wed 15 Thu 16 Fri 17 Sat 18 Sun 19 Mon 20 Tue 21 Wed 22 Thu 23 Fri 24 Sat 25 Su…" at bounding box center [784, 427] width 1568 height 582
drag, startPoint x: 438, startPoint y: 506, endPoint x: 915, endPoint y: 524, distance: 477.3
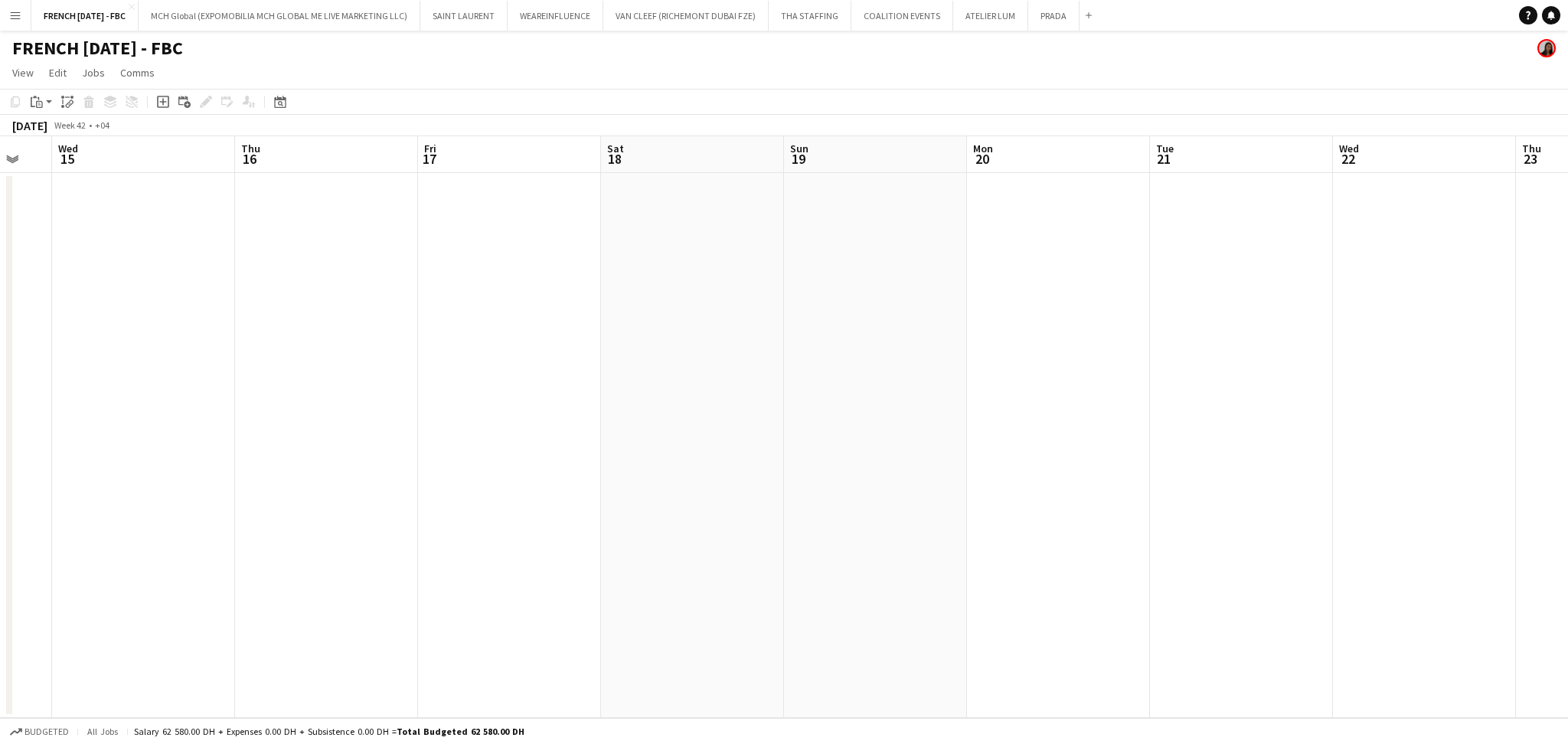
click at [915, 524] on app-calendar-viewport "Mon 13 Tue 14 Wed 15 Thu 16 Fri 17 Sat 18 Sun 19 Mon 20 Tue 21 Wed 22 Thu 23 Fr…" at bounding box center [784, 427] width 1568 height 582
drag, startPoint x: 456, startPoint y: 467, endPoint x: 741, endPoint y: 413, distance: 290.1
click at [695, 426] on app-calendar-viewport "Fri 10 Sat 11 Sun 12 Mon 13 Tue 14 Wed 15 Thu 16 Fri 17 Sat 18 Sun 19 Mon 20 Tu…" at bounding box center [784, 427] width 1568 height 582
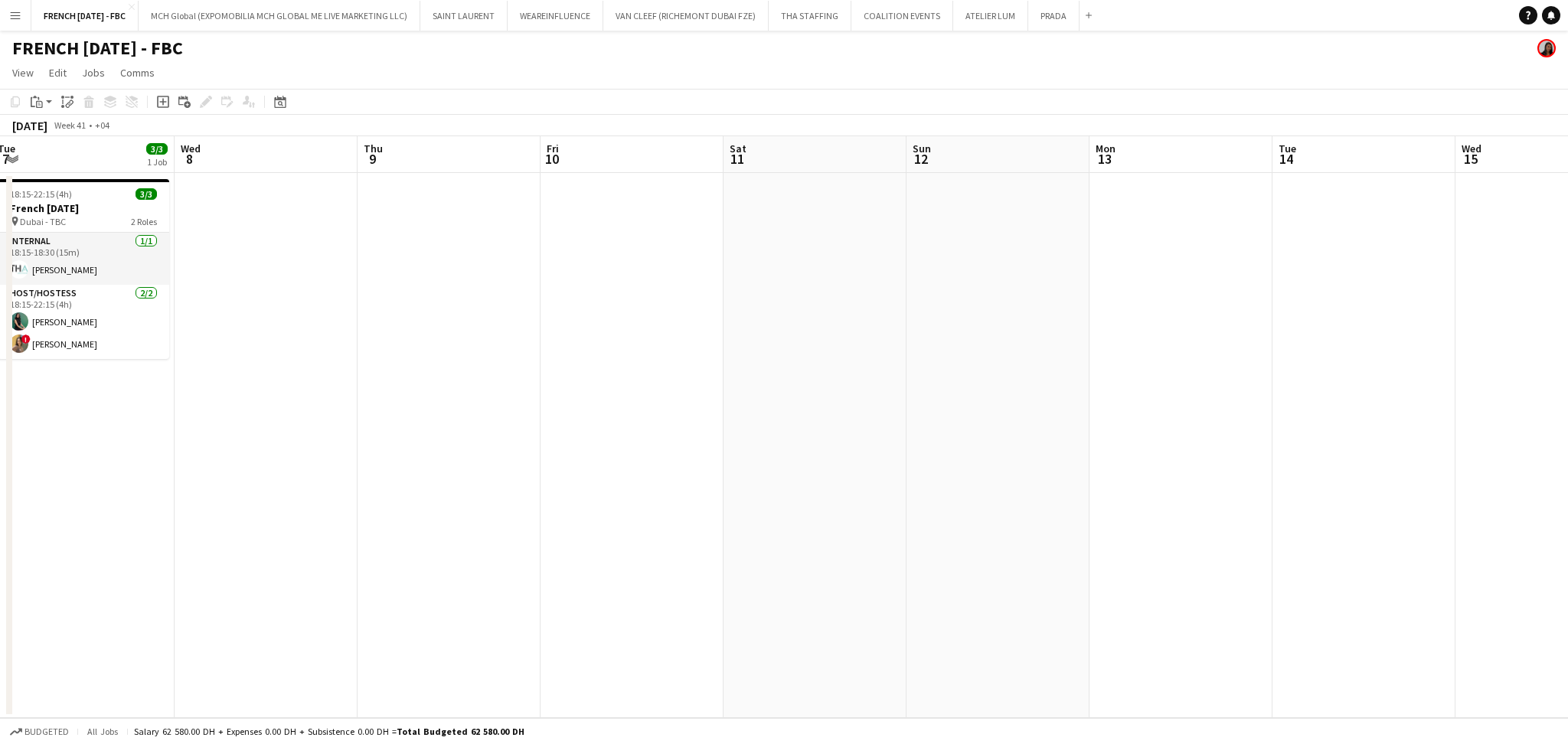
drag, startPoint x: 1044, startPoint y: 372, endPoint x: 1133, endPoint y: 294, distance: 118.3
click at [1252, 354] on app-calendar-viewport "Sun 5 Mon 6 Tue 7 3/3 1 Job Wed 8 Thu 9 Fri 10 Sat 11 Sun 12 Mon 13 Tue 14 Wed …" at bounding box center [784, 427] width 1568 height 582
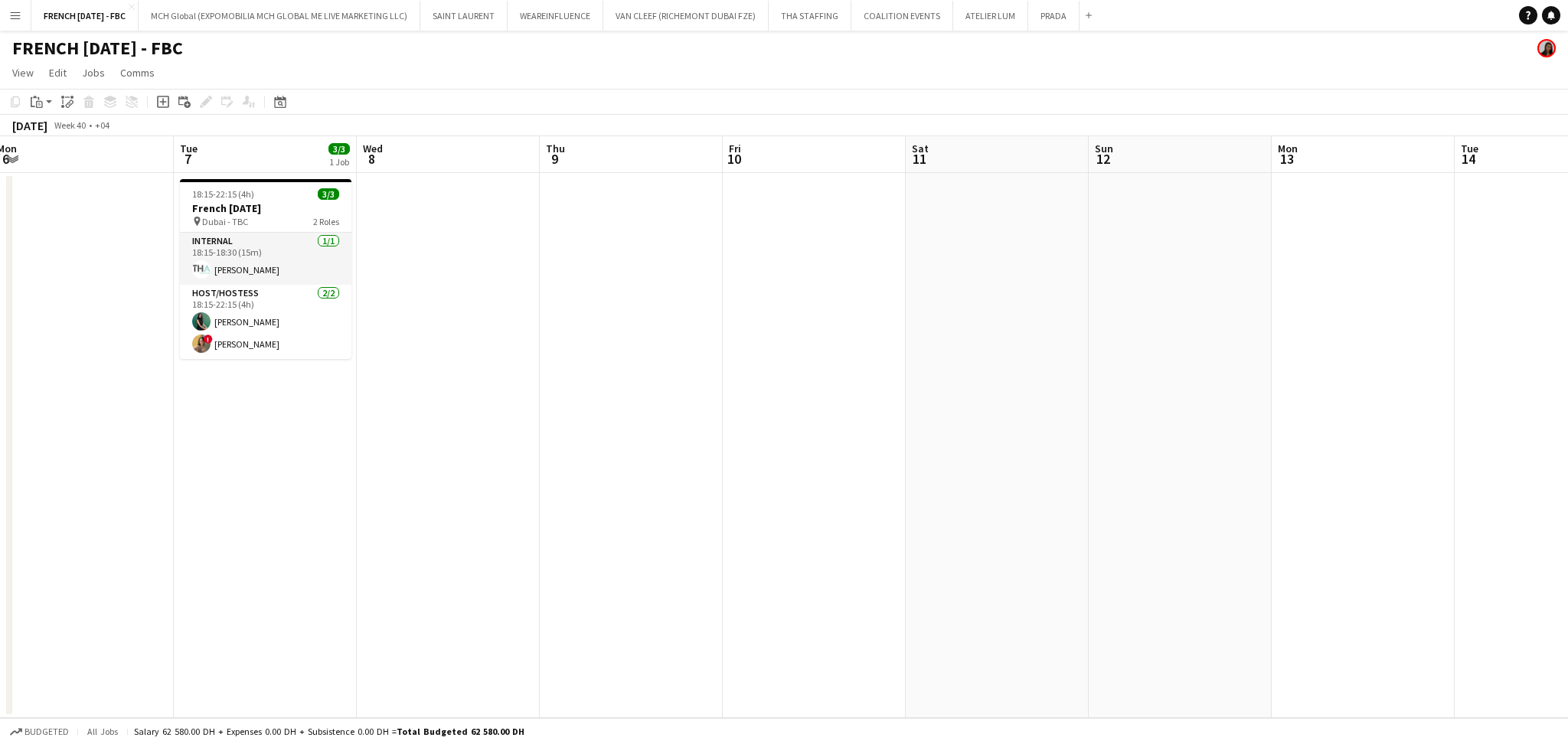
drag, startPoint x: 533, startPoint y: 458, endPoint x: 1184, endPoint y: 438, distance: 651.3
click at [1182, 439] on app-calendar-viewport "Sat 4 Sun 5 Mon 6 Tue 7 3/3 1 Job Wed 8 Thu 9 Fri 10 Sat 11 Sun 12 Mon 13 Tue 1…" at bounding box center [784, 427] width 1568 height 582
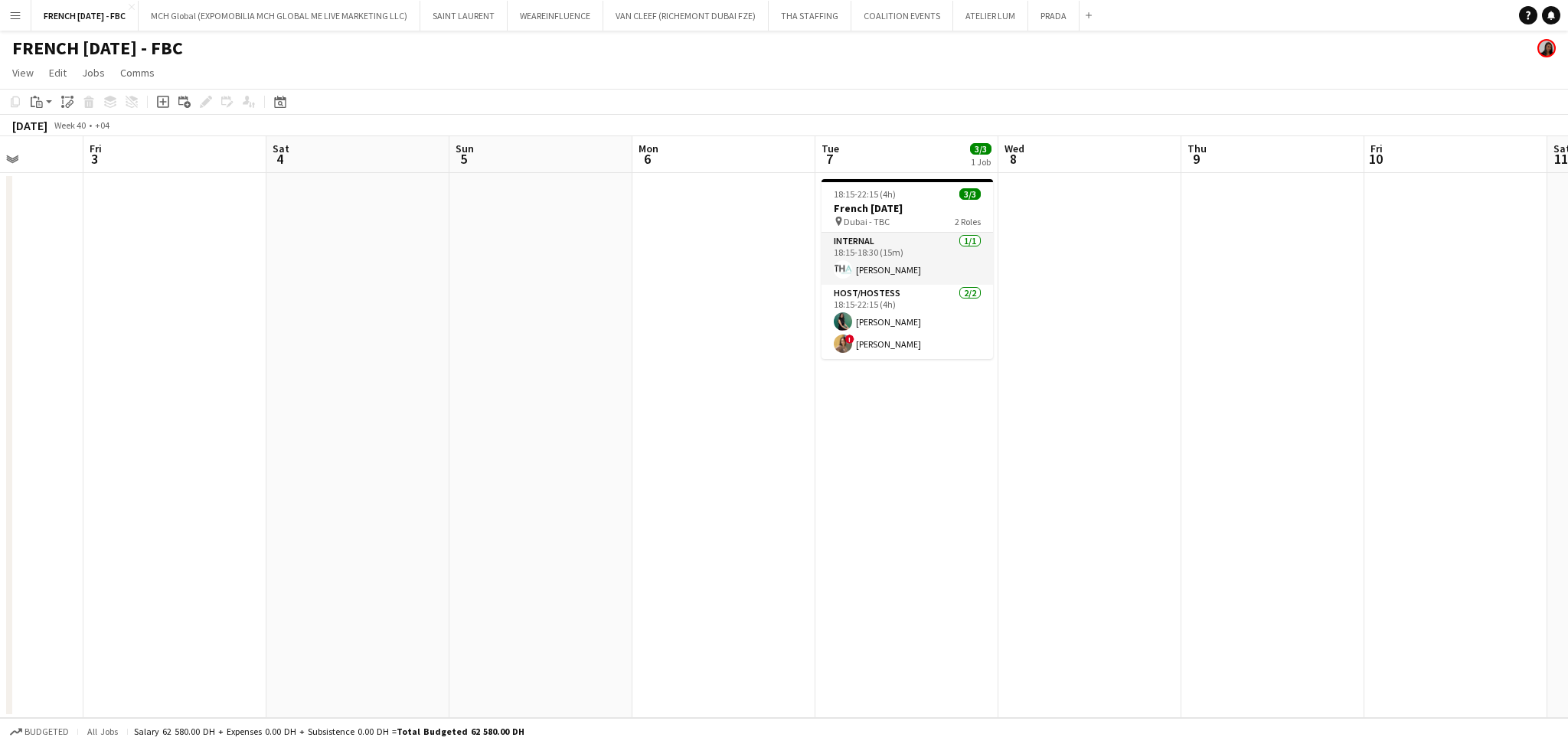
drag, startPoint x: 864, startPoint y: 359, endPoint x: 1566, endPoint y: 410, distance: 703.9
click at [1566, 410] on app-calendar-viewport "Tue 30 Wed 1 Thu 2 Fri 3 Sat 4 Sun 5 Mon 6 Tue 7 3/3 1 Job Wed 8 Thu 9 Fri 10 S…" at bounding box center [784, 427] width 1568 height 582
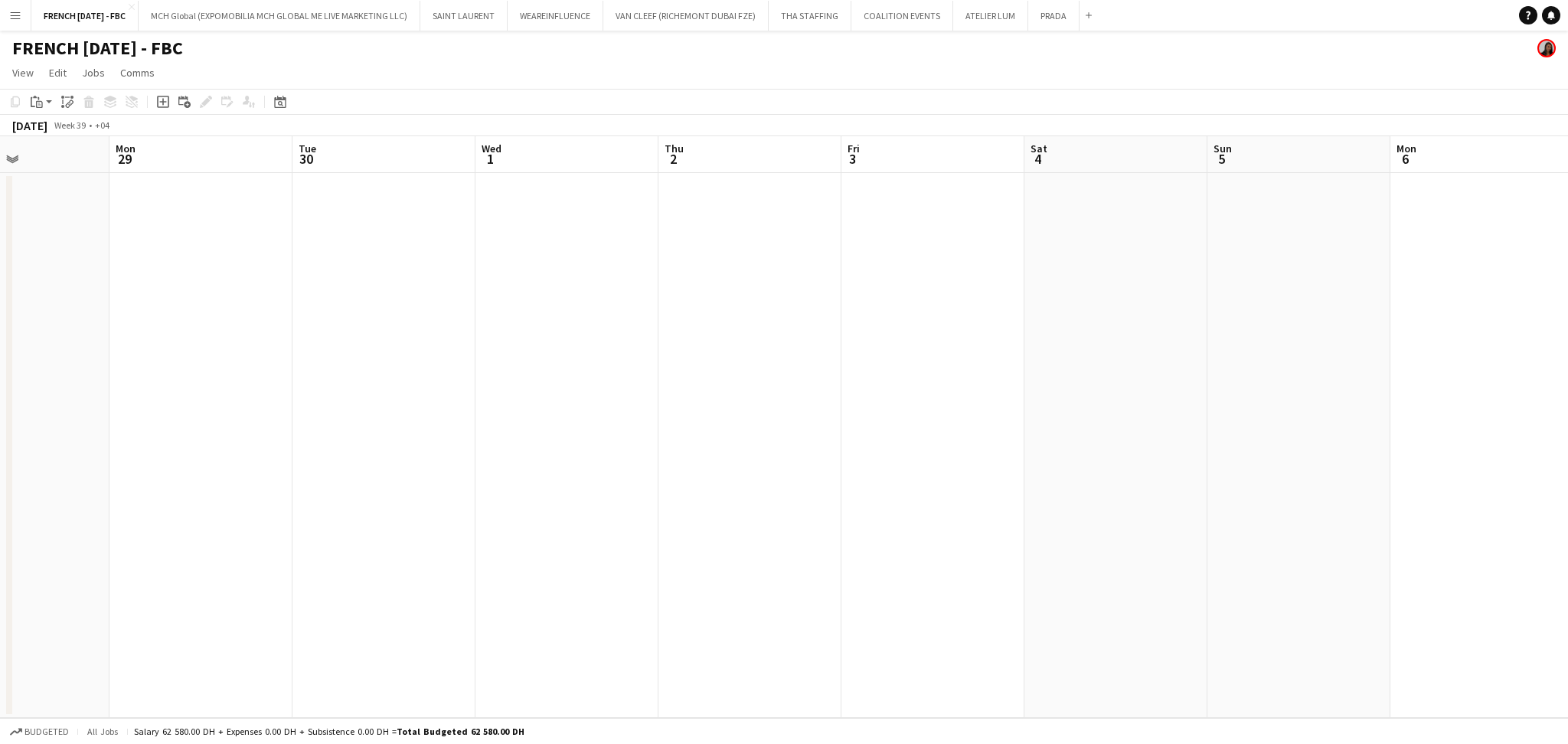
drag, startPoint x: 816, startPoint y: 492, endPoint x: 1512, endPoint y: 494, distance: 696.0
click at [1529, 493] on app-calendar-viewport "Fri 26 Sat 27 Sun 28 Mon 29 Tue 30 Wed 1 Thu 2 Fri 3 Sat 4 Sun 5 Mon 6 Tue 7 3/…" at bounding box center [784, 427] width 1568 height 582
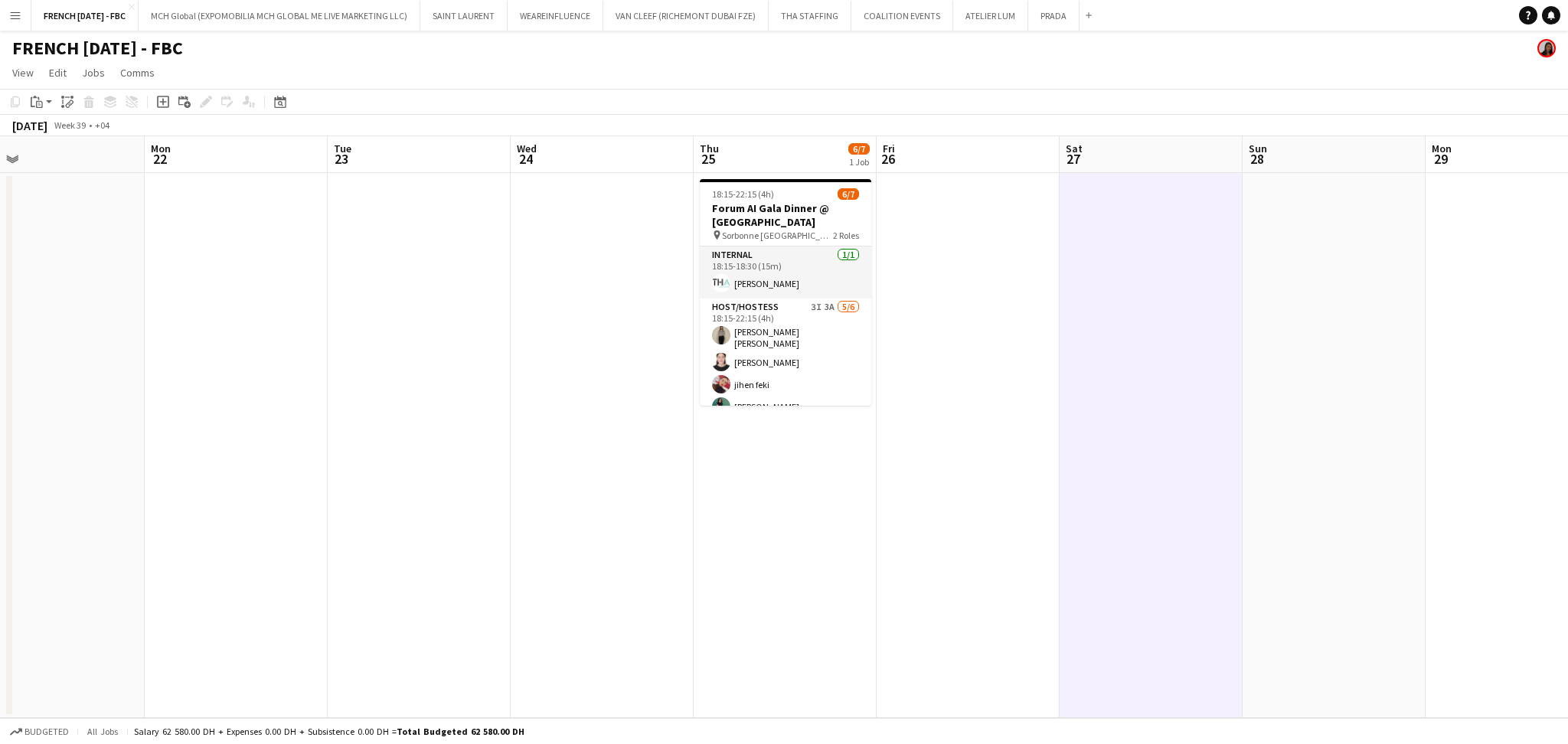
drag, startPoint x: 776, startPoint y: 529, endPoint x: 1357, endPoint y: 532, distance: 581.0
click at [1357, 532] on app-calendar-viewport "Fri 19 Sat 20 Sun 21 Mon 22 Tue 23 Wed 24 Thu 25 6/7 1 Job Fri 26 Sat 27 Sun 28…" at bounding box center [784, 427] width 1568 height 582
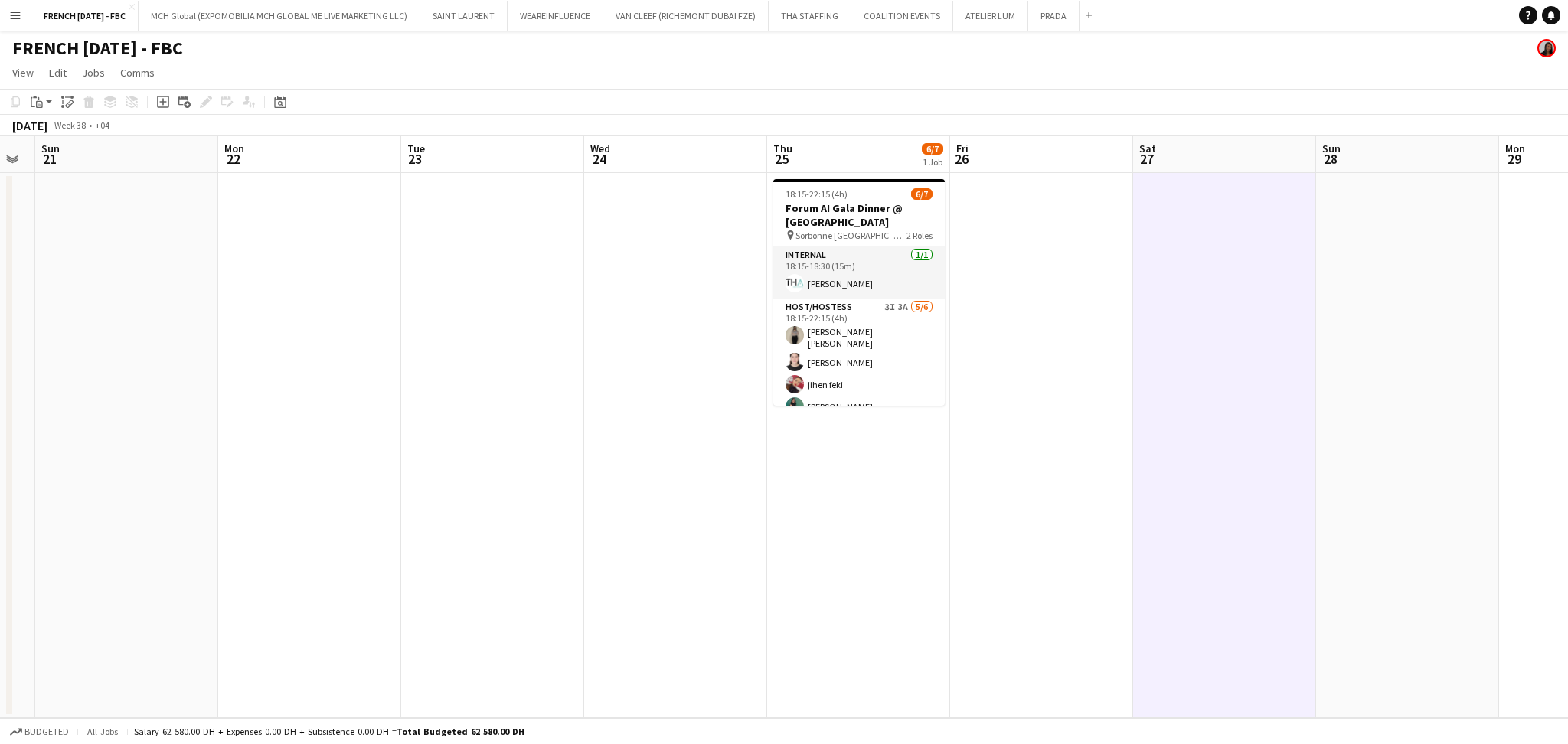
drag, startPoint x: 792, startPoint y: 495, endPoint x: 885, endPoint y: 444, distance: 106.1
click at [890, 497] on app-calendar-viewport "Fri 19 Sat 20 Sun 21 Mon 22 Tue 23 Wed 24 Thu 25 6/7 1 Job Fri 26 Sat 27 Sun 28…" at bounding box center [784, 427] width 1568 height 582
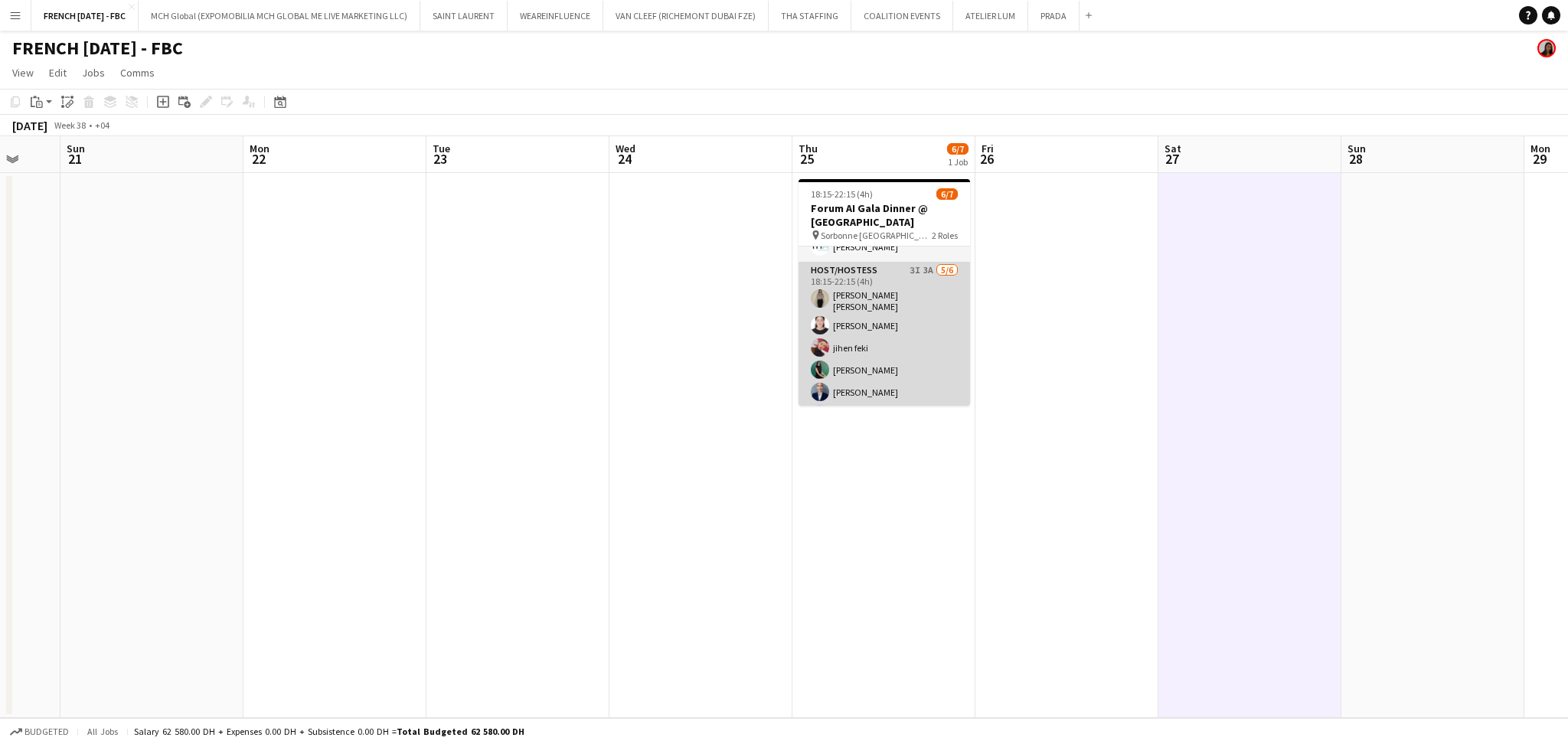
scroll to position [56, 0]
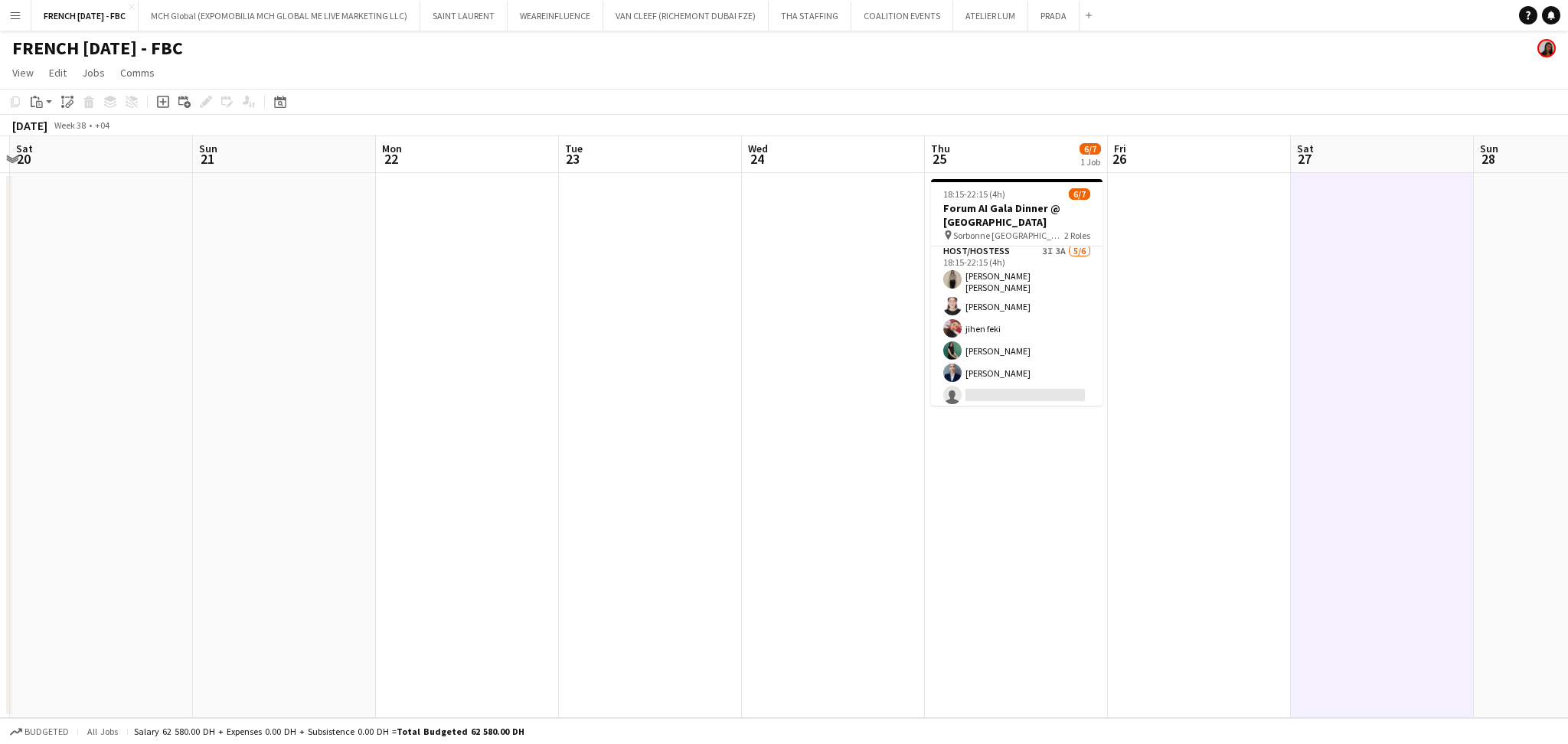
drag, startPoint x: 632, startPoint y: 436, endPoint x: 767, endPoint y: 455, distance: 136.3
click at [767, 455] on app-calendar-viewport "Thu 18 Fri 19 Sat 20 Sun 21 Mon 22 Tue 23 Wed 24 Thu 25 6/7 1 Job Fri 26 Sat 27…" at bounding box center [784, 427] width 1568 height 582
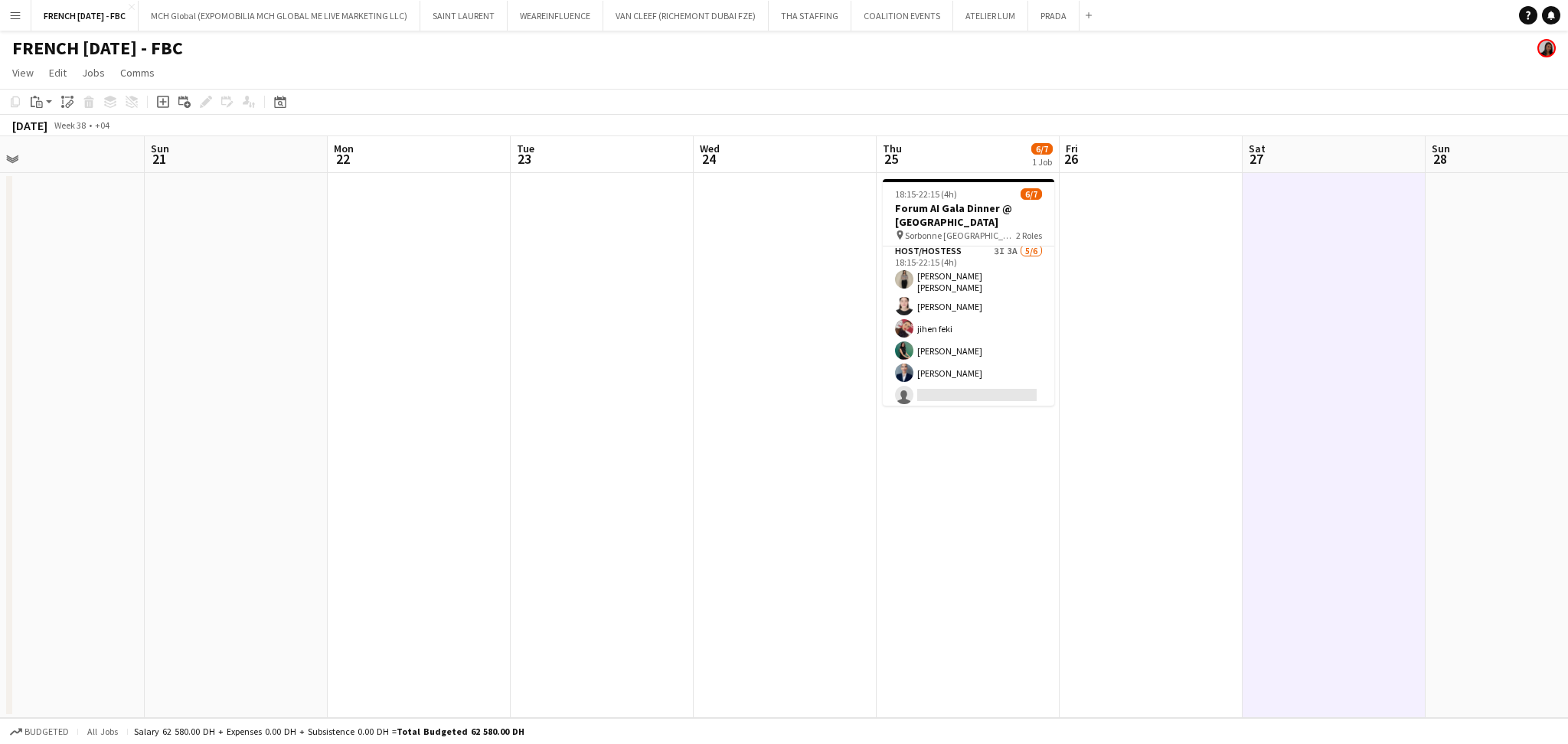
scroll to position [0, 485]
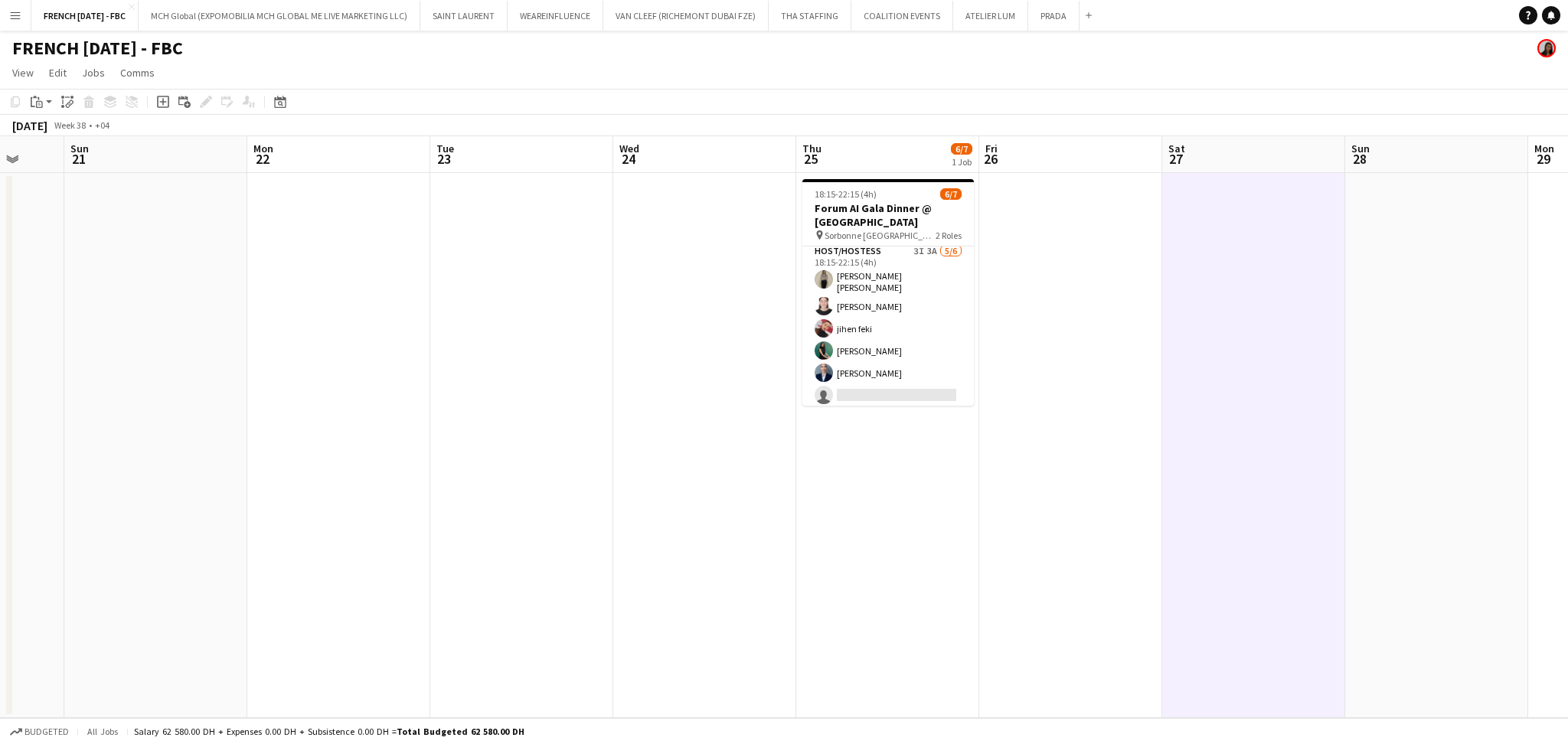
drag, startPoint x: 1008, startPoint y: 569, endPoint x: 964, endPoint y: 573, distance: 44.2
click at [964, 573] on app-calendar-viewport "Thu 18 Fri 19 Sat 20 Sun 21 Mon 22 Tue 23 Wed 24 Thu 25 6/7 1 Job Fri 26 Sat 27…" at bounding box center [784, 427] width 1568 height 582
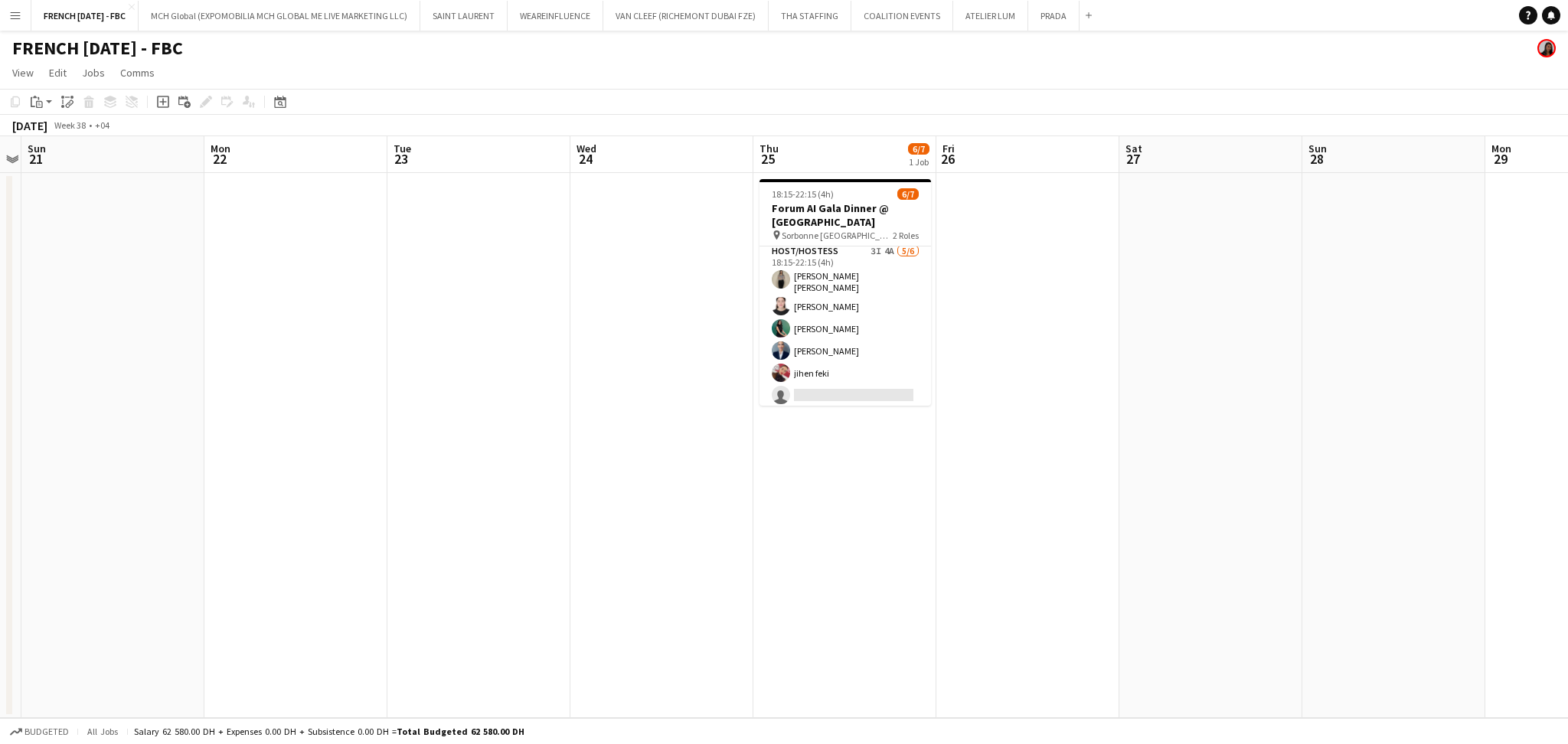
scroll to position [0, 540]
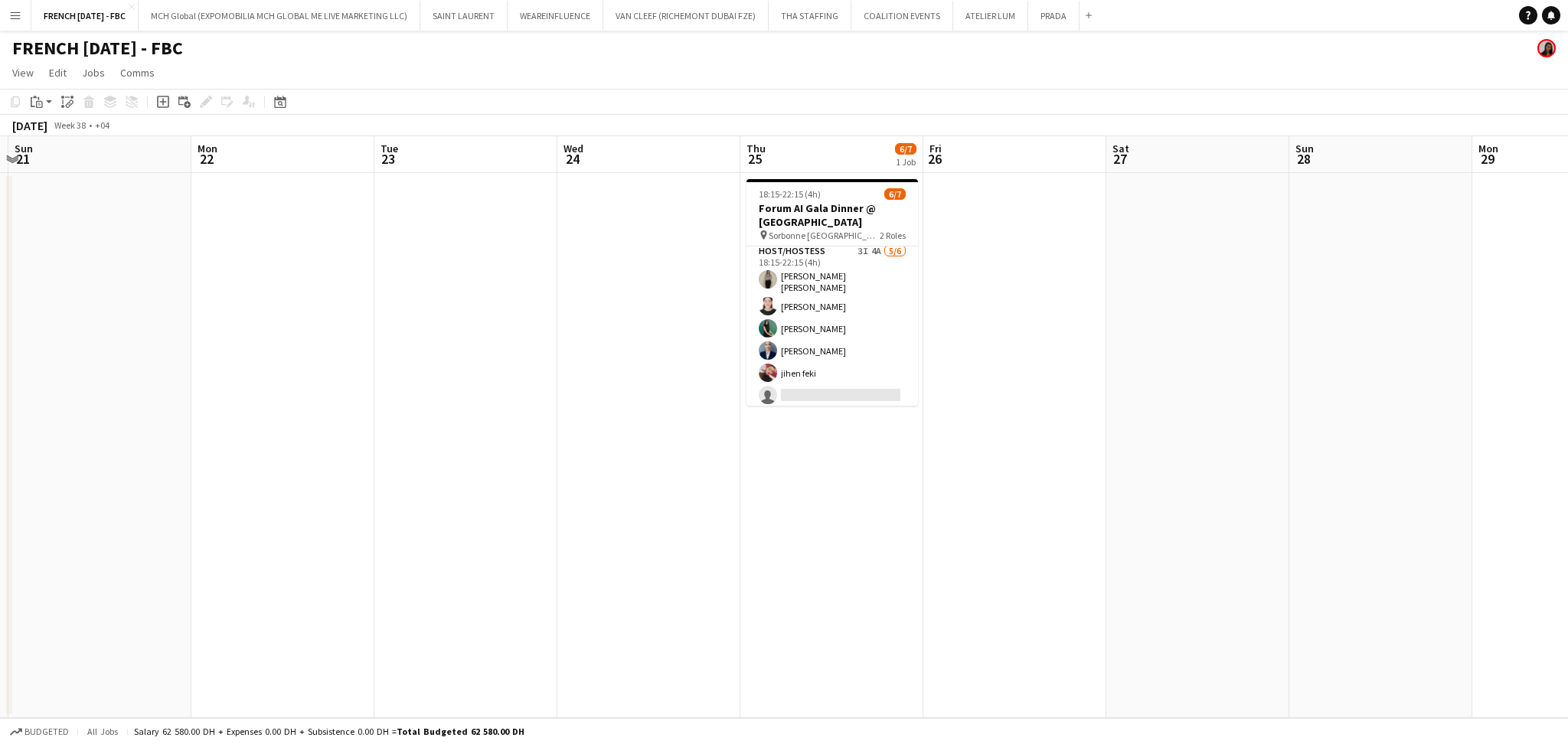
drag, startPoint x: 1094, startPoint y: 397, endPoint x: 1080, endPoint y: 397, distance: 14.0
click at [1080, 397] on app-calendar-viewport "Thu 18 Fri 19 Sat 20 Sun 21 Mon 22 Tue 23 Wed 24 Thu 25 6/7 1 Job Fri 26 Sat 27…" at bounding box center [784, 427] width 1568 height 582
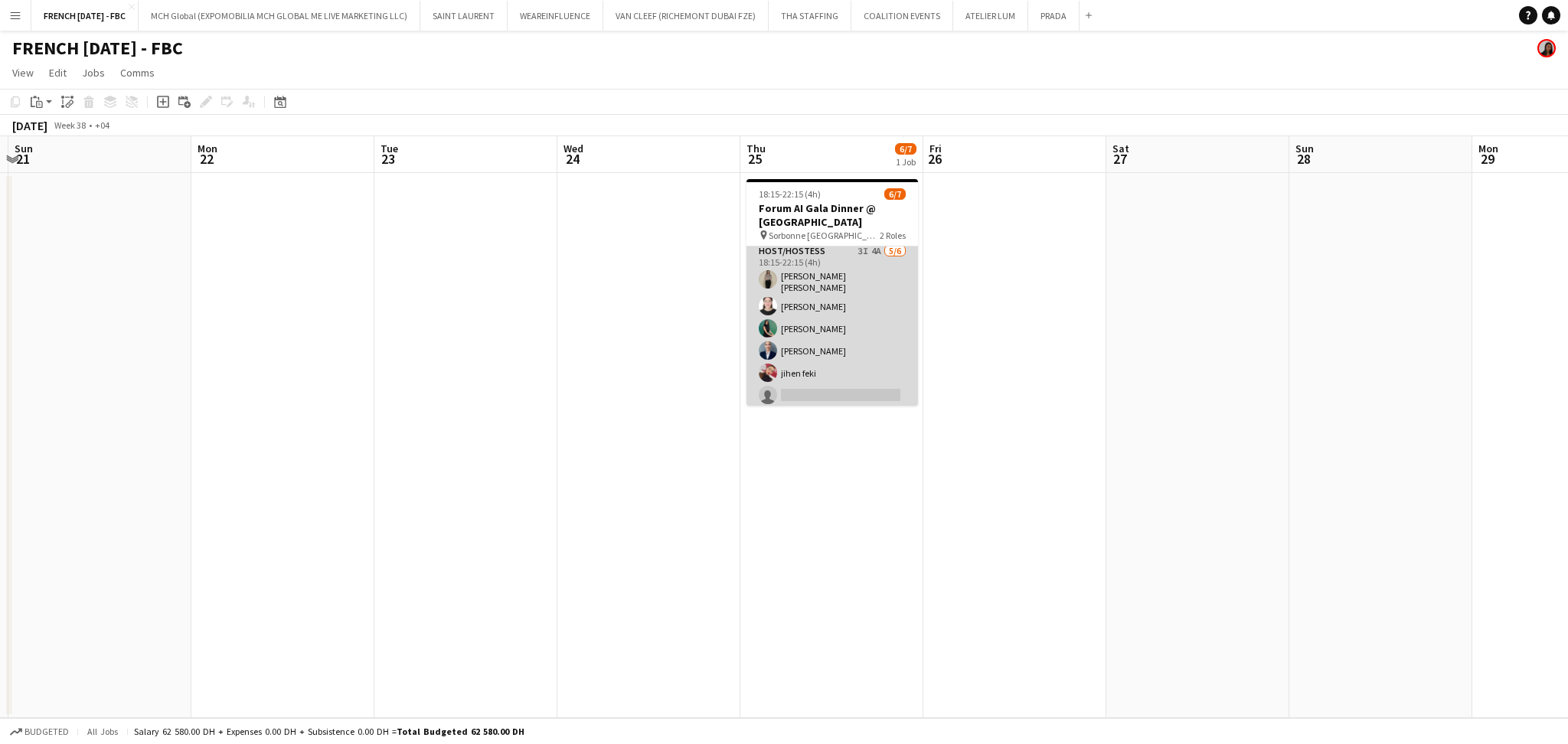
click at [842, 362] on app-card-role "Host/Hostess 3I 4A [DATE] 18:15-22:15 (4h) [PERSON_NAME] [PERSON_NAME] Aqilah J…" at bounding box center [832, 326] width 172 height 168
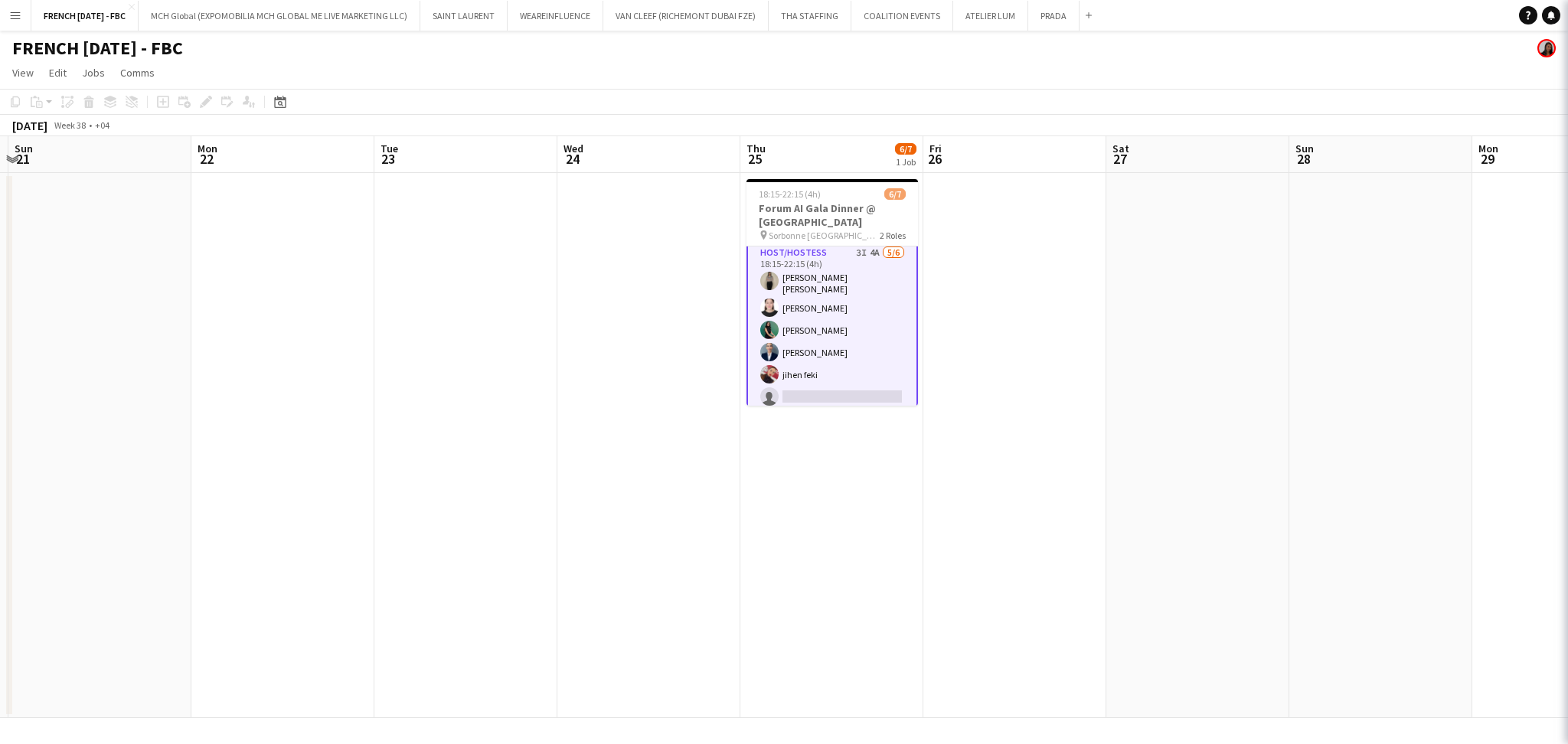
scroll to position [56, 0]
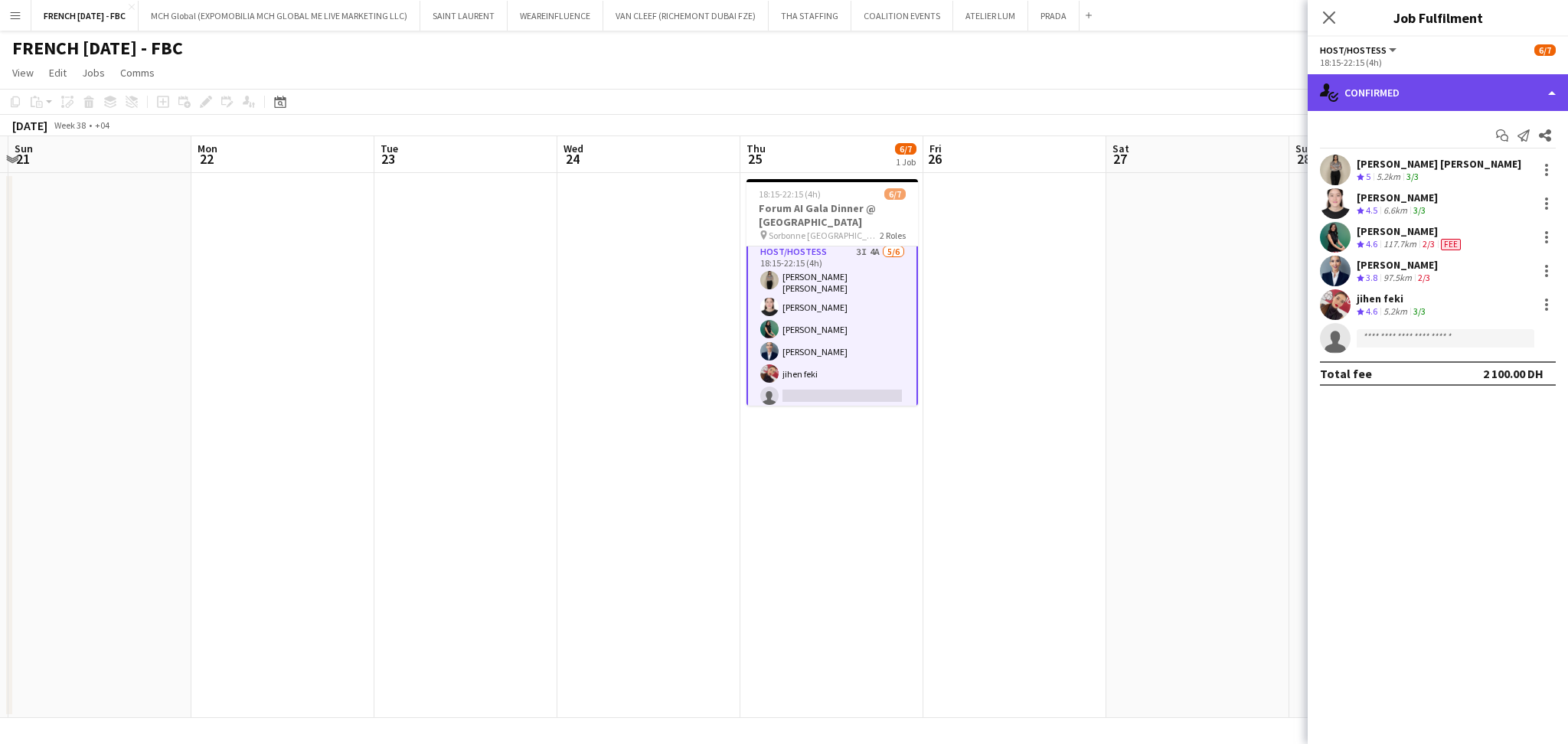
click at [1370, 79] on div "single-neutral-actions-check-2 Confirmed" at bounding box center [1438, 93] width 260 height 37
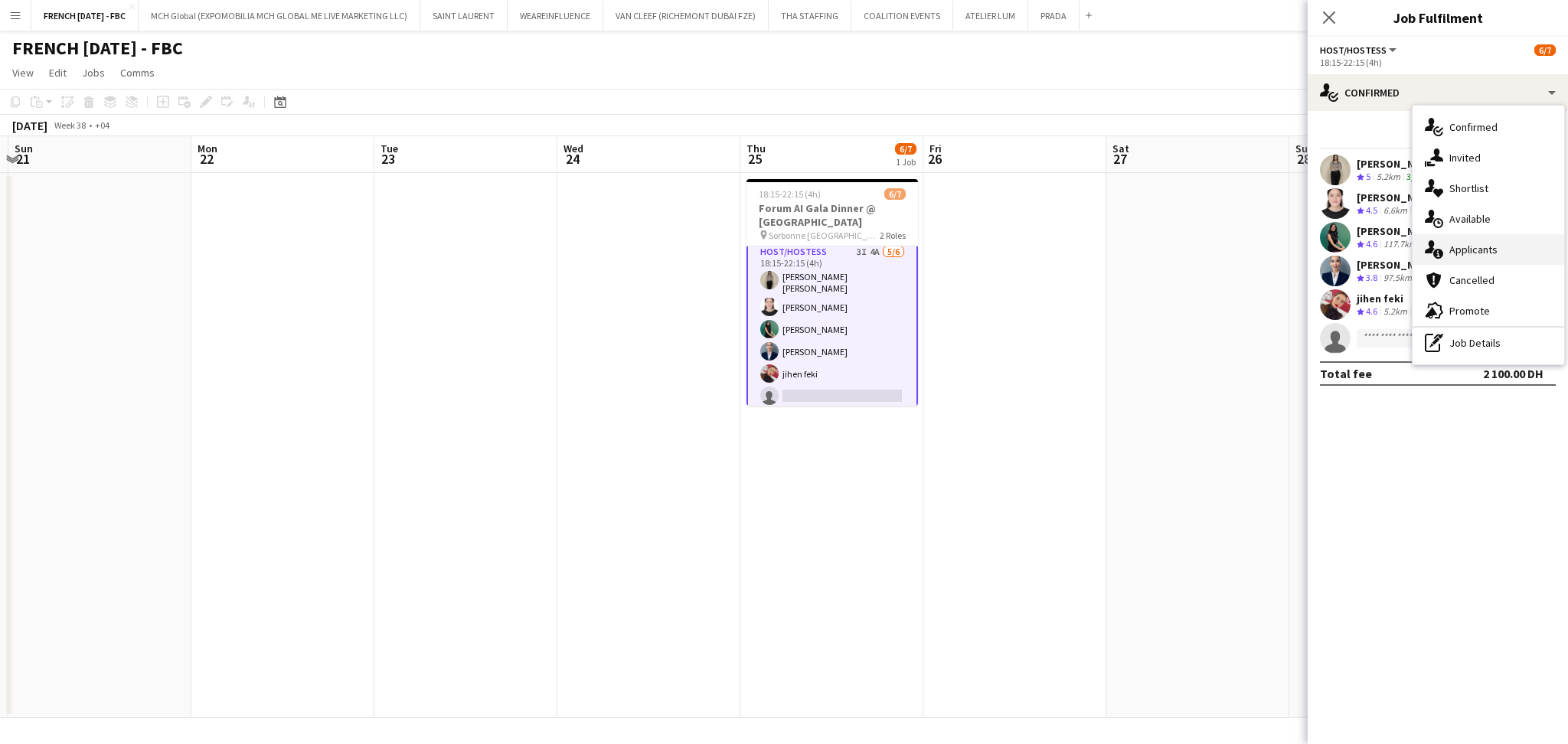
click at [1483, 238] on div "single-neutral-actions-information Applicants" at bounding box center [1488, 249] width 151 height 31
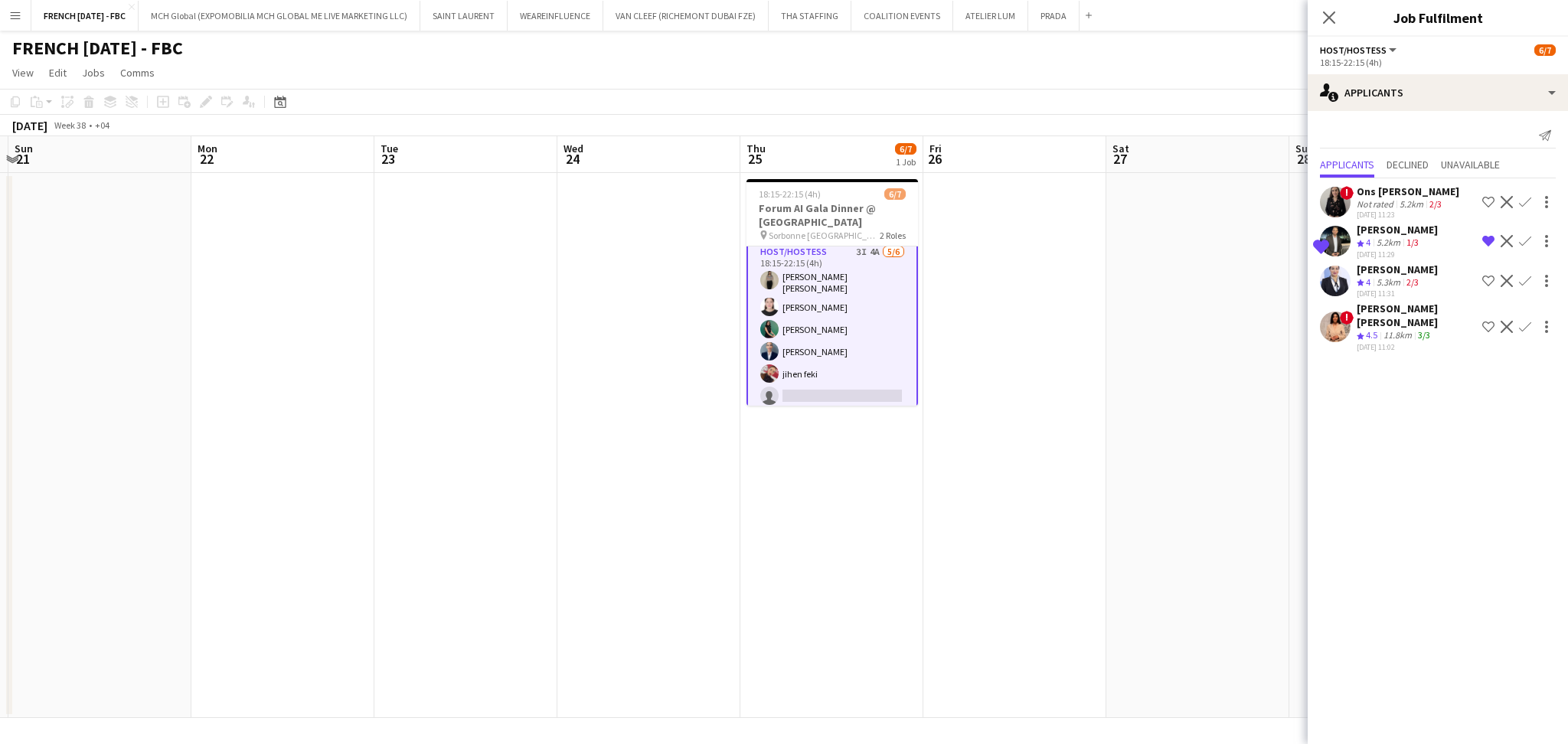
click at [1430, 329] on app-skills-label "3/3" at bounding box center [1424, 335] width 13 height 12
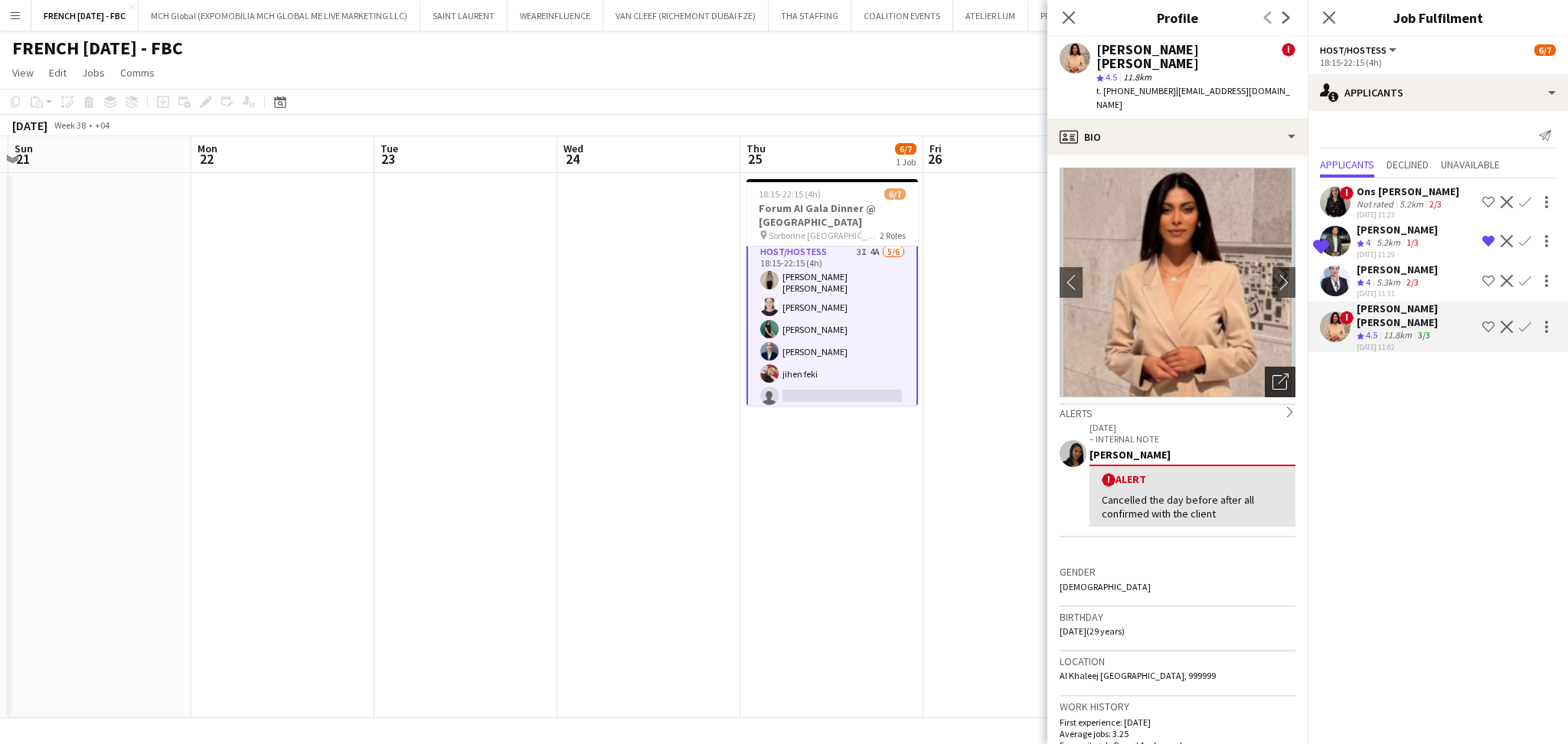
click at [1272, 373] on icon "Open photos pop-in" at bounding box center [1280, 381] width 16 height 16
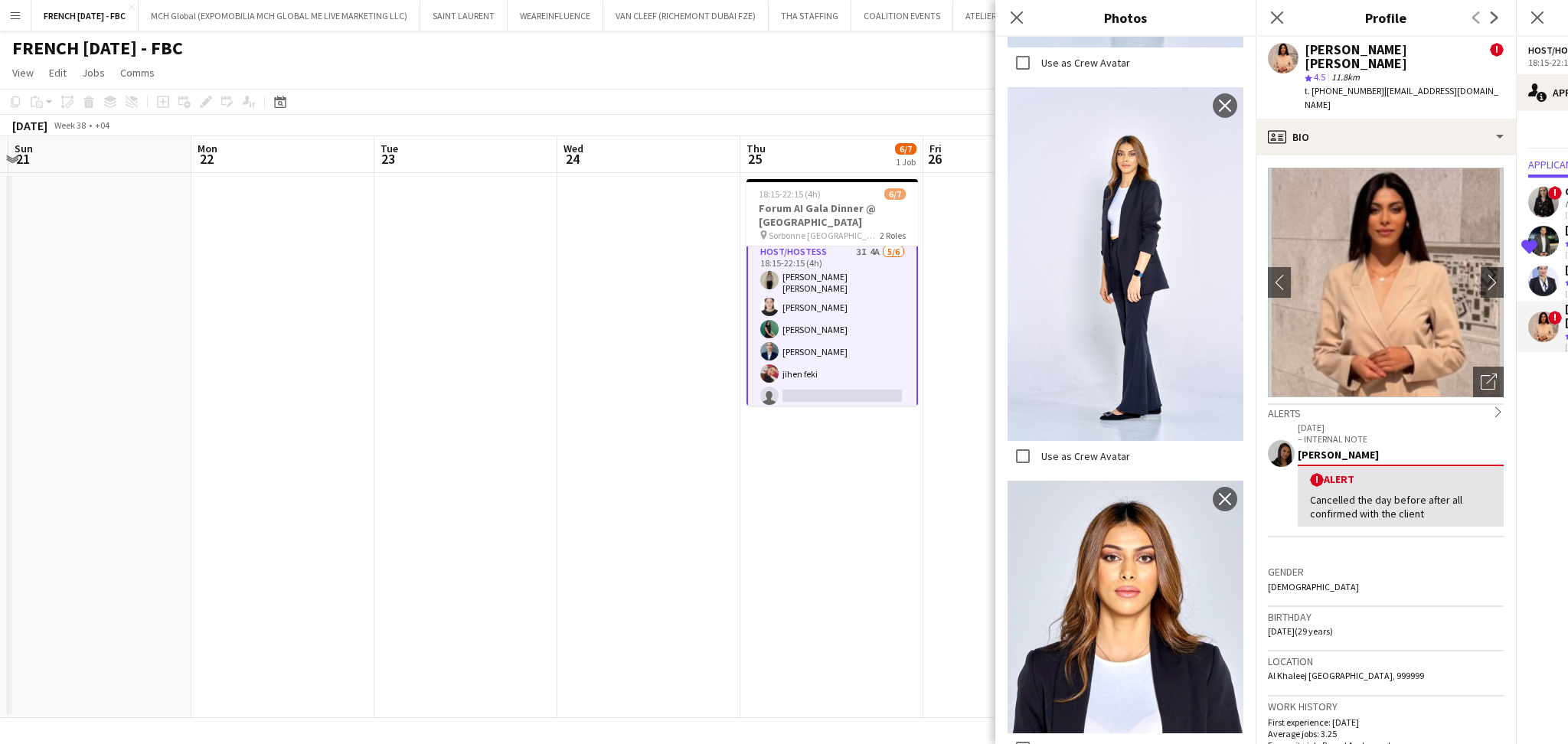
scroll to position [4582, 0]
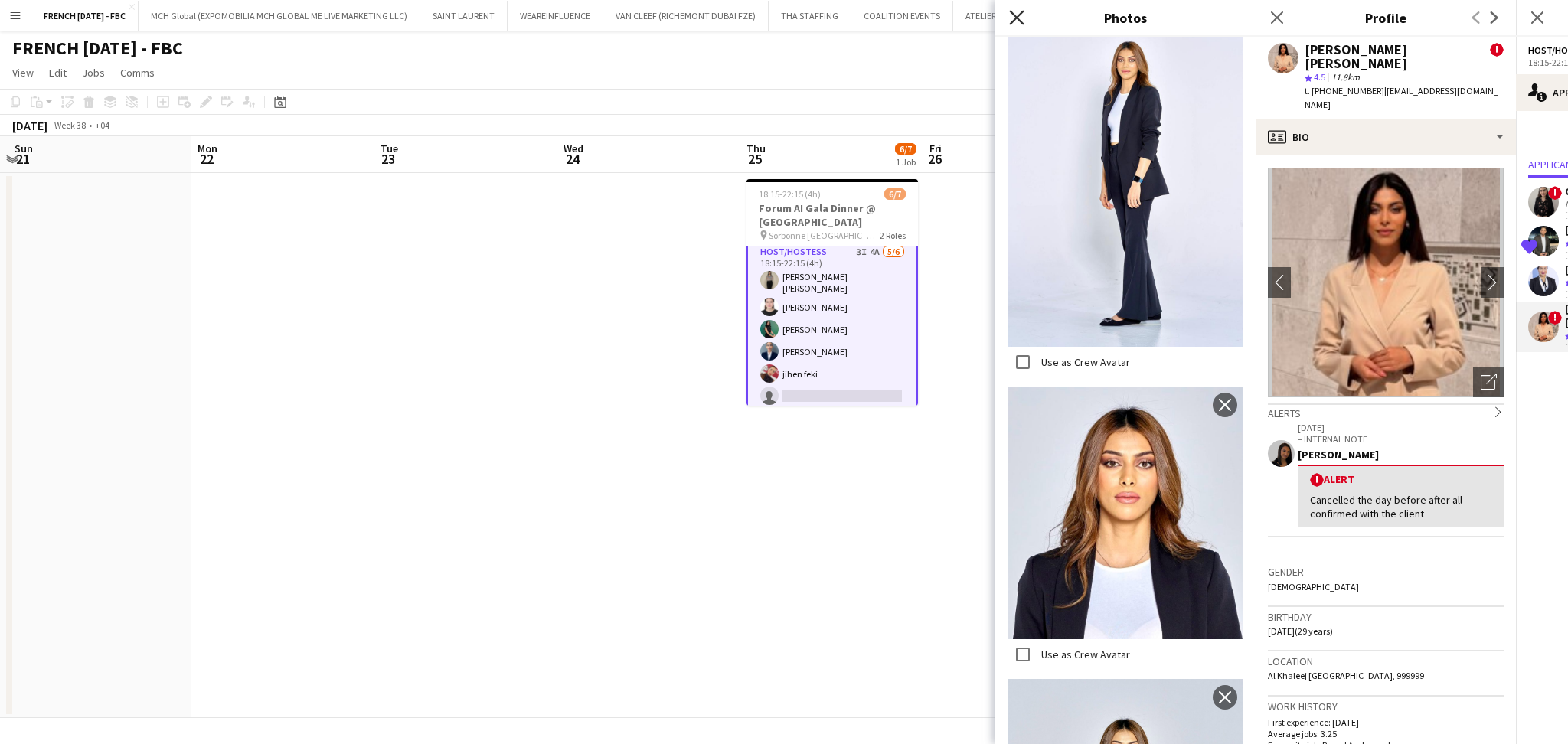
click at [1011, 21] on icon "Close pop-in" at bounding box center [1016, 17] width 15 height 15
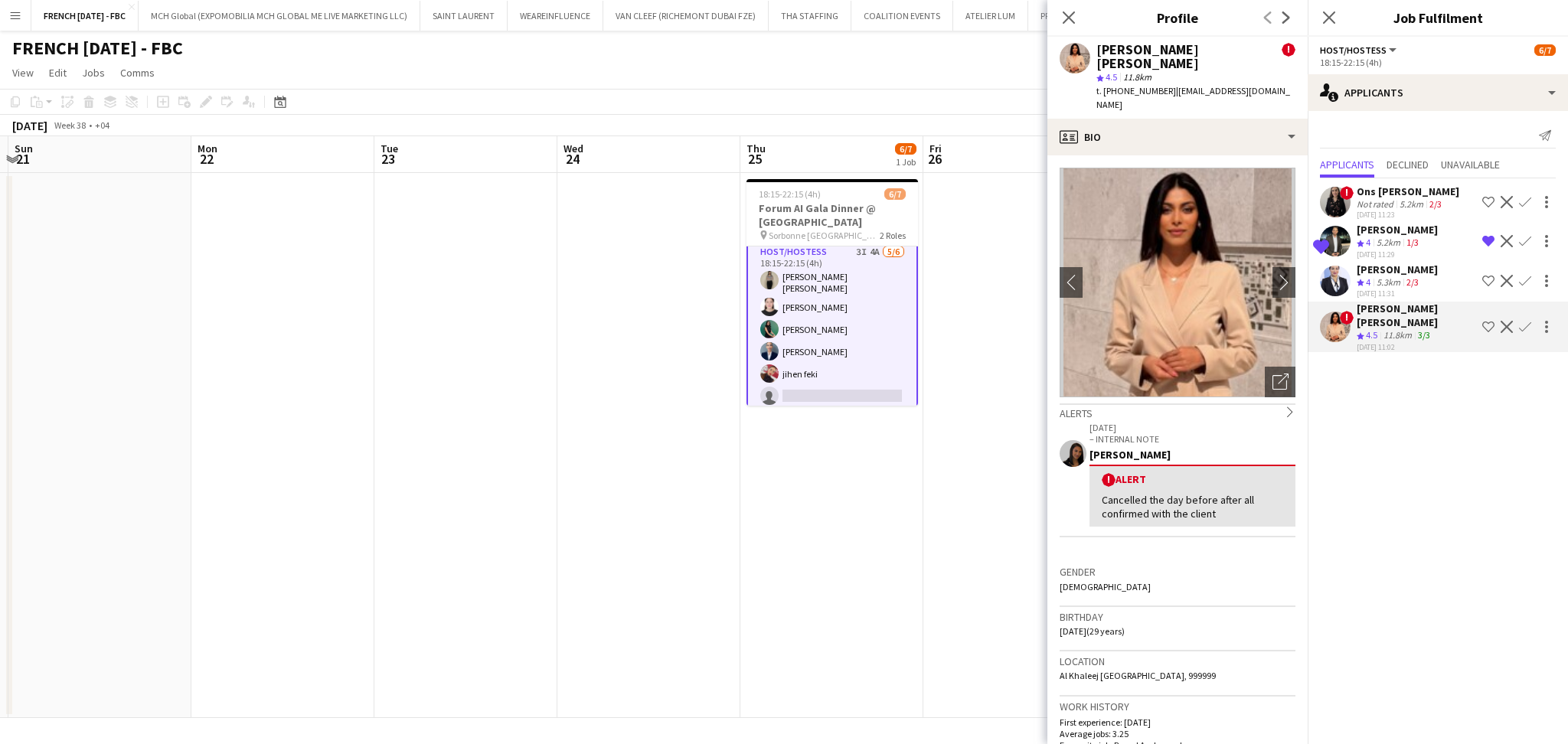
click at [1438, 200] on app-skills-label "2/3" at bounding box center [1435, 204] width 13 height 12
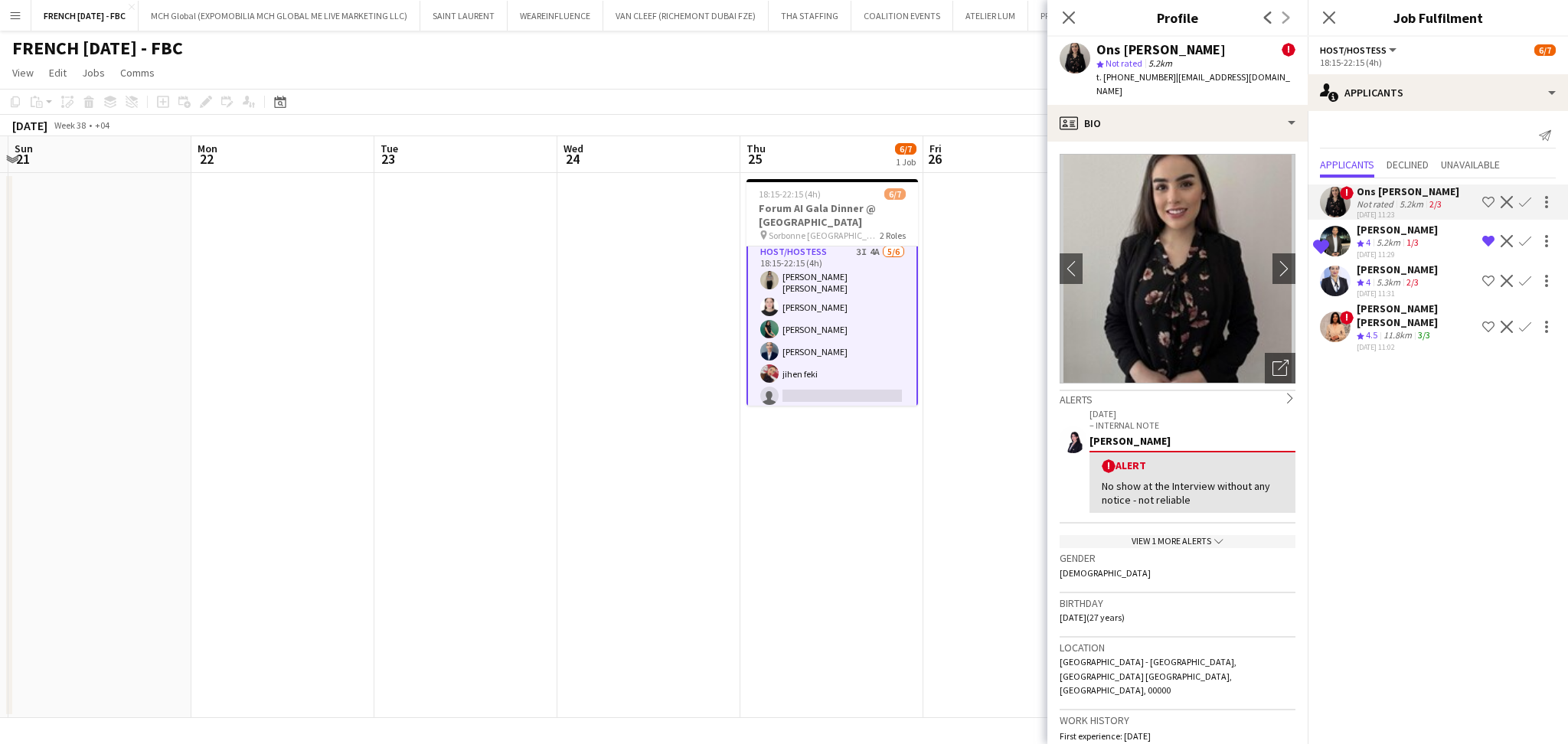
click at [1396, 233] on div "[PERSON_NAME]" at bounding box center [1397, 230] width 81 height 14
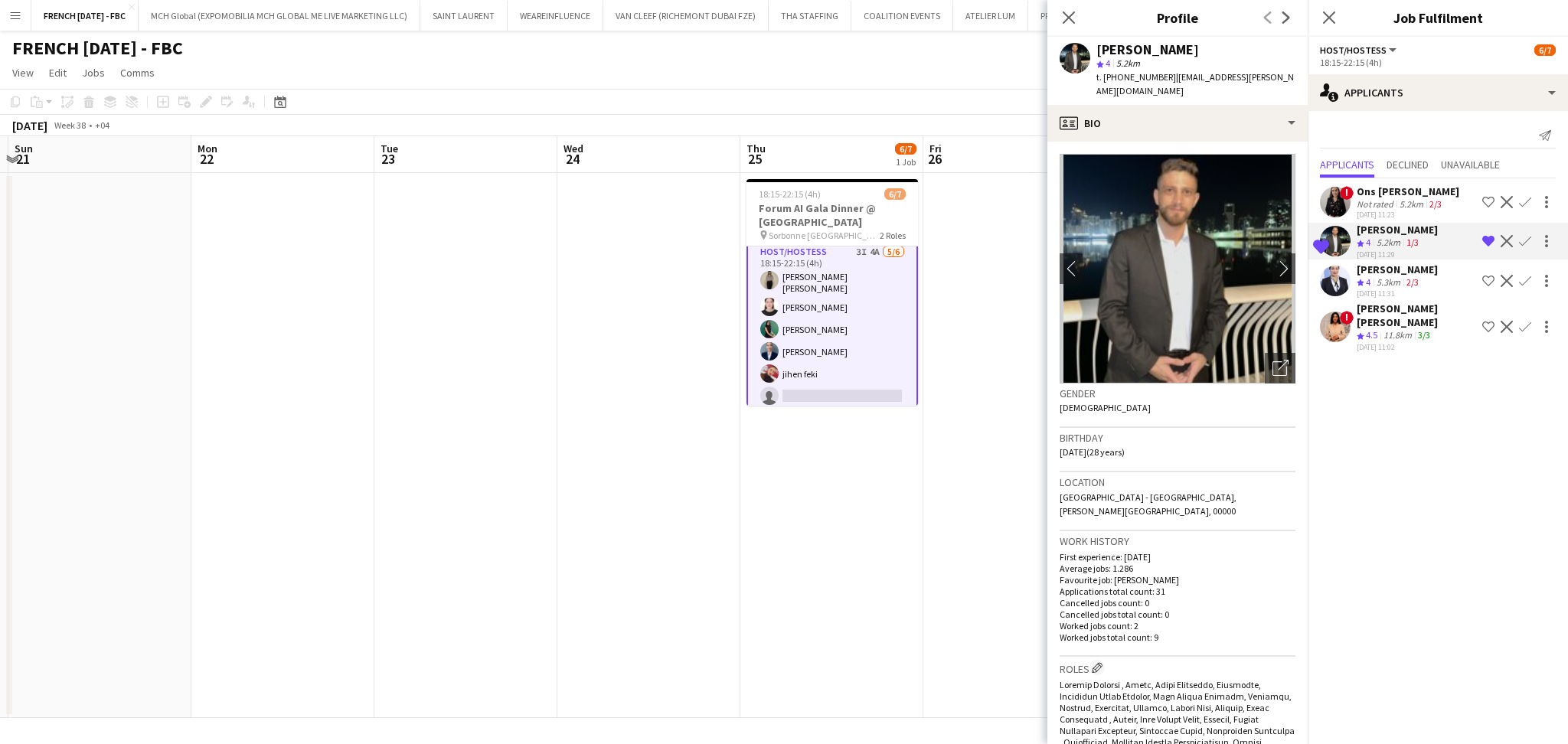
click at [1399, 271] on div "[PERSON_NAME]" at bounding box center [1397, 270] width 81 height 14
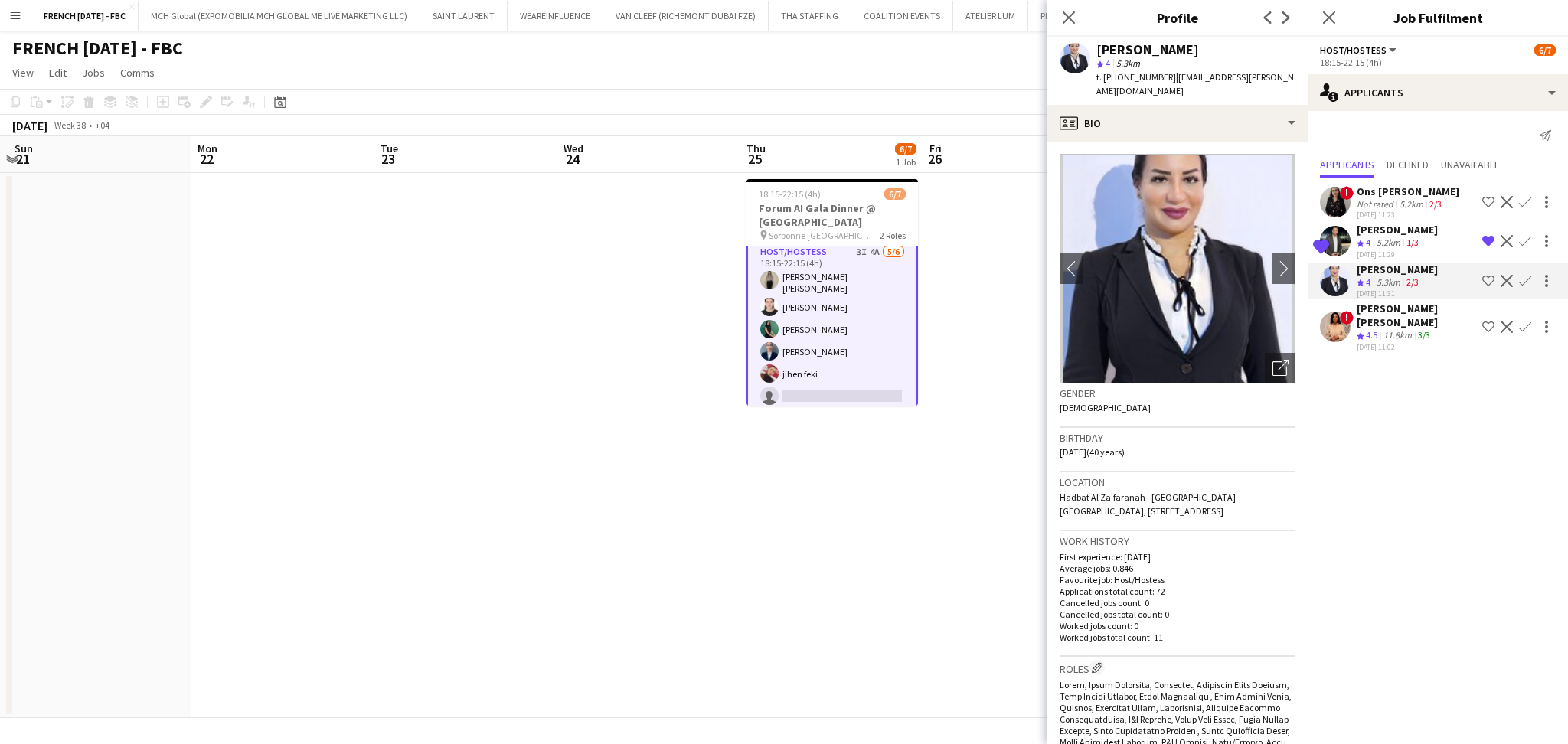
click at [1394, 246] on div "5.2km" at bounding box center [1388, 243] width 30 height 13
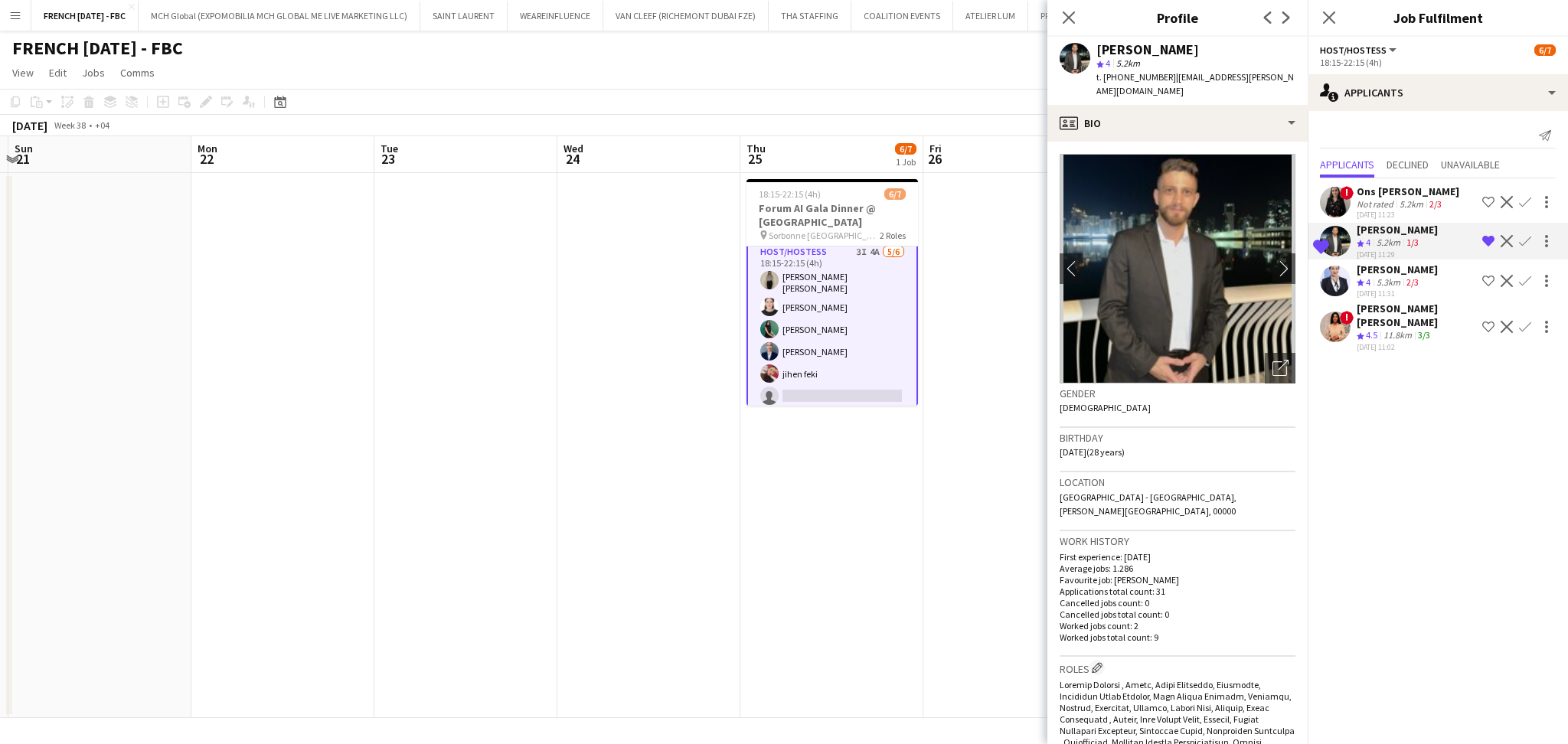
click at [1018, 249] on app-date-cell at bounding box center [1014, 445] width 183 height 545
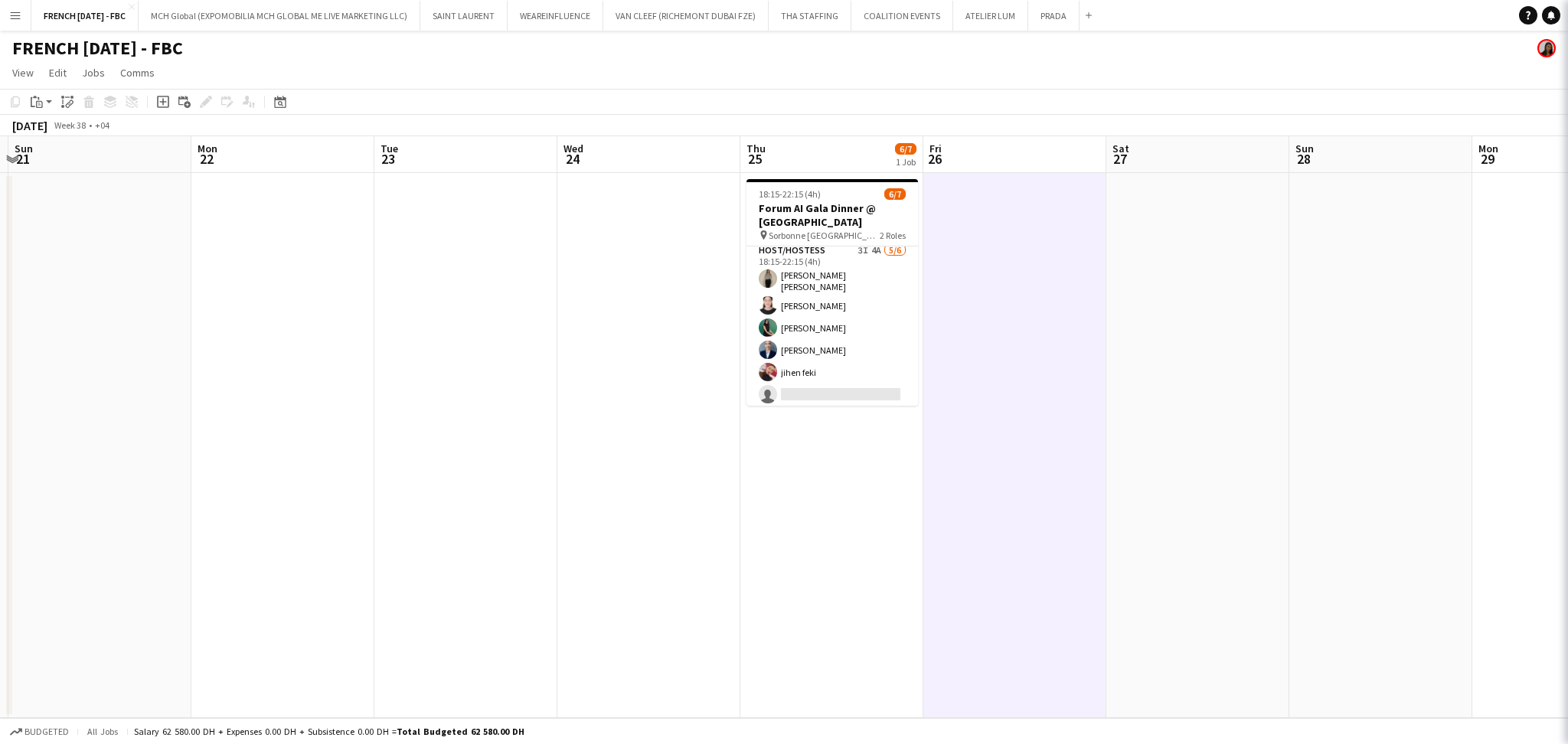
scroll to position [56, 0]
click at [992, 18] on button "ATELIER [PERSON_NAME] Close" at bounding box center [991, 16] width 75 height 30
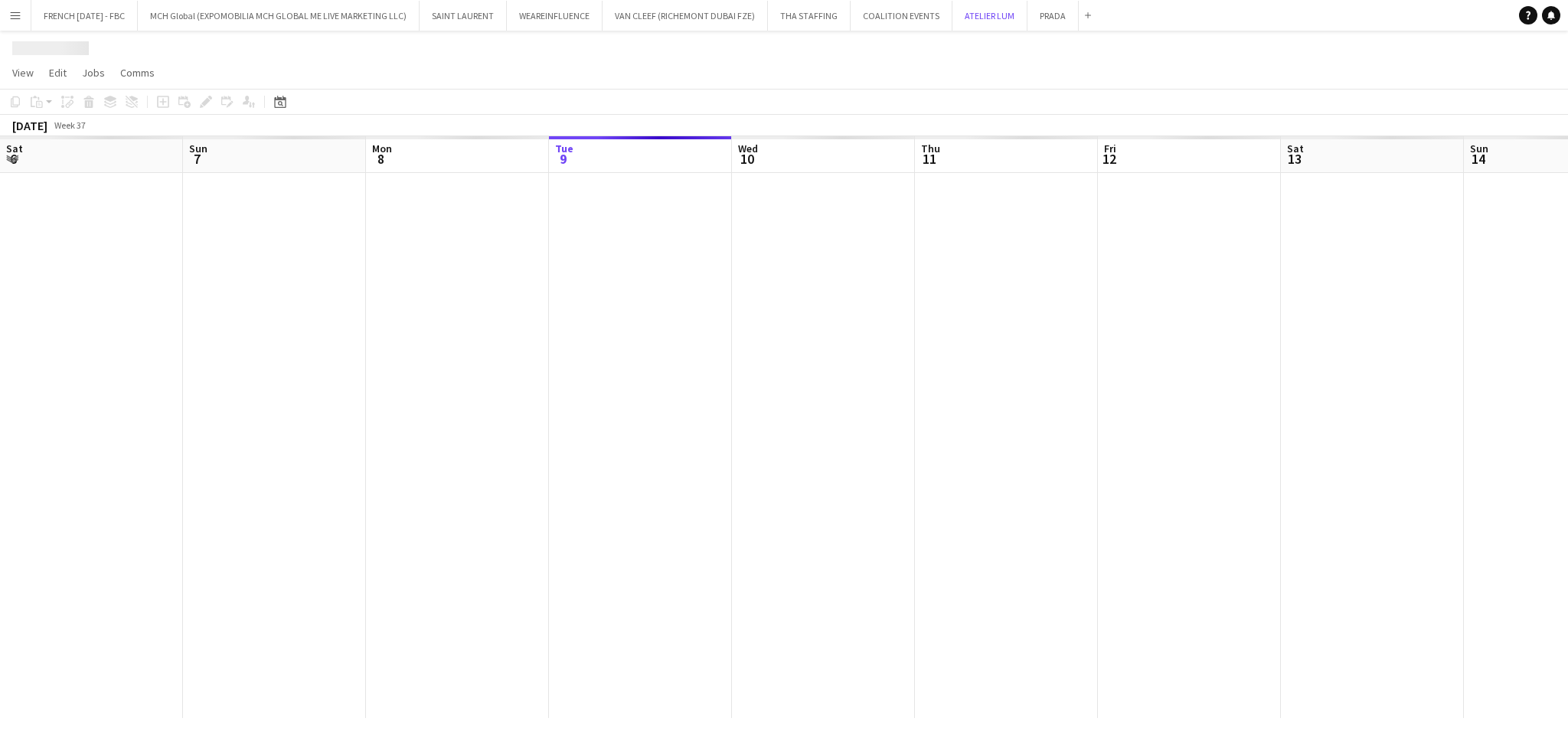
scroll to position [0, 366]
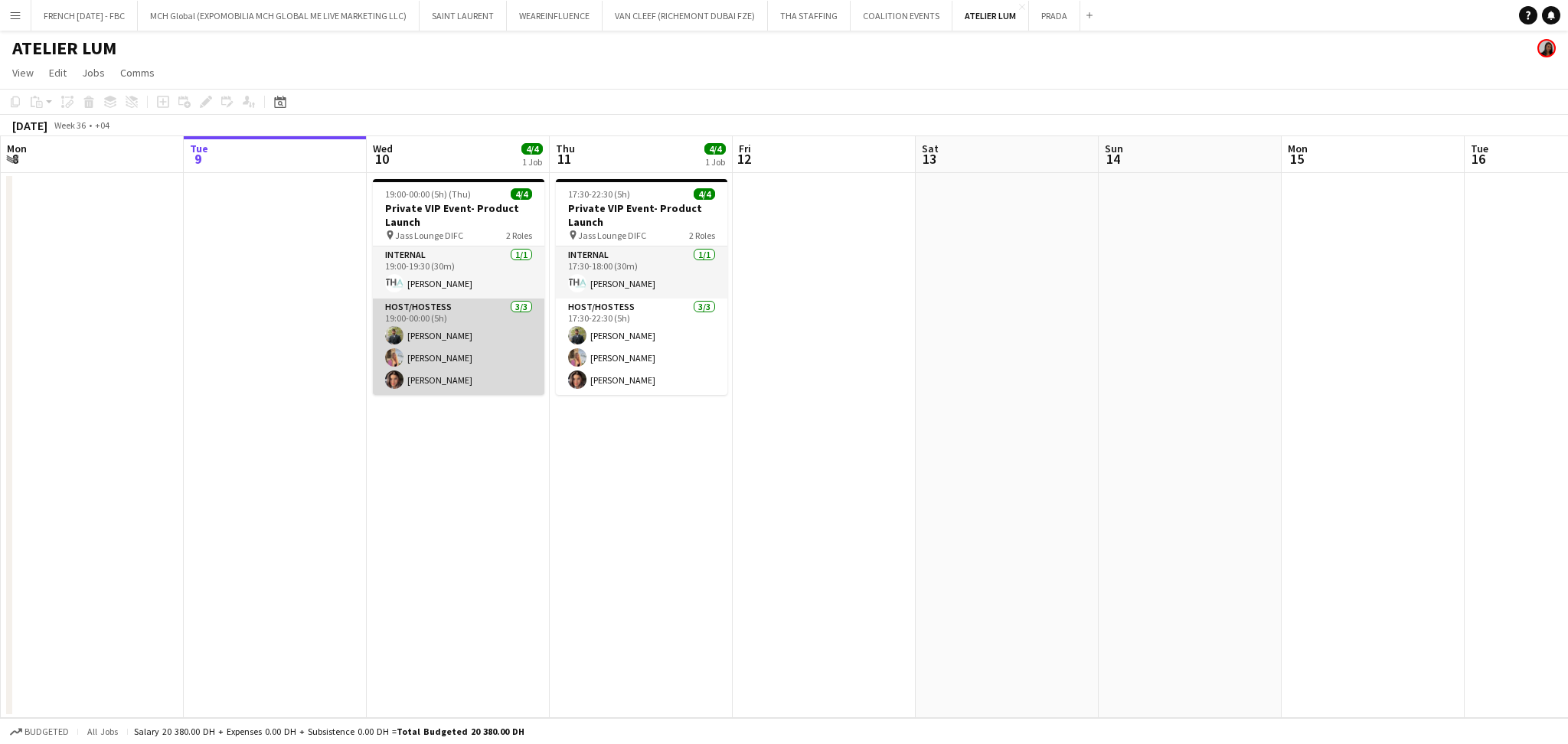
click at [506, 360] on app-card-role "Host/Hostess [DATE] 19:00-00:00 (5h) [PERSON_NAME]" at bounding box center [458, 347] width 172 height 96
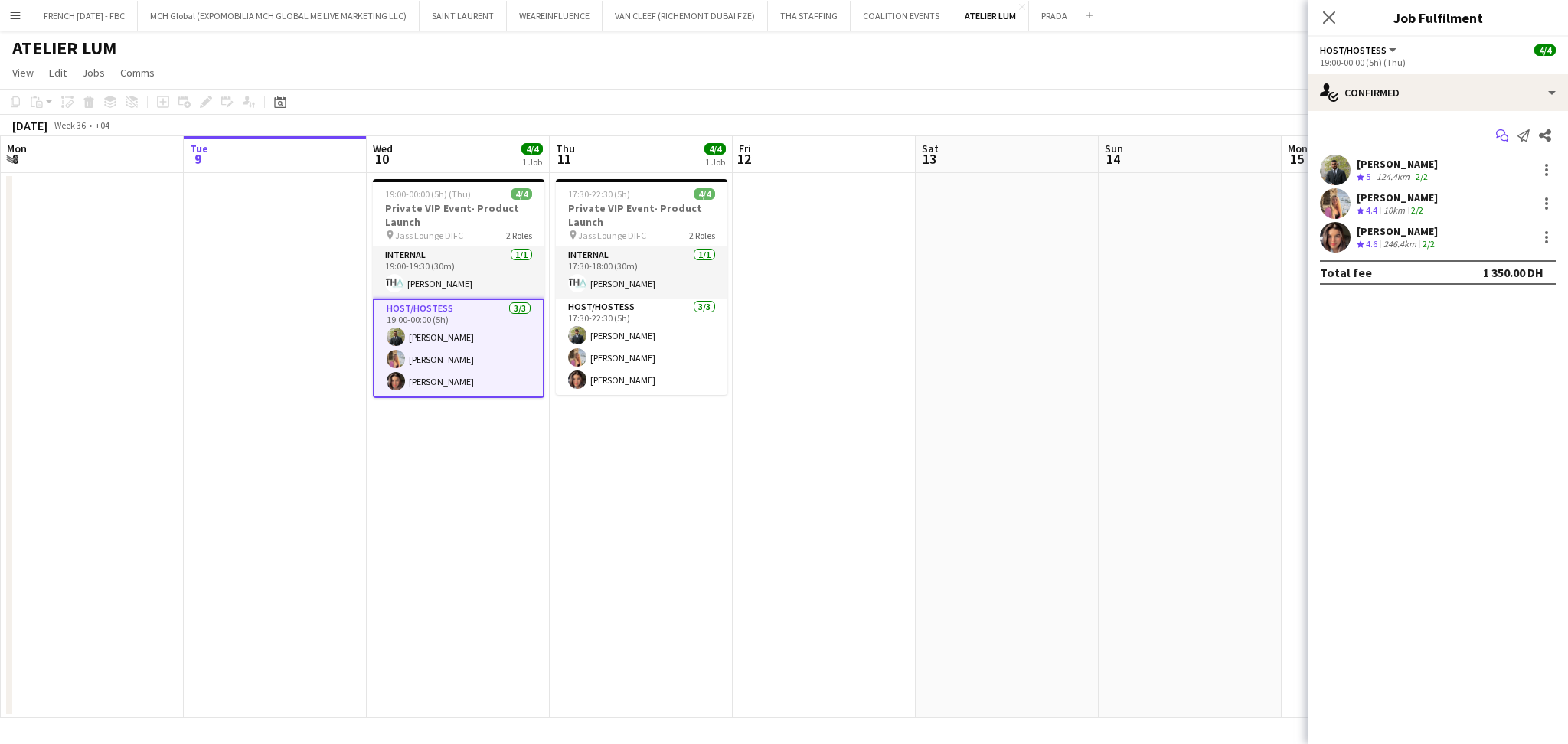
click at [1503, 138] on icon "Start chat" at bounding box center [1502, 136] width 13 height 13
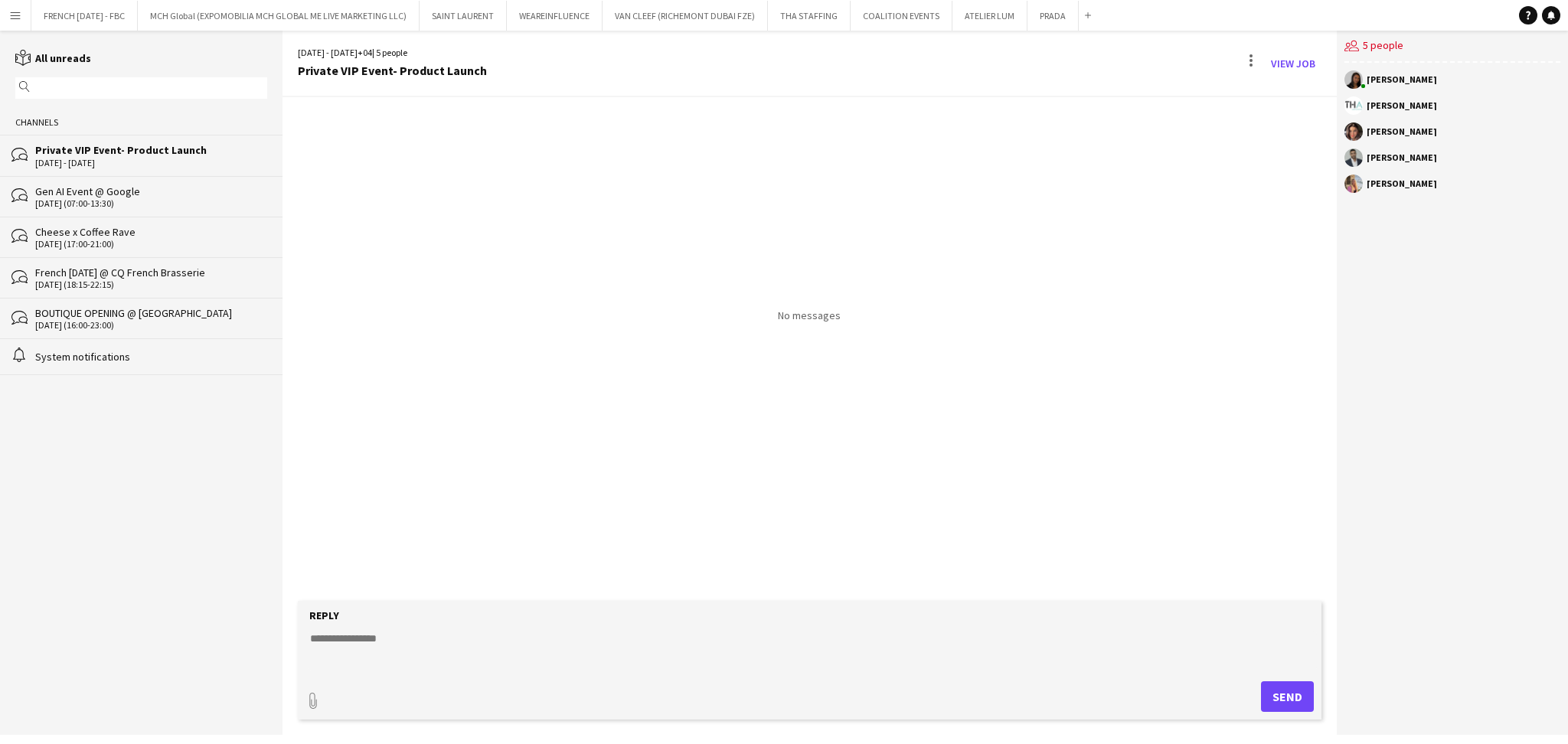
click at [509, 639] on textarea at bounding box center [812, 650] width 1008 height 40
paste textarea "**********"
click at [618, 670] on textarea "**********" at bounding box center [812, 650] width 1008 height 40
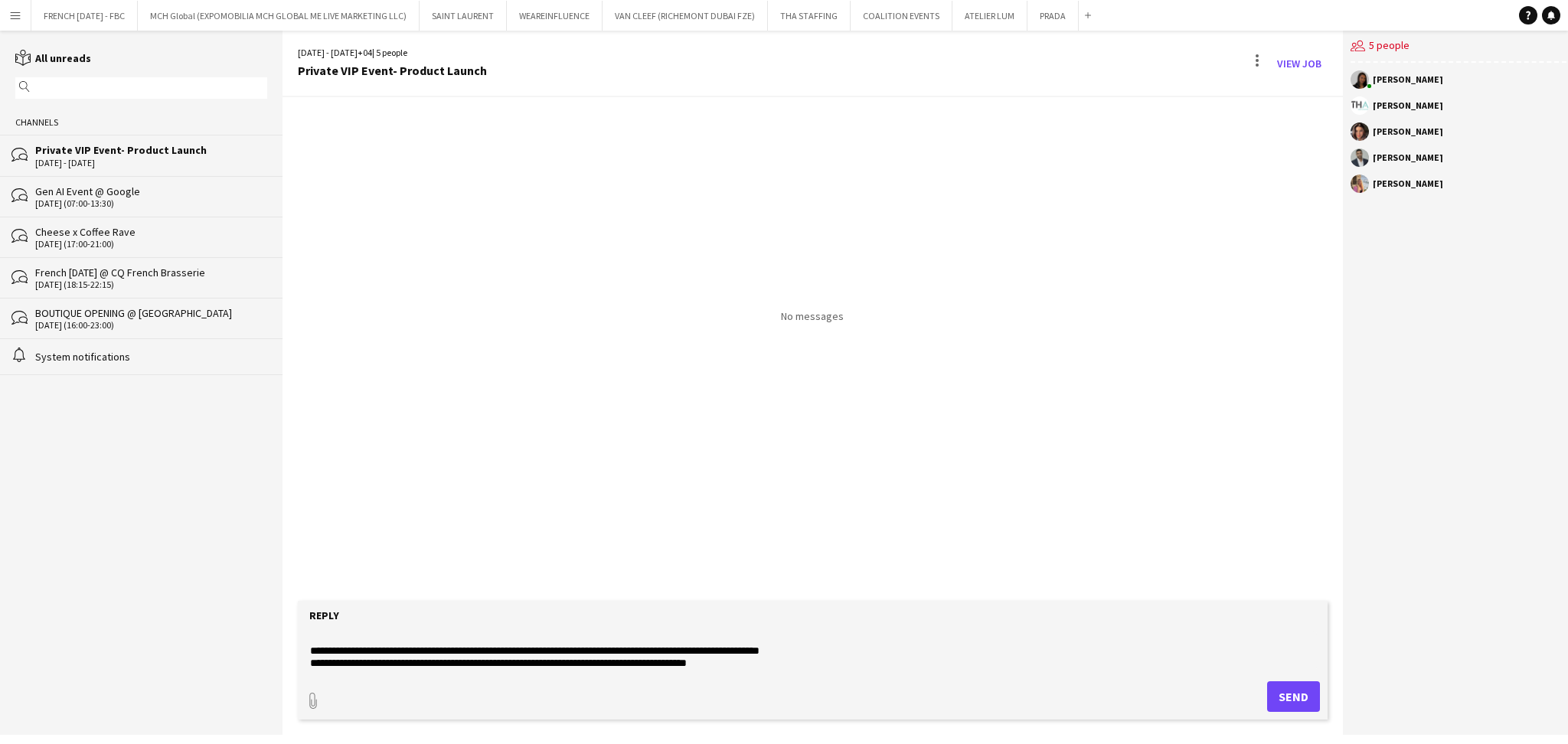
scroll to position [123, 0]
click at [887, 641] on textarea "**********" at bounding box center [812, 650] width 1008 height 40
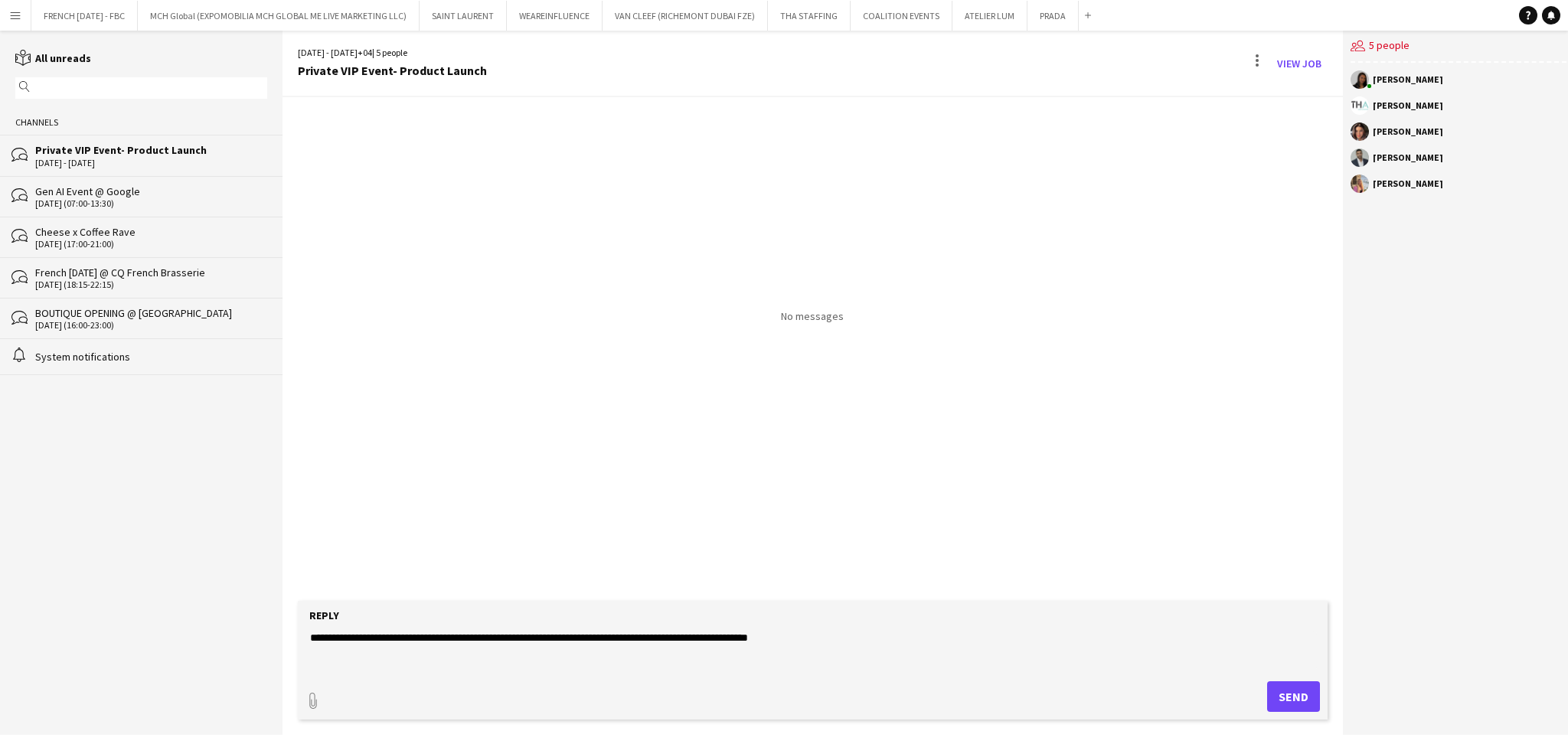
scroll to position [136, 0]
type textarea "**********"
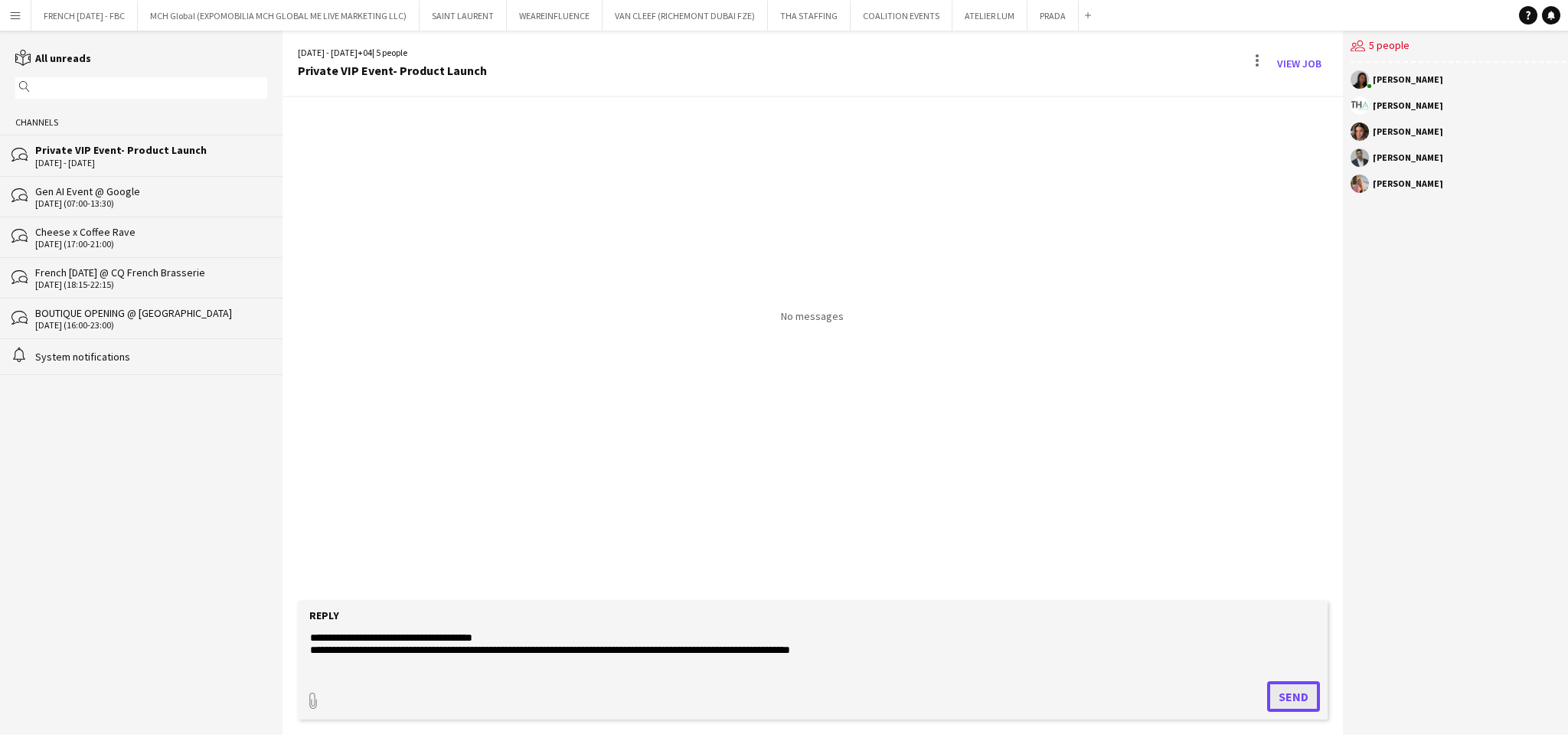
click at [1278, 700] on button "Send" at bounding box center [1293, 696] width 53 height 31
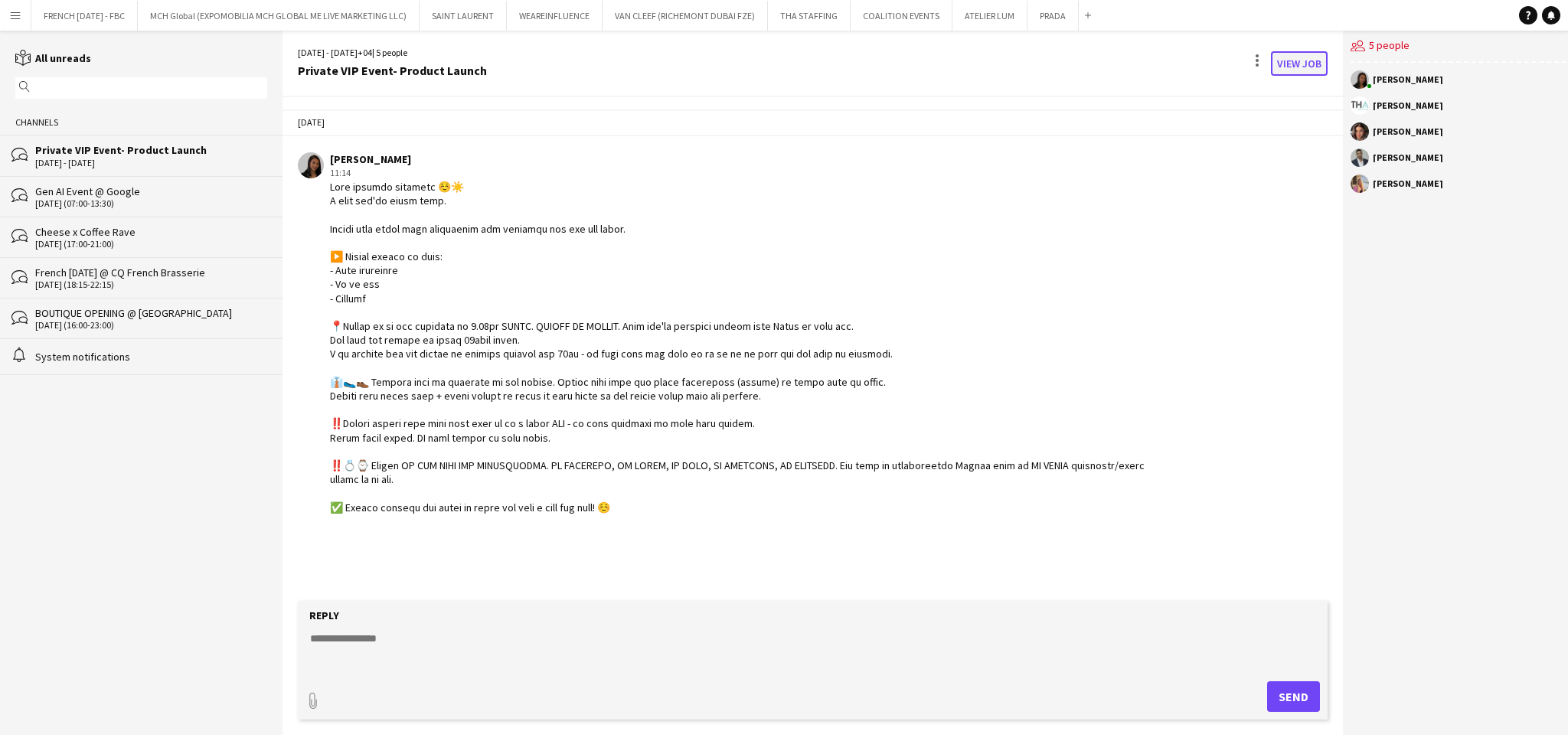
click at [1292, 66] on link "View Job" at bounding box center [1299, 63] width 56 height 24
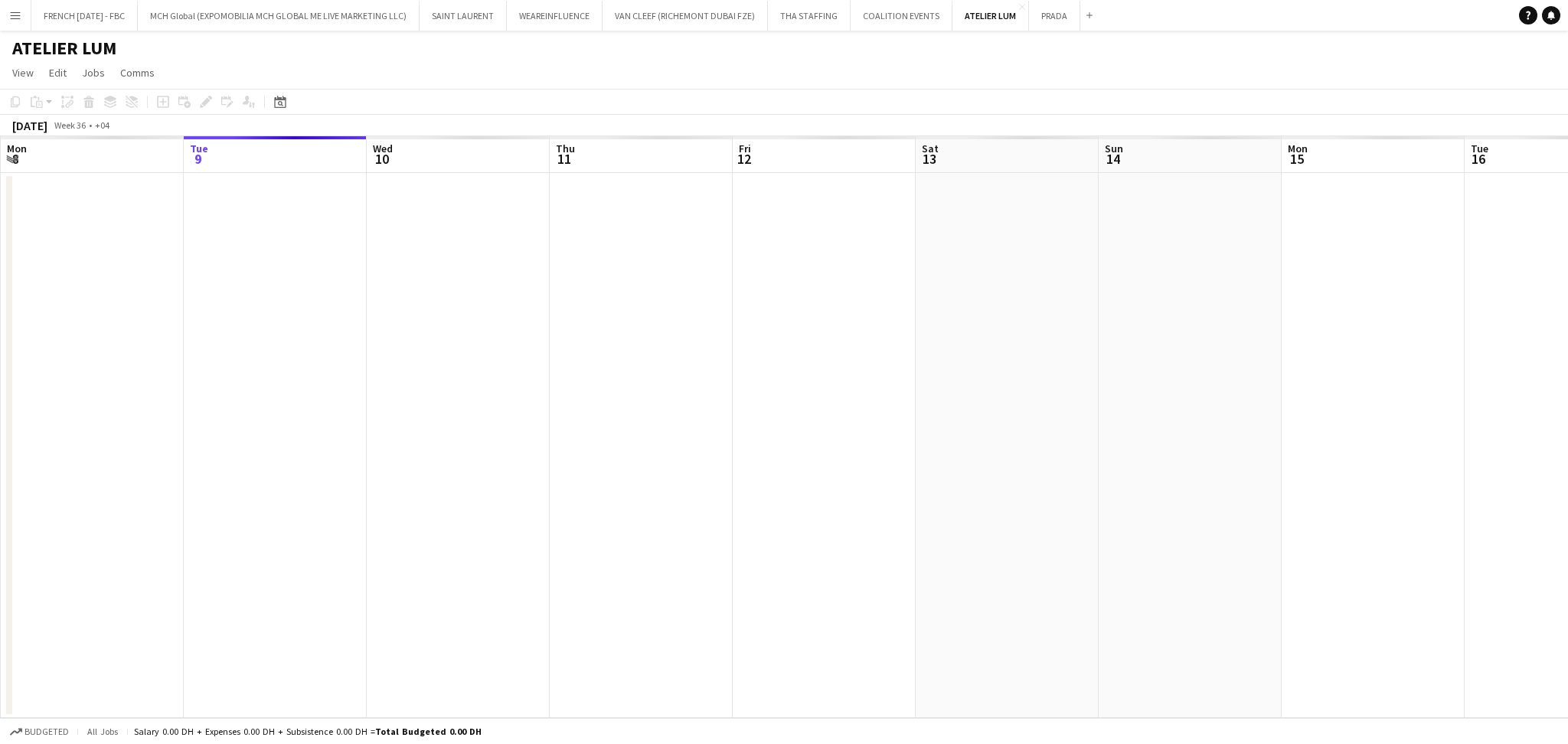
scroll to position [0, 527]
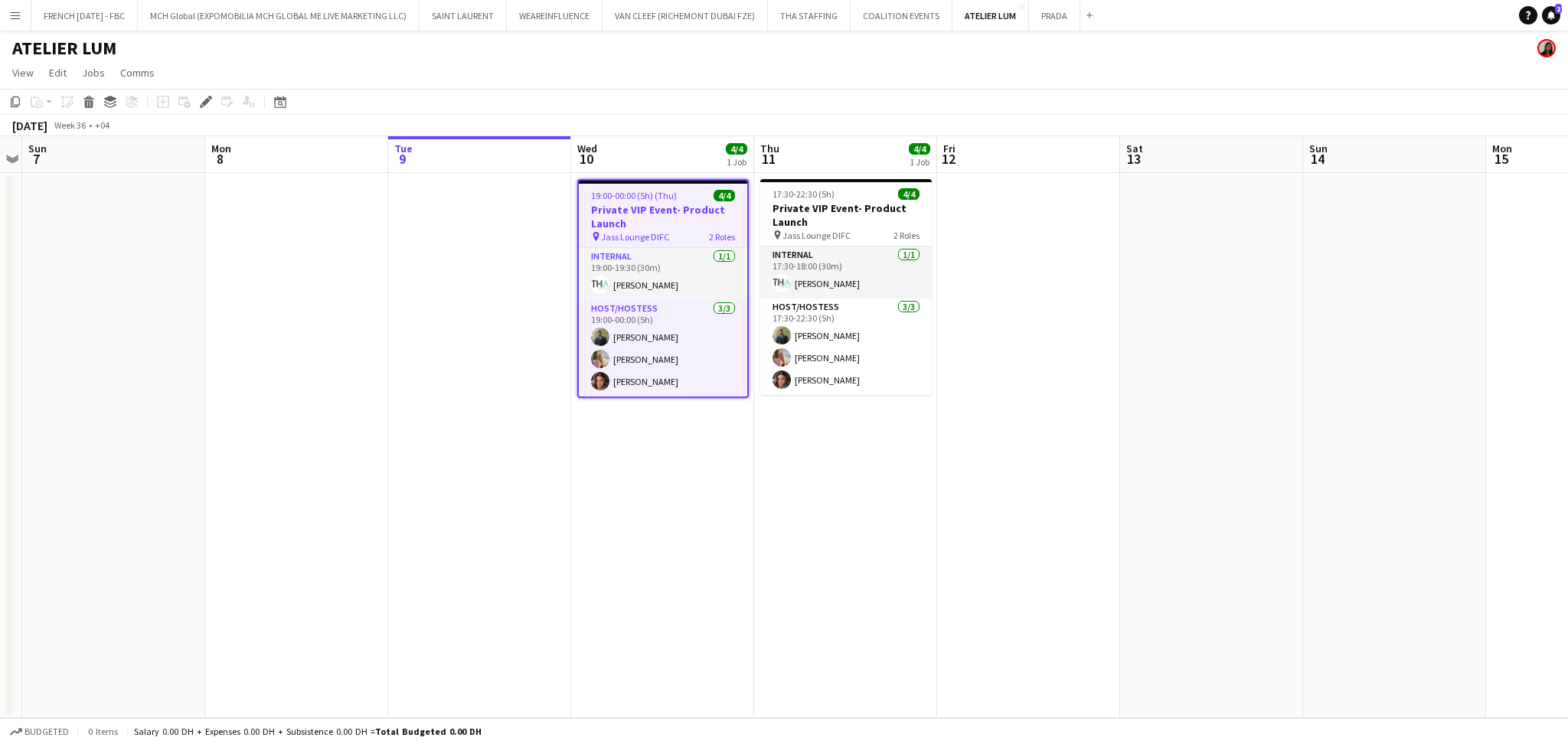
click at [1553, 6] on div "Help Notifications 2" at bounding box center [1543, 15] width 49 height 18
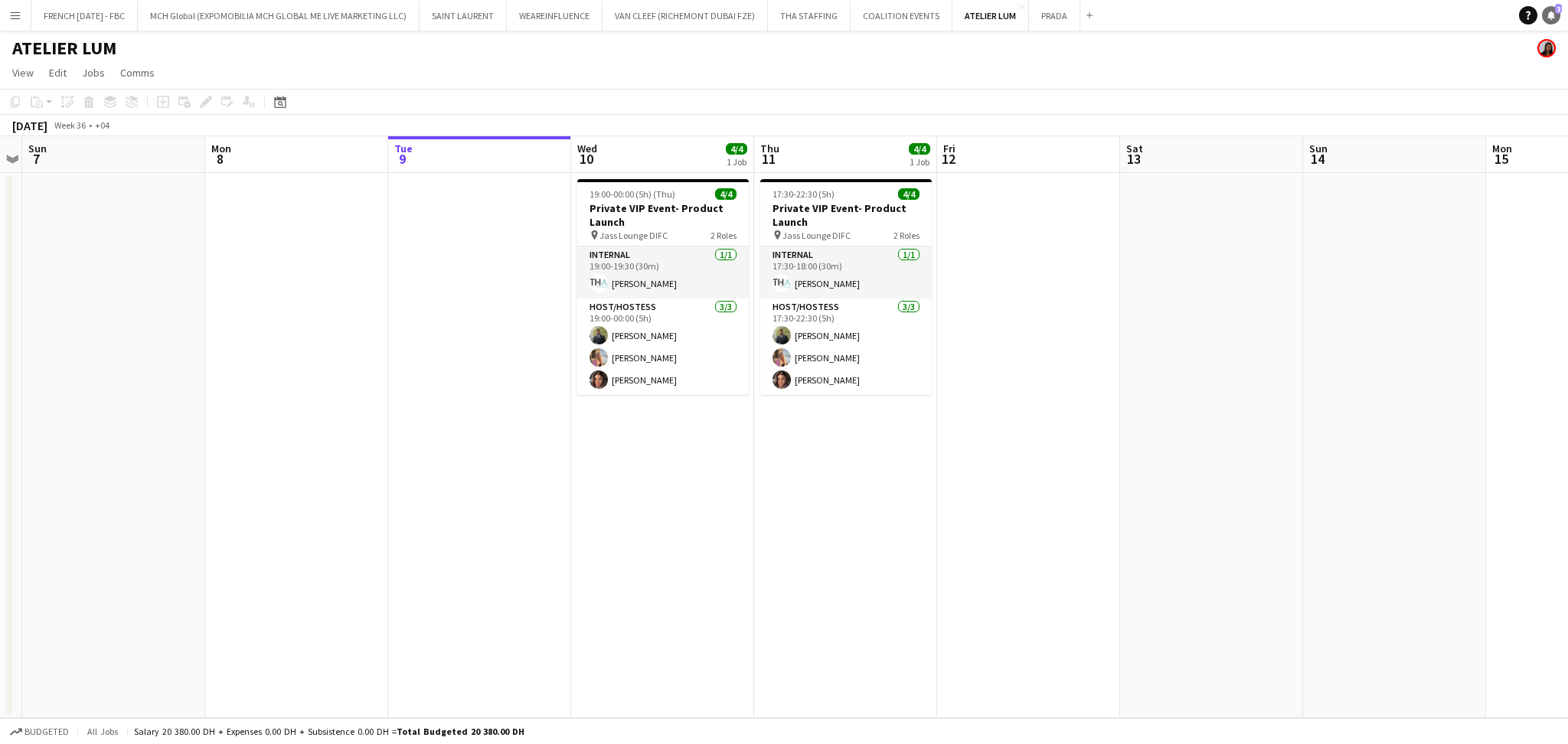
click at [1552, 13] on icon at bounding box center [1552, 15] width 8 height 8
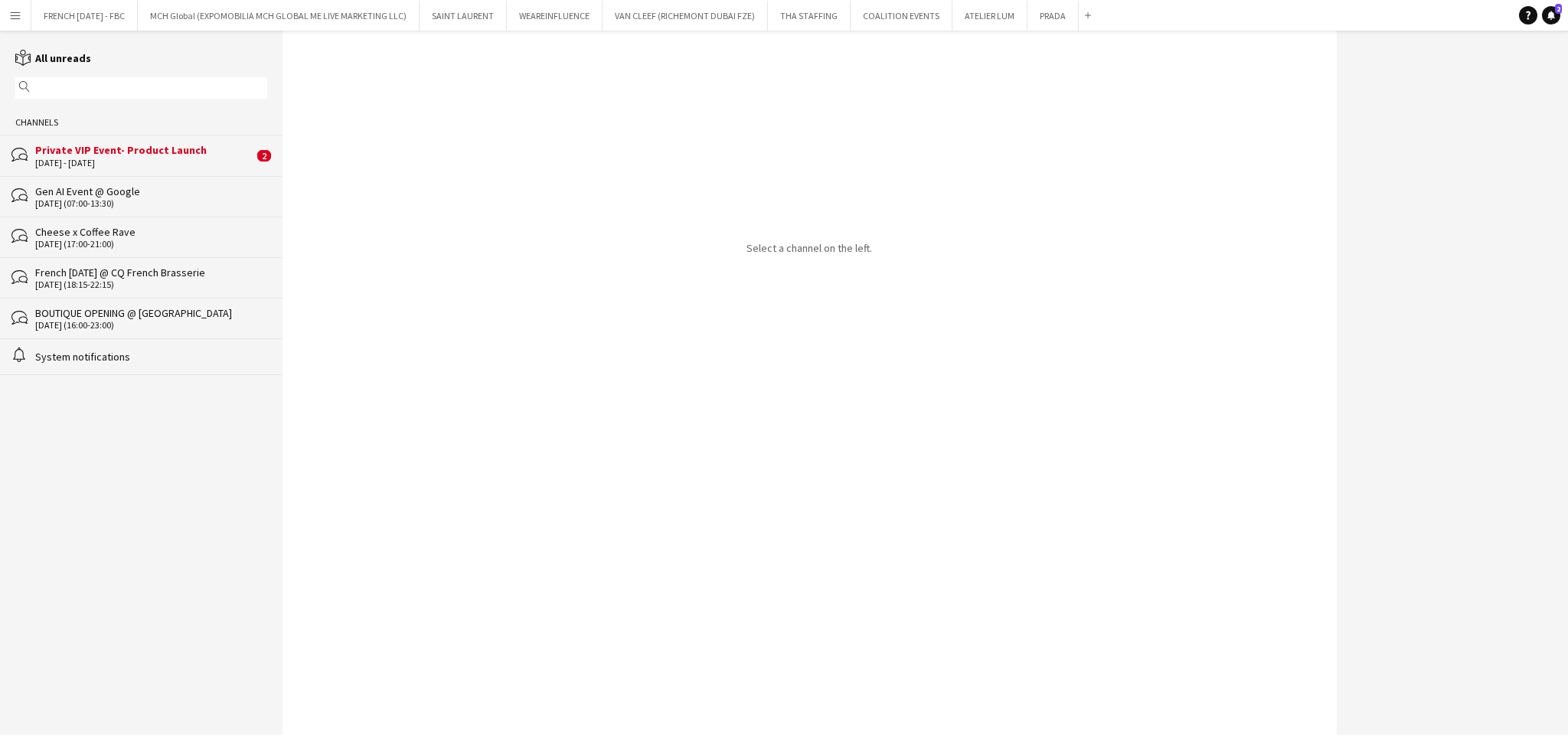
click at [173, 141] on div "bubbles Private VIP Event- Product Launch [DATE] - [DATE] 2" at bounding box center [141, 155] width 282 height 41
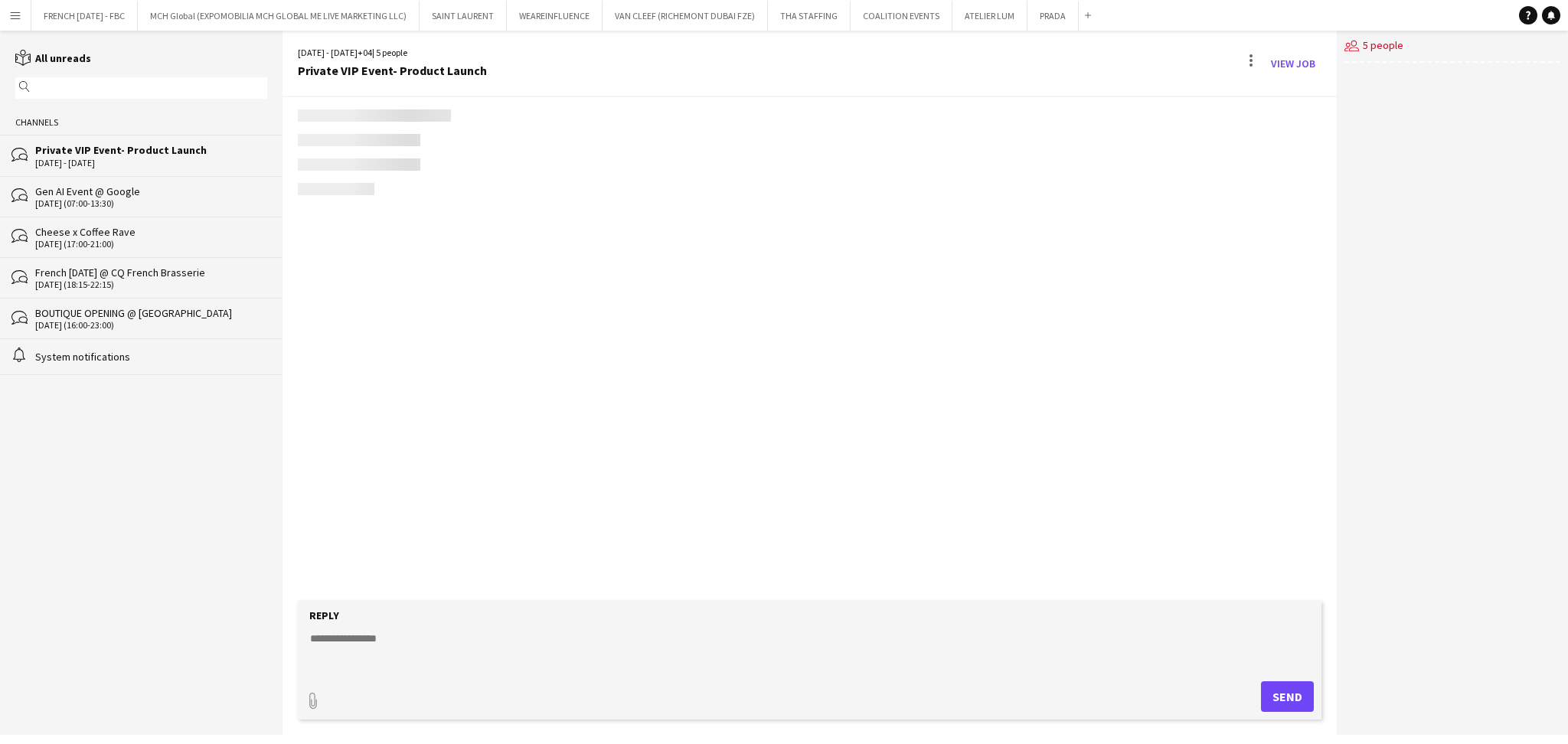
scroll to position [57, 0]
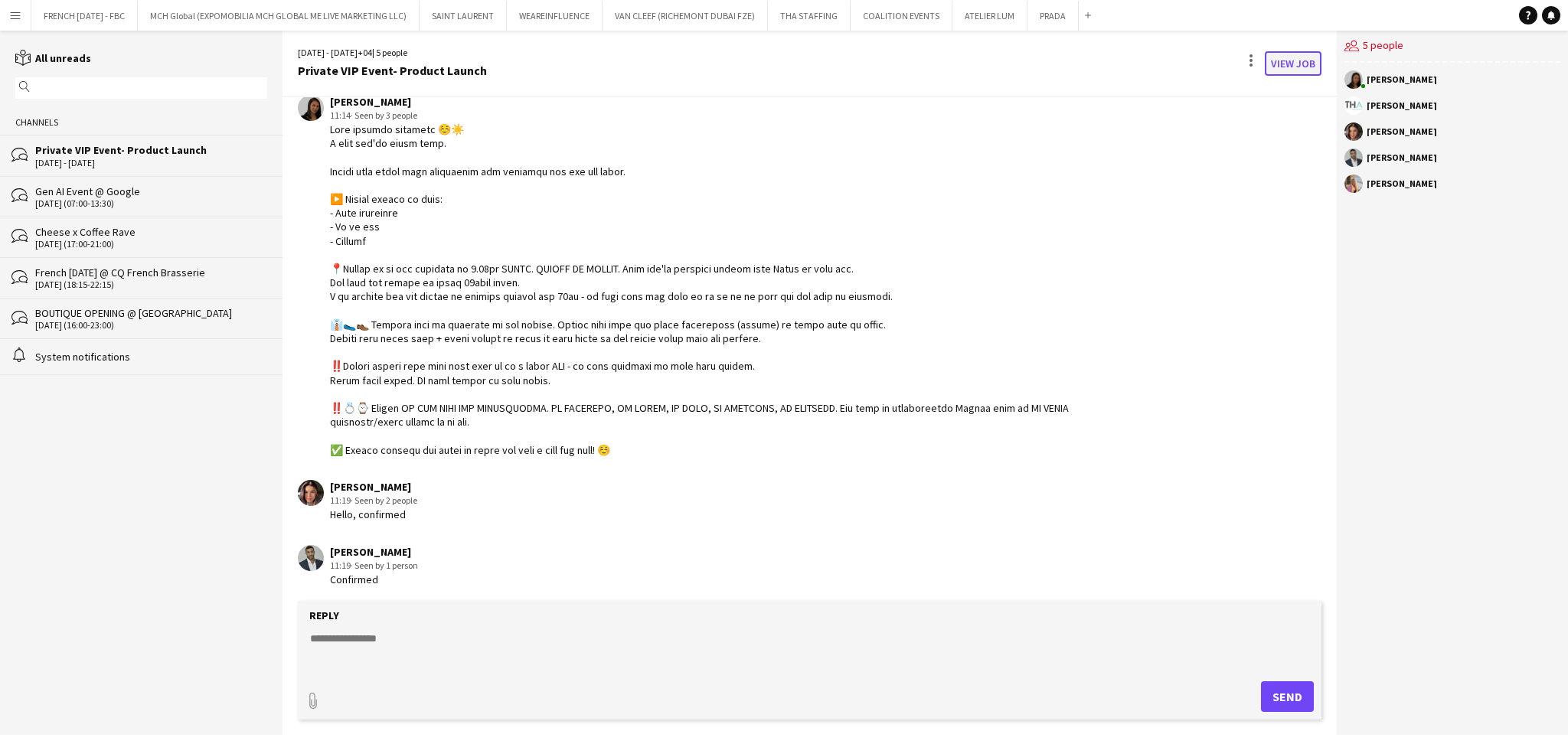
click at [1296, 64] on link "View Job" at bounding box center [1293, 63] width 56 height 24
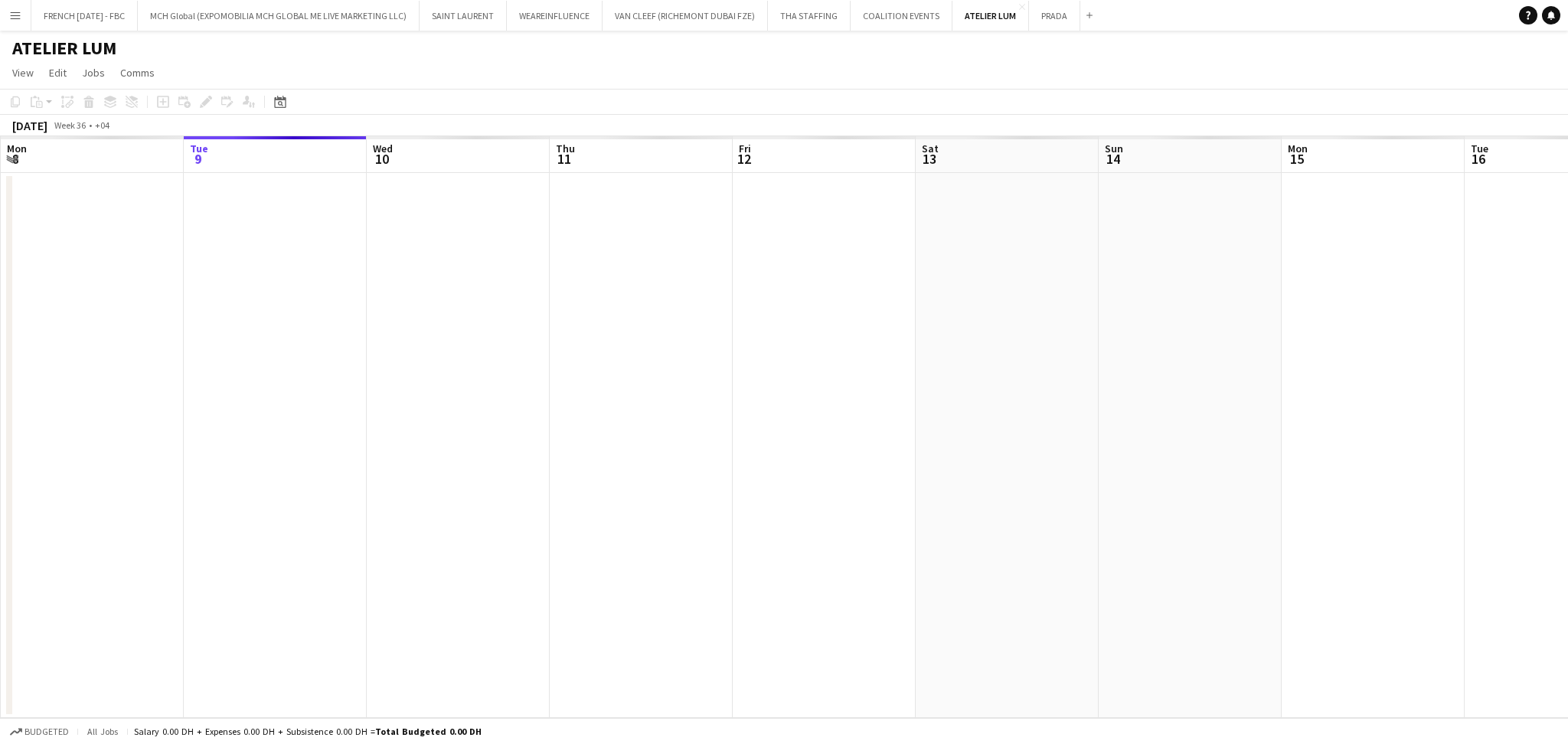
scroll to position [0, 527]
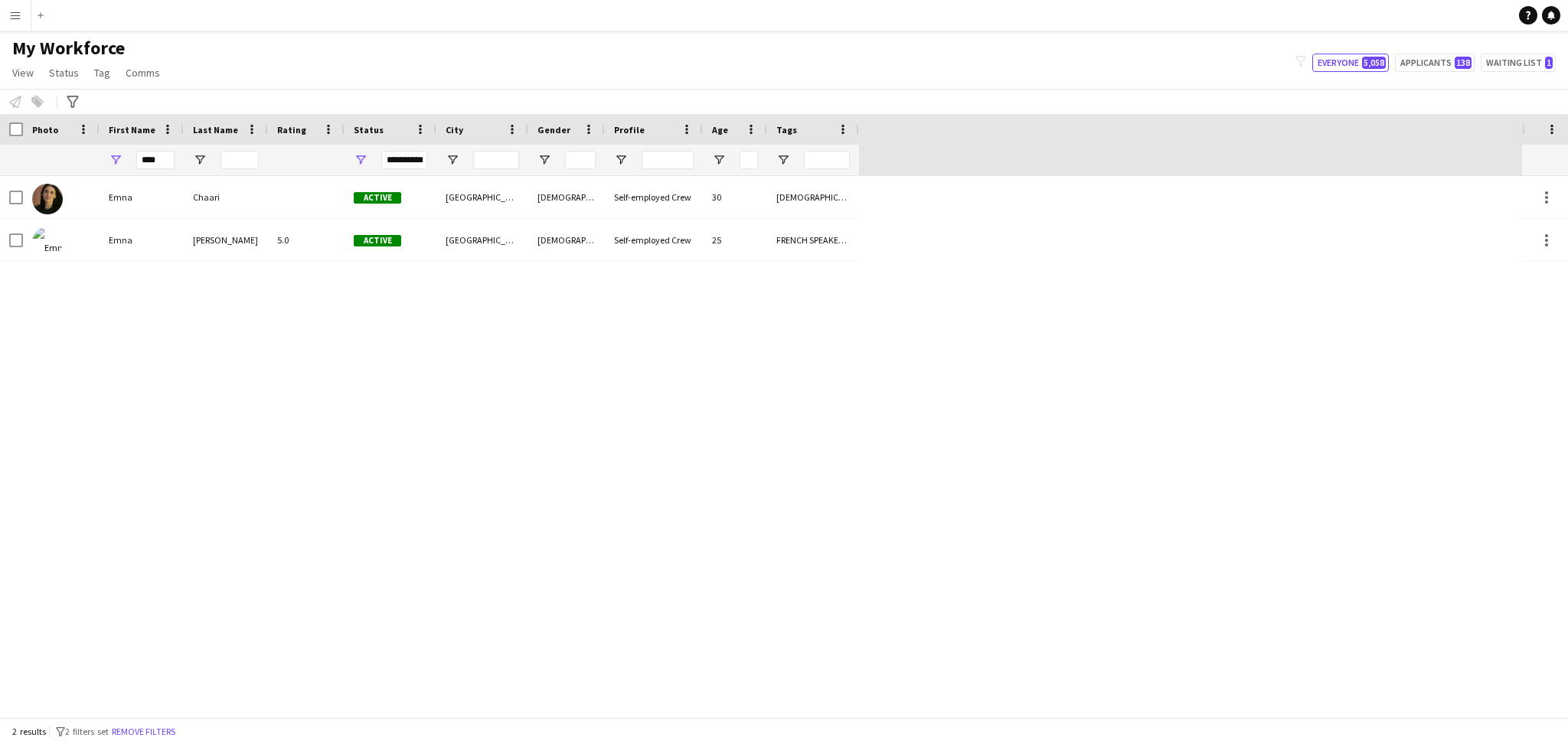
type input "****"
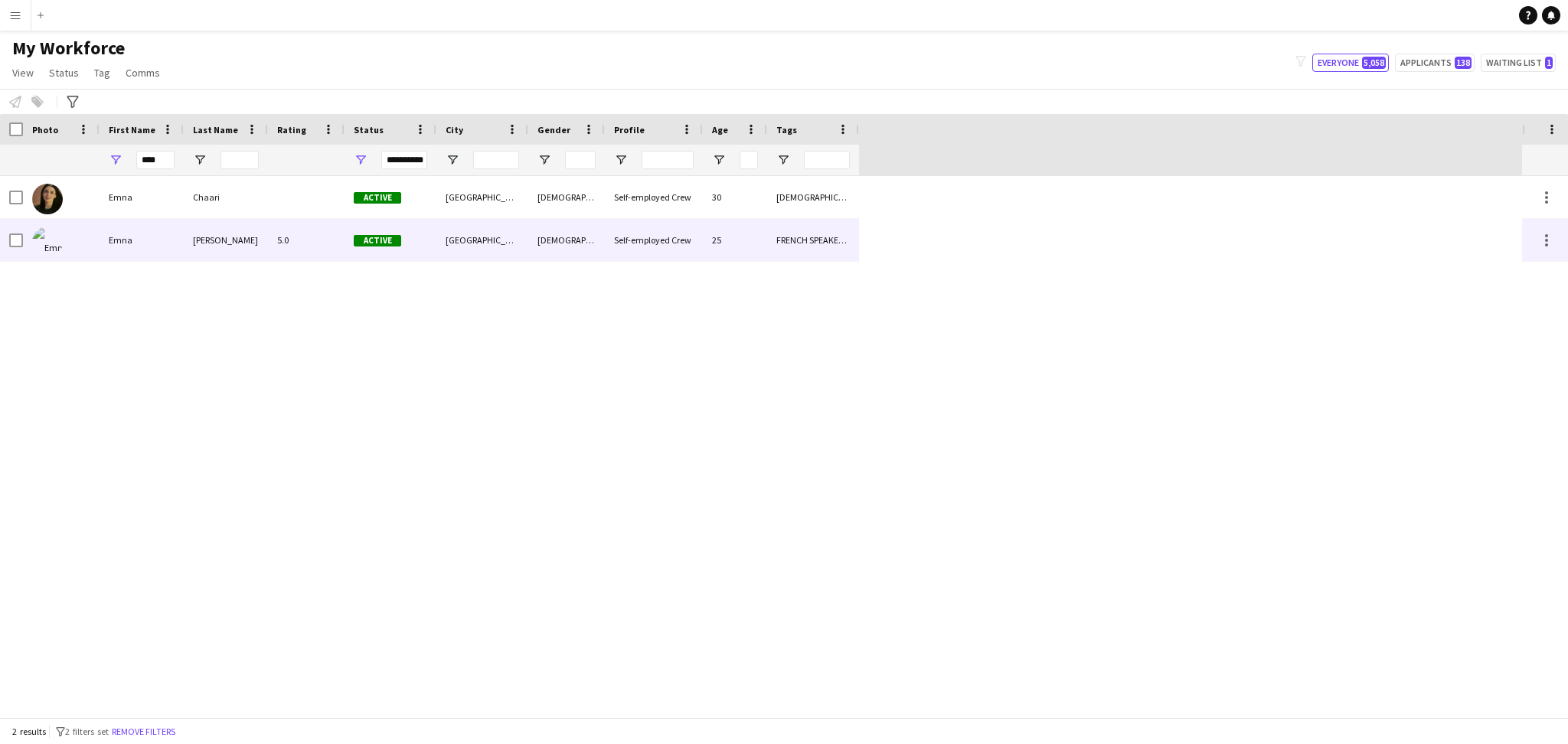
click at [147, 239] on div "Emna" at bounding box center [141, 240] width 84 height 42
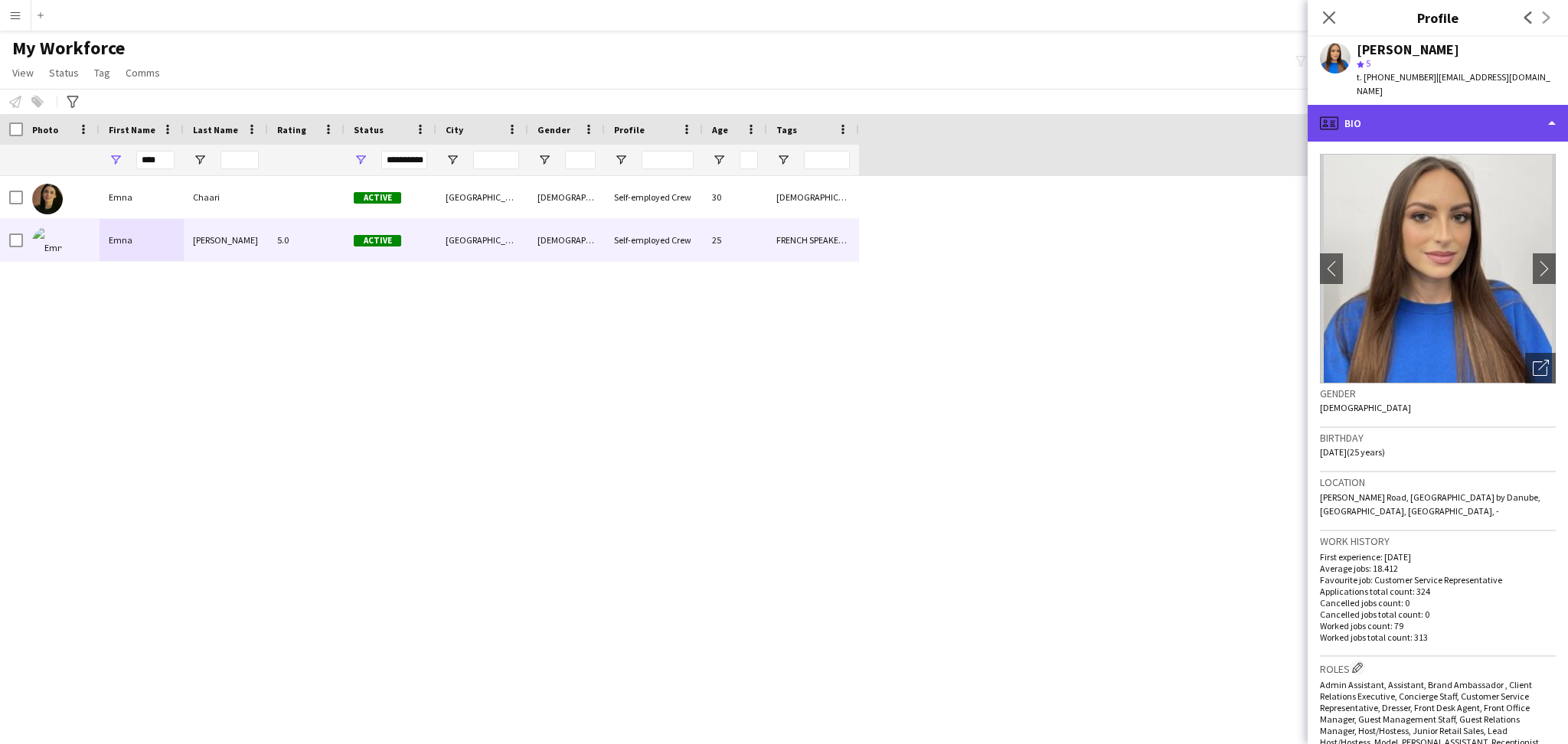
click at [1468, 107] on div "profile Bio" at bounding box center [1438, 123] width 260 height 37
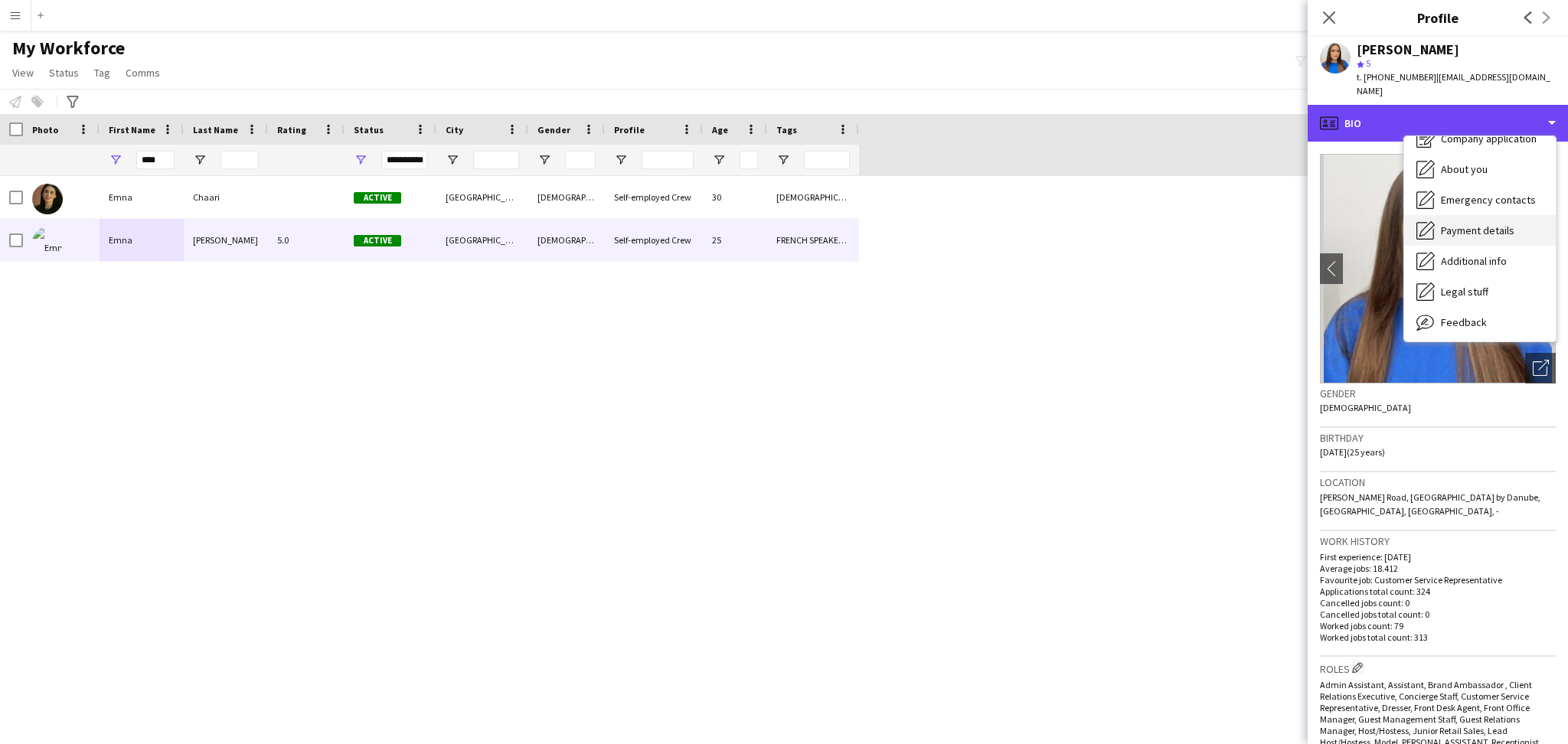
scroll to position [82, 0]
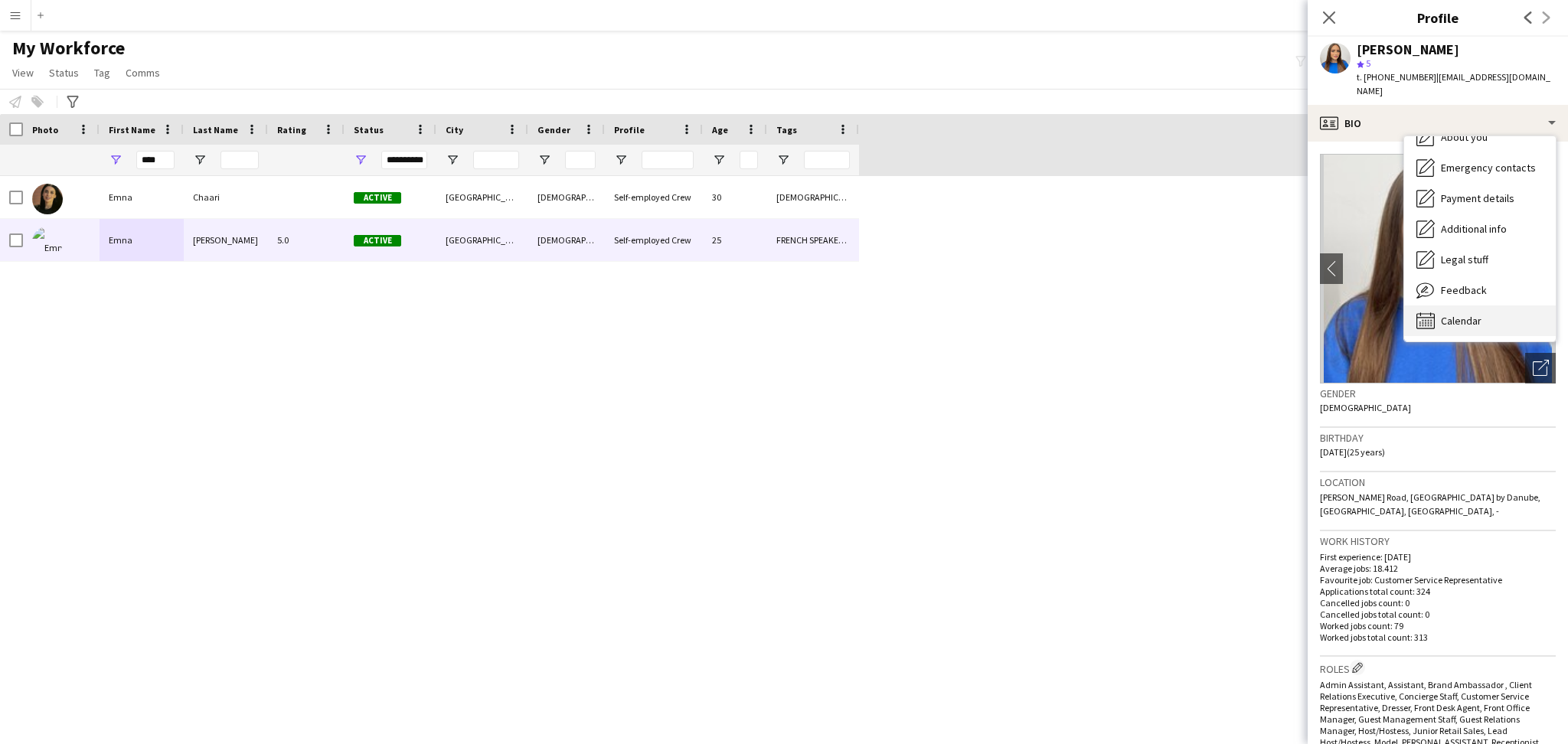
click at [1468, 305] on div "Calendar Calendar" at bounding box center [1479, 320] width 151 height 31
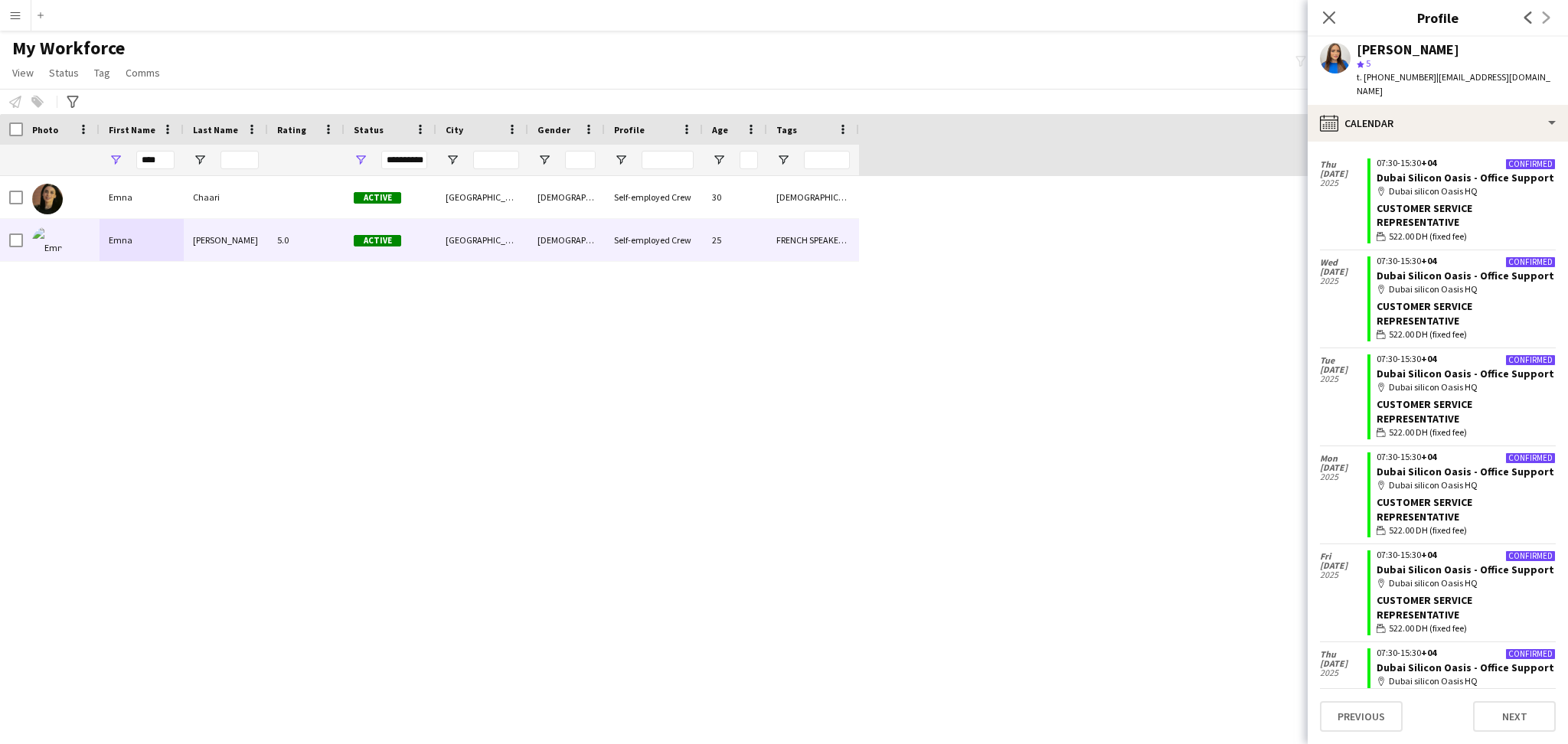
scroll to position [505, 0]
